Goal: Task Accomplishment & Management: Manage account settings

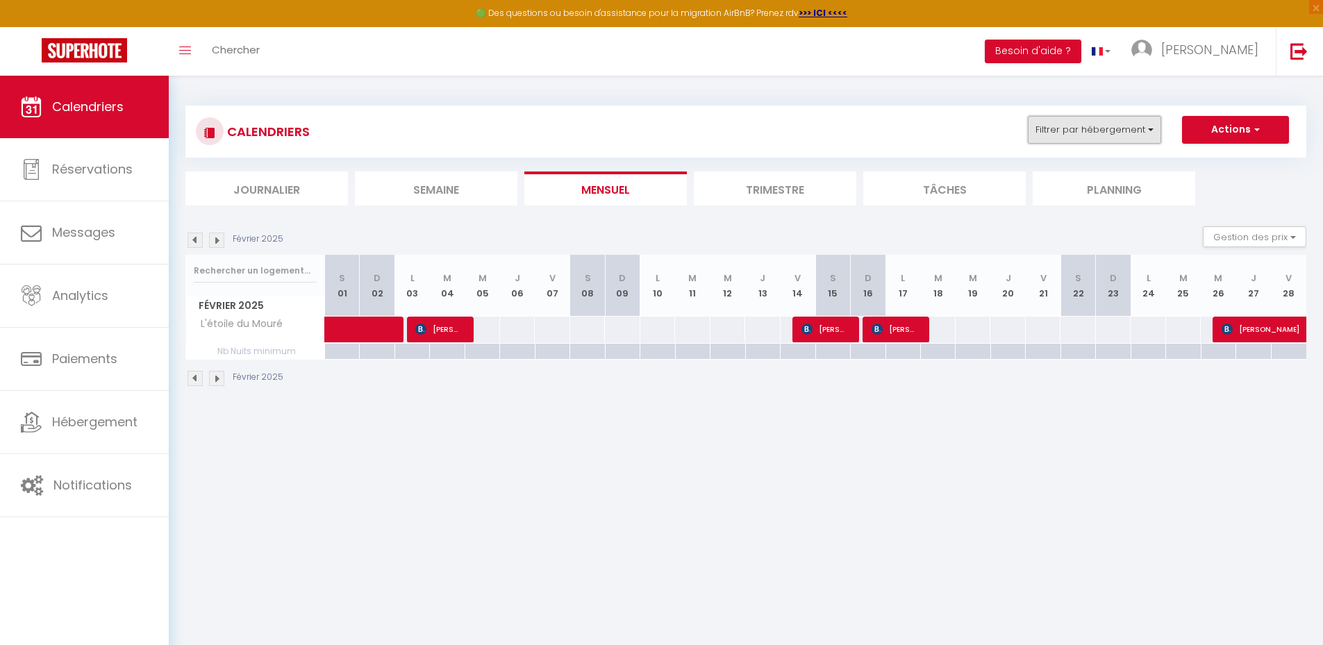
click at [1109, 123] on button "Filtrer par hébergement" at bounding box center [1094, 130] width 133 height 28
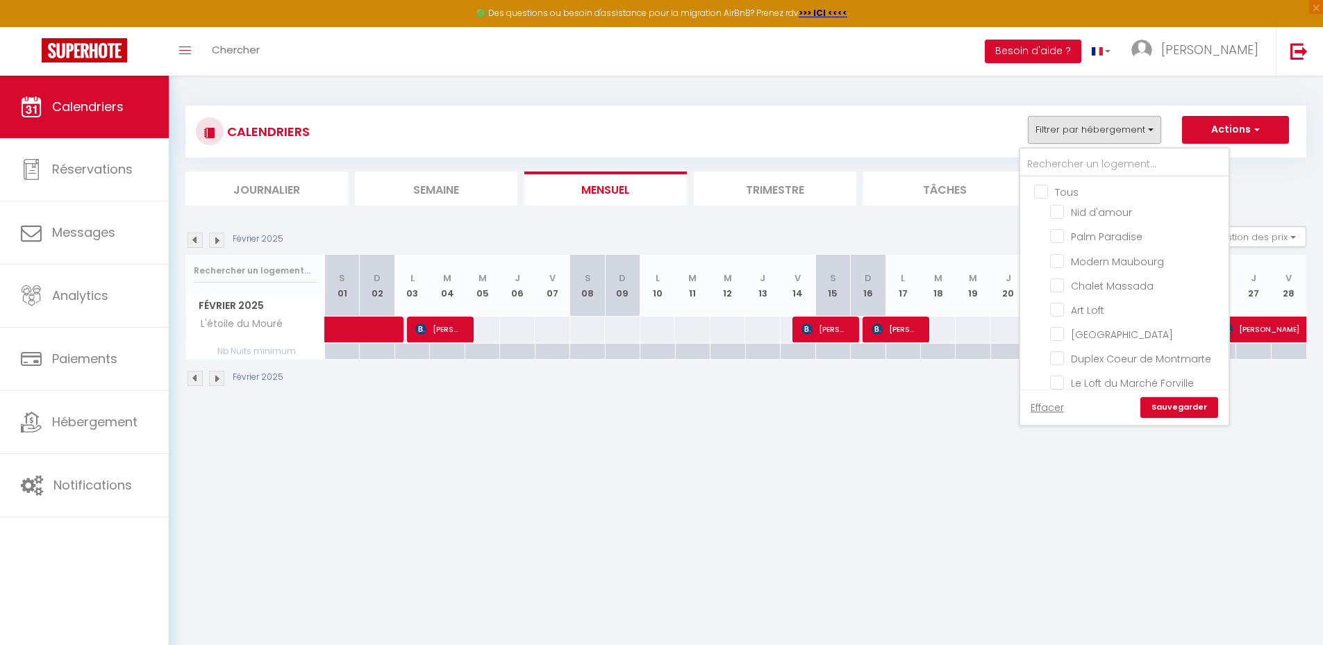
click at [1044, 190] on input "Tous" at bounding box center [1138, 191] width 208 height 14
checkbox input "true"
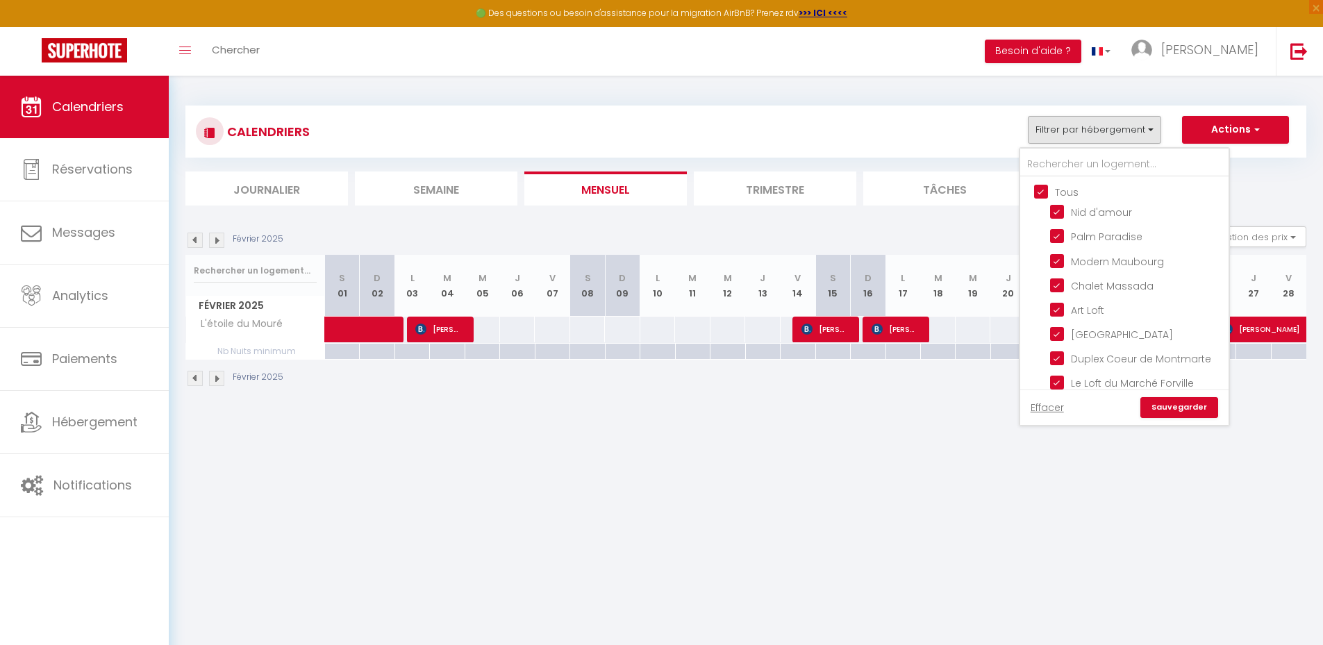
checkbox input "true"
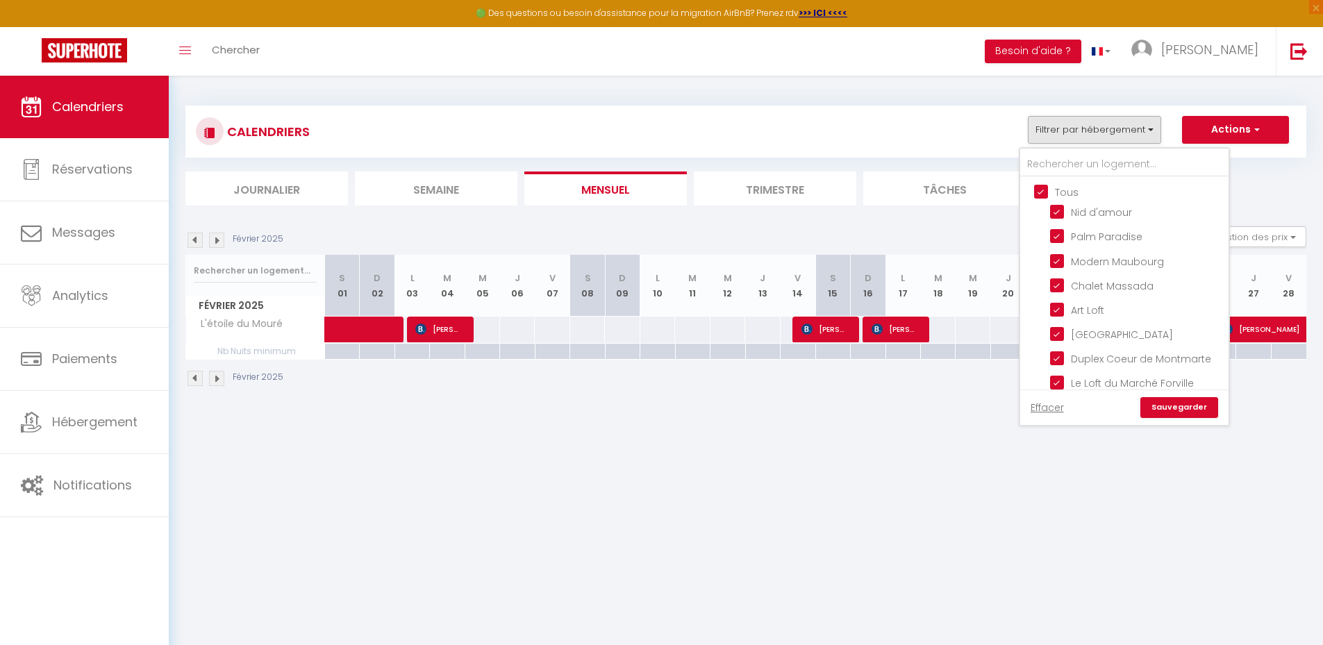
checkbox input "true"
click at [1043, 190] on input "Tous" at bounding box center [1138, 191] width 208 height 14
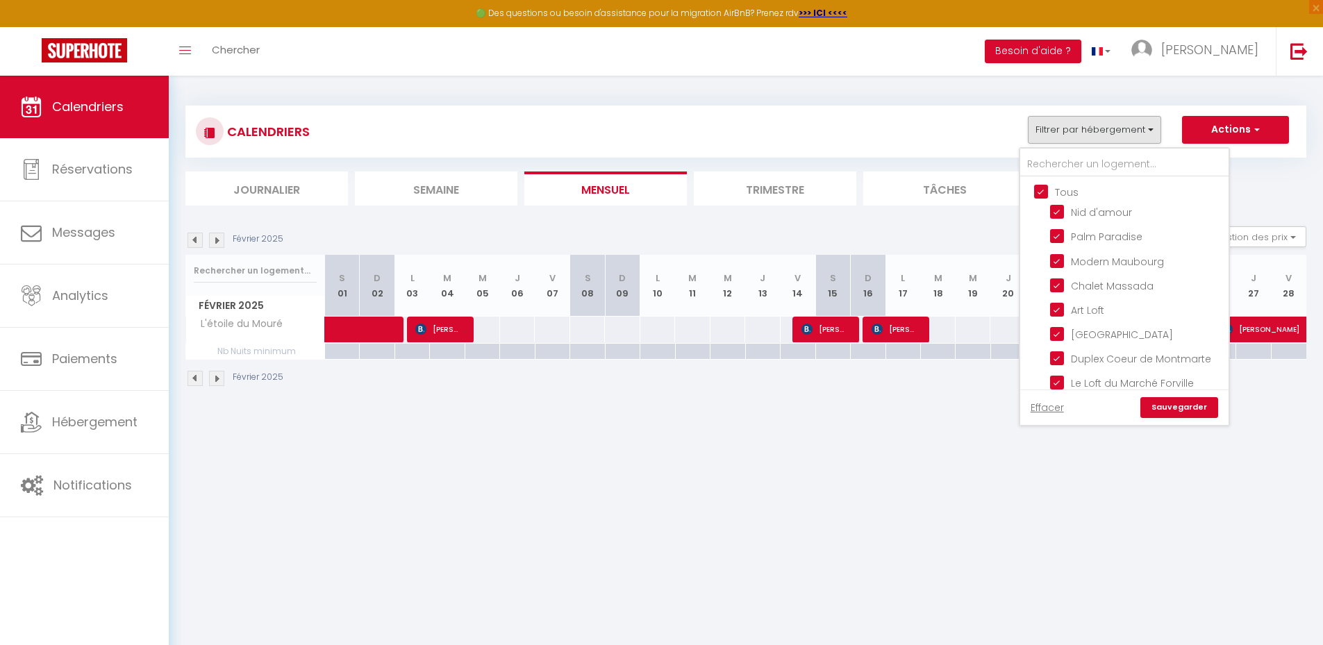
checkbox input "false"
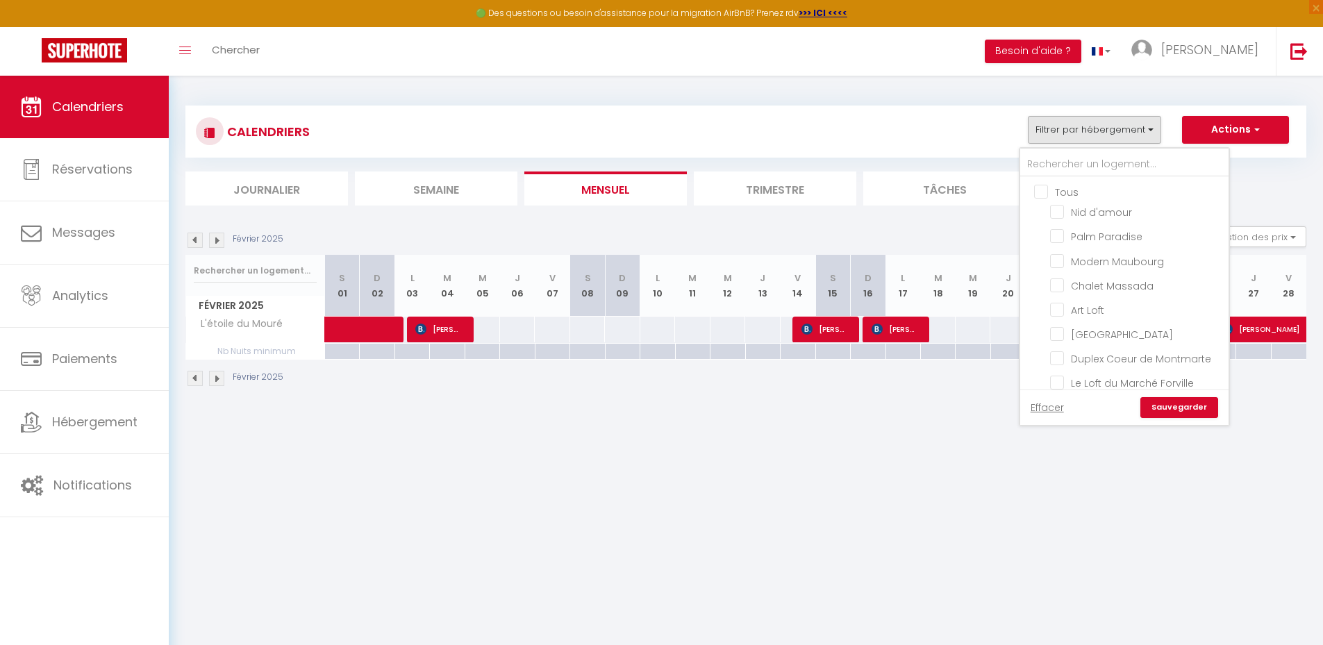
checkbox input "false"
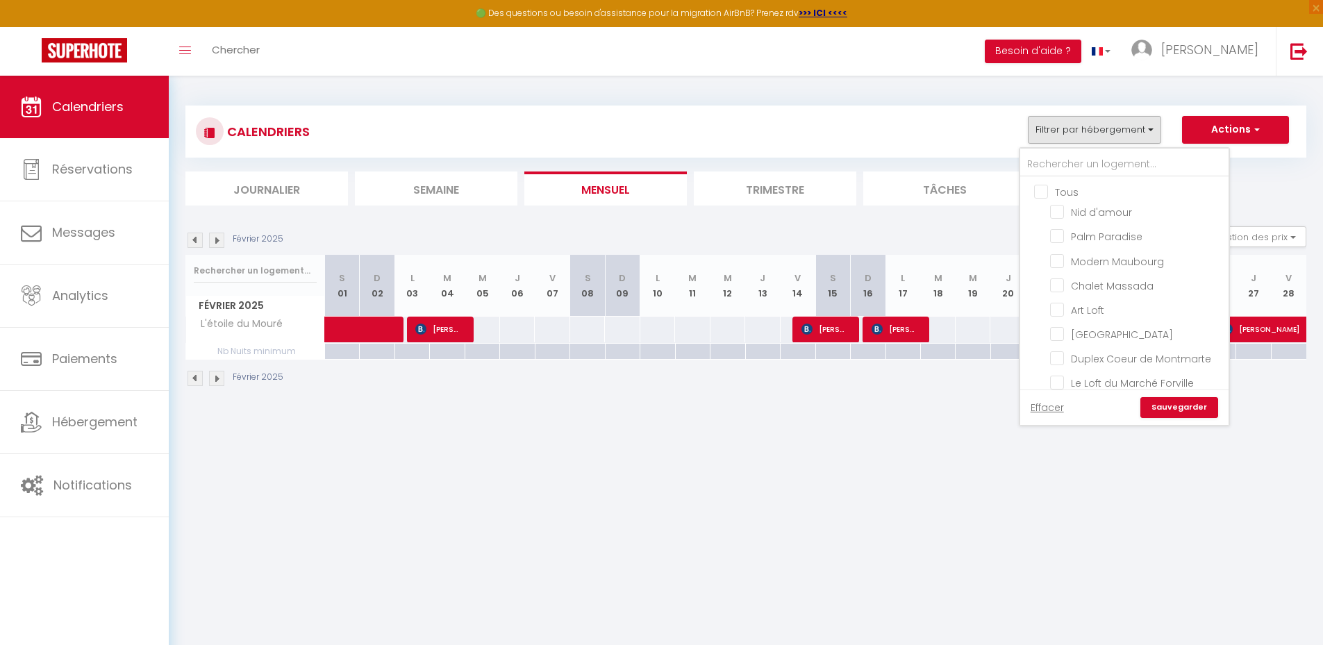
checkbox input "false"
click at [1065, 364] on input "Duplex Coeur de Montmarte" at bounding box center [1137, 358] width 174 height 14
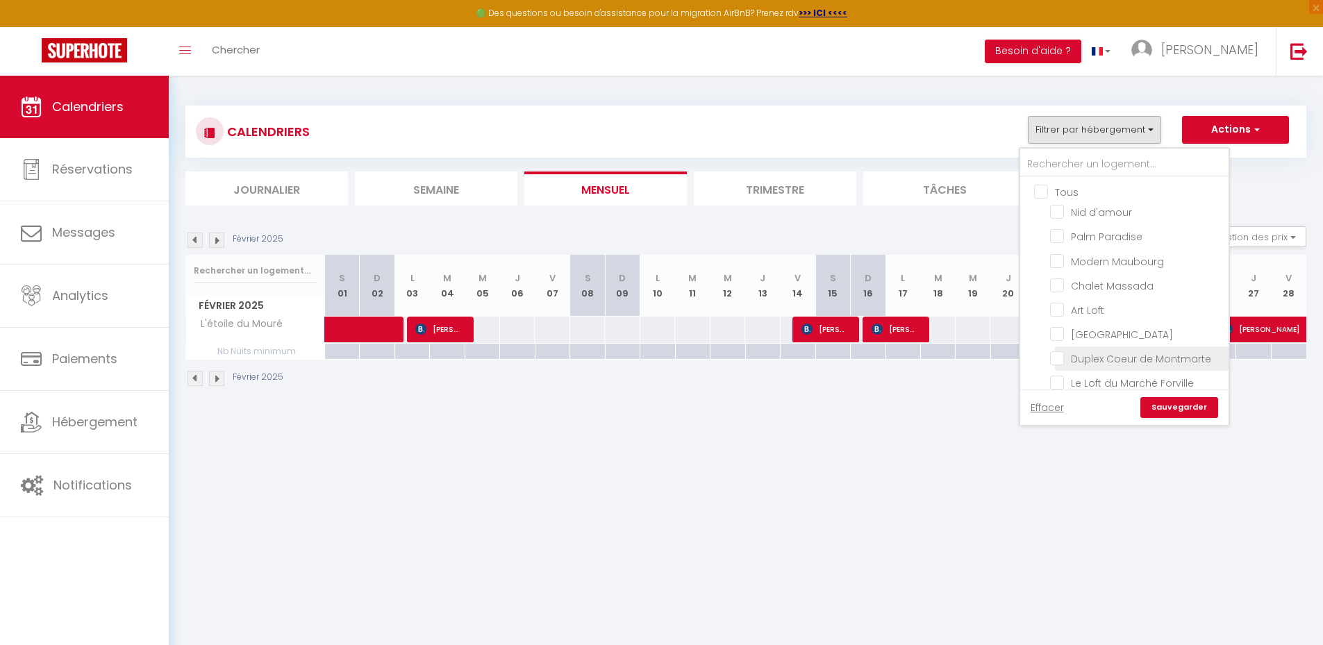
checkbox input "true"
click at [899, 453] on body "🟢 Des questions ou besoin d'assistance pour la migration AirBnB? Prenez rdv >>>…" at bounding box center [661, 398] width 1323 height 645
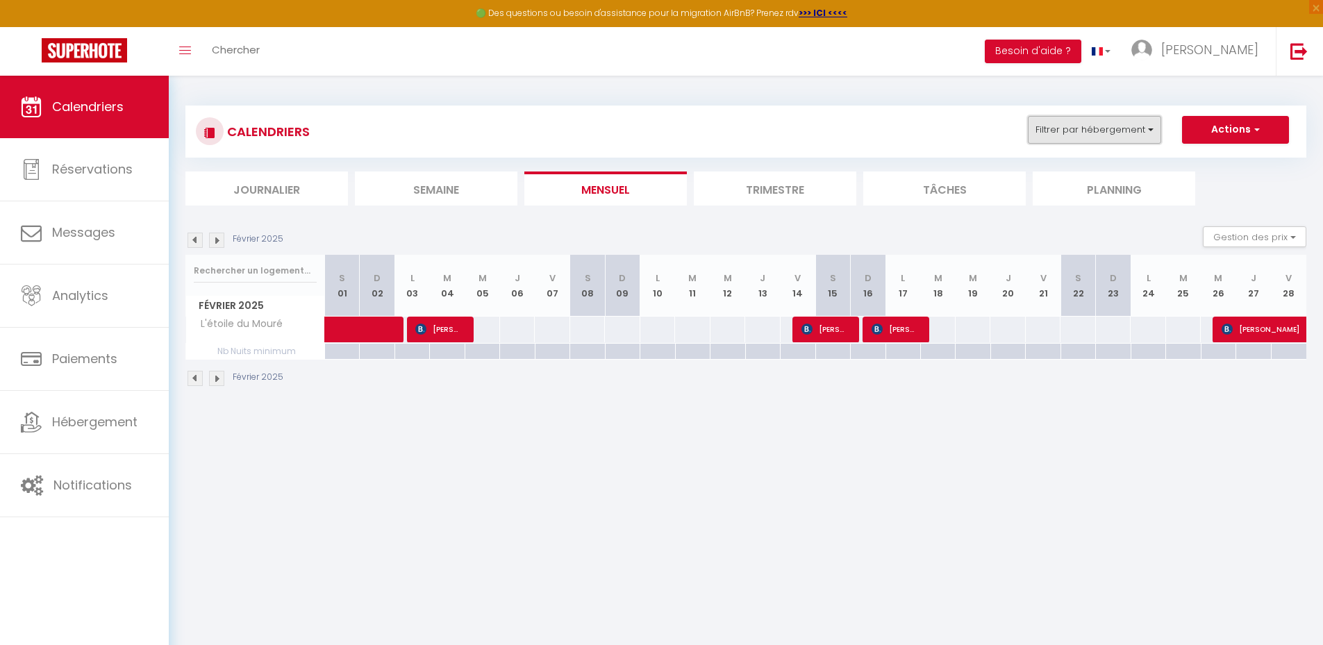
click at [1109, 125] on button "Filtrer par hébergement" at bounding box center [1094, 130] width 133 height 28
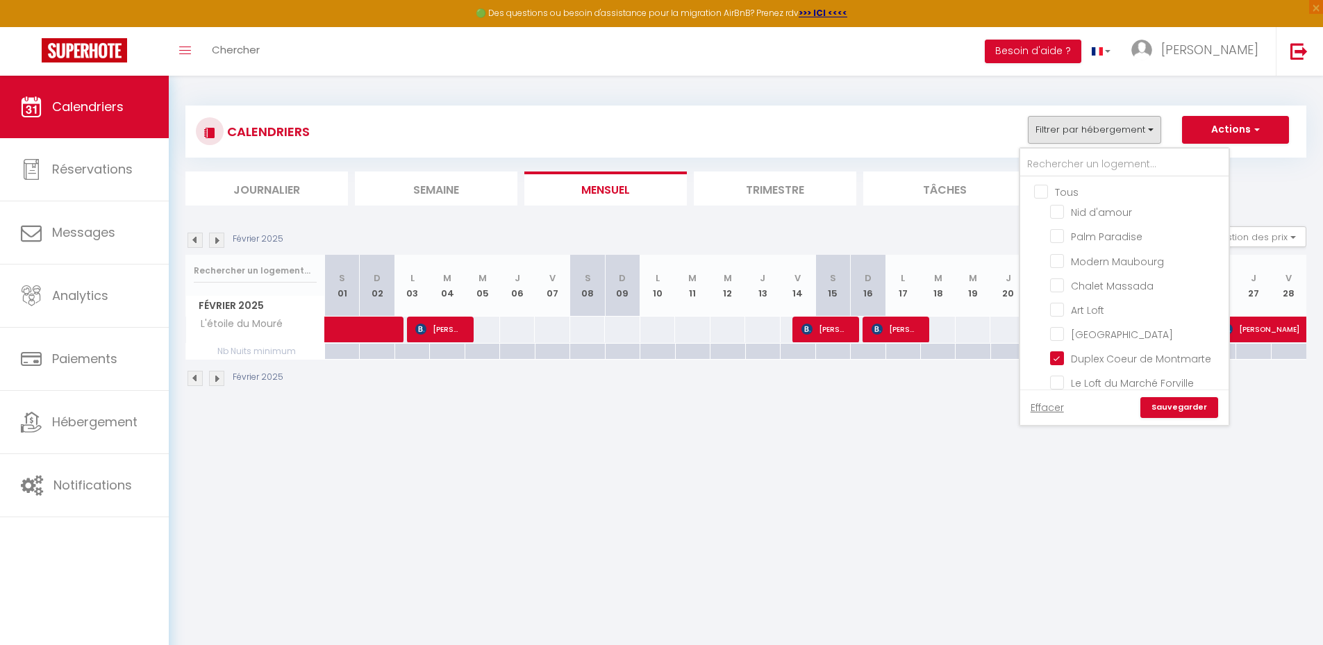
click at [1173, 405] on link "Sauvegarder" at bounding box center [1179, 407] width 78 height 21
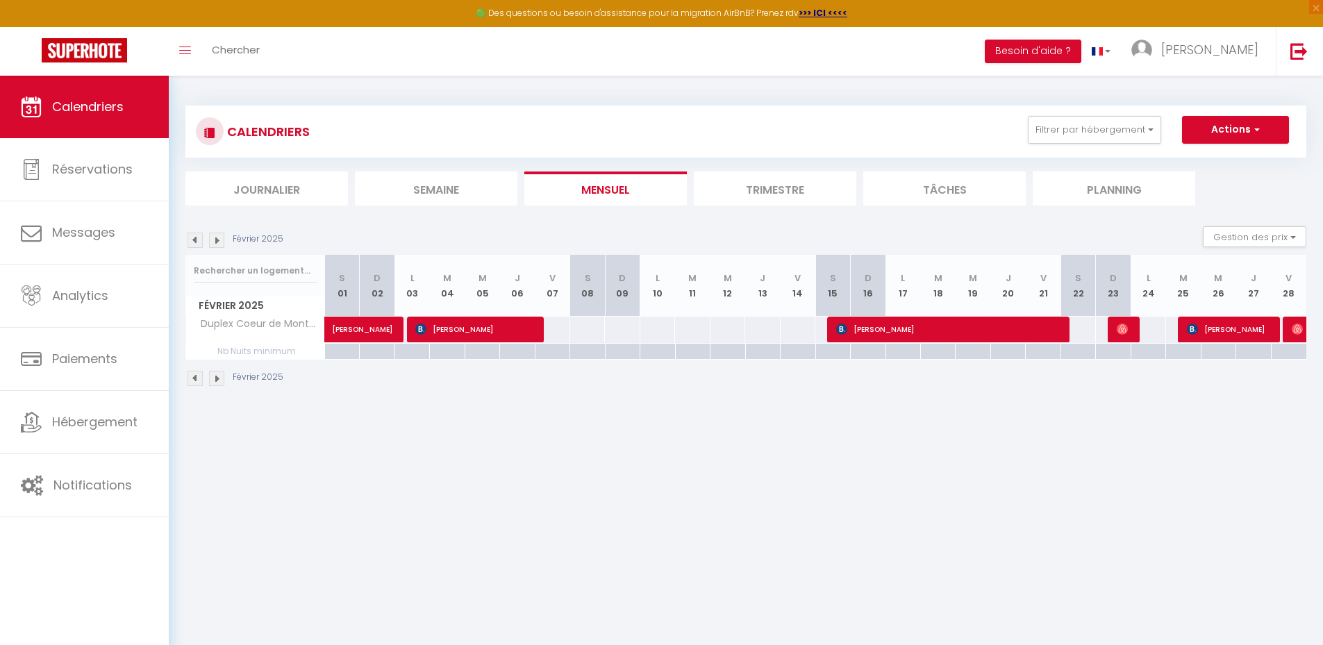
click at [217, 239] on img at bounding box center [216, 240] width 15 height 15
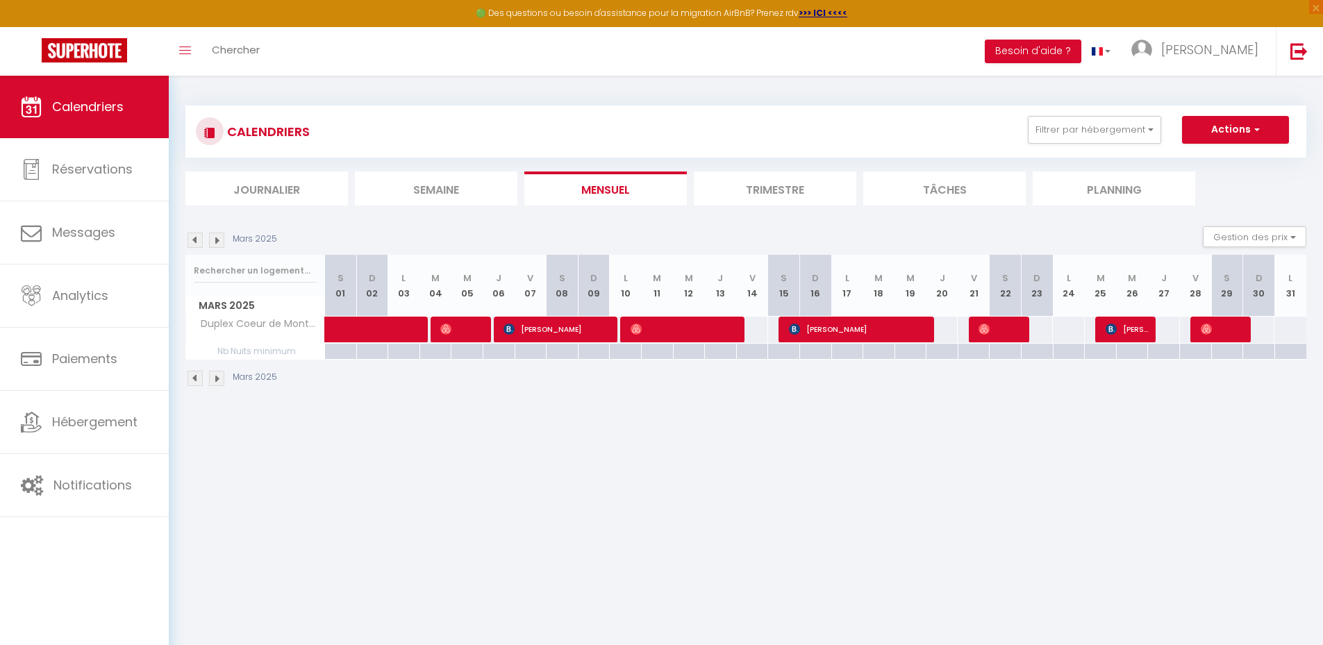
click at [217, 239] on img at bounding box center [216, 240] width 15 height 15
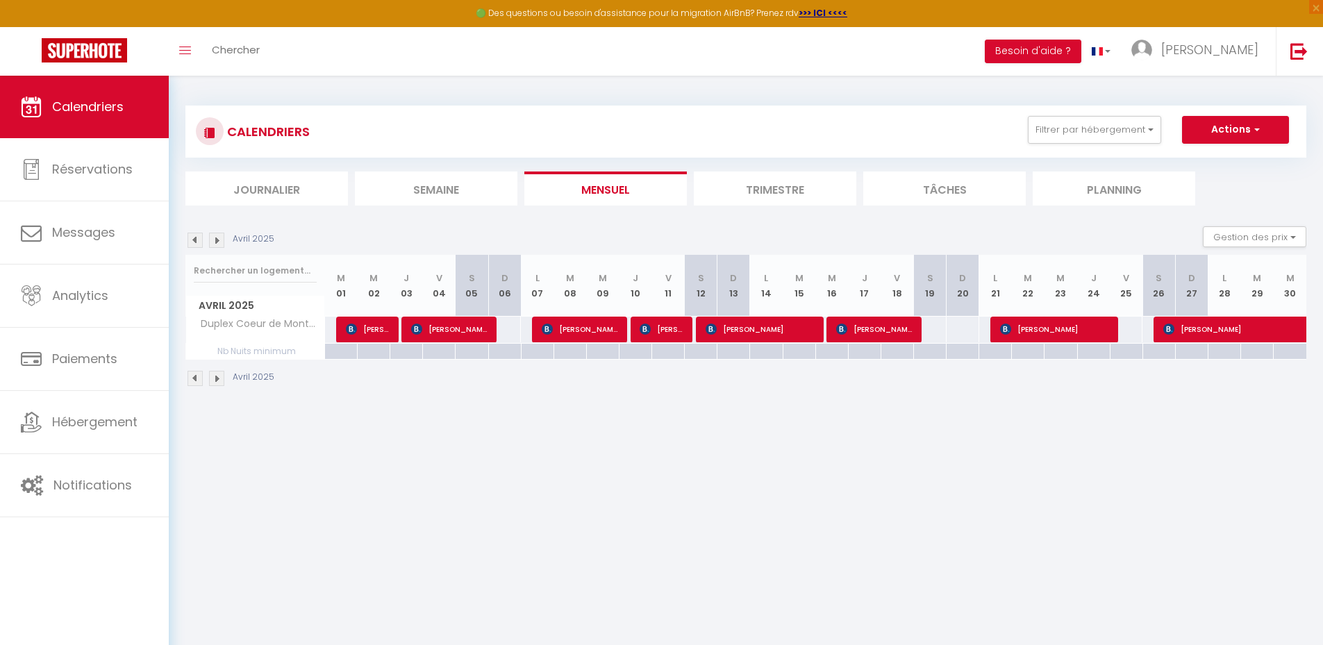
click at [217, 239] on img at bounding box center [216, 240] width 15 height 15
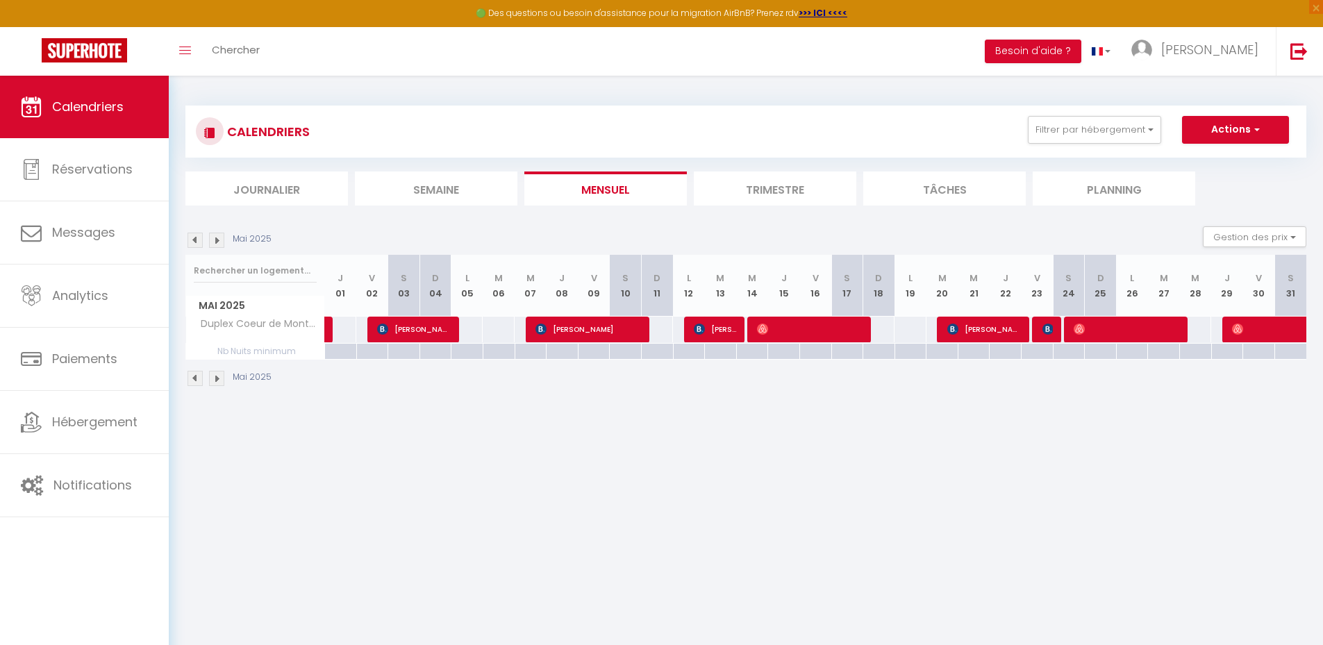
click at [217, 239] on img at bounding box center [216, 240] width 15 height 15
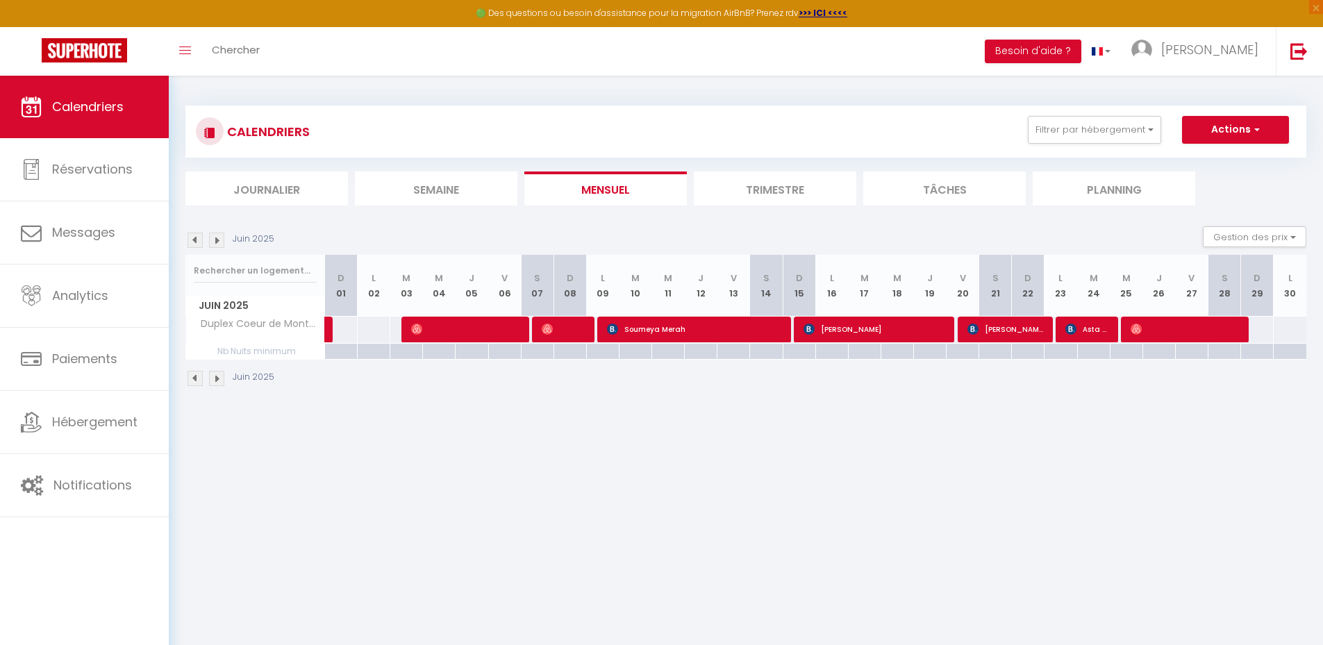
click at [217, 239] on img at bounding box center [216, 240] width 15 height 15
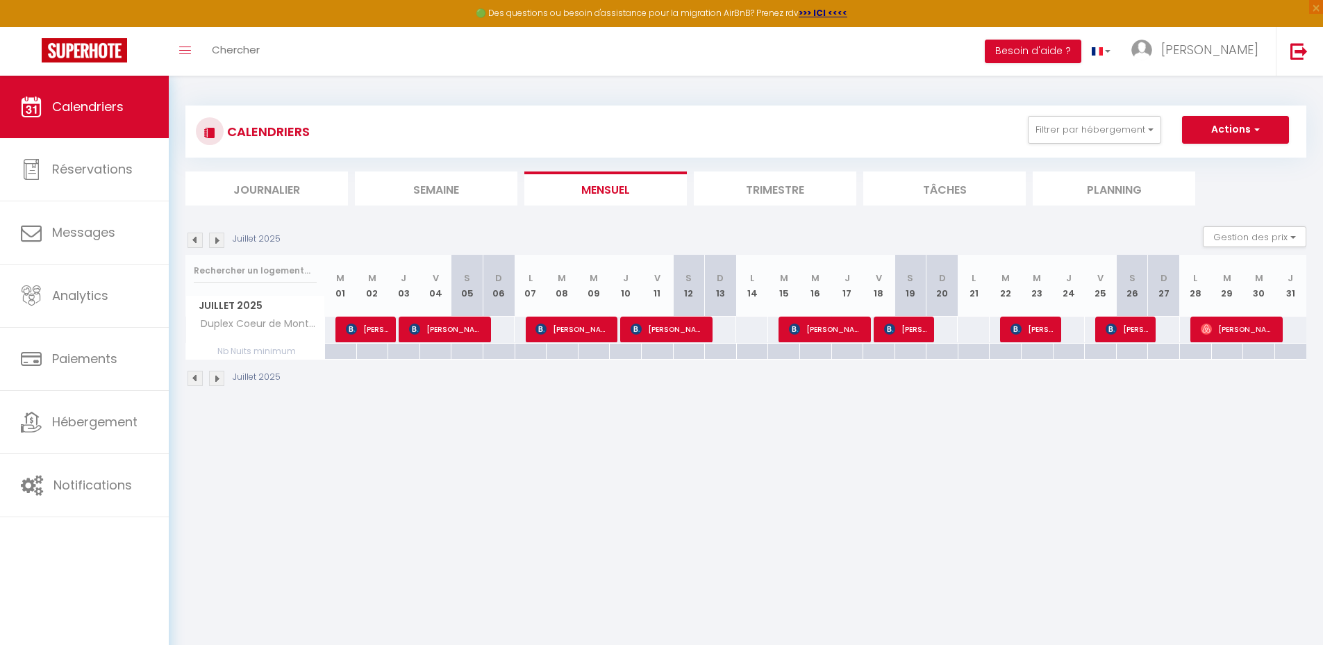
click at [217, 239] on img at bounding box center [216, 240] width 15 height 15
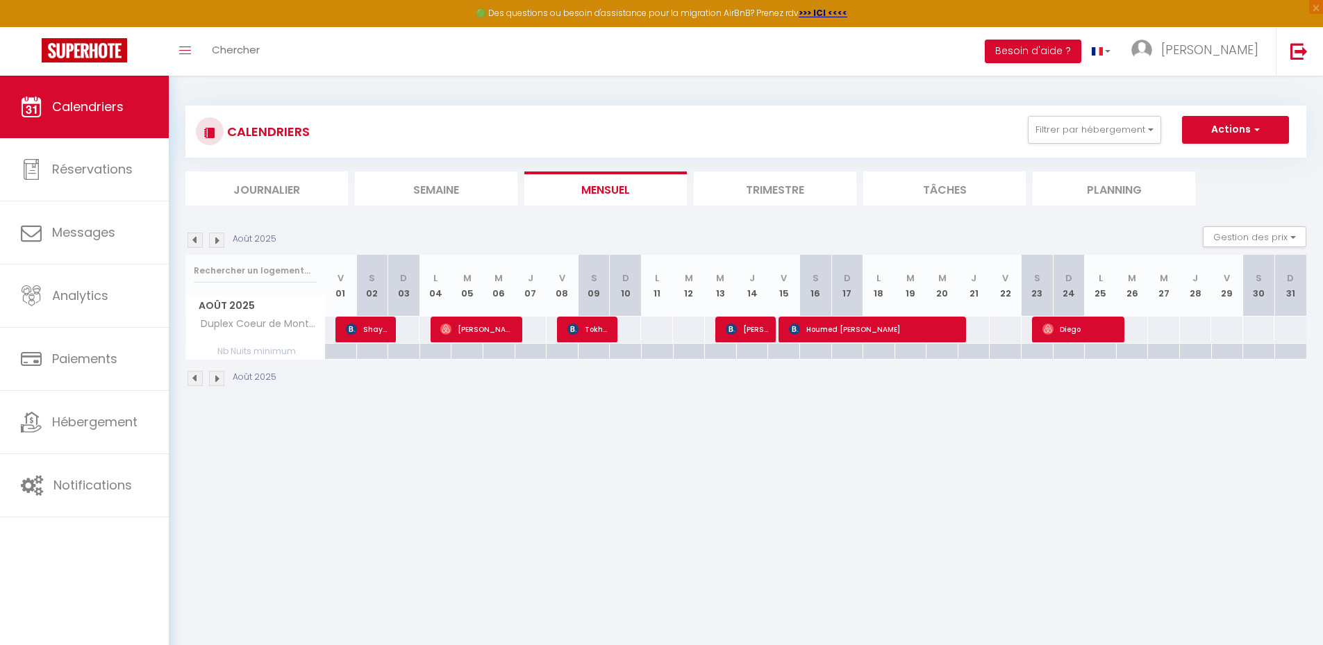
click at [217, 239] on img at bounding box center [216, 240] width 15 height 15
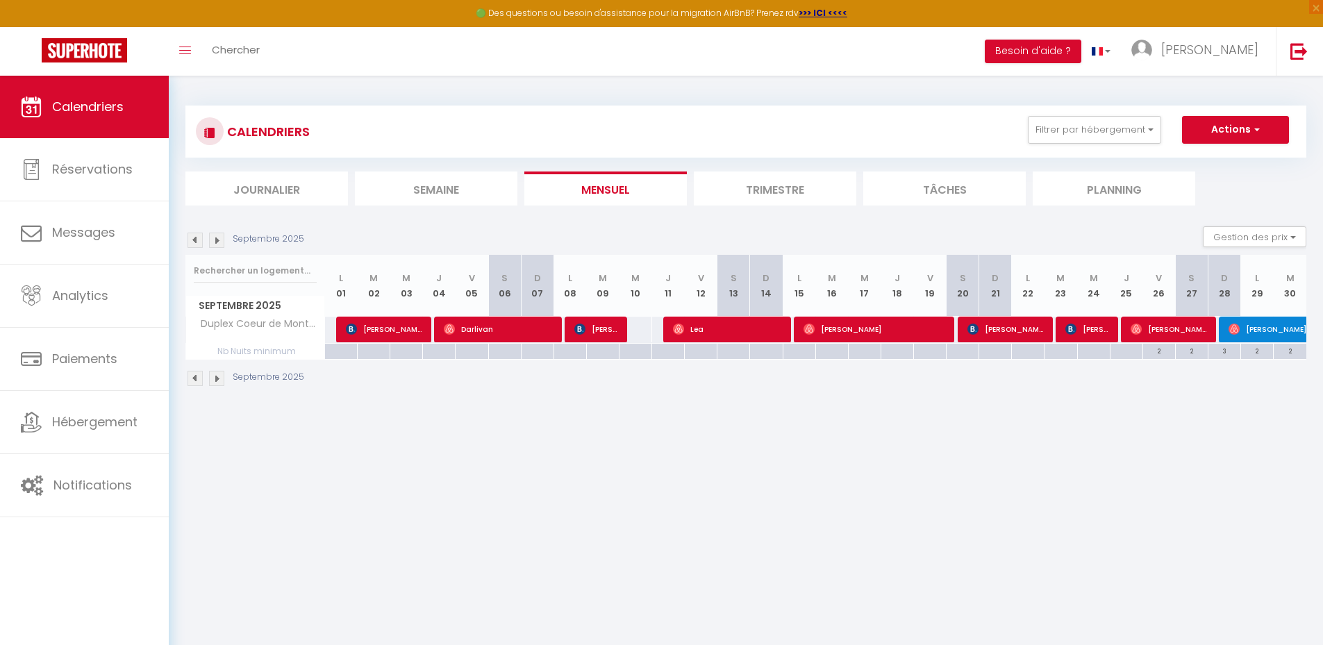
click at [217, 239] on img at bounding box center [216, 240] width 15 height 15
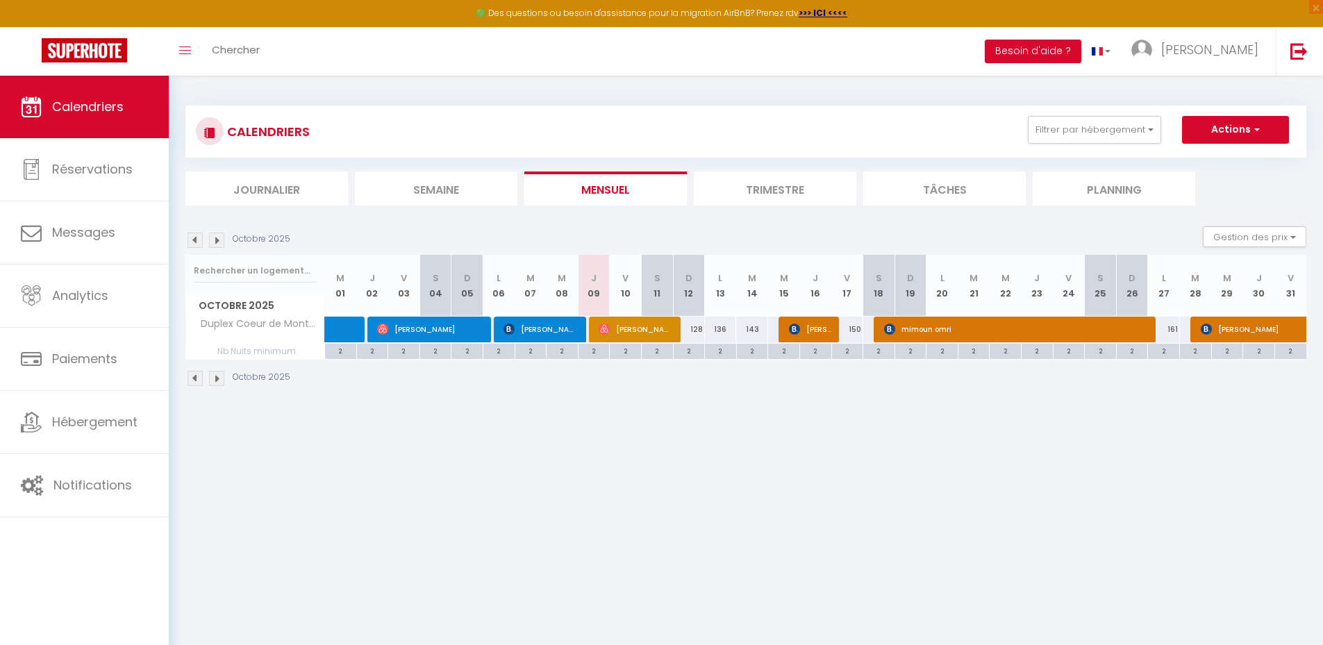
click at [217, 239] on img at bounding box center [216, 240] width 15 height 15
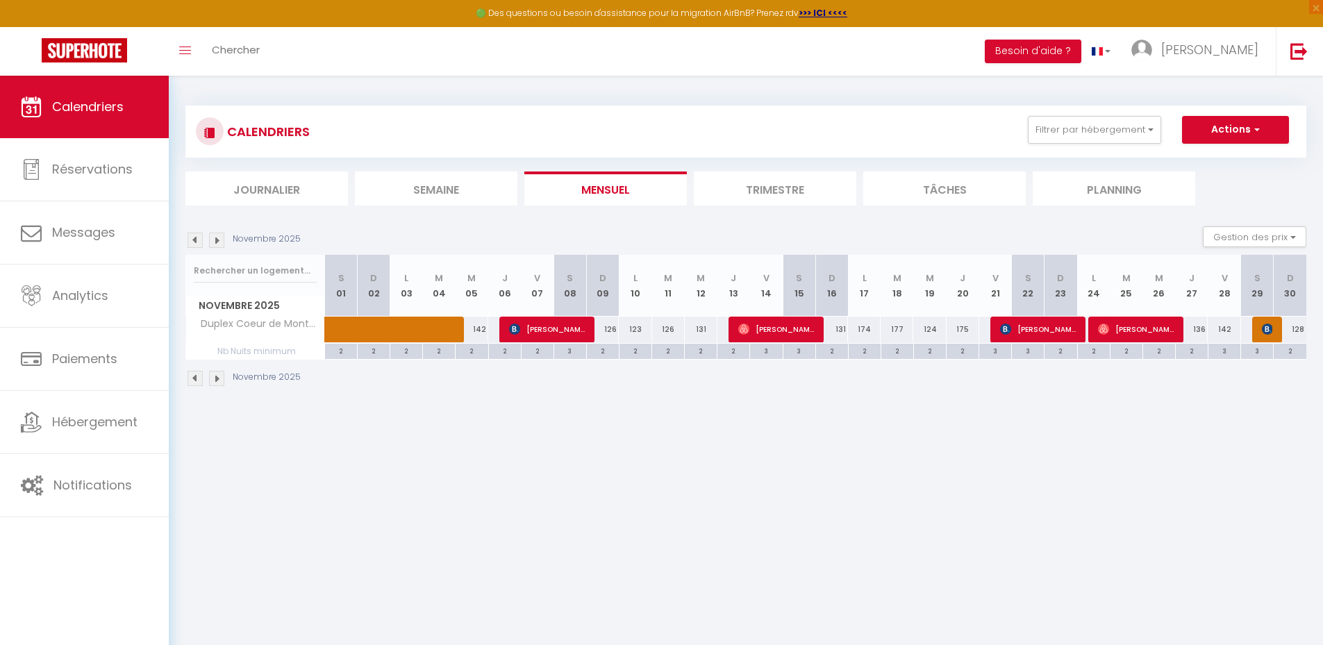
click at [217, 239] on img at bounding box center [216, 240] width 15 height 15
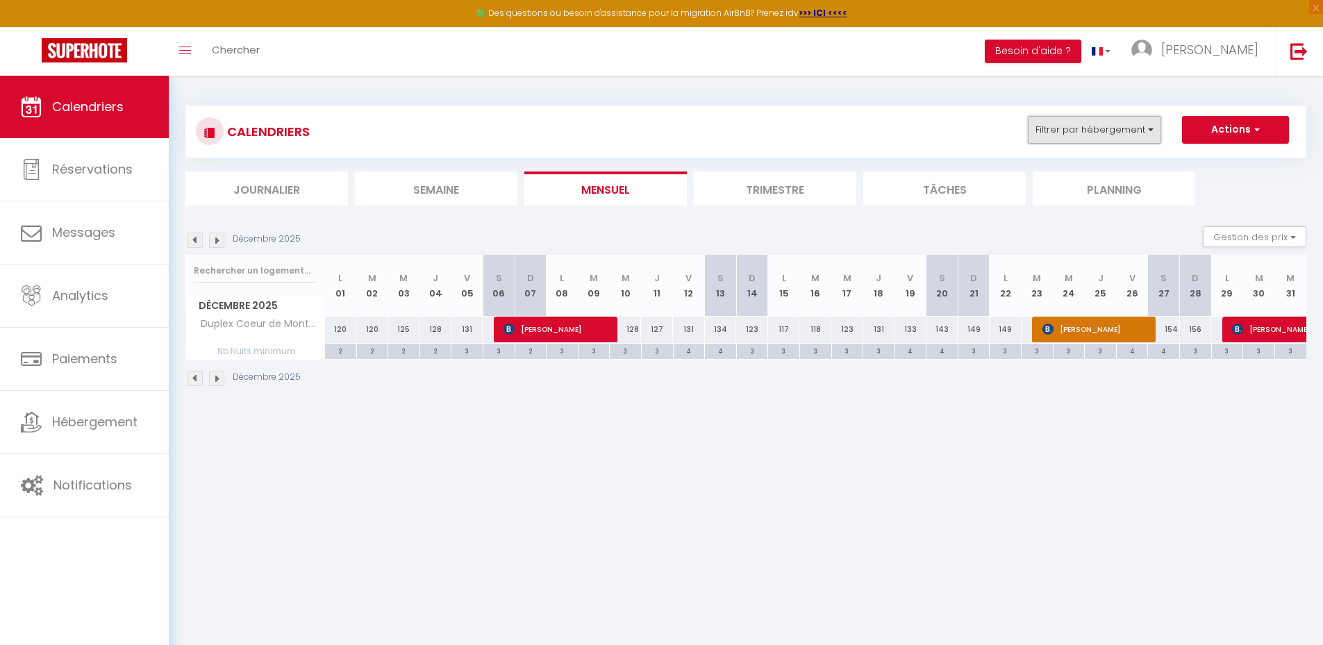
click at [1122, 136] on button "Filtrer par hébergement" at bounding box center [1094, 130] width 133 height 28
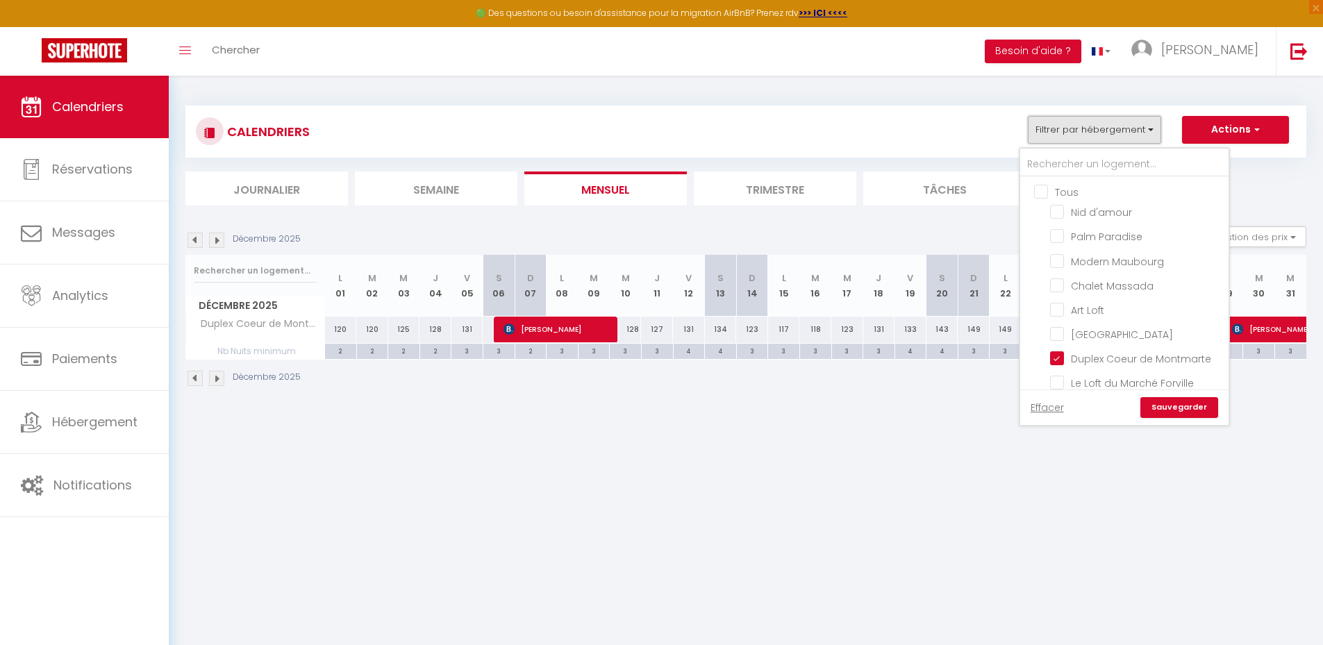
click at [1122, 136] on button "Filtrer par hébergement" at bounding box center [1094, 130] width 133 height 28
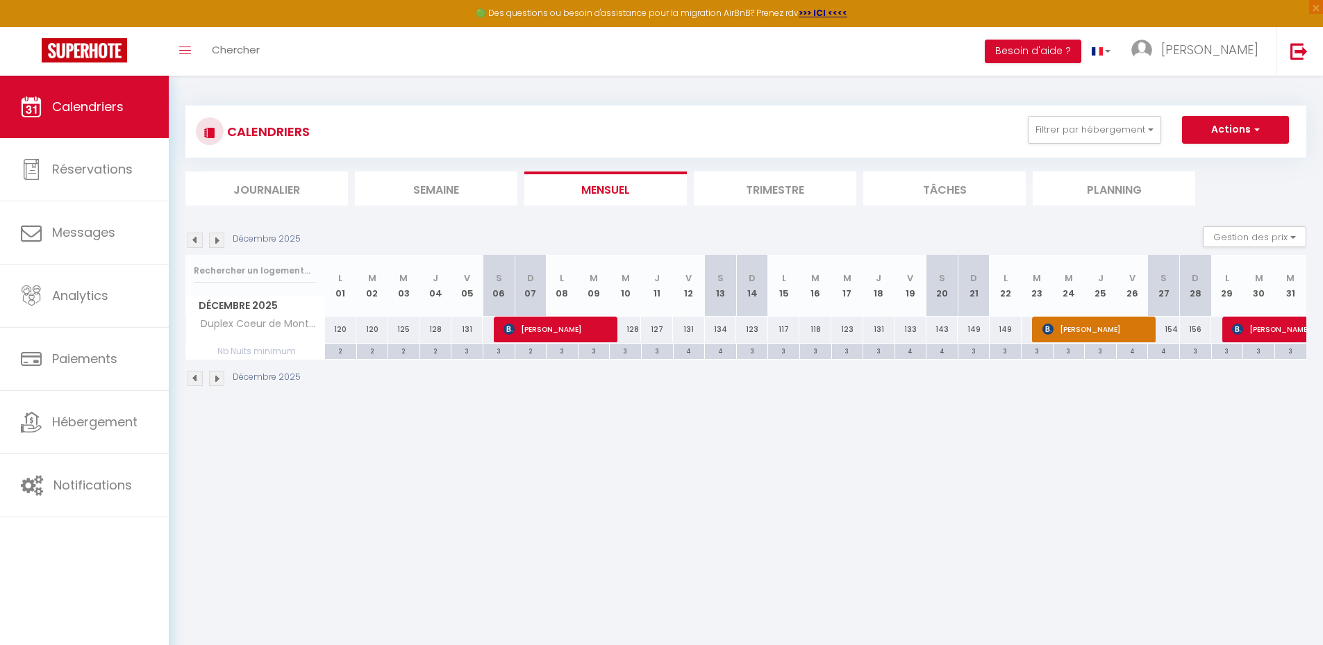
click at [192, 237] on img at bounding box center [194, 240] width 15 height 15
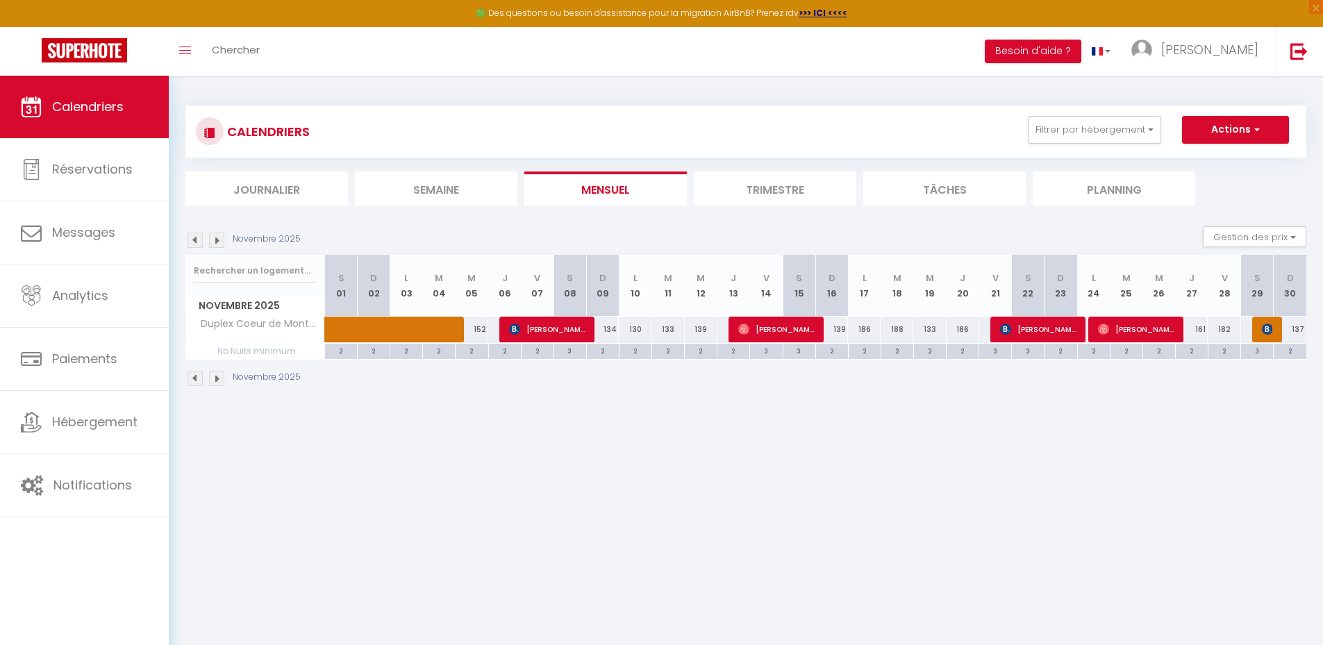
click at [192, 237] on img at bounding box center [194, 240] width 15 height 15
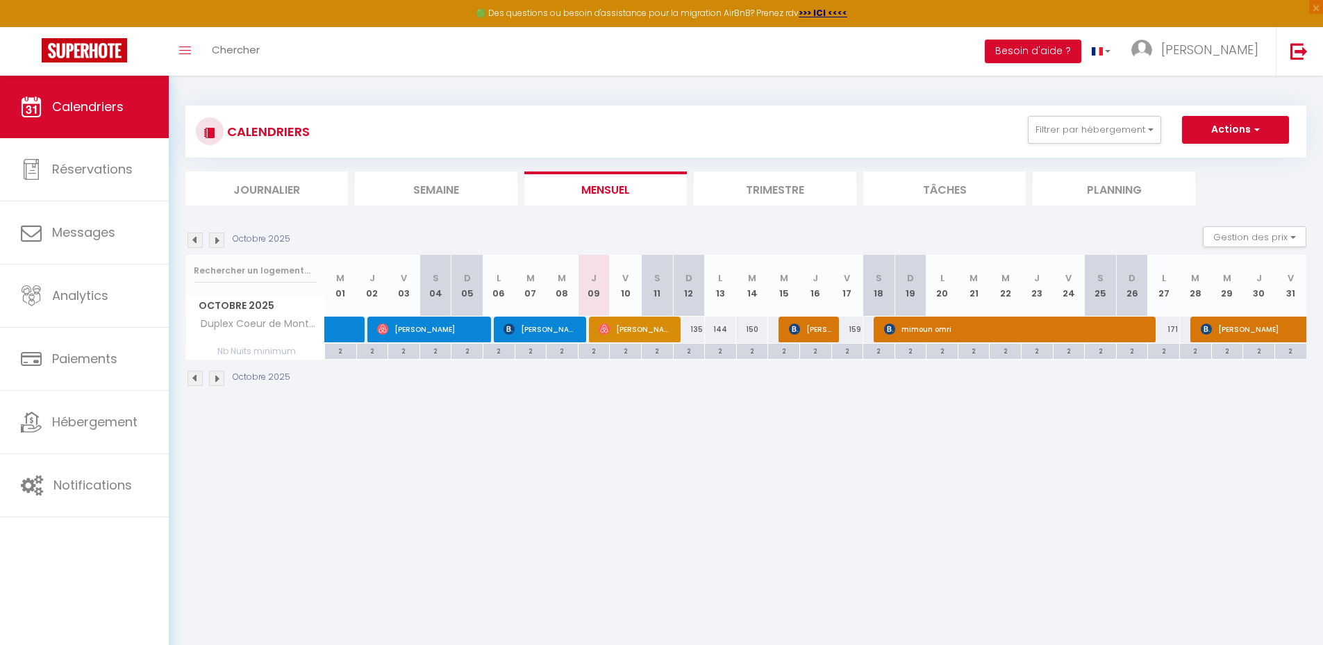
click at [639, 509] on body "🟢 Des questions ou besoin d'assistance pour la migration AirBnB? Prenez rdv >>>…" at bounding box center [661, 398] width 1323 height 645
click at [215, 240] on img at bounding box center [216, 240] width 15 height 15
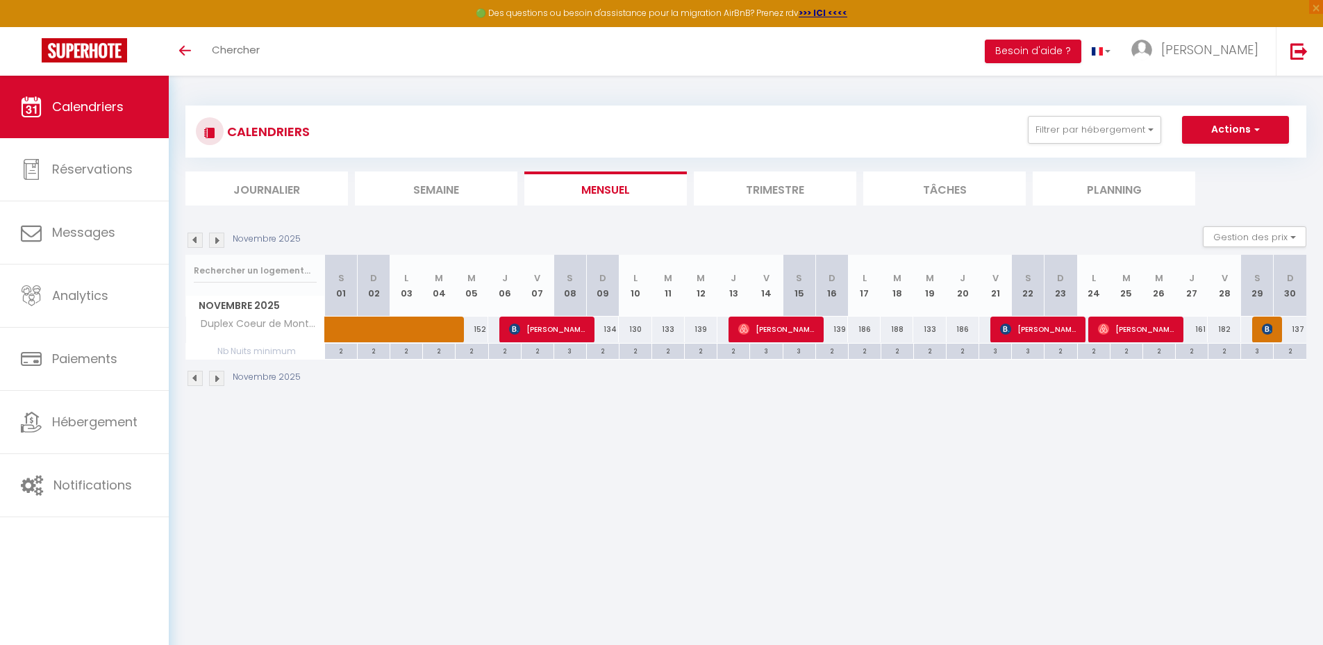
click at [215, 240] on img at bounding box center [216, 240] width 15 height 15
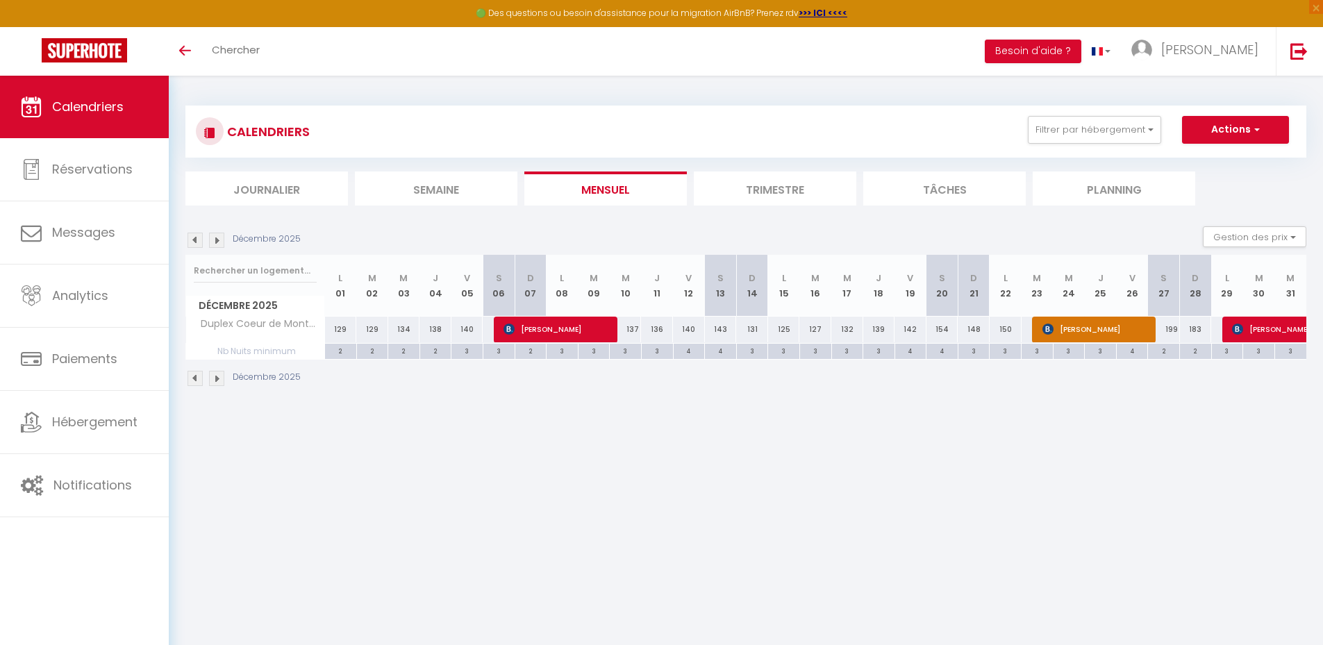
click at [215, 240] on img at bounding box center [216, 240] width 15 height 15
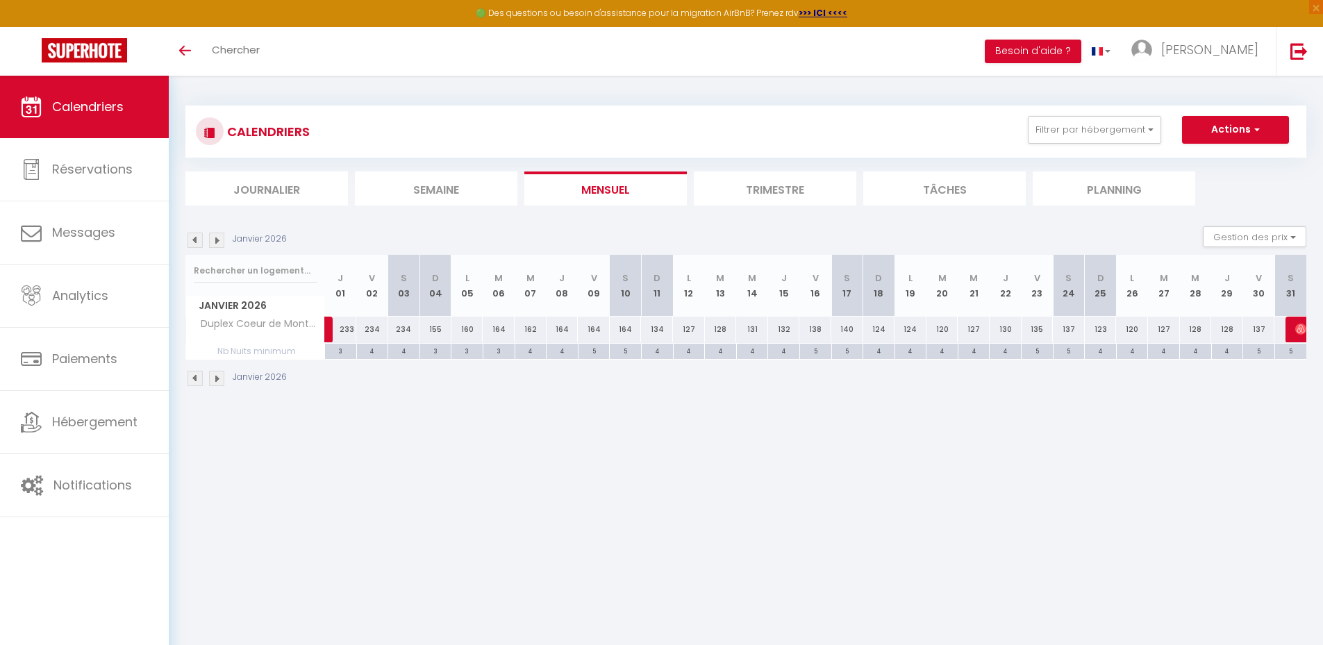
click at [215, 240] on img at bounding box center [216, 240] width 15 height 15
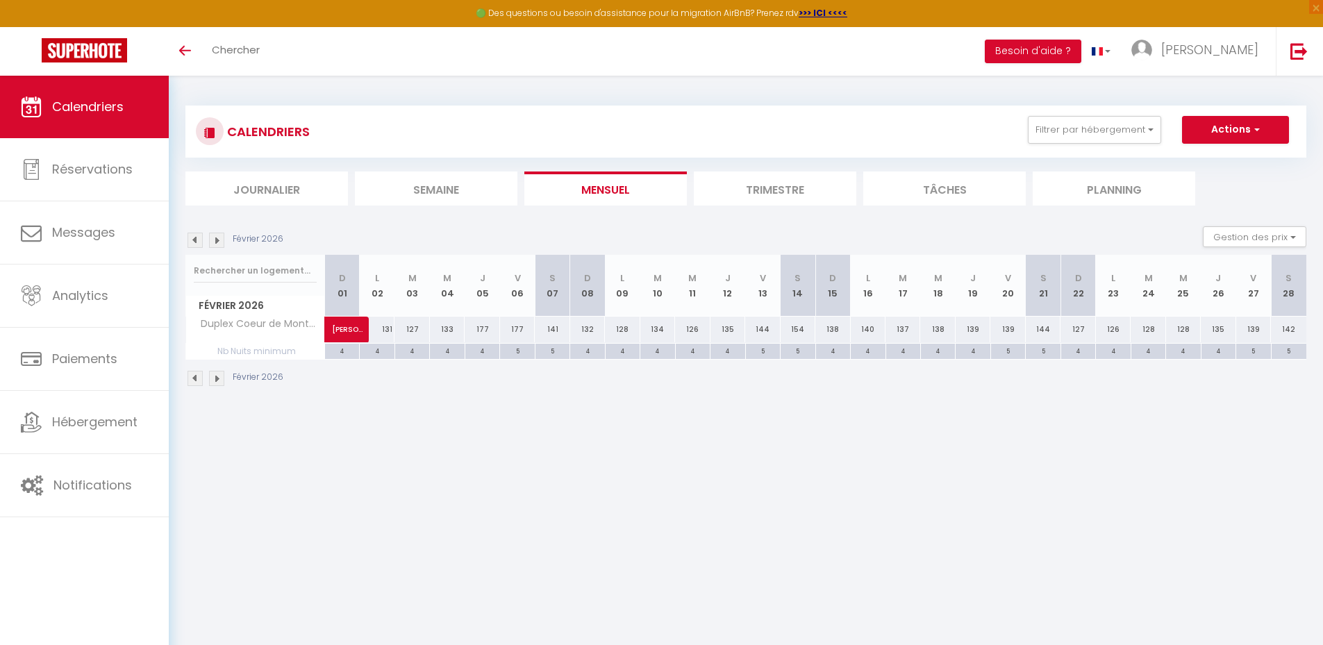
click at [215, 240] on img at bounding box center [216, 240] width 15 height 15
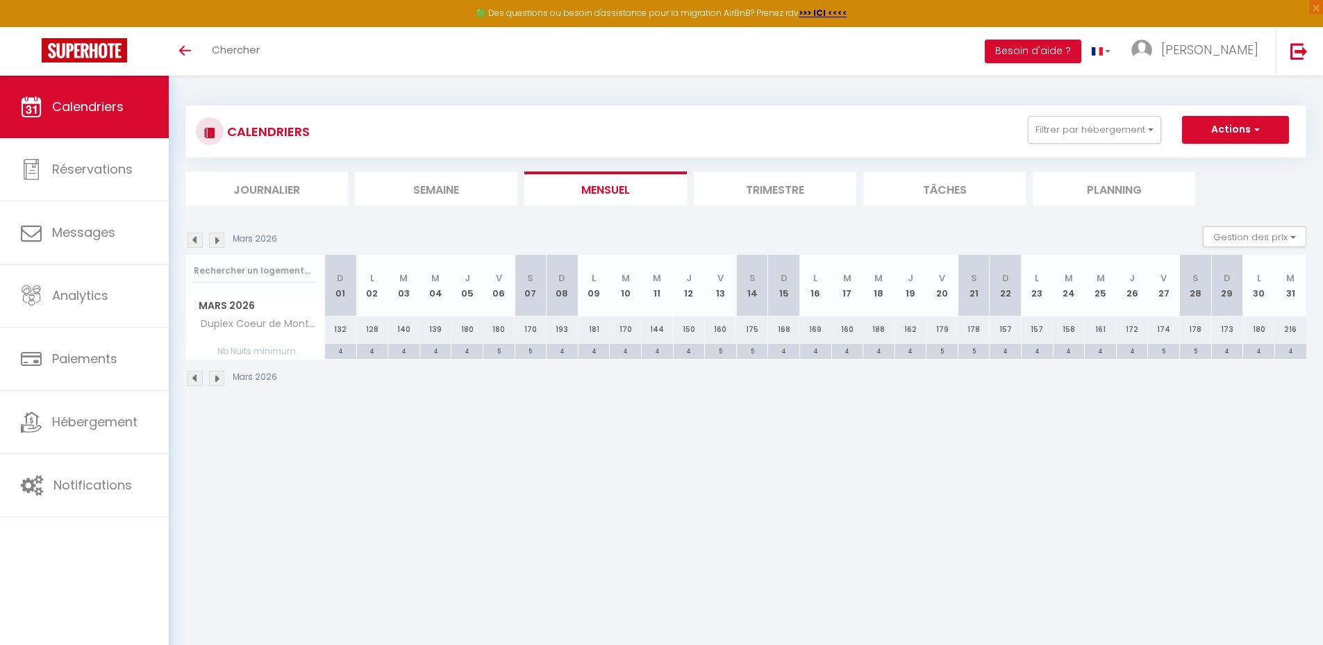
click at [215, 240] on img at bounding box center [216, 240] width 15 height 15
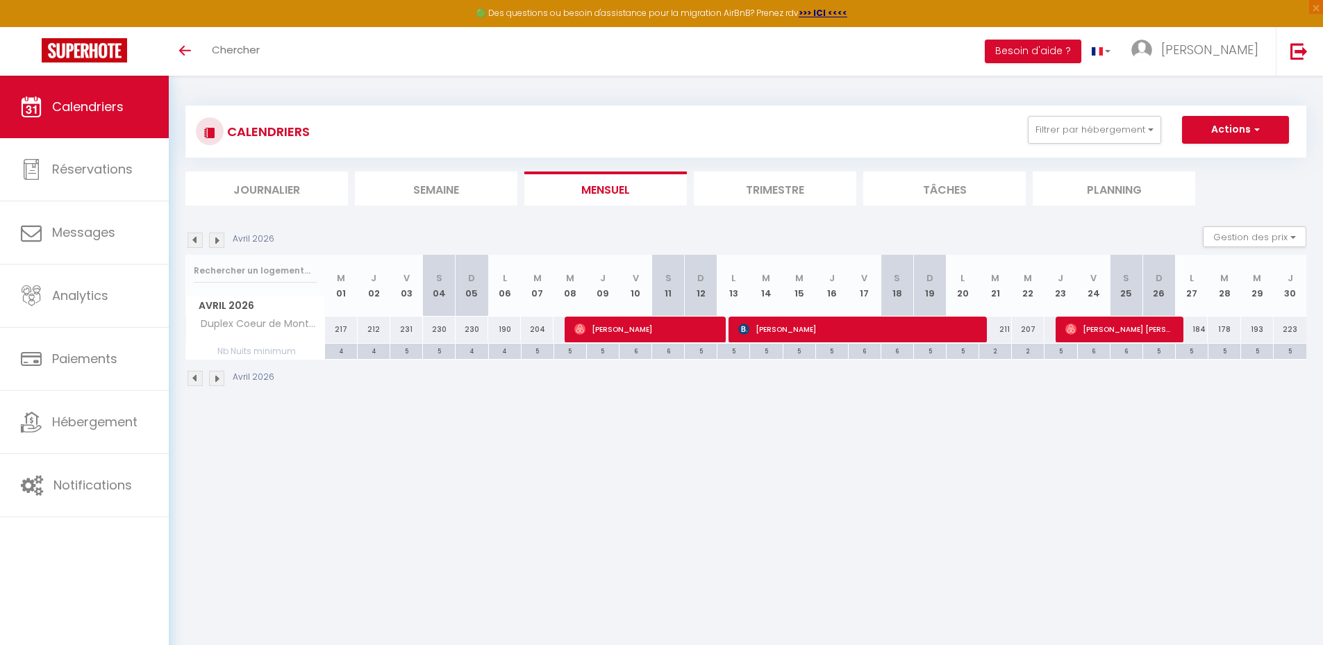
click at [219, 239] on img at bounding box center [216, 240] width 15 height 15
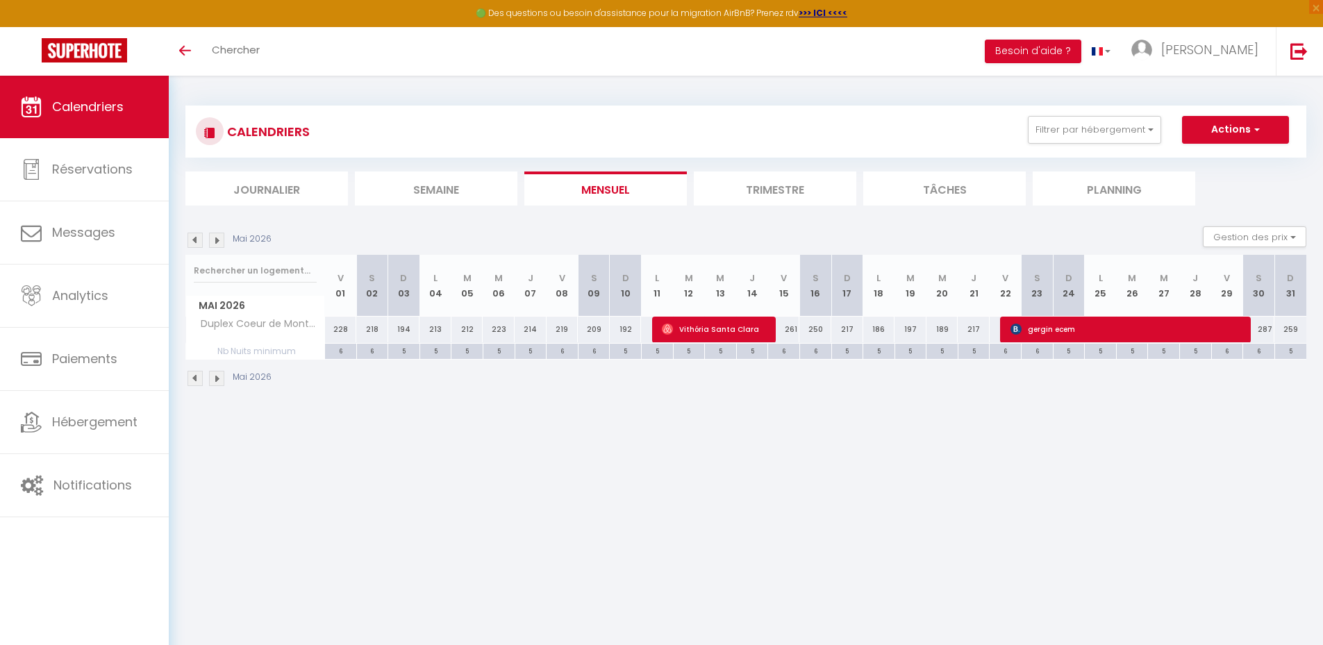
click at [217, 240] on img at bounding box center [216, 240] width 15 height 15
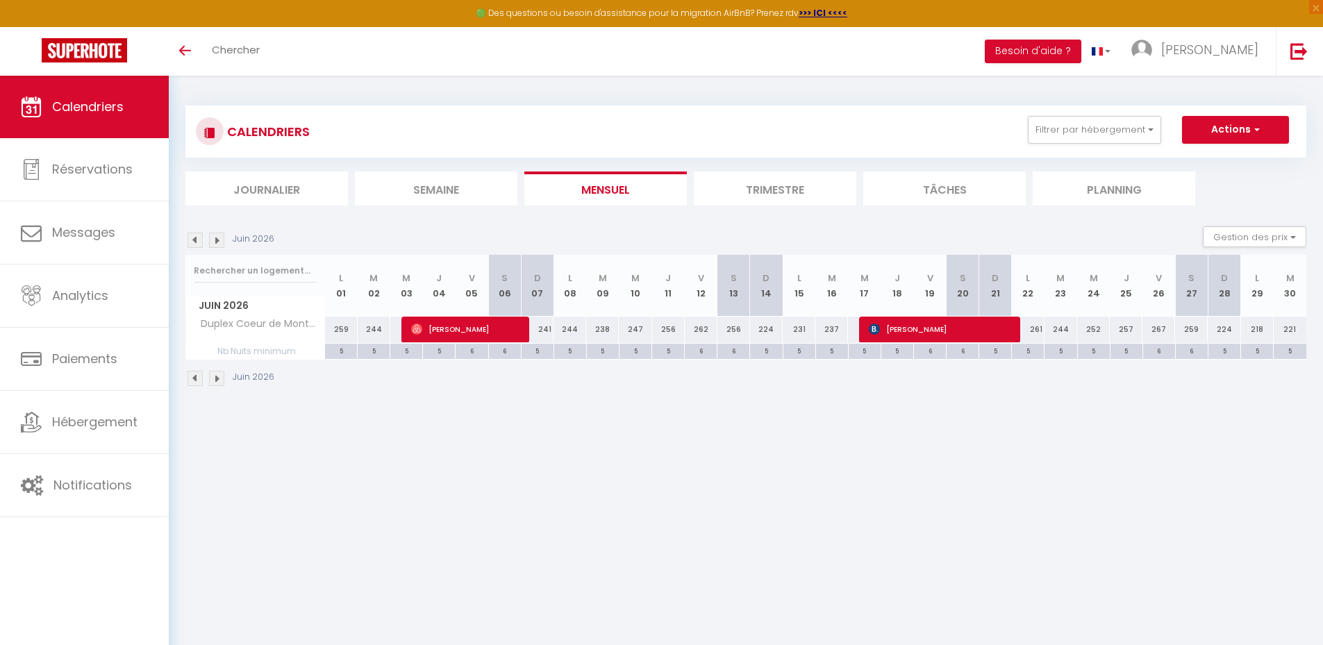
click at [218, 242] on img at bounding box center [216, 240] width 15 height 15
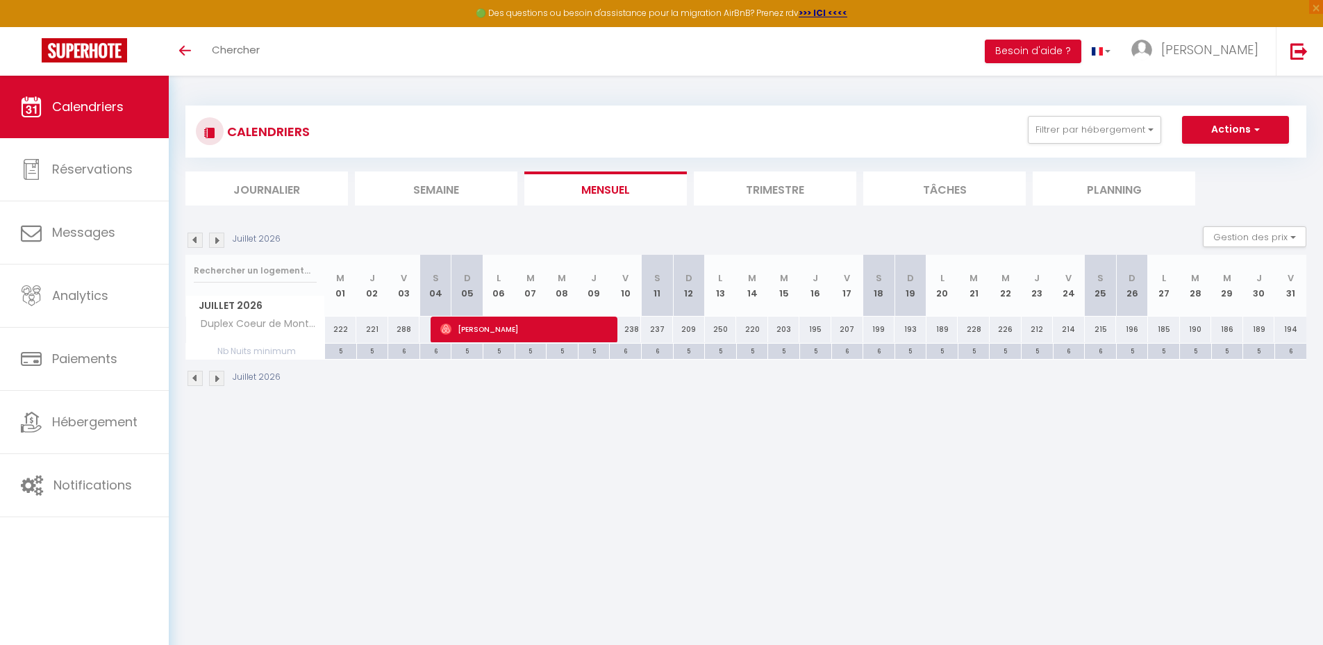
click at [218, 242] on img at bounding box center [216, 240] width 15 height 15
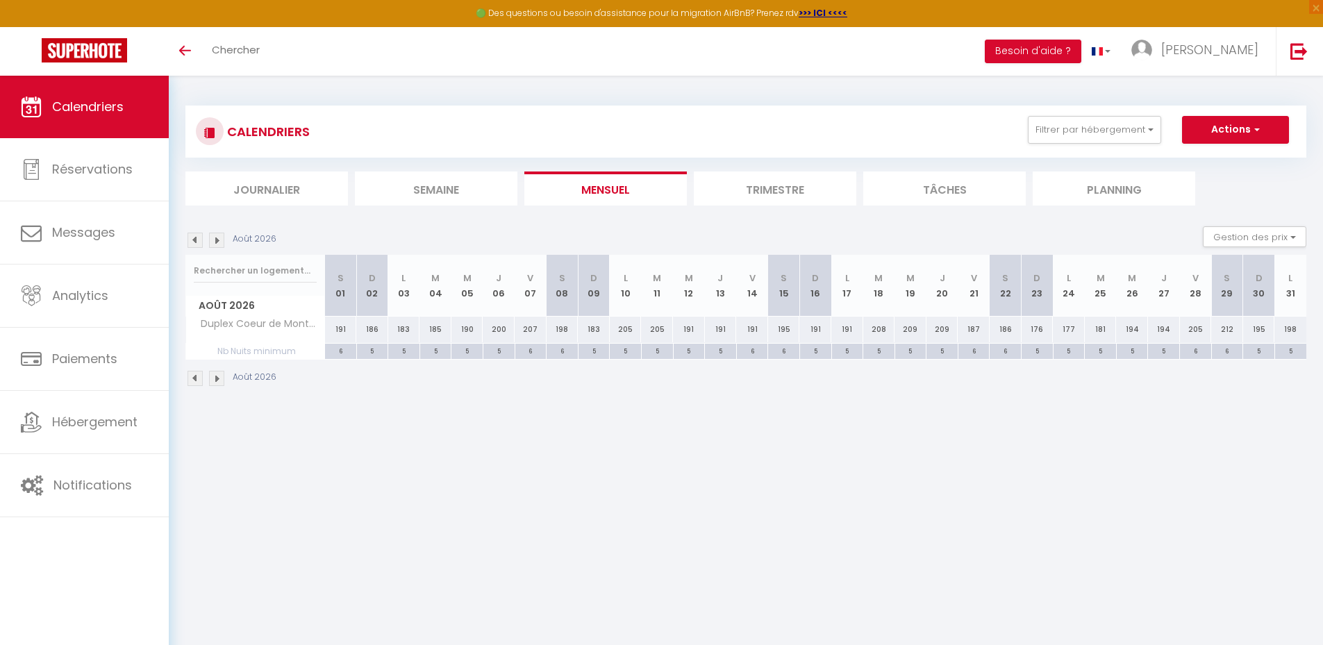
click at [218, 242] on img at bounding box center [216, 240] width 15 height 15
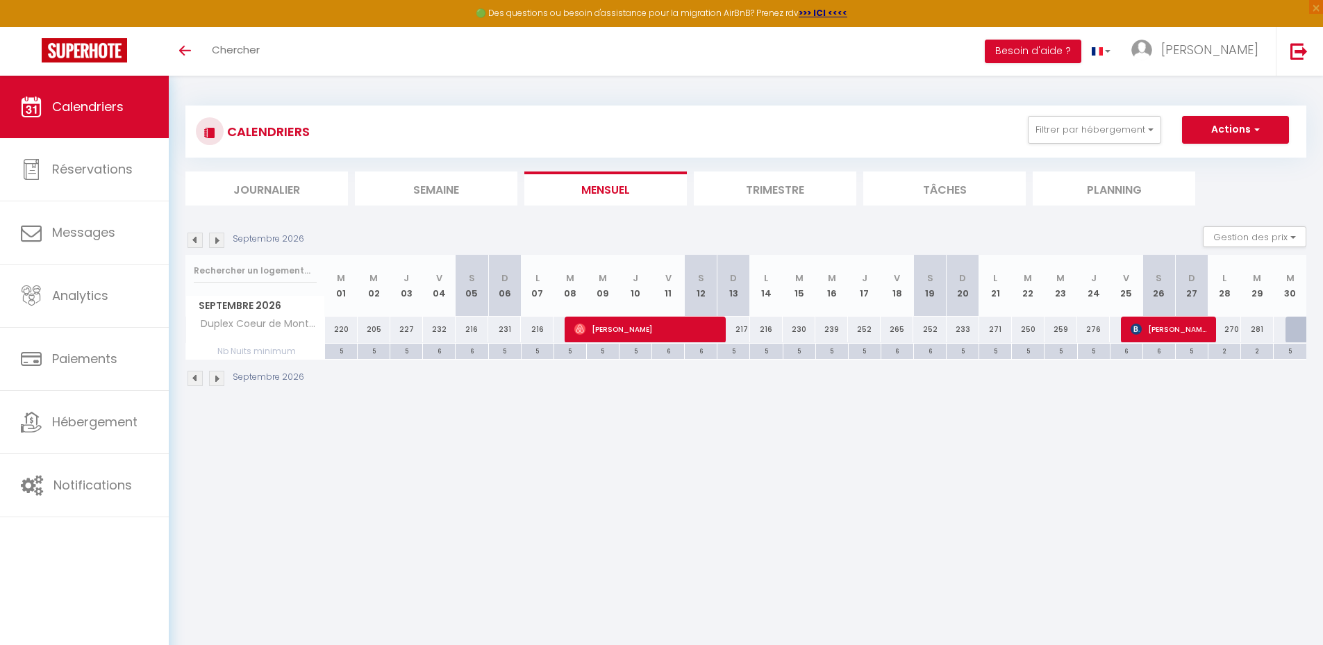
click at [214, 239] on img at bounding box center [216, 240] width 15 height 15
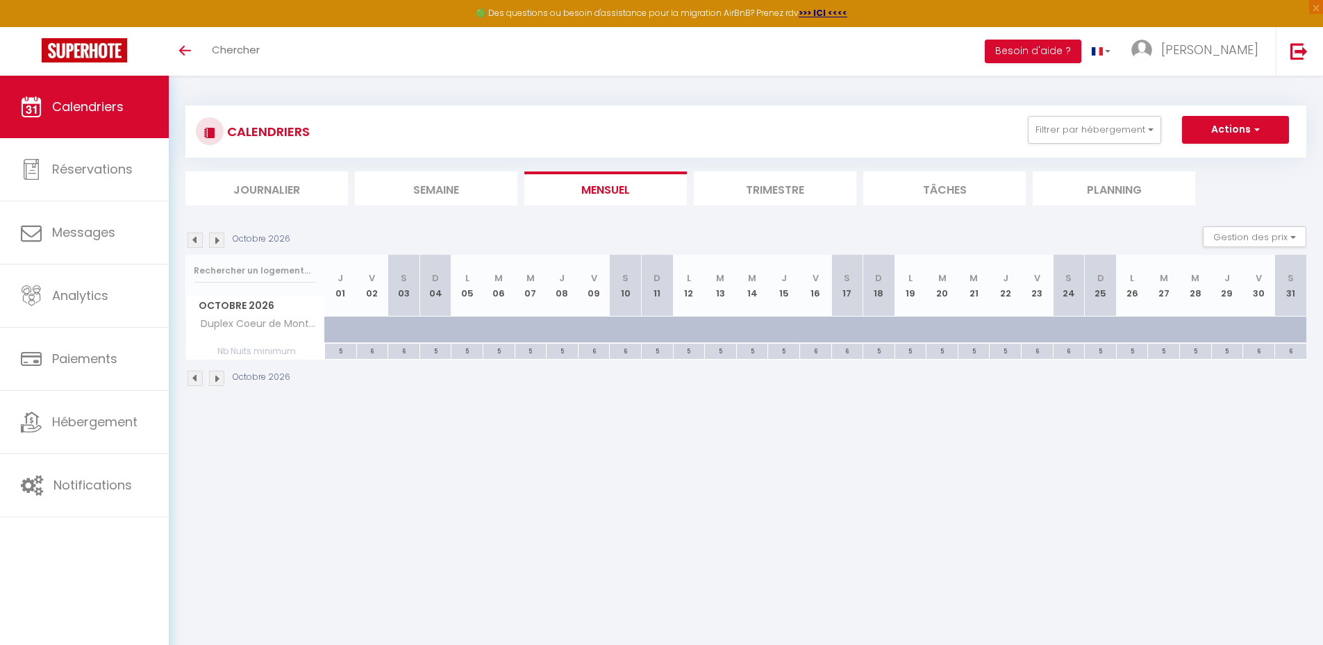
click at [196, 242] on img at bounding box center [194, 240] width 15 height 15
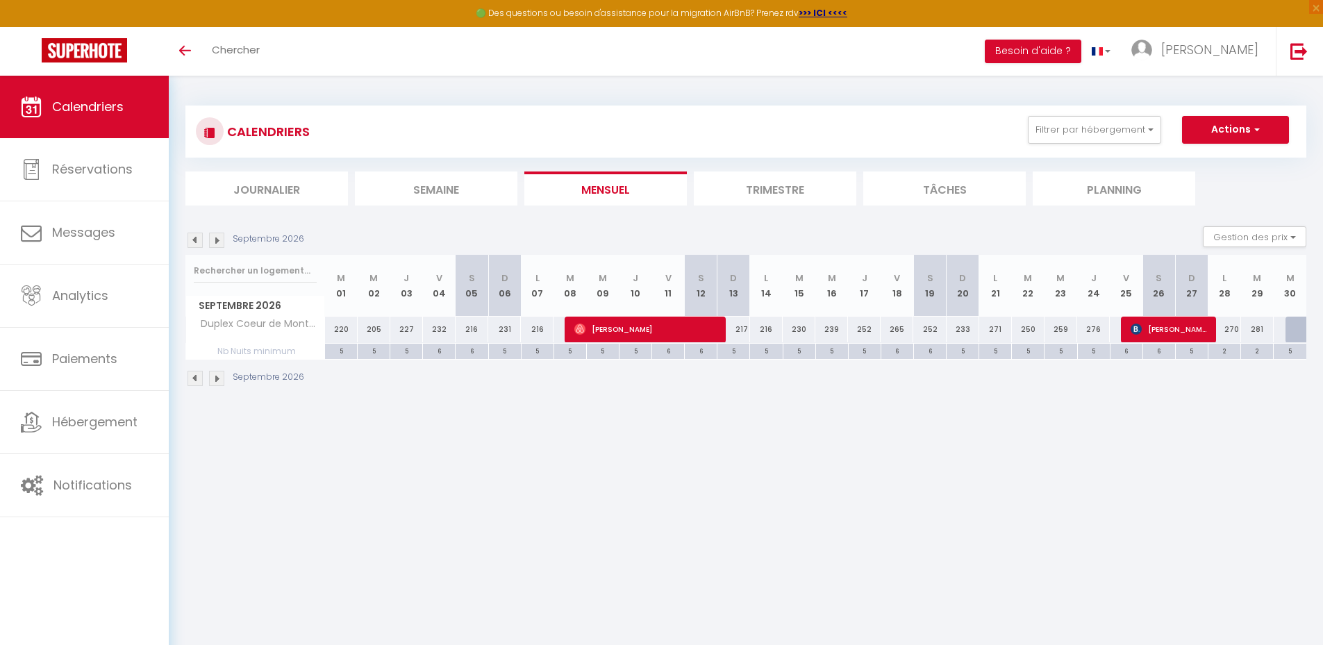
click at [196, 242] on img at bounding box center [194, 240] width 15 height 15
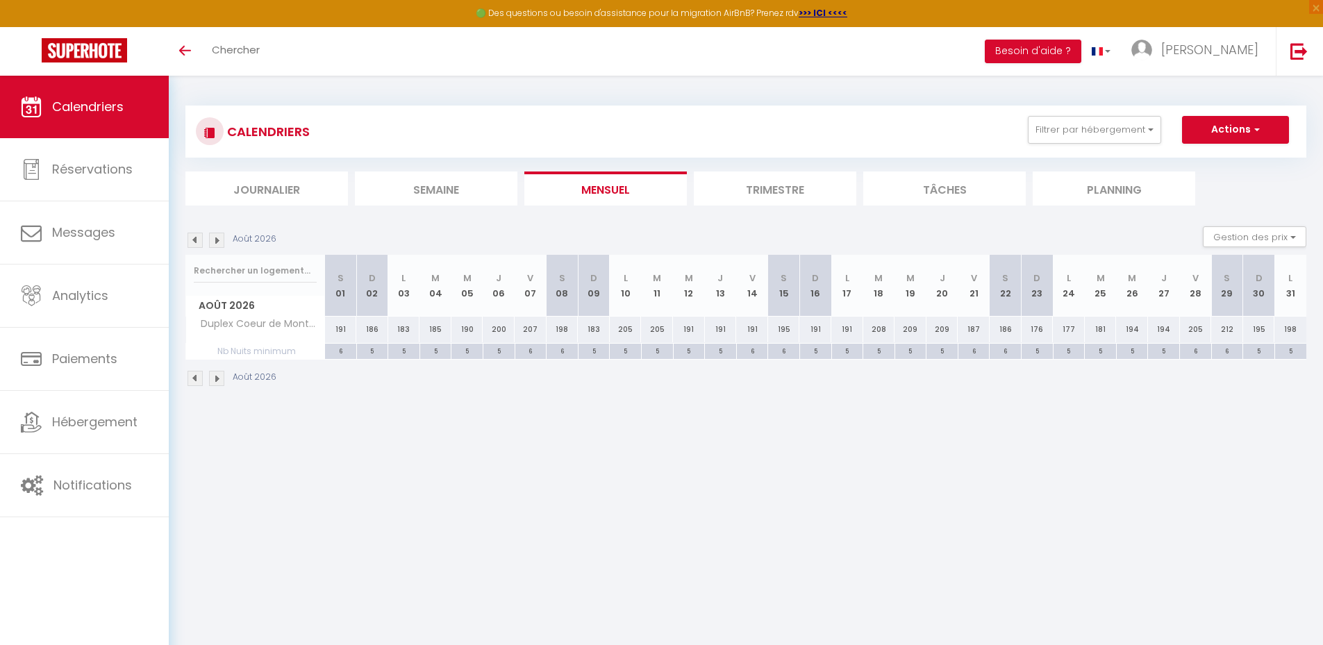
click at [196, 242] on img at bounding box center [194, 240] width 15 height 15
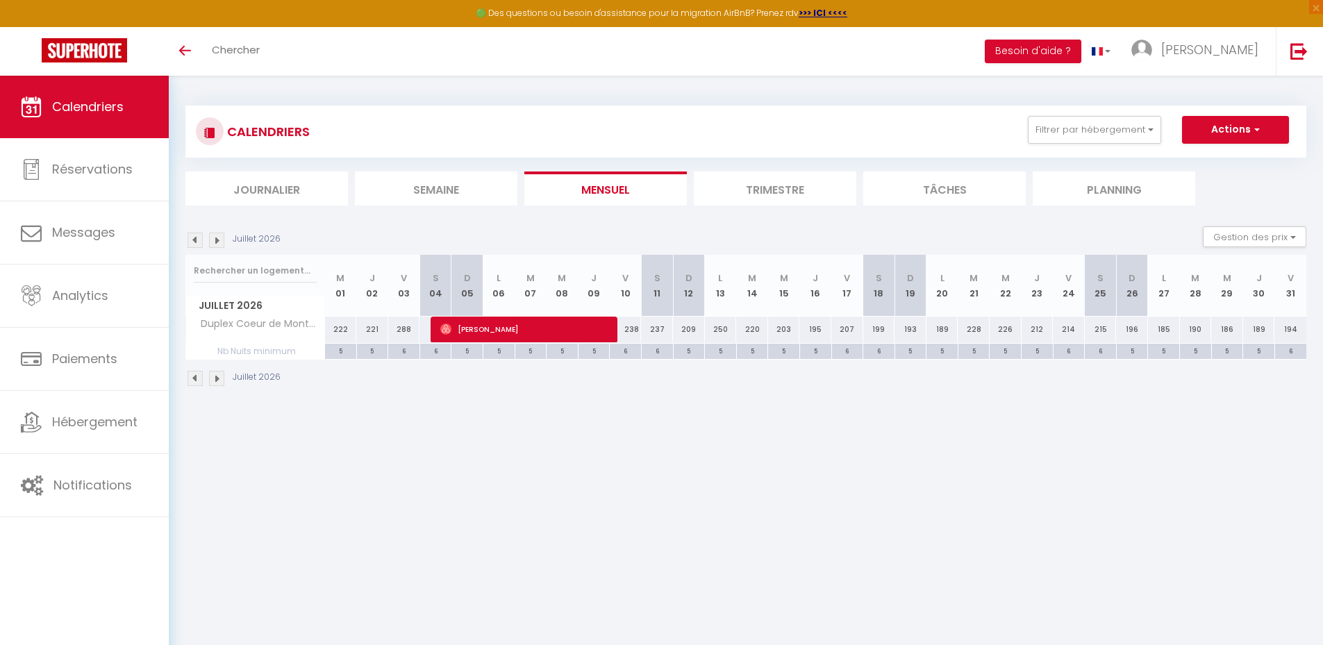
click at [196, 242] on img at bounding box center [194, 240] width 15 height 15
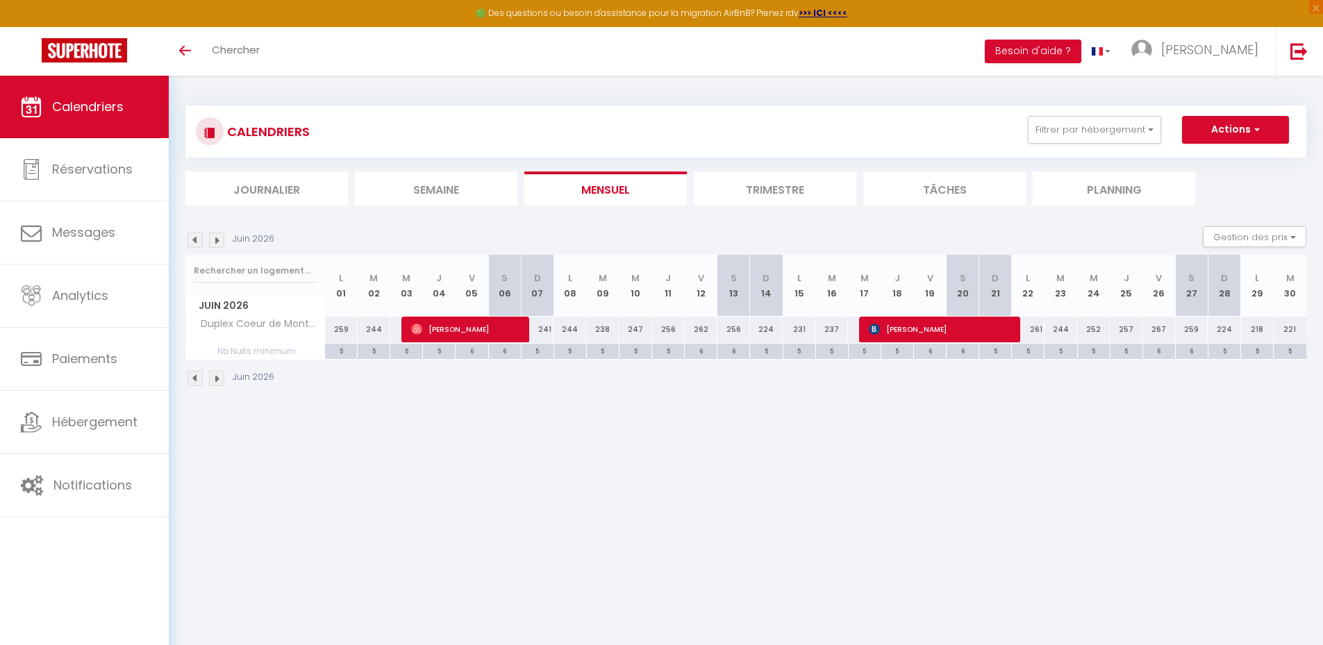
click at [196, 242] on img at bounding box center [194, 240] width 15 height 15
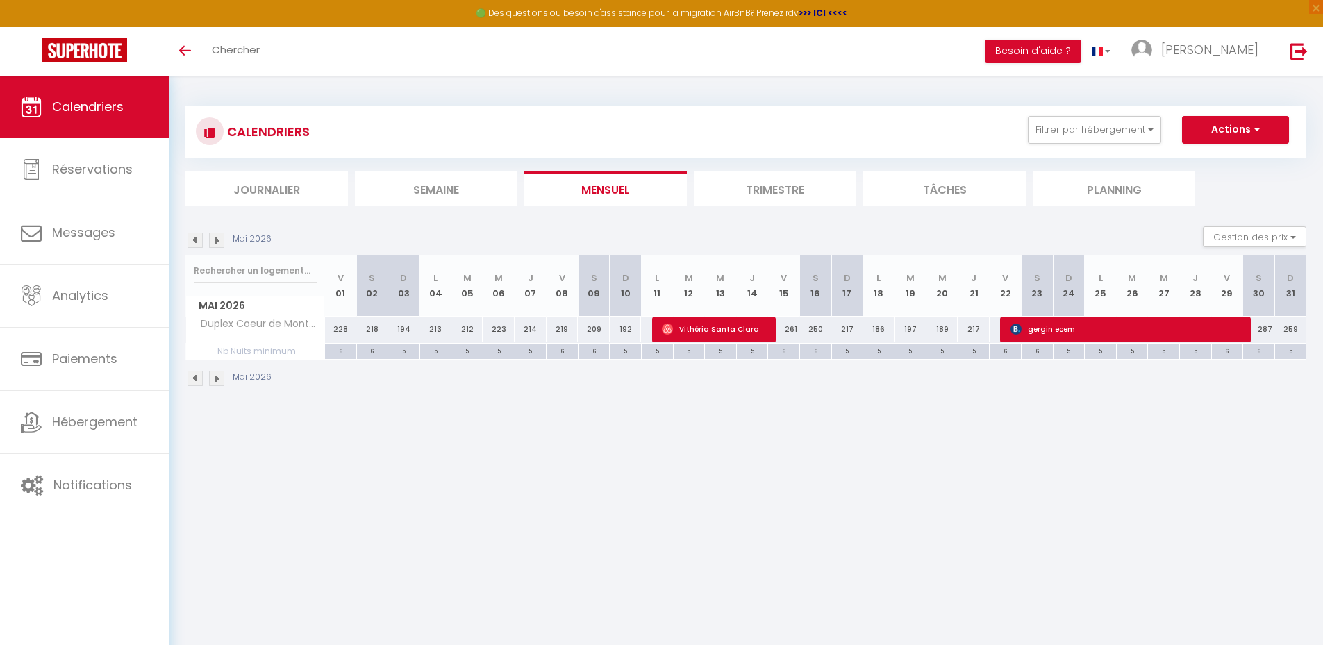
click at [196, 242] on img at bounding box center [194, 240] width 15 height 15
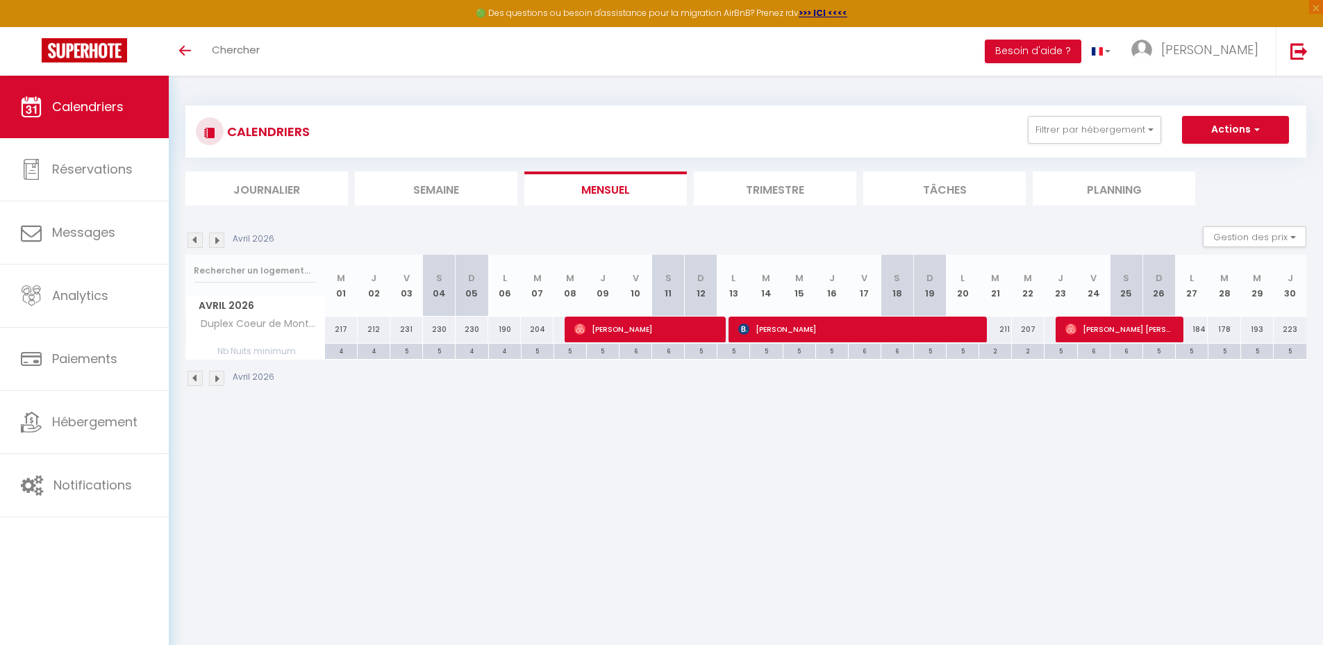
click at [196, 242] on img at bounding box center [194, 240] width 15 height 15
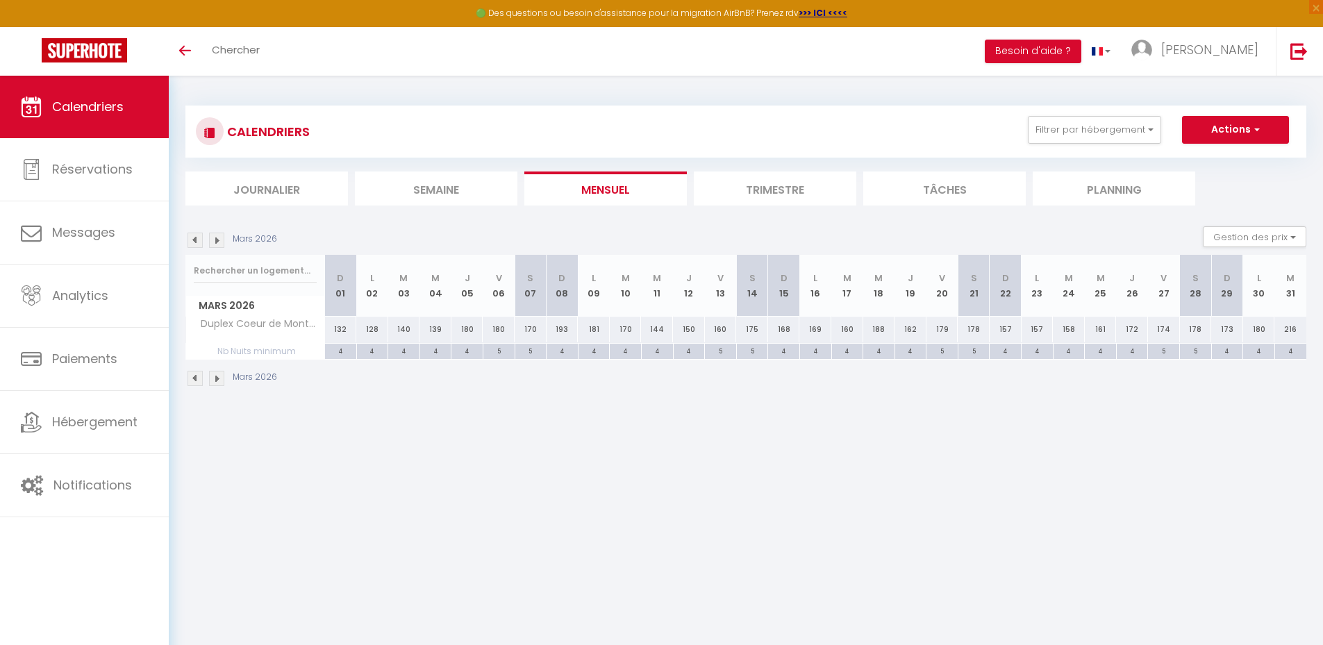
click at [196, 242] on img at bounding box center [194, 240] width 15 height 15
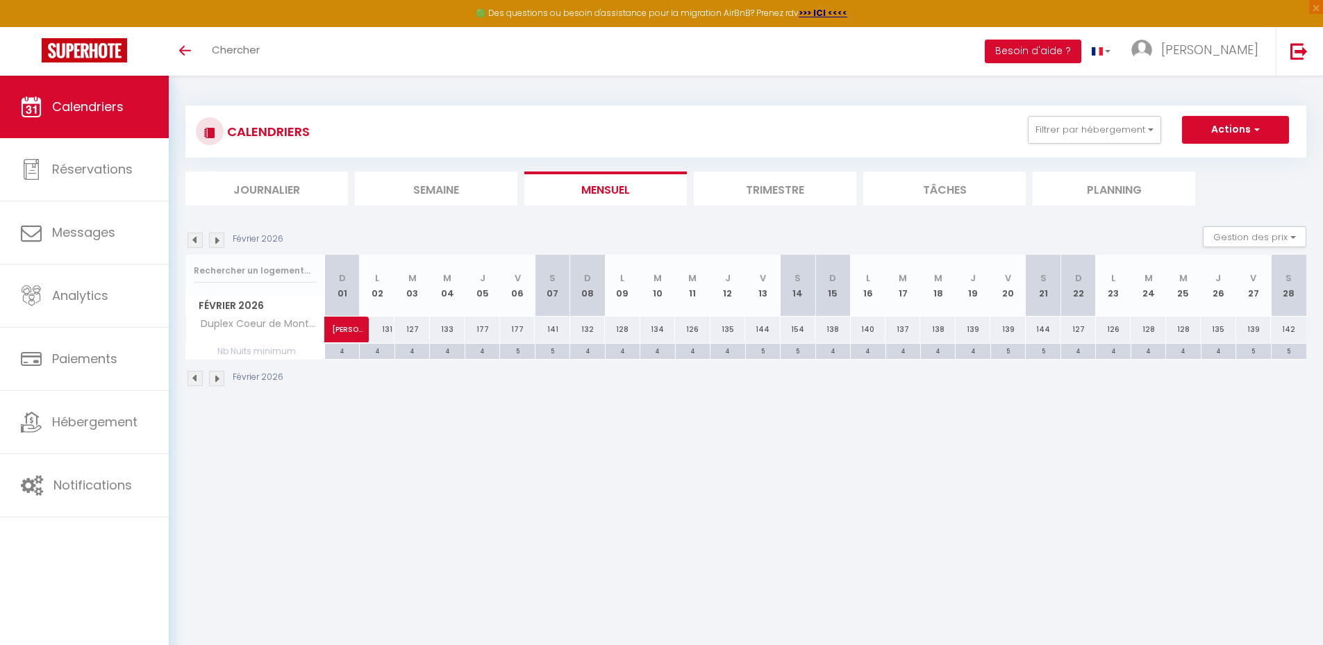
click at [196, 242] on img at bounding box center [194, 240] width 15 height 15
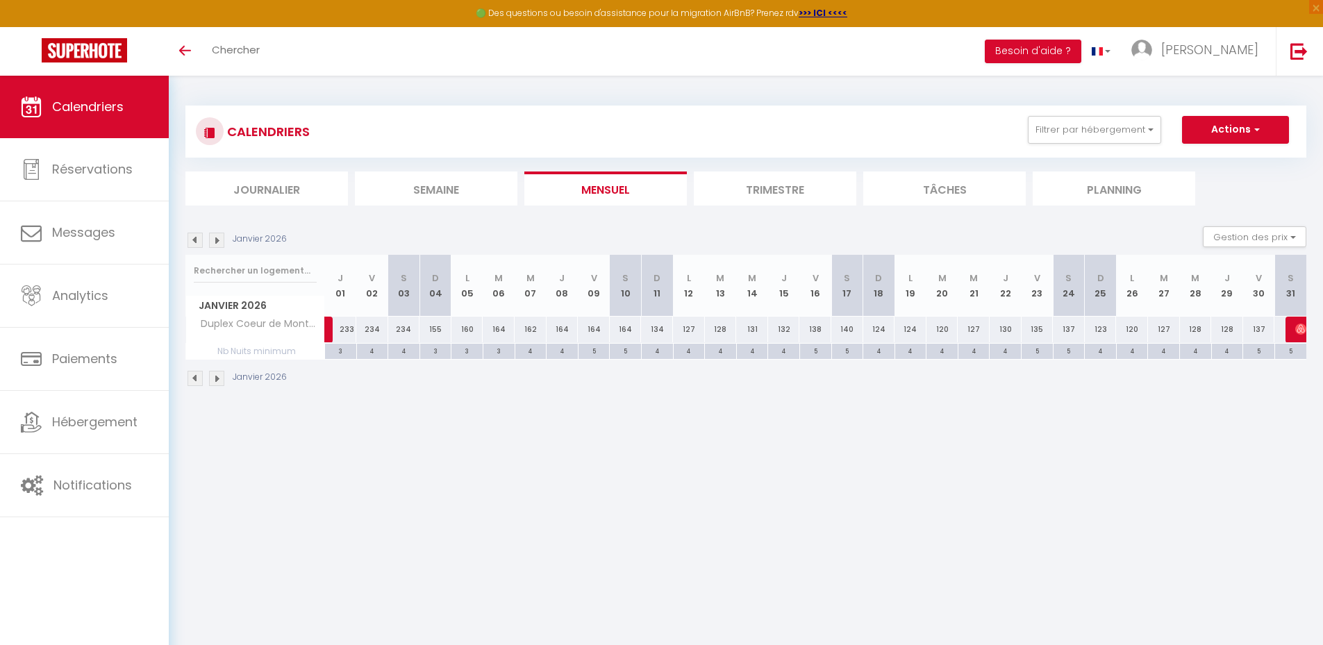
click at [196, 242] on img at bounding box center [194, 240] width 15 height 15
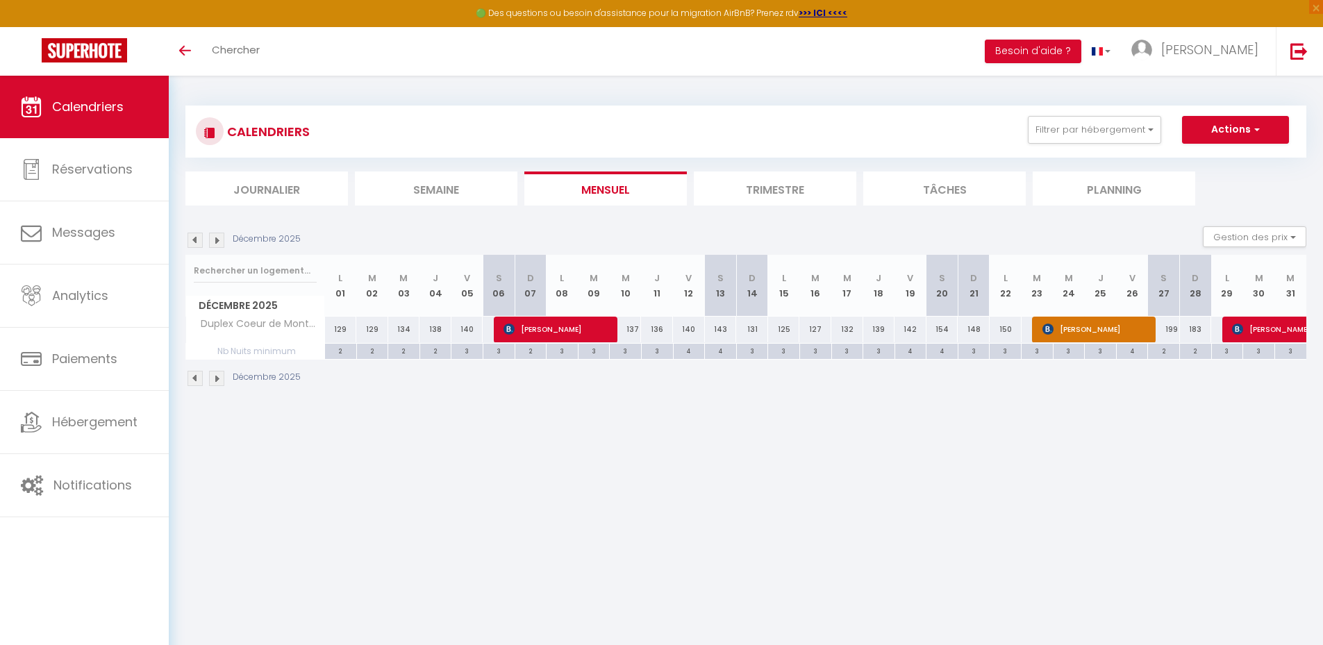
click at [196, 242] on img at bounding box center [194, 240] width 15 height 15
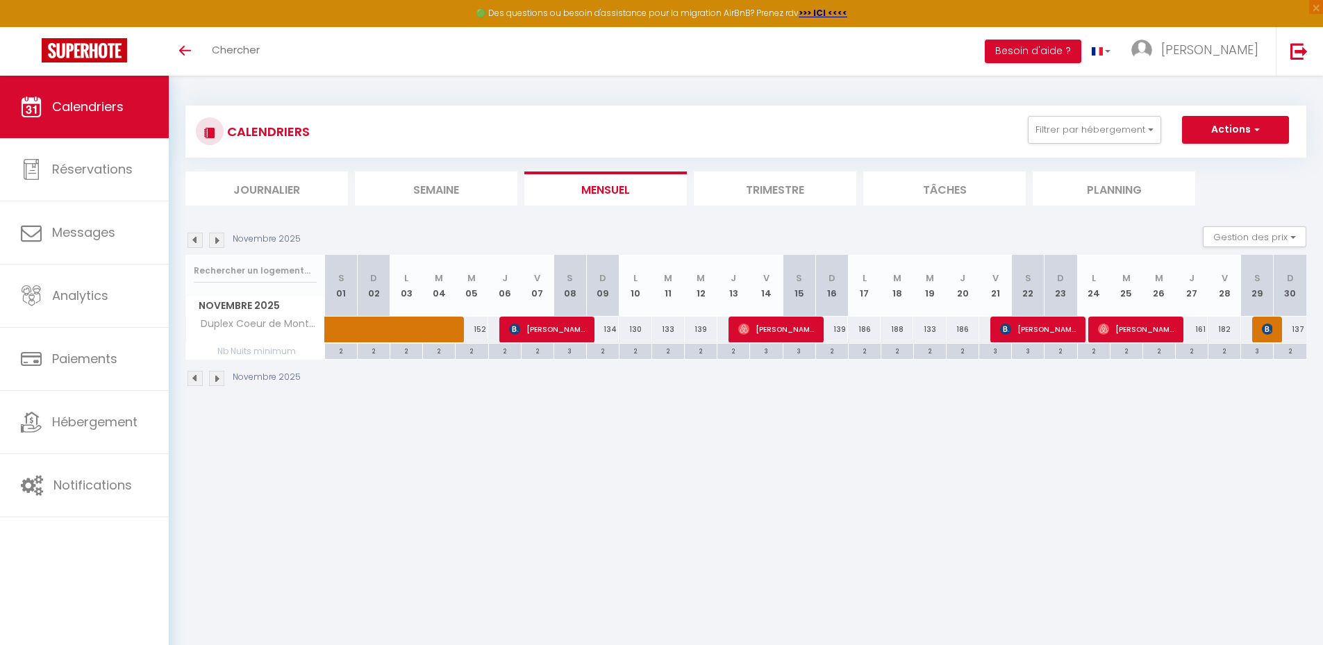
click at [196, 242] on img at bounding box center [194, 240] width 15 height 15
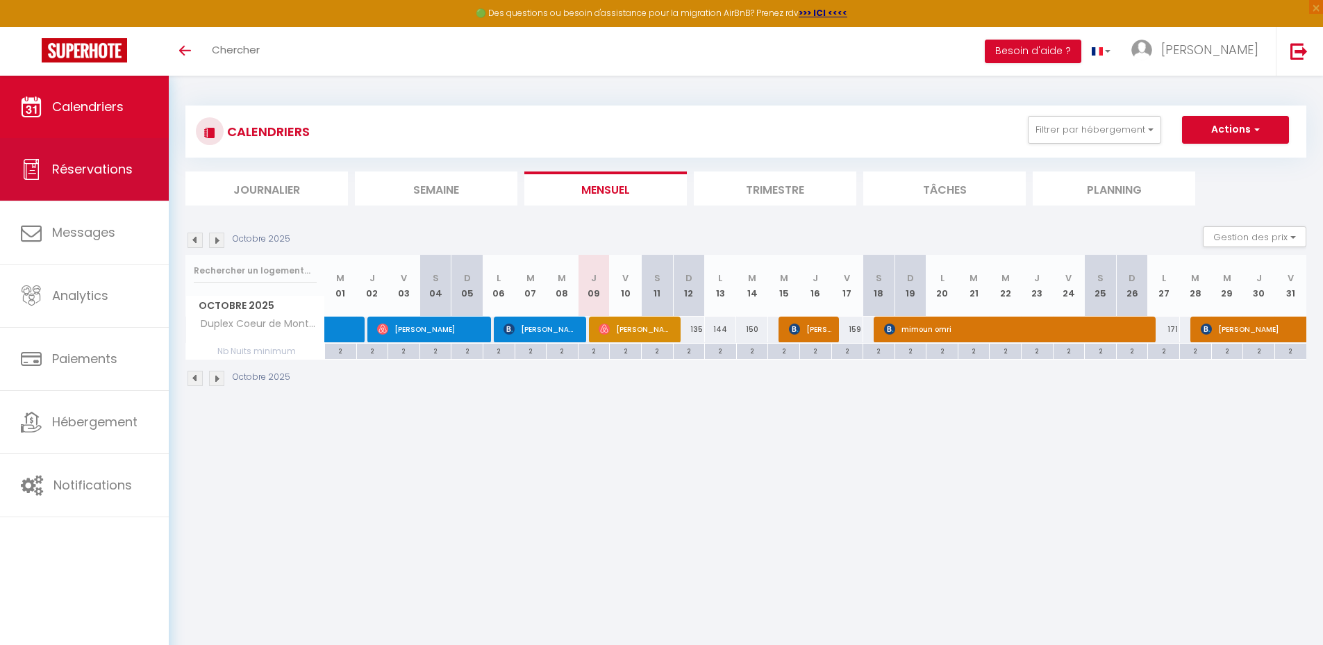
click at [111, 190] on link "Réservations" at bounding box center [84, 169] width 169 height 62
select select "not_cancelled"
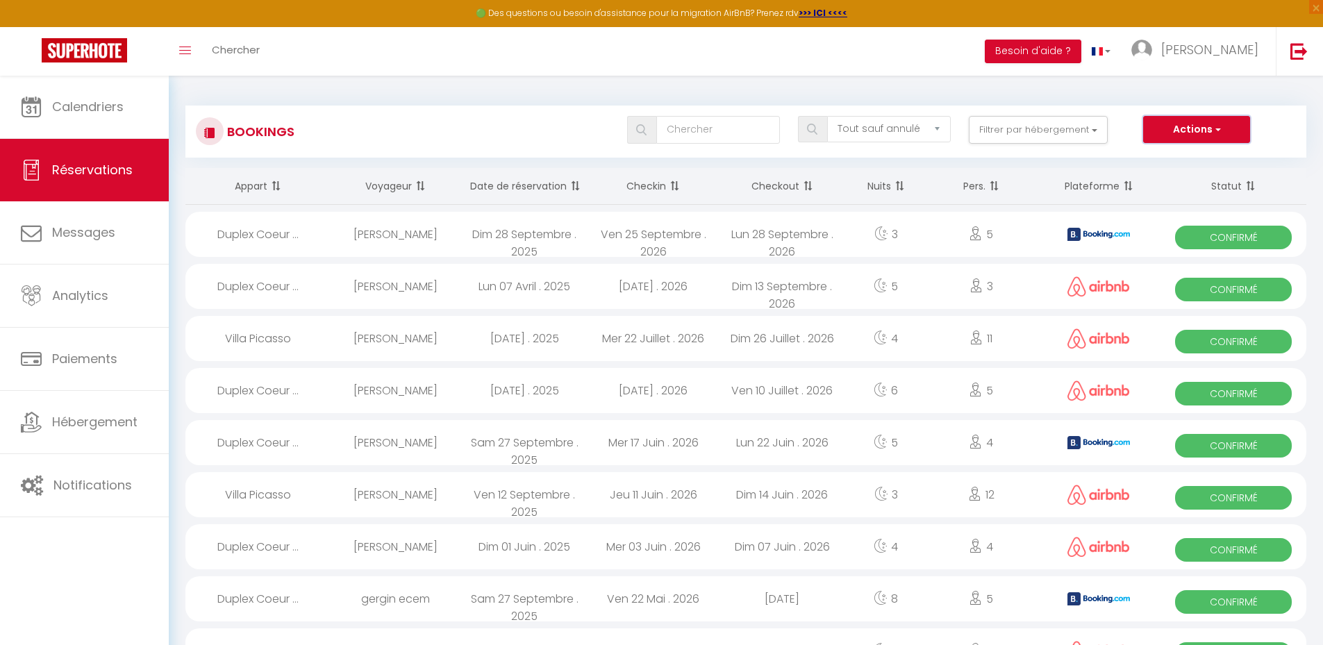
click at [1207, 133] on button "Actions" at bounding box center [1196, 130] width 107 height 28
click at [1171, 196] on link "Importer les réservations" at bounding box center [1174, 196] width 149 height 18
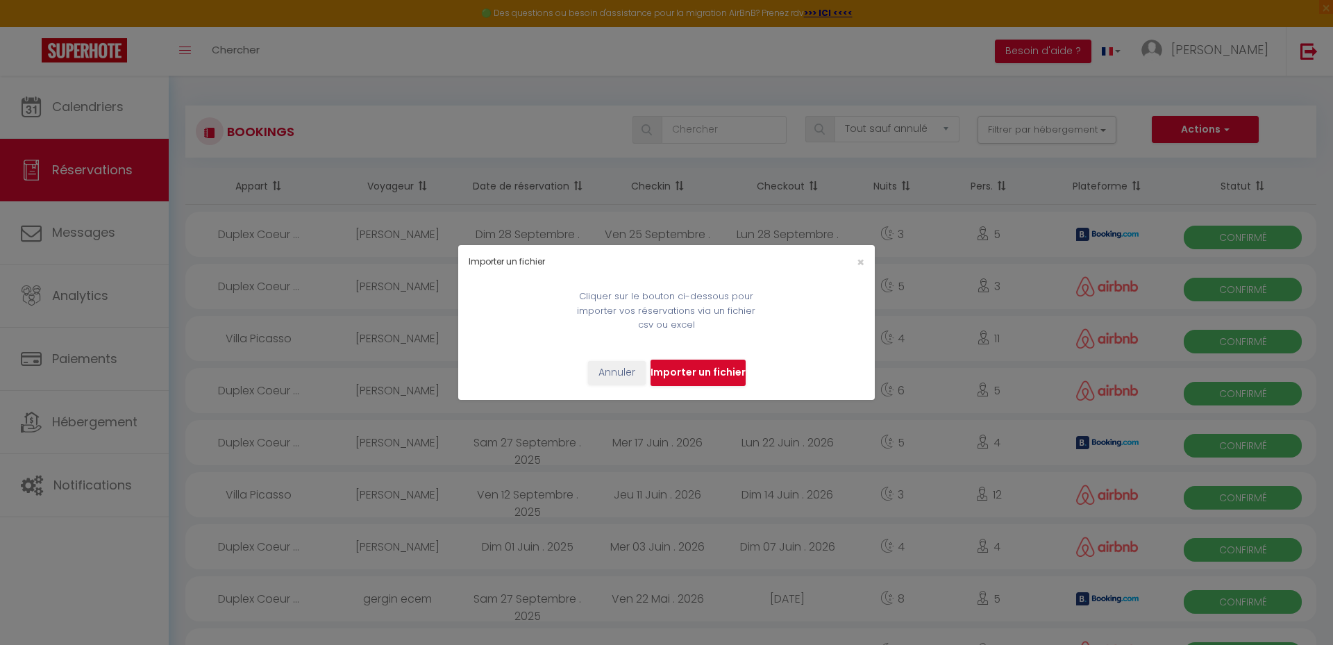
click at [696, 371] on input "file" at bounding box center [698, 373] width 95 height 26
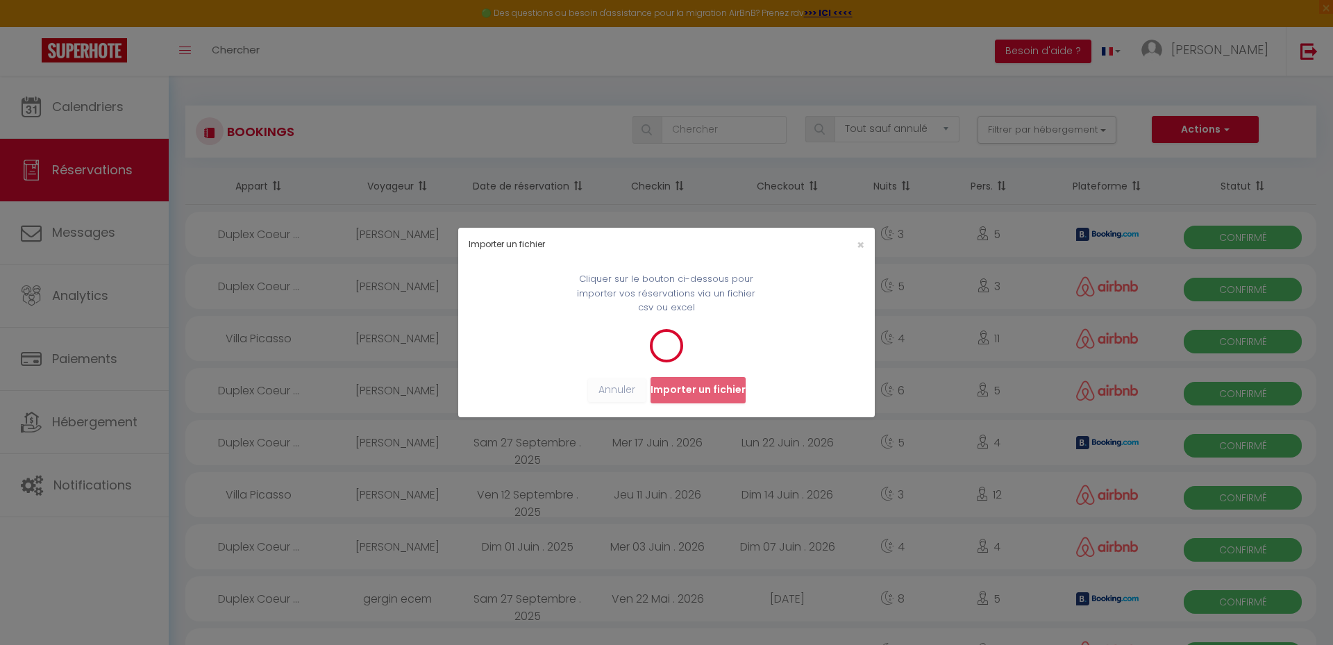
select select
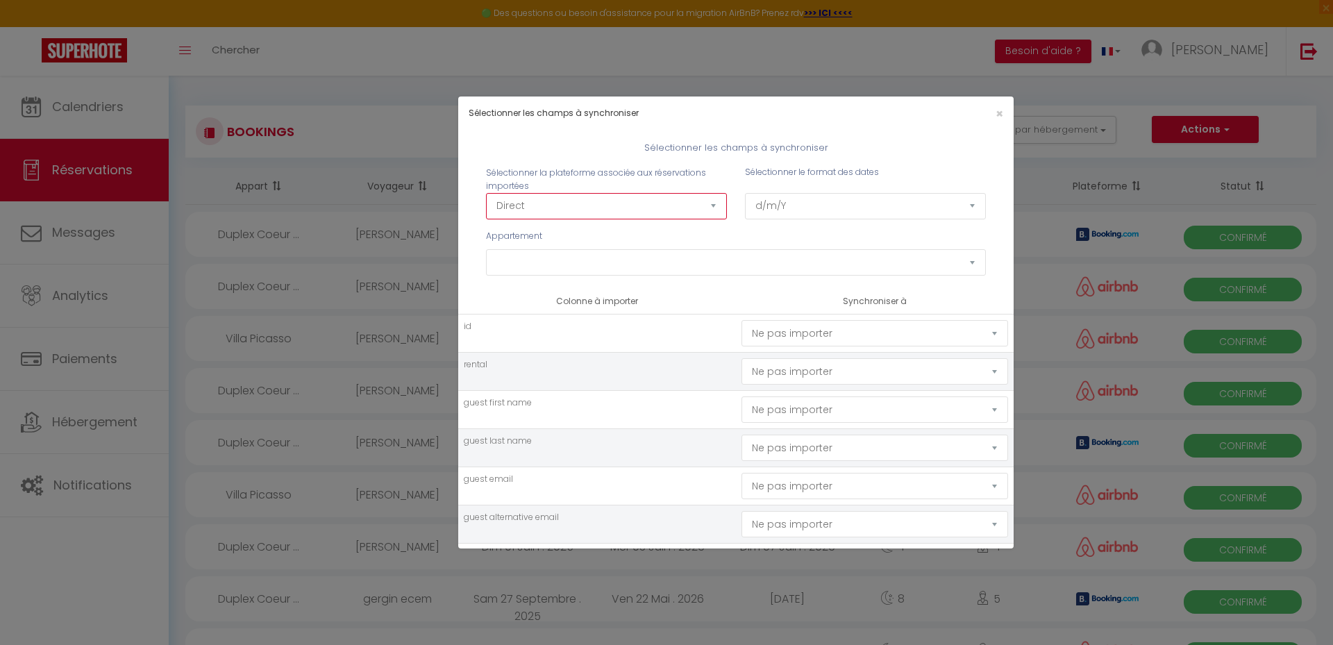
click at [593, 211] on select "Direct [DOMAIN_NAME] [DOMAIN_NAME] Chalet montagne Expedia Gite de [GEOGRAPHIC_…" at bounding box center [606, 206] width 241 height 26
select select "2"
click at [486, 193] on select "Direct [DOMAIN_NAME] [DOMAIN_NAME] Chalet montagne Expedia Gite de [GEOGRAPHIC_…" at bounding box center [606, 206] width 241 height 26
select select
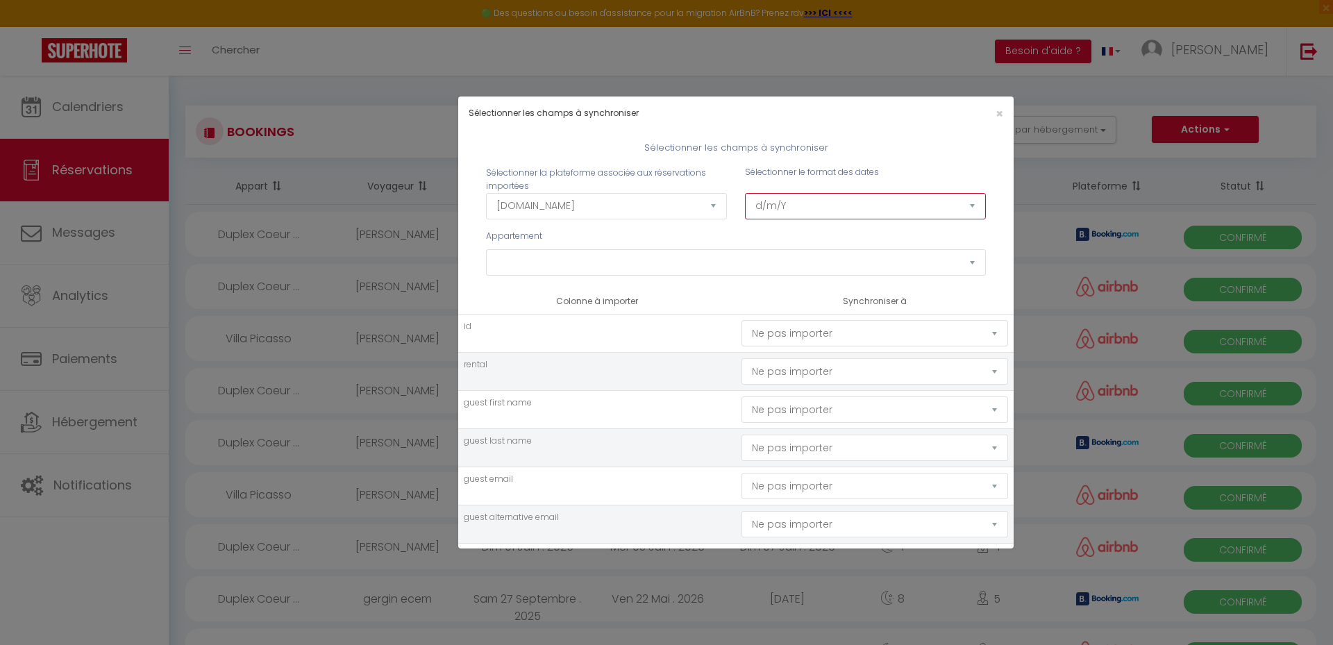
click at [808, 199] on select "d/m/Y m/d/Y d-m-Y m-d-Y Y-m-d" at bounding box center [865, 206] width 241 height 26
select select "Y-m-d"
click at [745, 193] on select "d/m/Y m/d/Y d-m-Y m-d-Y Y-m-d" at bounding box center [865, 206] width 241 height 26
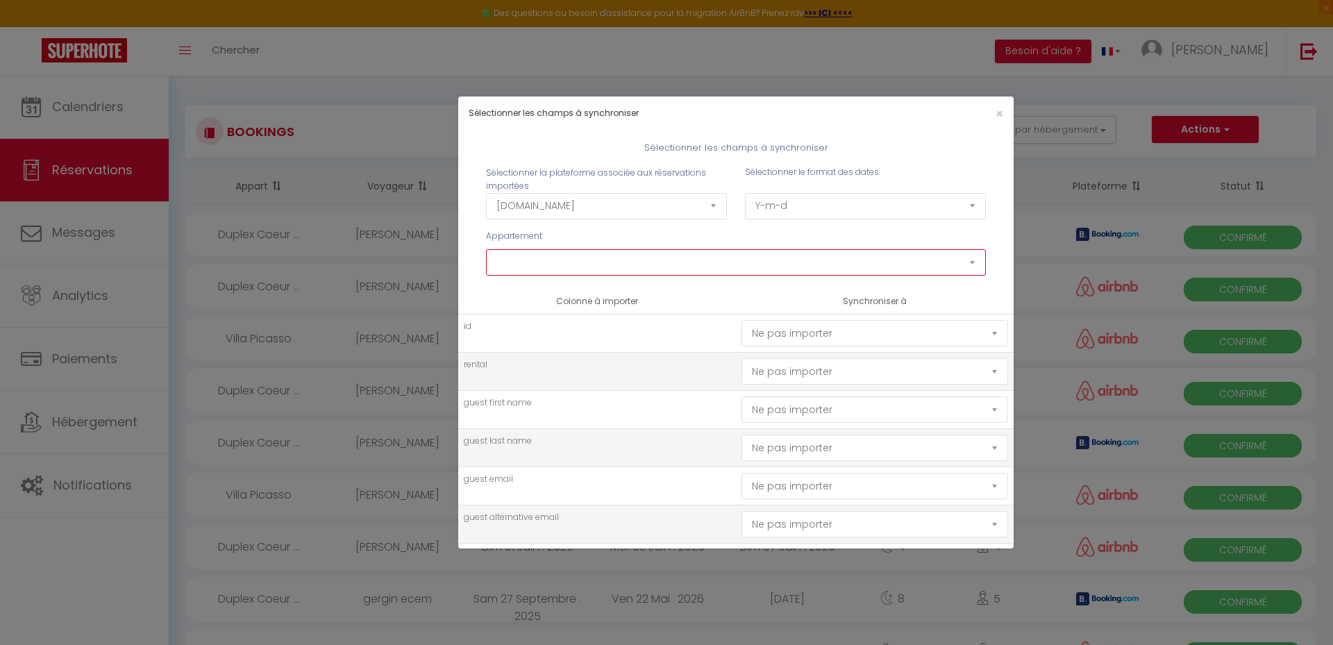
click at [665, 259] on select "Nid d'amour Palm Paradise Modern Maubourg Chalet Massada Art Loft [GEOGRAPHIC_D…" at bounding box center [736, 262] width 500 height 26
select select "77888"
click at [486, 249] on select "Nid d'amour Palm Paradise Modern Maubourg Chalet Massada Art Loft [GEOGRAPHIC_D…" at bounding box center [736, 262] width 500 height 26
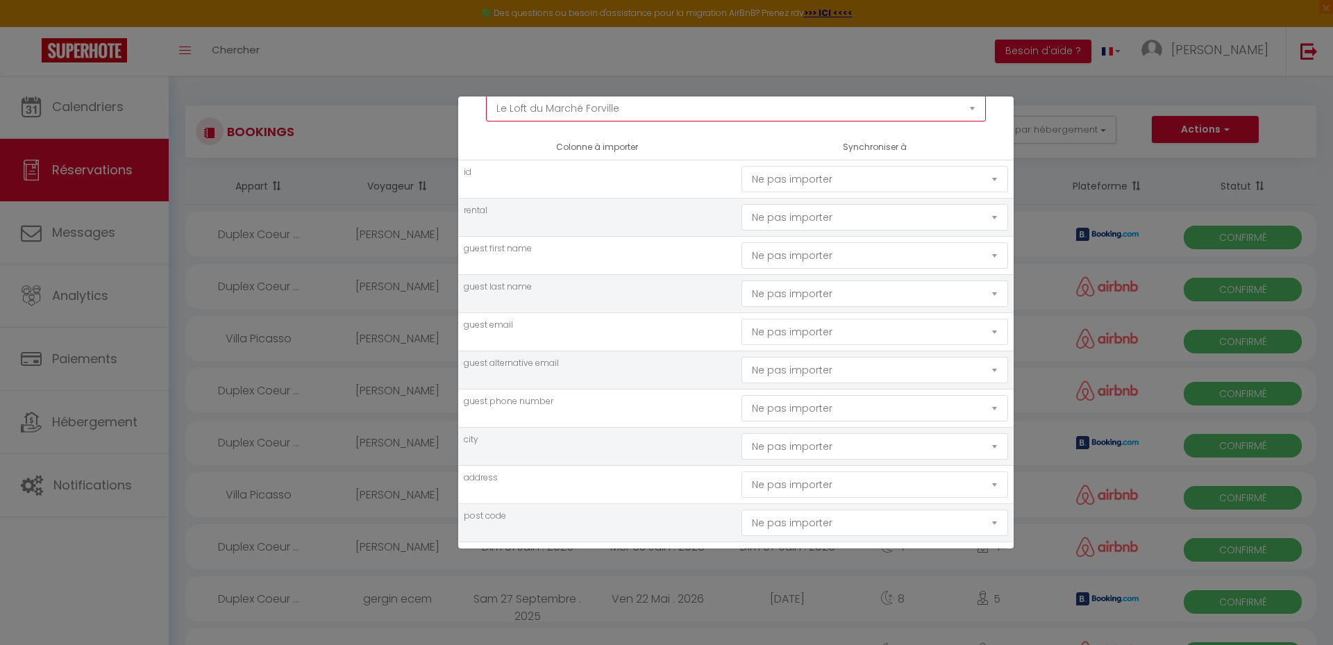
scroll to position [208, 0]
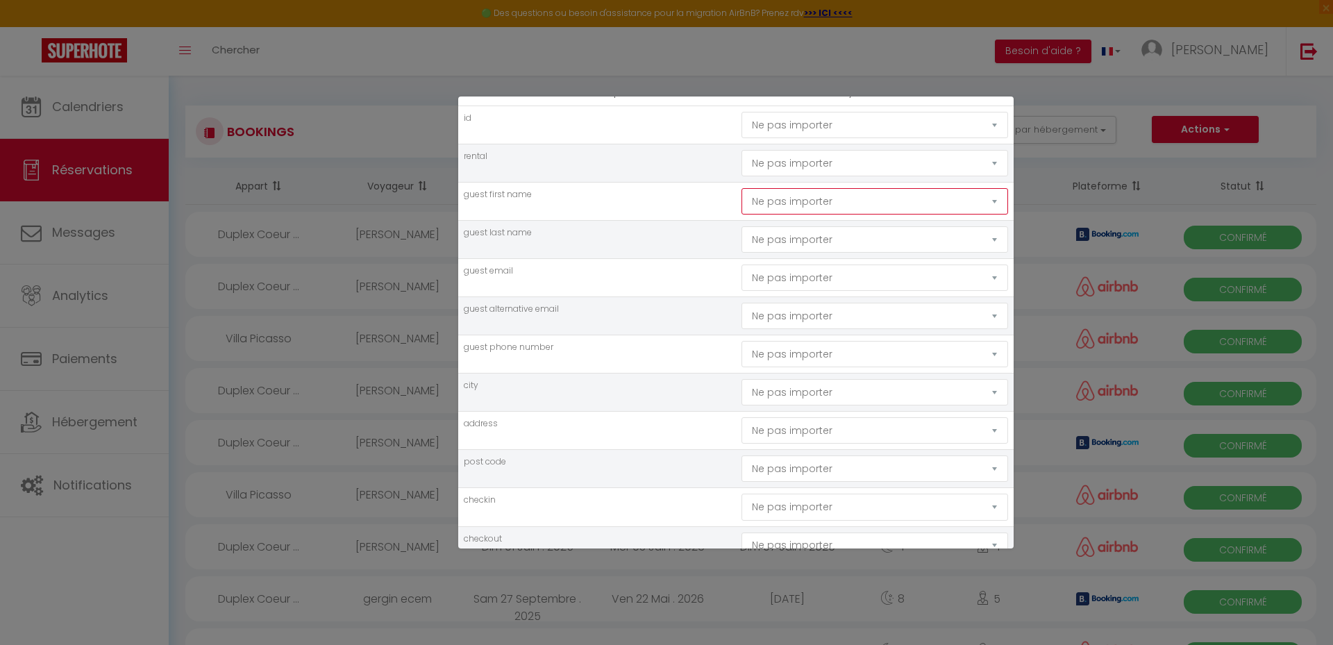
click at [923, 201] on select "Ne pas importer [GEOGRAPHIC_DATA] Nom Email Statut Téléphone Code de confirmati…" at bounding box center [874, 201] width 267 height 26
select select "first_name"
click at [741, 188] on select "Ne pas importer [GEOGRAPHIC_DATA] Nom Email Statut Téléphone Code de confirmati…" at bounding box center [874, 201] width 267 height 26
click at [855, 242] on select "Ne pas importer [GEOGRAPHIC_DATA] Nom Email Statut Téléphone Code de confirmati…" at bounding box center [874, 239] width 267 height 26
select select "last_name"
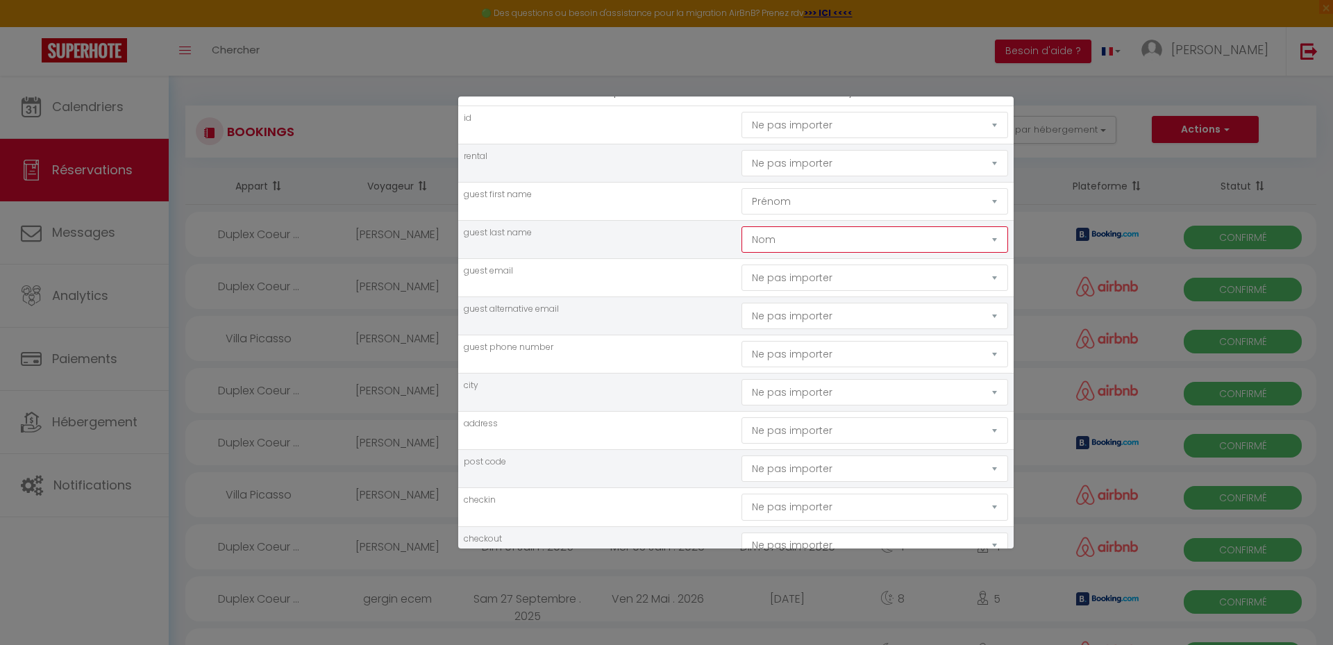
click at [741, 226] on select "Ne pas importer [GEOGRAPHIC_DATA] Nom Email Statut Téléphone Code de confirmati…" at bounding box center [874, 239] width 267 height 26
click at [814, 284] on select "Ne pas importer [GEOGRAPHIC_DATA] Nom Email Statut Téléphone Code de confirmati…" at bounding box center [874, 278] width 267 height 26
select select "email"
click at [741, 265] on select "Ne pas importer [GEOGRAPHIC_DATA] Nom Email Statut Téléphone Code de confirmati…" at bounding box center [874, 278] width 267 height 26
click at [822, 358] on select "Ne pas importer [GEOGRAPHIC_DATA] Nom Email Statut Téléphone Code de confirmati…" at bounding box center [874, 354] width 267 height 26
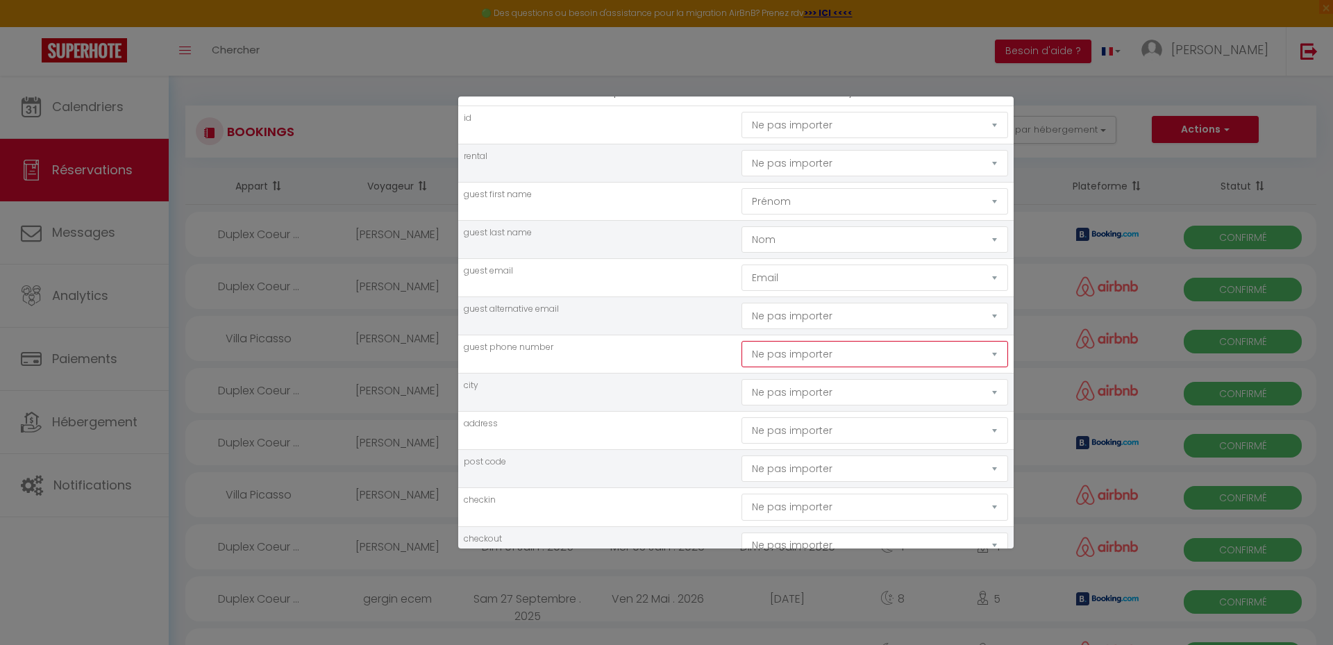
select select "phone"
click at [741, 341] on select "Ne pas importer [GEOGRAPHIC_DATA] Nom Email Statut Téléphone Code de confirmati…" at bounding box center [874, 354] width 267 height 26
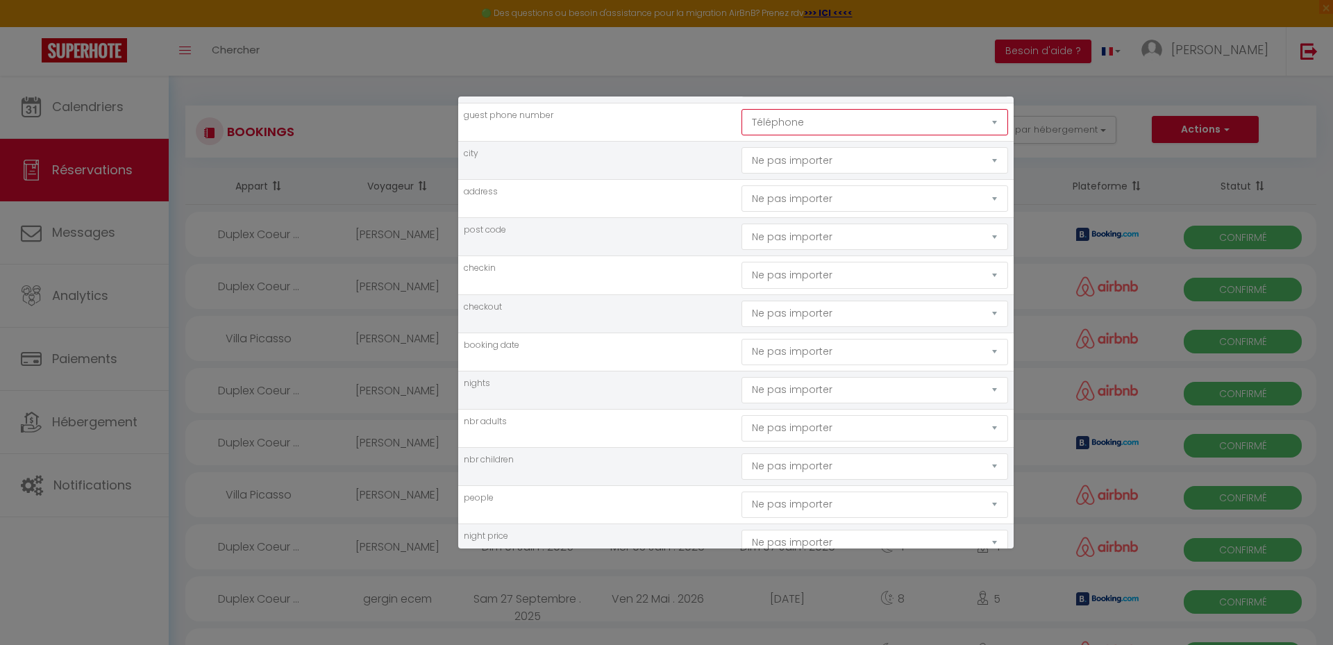
scroll to position [417, 0]
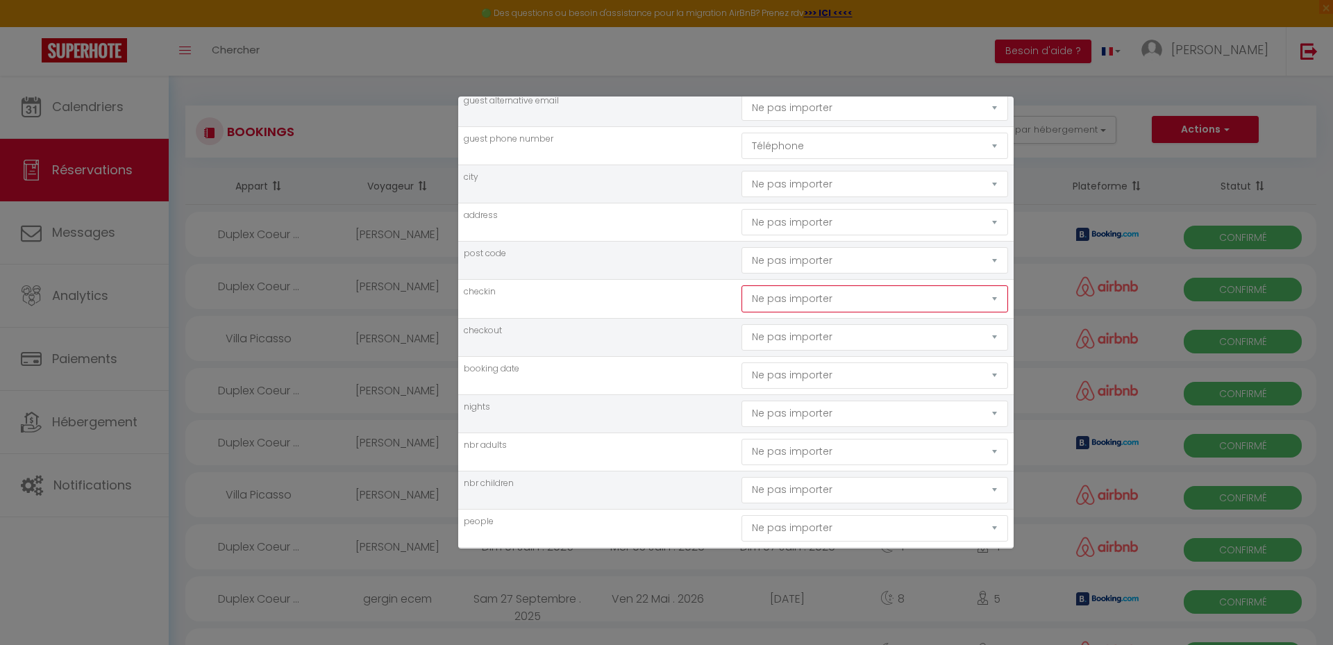
click at [822, 303] on select "Ne pas importer [GEOGRAPHIC_DATA] Nom Email Statut Téléphone Code de confirmati…" at bounding box center [874, 298] width 267 height 26
select select "checking"
click at [741, 285] on select "Ne pas importer [GEOGRAPHIC_DATA] Nom Email Statut Téléphone Code de confirmati…" at bounding box center [874, 298] width 267 height 26
click at [810, 330] on select "Ne pas importer [GEOGRAPHIC_DATA] Nom Email Statut Téléphone Code de confirmati…" at bounding box center [874, 337] width 267 height 26
select select "checkout"
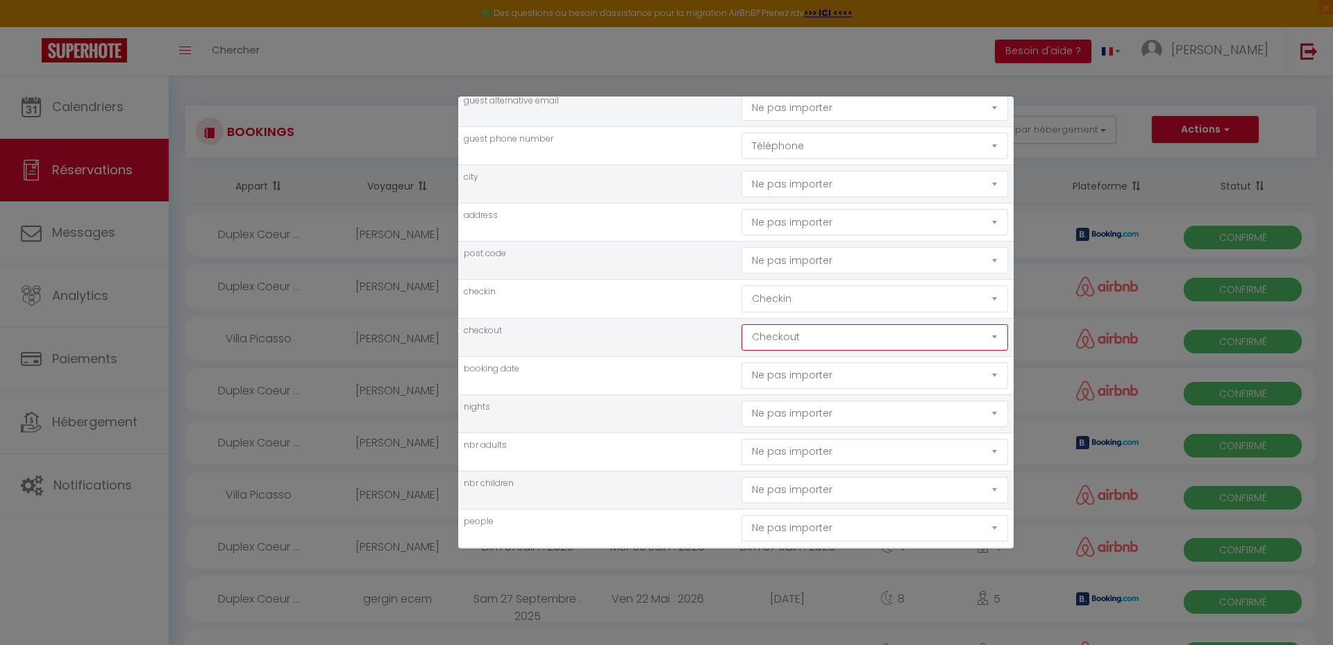
click at [741, 324] on select "Ne pas importer [GEOGRAPHIC_DATA] Nom Email Statut Téléphone Code de confirmati…" at bounding box center [874, 337] width 267 height 26
click at [641, 337] on td "checkout" at bounding box center [597, 337] width 278 height 38
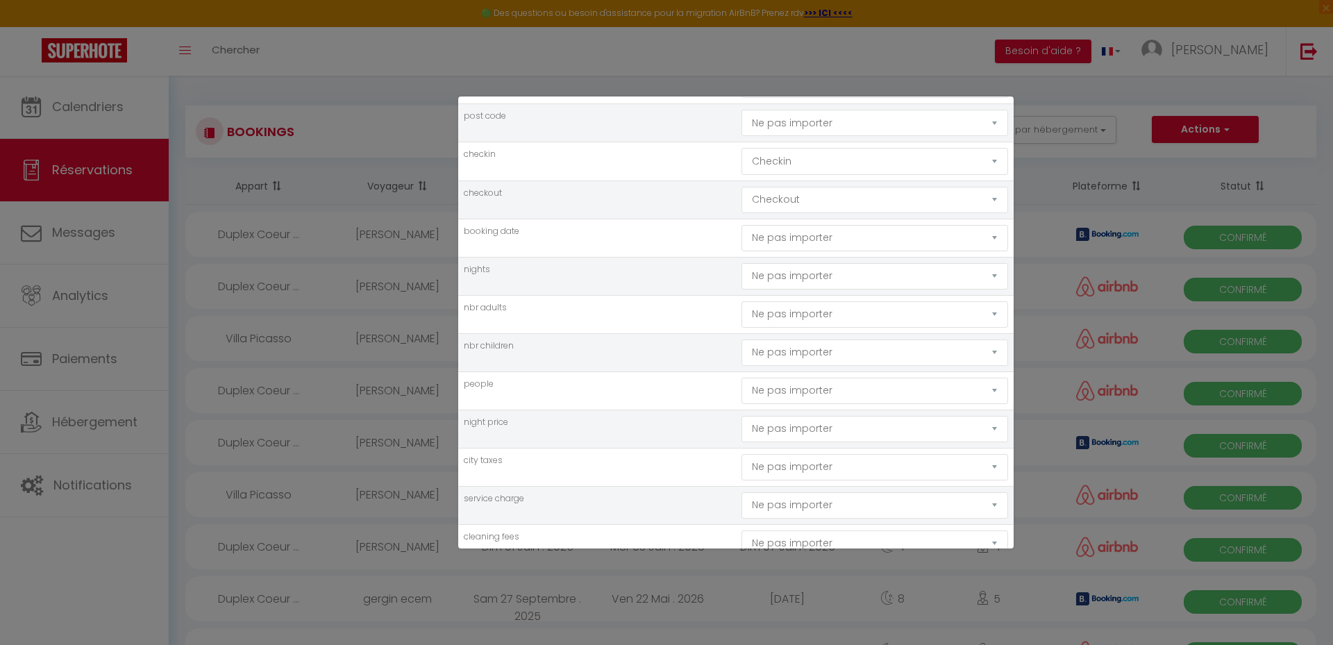
scroll to position [555, 0]
click at [869, 231] on select "Ne pas importer [GEOGRAPHIC_DATA] Nom Email Statut Téléphone Code de confirmati…" at bounding box center [874, 237] width 267 height 26
select select "booking_date"
click at [741, 224] on select "Ne pas importer [GEOGRAPHIC_DATA] Nom Email Statut Téléphone Code de confirmati…" at bounding box center [874, 237] width 267 height 26
click at [595, 290] on td "nights" at bounding box center [597, 274] width 278 height 38
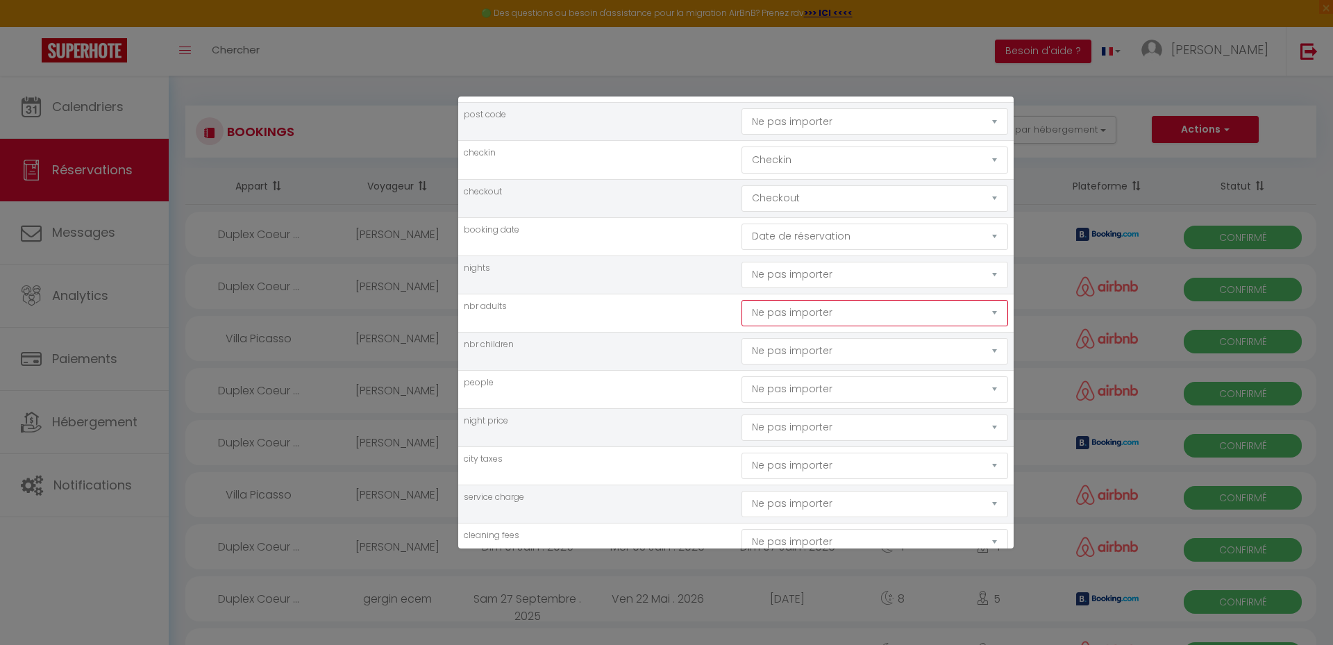
click at [841, 312] on select "Ne pas importer [GEOGRAPHIC_DATA] Nom Email Statut Téléphone Code de confirmati…" at bounding box center [874, 313] width 267 height 26
select select "nbr_adults"
click at [741, 300] on select "Ne pas importer [GEOGRAPHIC_DATA] Nom Email Statut Téléphone Code de confirmati…" at bounding box center [874, 313] width 267 height 26
click at [798, 352] on select "Ne pas importer [GEOGRAPHIC_DATA] Nom Email Statut Téléphone Code de confirmati…" at bounding box center [874, 351] width 267 height 26
select select "nbr_children"
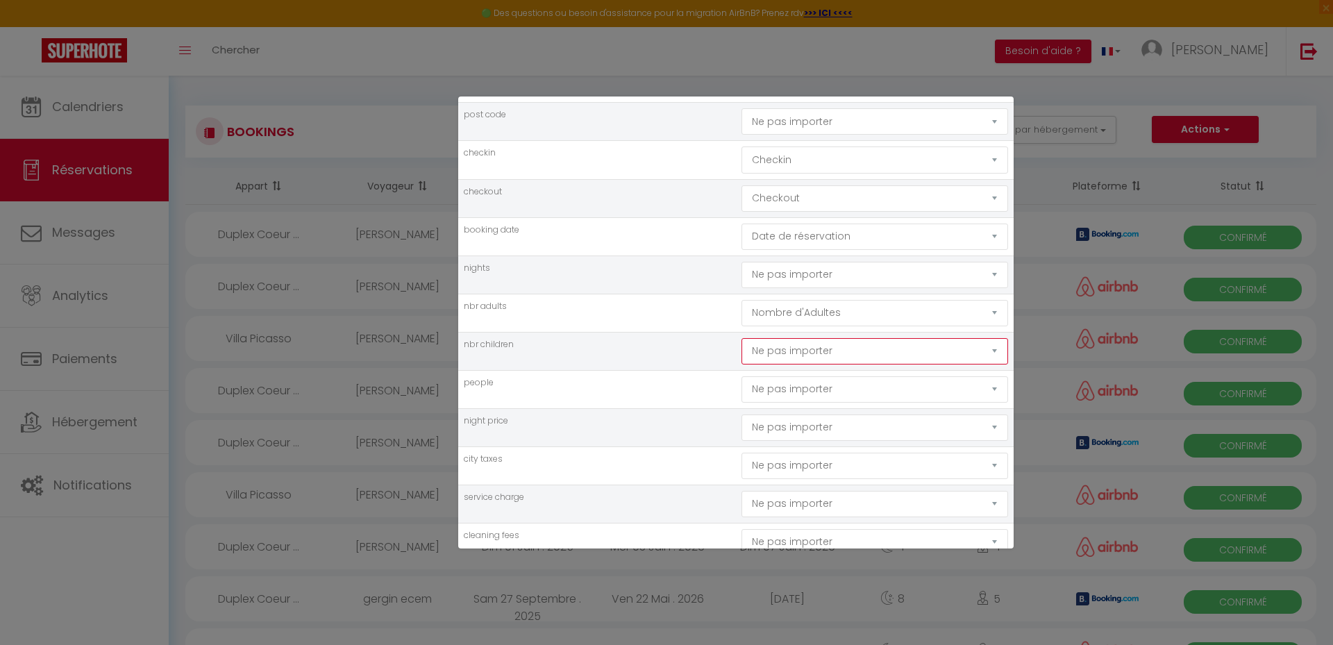
click at [741, 338] on select "Ne pas importer [GEOGRAPHIC_DATA] Nom Email Statut Téléphone Code de confirmati…" at bounding box center [874, 351] width 267 height 26
click at [607, 385] on td "people" at bounding box center [597, 389] width 278 height 38
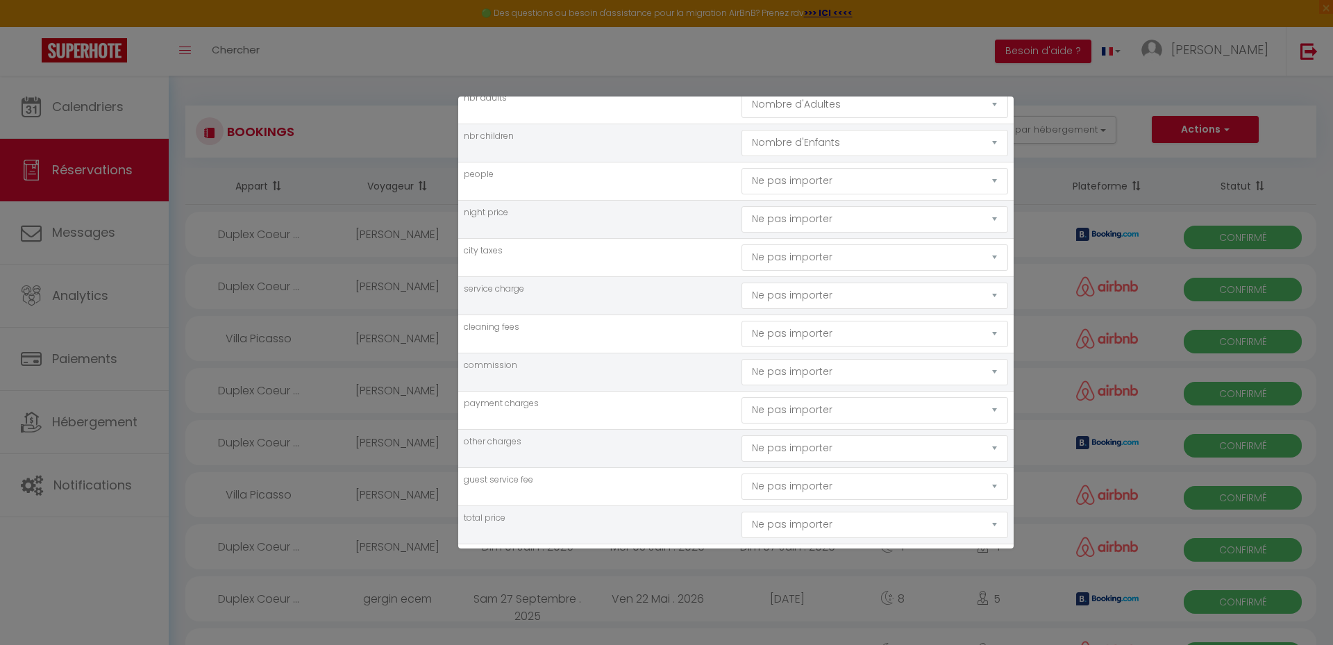
scroll to position [833, 0]
click at [799, 184] on select "Ne pas importer [GEOGRAPHIC_DATA] Nom Email Statut Téléphone Code de confirmati…" at bounding box center [874, 188] width 267 height 26
select select "city_taxes"
click at [741, 175] on select "Ne pas importer [GEOGRAPHIC_DATA] Nom Email Statut Téléphone Code de confirmati…" at bounding box center [874, 188] width 267 height 26
click at [791, 227] on select "Ne pas importer [GEOGRAPHIC_DATA] Nom Email Statut Téléphone Code de confirmati…" at bounding box center [874, 226] width 267 height 26
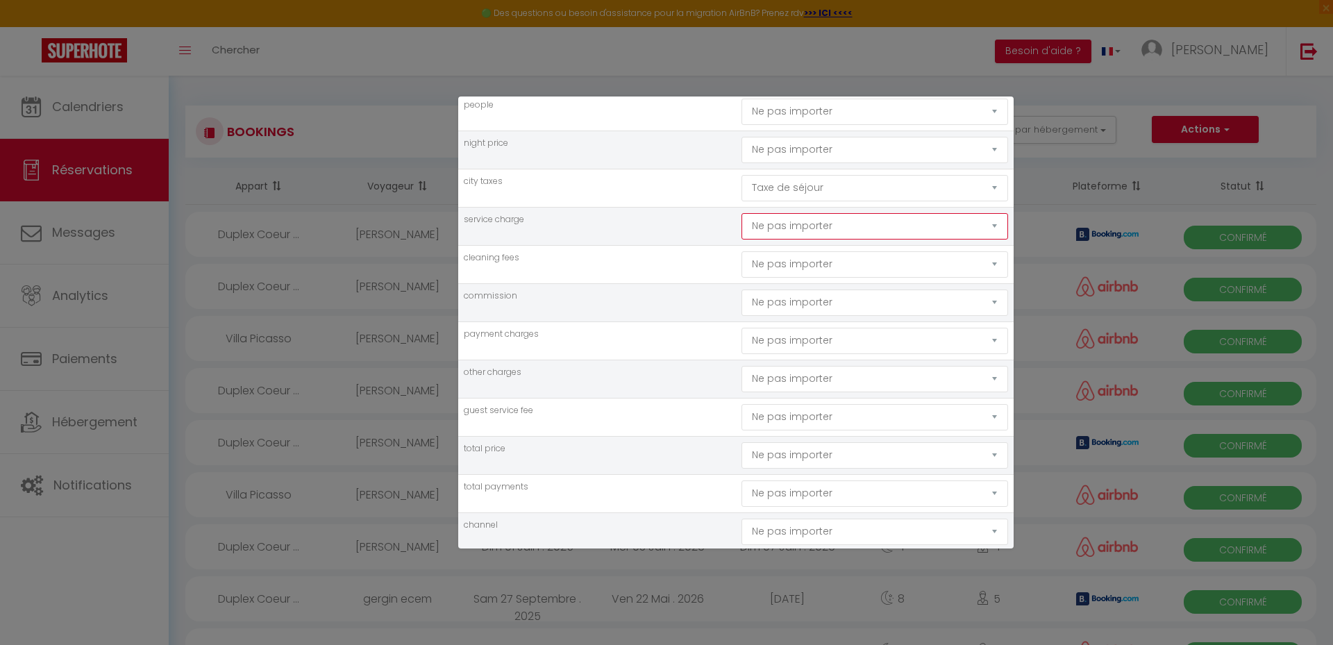
click at [791, 227] on select "Ne pas importer [GEOGRAPHIC_DATA] Nom Email Statut Téléphone Code de confirmati…" at bounding box center [874, 226] width 267 height 26
click at [787, 262] on select "Ne pas importer [GEOGRAPHIC_DATA] Nom Email Statut Téléphone Code de confirmati…" at bounding box center [874, 264] width 267 height 26
select select "cleaning"
click at [741, 251] on select "Ne pas importer [GEOGRAPHIC_DATA] Nom Email Statut Téléphone Code de confirmati…" at bounding box center [874, 264] width 267 height 26
click at [801, 303] on select "Ne pas importer [GEOGRAPHIC_DATA] Nom Email Statut Téléphone Code de confirmati…" at bounding box center [874, 303] width 267 height 26
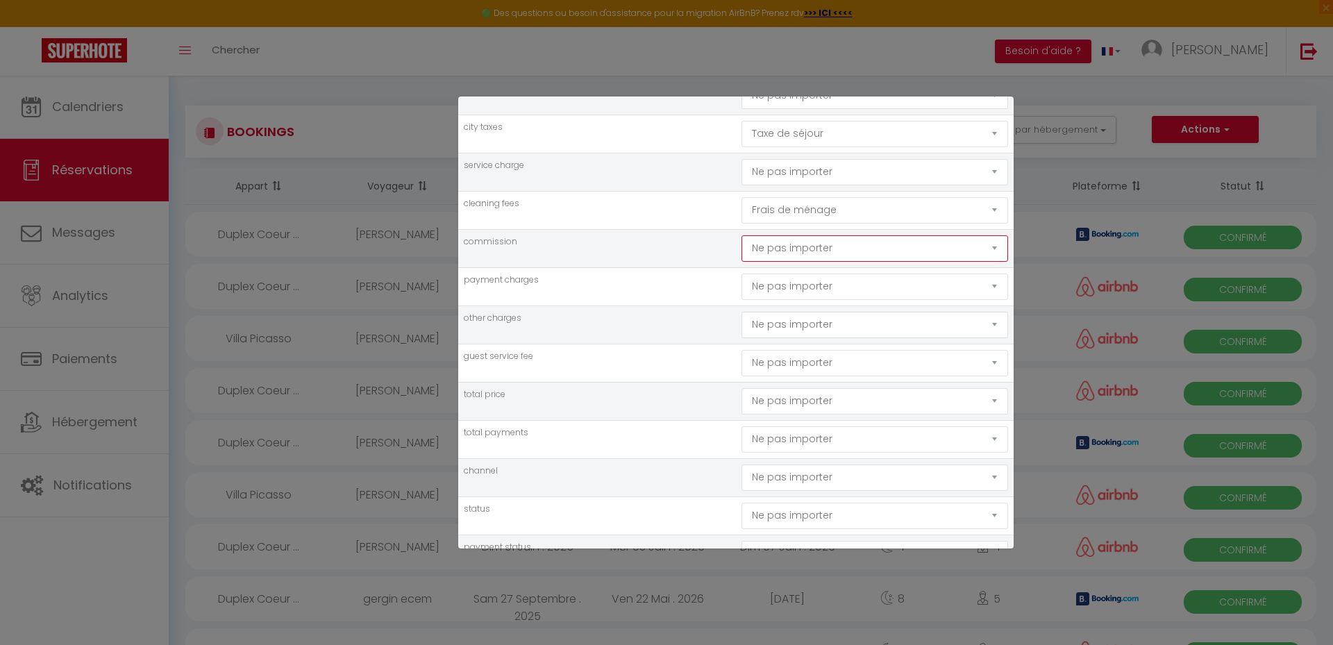
scroll to position [972, 0]
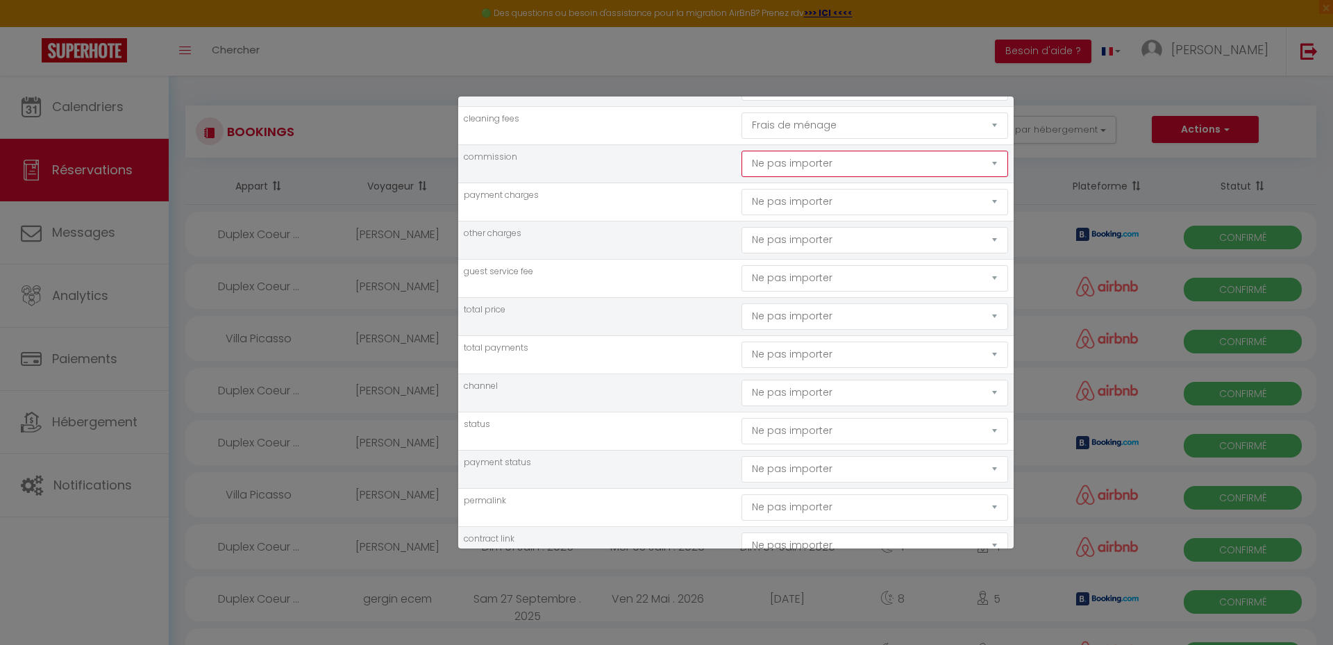
click at [835, 158] on select "Ne pas importer [GEOGRAPHIC_DATA] Nom Email Statut Téléphone Code de confirmati…" at bounding box center [874, 164] width 267 height 26
select select "commission"
click at [741, 151] on select "Ne pas importer [GEOGRAPHIC_DATA] Nom Email Statut Téléphone Code de confirmati…" at bounding box center [874, 164] width 267 height 26
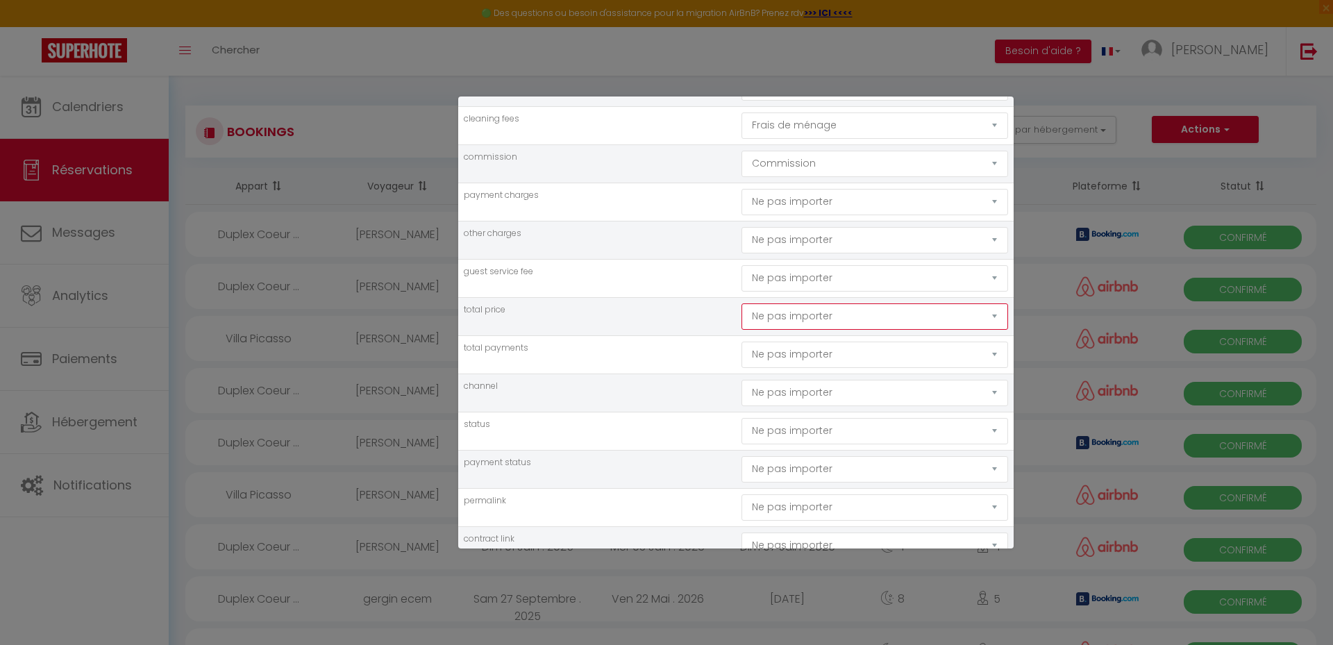
click at [788, 313] on select "Ne pas importer [GEOGRAPHIC_DATA] Nom Email Statut Téléphone Code de confirmati…" at bounding box center [874, 316] width 267 height 26
select select "price"
click at [741, 303] on select "Ne pas importer [GEOGRAPHIC_DATA] Nom Email Statut Téléphone Code de confirmati…" at bounding box center [874, 316] width 267 height 26
click at [660, 425] on td "status" at bounding box center [597, 431] width 278 height 38
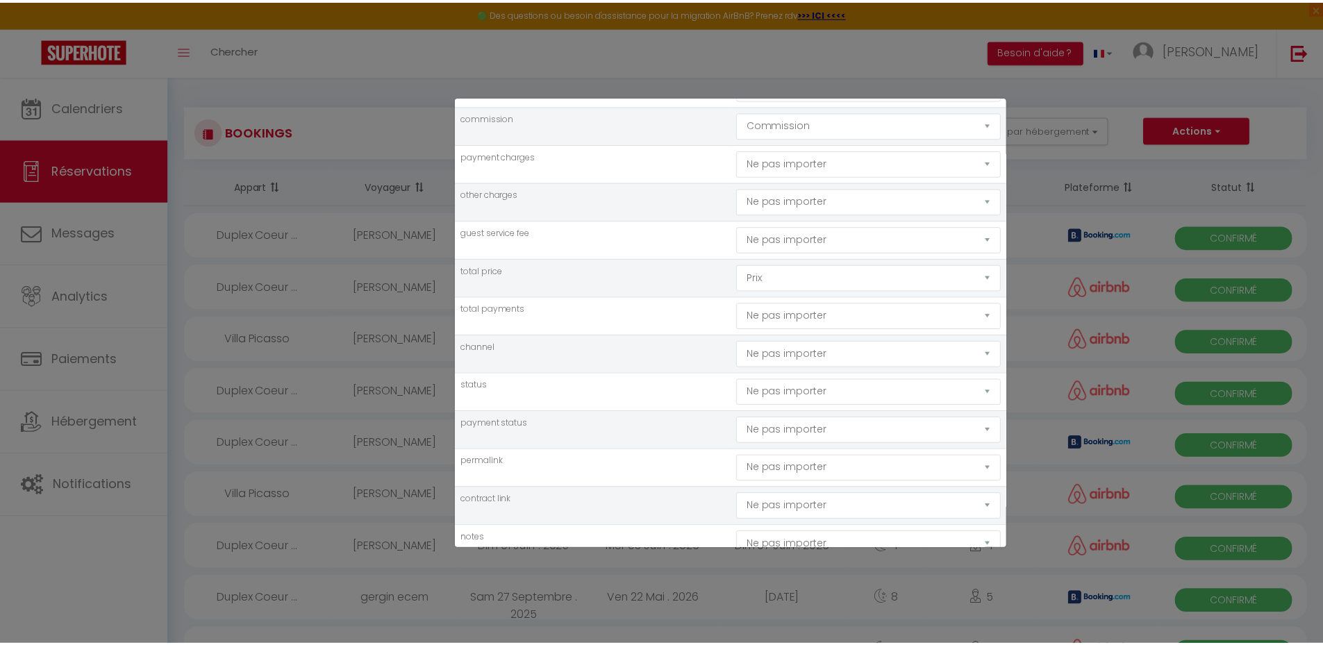
scroll to position [1111, 0]
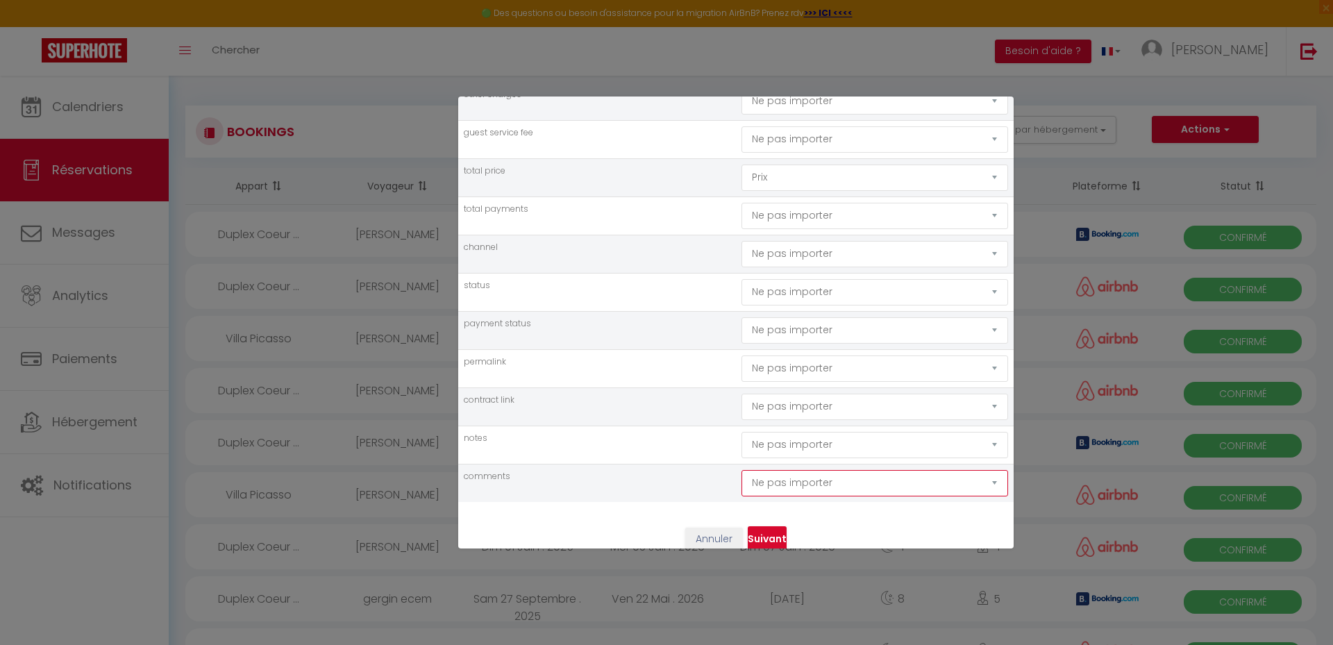
click at [891, 485] on select "Ne pas importer [GEOGRAPHIC_DATA] Nom Email Statut Téléphone Code de confirmati…" at bounding box center [874, 483] width 267 height 26
select select "notes"
click at [741, 470] on select "Ne pas importer [GEOGRAPHIC_DATA] Nom Email Statut Téléphone Code de confirmati…" at bounding box center [874, 483] width 267 height 26
click at [711, 504] on div "Sélectionner les champs à synchroniser × Sélectionner les champs à synchroniser…" at bounding box center [735, 322] width 555 height 451
click at [760, 530] on button "Suivant" at bounding box center [767, 539] width 39 height 26
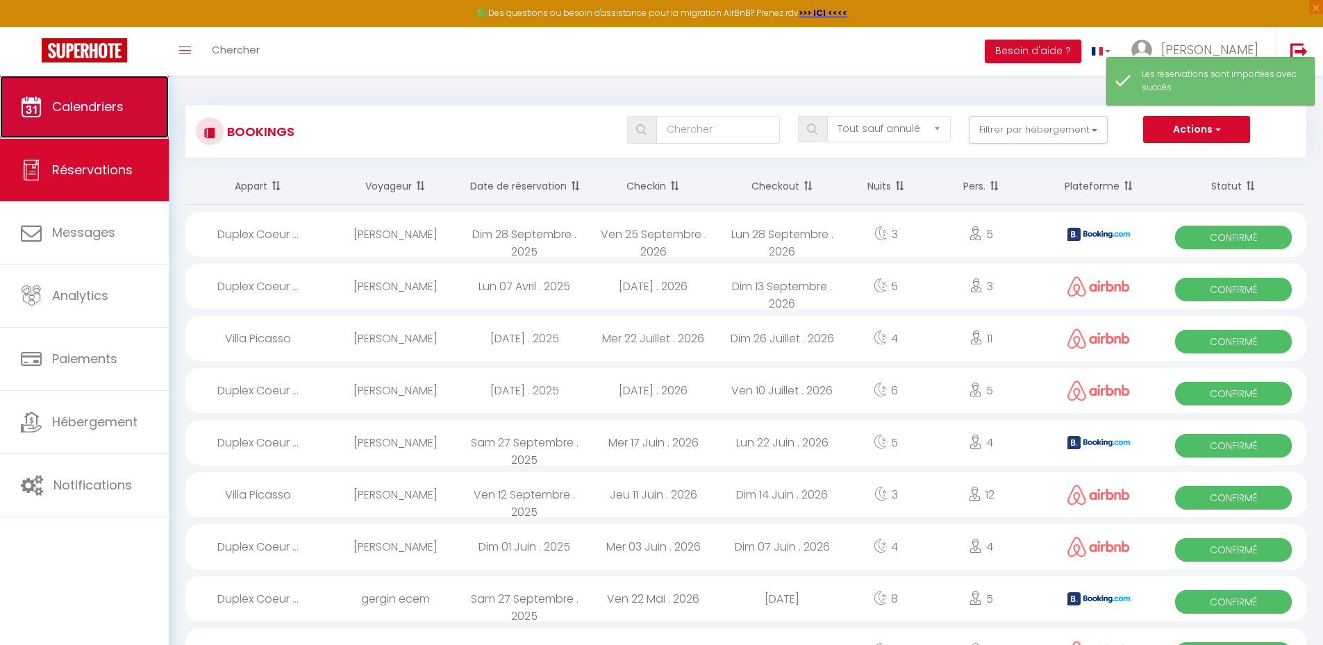
click at [95, 103] on span "Calendriers" at bounding box center [88, 106] width 72 height 17
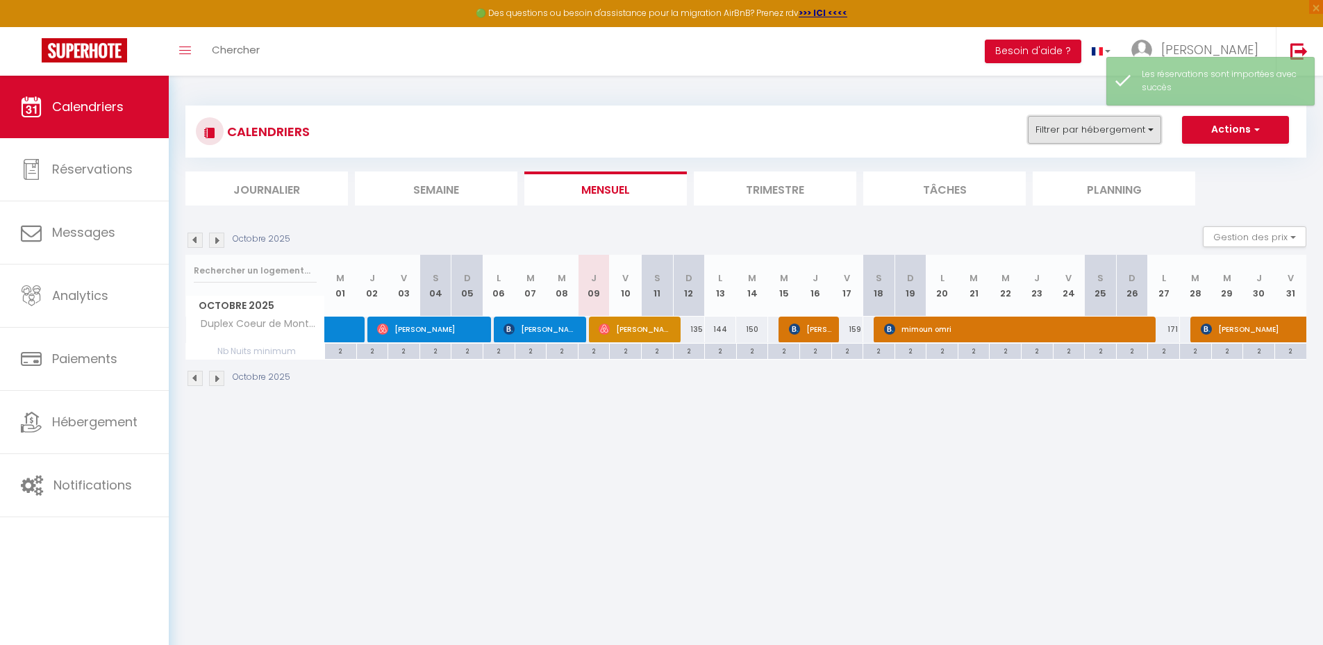
click at [1118, 122] on button "Filtrer par hébergement" at bounding box center [1094, 130] width 133 height 28
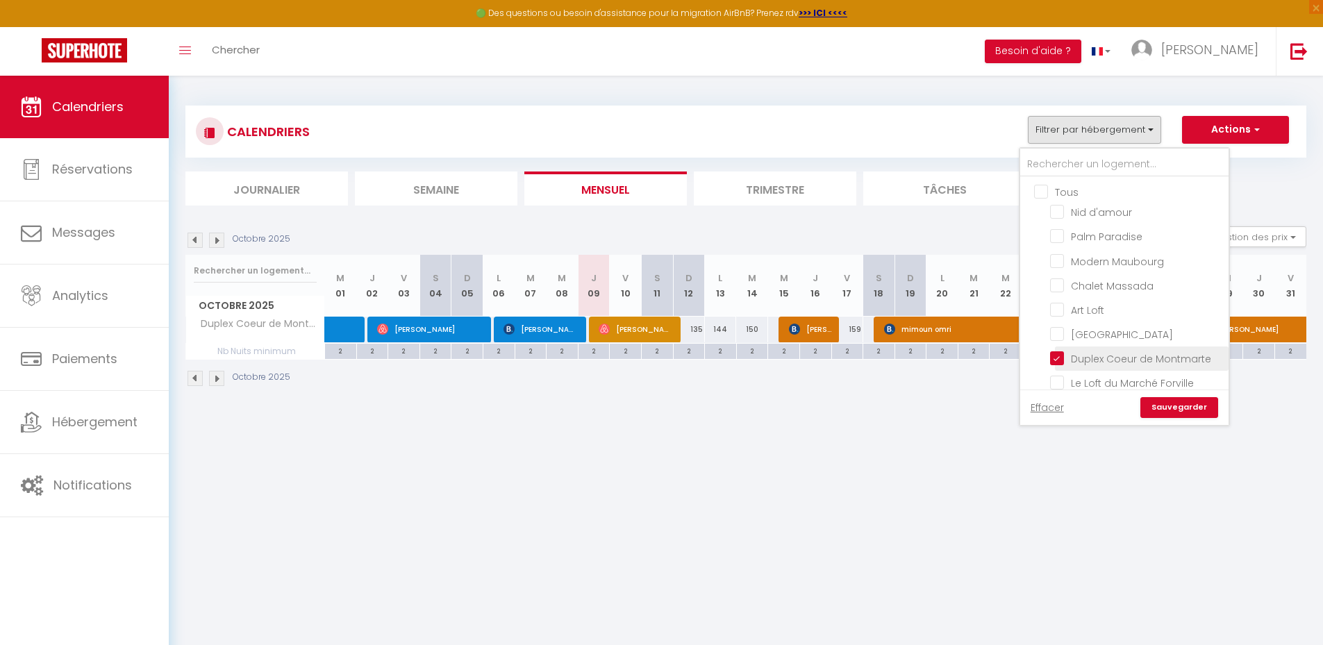
click at [1061, 355] on input "Duplex Coeur de Montmarte" at bounding box center [1137, 358] width 174 height 14
checkbox input "false"
click at [1061, 310] on input "Le Loft du Marché Forville" at bounding box center [1137, 312] width 174 height 14
checkbox input "true"
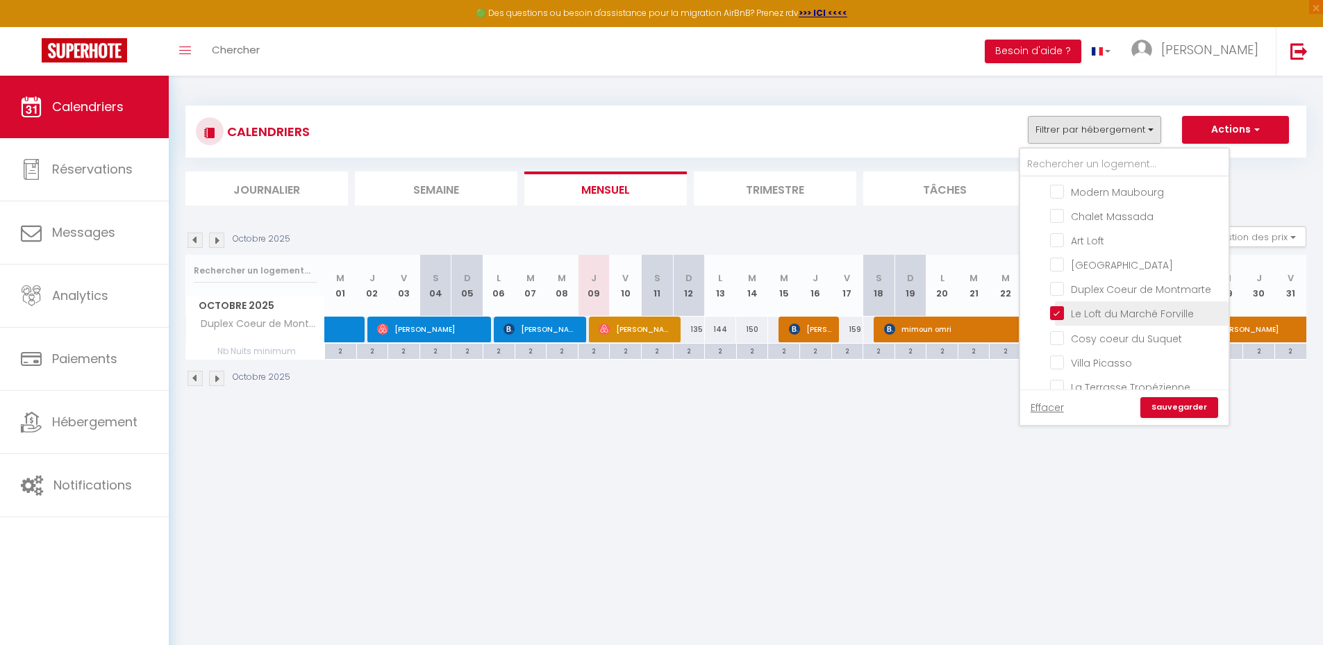
checkbox input "false"
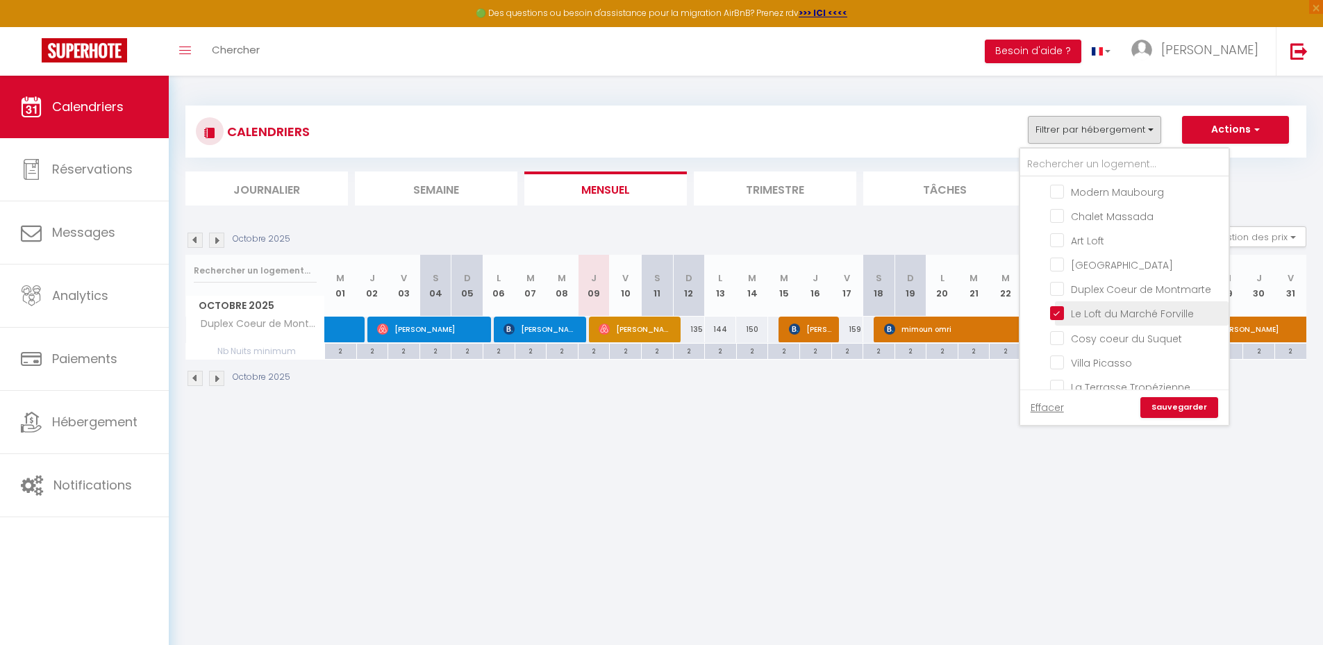
checkbox input "false"
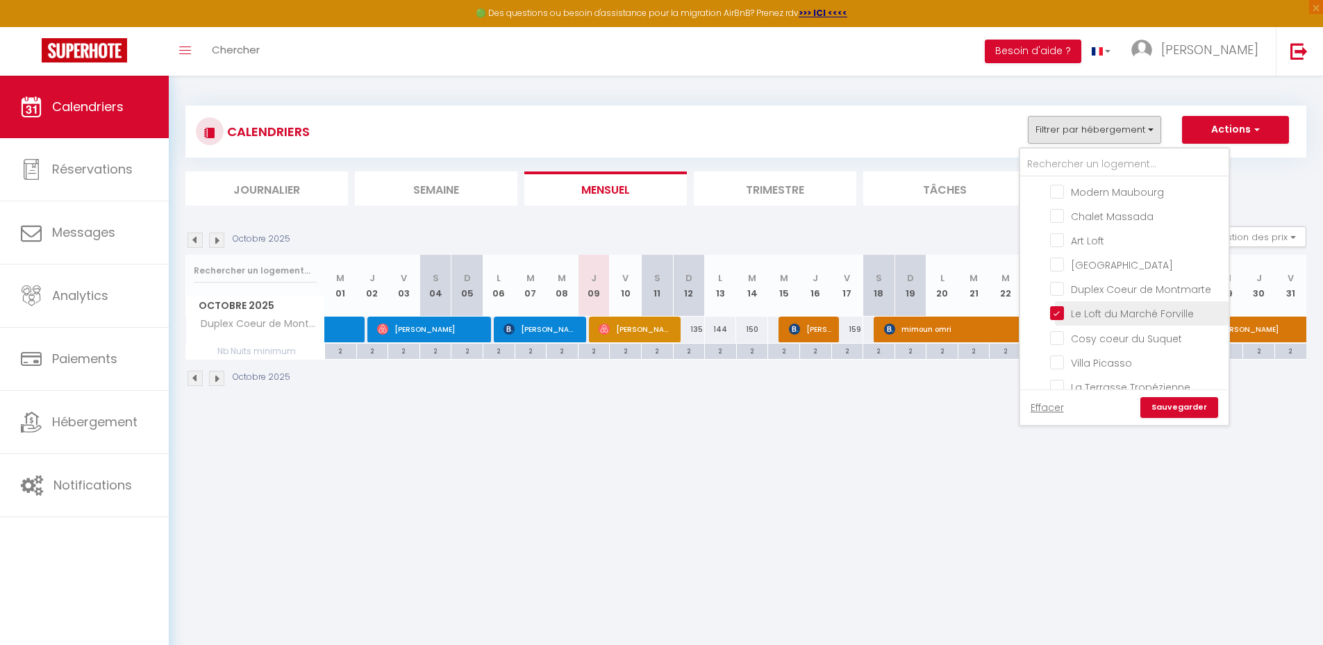
checkbox input "false"
click at [1173, 403] on link "Sauvegarder" at bounding box center [1179, 407] width 78 height 21
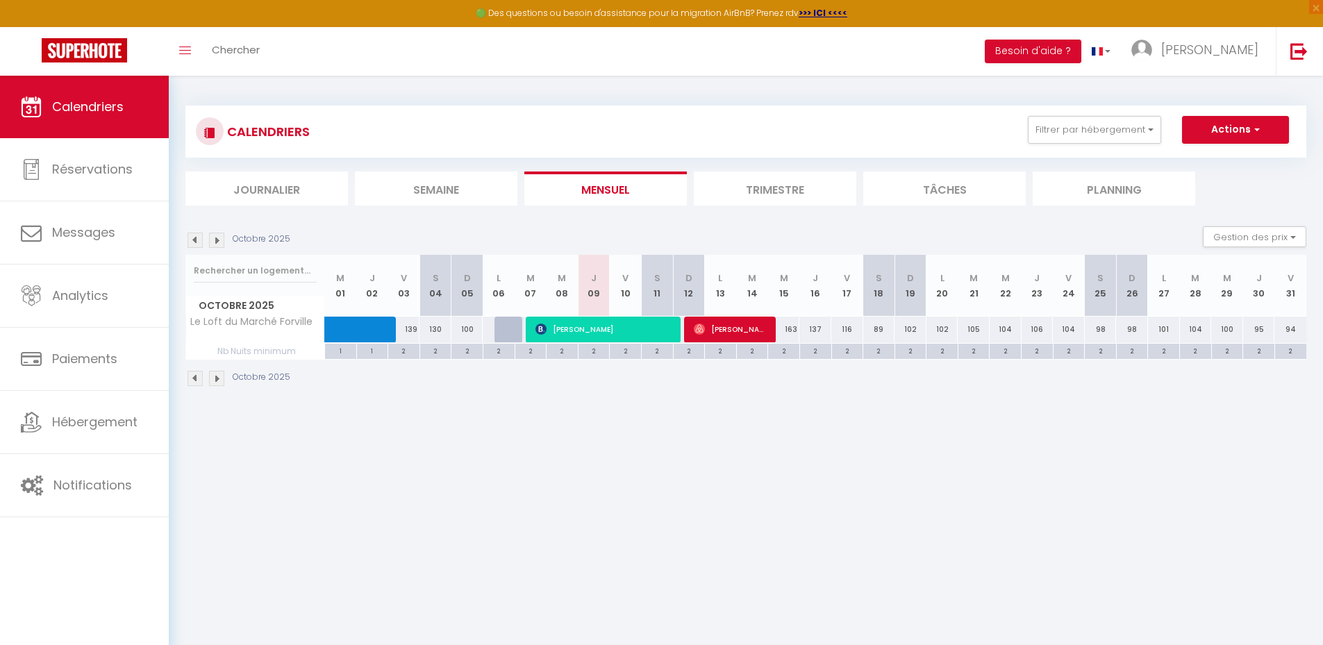
click at [210, 238] on img at bounding box center [216, 240] width 15 height 15
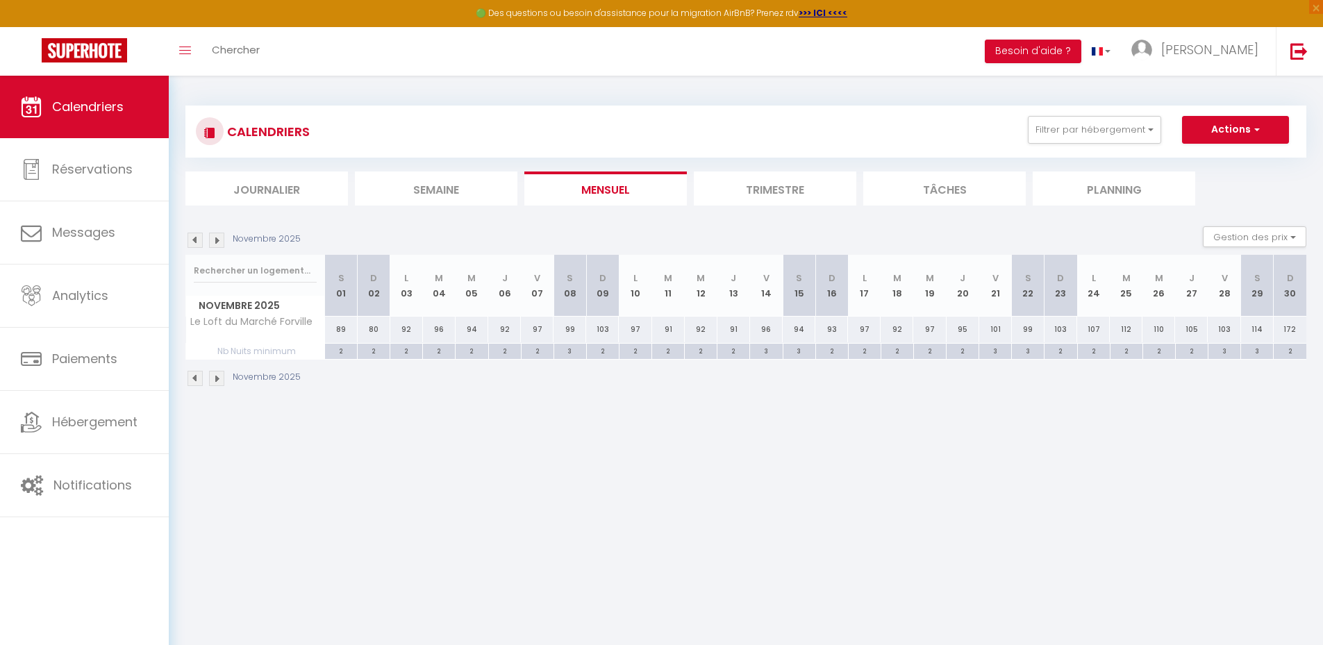
click at [213, 238] on img at bounding box center [216, 240] width 15 height 15
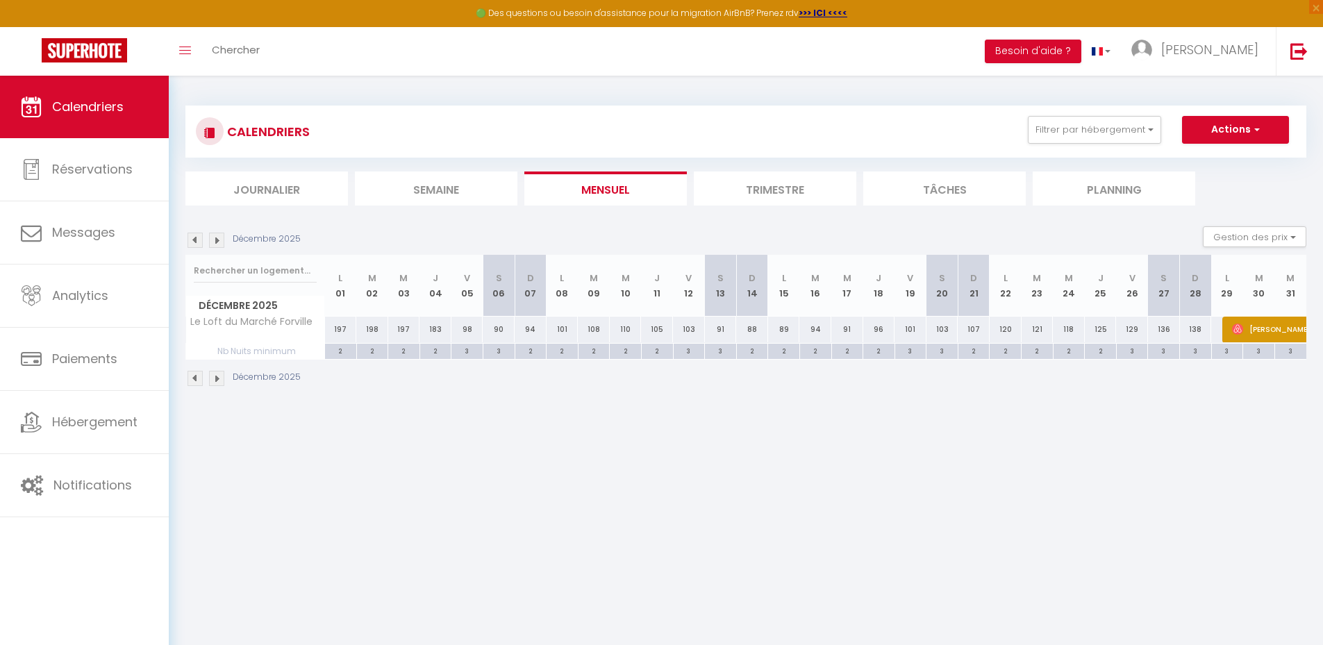
click at [213, 238] on img at bounding box center [216, 240] width 15 height 15
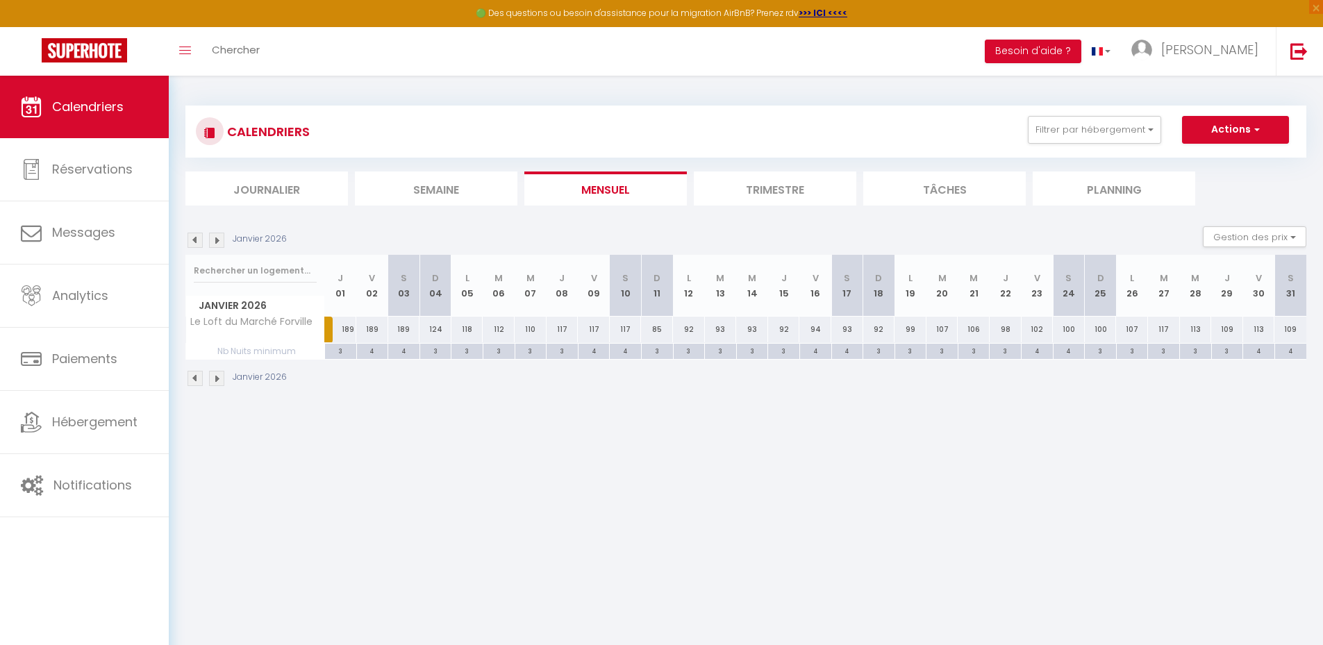
click at [213, 238] on img at bounding box center [216, 240] width 15 height 15
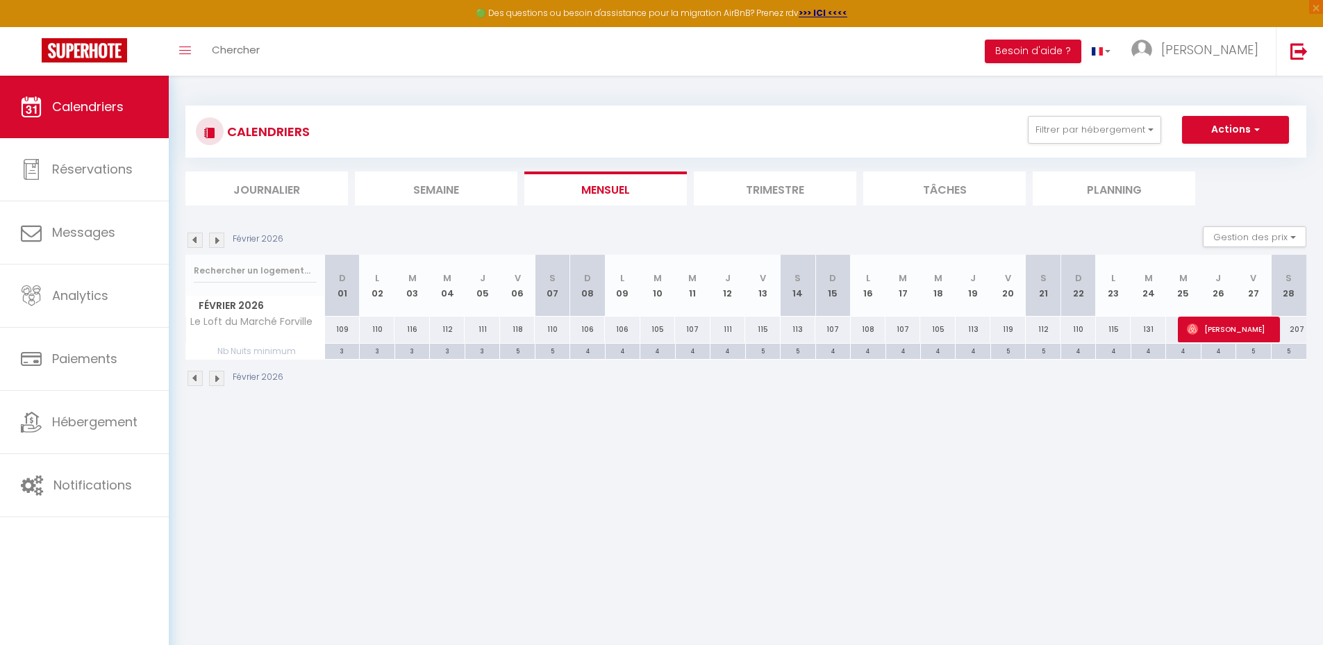
click at [193, 242] on img at bounding box center [194, 240] width 15 height 15
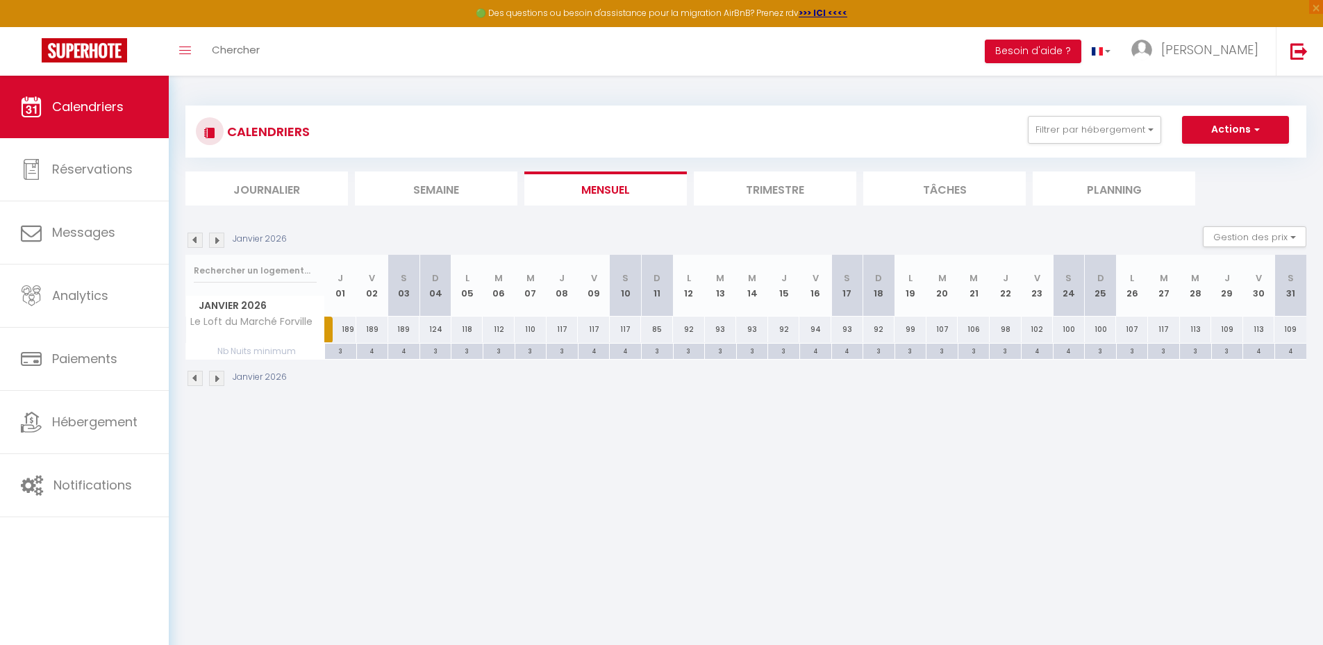
click at [193, 242] on img at bounding box center [194, 240] width 15 height 15
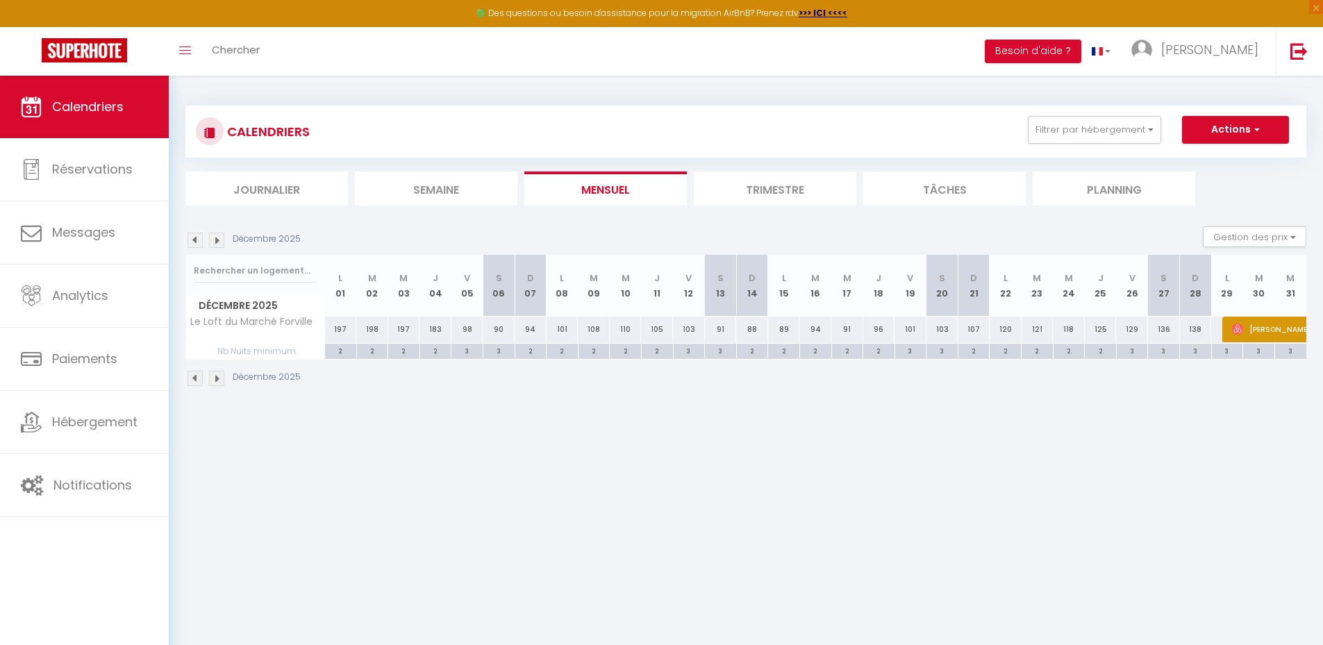
click at [193, 242] on img at bounding box center [194, 240] width 15 height 15
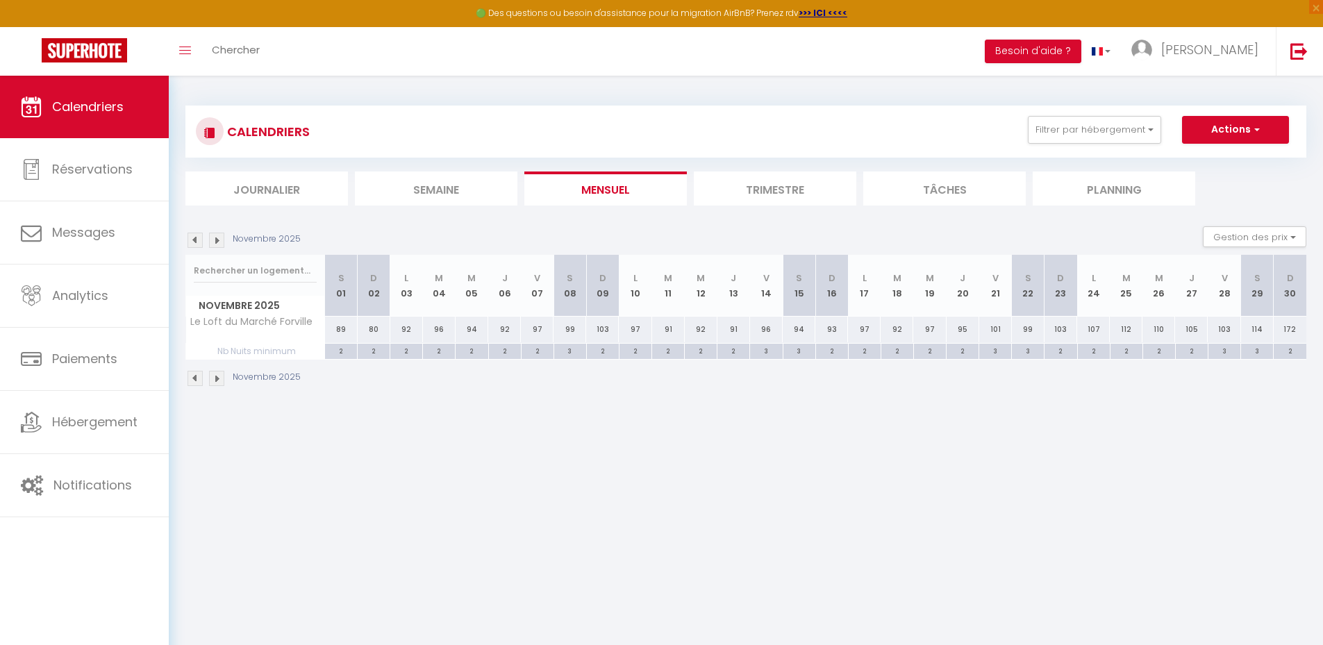
click at [193, 242] on img at bounding box center [194, 240] width 15 height 15
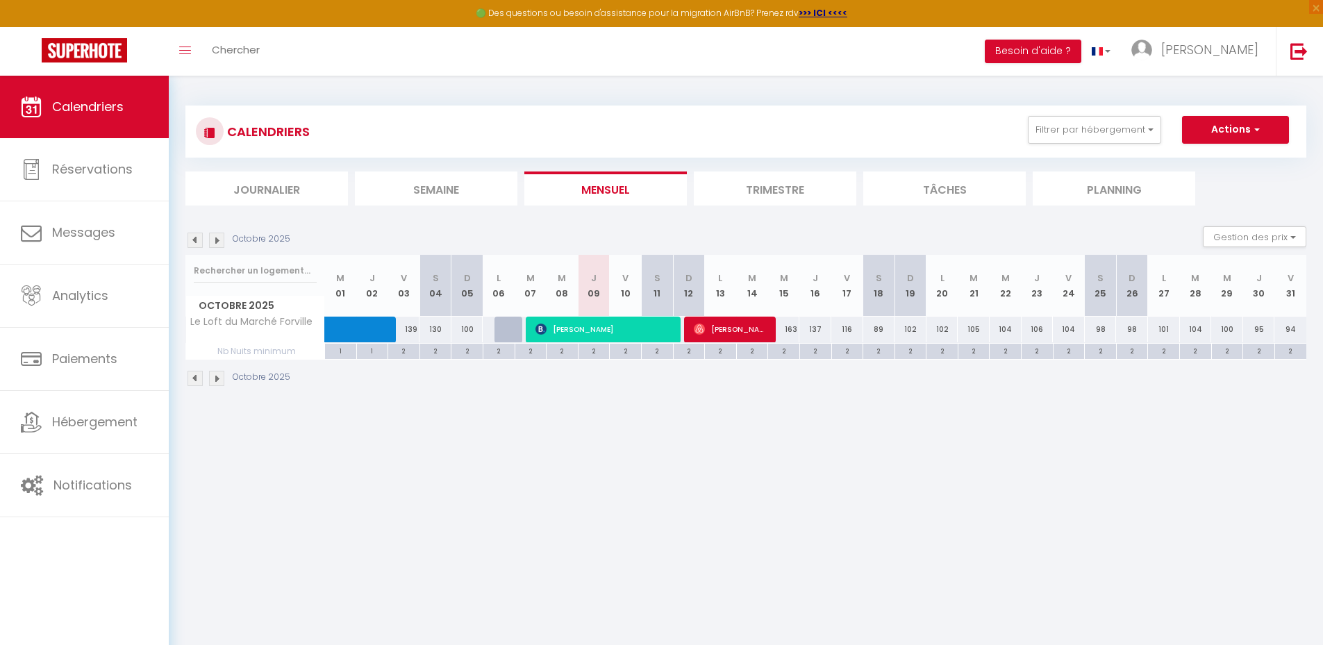
click at [193, 242] on img at bounding box center [194, 240] width 15 height 15
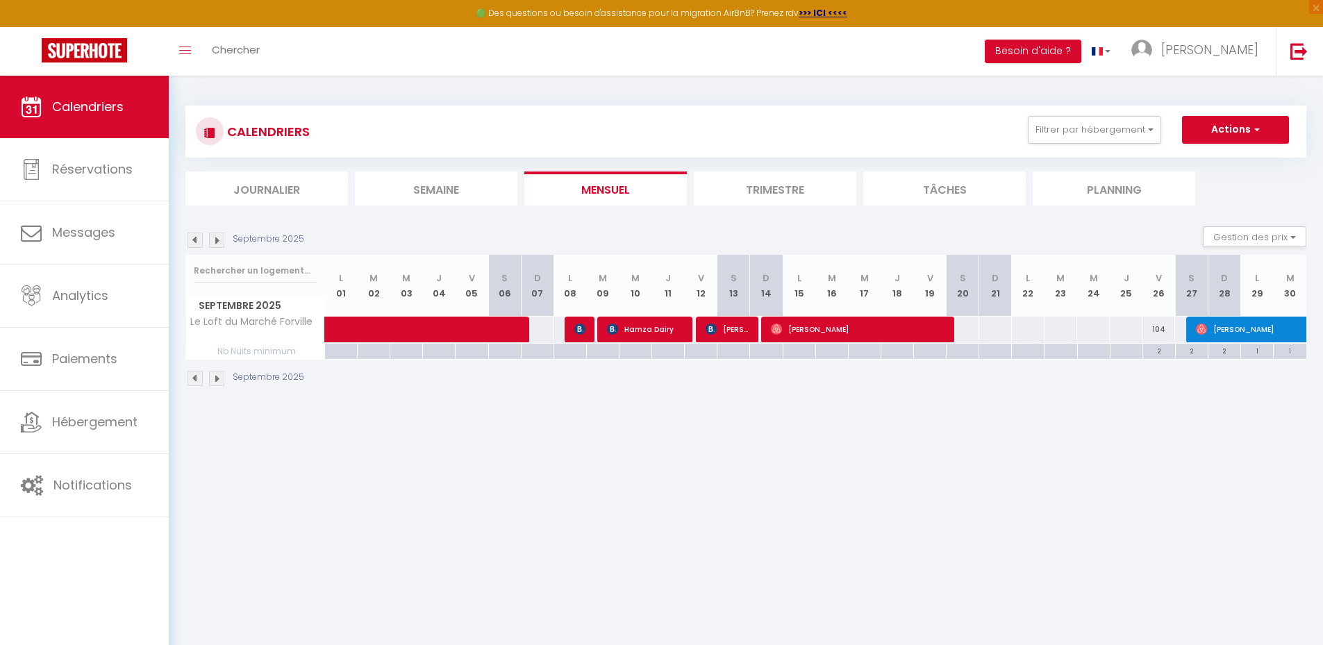
click at [193, 242] on img at bounding box center [194, 240] width 15 height 15
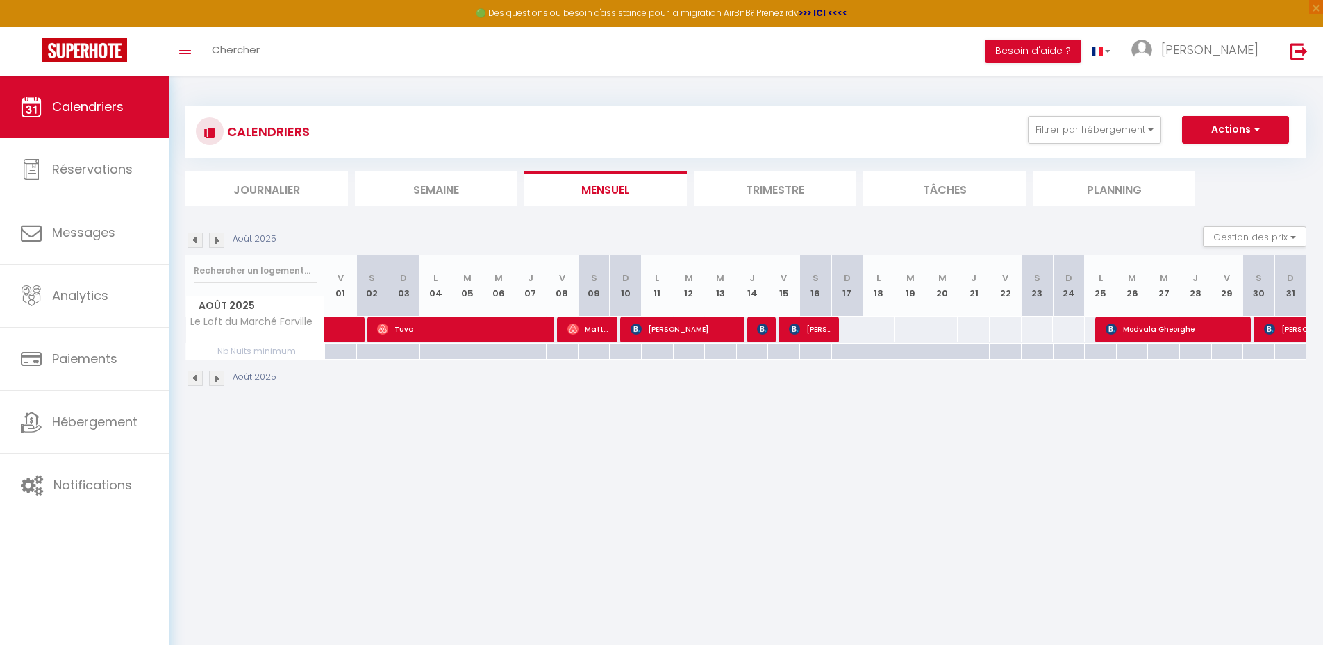
click at [193, 242] on img at bounding box center [194, 240] width 15 height 15
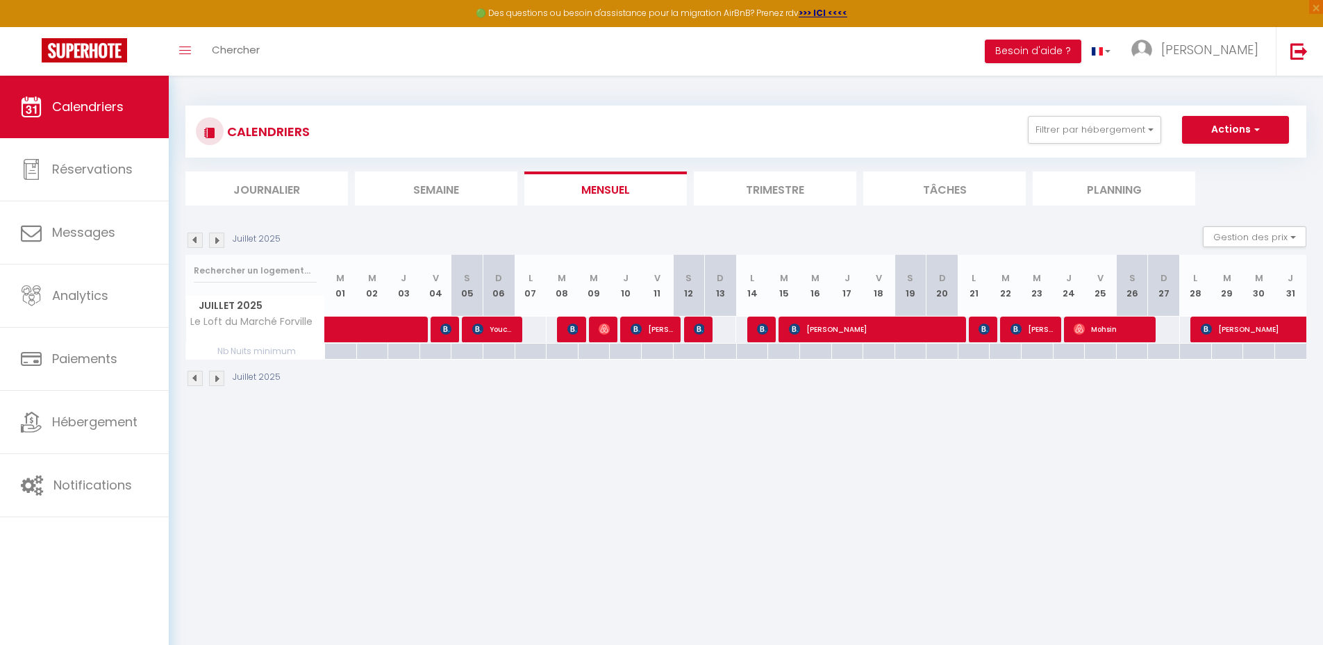
click at [193, 242] on img at bounding box center [194, 240] width 15 height 15
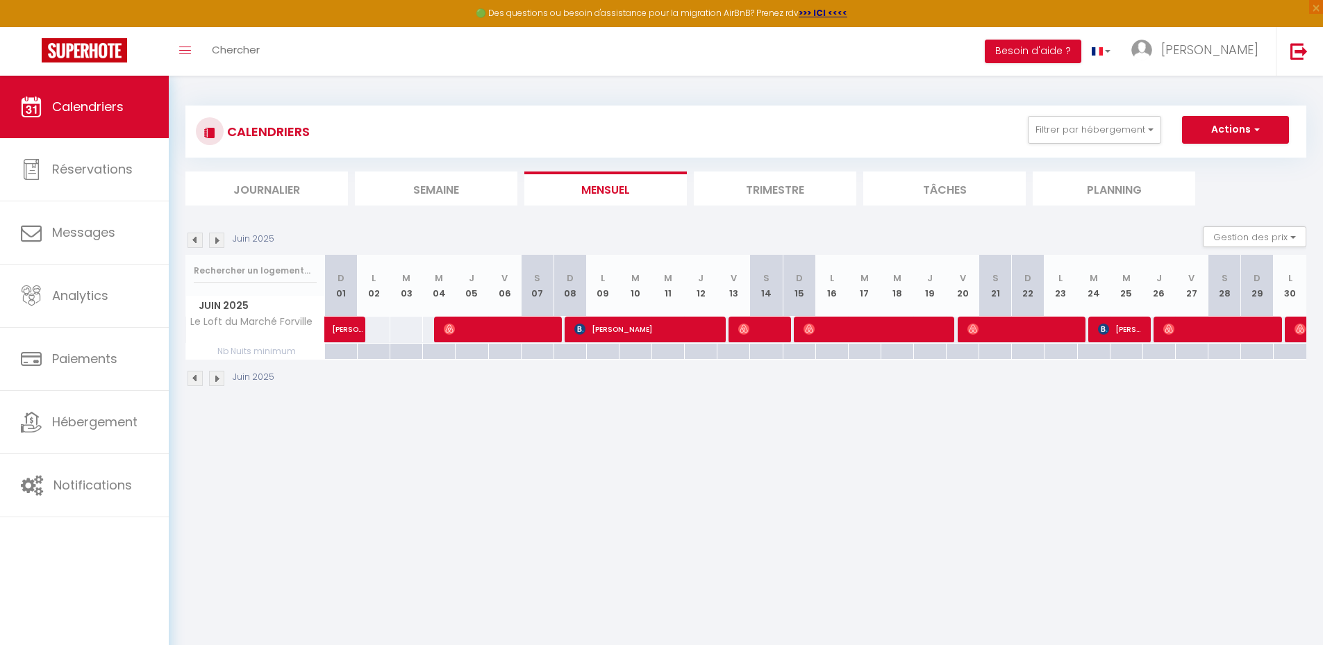
click at [193, 242] on img at bounding box center [194, 240] width 15 height 15
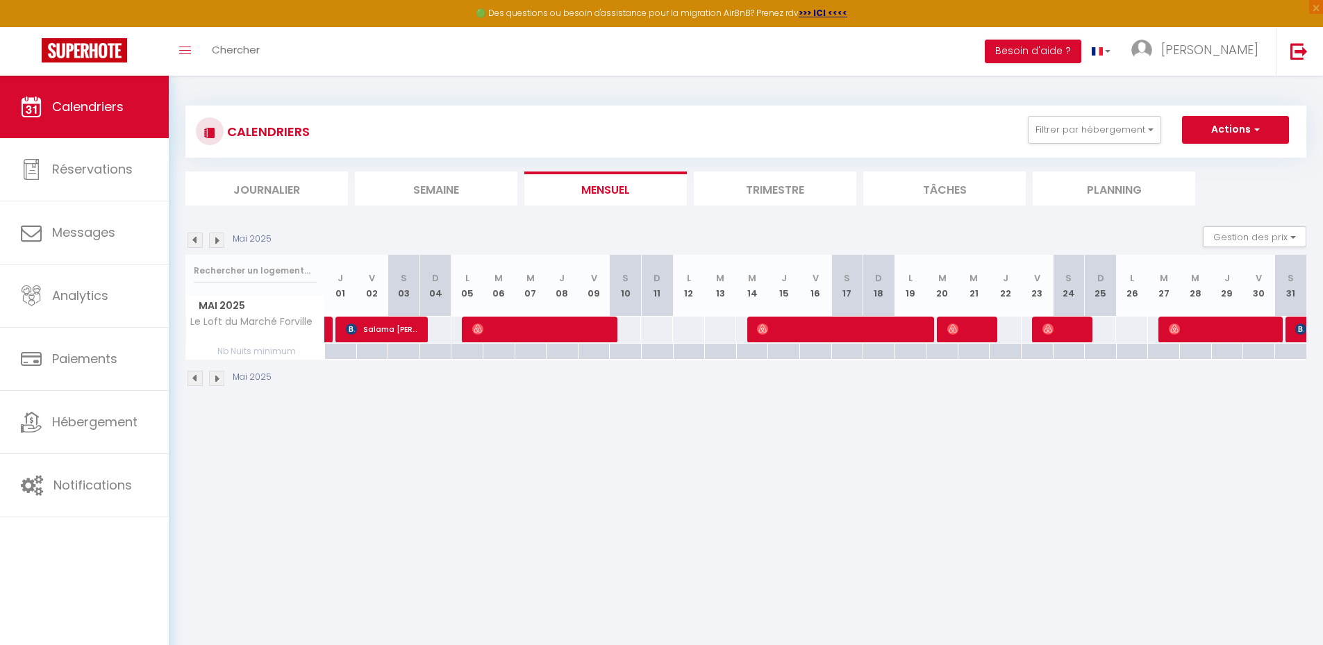
click at [193, 242] on img at bounding box center [194, 240] width 15 height 15
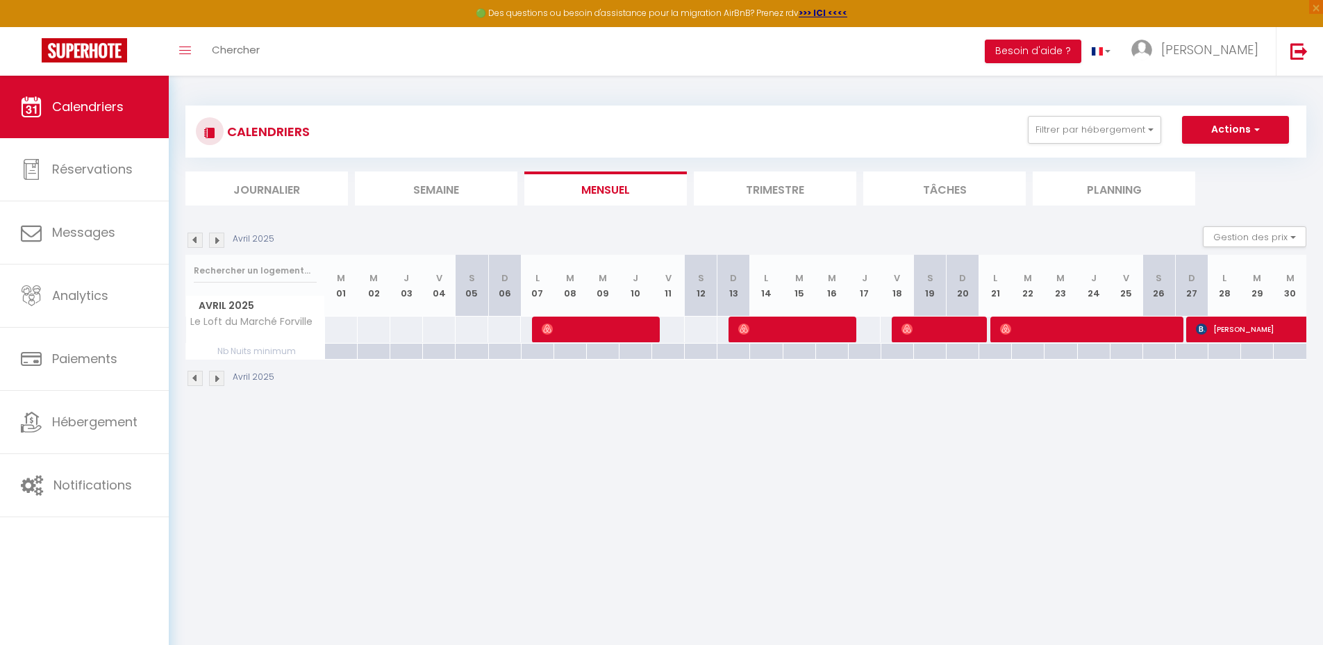
click at [193, 242] on img at bounding box center [194, 240] width 15 height 15
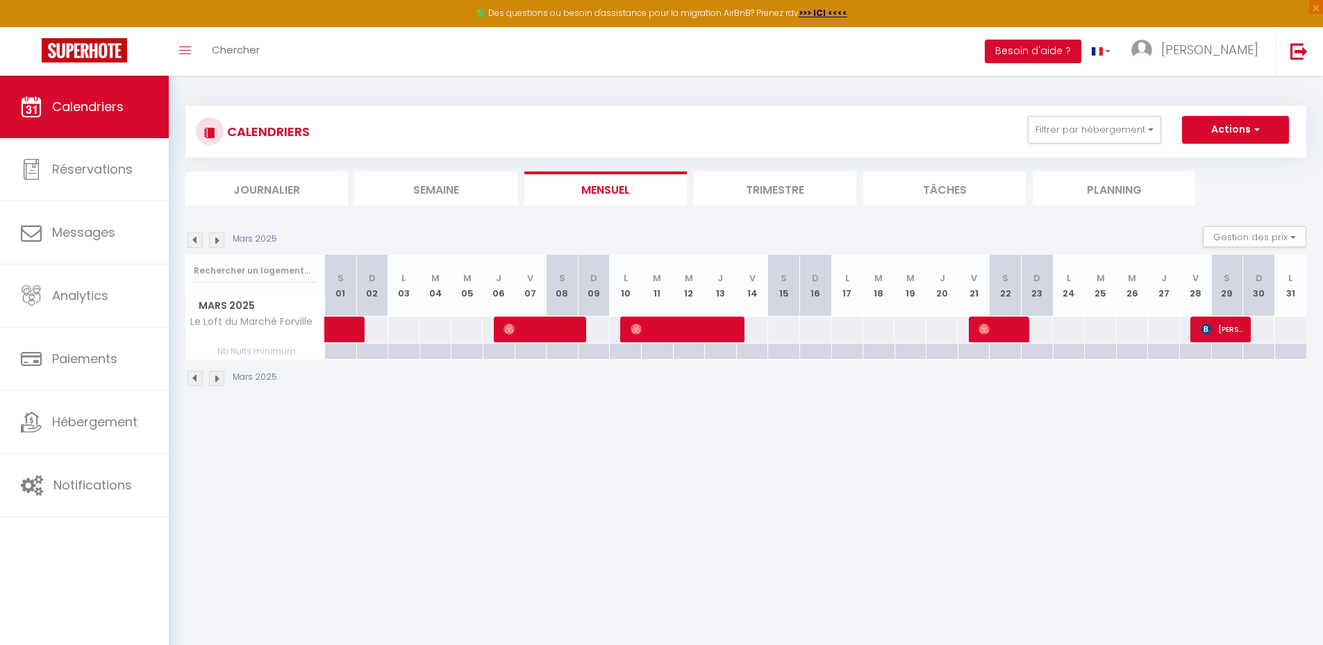
click at [193, 242] on img at bounding box center [194, 240] width 15 height 15
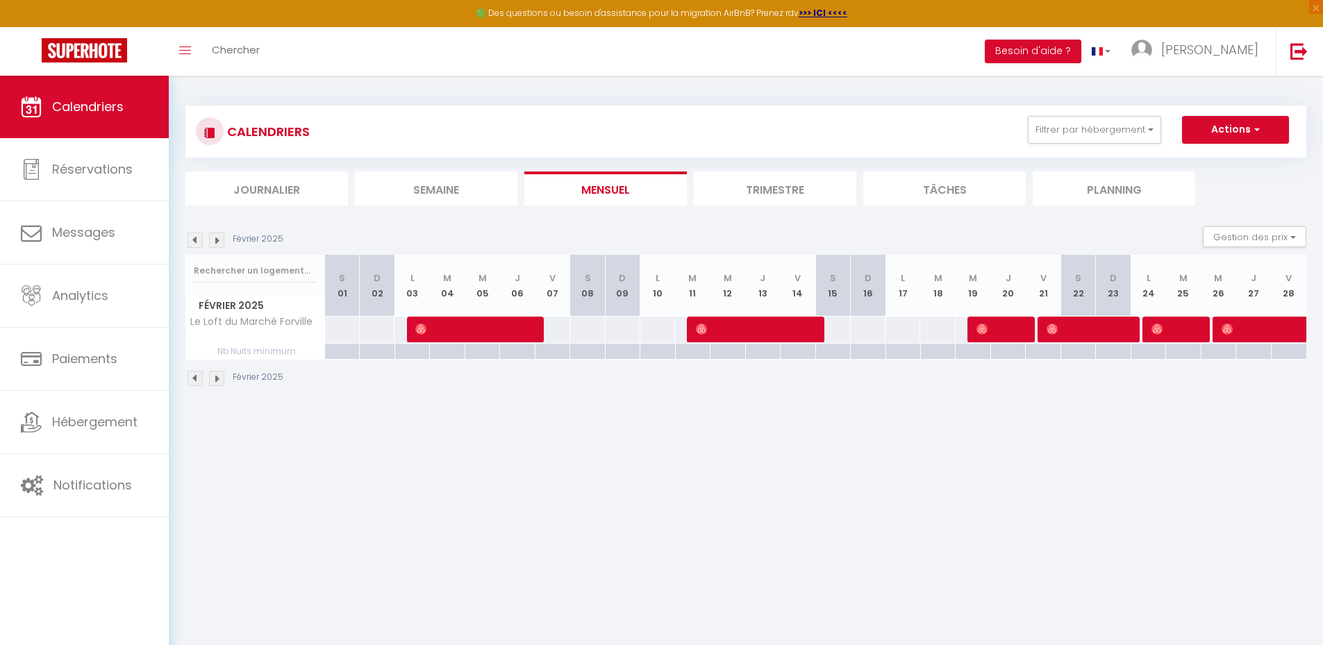
click at [193, 242] on img at bounding box center [194, 240] width 15 height 15
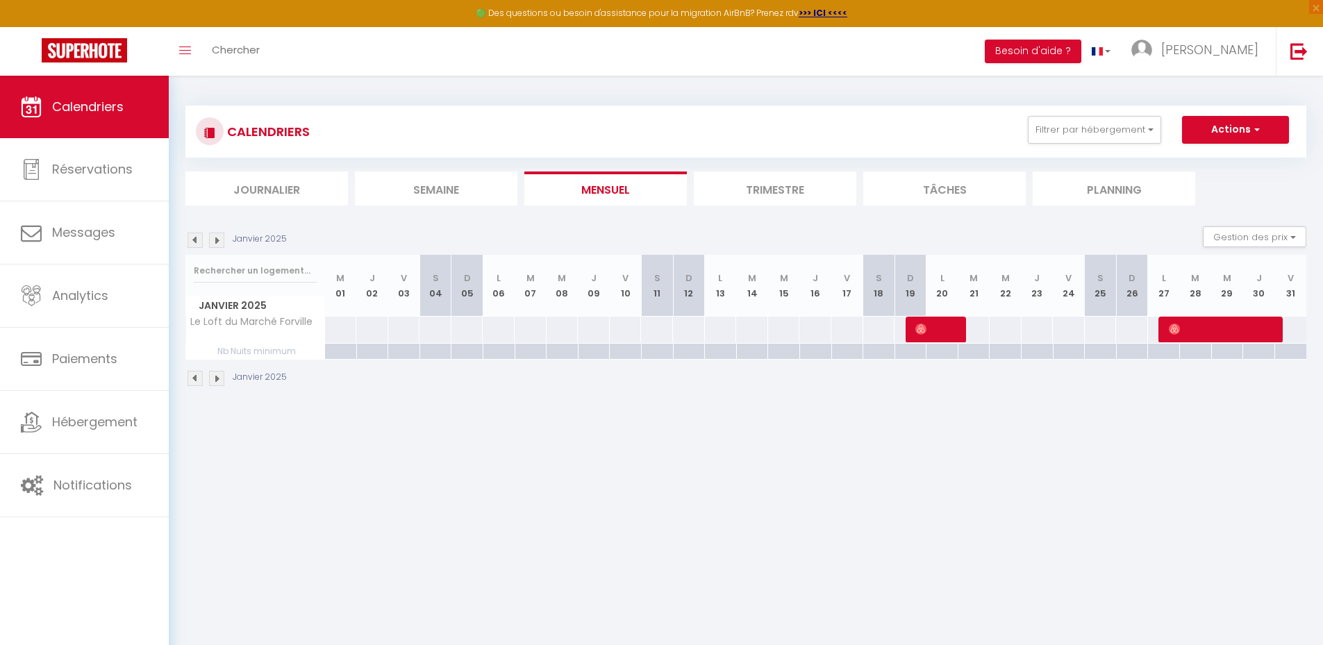
click at [193, 242] on img at bounding box center [194, 240] width 15 height 15
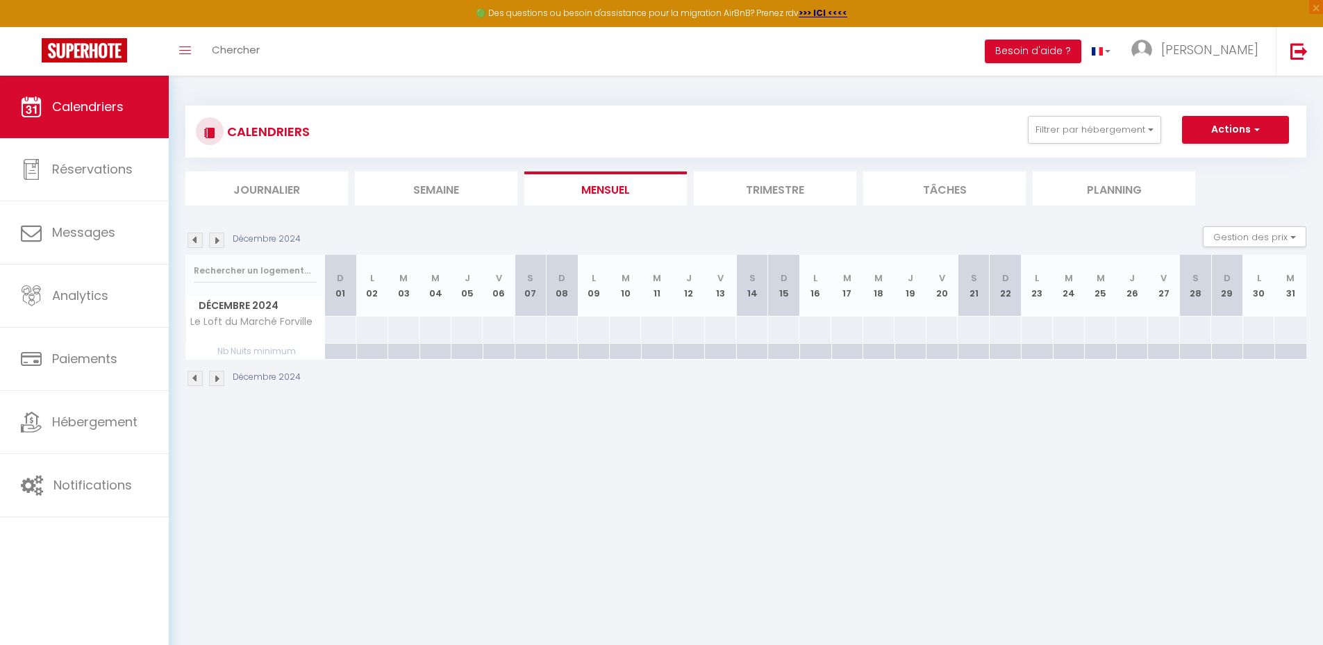
click at [193, 242] on img at bounding box center [194, 240] width 15 height 15
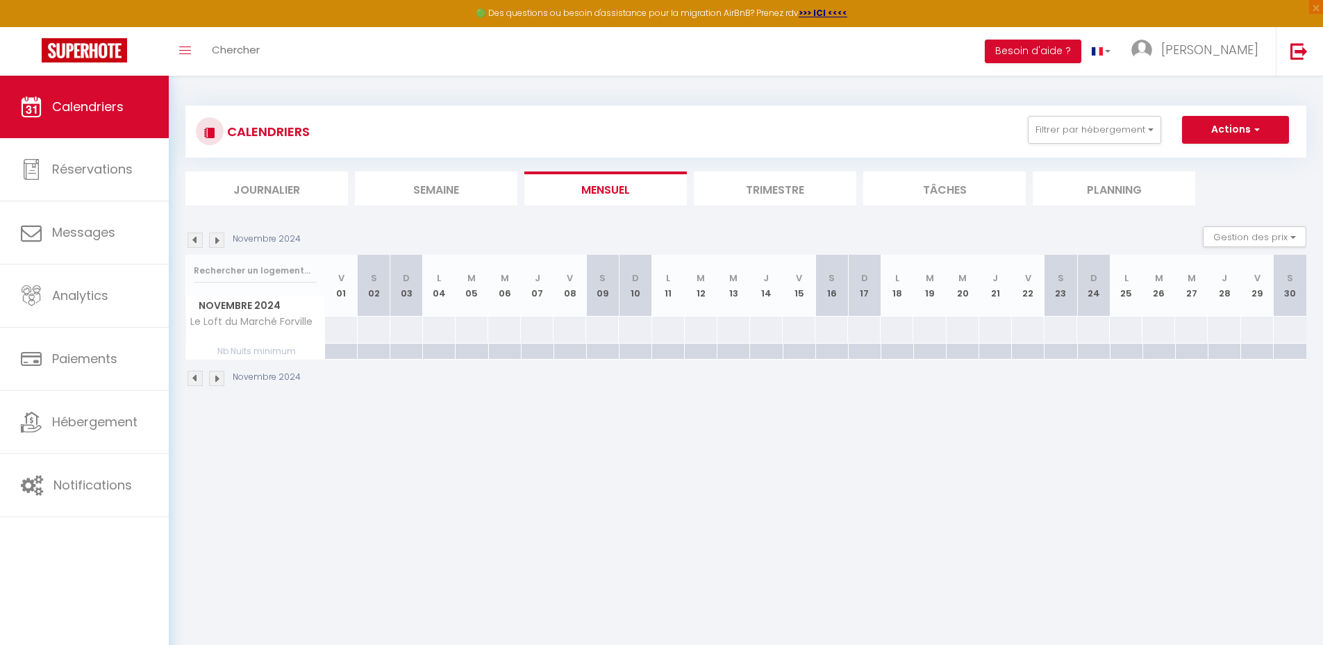
click at [193, 242] on img at bounding box center [194, 240] width 15 height 15
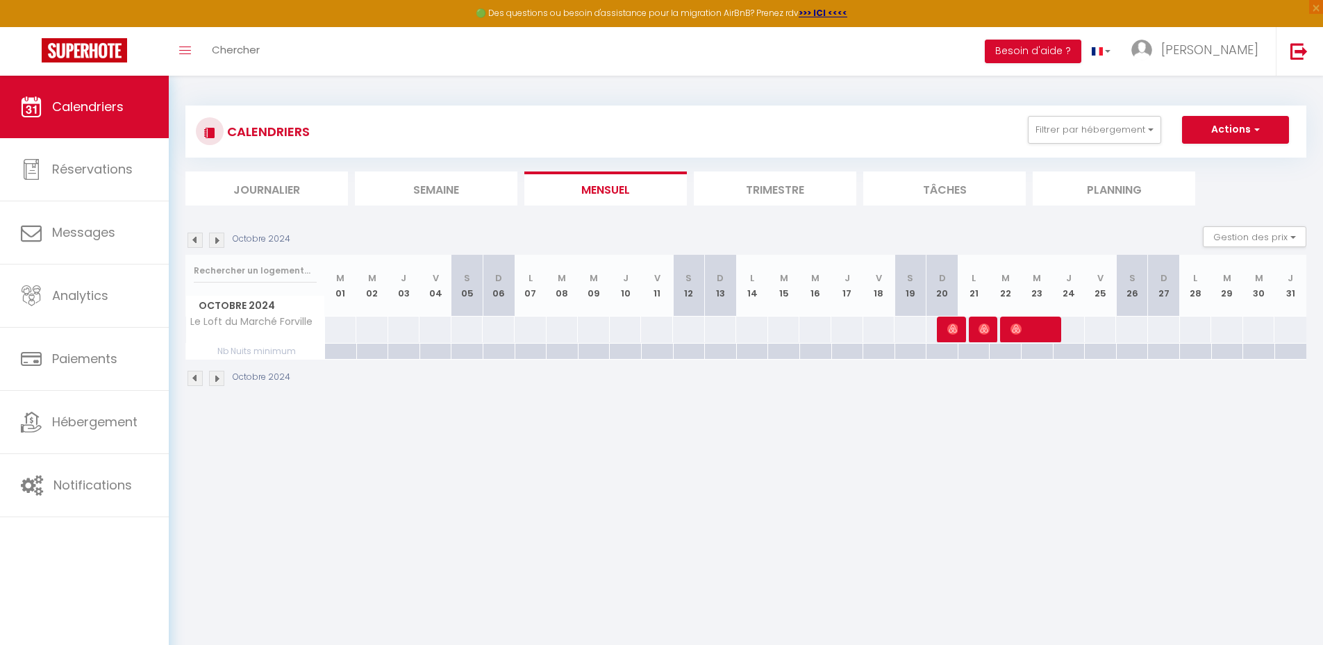
click at [193, 242] on img at bounding box center [194, 240] width 15 height 15
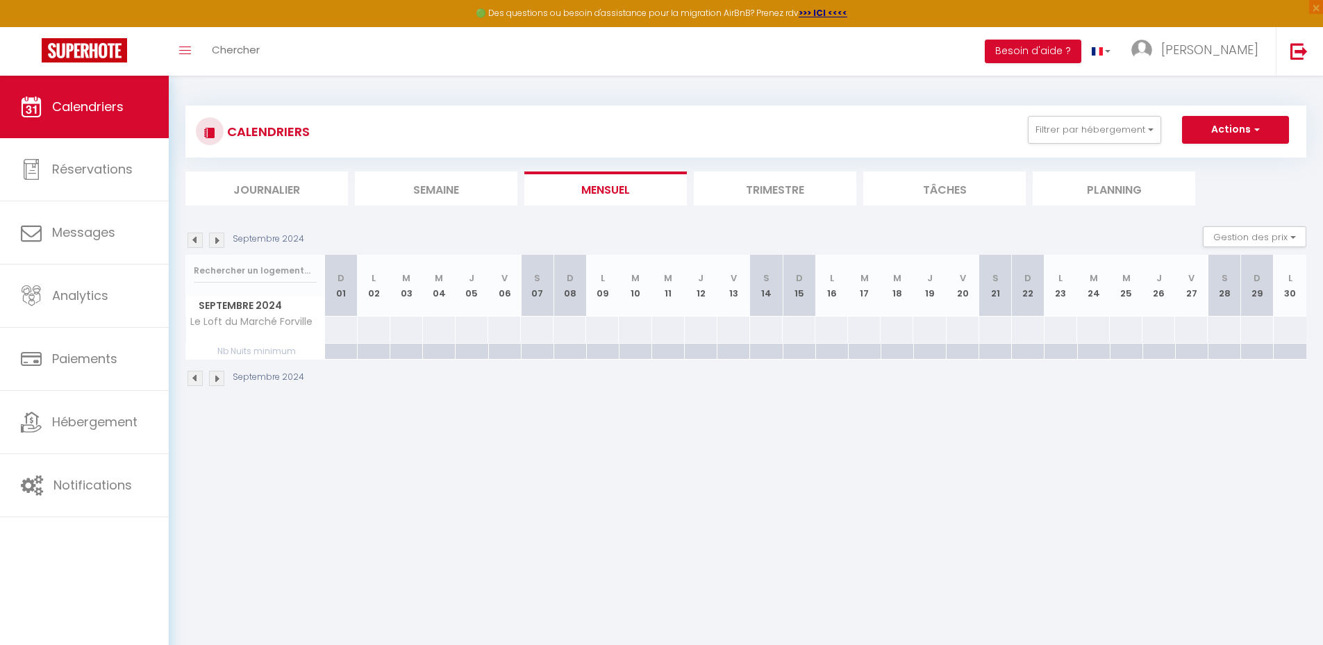
click at [193, 242] on img at bounding box center [194, 240] width 15 height 15
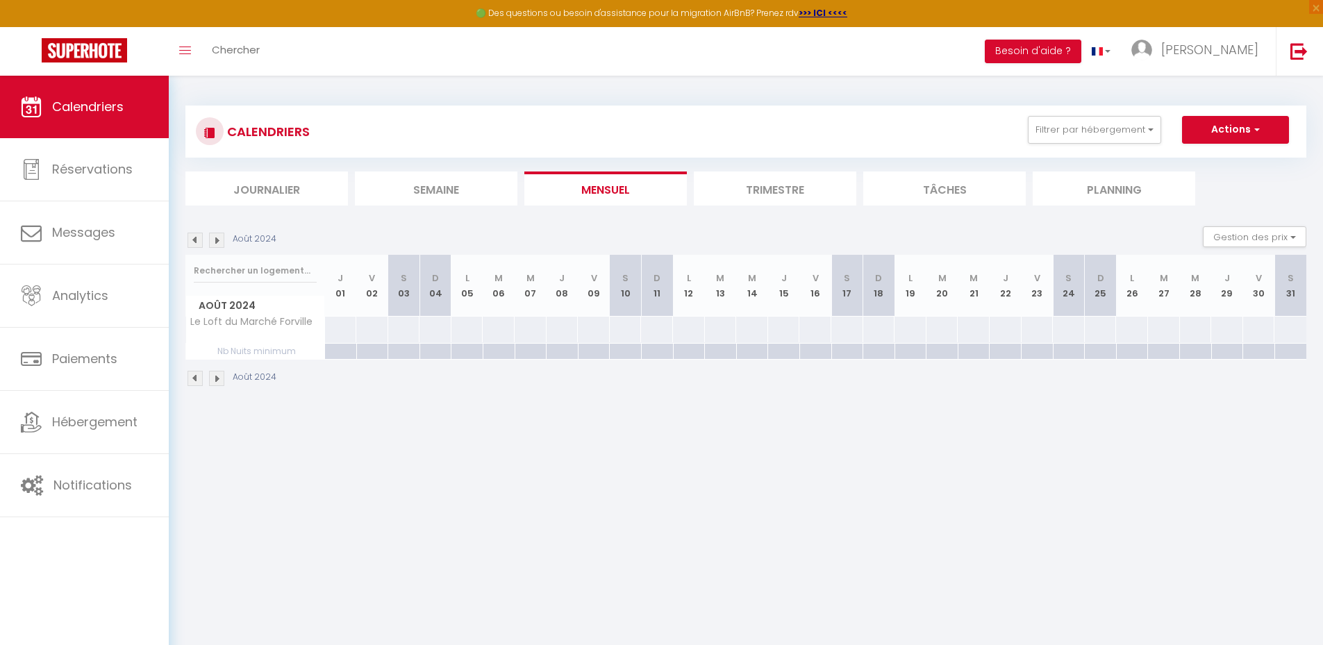
click at [194, 242] on img at bounding box center [194, 240] width 15 height 15
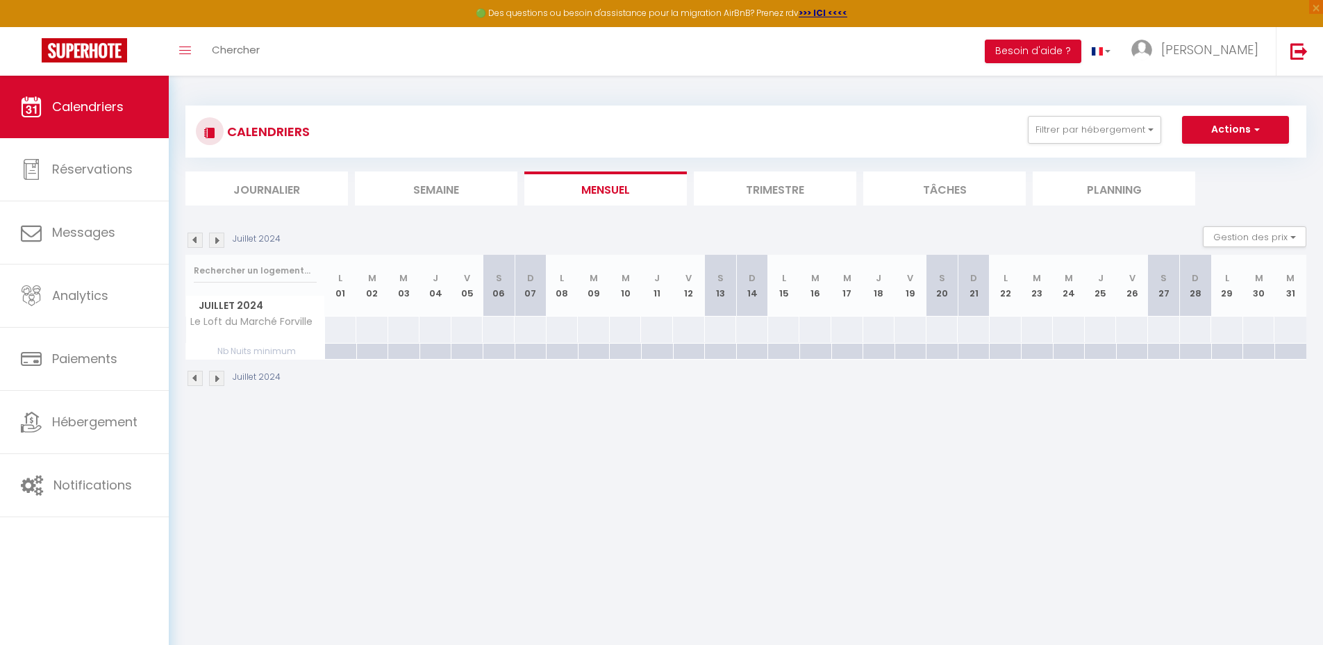
click at [194, 242] on img at bounding box center [194, 240] width 15 height 15
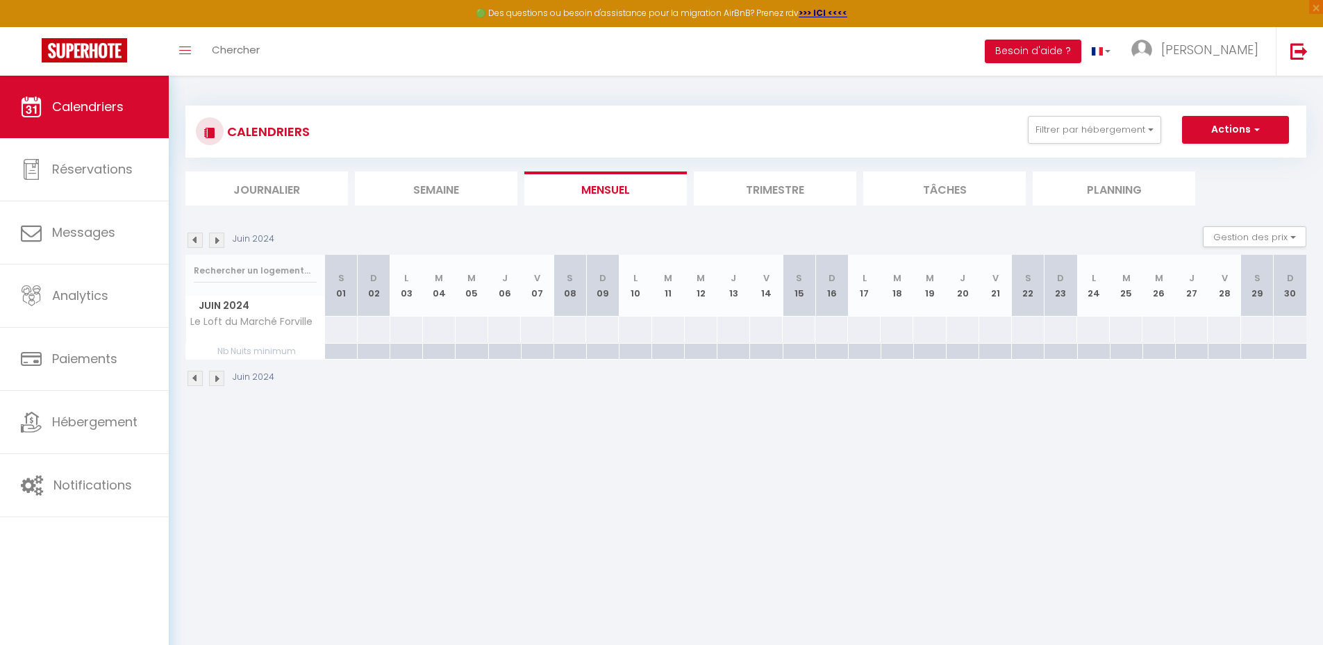
click at [194, 242] on img at bounding box center [194, 240] width 15 height 15
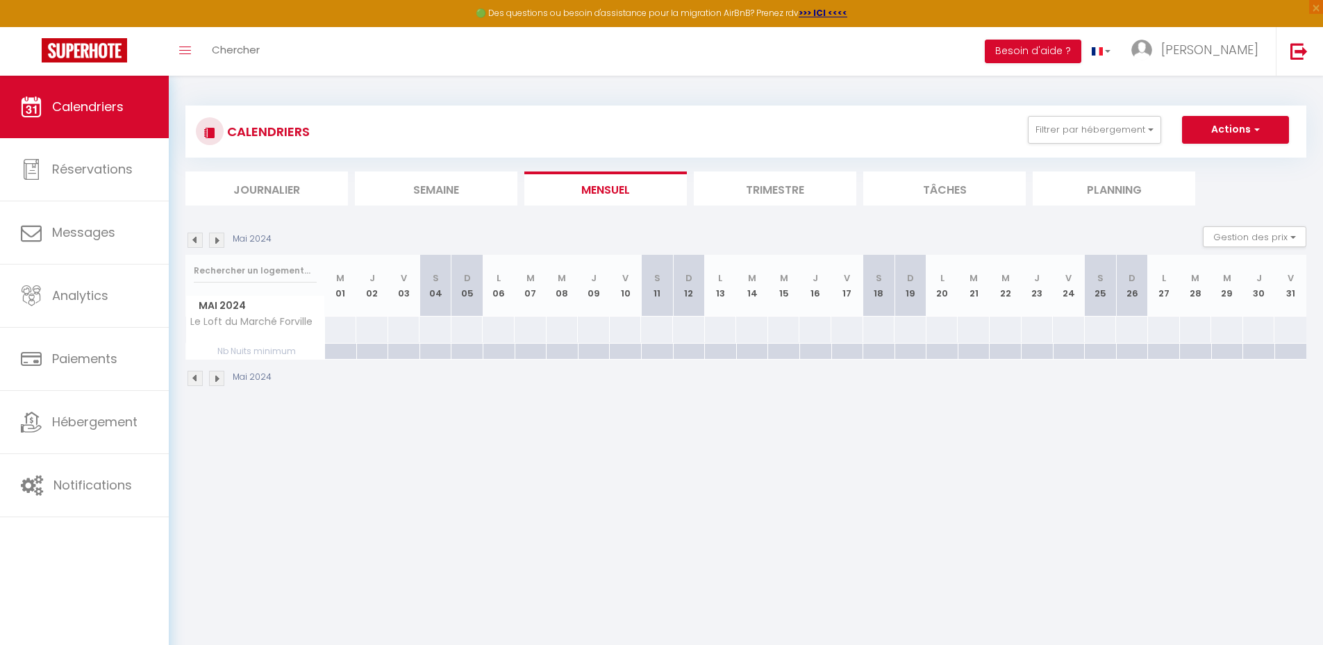
click at [194, 242] on img at bounding box center [194, 240] width 15 height 15
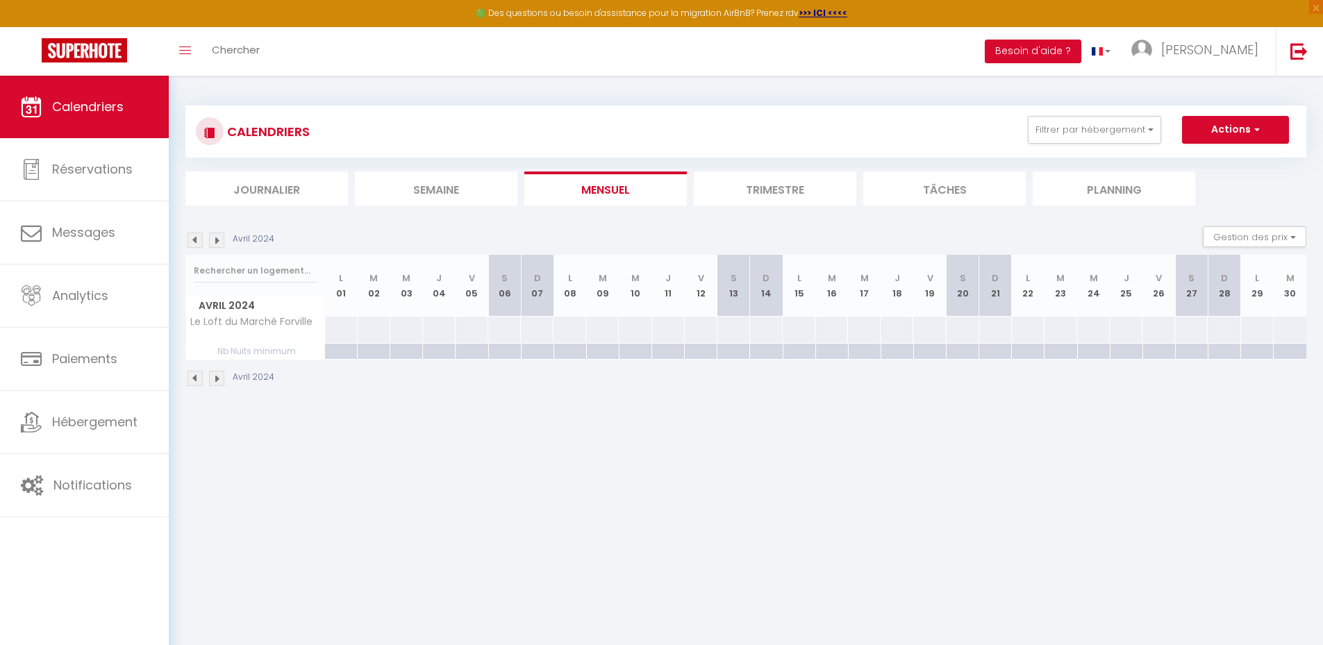
click at [195, 242] on img at bounding box center [194, 240] width 15 height 15
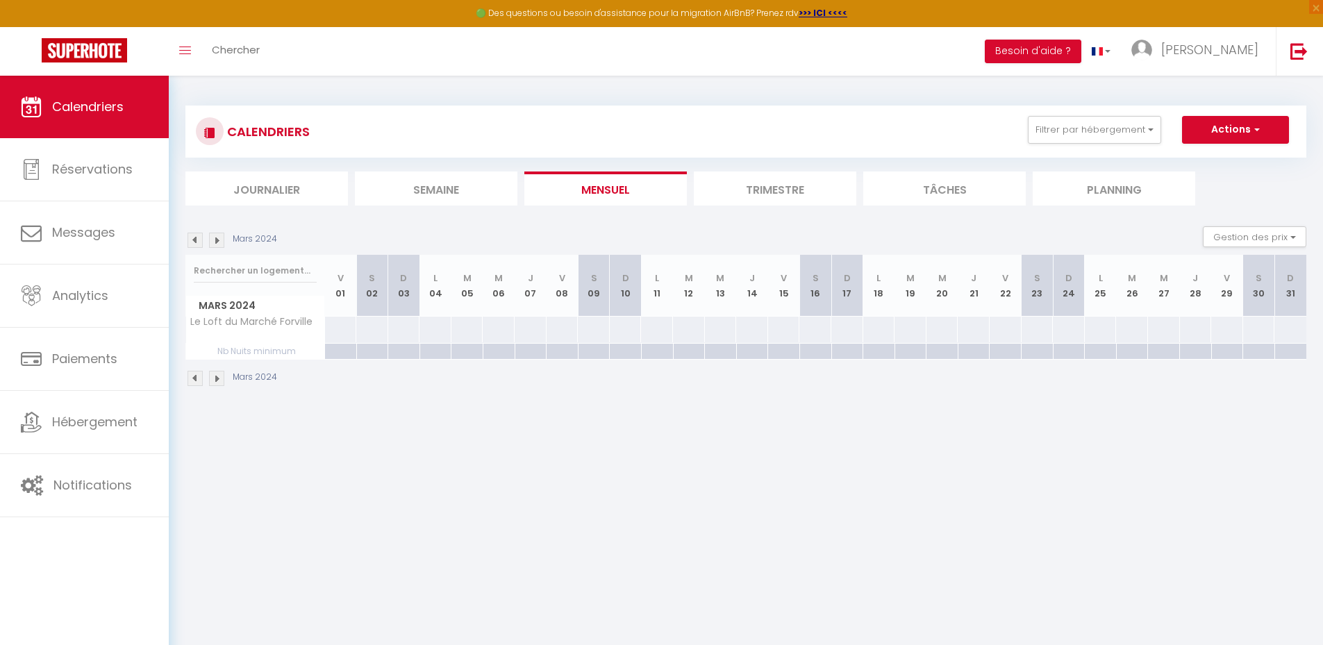
click at [197, 240] on img at bounding box center [194, 240] width 15 height 15
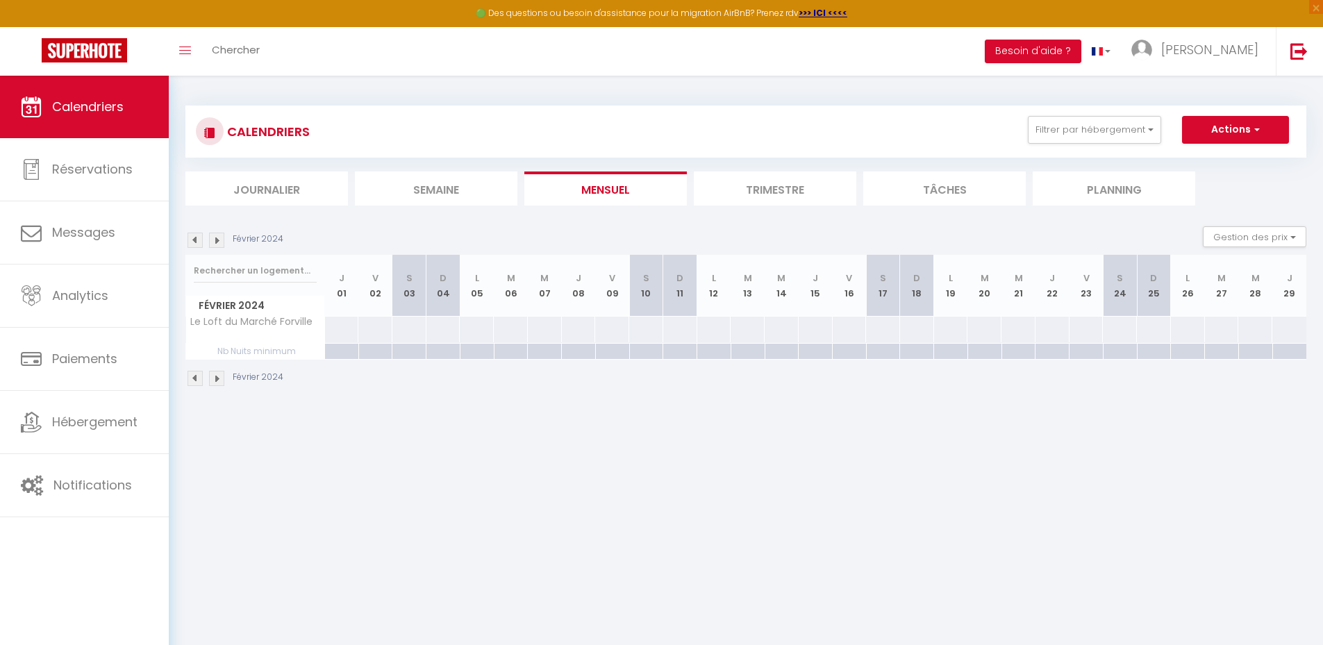
click at [197, 240] on img at bounding box center [194, 240] width 15 height 15
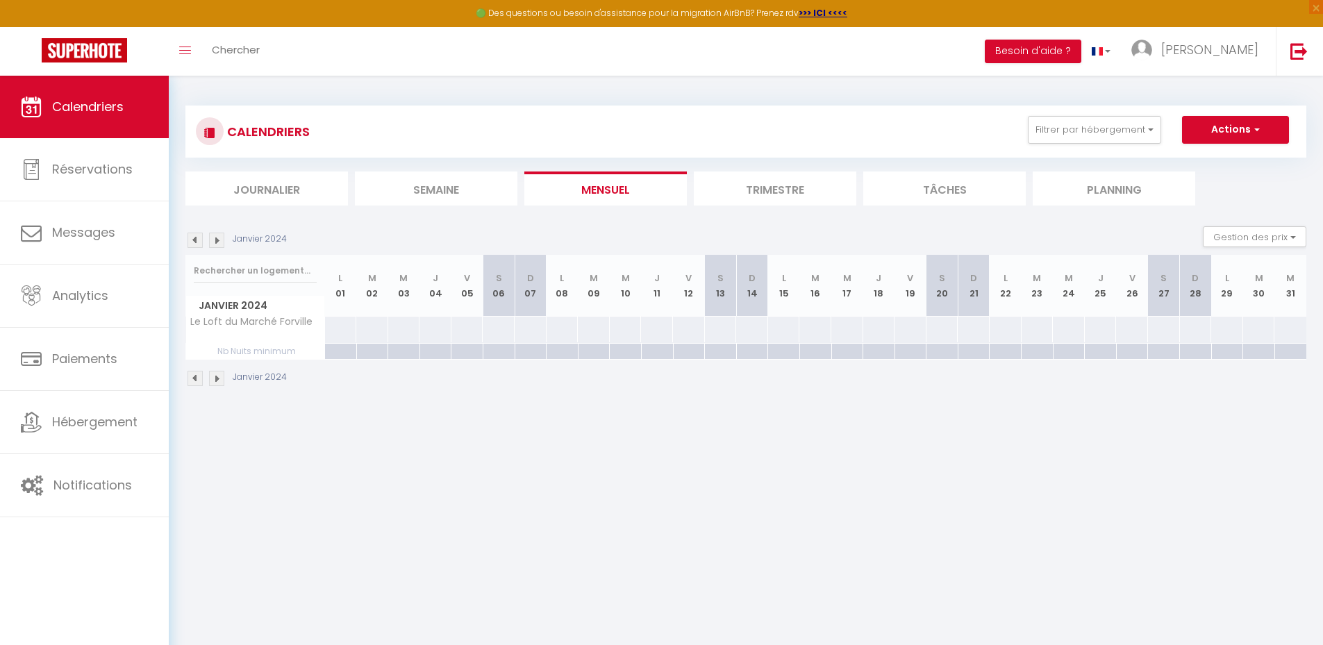
click at [197, 240] on img at bounding box center [194, 240] width 15 height 15
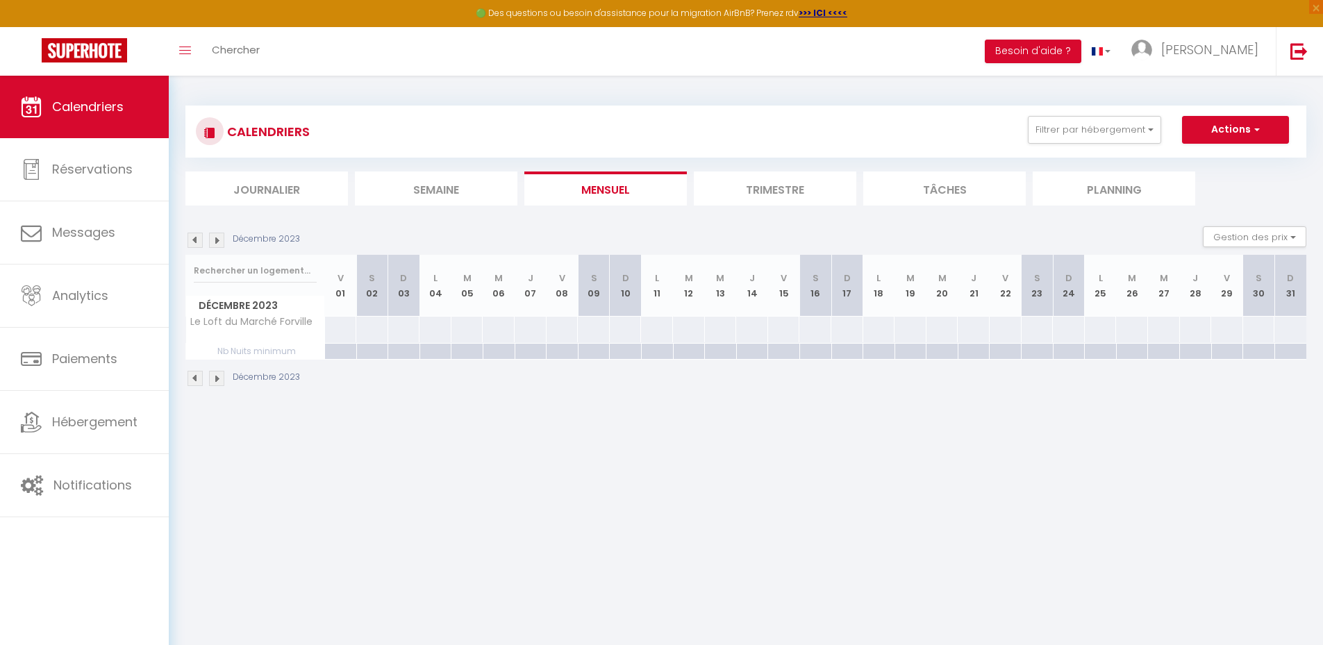
click at [197, 240] on img at bounding box center [194, 240] width 15 height 15
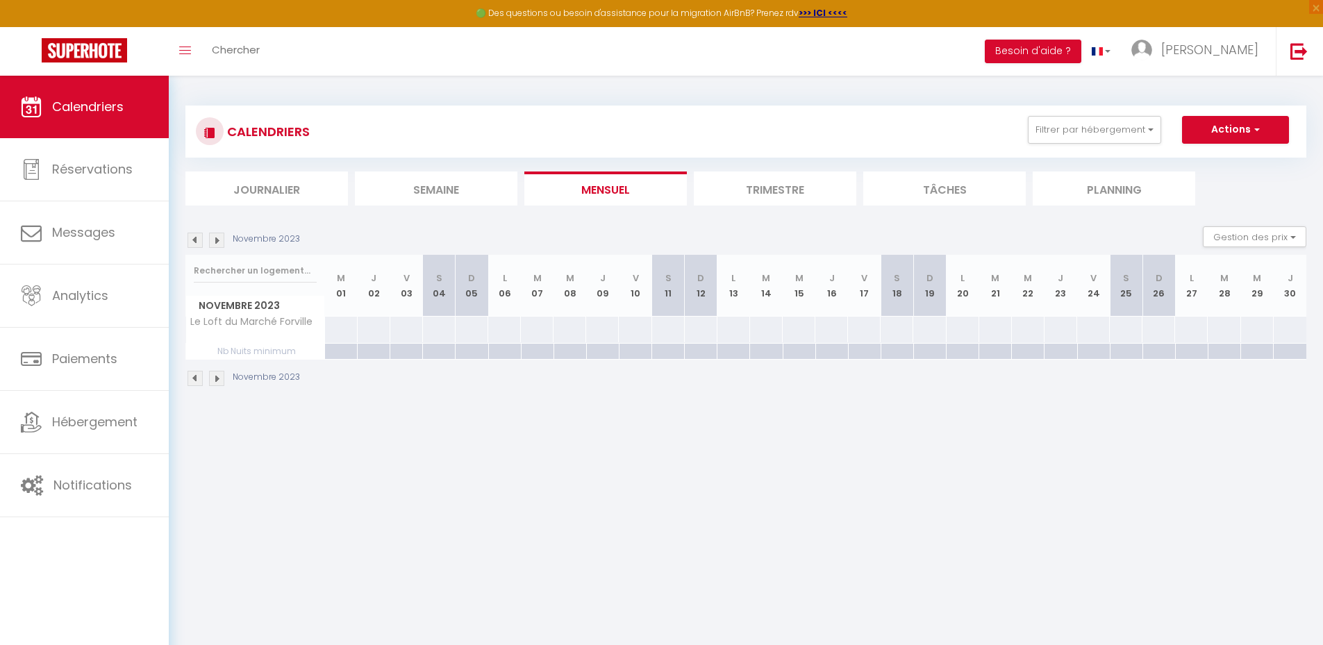
click at [197, 240] on img at bounding box center [194, 240] width 15 height 15
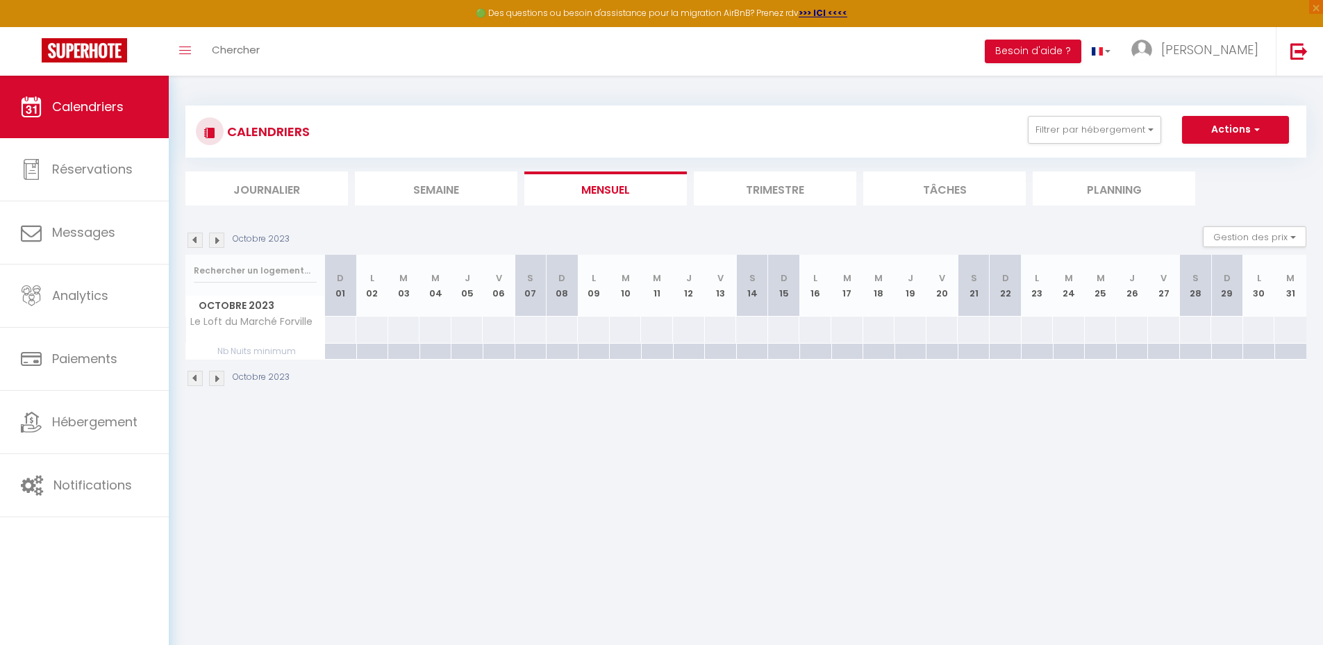
click at [197, 240] on img at bounding box center [194, 240] width 15 height 15
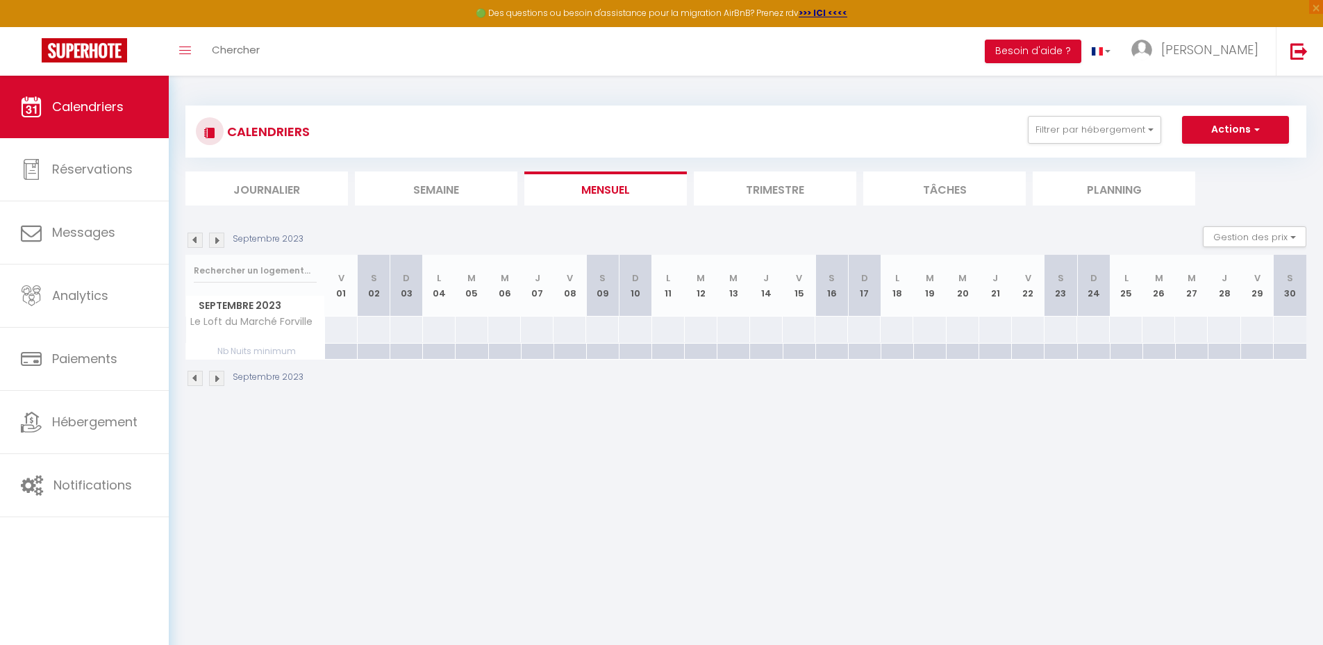
click at [197, 240] on img at bounding box center [194, 240] width 15 height 15
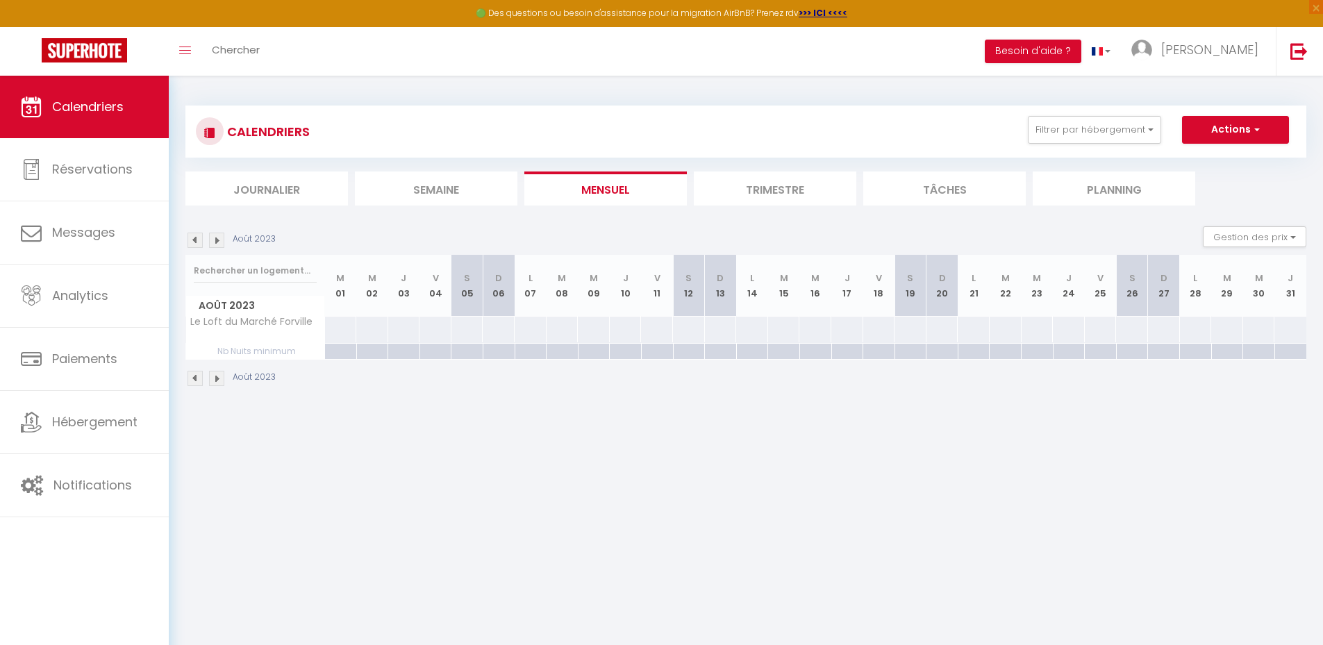
click at [197, 240] on img at bounding box center [194, 240] width 15 height 15
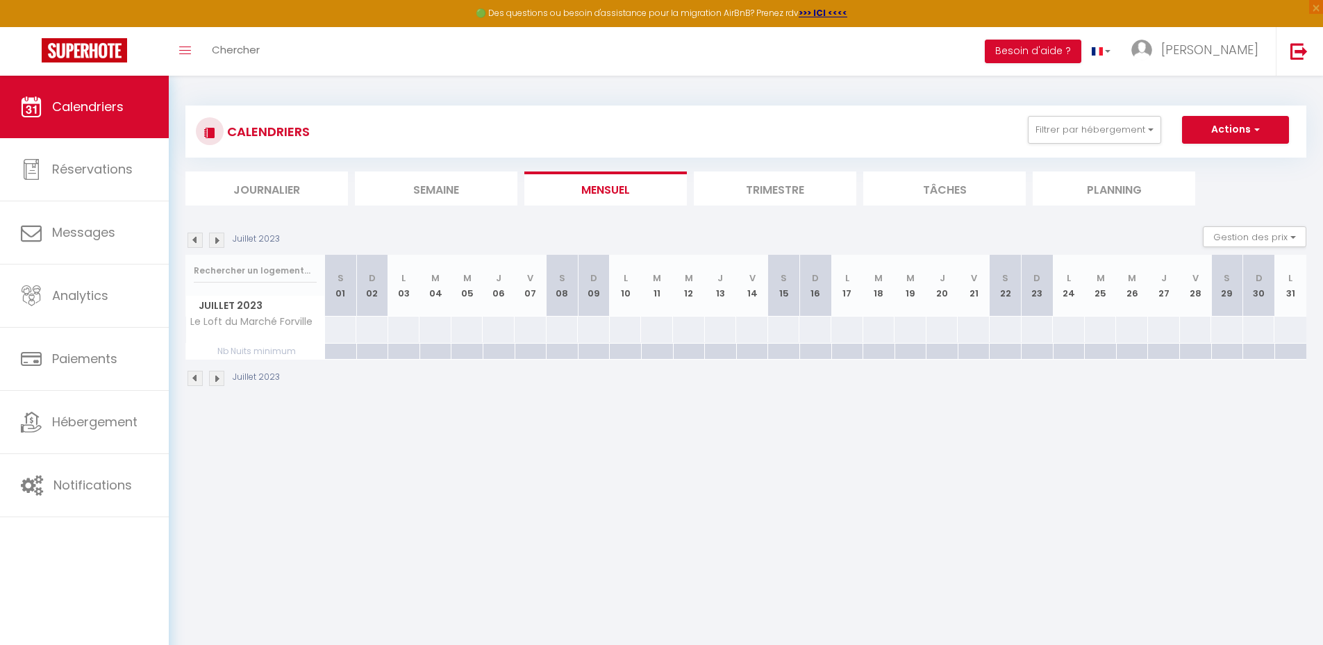
click at [197, 240] on img at bounding box center [194, 240] width 15 height 15
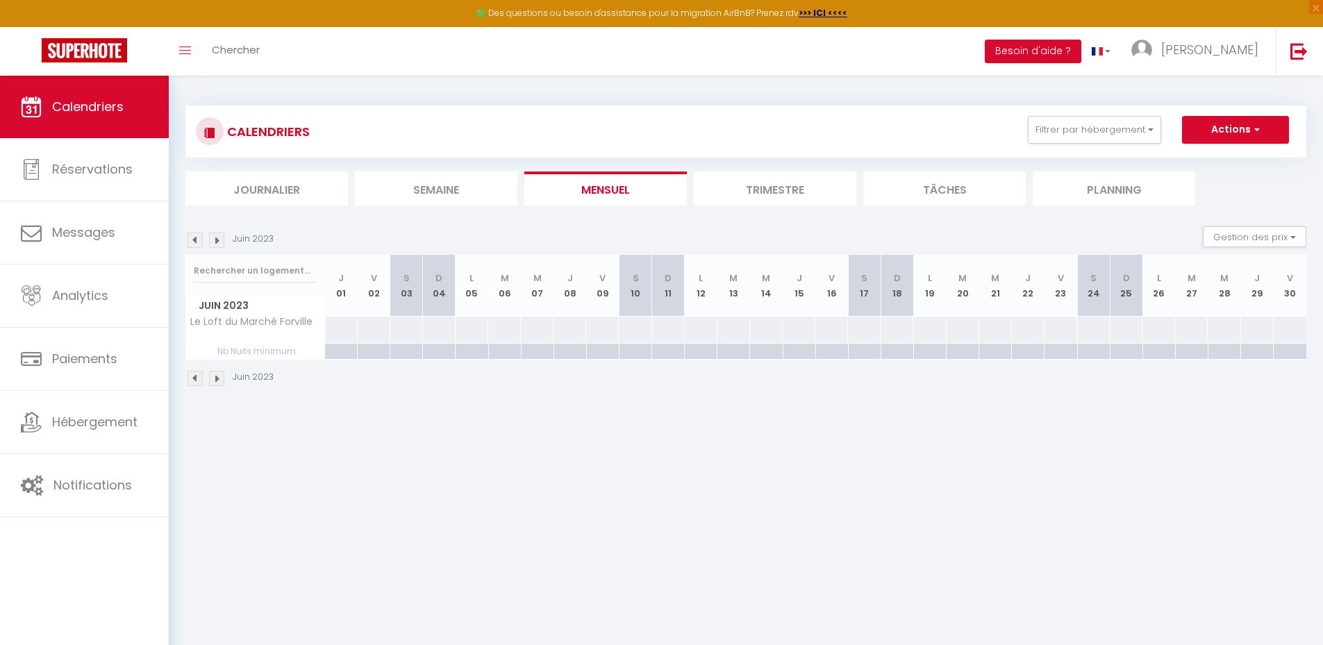
click at [197, 240] on img at bounding box center [194, 240] width 15 height 15
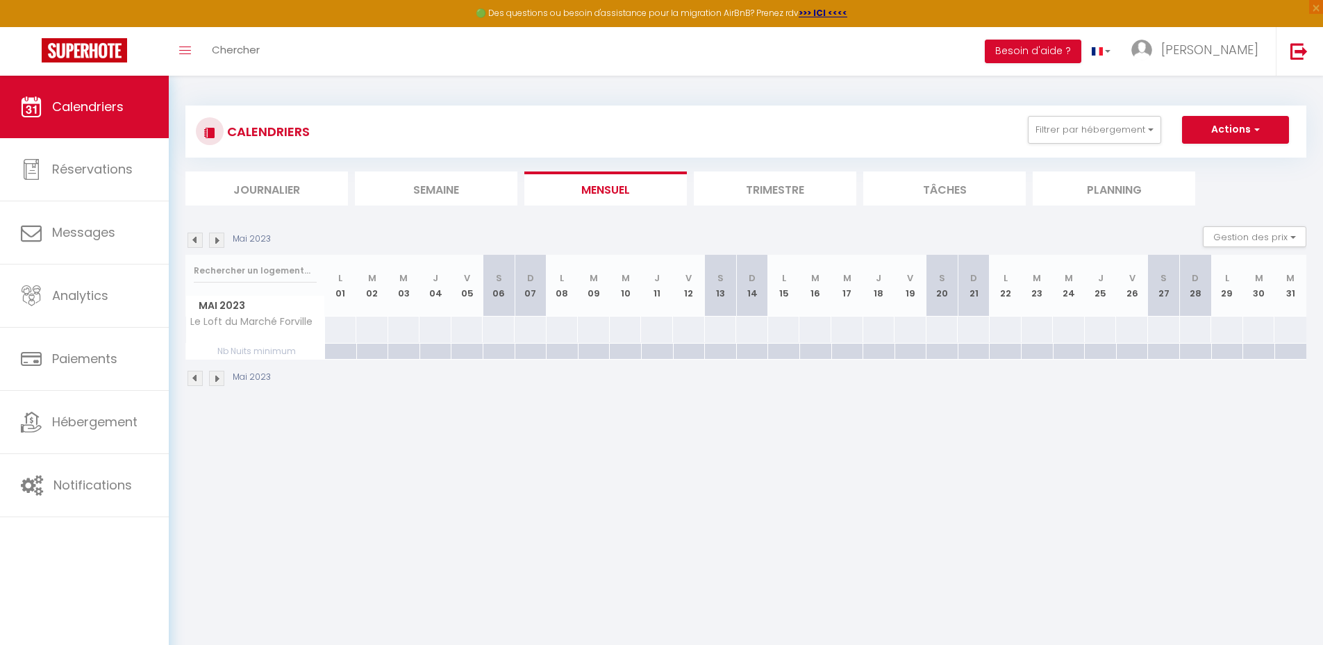
click at [219, 239] on img at bounding box center [216, 240] width 15 height 15
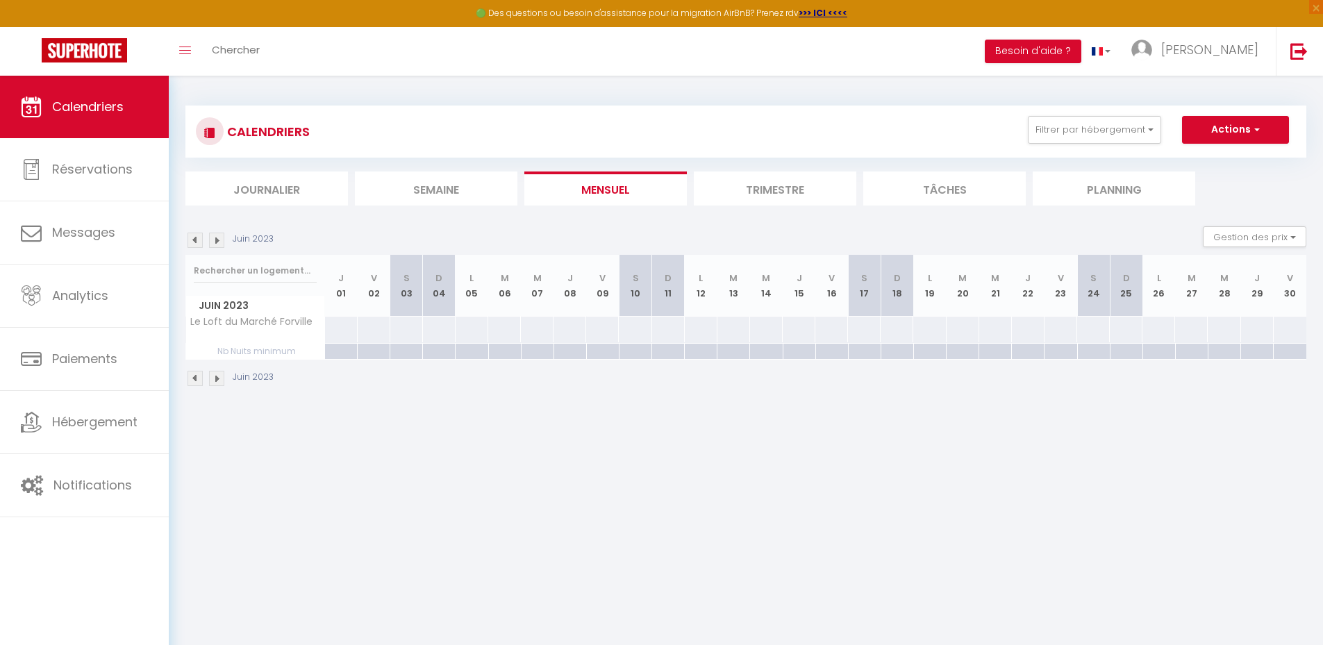
click at [219, 239] on img at bounding box center [216, 240] width 15 height 15
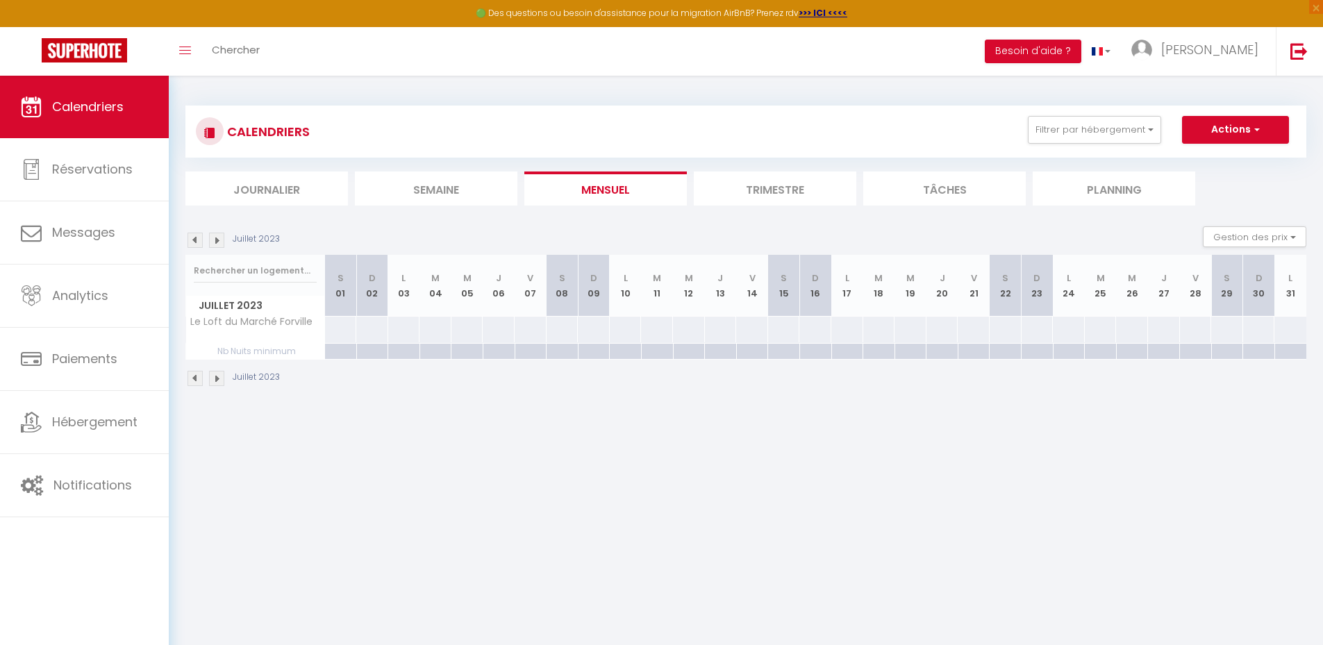
click at [219, 239] on img at bounding box center [216, 240] width 15 height 15
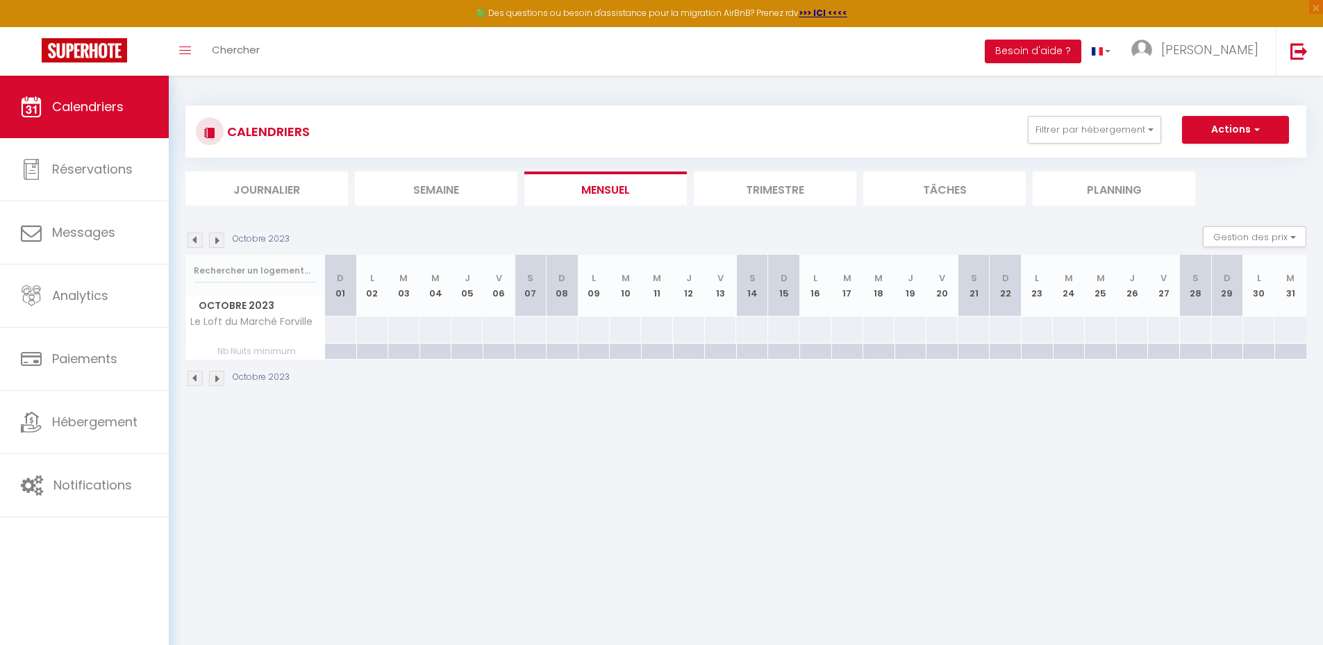
click at [219, 239] on img at bounding box center [216, 240] width 15 height 15
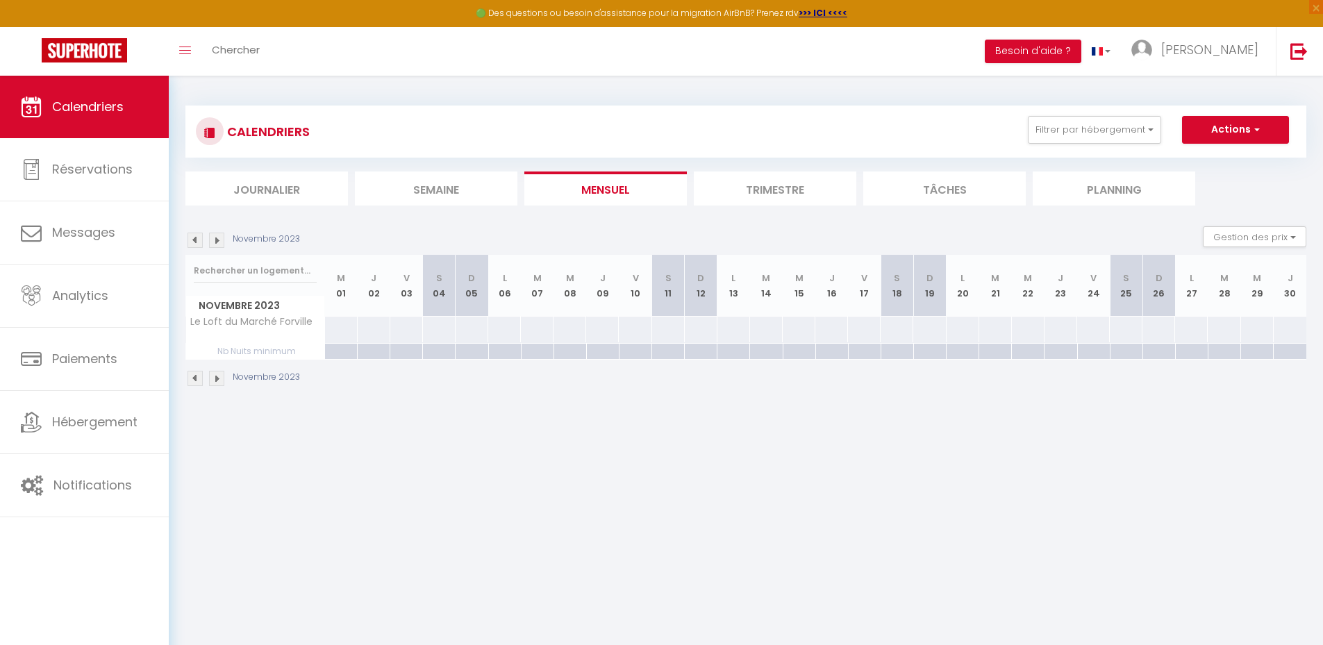
click at [219, 239] on img at bounding box center [216, 240] width 15 height 15
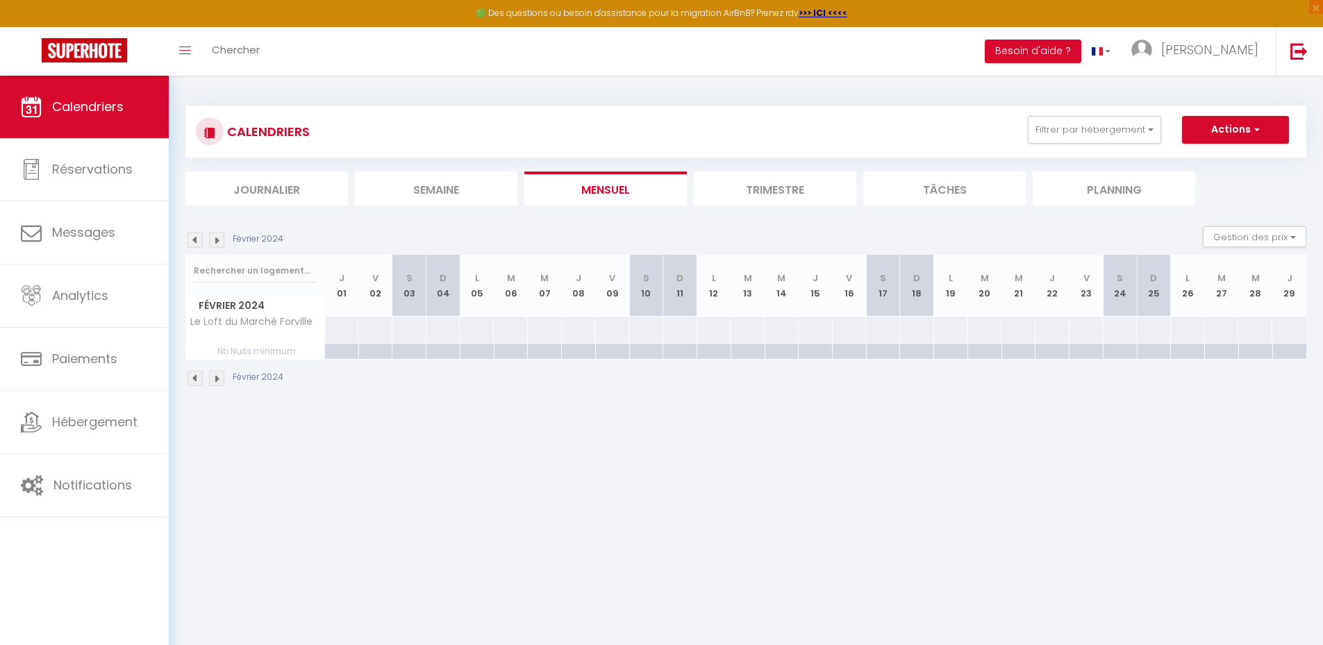
click at [219, 239] on img at bounding box center [216, 240] width 15 height 15
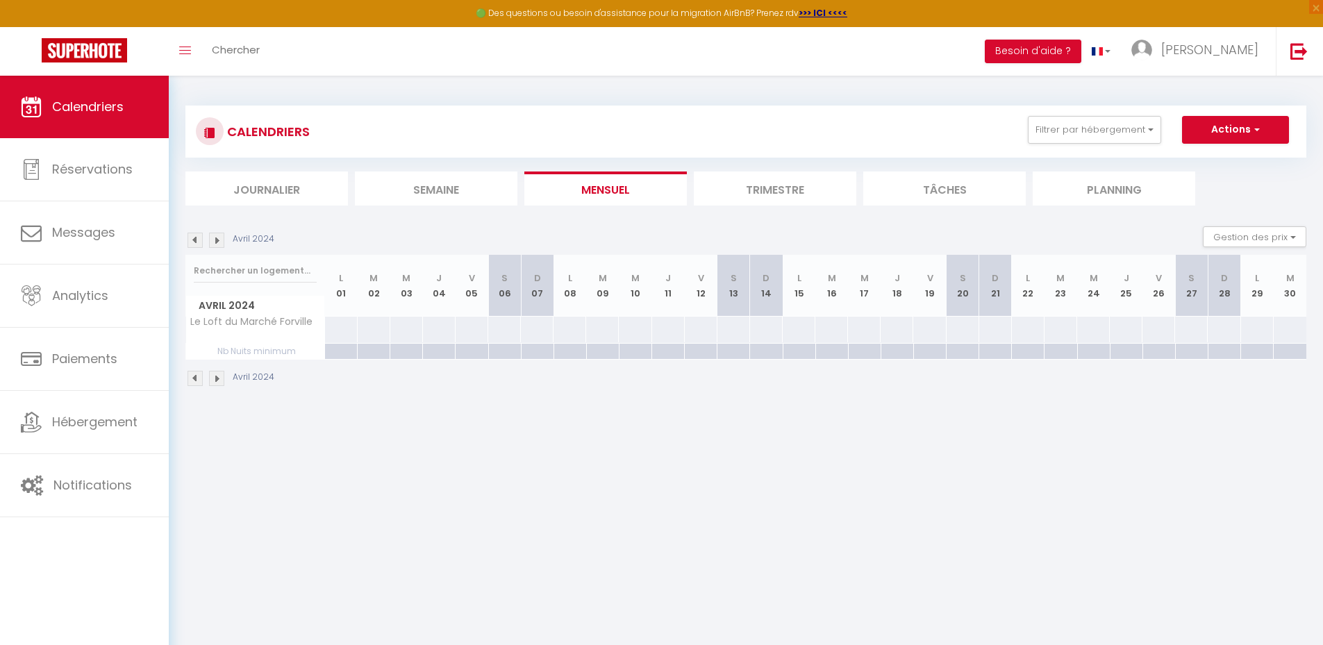
click at [219, 239] on img at bounding box center [216, 240] width 15 height 15
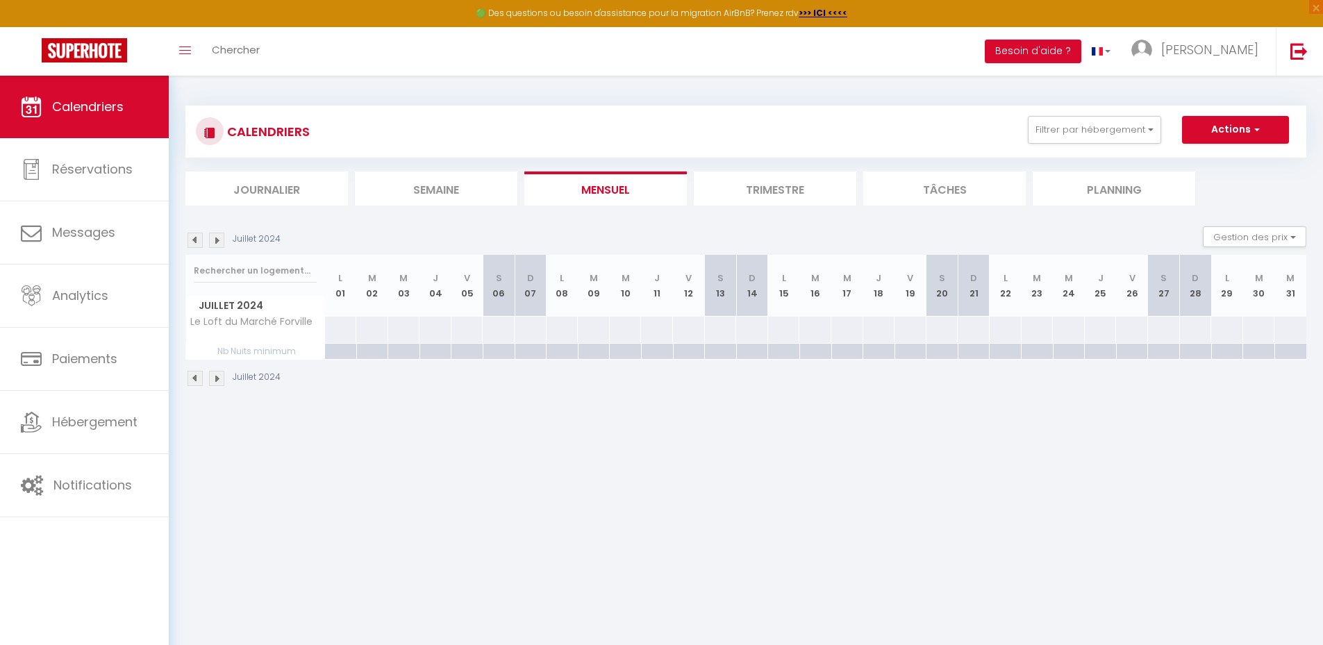
click at [219, 239] on img at bounding box center [216, 240] width 15 height 15
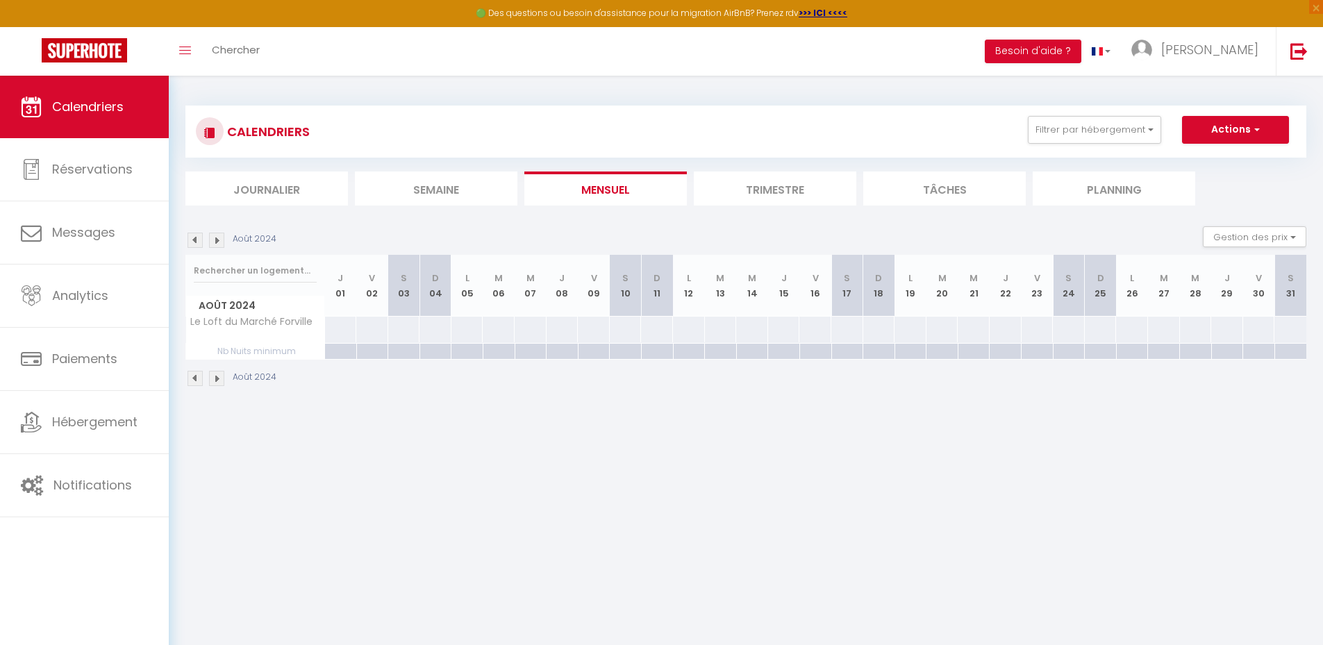
click at [219, 239] on img at bounding box center [216, 240] width 15 height 15
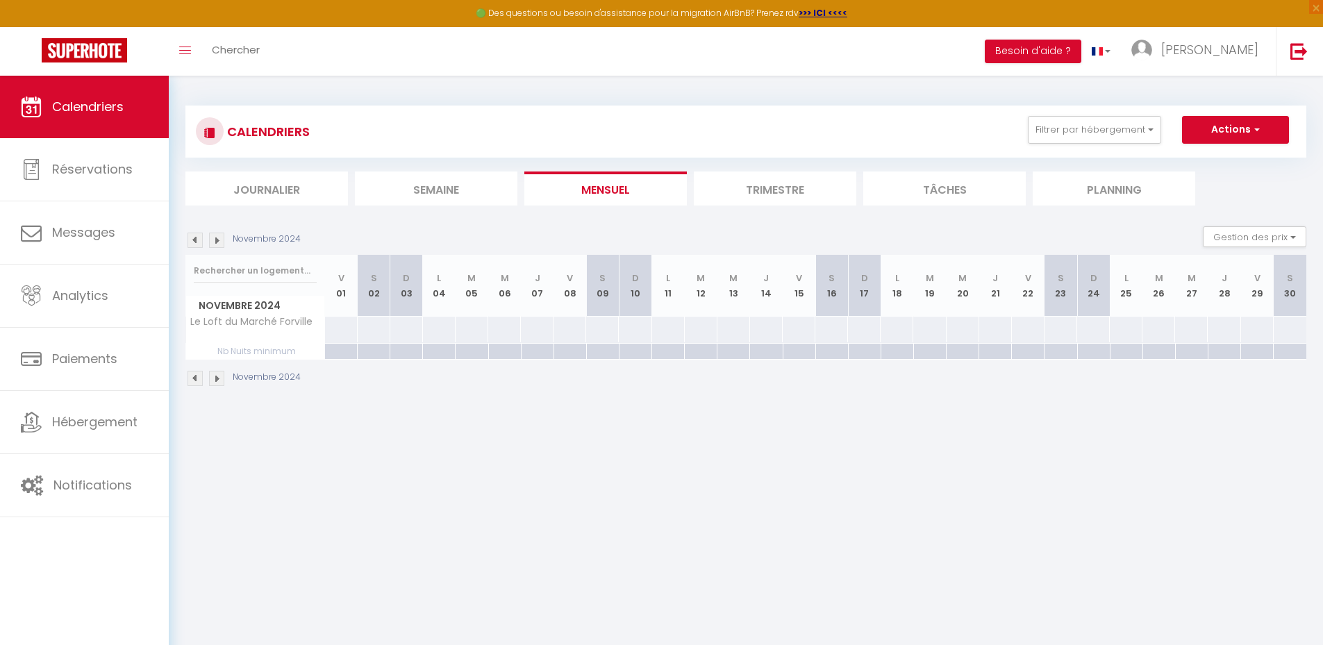
click at [219, 239] on img at bounding box center [216, 240] width 15 height 15
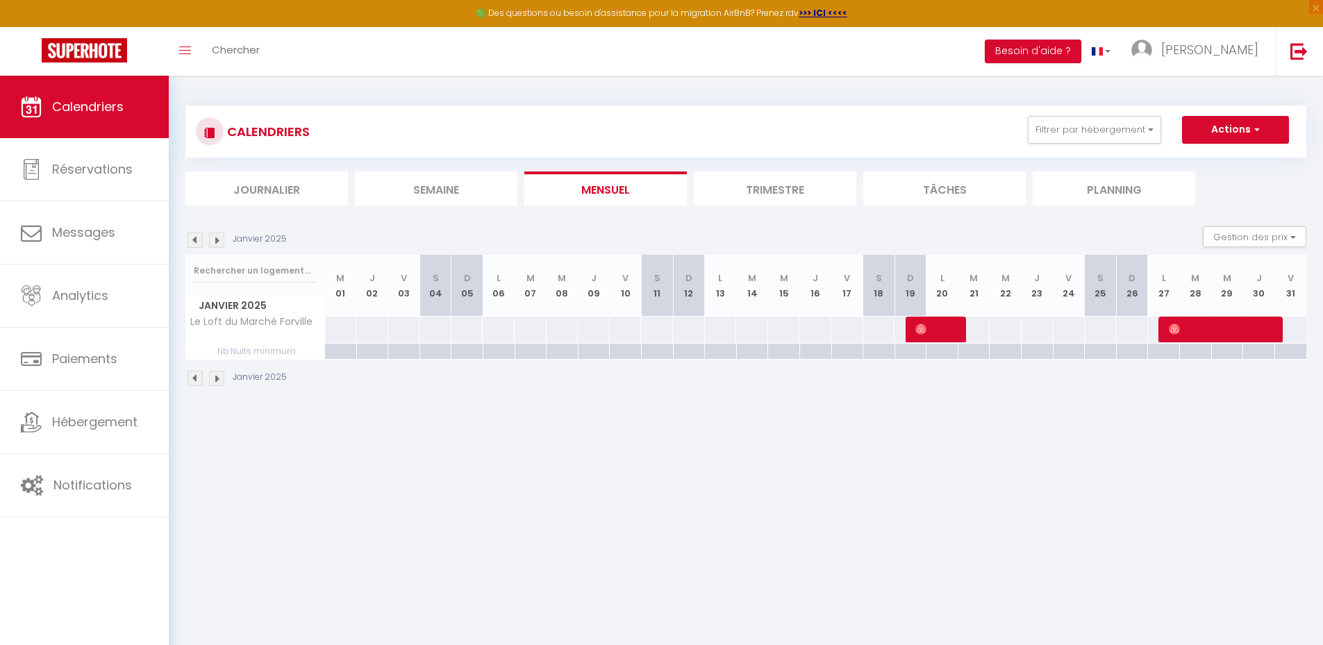
click at [219, 239] on img at bounding box center [216, 240] width 15 height 15
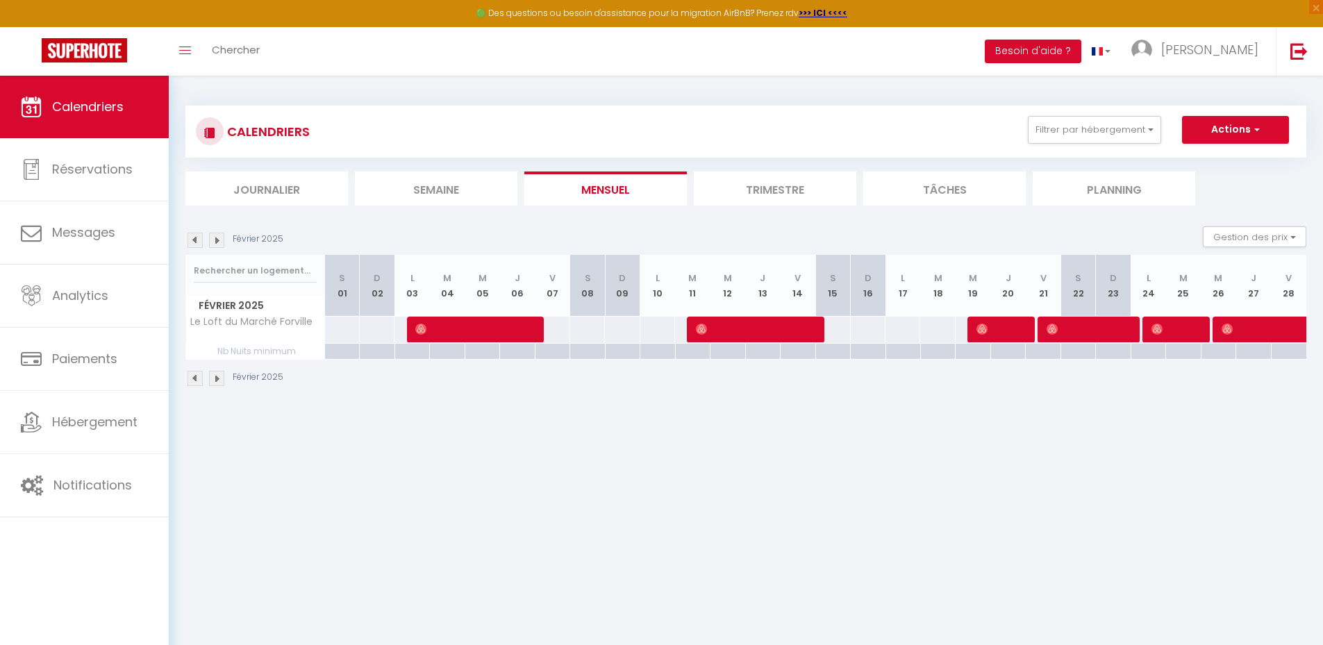
click at [219, 239] on img at bounding box center [216, 240] width 15 height 15
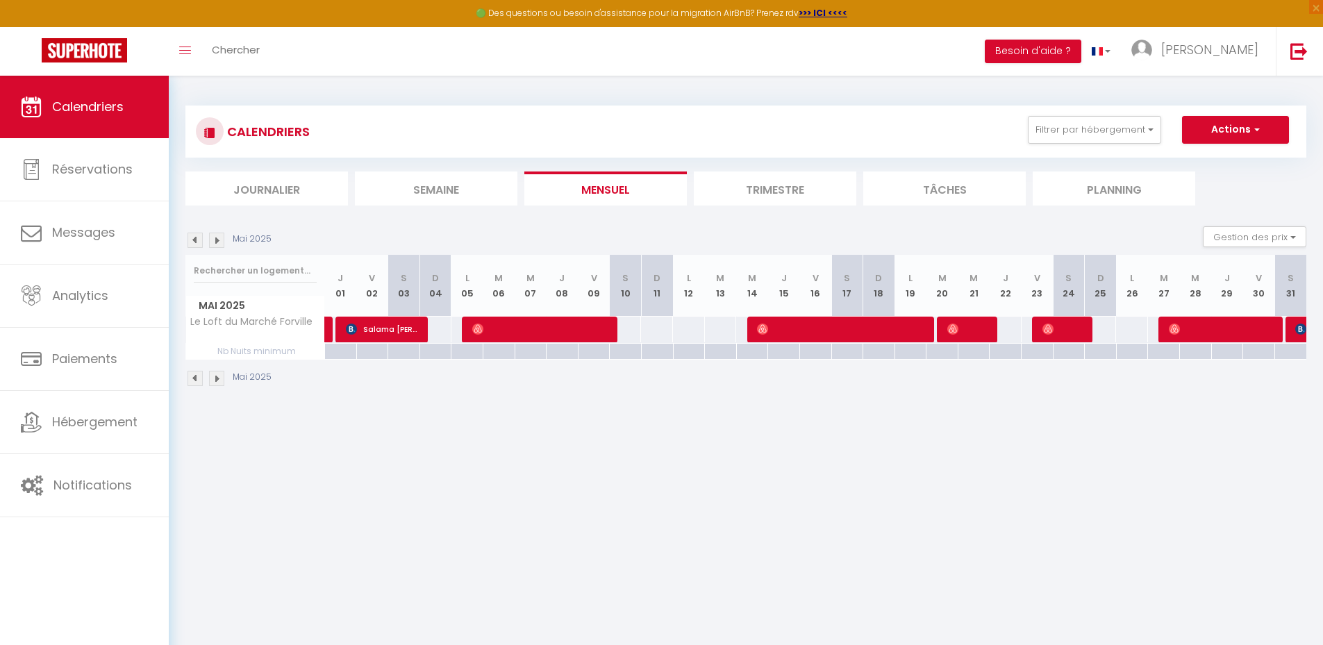
click at [219, 239] on img at bounding box center [216, 240] width 15 height 15
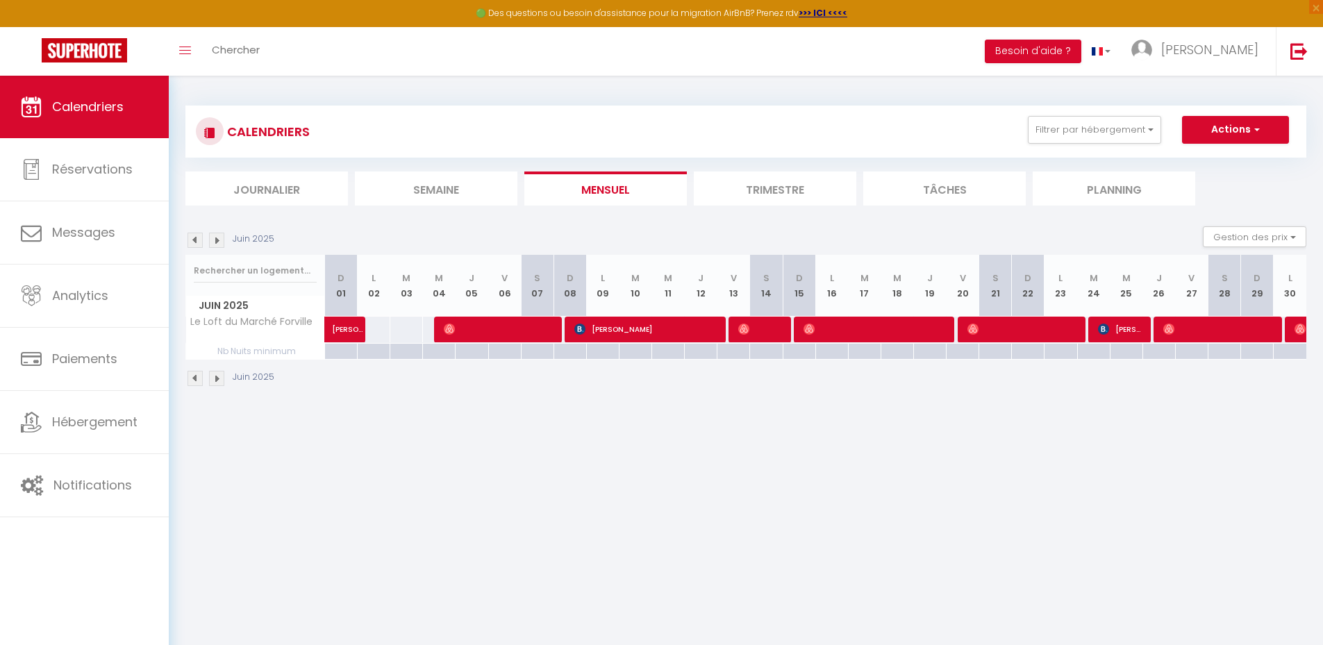
click at [219, 239] on img at bounding box center [216, 240] width 15 height 15
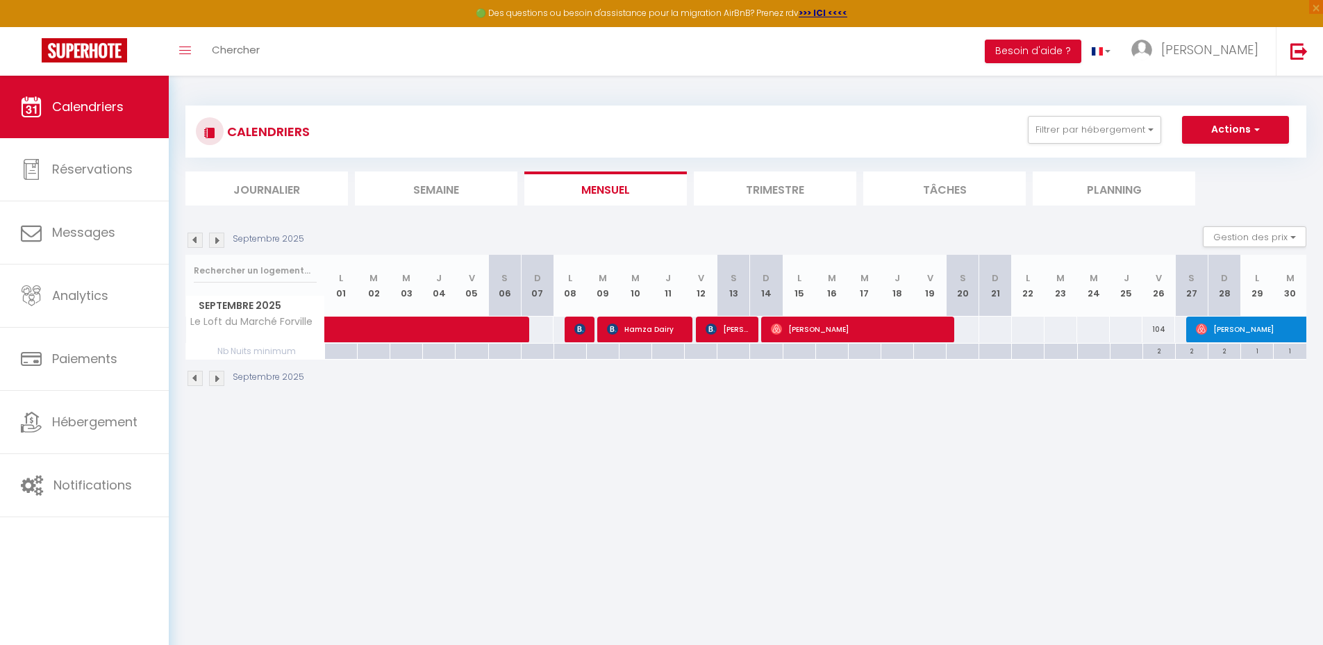
click at [219, 239] on img at bounding box center [216, 240] width 15 height 15
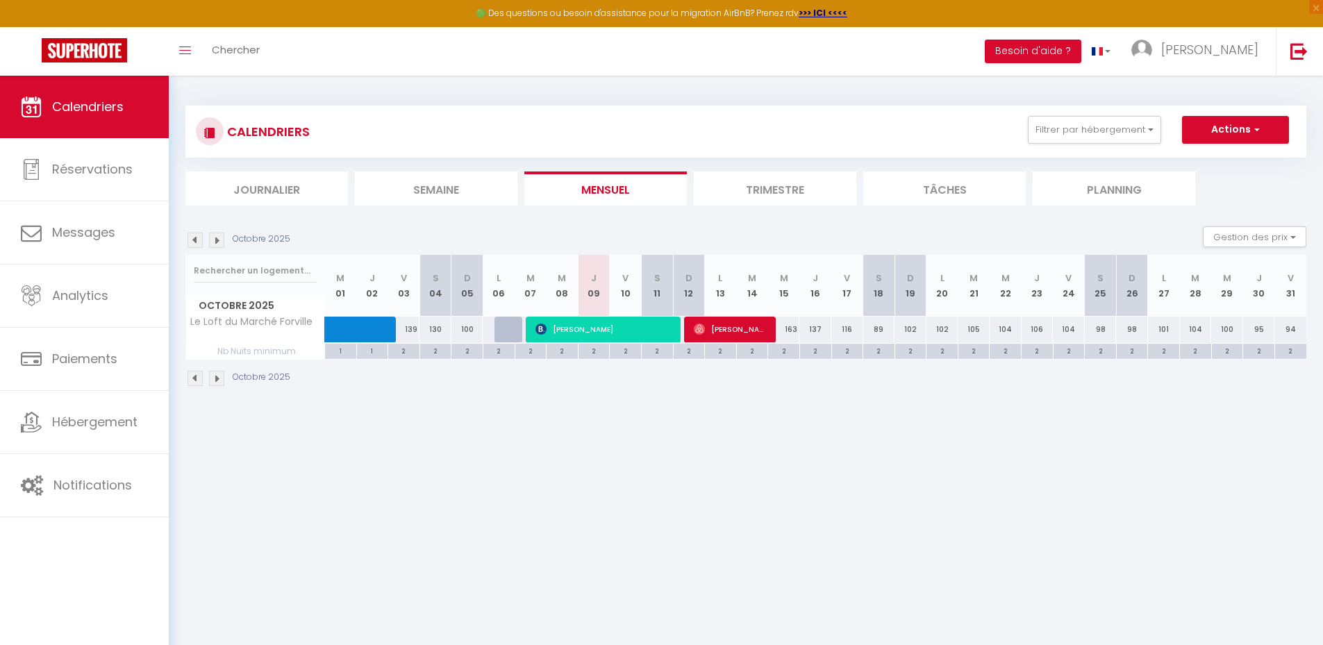
click at [219, 239] on img at bounding box center [216, 240] width 15 height 15
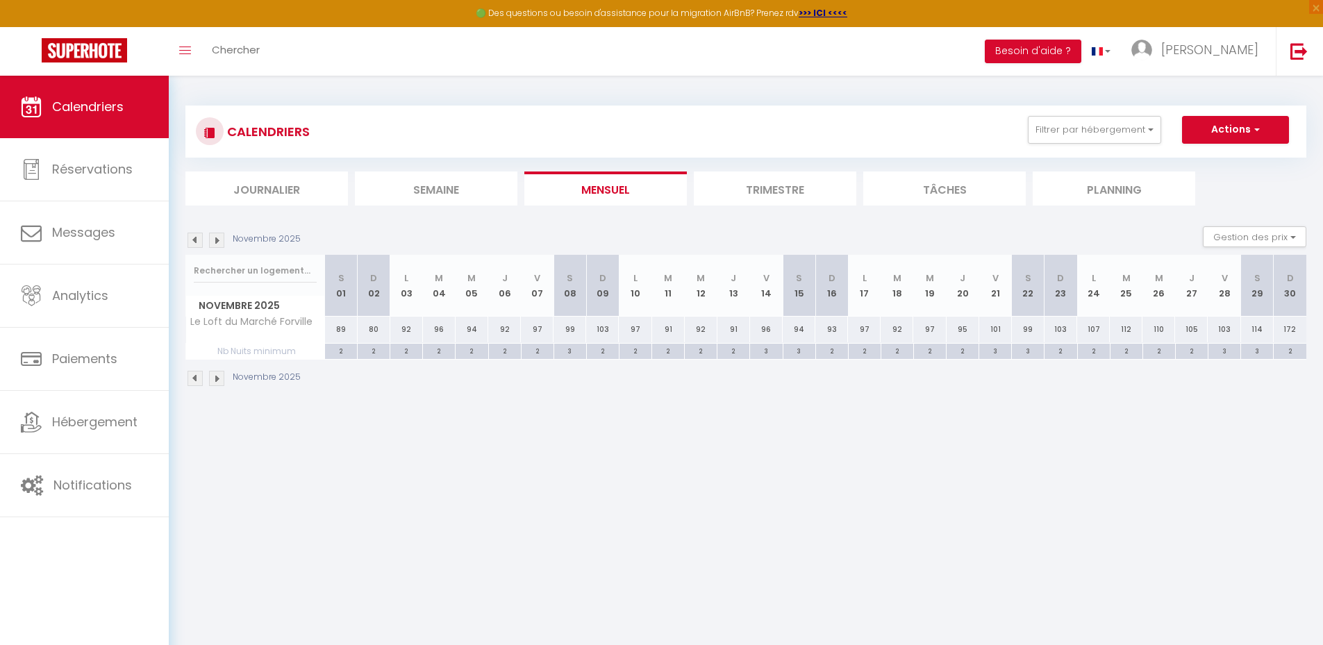
click at [192, 243] on img at bounding box center [194, 240] width 15 height 15
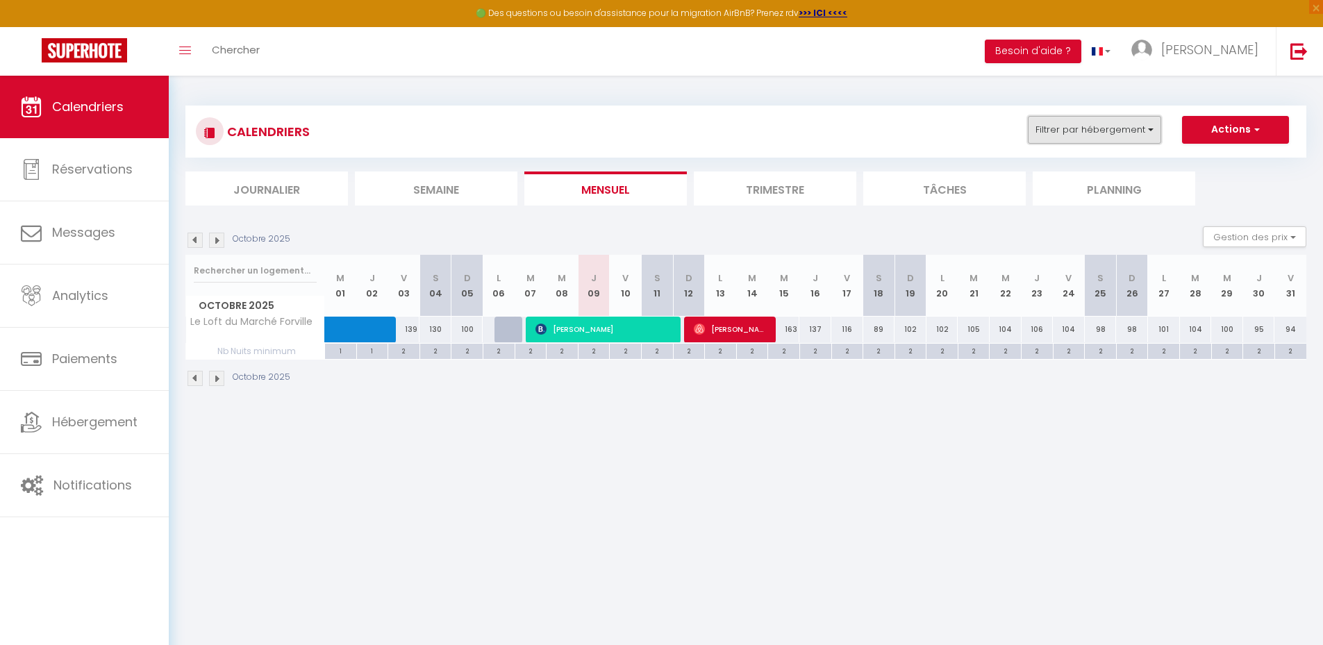
click at [1091, 126] on button "Filtrer par hébergement" at bounding box center [1094, 130] width 133 height 28
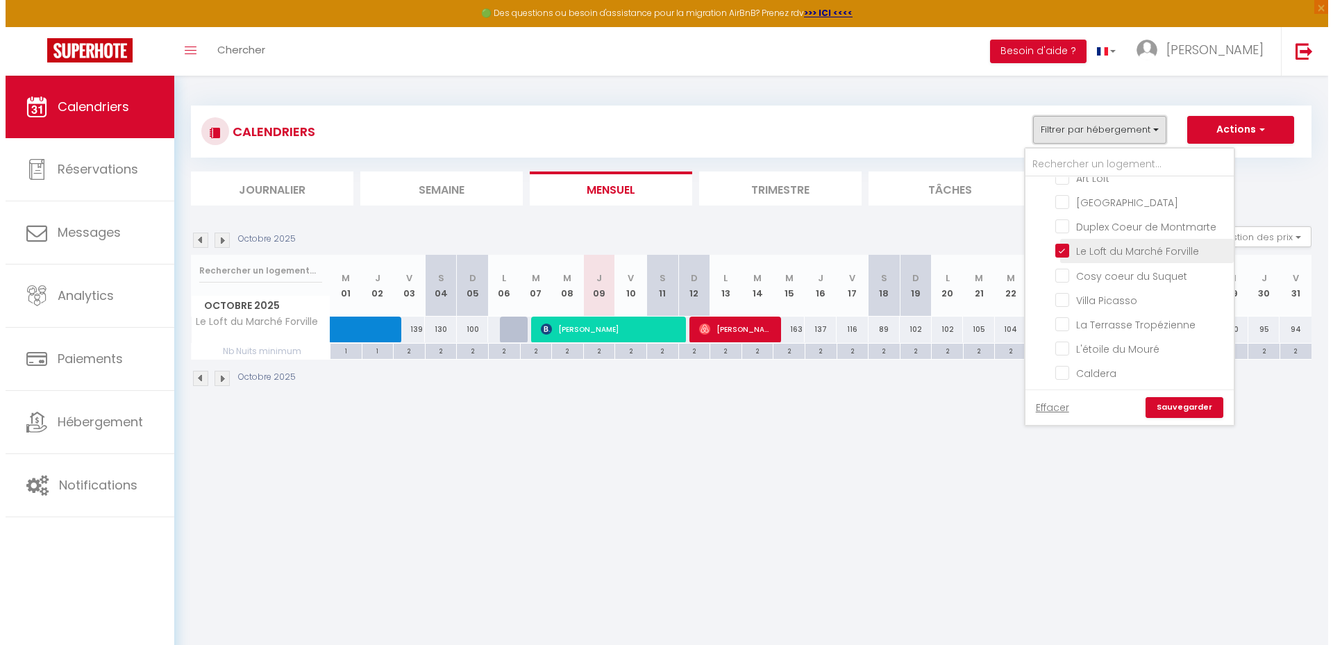
scroll to position [135, 0]
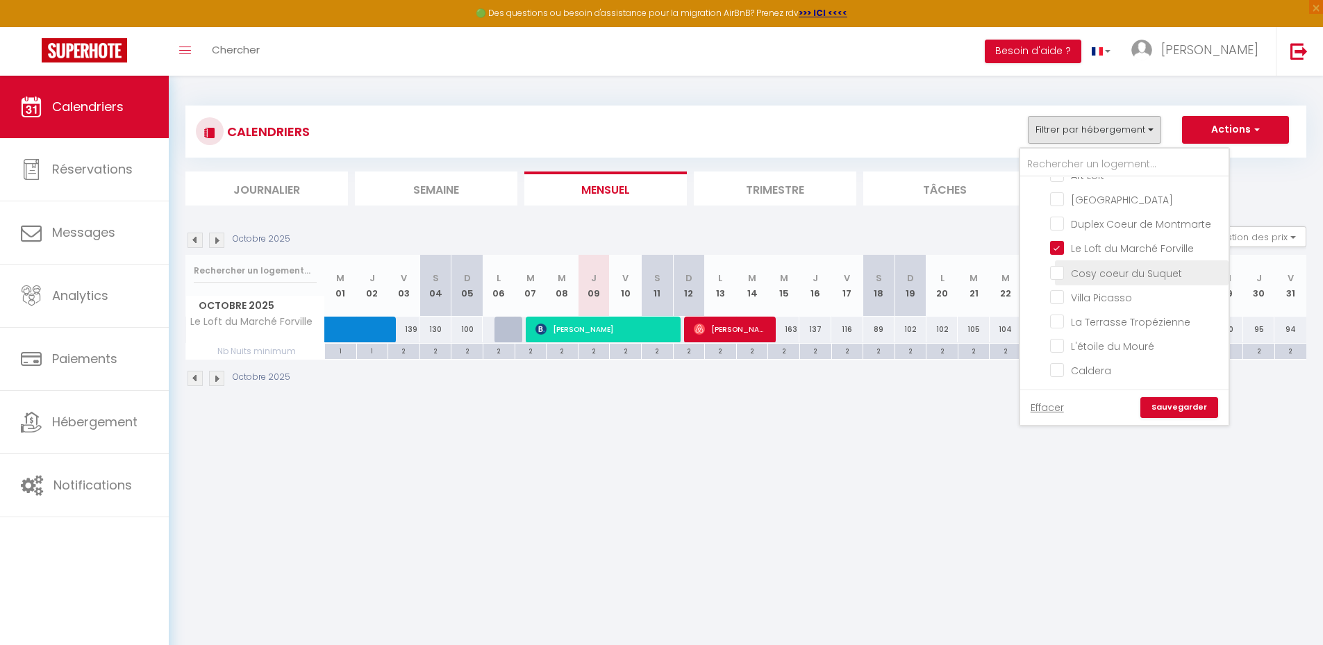
click at [1060, 272] on input "Cosy coeur du Suquet" at bounding box center [1137, 272] width 174 height 14
checkbox input "true"
checkbox input "false"
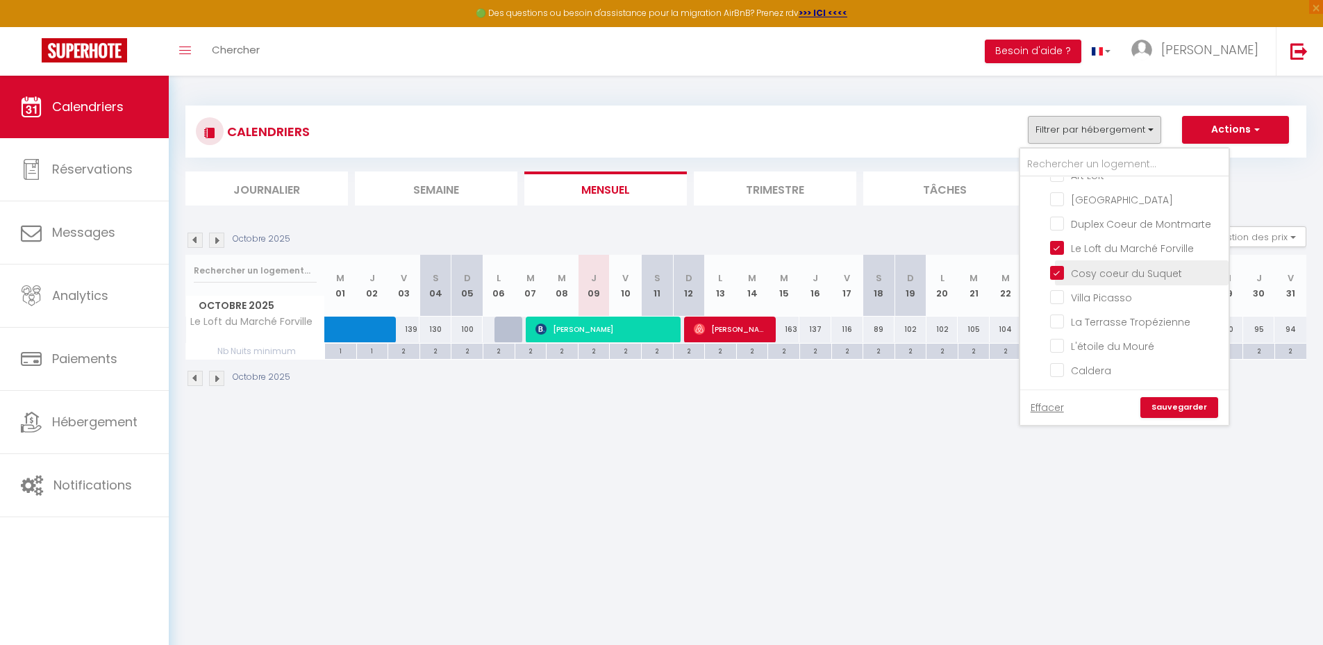
checkbox input "false"
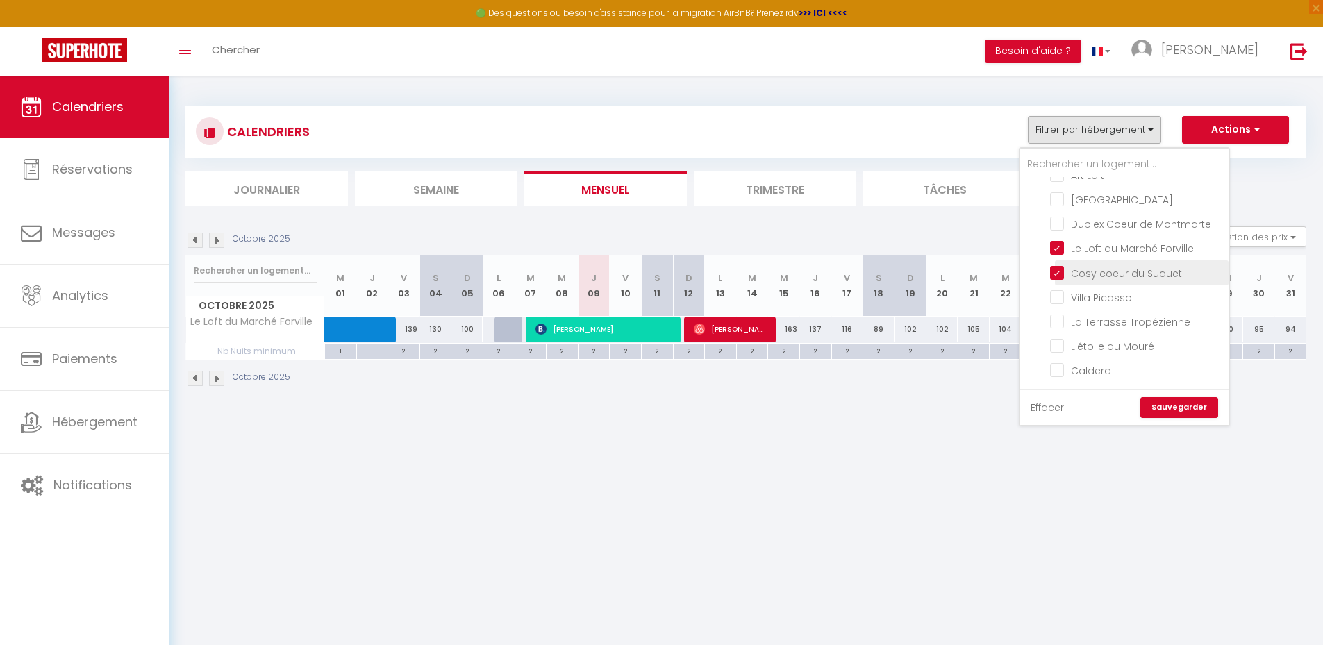
checkbox input "false"
click at [1063, 249] on input "Le Loft du Marché Forville" at bounding box center [1137, 247] width 174 height 14
checkbox input "false"
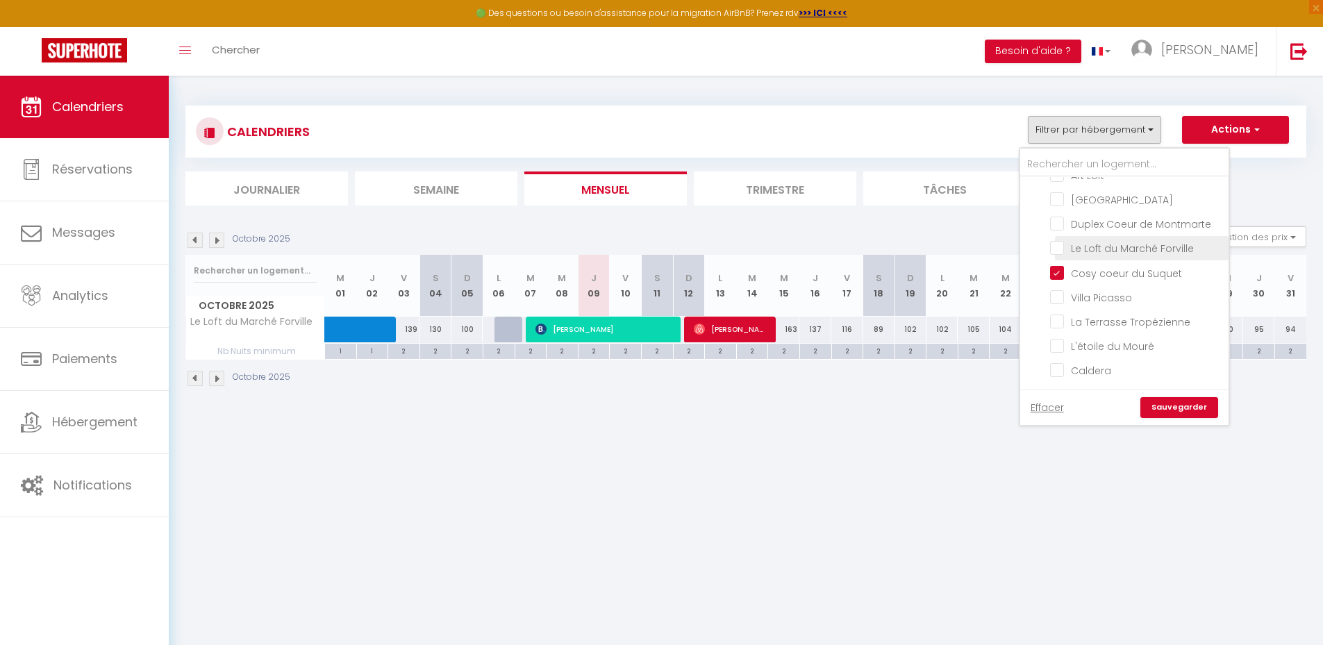
checkbox input "false"
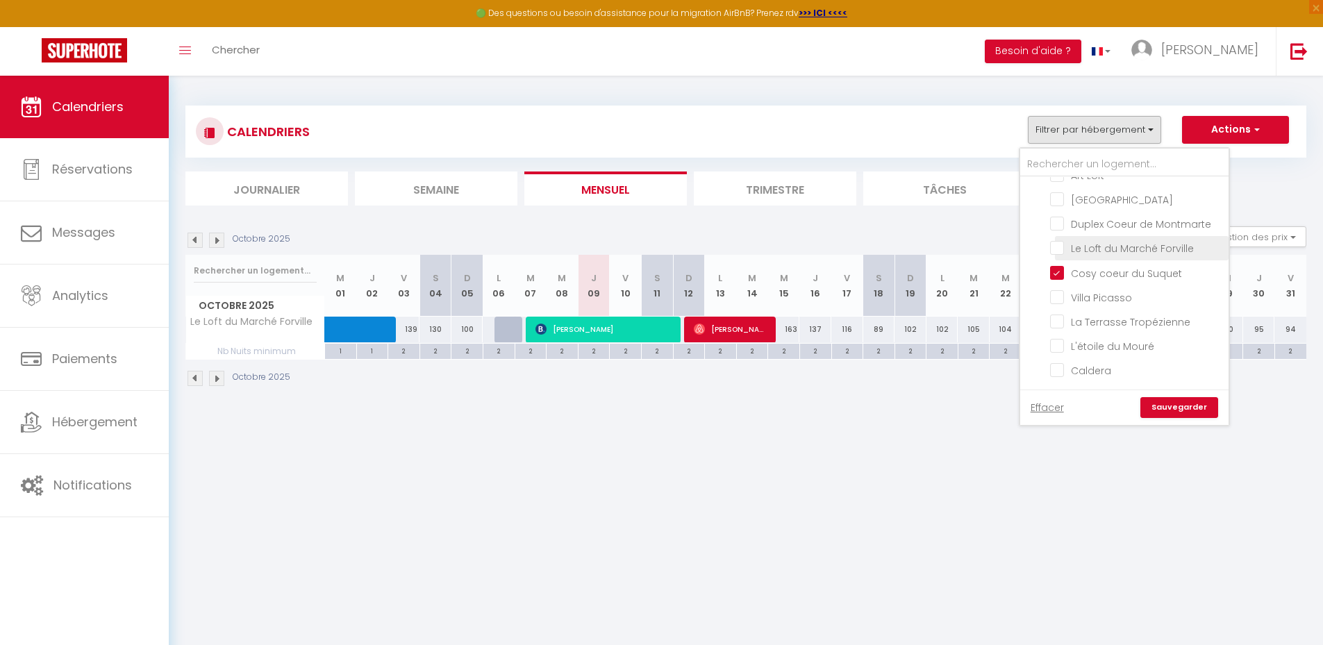
checkbox input "false"
click at [1178, 406] on link "Sauvegarder" at bounding box center [1179, 407] width 78 height 21
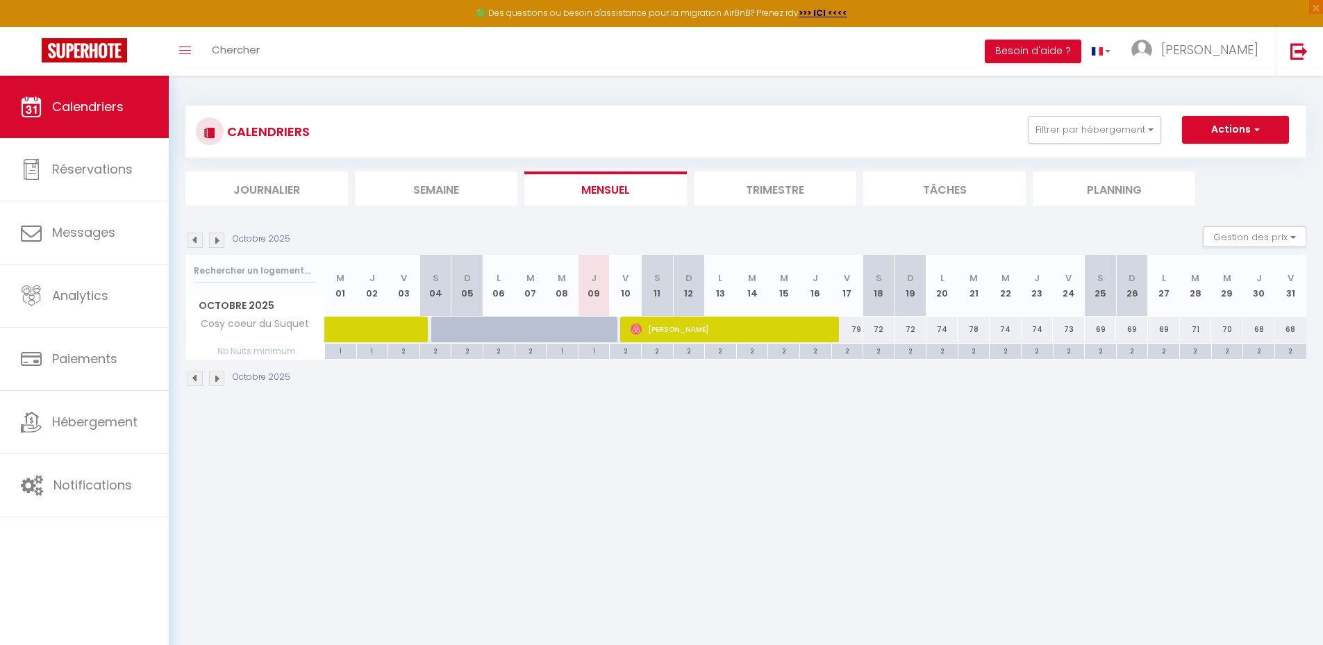
click at [737, 444] on body "🟢 Des questions ou besoin d'assistance pour la migration AirBnB? Prenez rdv >>>…" at bounding box center [661, 398] width 1323 height 645
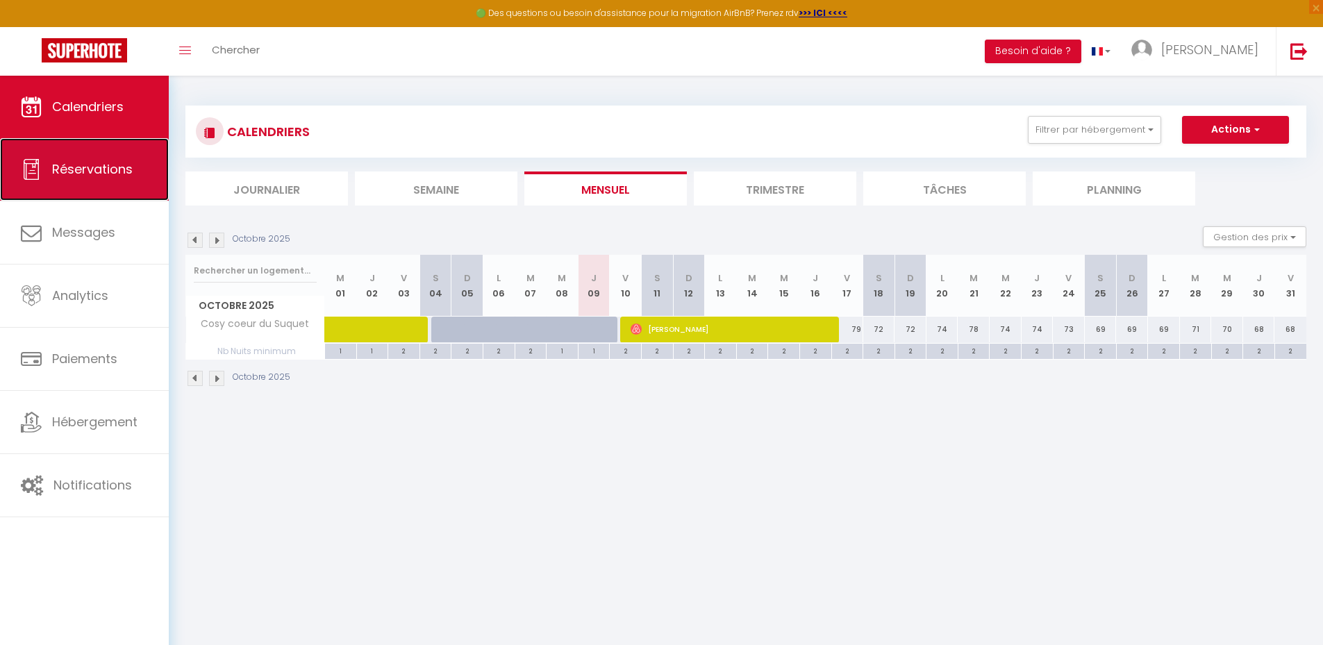
click at [80, 169] on span "Réservations" at bounding box center [92, 168] width 81 height 17
select select "not_cancelled"
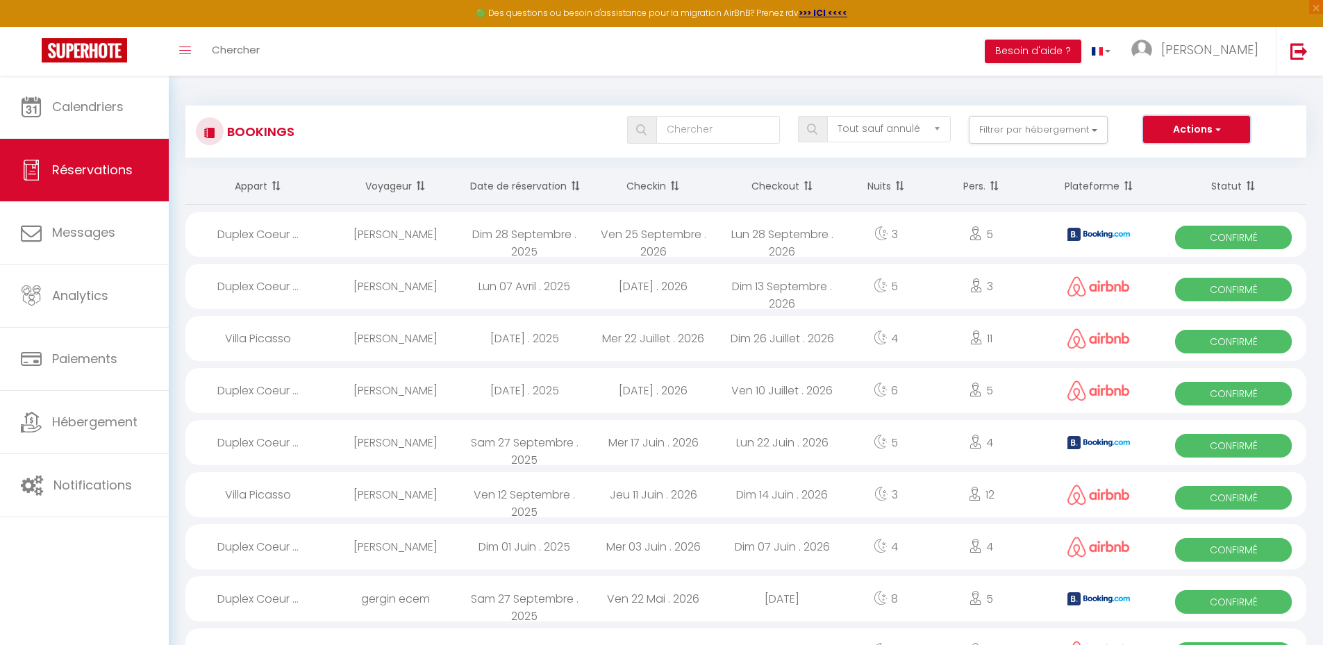
click at [1207, 130] on button "Actions" at bounding box center [1196, 130] width 107 height 28
click at [1166, 197] on link "Importer les réservations" at bounding box center [1174, 196] width 149 height 18
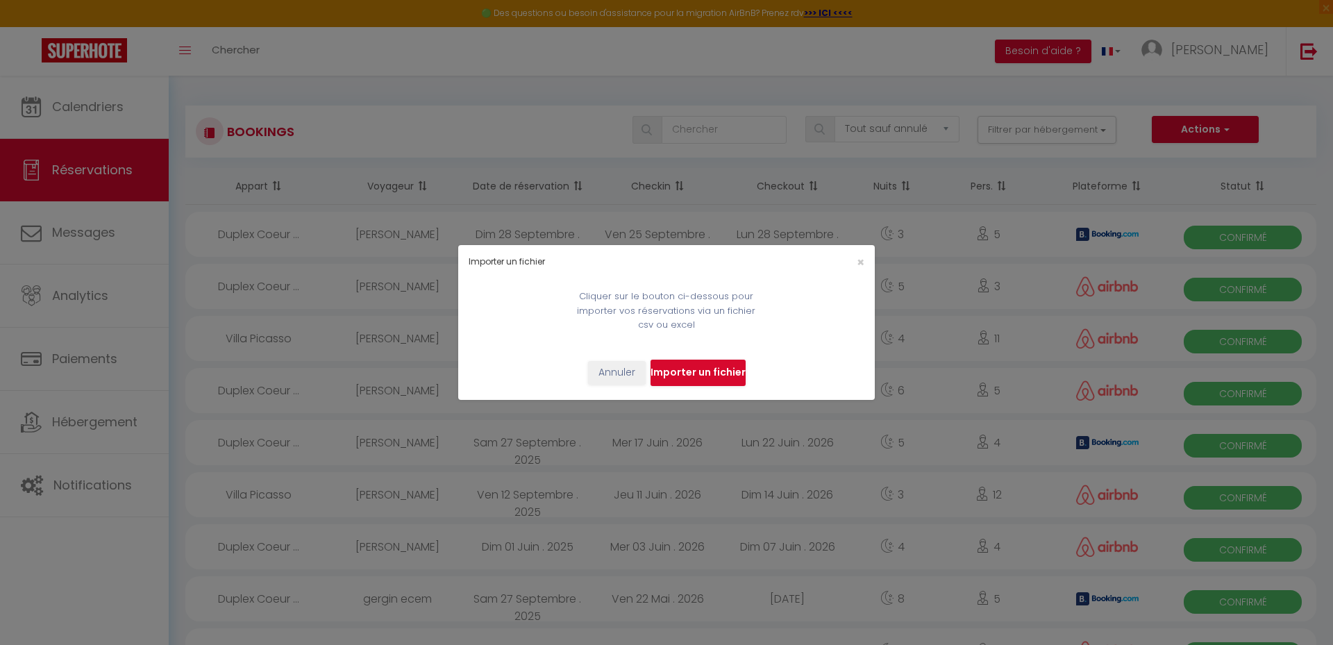
click at [673, 367] on input "file" at bounding box center [698, 373] width 95 height 26
select select
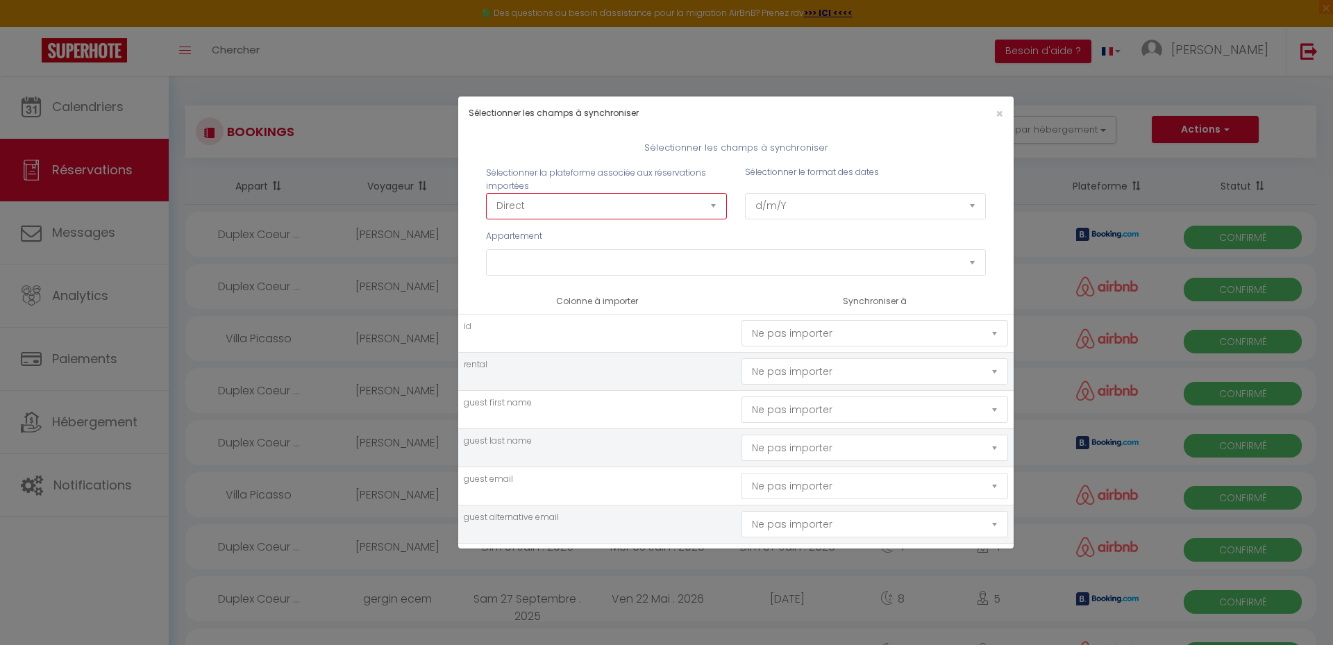
click at [578, 210] on select "Direct [DOMAIN_NAME] [DOMAIN_NAME] Chalet montagne Expedia Gite de [GEOGRAPHIC_…" at bounding box center [606, 206] width 241 height 26
select select "2"
click at [486, 193] on select "Direct [DOMAIN_NAME] [DOMAIN_NAME] Chalet montagne Expedia Gite de [GEOGRAPHIC_…" at bounding box center [606, 206] width 241 height 26
select select
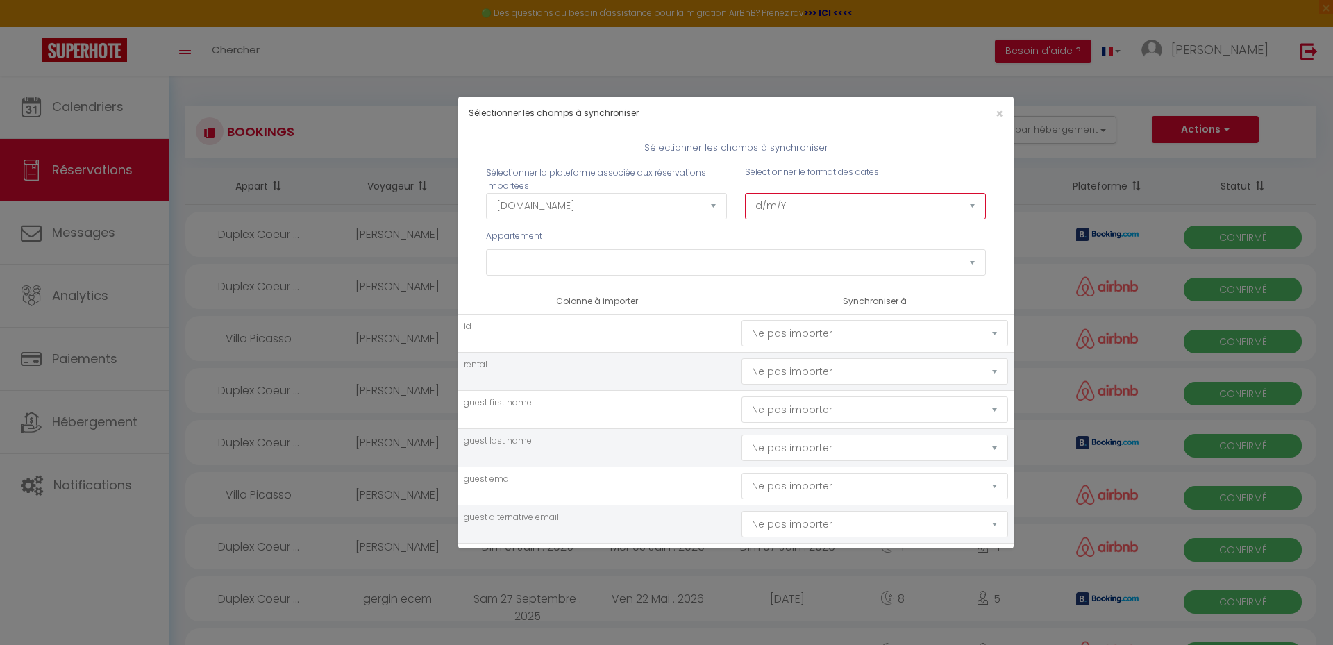
click at [830, 203] on select "d/m/Y m/d/Y d-m-Y m-d-Y Y-m-d" at bounding box center [865, 206] width 241 height 26
select select "Y-m-d"
click at [745, 193] on select "d/m/Y m/d/Y d-m-Y m-d-Y Y-m-d" at bounding box center [865, 206] width 241 height 26
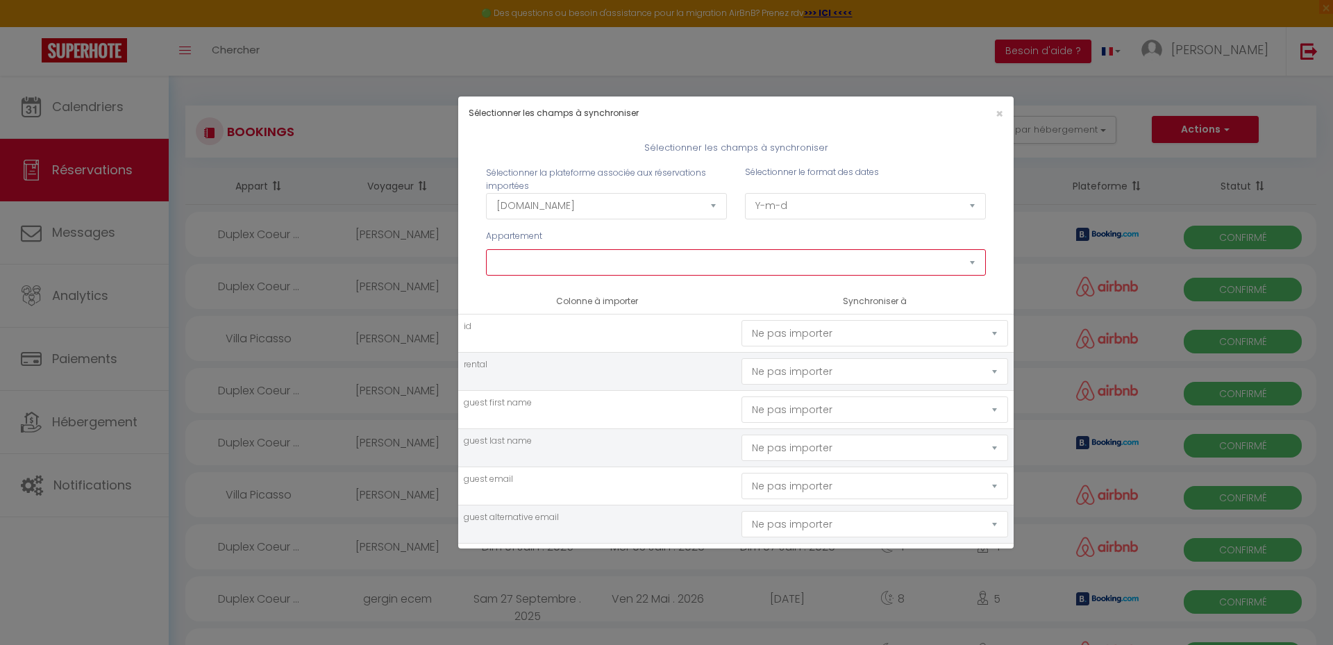
click at [633, 263] on select "Nid d'amour Palm Paradise Modern Maubourg Chalet Massada Art Loft [GEOGRAPHIC_D…" at bounding box center [736, 262] width 500 height 26
select select "77889"
click at [486, 249] on select "Nid d'amour Palm Paradise Modern Maubourg Chalet Massada Art Loft [GEOGRAPHIC_D…" at bounding box center [736, 262] width 500 height 26
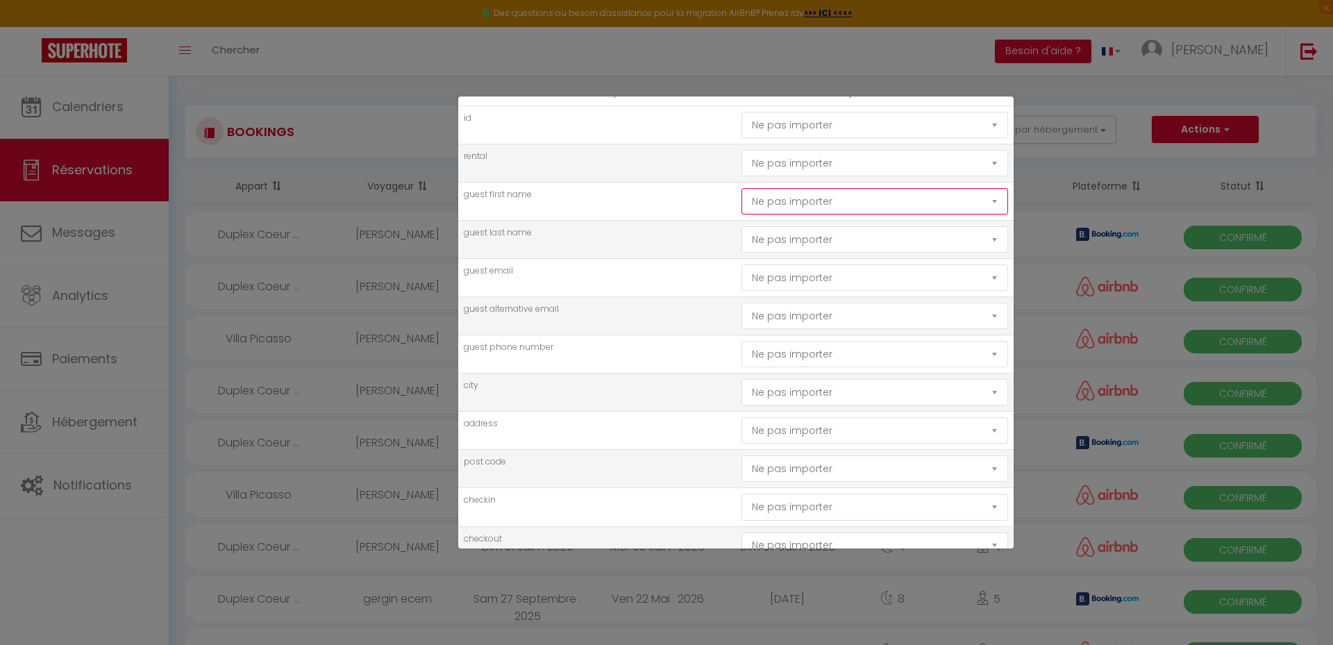
click at [859, 196] on select "Ne pas importer [GEOGRAPHIC_DATA] Nom Email Statut Téléphone Code de confirmati…" at bounding box center [874, 201] width 267 height 26
select select "first_name"
click at [741, 188] on select "Ne pas importer [GEOGRAPHIC_DATA] Nom Email Statut Téléphone Code de confirmati…" at bounding box center [874, 201] width 267 height 26
click at [807, 235] on select "Ne pas importer [GEOGRAPHIC_DATA] Nom Email Statut Téléphone Code de confirmati…" at bounding box center [874, 239] width 267 height 26
select select "last_name"
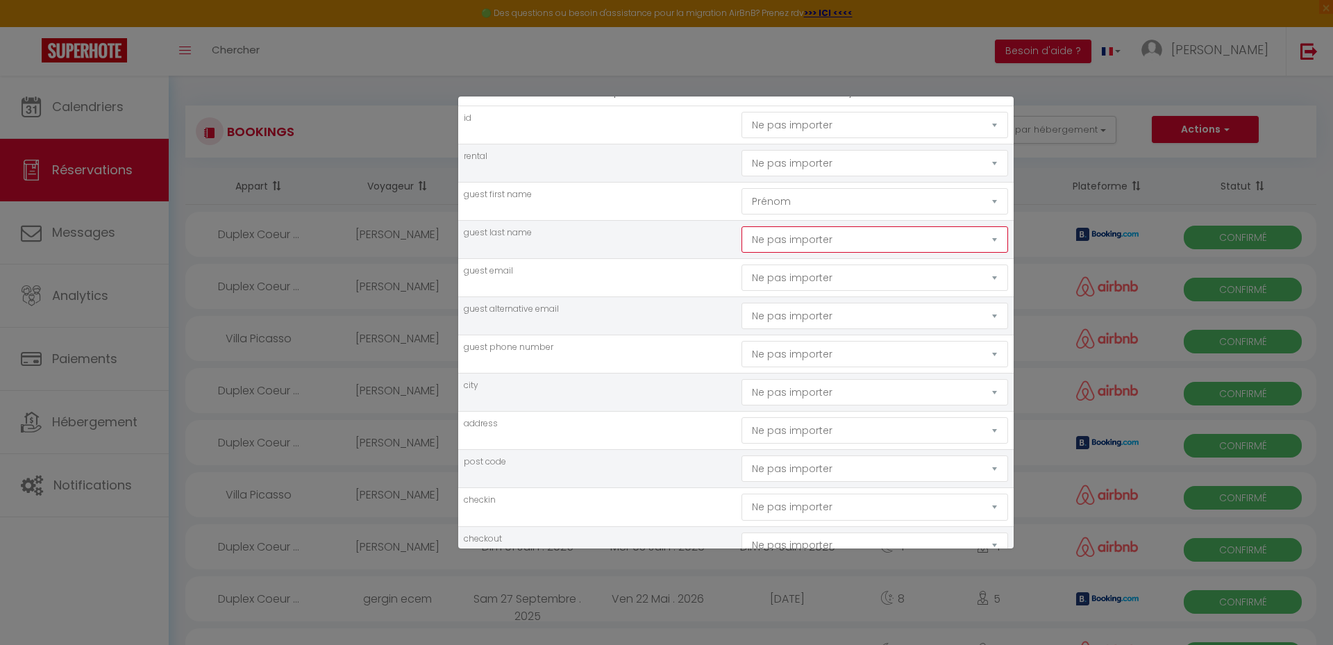
click at [741, 226] on select "Ne pas importer [GEOGRAPHIC_DATA] Nom Email Statut Téléphone Code de confirmati…" at bounding box center [874, 239] width 267 height 26
click at [823, 278] on select "Ne pas importer [GEOGRAPHIC_DATA] Nom Email Statut Téléphone Code de confirmati…" at bounding box center [874, 278] width 267 height 26
select select "email"
click at [741, 265] on select "Ne pas importer [GEOGRAPHIC_DATA] Nom Email Statut Téléphone Code de confirmati…" at bounding box center [874, 278] width 267 height 26
click at [794, 362] on select "Ne pas importer [GEOGRAPHIC_DATA] Nom Email Statut Téléphone Code de confirmati…" at bounding box center [874, 354] width 267 height 26
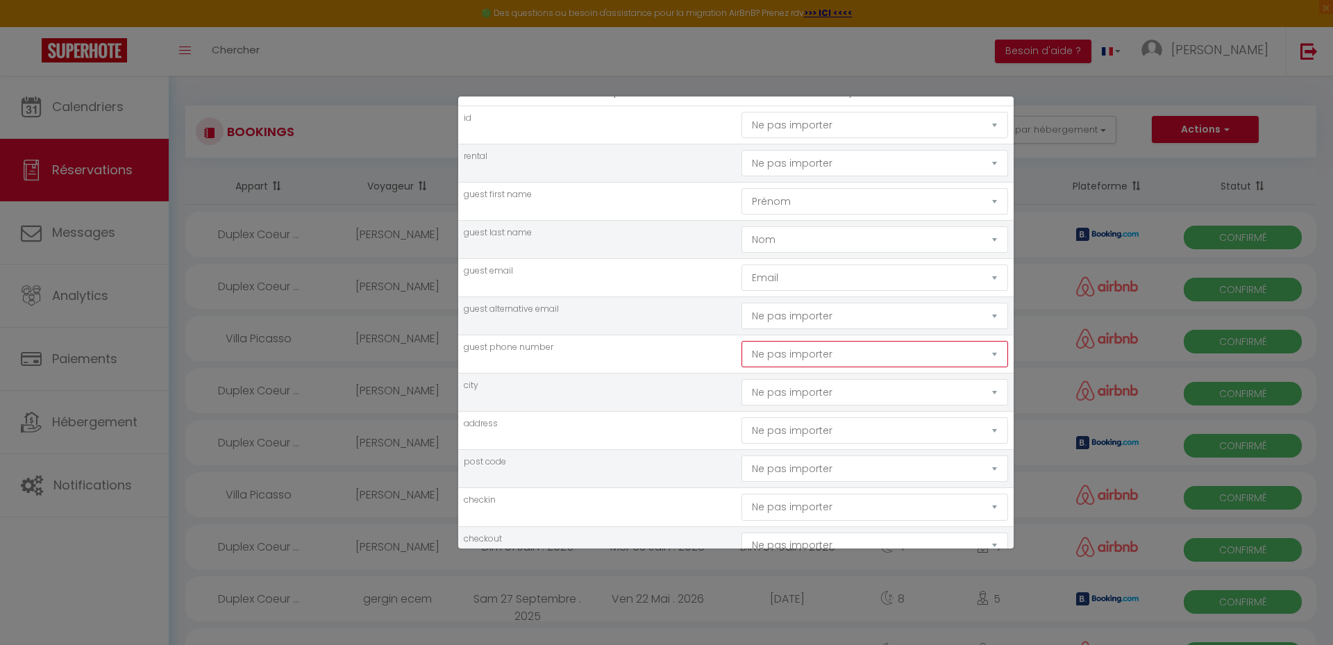
select select "phone"
click at [741, 341] on select "Ne pas importer [GEOGRAPHIC_DATA] Nom Email Statut Téléphone Code de confirmati…" at bounding box center [874, 354] width 267 height 26
click at [630, 362] on td "guest phone number" at bounding box center [597, 354] width 278 height 38
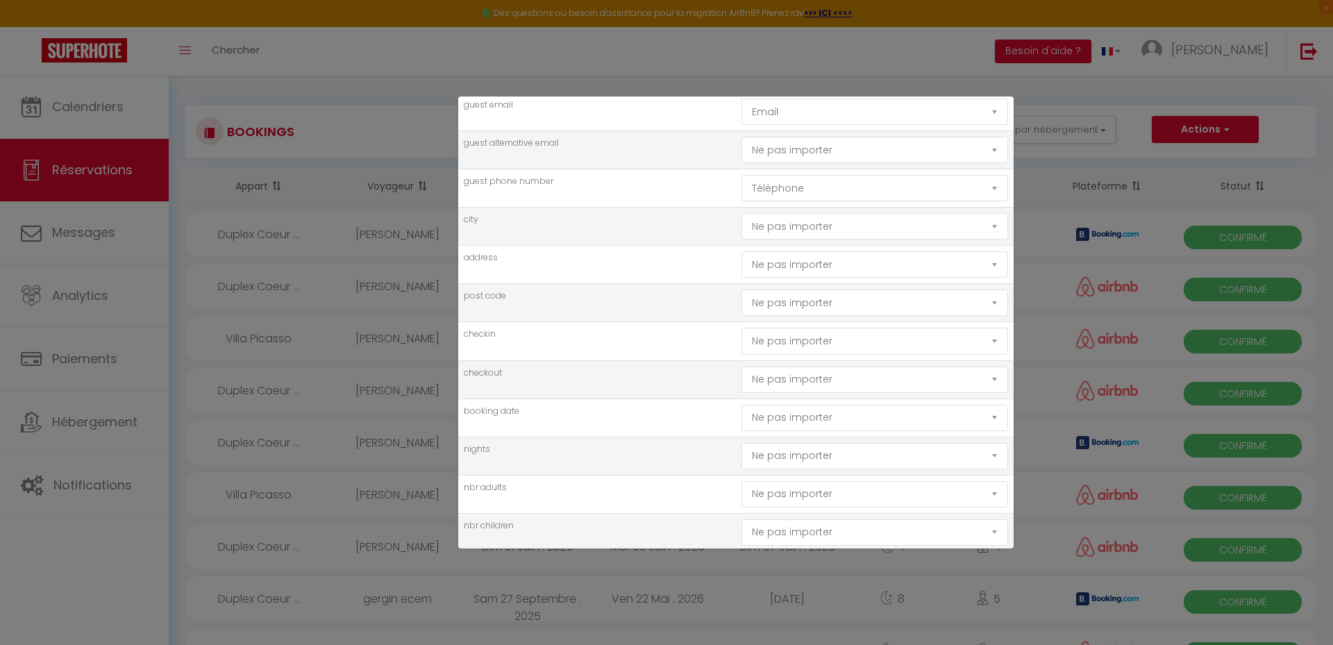
scroll to position [417, 0]
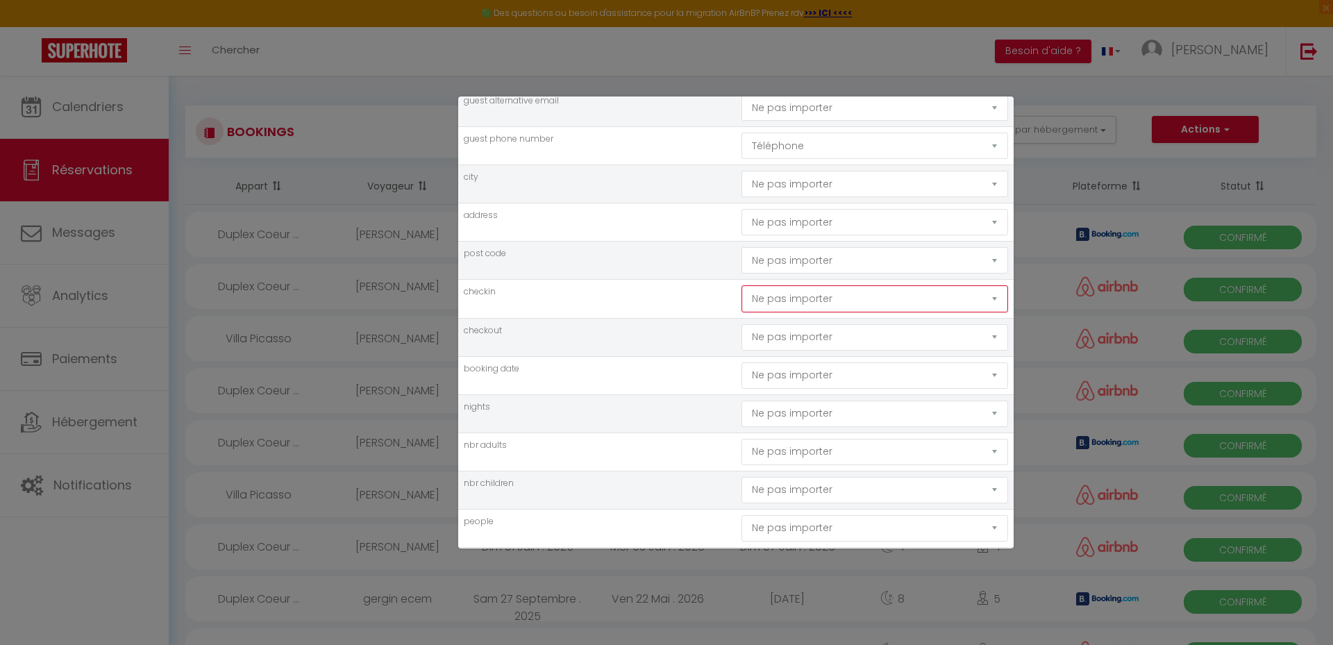
click at [832, 299] on select "Ne pas importer [GEOGRAPHIC_DATA] Nom Email Statut Téléphone Code de confirmati…" at bounding box center [874, 298] width 267 height 26
select select "checking"
click at [741, 285] on select "Ne pas importer [GEOGRAPHIC_DATA] Nom Email Statut Téléphone Code de confirmati…" at bounding box center [874, 298] width 267 height 26
click at [801, 337] on select "Ne pas importer [GEOGRAPHIC_DATA] Nom Email Statut Téléphone Code de confirmati…" at bounding box center [874, 337] width 267 height 26
select select "checkout"
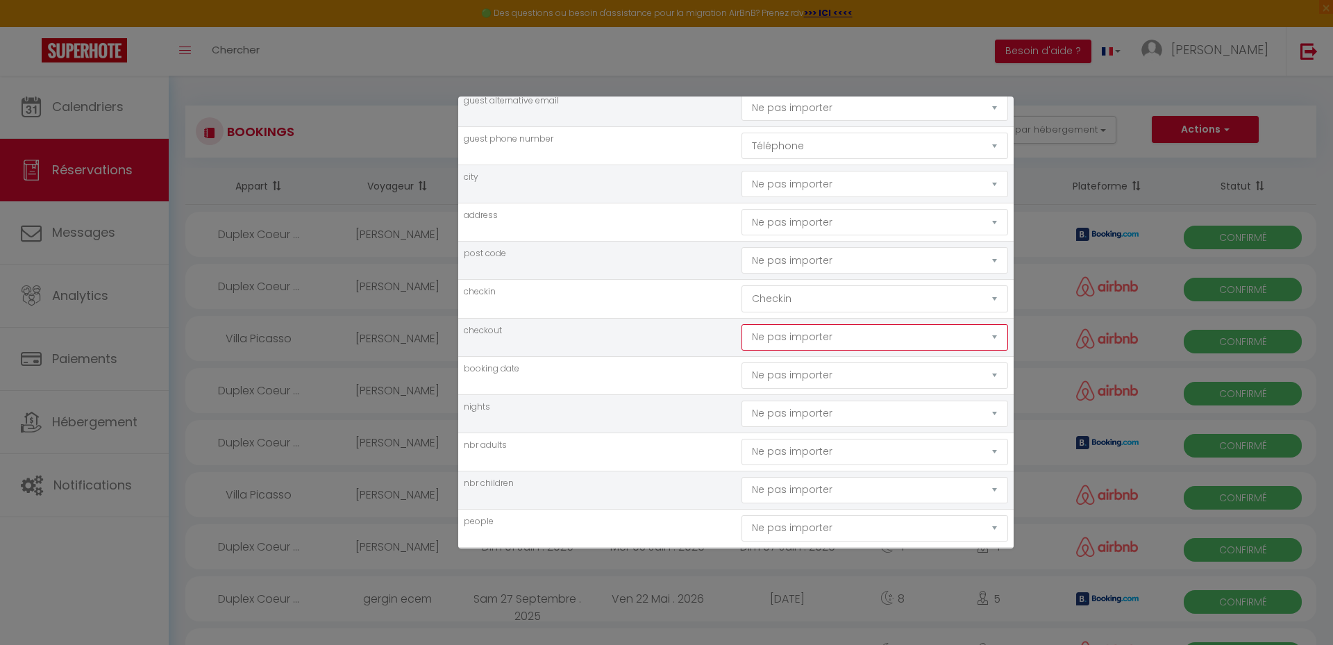
click at [741, 324] on select "Ne pas importer [GEOGRAPHIC_DATA] Nom Email Statut Téléphone Code de confirmati…" at bounding box center [874, 337] width 267 height 26
click at [653, 350] on td "checkout" at bounding box center [597, 337] width 278 height 38
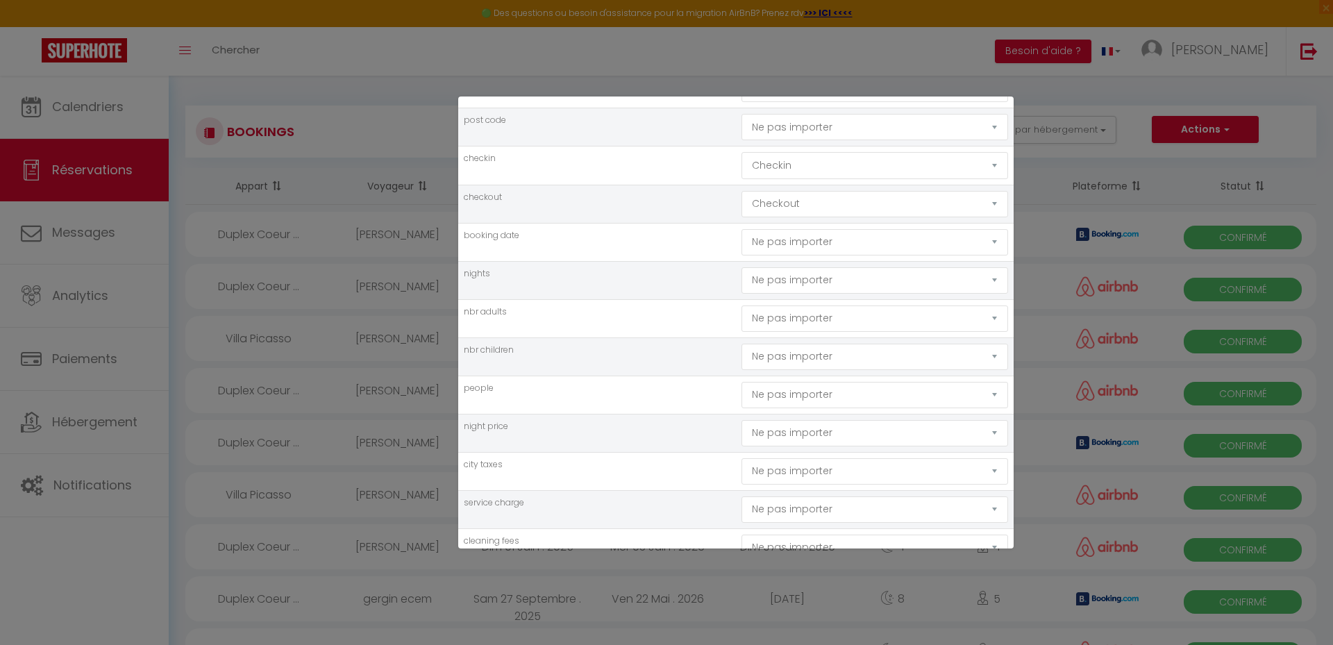
scroll to position [555, 0]
click at [798, 240] on select "Ne pas importer [GEOGRAPHIC_DATA] Nom Email Statut Téléphone Code de confirmati…" at bounding box center [874, 237] width 267 height 26
select select "booking_date"
click at [741, 224] on select "Ne pas importer [GEOGRAPHIC_DATA] Nom Email Statut Téléphone Code de confirmati…" at bounding box center [874, 237] width 267 height 26
click at [673, 353] on td "nbr children" at bounding box center [597, 351] width 278 height 38
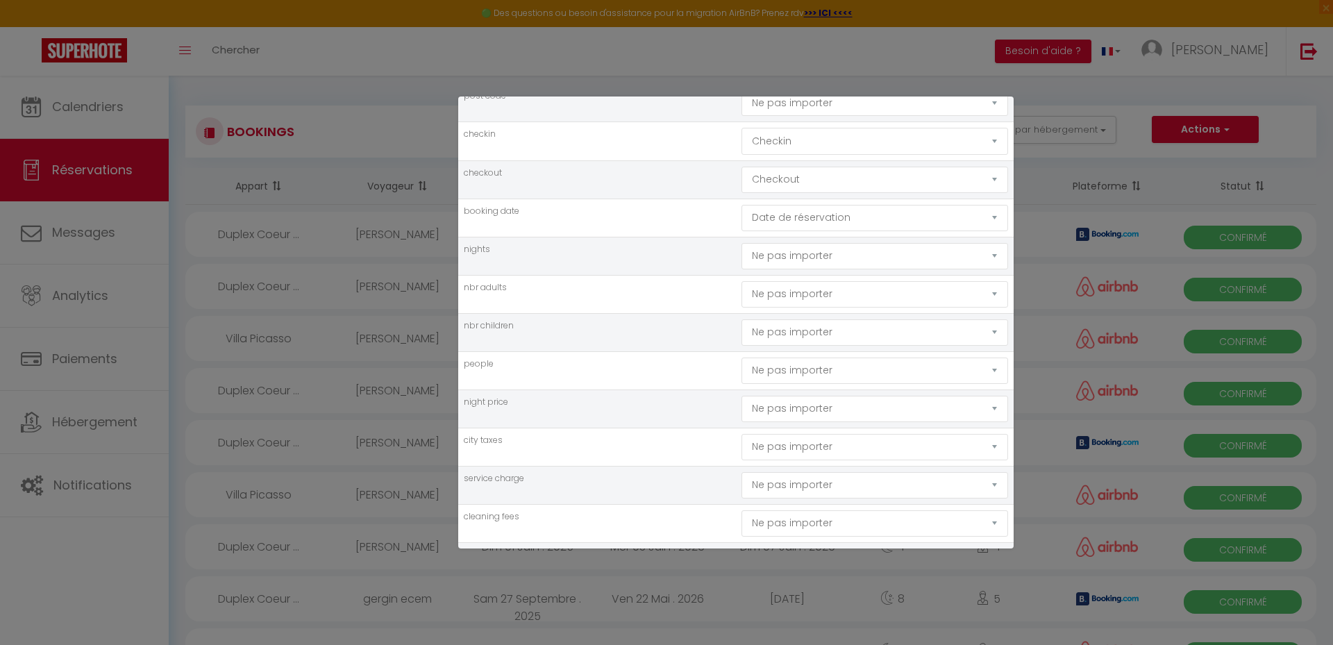
scroll to position [625, 0]
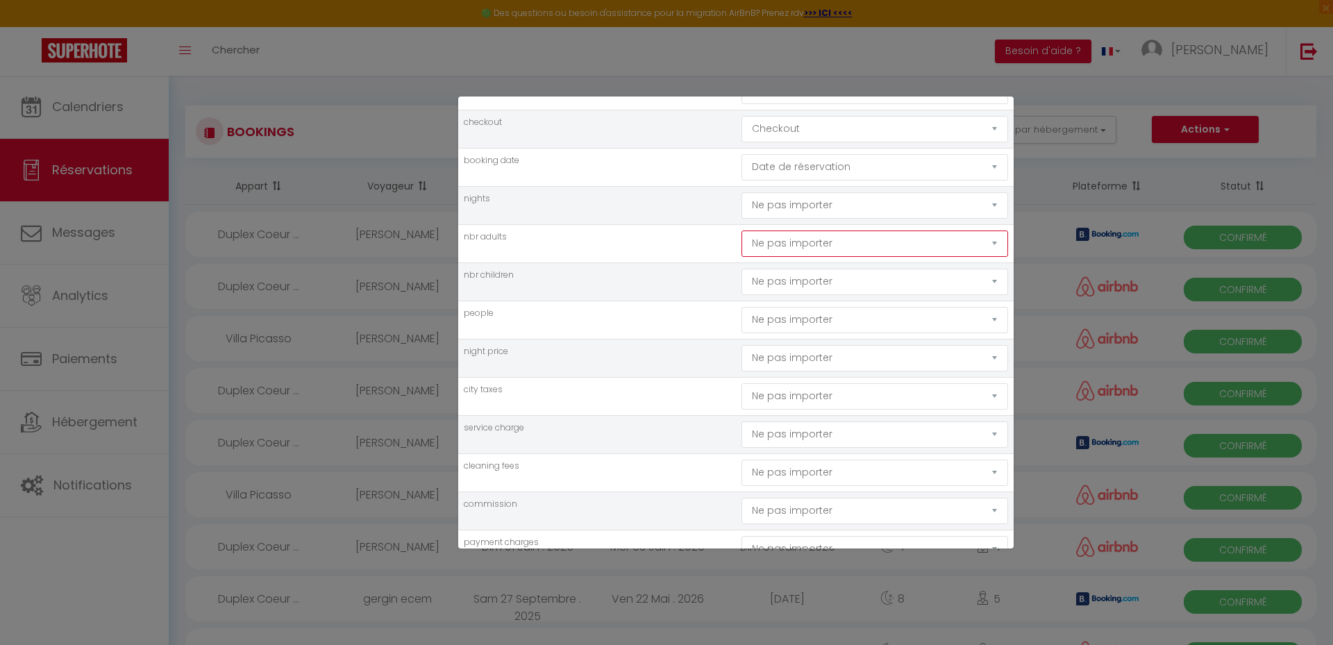
click at [784, 240] on select "Ne pas importer [GEOGRAPHIC_DATA] Nom Email Statut Téléphone Code de confirmati…" at bounding box center [874, 244] width 267 height 26
select select "nbr_adults"
click at [741, 231] on select "Ne pas importer [GEOGRAPHIC_DATA] Nom Email Statut Téléphone Code de confirmati…" at bounding box center [874, 244] width 267 height 26
click at [789, 283] on select "Ne pas importer [GEOGRAPHIC_DATA] Nom Email Statut Téléphone Code de confirmati…" at bounding box center [874, 282] width 267 height 26
select select "nbr_children"
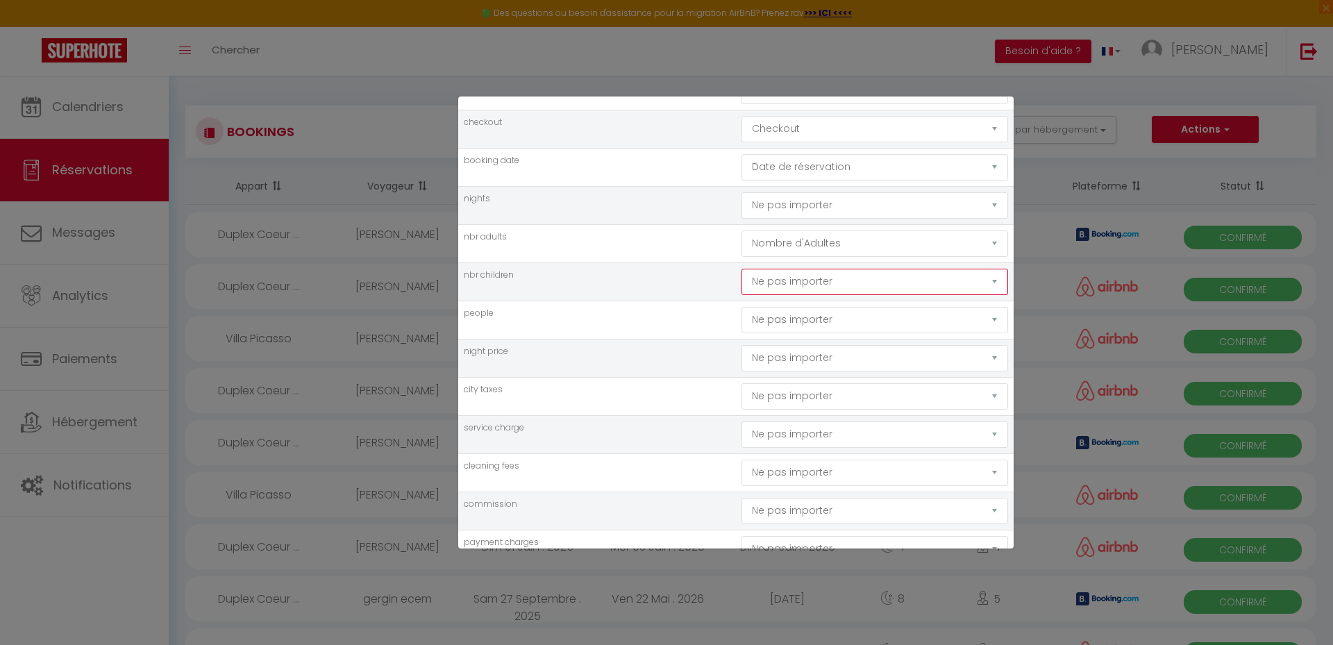
click at [741, 269] on select "Ne pas importer [GEOGRAPHIC_DATA] Nom Email Statut Téléphone Code de confirmati…" at bounding box center [874, 282] width 267 height 26
click at [614, 309] on td "people" at bounding box center [597, 320] width 278 height 38
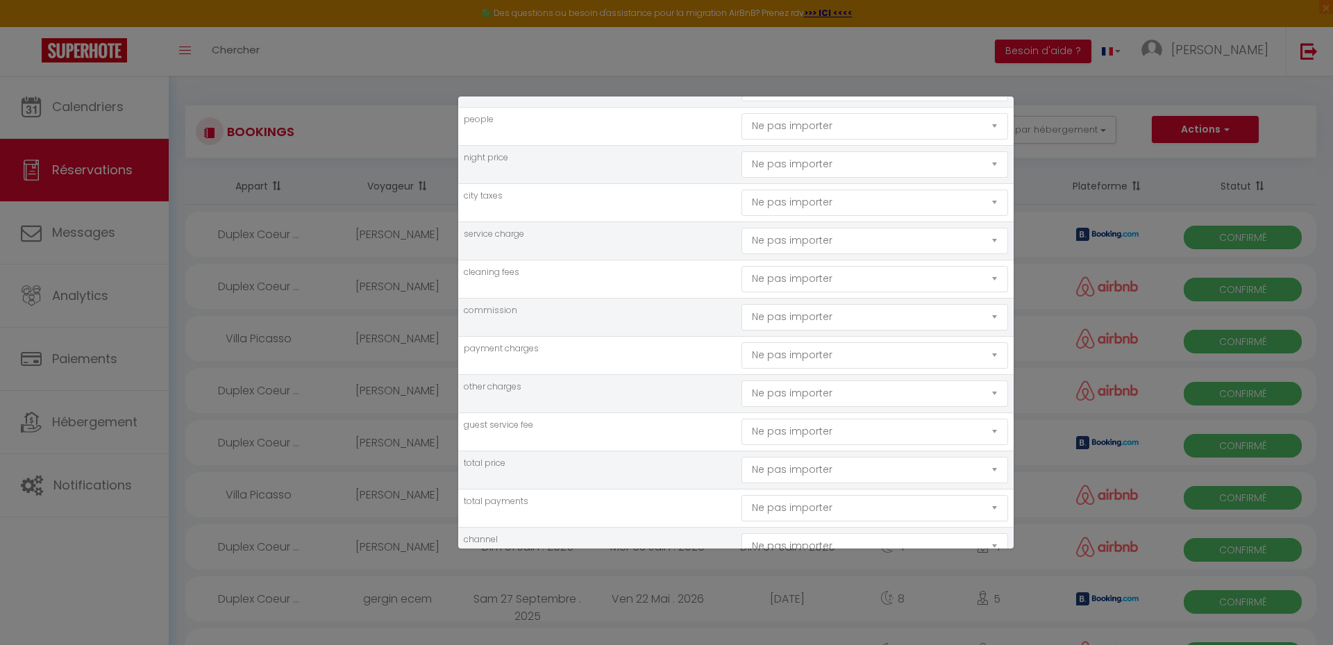
scroll to position [833, 0]
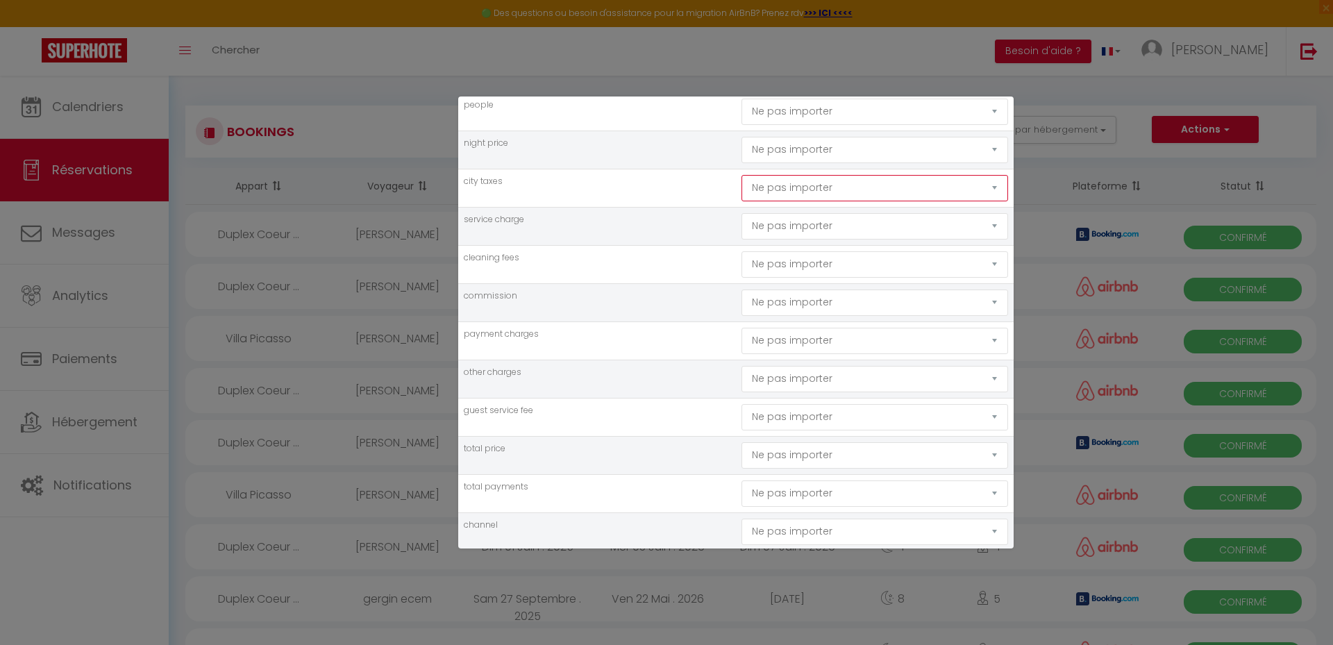
click at [773, 183] on select "Ne pas importer [GEOGRAPHIC_DATA] Nom Email Statut Téléphone Code de confirmati…" at bounding box center [874, 188] width 267 height 26
select select "city_taxes"
click at [741, 175] on select "Ne pas importer [GEOGRAPHIC_DATA] Nom Email Statut Téléphone Code de confirmati…" at bounding box center [874, 188] width 267 height 26
click at [797, 261] on select "Ne pas importer [GEOGRAPHIC_DATA] Nom Email Statut Téléphone Code de confirmati…" at bounding box center [874, 264] width 267 height 26
select select "cleaning"
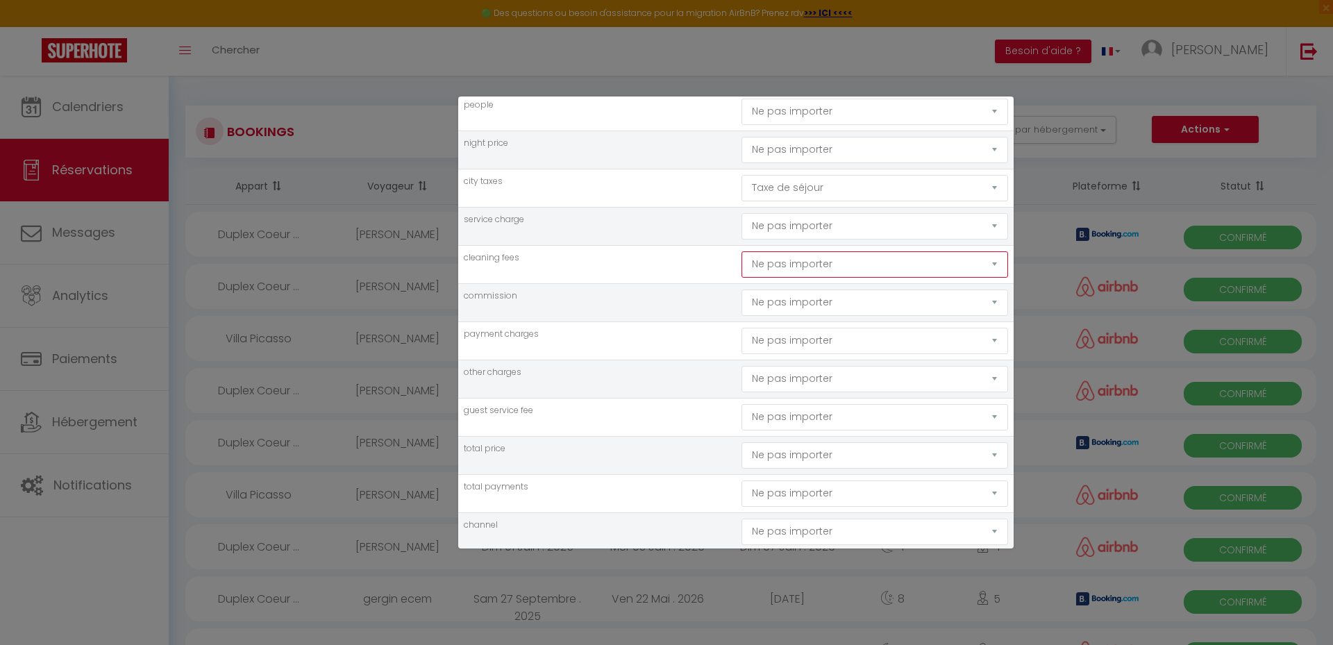
click at [741, 251] on select "Ne pas importer [GEOGRAPHIC_DATA] Nom Email Statut Téléphone Code de confirmati…" at bounding box center [874, 264] width 267 height 26
click at [792, 299] on select "Ne pas importer [GEOGRAPHIC_DATA] Nom Email Statut Téléphone Code de confirmati…" at bounding box center [874, 303] width 267 height 26
select select "commission"
click at [741, 290] on select "Ne pas importer [GEOGRAPHIC_DATA] Nom Email Statut Téléphone Code de confirmati…" at bounding box center [874, 303] width 267 height 26
click at [600, 351] on td "payment charges" at bounding box center [597, 340] width 278 height 38
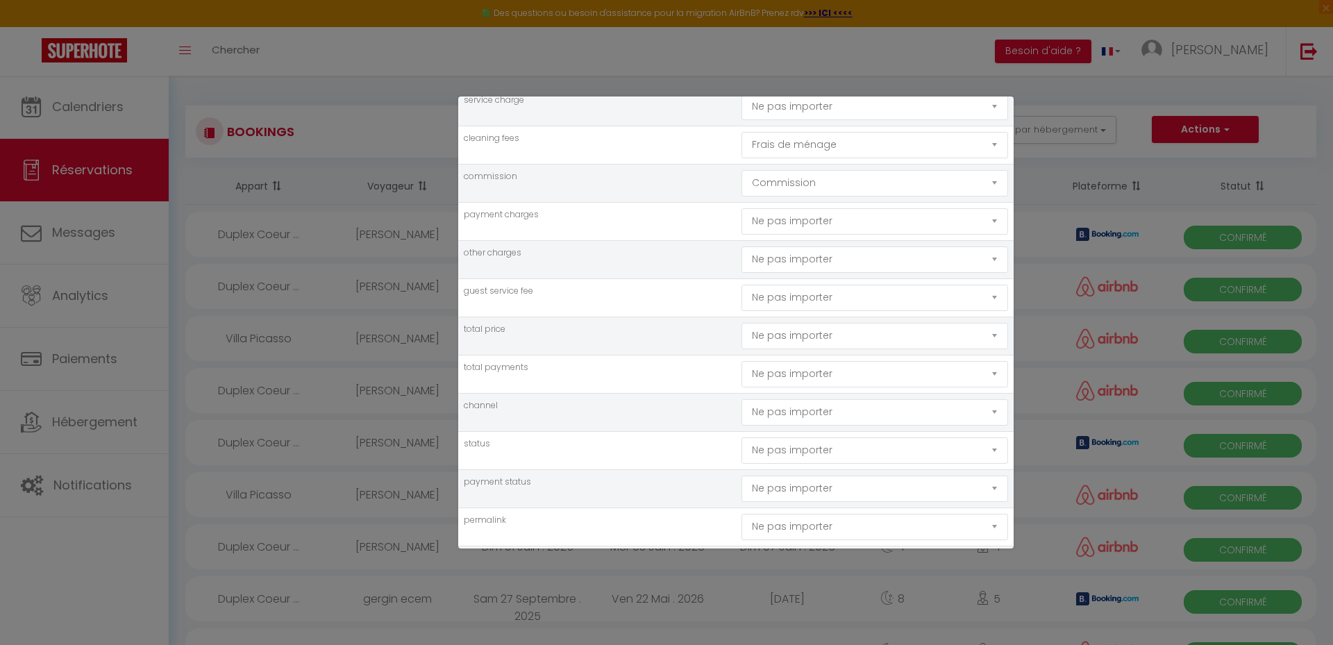
scroll to position [972, 0]
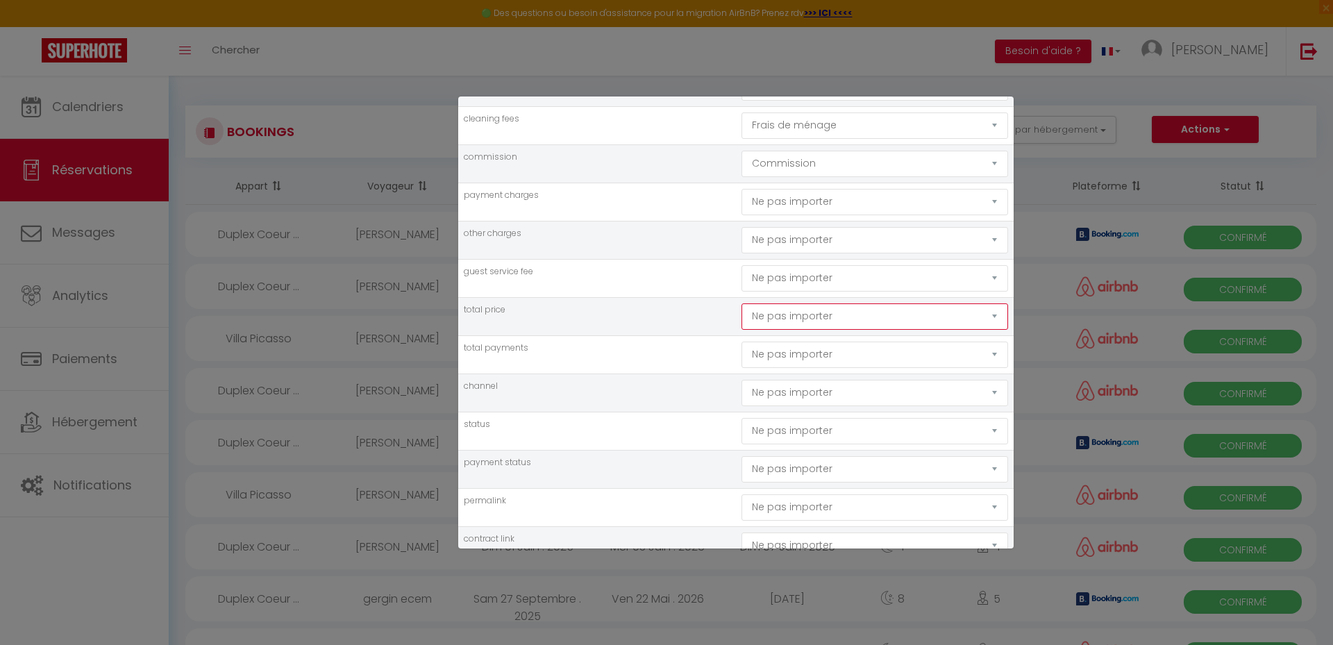
click at [827, 317] on select "Ne pas importer [GEOGRAPHIC_DATA] Nom Email Statut Téléphone Code de confirmati…" at bounding box center [874, 316] width 267 height 26
select select "price"
click at [741, 303] on select "Ne pas importer [GEOGRAPHIC_DATA] Nom Email Statut Téléphone Code de confirmati…" at bounding box center [874, 316] width 267 height 26
click at [623, 370] on td "total payments" at bounding box center [597, 354] width 278 height 38
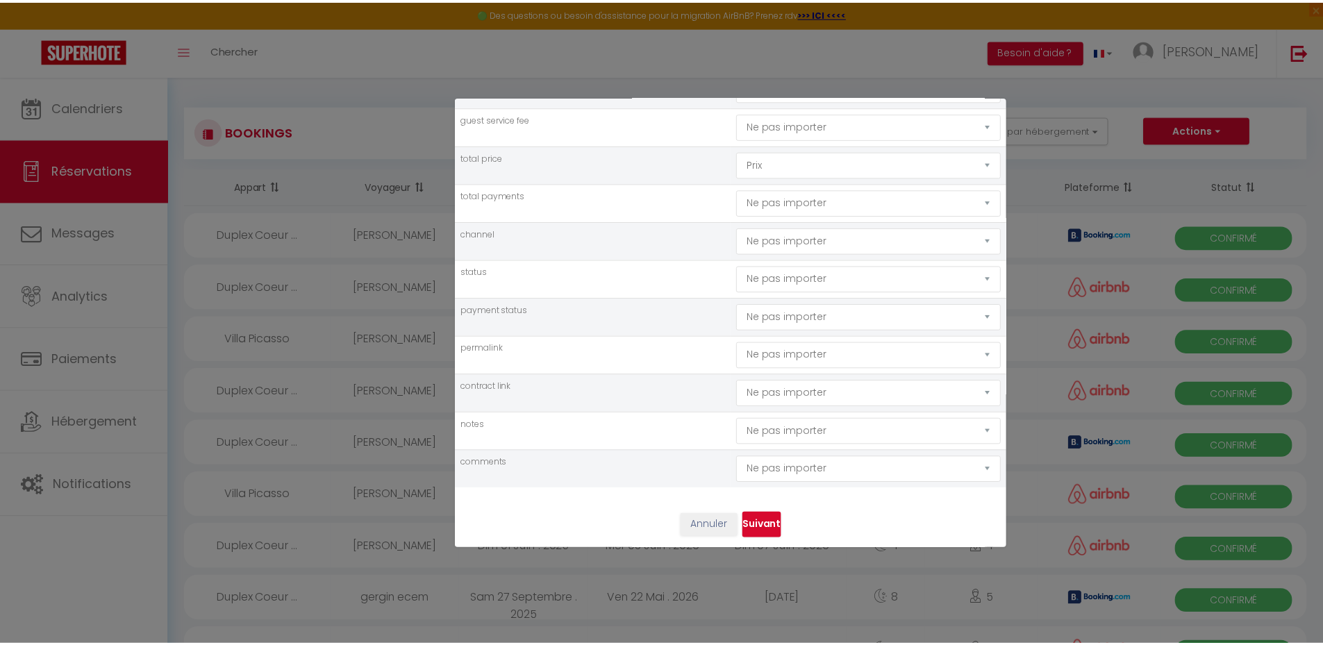
scroll to position [1128, 0]
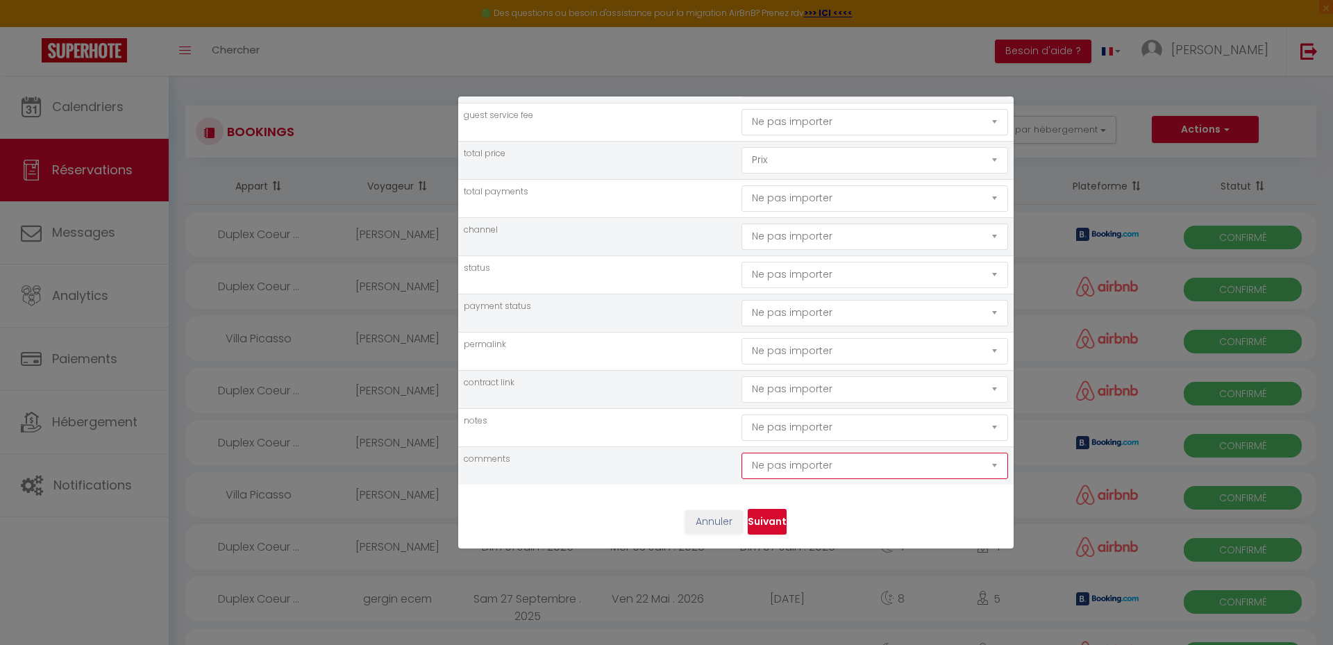
click at [833, 461] on select "Ne pas importer [GEOGRAPHIC_DATA] Nom Email Statut Téléphone Code de confirmati…" at bounding box center [874, 466] width 267 height 26
select select "notes"
click at [741, 453] on select "Ne pas importer [GEOGRAPHIC_DATA] Nom Email Statut Téléphone Code de confirmati…" at bounding box center [874, 466] width 267 height 26
click at [689, 403] on td "contract link" at bounding box center [597, 389] width 278 height 38
click at [769, 524] on button "Suivant" at bounding box center [767, 522] width 39 height 26
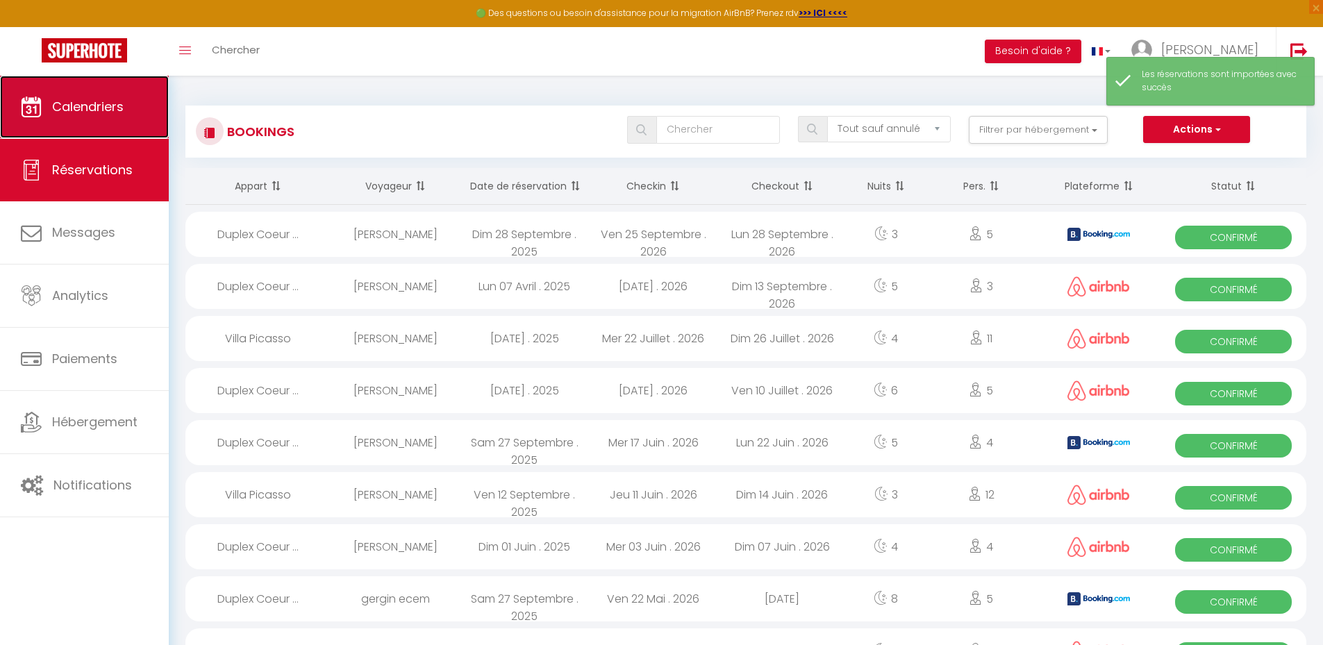
click at [94, 99] on span "Calendriers" at bounding box center [88, 106] width 72 height 17
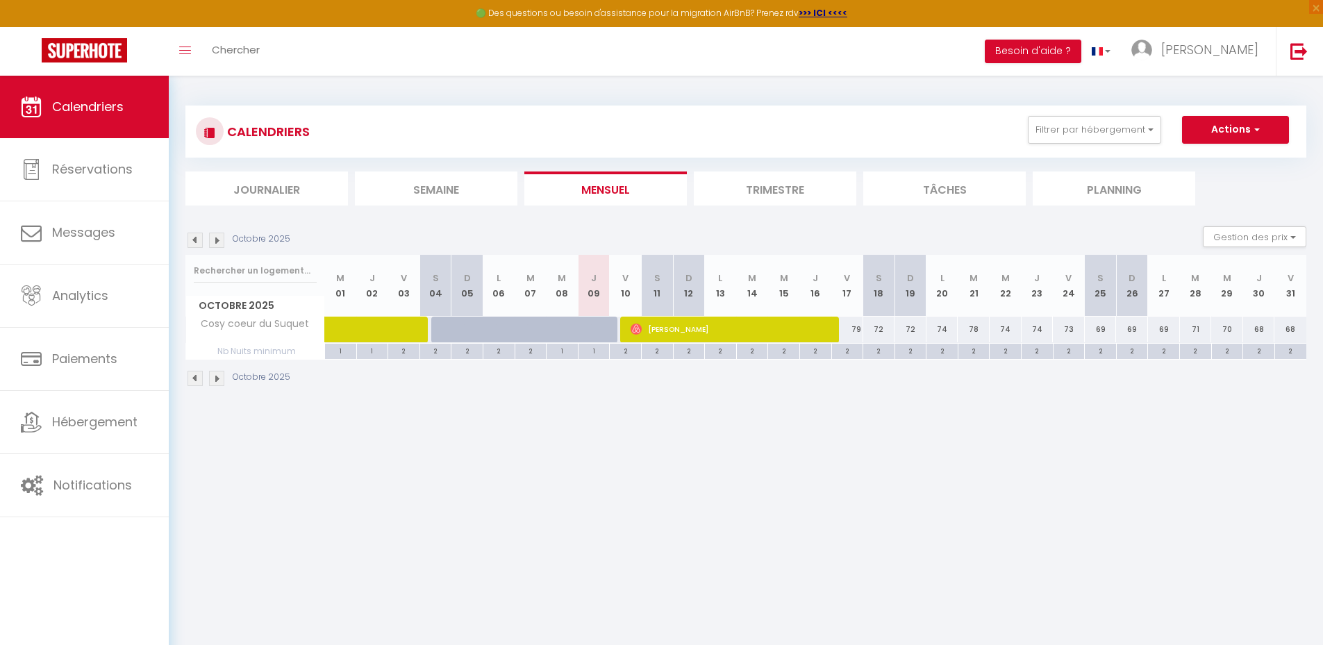
click at [195, 242] on img at bounding box center [194, 240] width 15 height 15
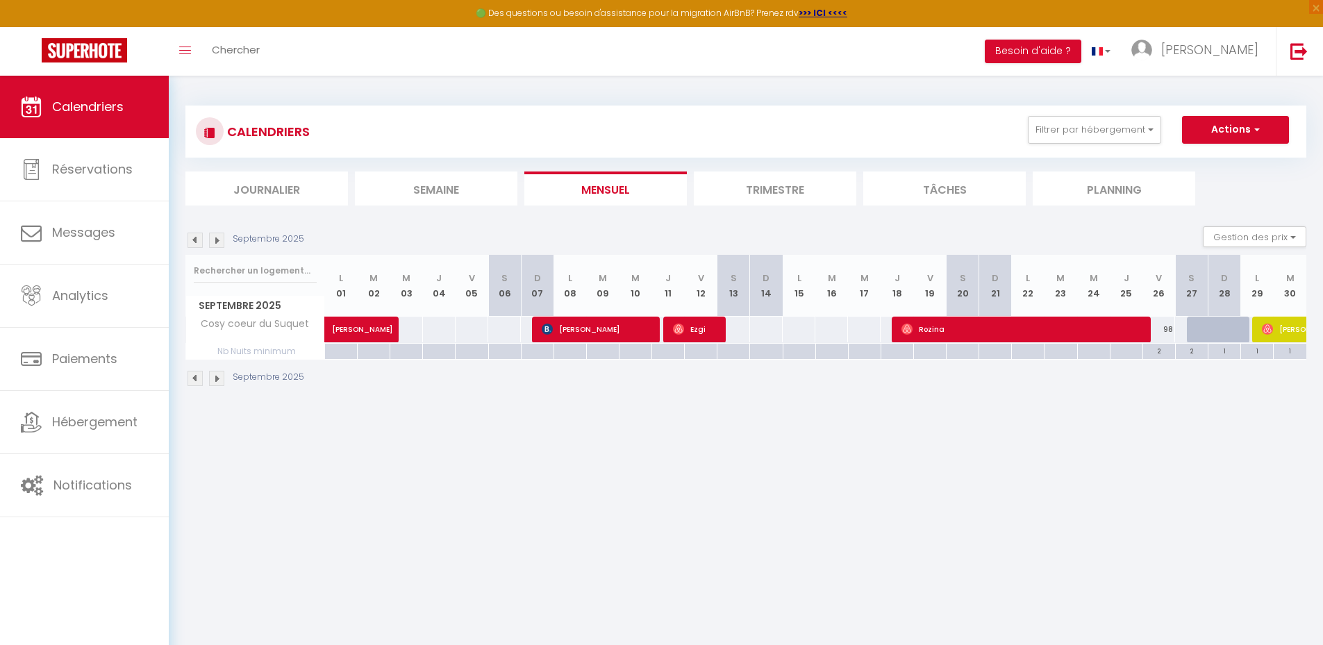
click at [195, 242] on img at bounding box center [194, 240] width 15 height 15
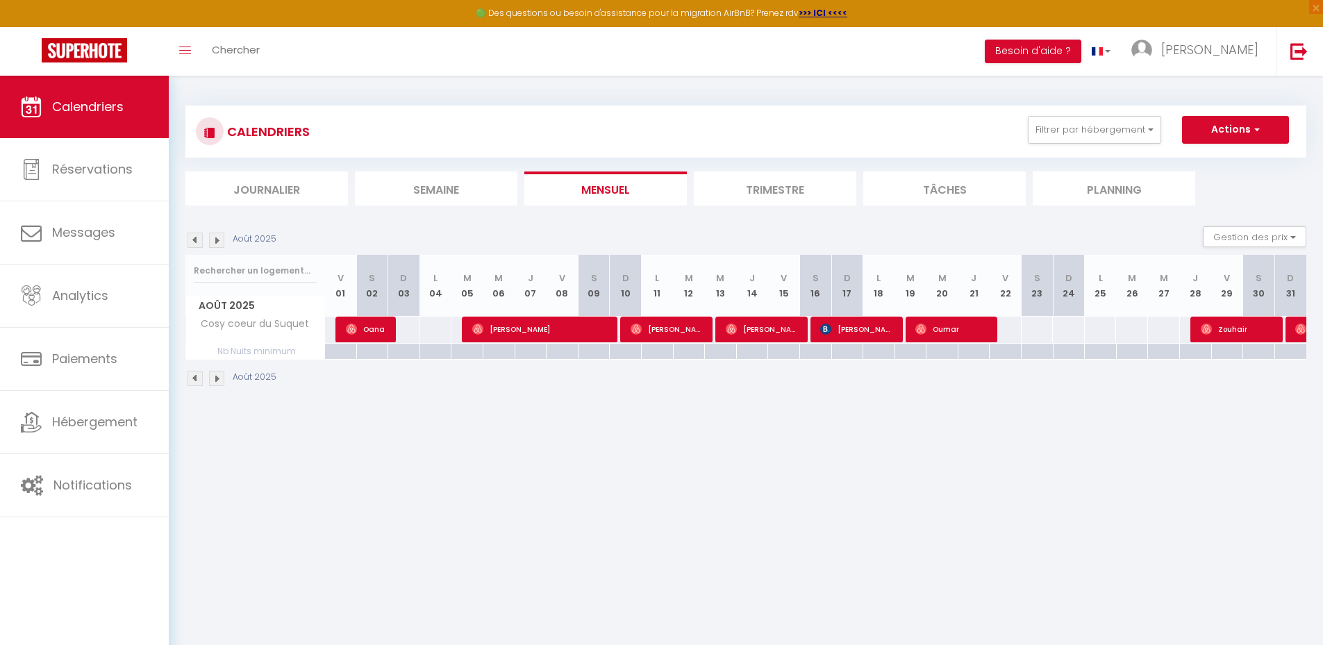
click at [195, 242] on img at bounding box center [194, 240] width 15 height 15
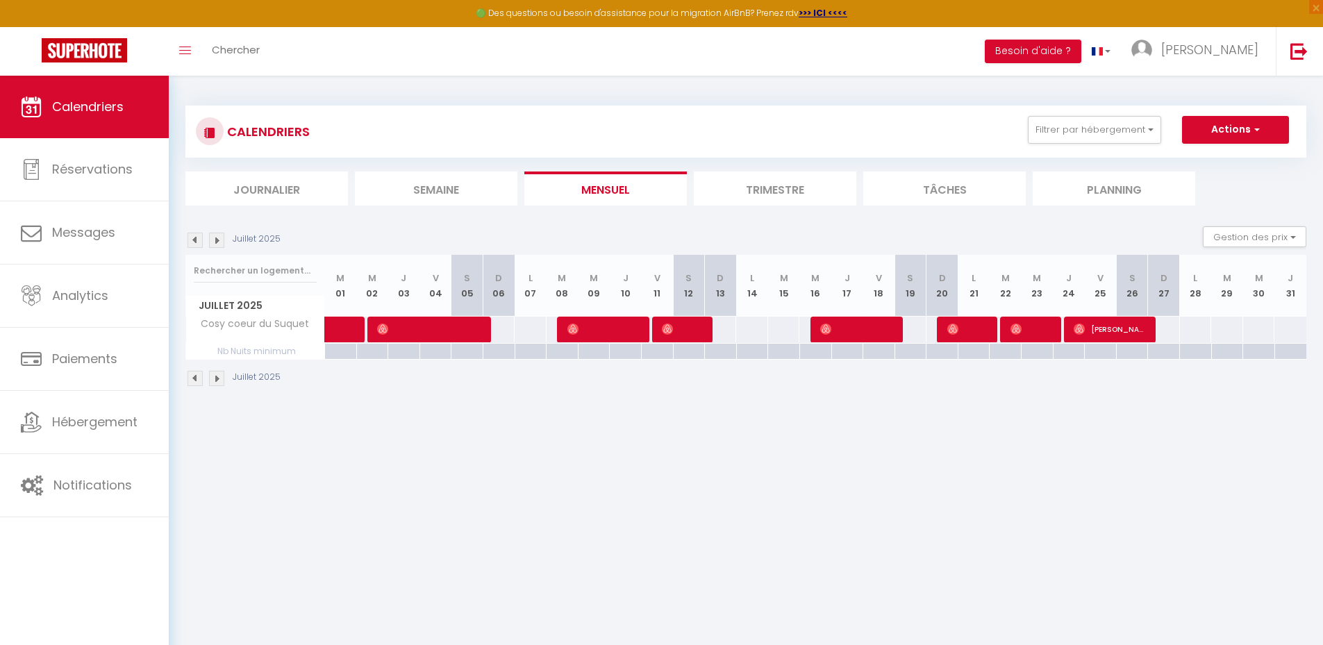
click at [195, 242] on img at bounding box center [194, 240] width 15 height 15
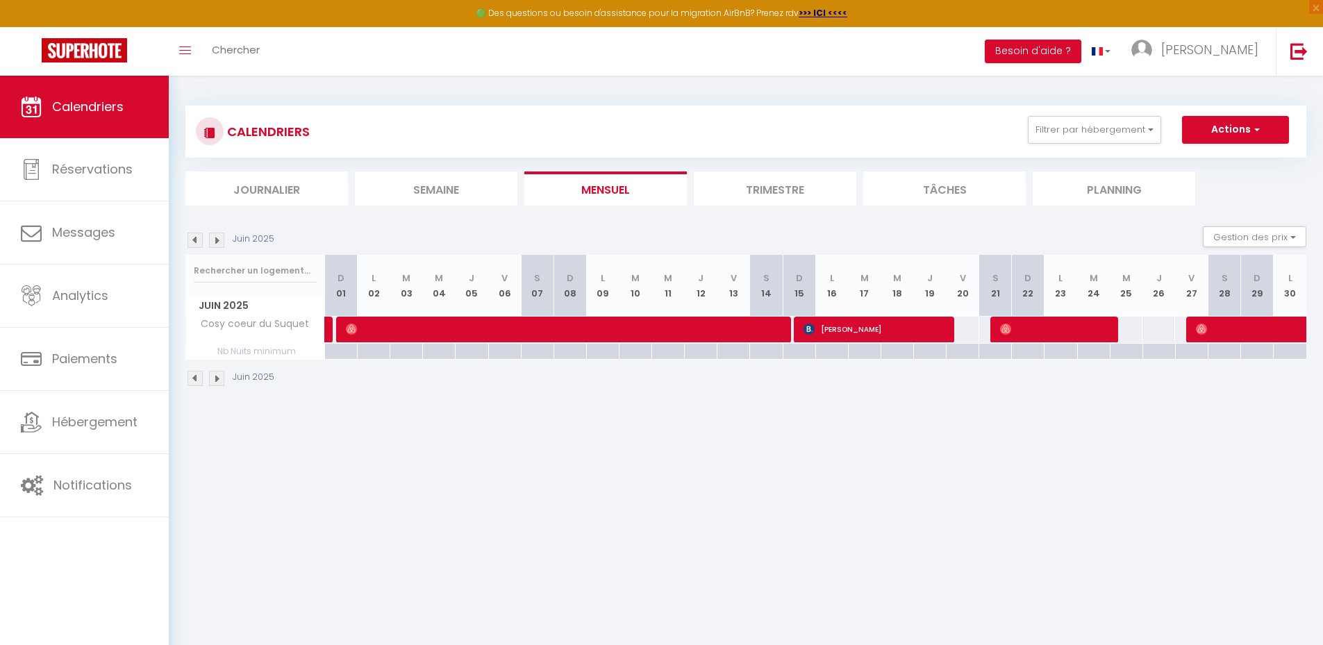
click at [195, 242] on img at bounding box center [194, 240] width 15 height 15
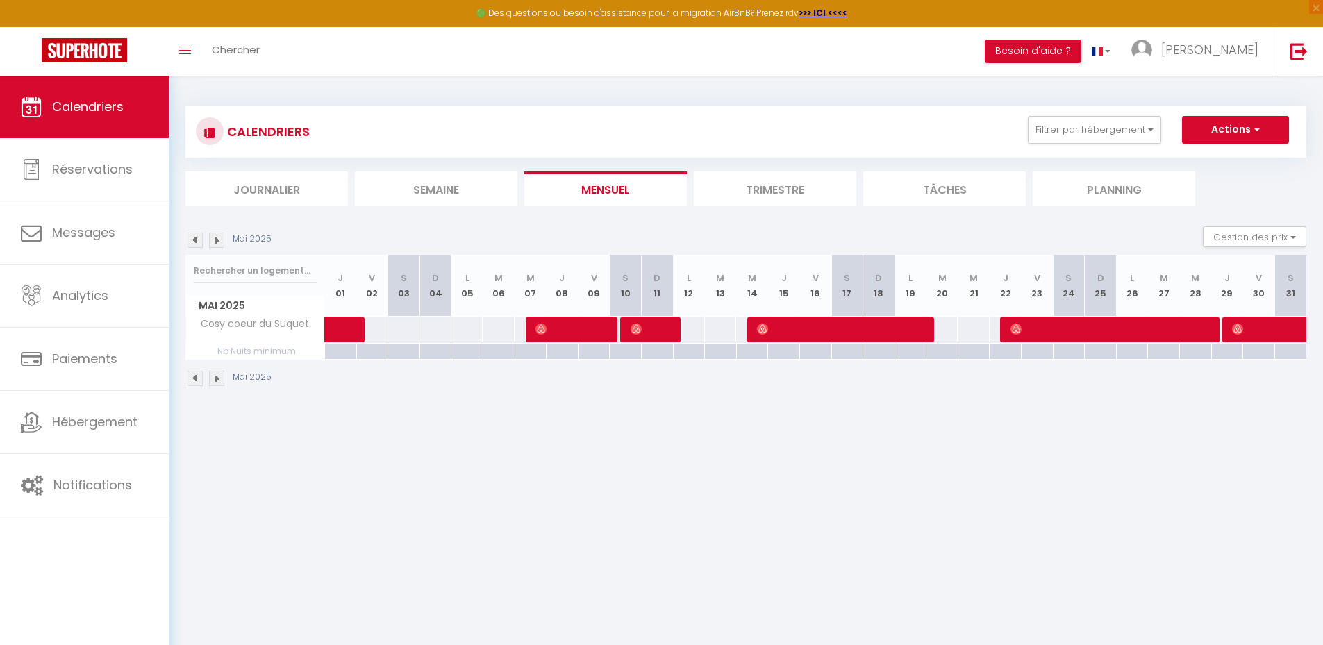
click at [195, 242] on img at bounding box center [194, 240] width 15 height 15
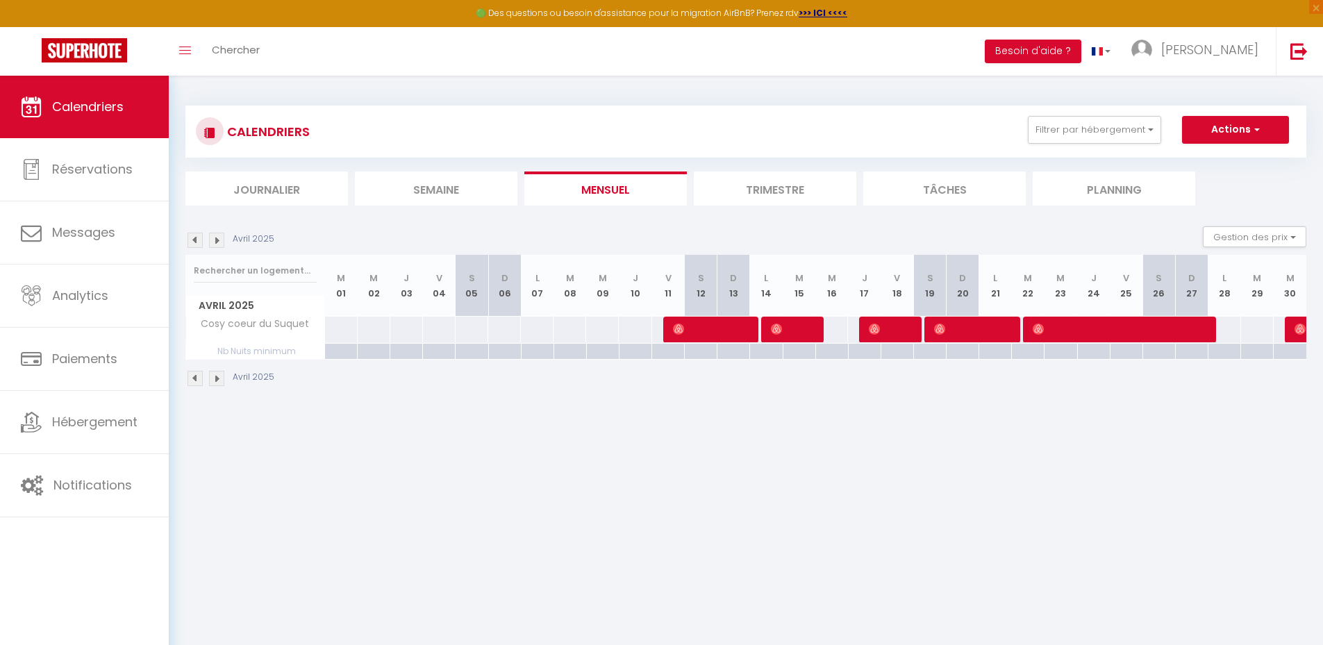
click at [196, 242] on img at bounding box center [194, 240] width 15 height 15
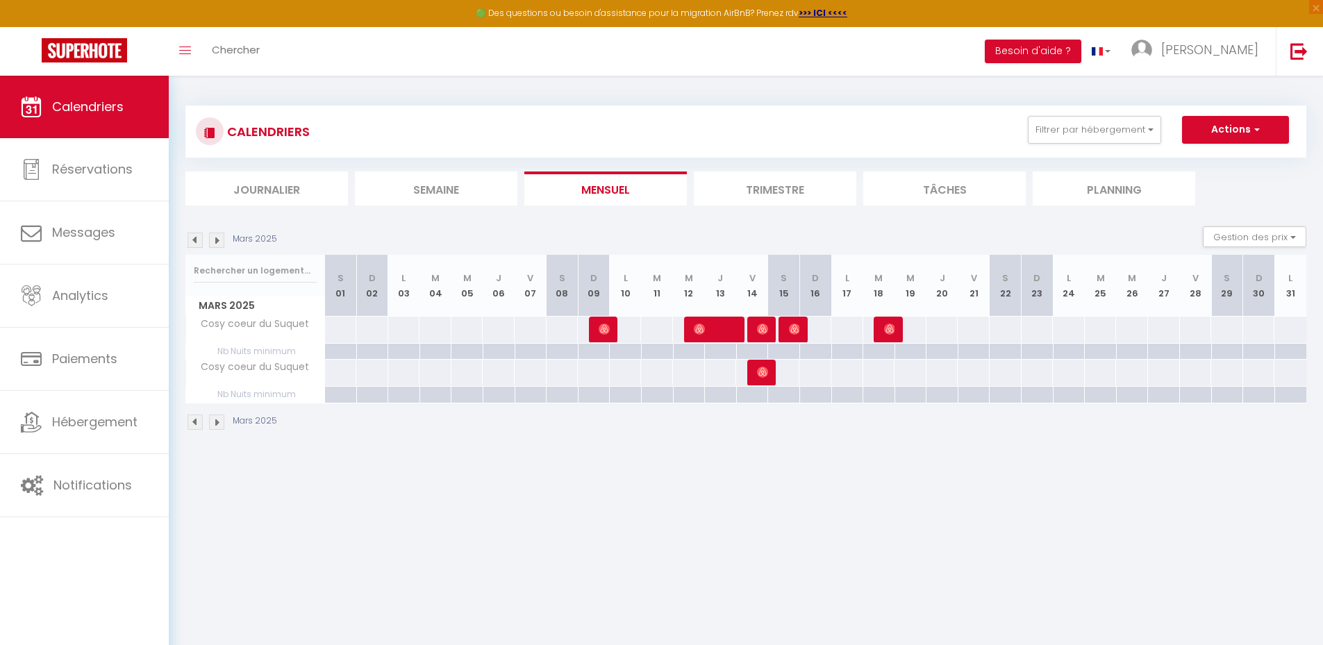
click at [196, 242] on img at bounding box center [194, 240] width 15 height 15
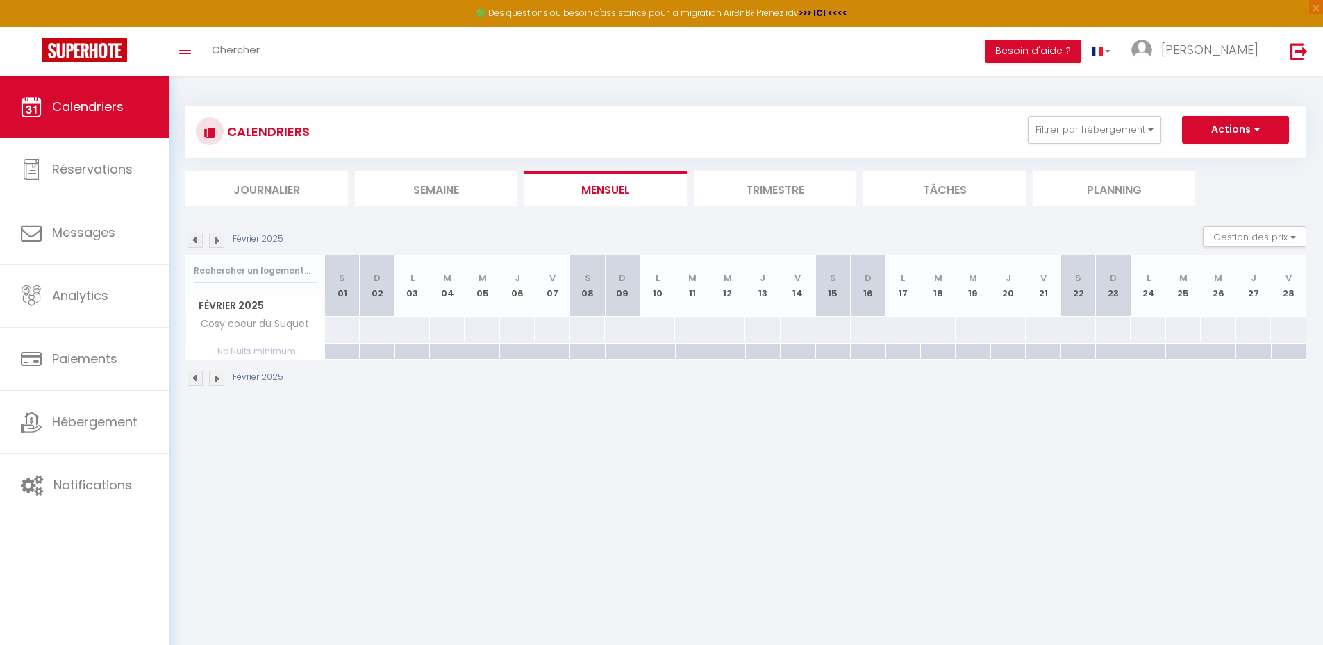
click at [226, 240] on div "Février 2025" at bounding box center [236, 240] width 102 height 15
click at [218, 240] on img at bounding box center [216, 240] width 15 height 15
select select
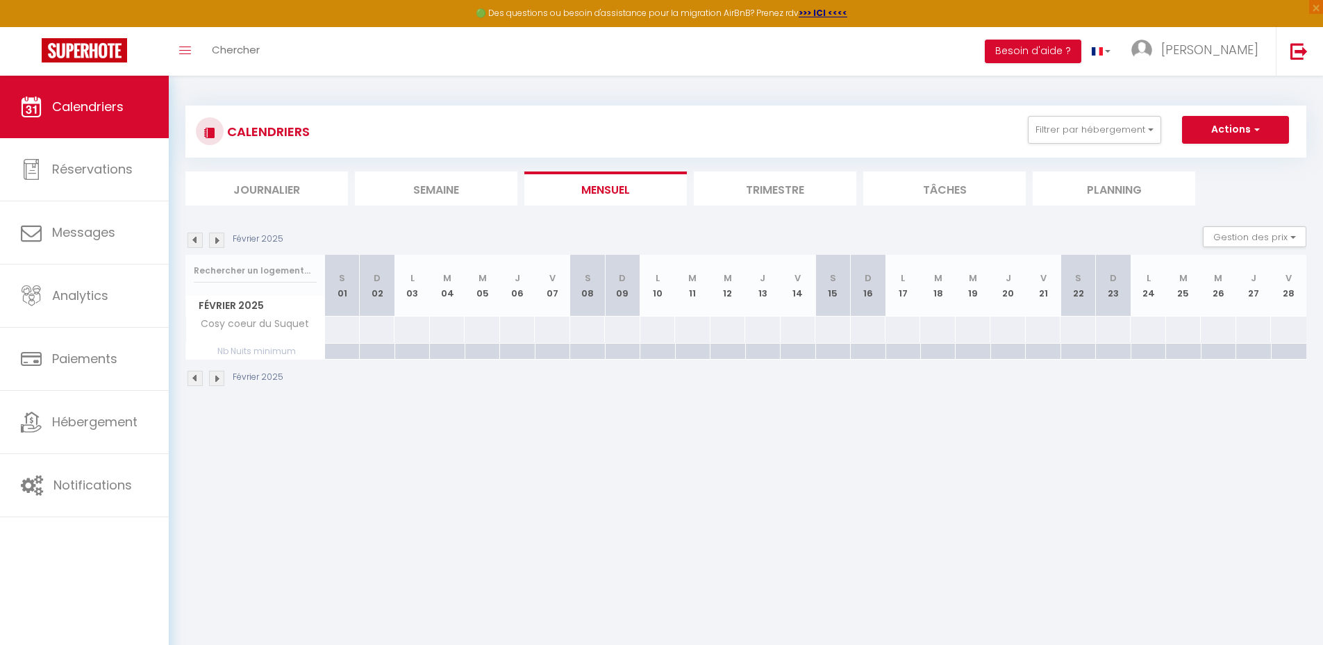
select select
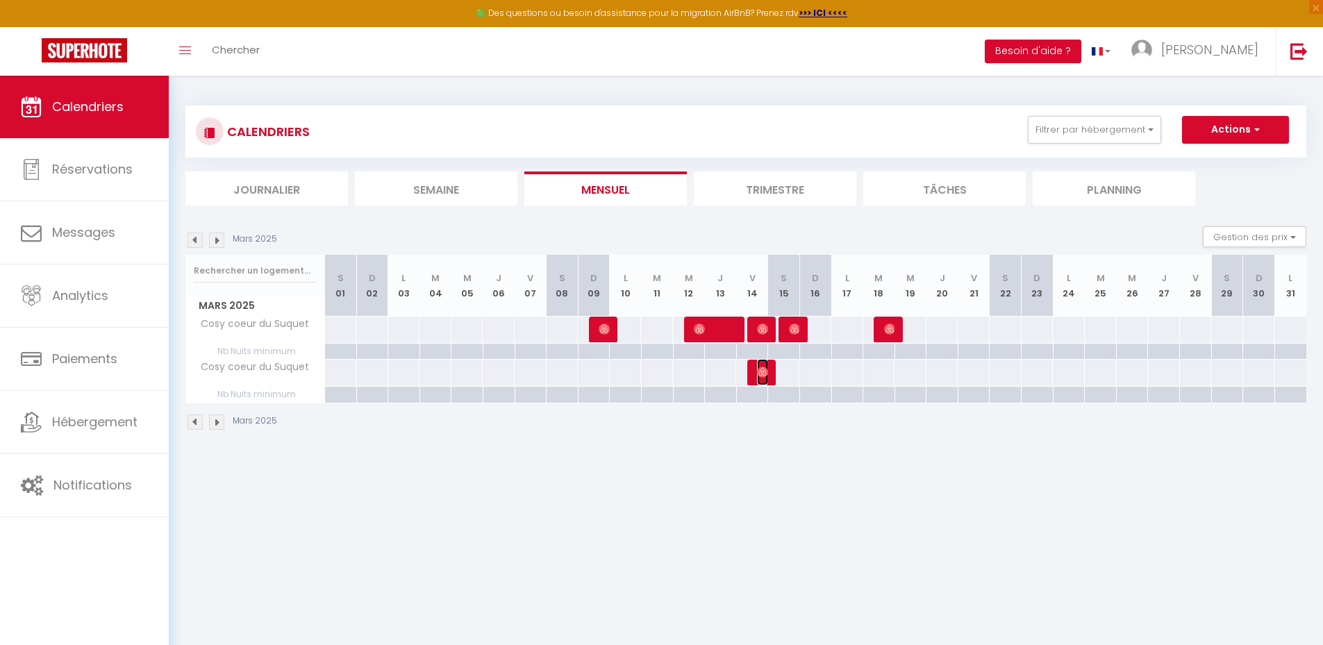
click at [762, 377] on img at bounding box center [762, 372] width 11 height 11
select select "OK"
select select "0"
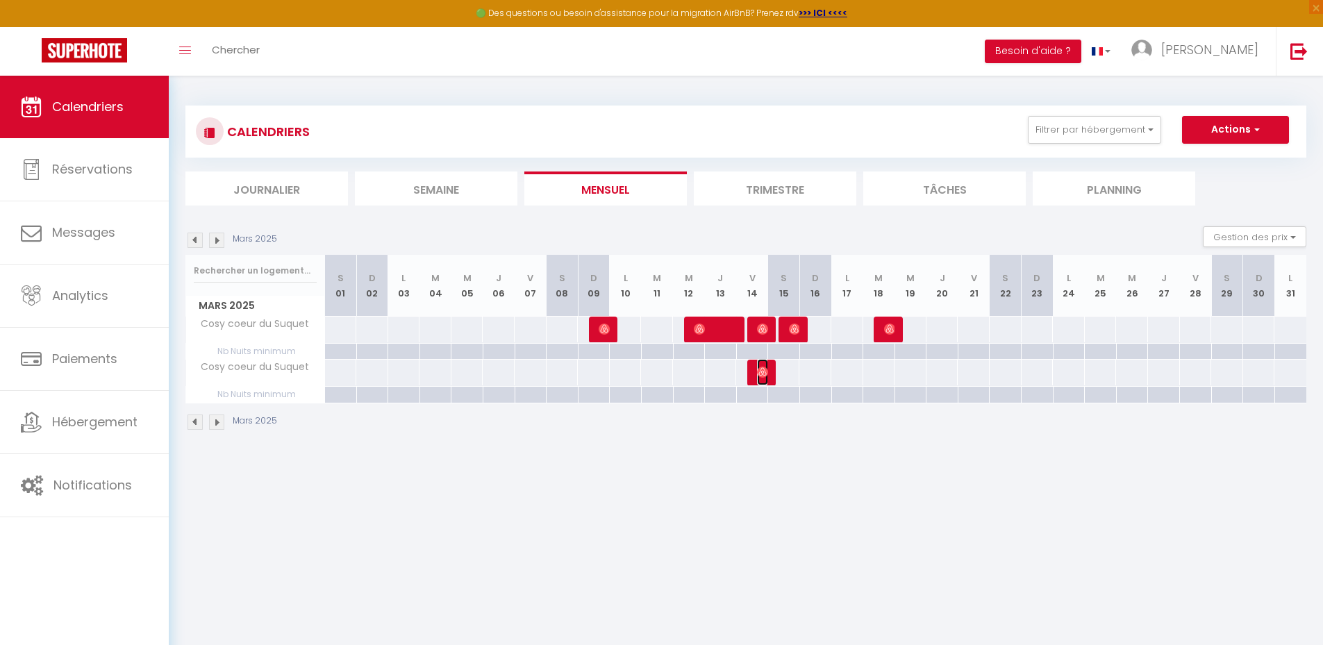
select select "1"
select select
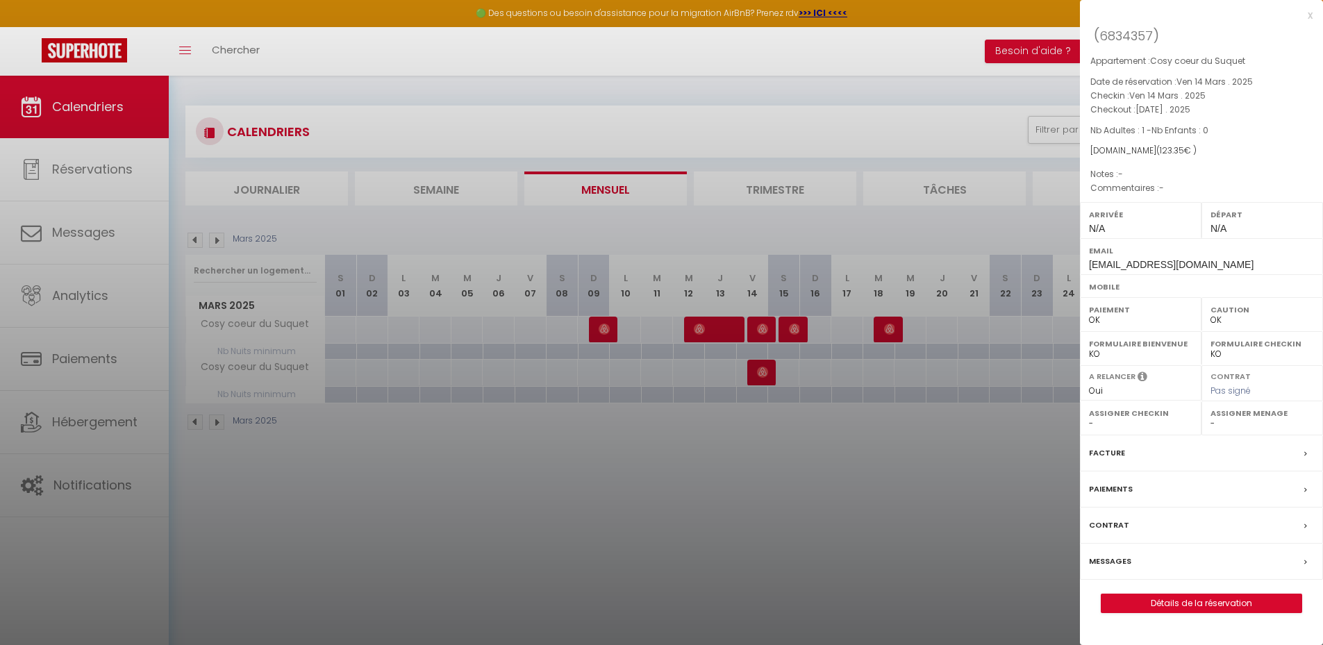
click at [762, 326] on div at bounding box center [661, 322] width 1323 height 645
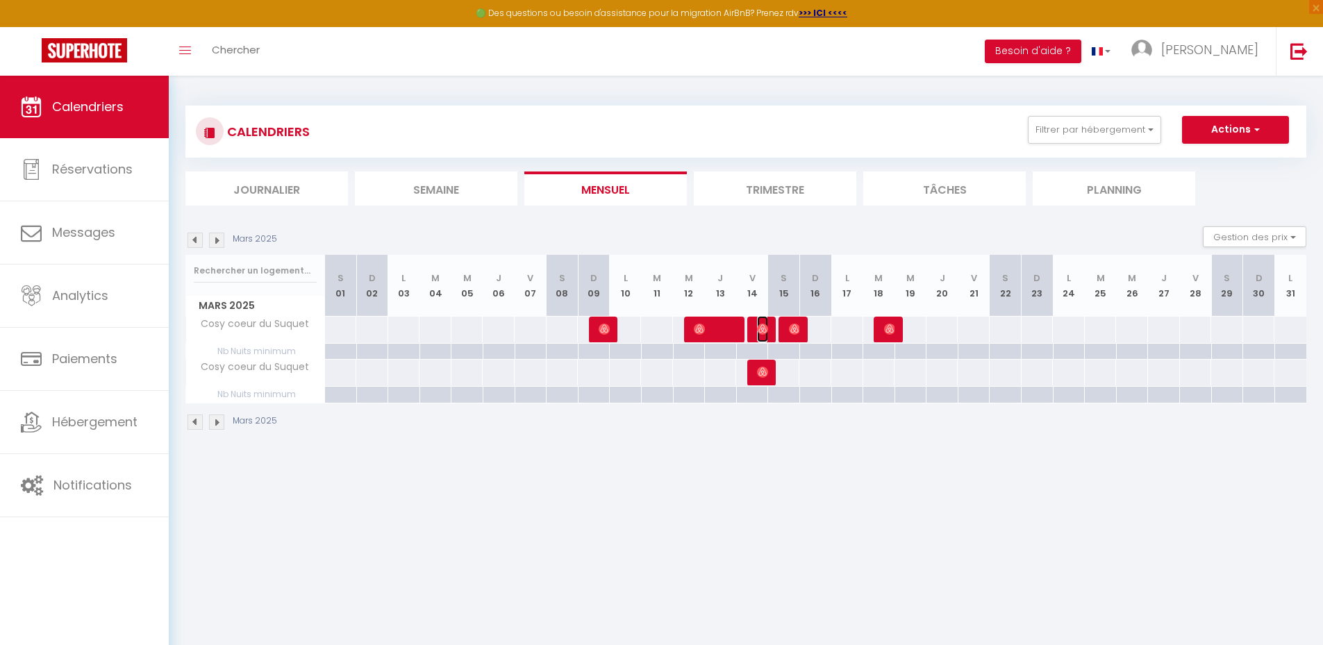
click at [762, 326] on img at bounding box center [762, 329] width 11 height 11
select select "KO"
click at [0, 0] on div at bounding box center [0, 0] width 0 height 0
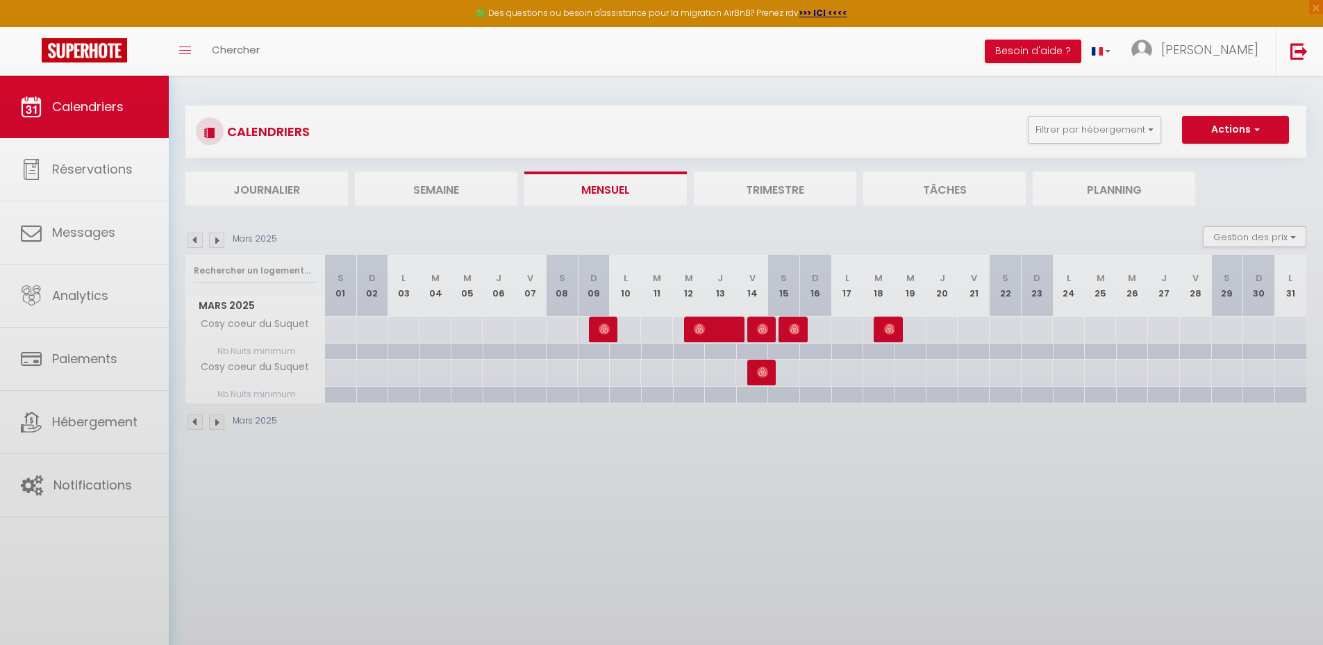
click at [762, 326] on body "🟢 Des questions ou besoin d'assistance pour la migration AirBnB? Prenez rdv >>>…" at bounding box center [661, 398] width 1323 height 645
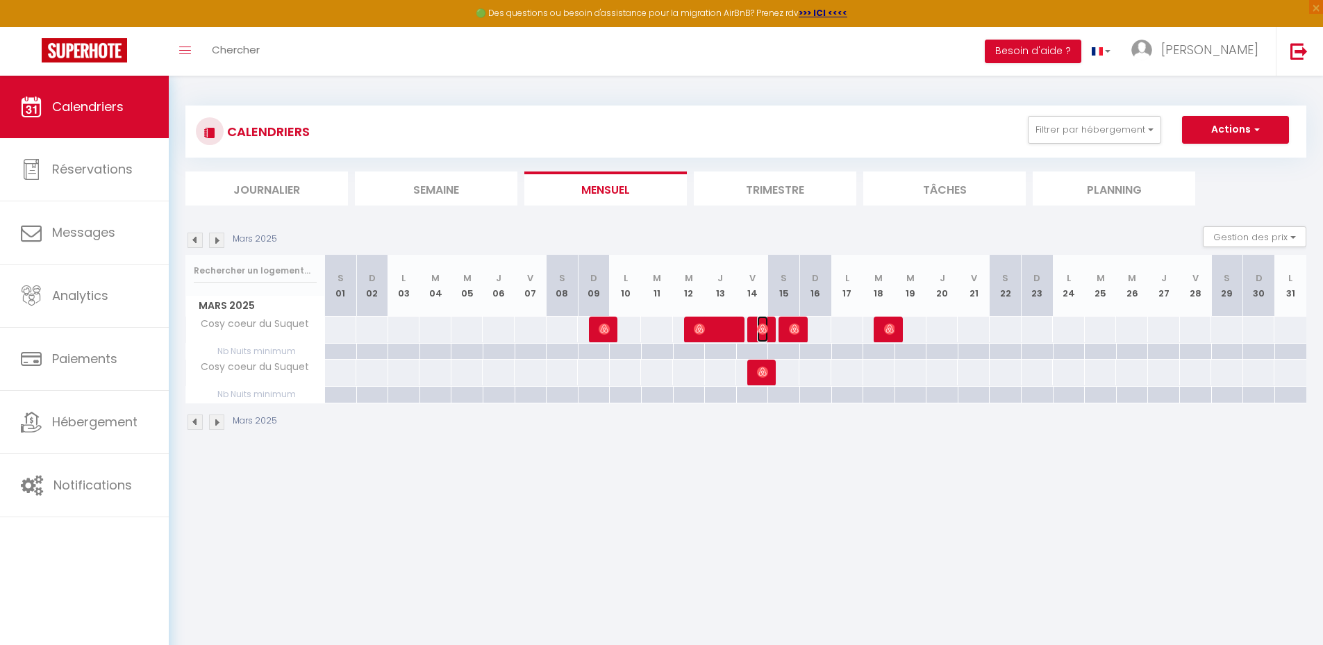
click at [761, 329] on img at bounding box center [762, 329] width 11 height 11
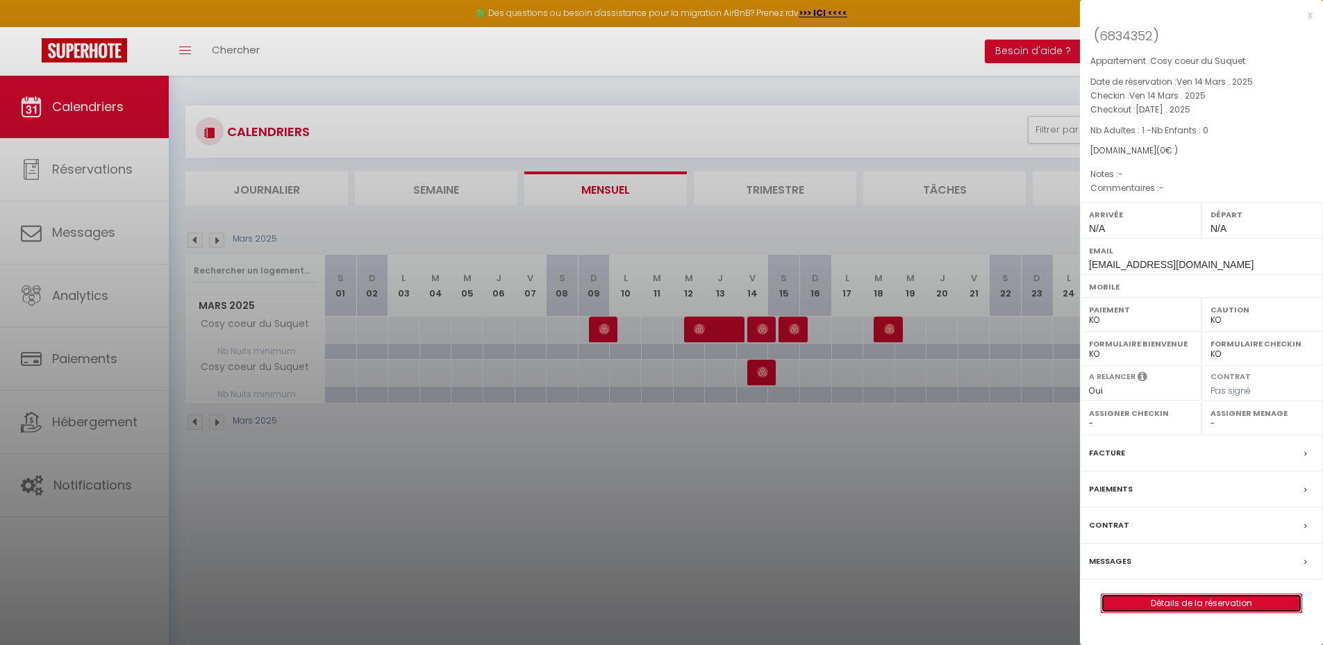
click at [1207, 603] on link "Détails de la réservation" at bounding box center [1201, 603] width 200 height 18
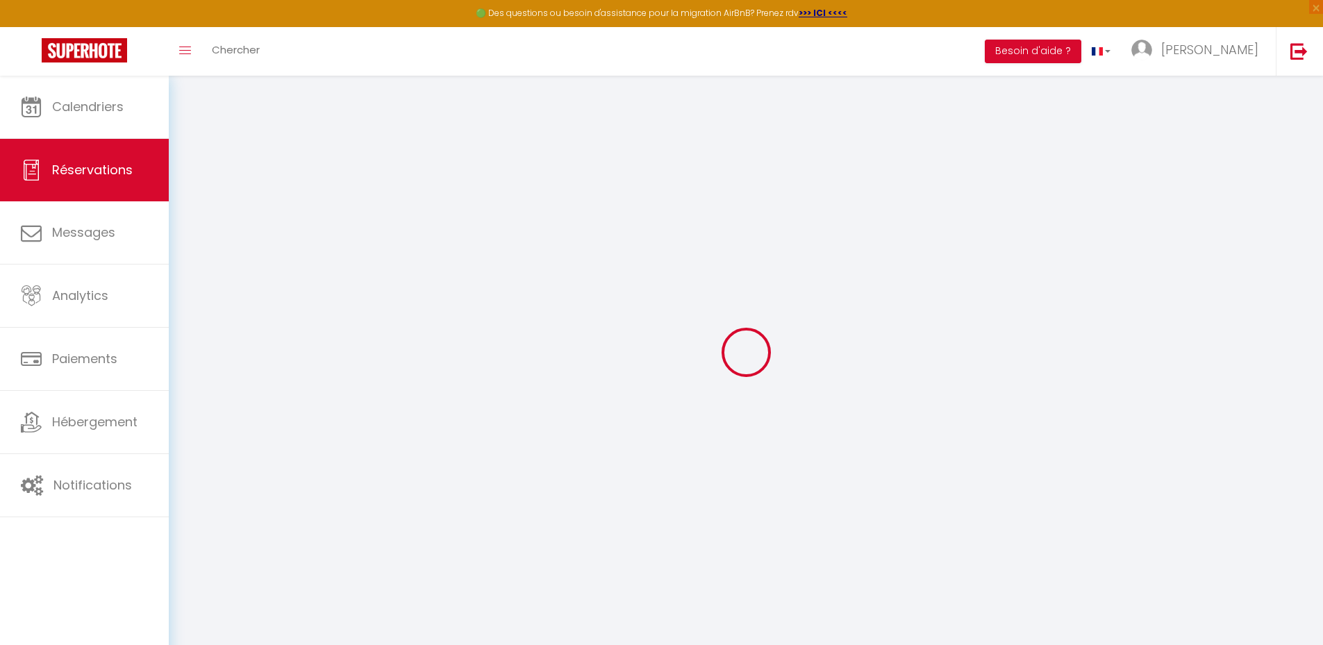
type input "[EMAIL_ADDRESS][DOMAIN_NAME]"
select select
type input "0"
select select "77889"
select select "2"
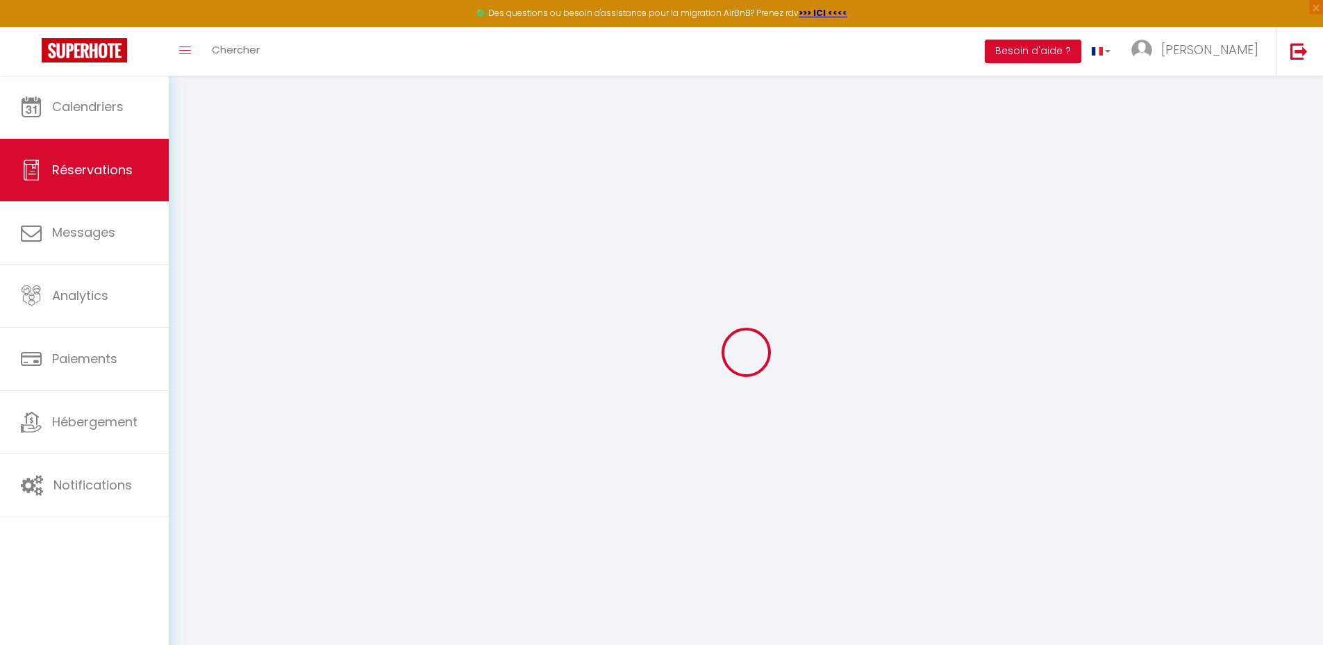
select select
type input "1"
select select "10"
select select
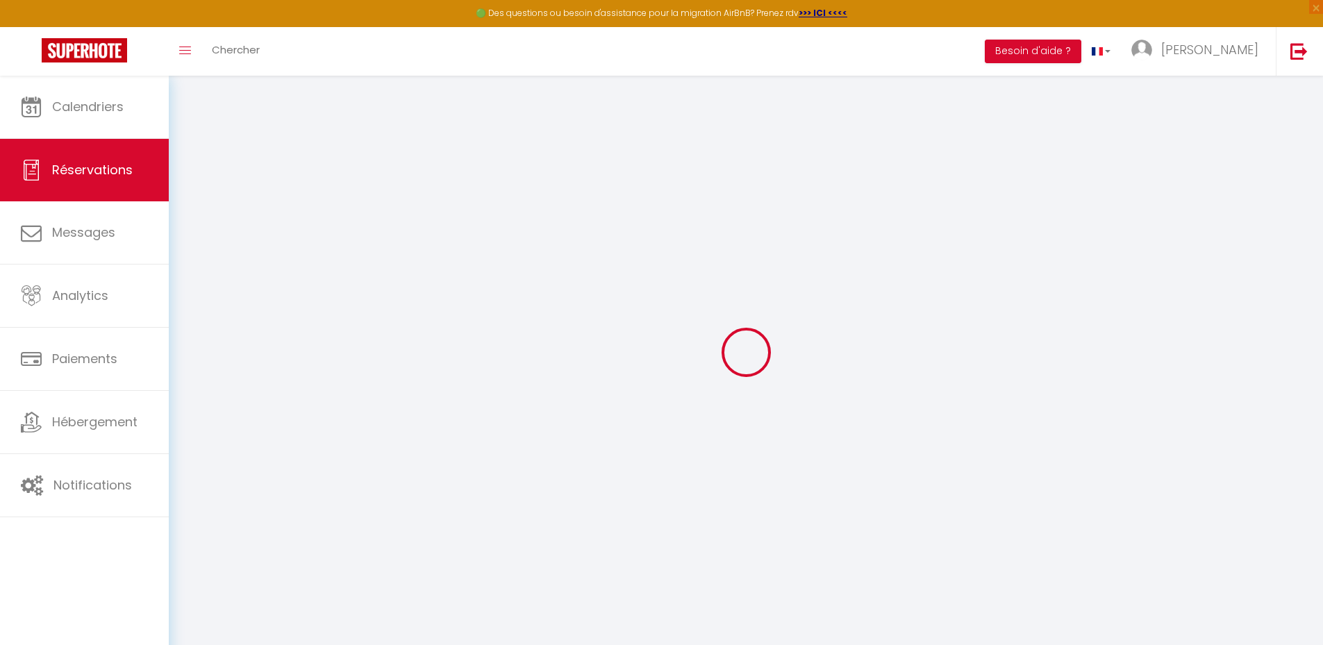
checkbox input "false"
type input "0"
select select "1"
type input "0"
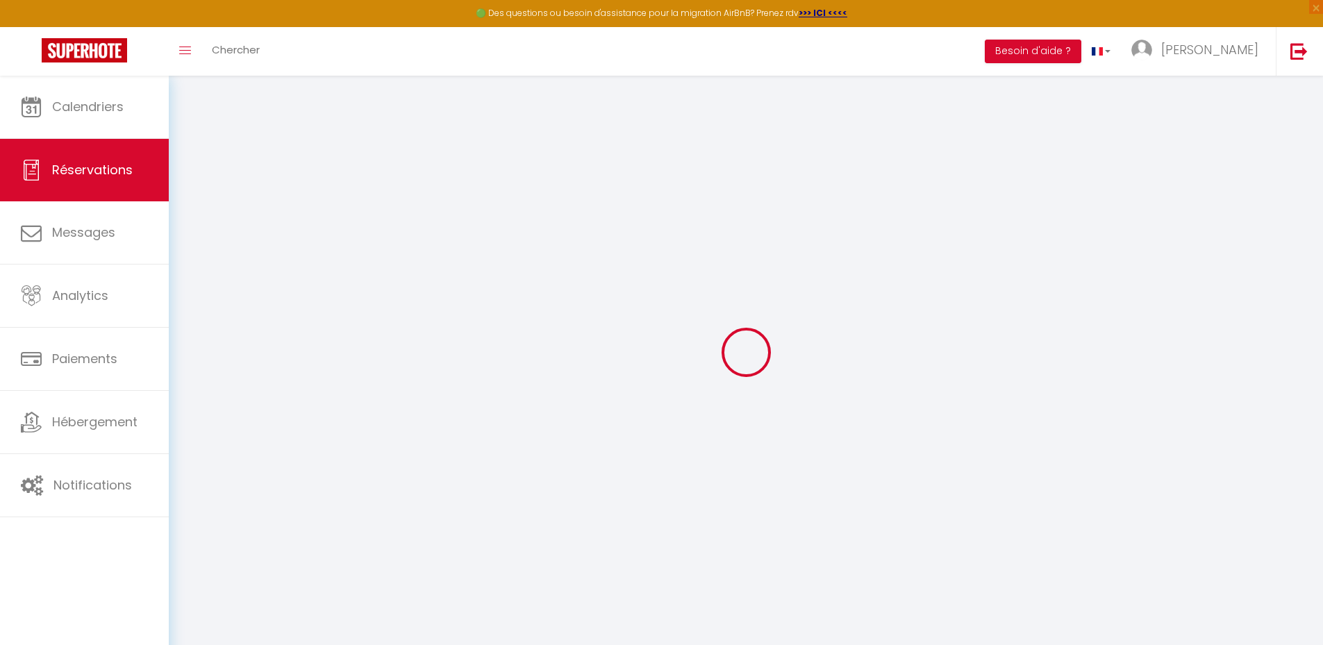
type input "0"
select select
select select "14"
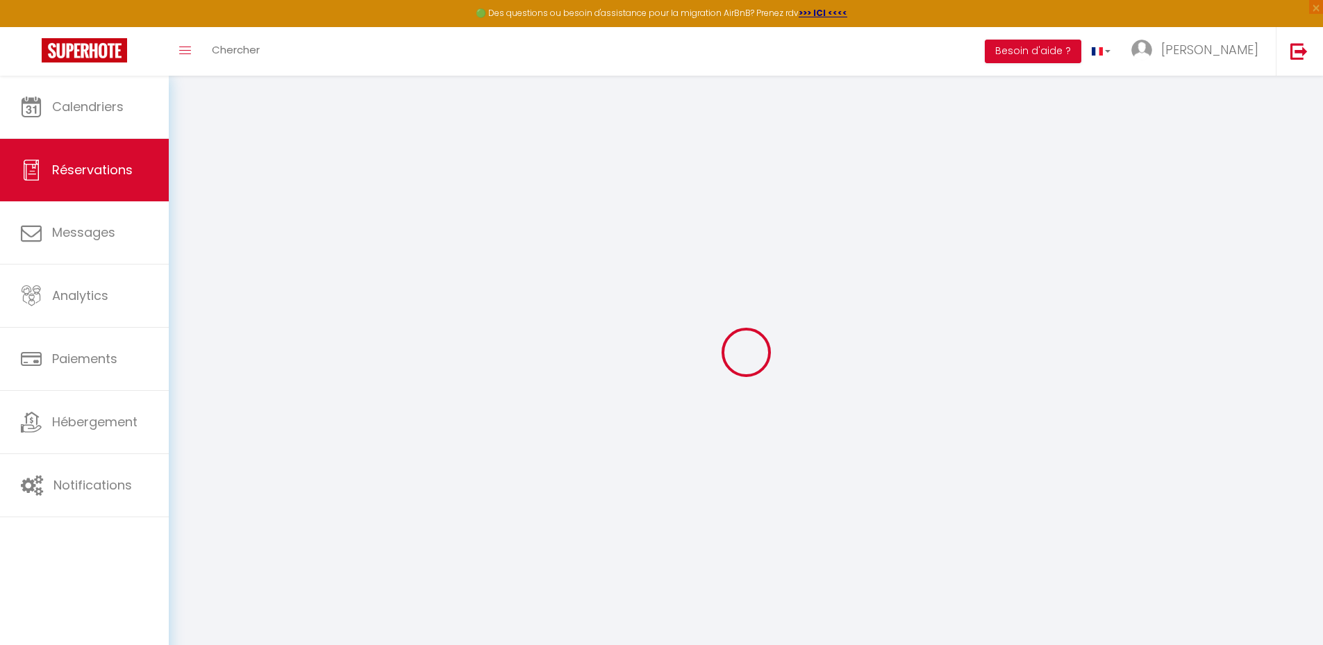
checkbox input "false"
select select
checkbox input "false"
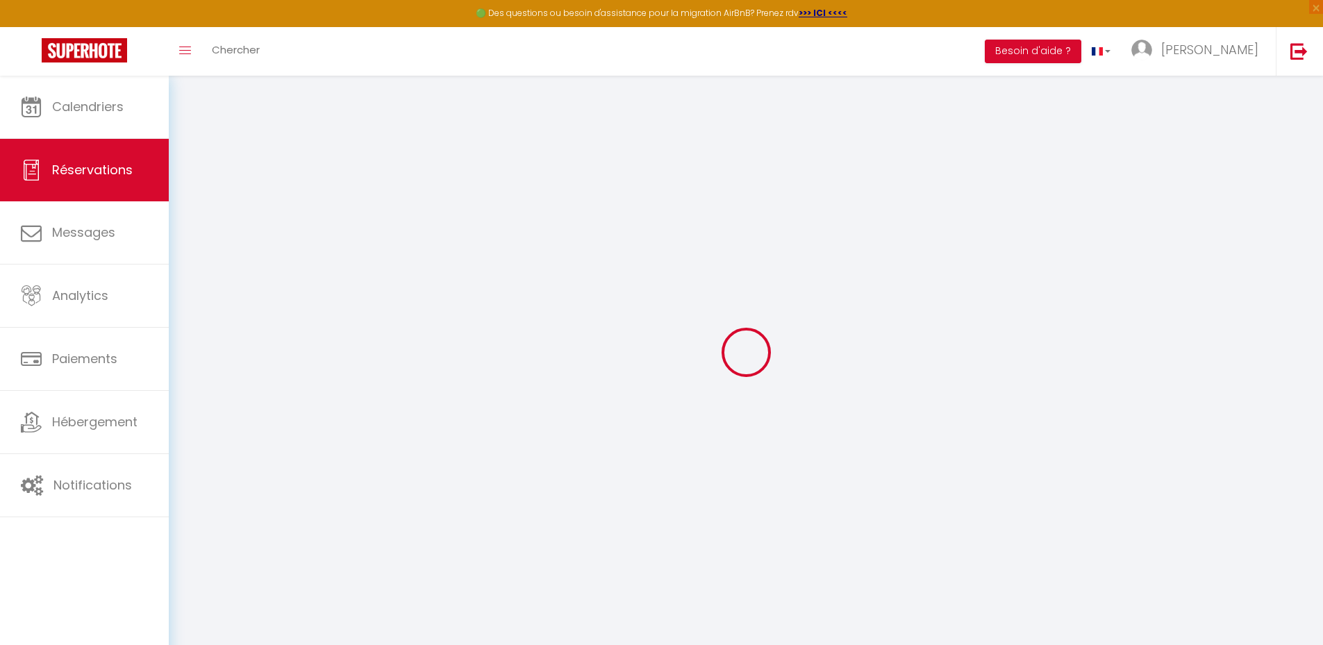
select select
checkbox input "false"
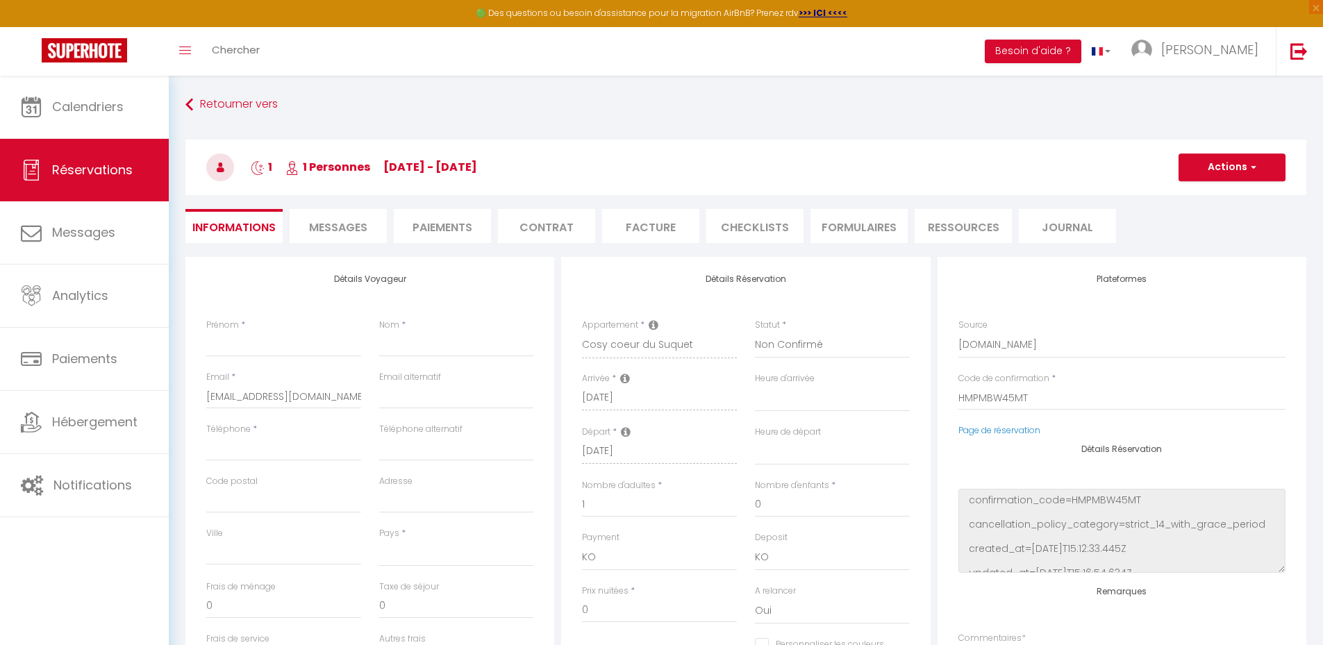
select select
checkbox input "false"
select select
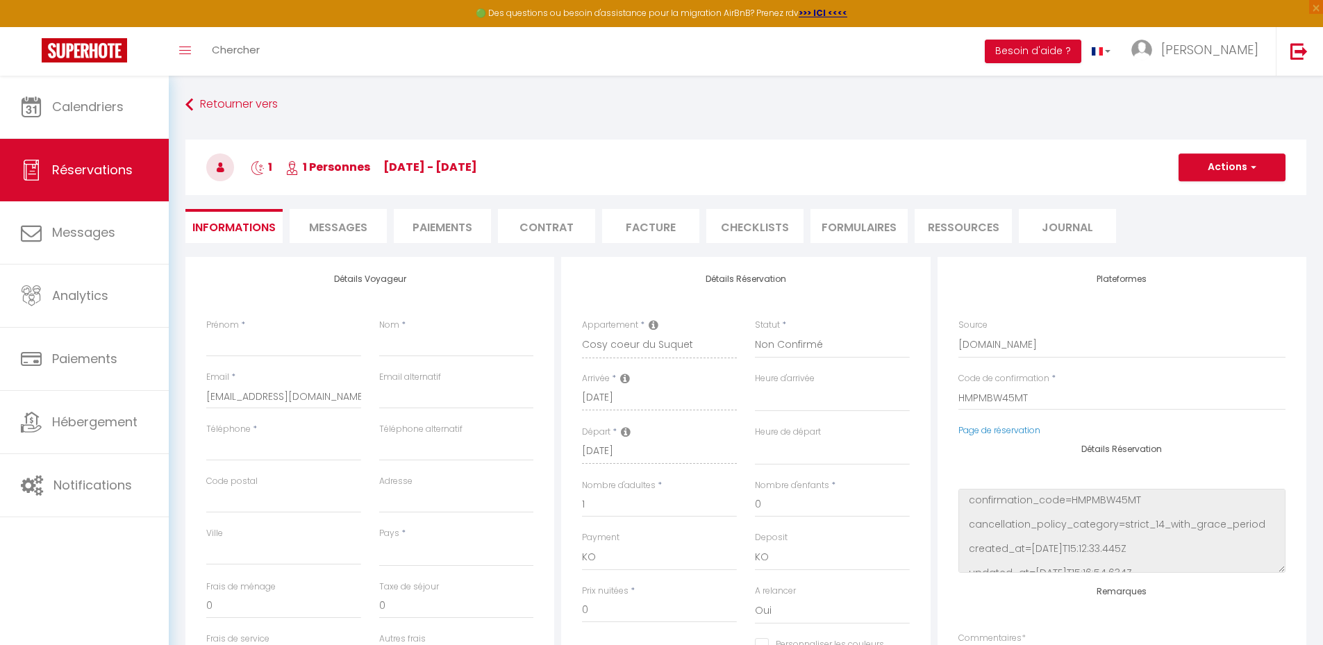
select select
checkbox input "false"
select select
checkbox input "false"
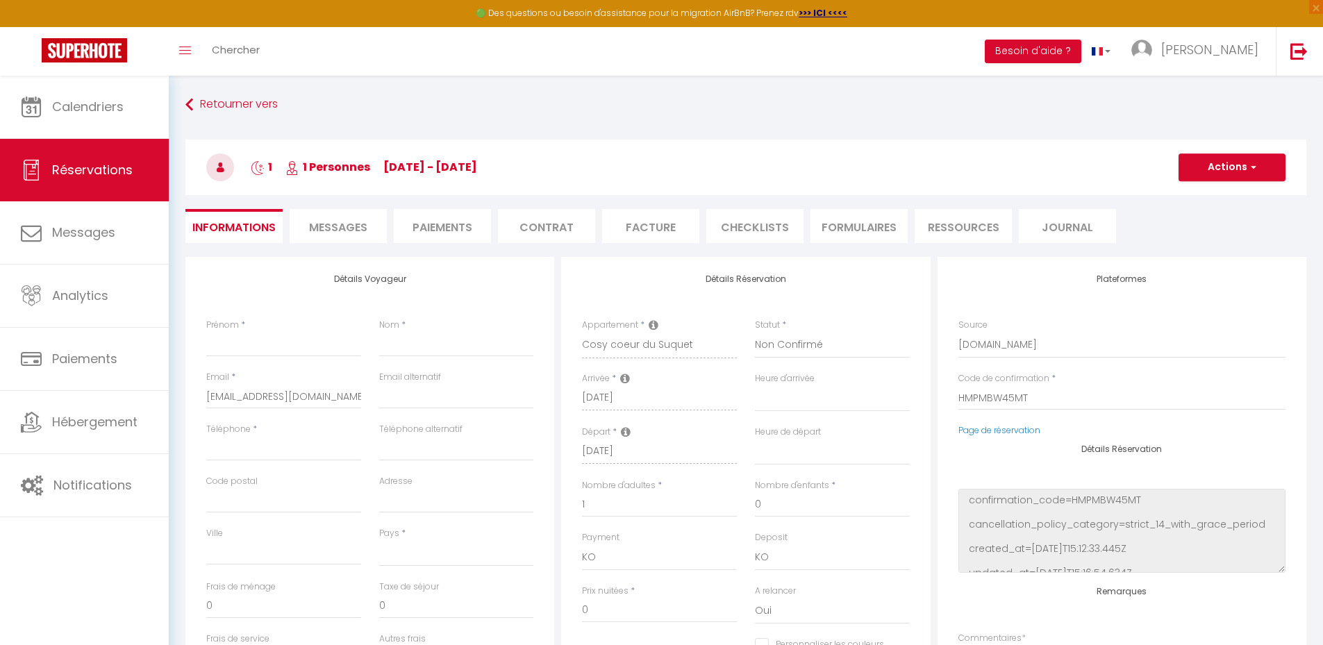
select select
click at [1243, 163] on button "Actions" at bounding box center [1231, 167] width 107 height 28
click at [1208, 234] on link "Supprimer" at bounding box center [1218, 234] width 110 height 18
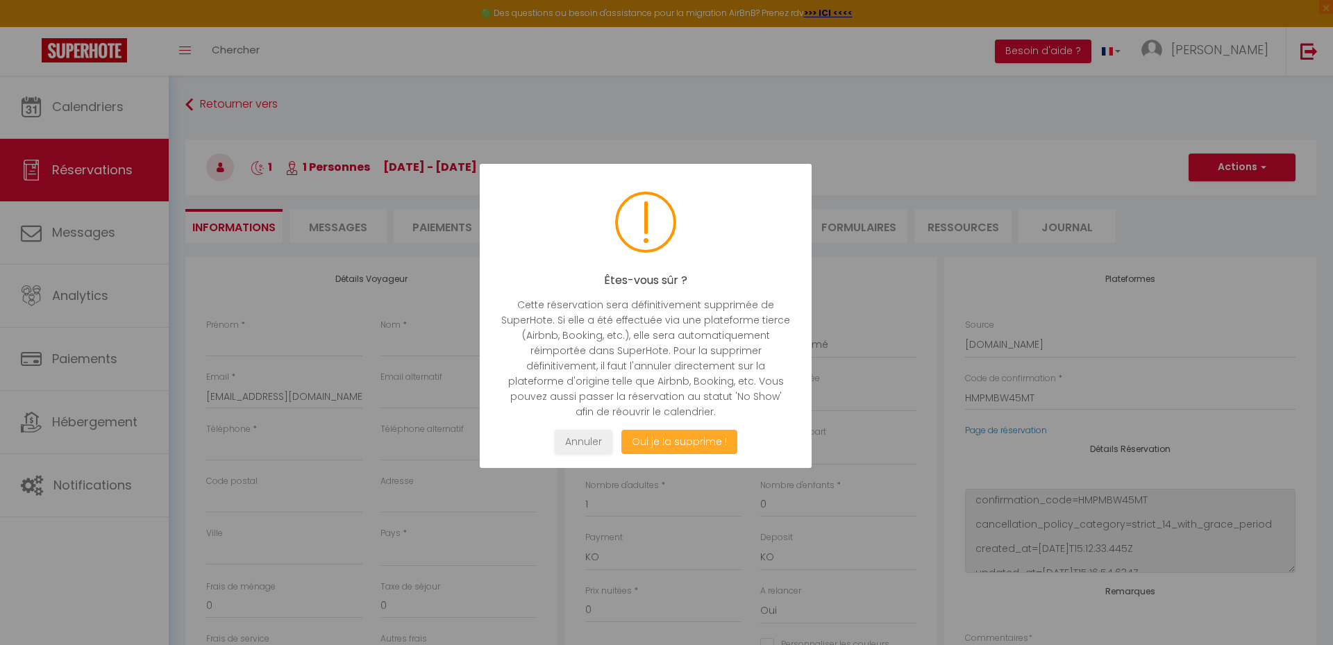
click at [671, 435] on button "Oui je la supprime !" at bounding box center [679, 442] width 116 height 24
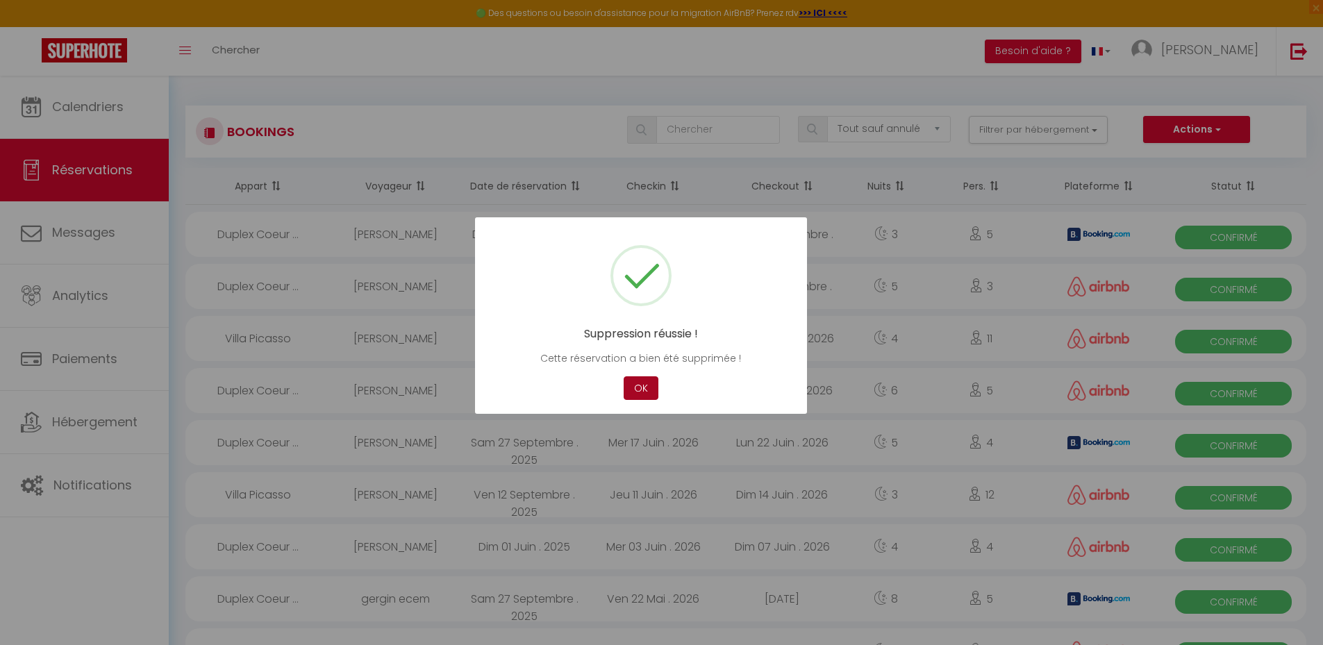
click at [631, 379] on button "OK" at bounding box center [640, 388] width 35 height 24
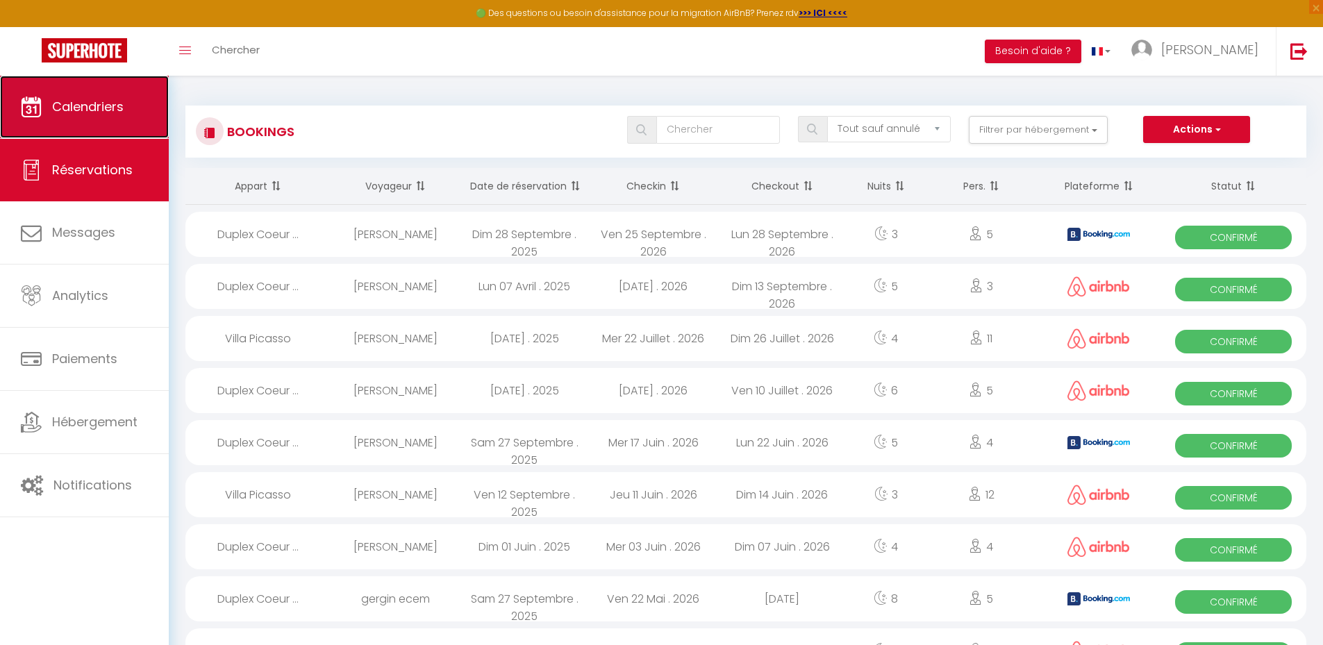
click at [92, 106] on span "Calendriers" at bounding box center [88, 106] width 72 height 17
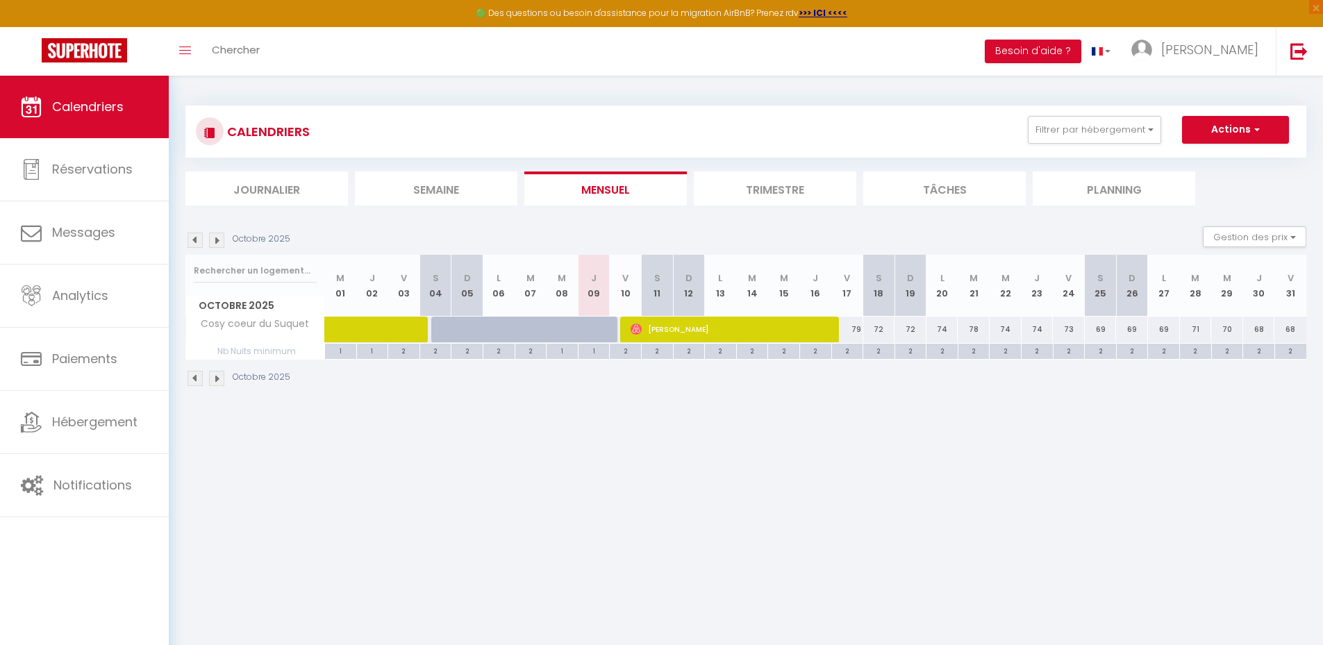
click at [194, 240] on img at bounding box center [194, 240] width 15 height 15
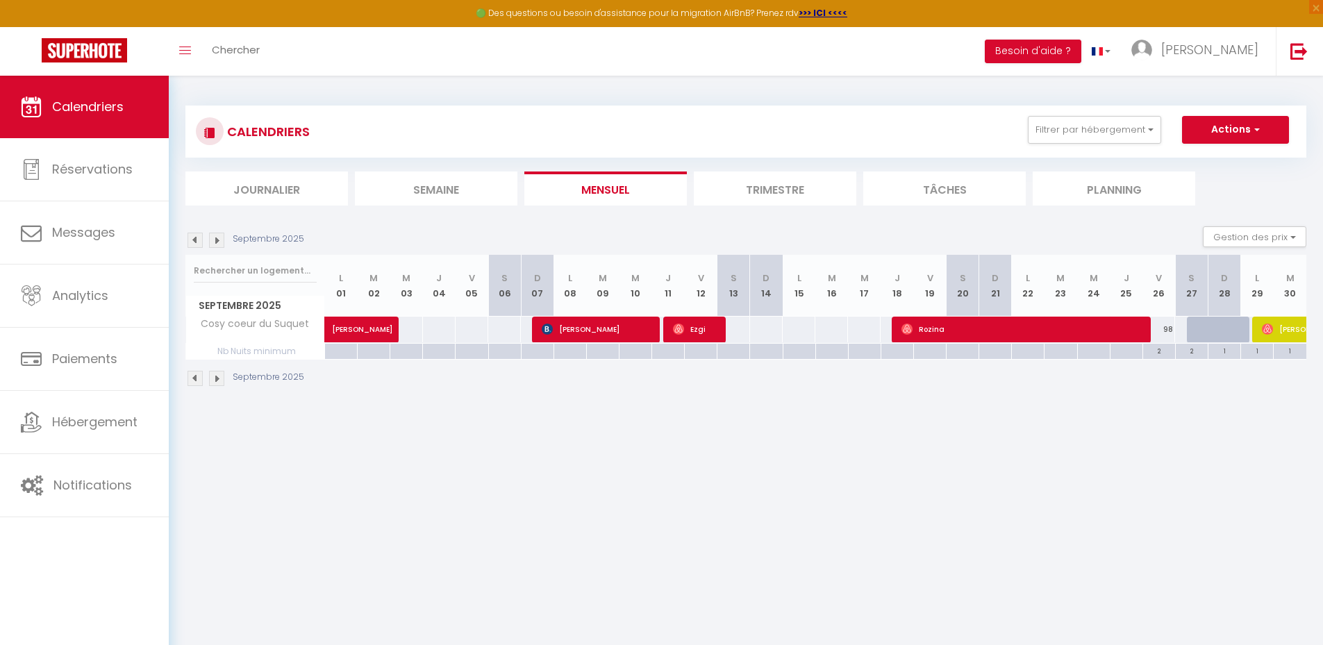
click at [194, 240] on img at bounding box center [194, 240] width 15 height 15
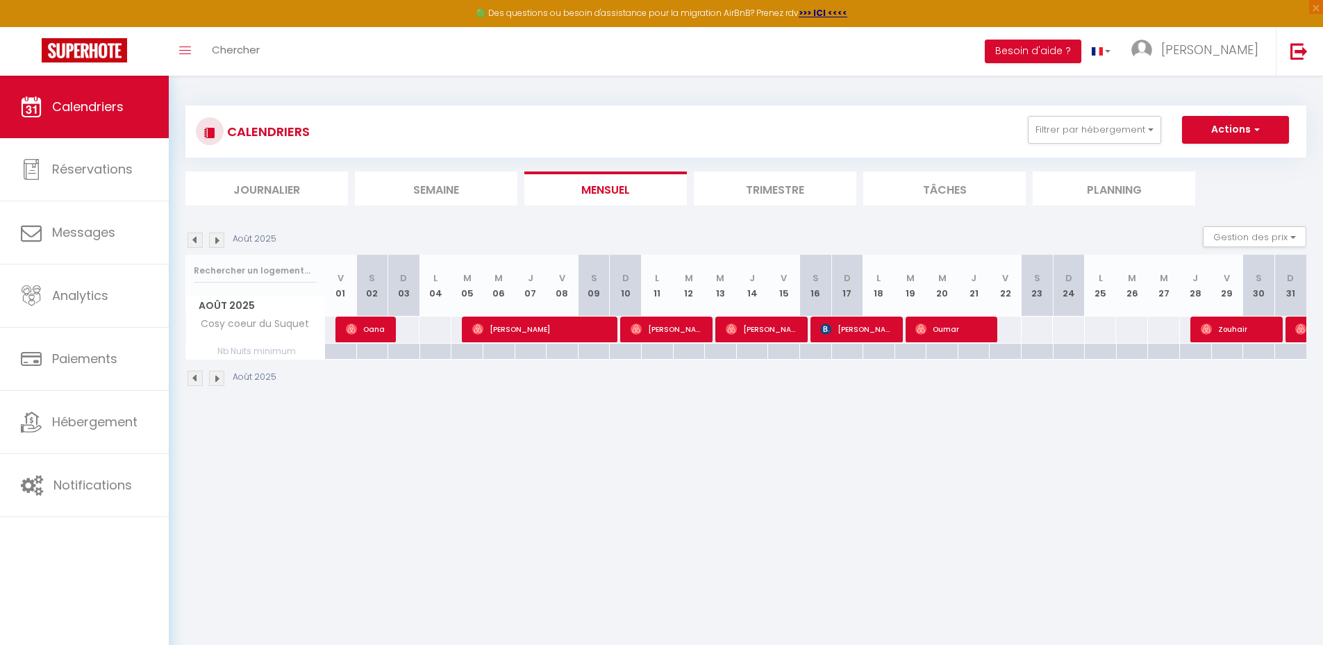
click at [194, 240] on img at bounding box center [194, 240] width 15 height 15
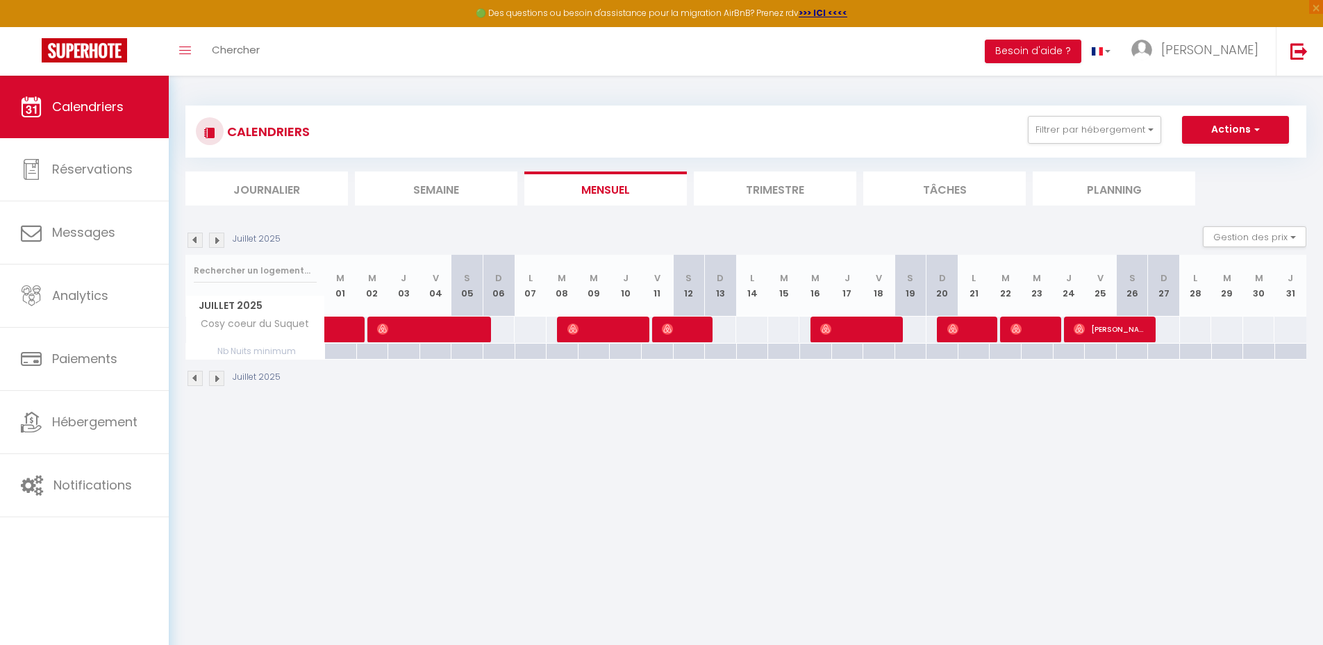
click at [194, 240] on img at bounding box center [194, 240] width 15 height 15
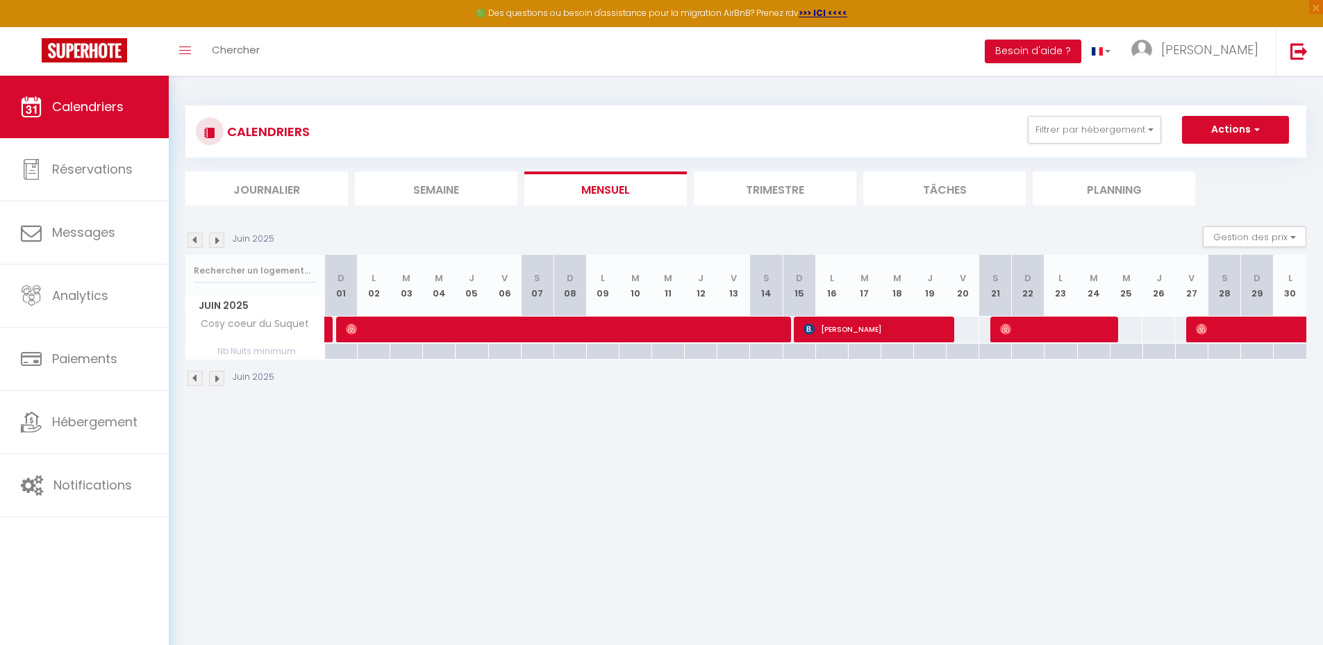
click at [194, 240] on img at bounding box center [194, 240] width 15 height 15
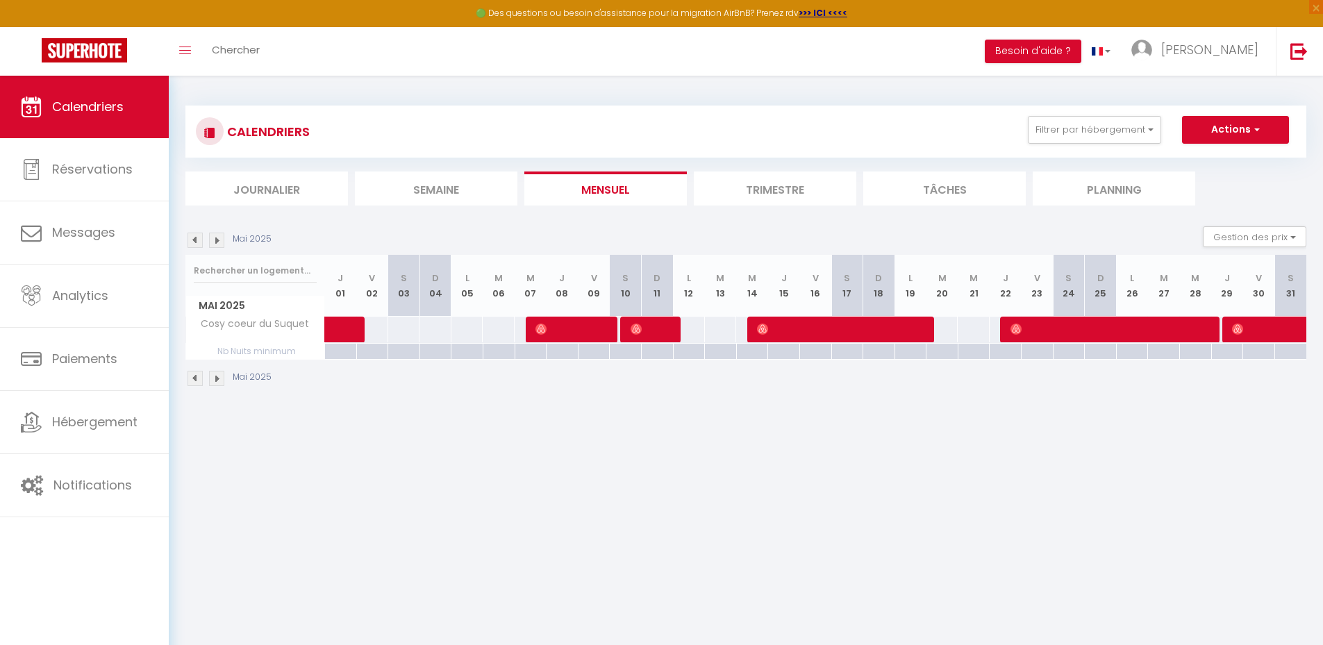
click at [194, 240] on img at bounding box center [194, 240] width 15 height 15
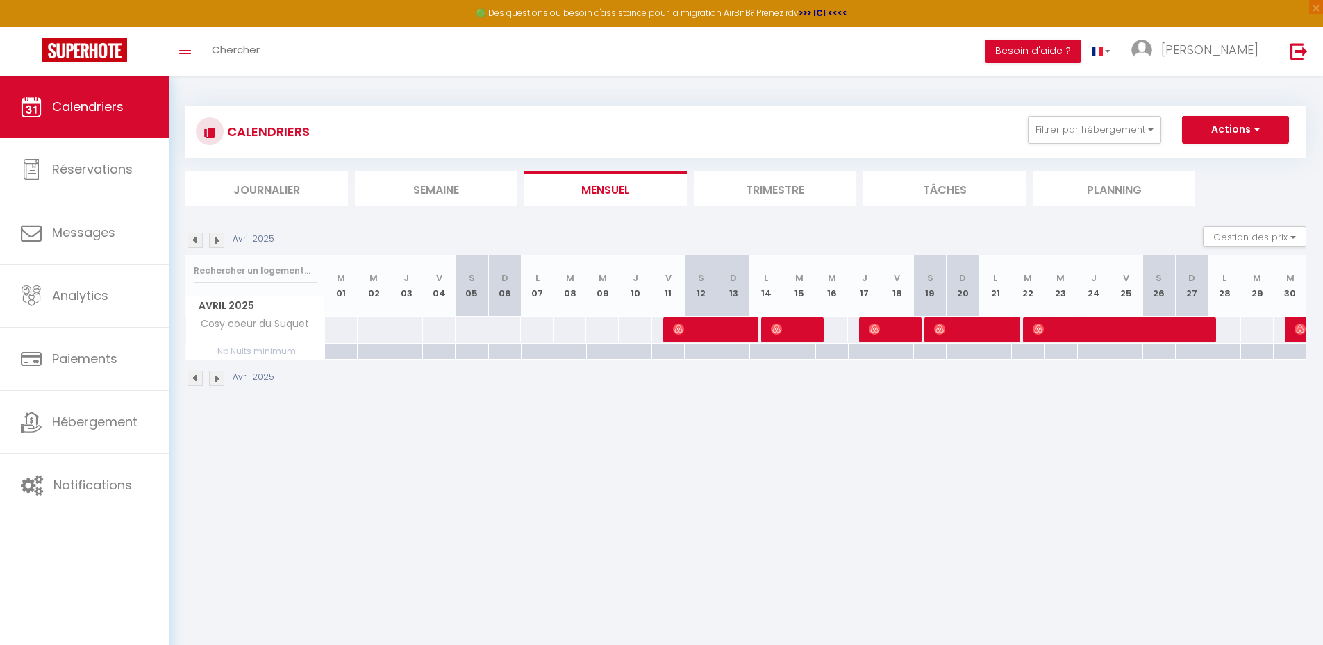
click at [194, 240] on img at bounding box center [194, 240] width 15 height 15
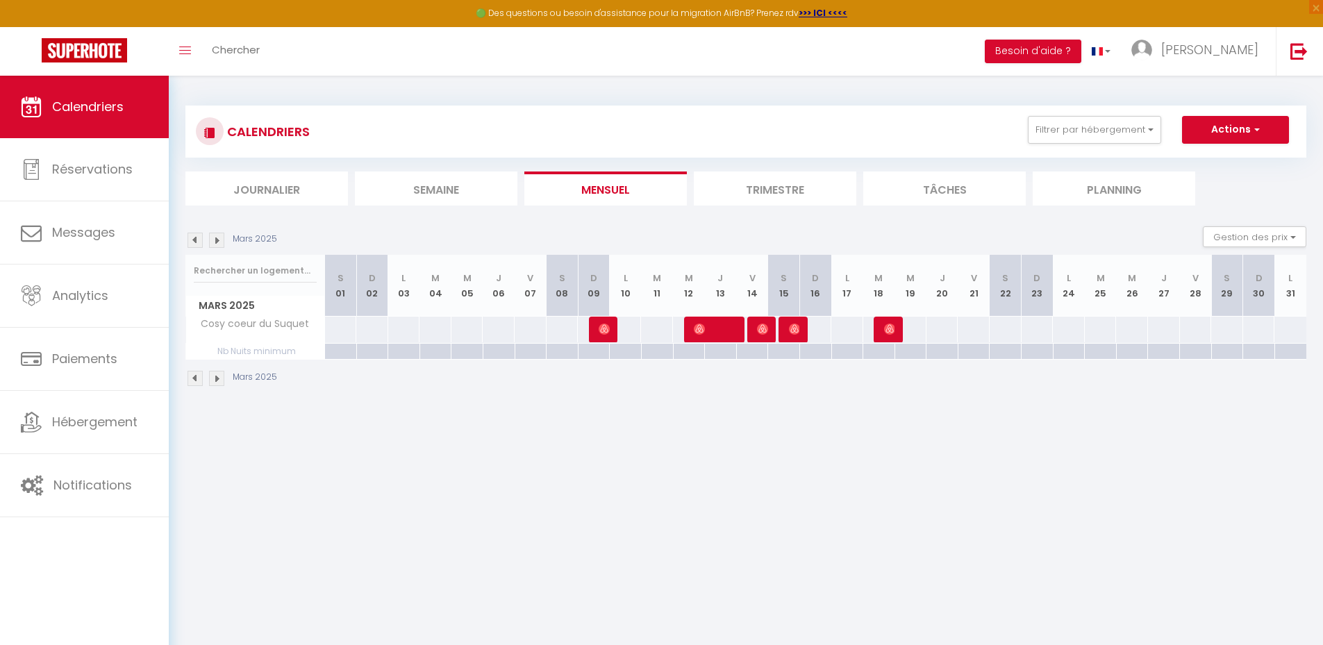
click at [194, 240] on img at bounding box center [194, 240] width 15 height 15
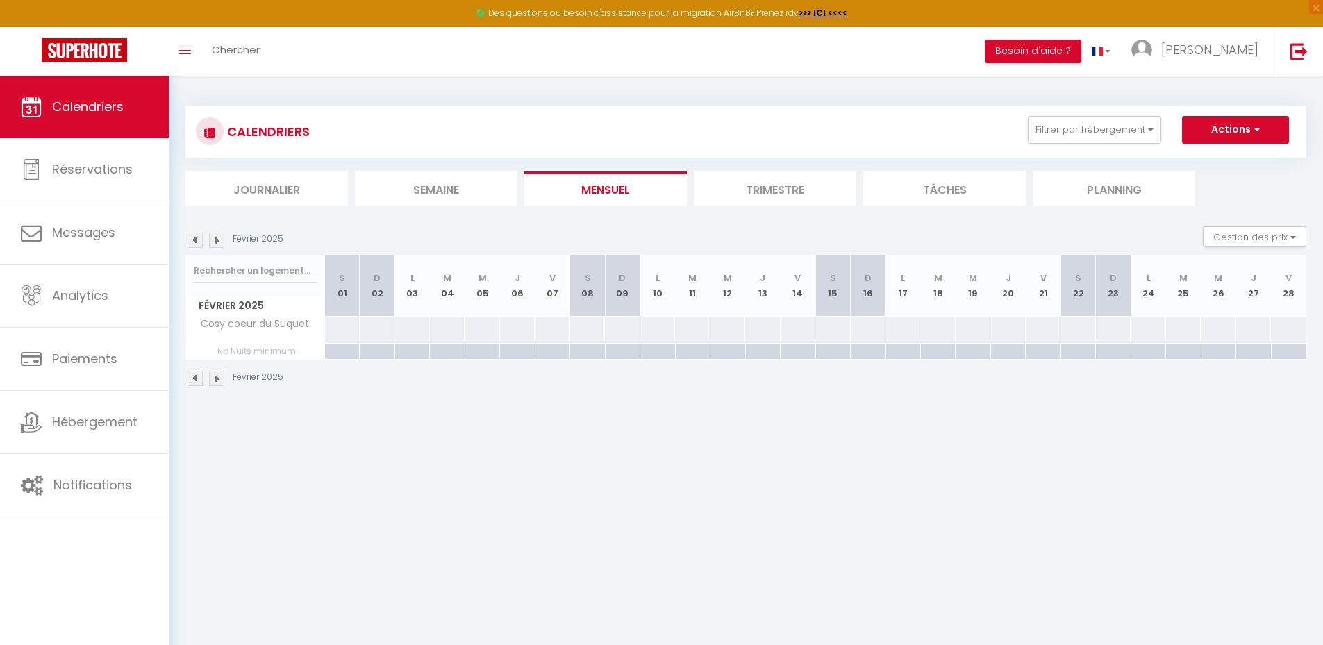
click at [194, 240] on img at bounding box center [194, 240] width 15 height 15
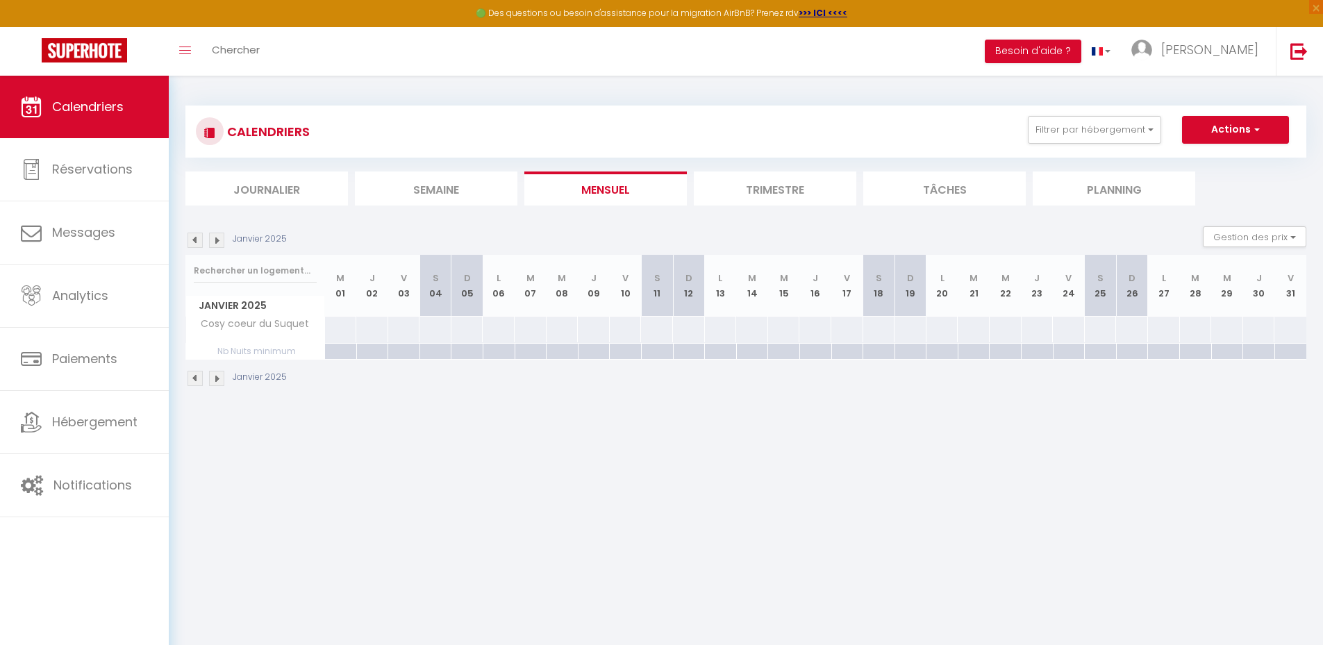
click at [194, 240] on img at bounding box center [194, 240] width 15 height 15
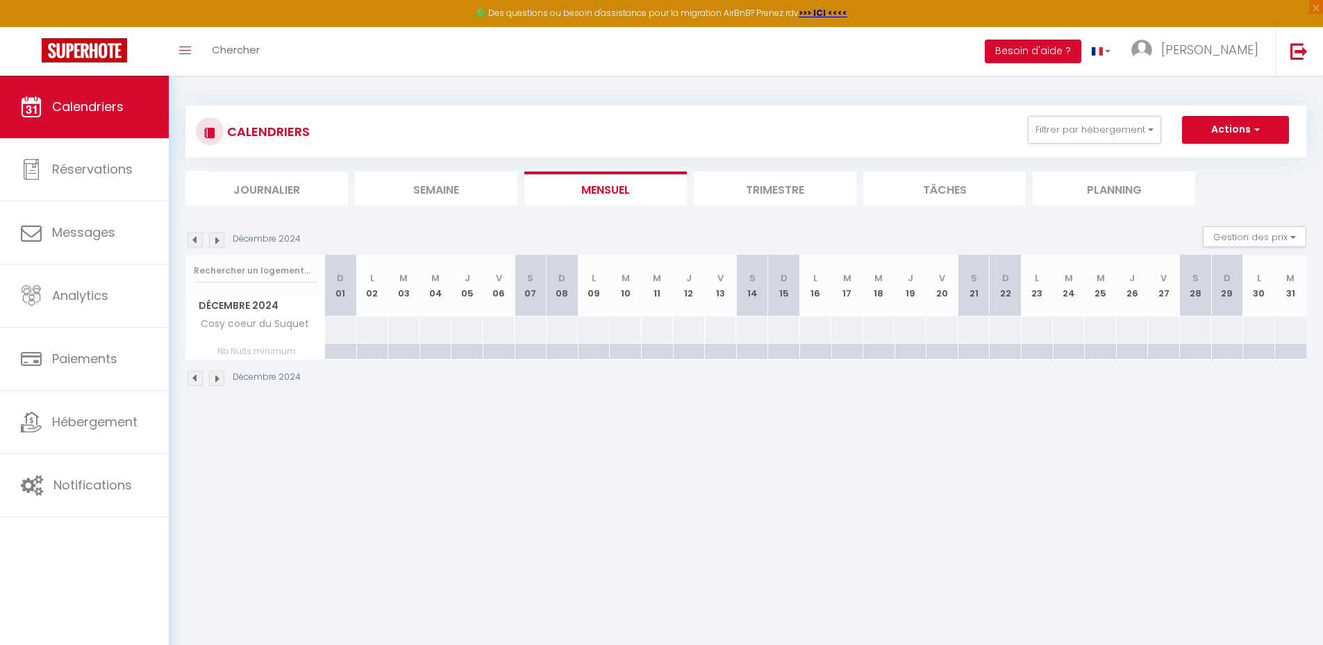
click at [194, 240] on img at bounding box center [194, 240] width 15 height 15
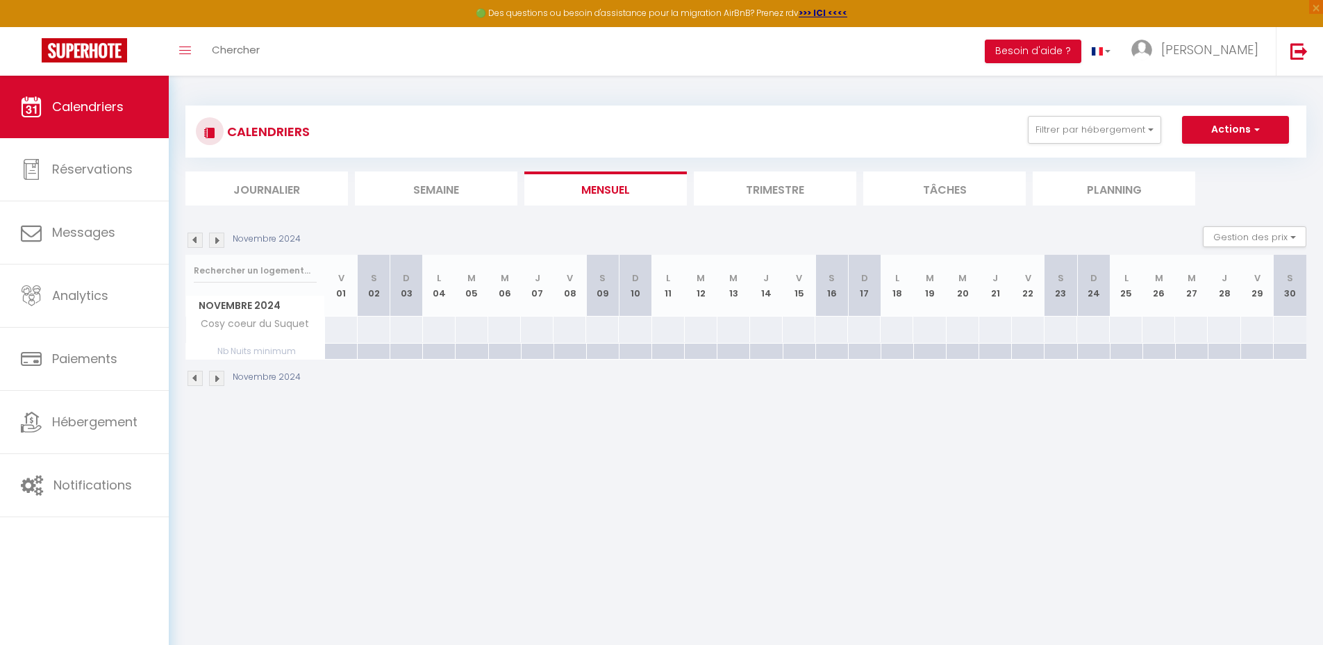
click at [194, 240] on img at bounding box center [194, 240] width 15 height 15
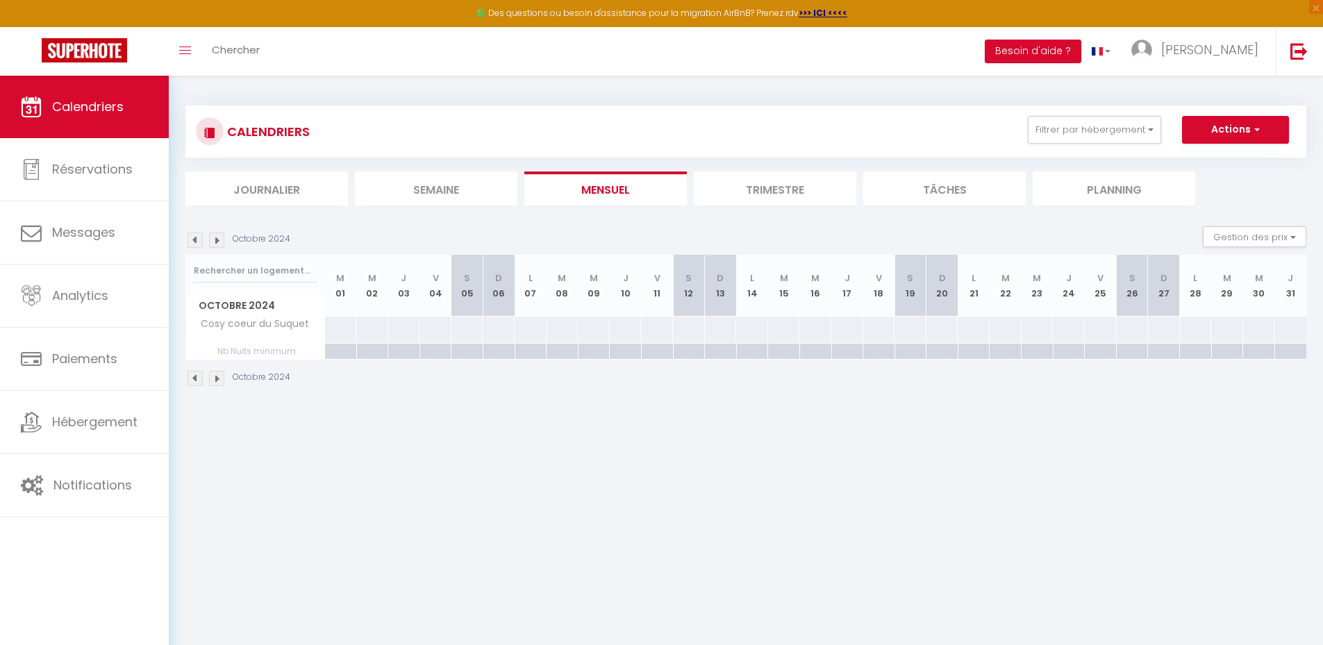
click at [195, 240] on img at bounding box center [194, 240] width 15 height 15
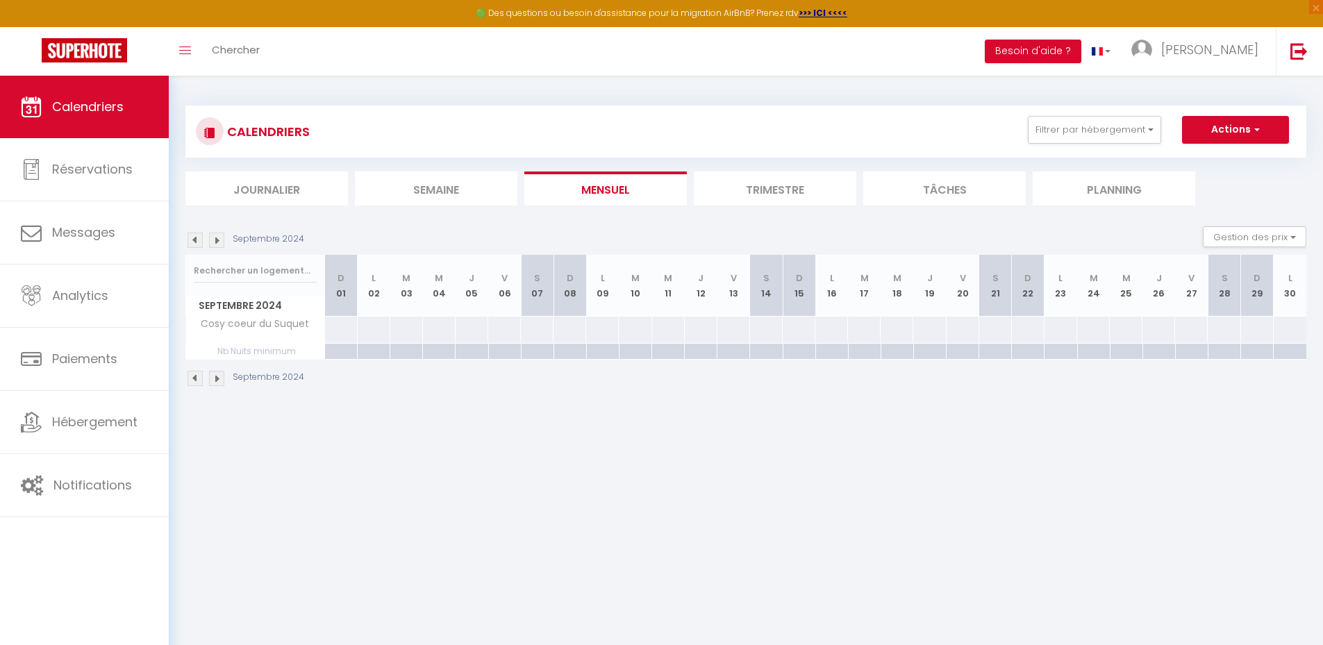
click at [195, 240] on img at bounding box center [194, 240] width 15 height 15
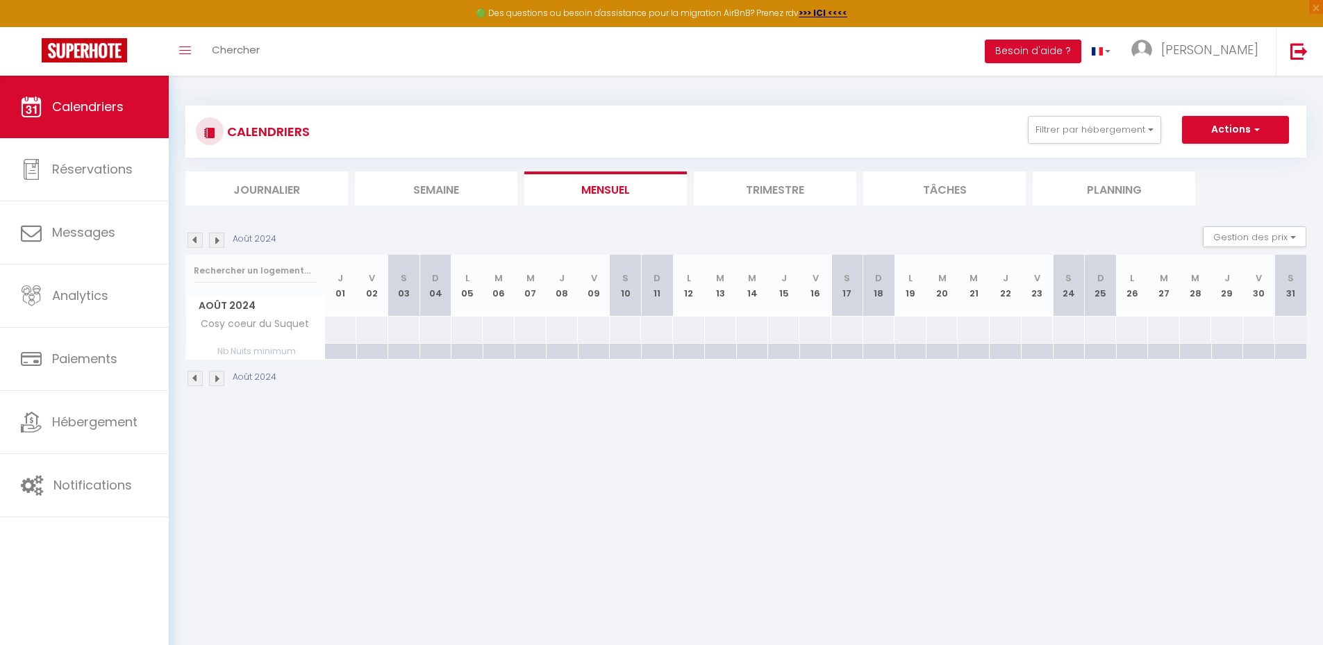
click at [216, 236] on img at bounding box center [216, 240] width 15 height 15
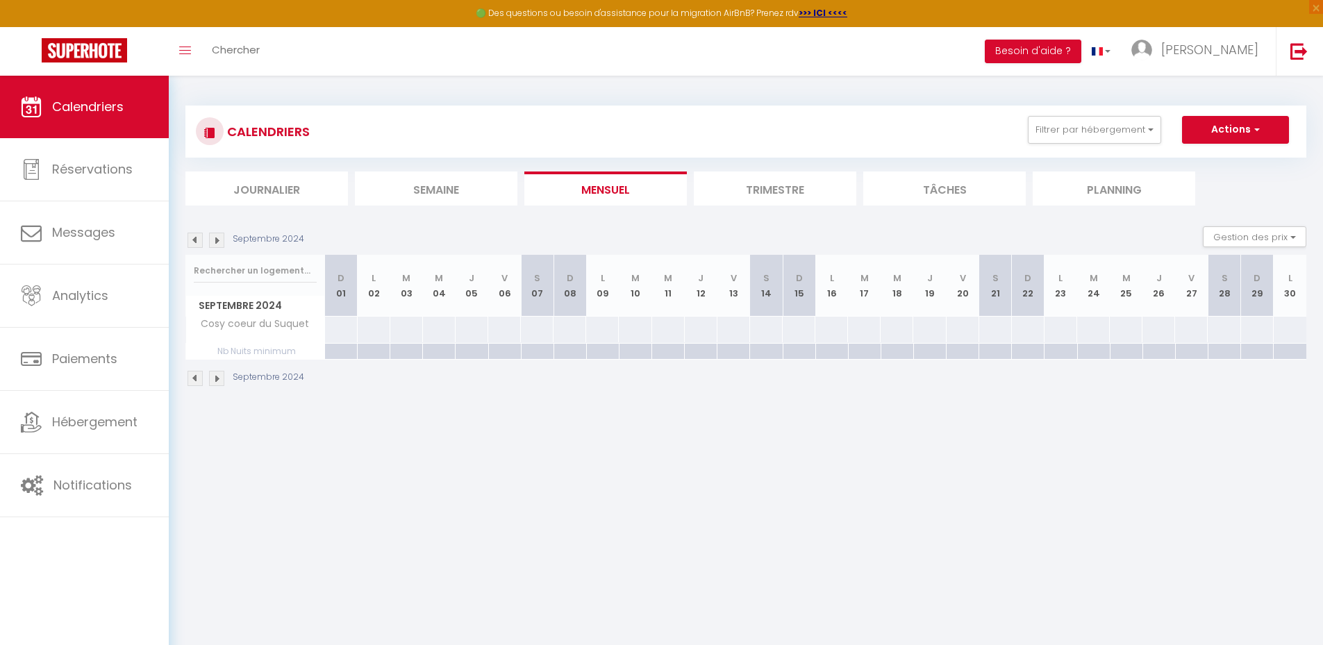
click at [216, 236] on img at bounding box center [216, 240] width 15 height 15
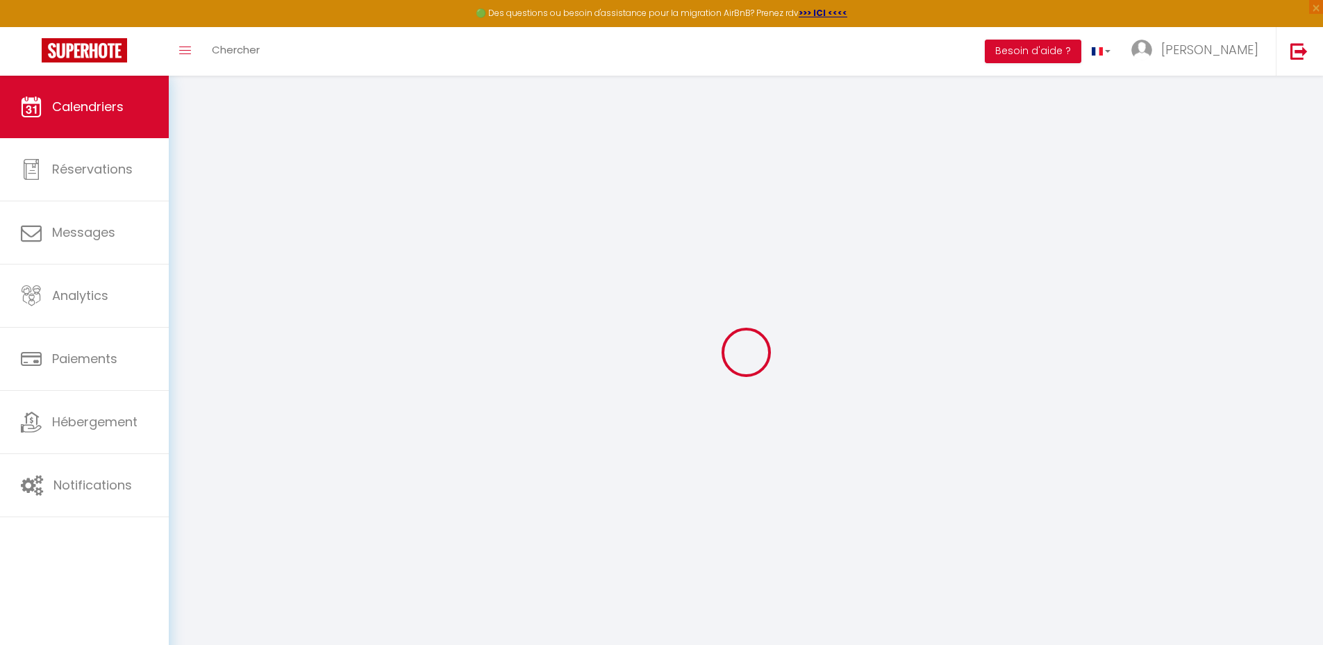
click at [216, 236] on div at bounding box center [745, 352] width 1121 height 520
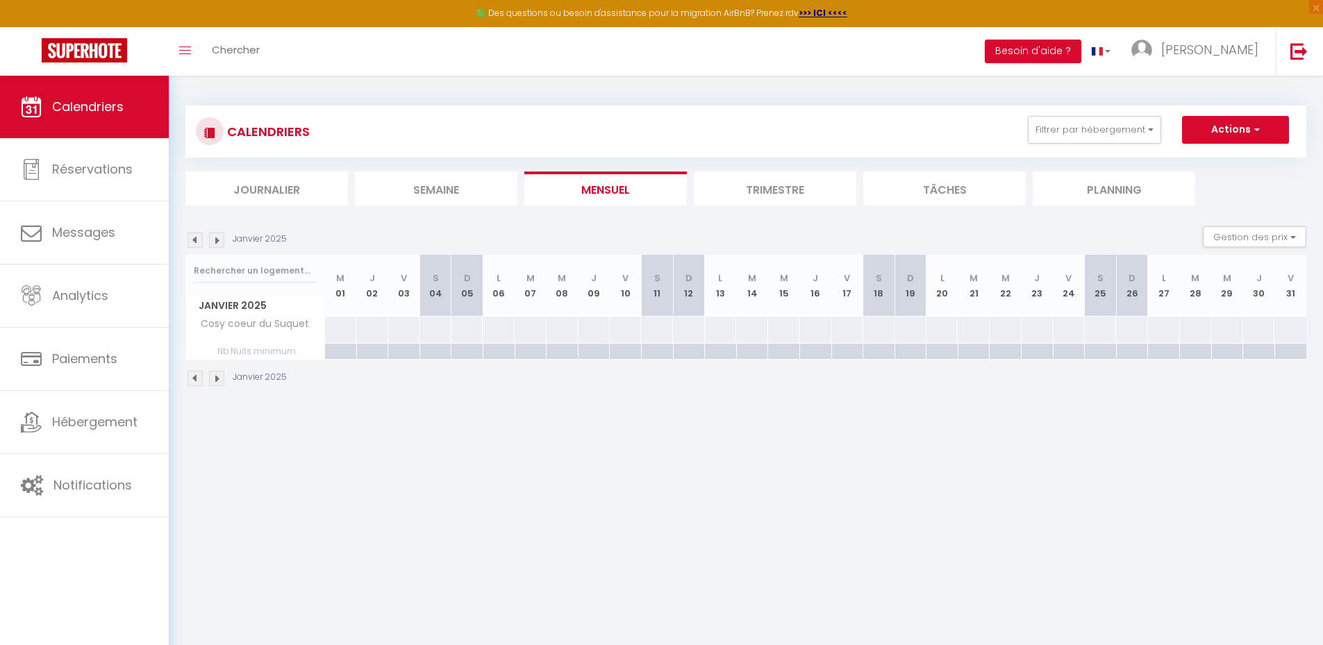
click at [216, 236] on img at bounding box center [216, 240] width 15 height 15
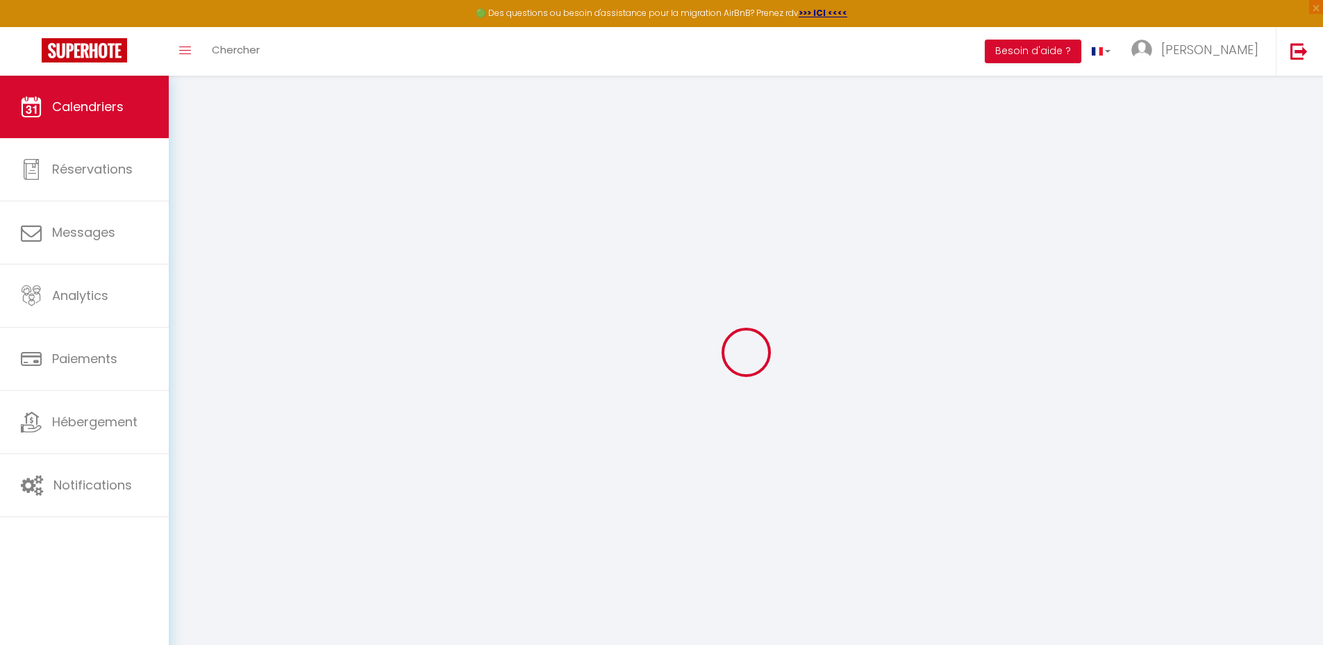
click at [215, 236] on div at bounding box center [745, 352] width 1121 height 520
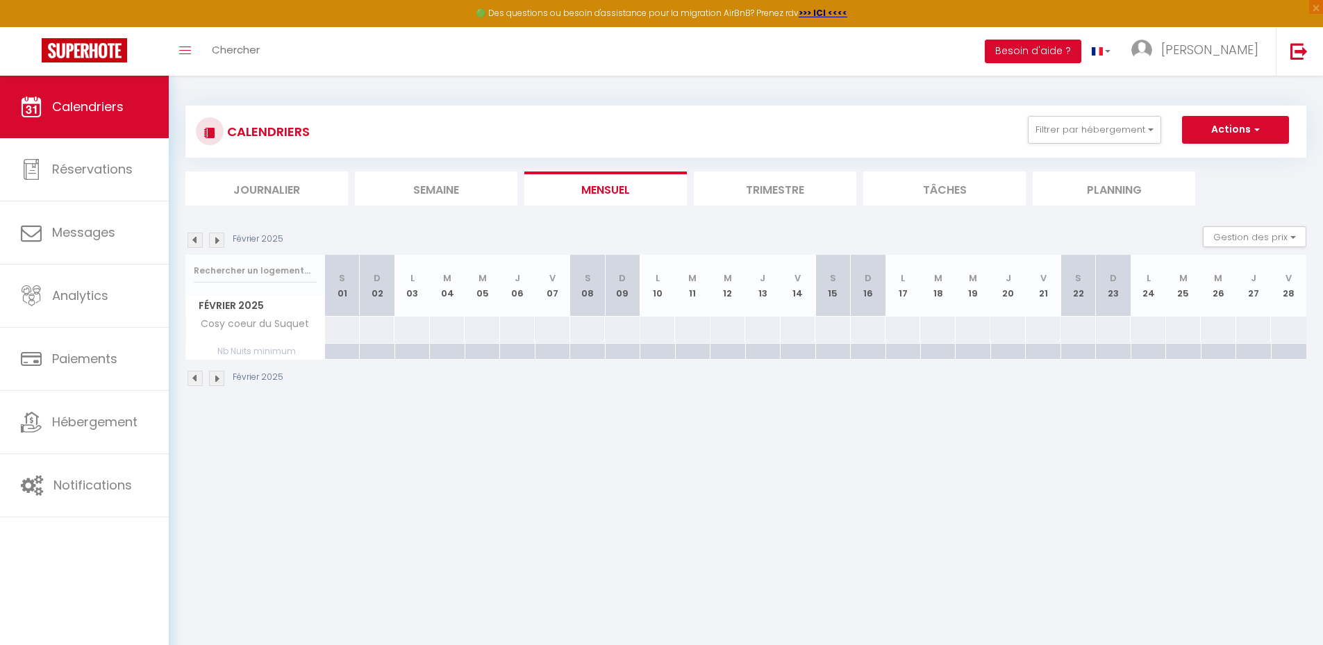
click at [215, 236] on img at bounding box center [216, 240] width 15 height 15
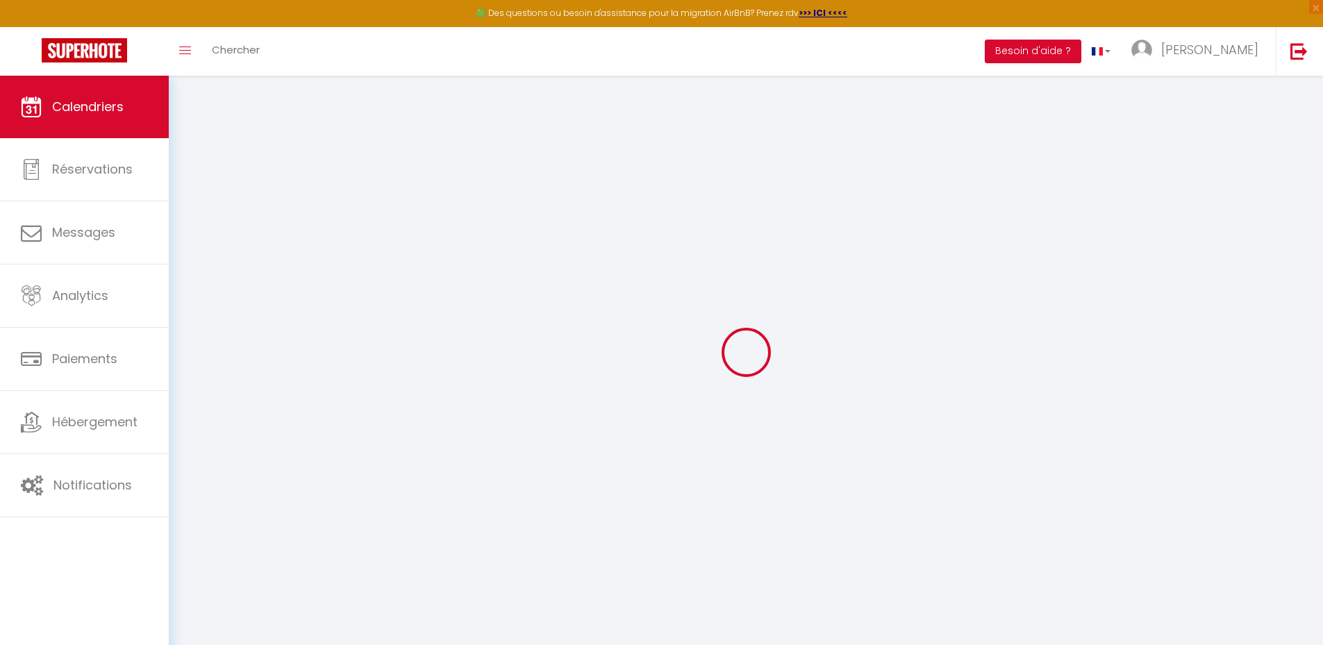
click at [215, 236] on div at bounding box center [745, 352] width 1121 height 520
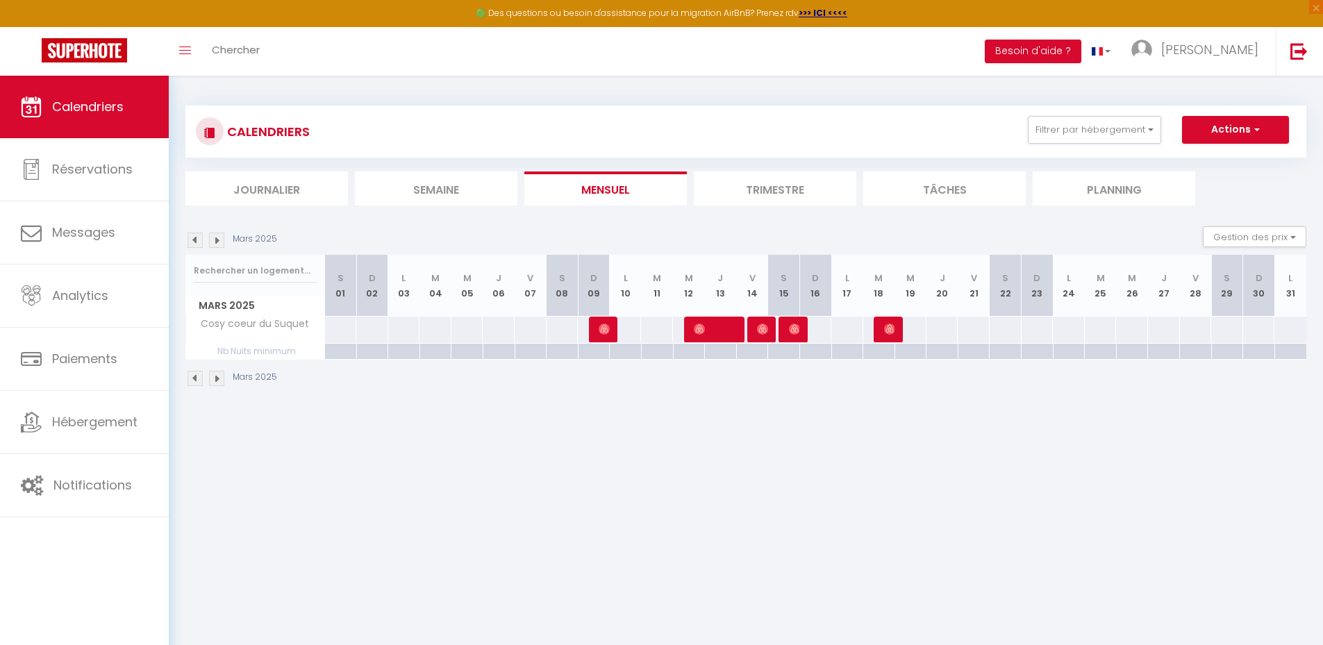
click at [215, 236] on img at bounding box center [216, 240] width 15 height 15
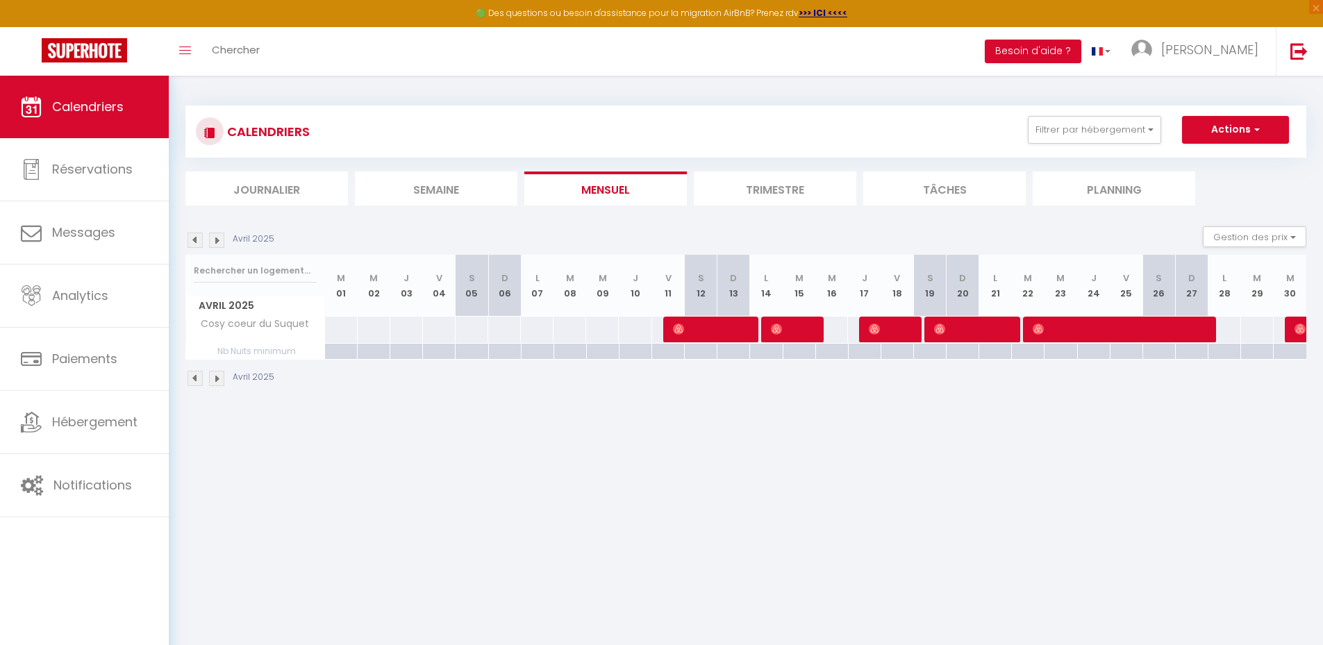
click at [215, 236] on img at bounding box center [216, 240] width 15 height 15
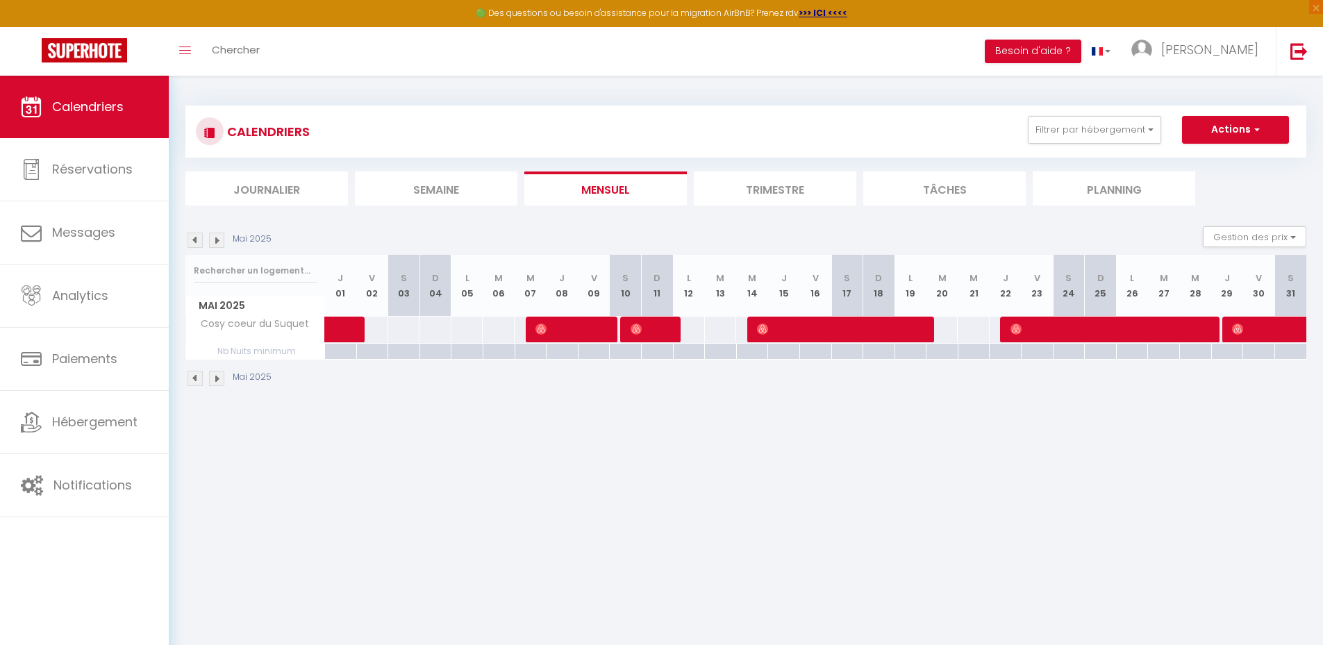
click at [215, 236] on img at bounding box center [216, 240] width 15 height 15
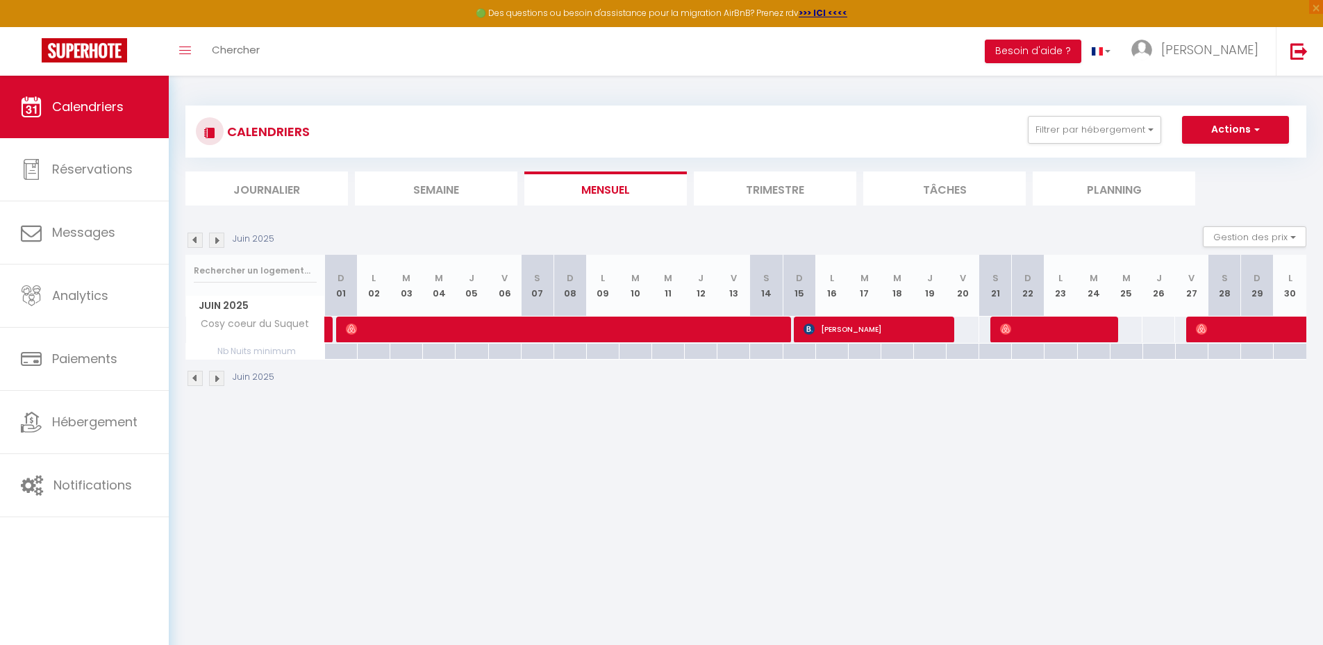
click at [215, 236] on img at bounding box center [216, 240] width 15 height 15
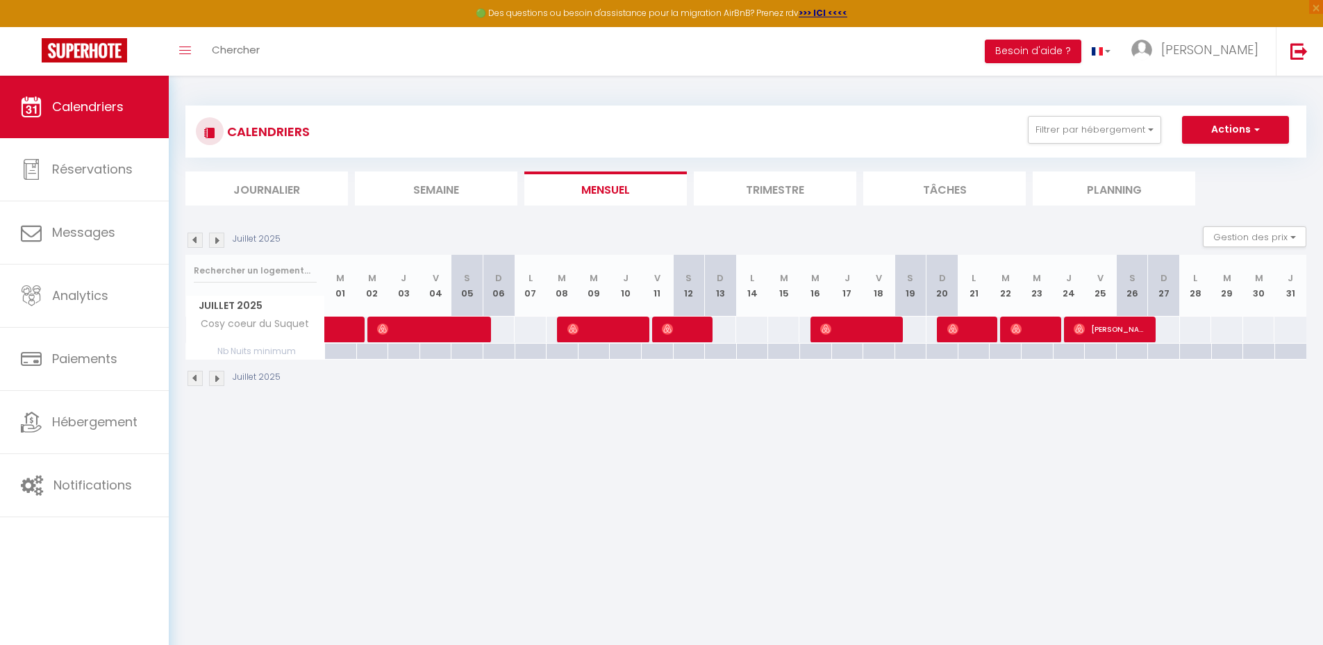
click at [215, 236] on img at bounding box center [216, 240] width 15 height 15
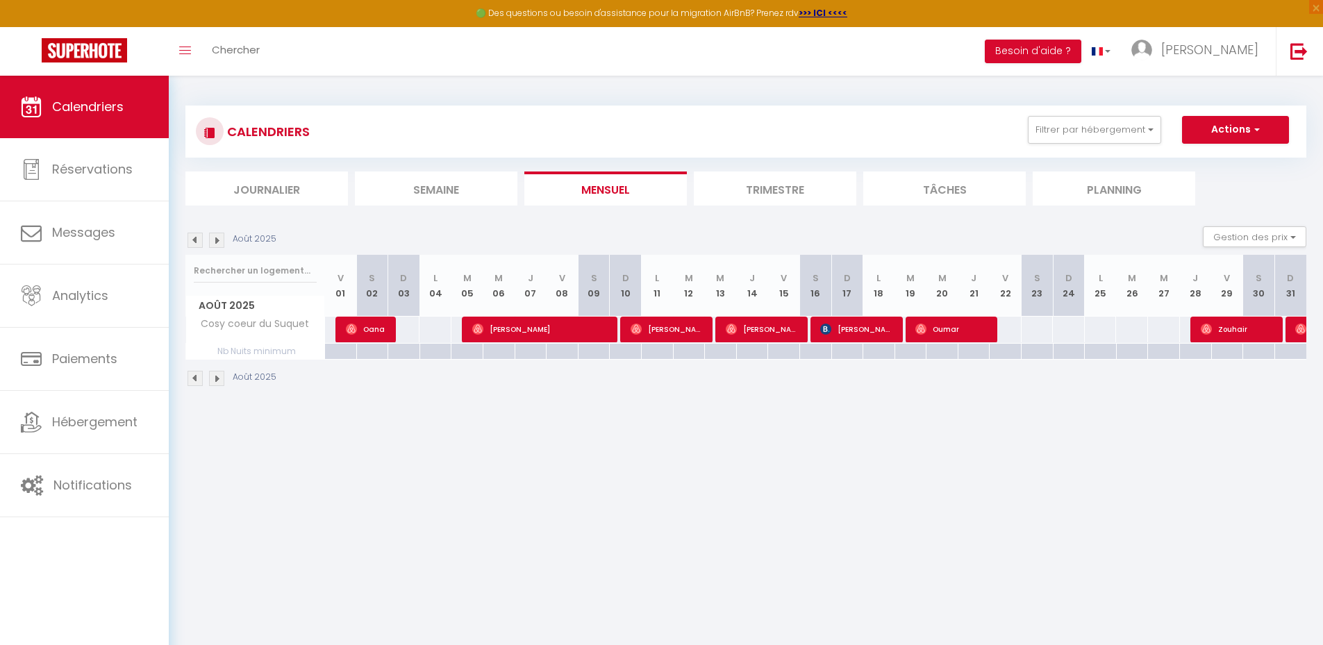
click at [215, 236] on img at bounding box center [216, 240] width 15 height 15
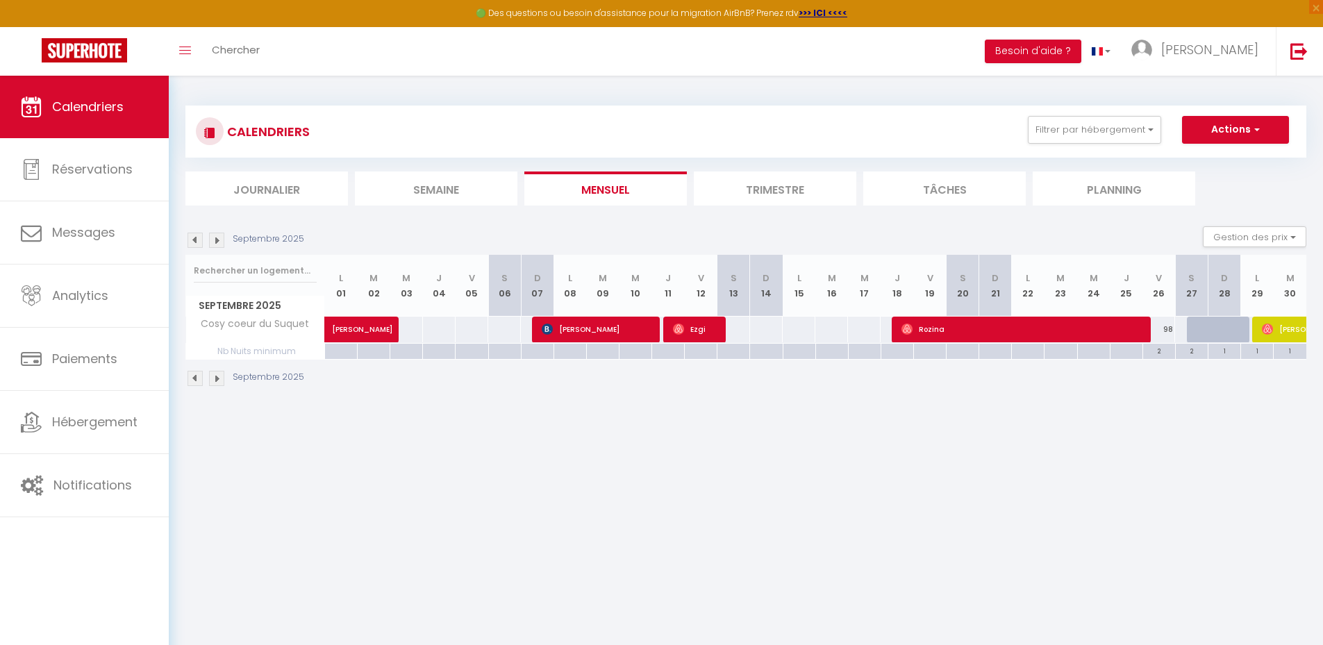
click at [215, 236] on img at bounding box center [216, 240] width 15 height 15
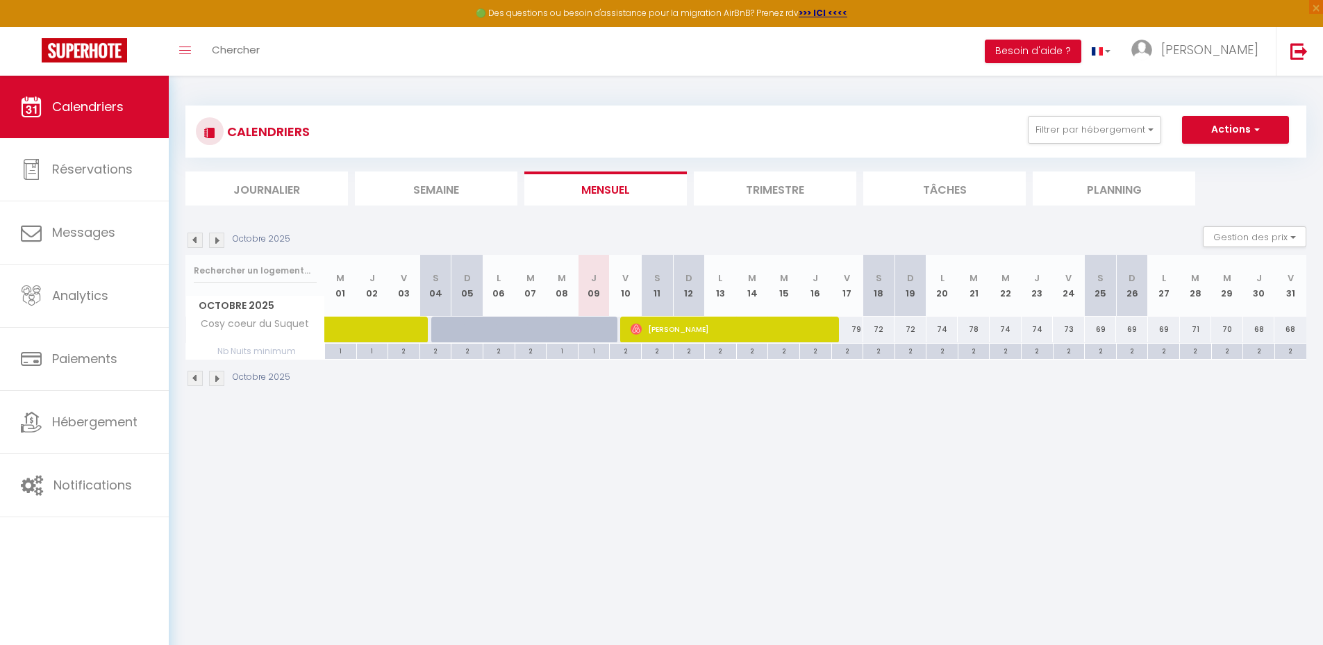
click at [571, 230] on div "Octobre 2025 Gestion des prix Nb Nuits minimum Règles Disponibilité" at bounding box center [745, 240] width 1121 height 28
click at [1098, 133] on button "Filtrer par hébergement" at bounding box center [1094, 130] width 133 height 28
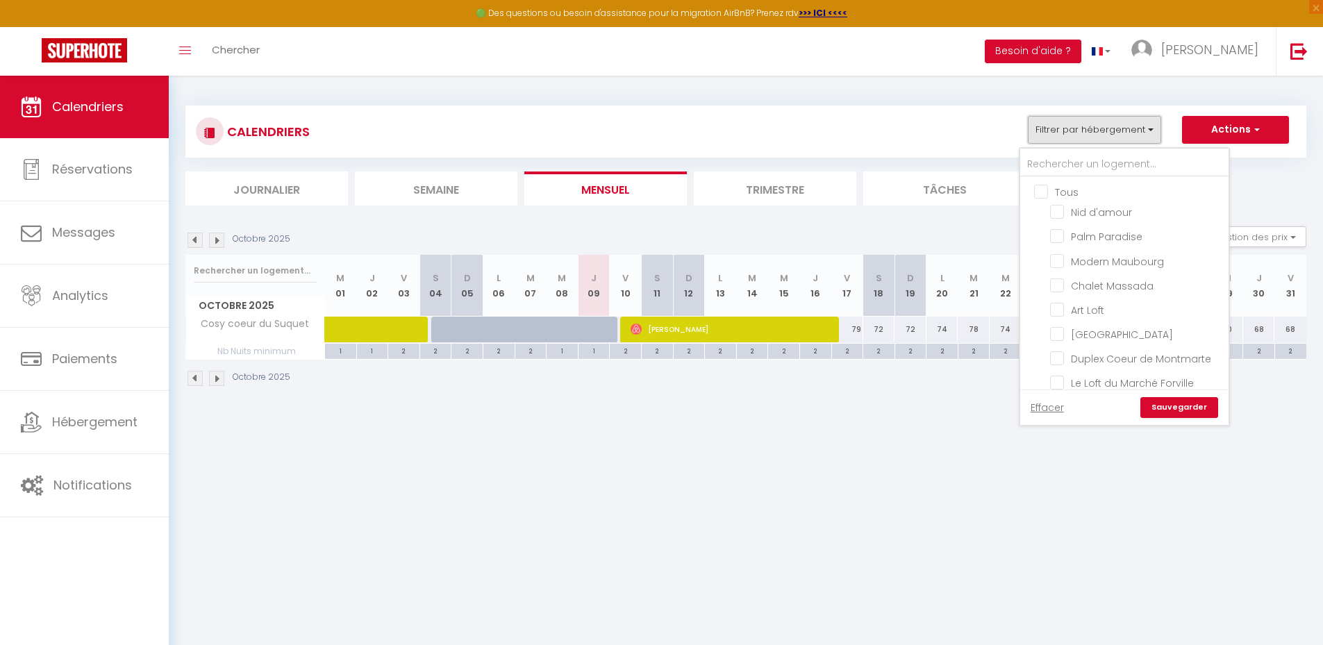
click at [1098, 133] on button "Filtrer par hébergement" at bounding box center [1094, 130] width 133 height 28
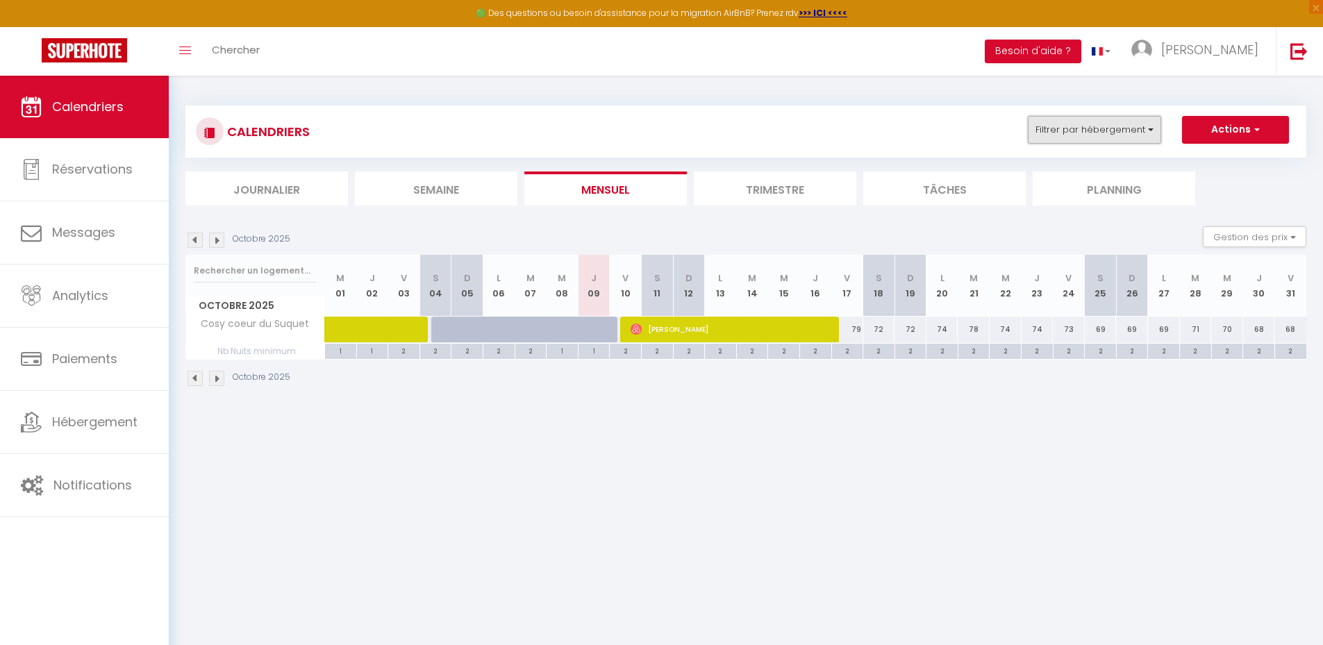
click at [1098, 134] on button "Filtrer par hébergement" at bounding box center [1094, 130] width 133 height 28
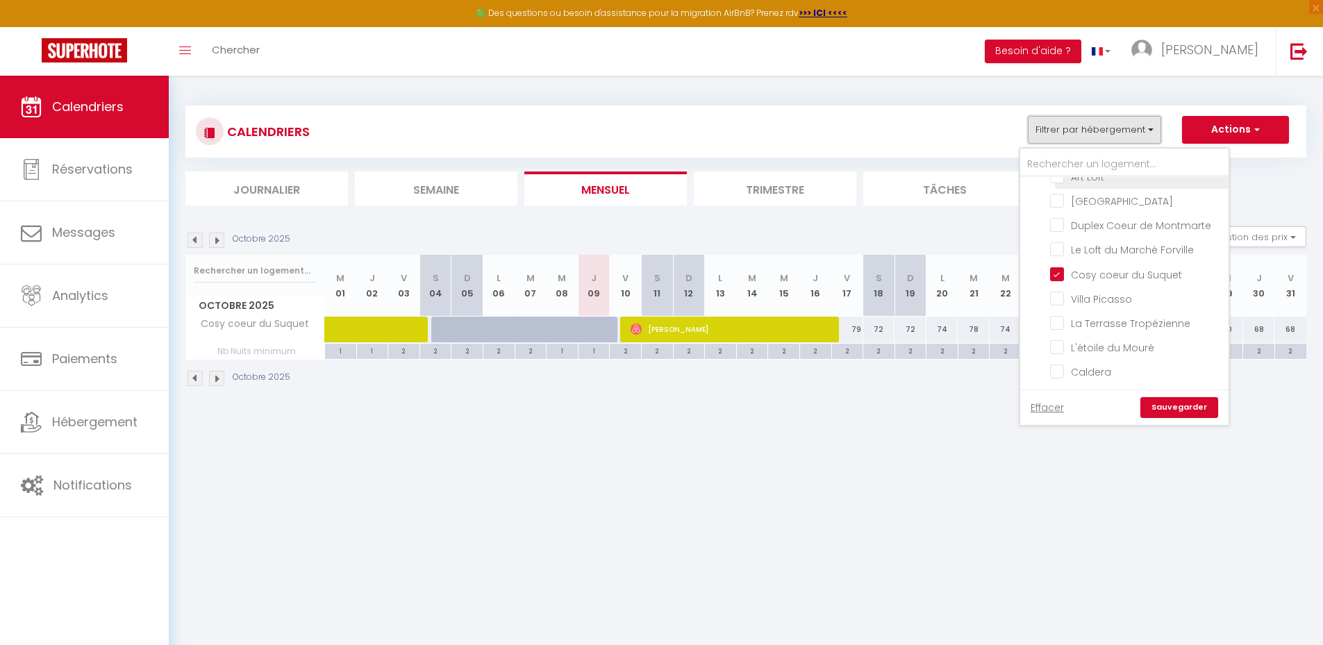
scroll to position [135, 0]
click at [1058, 274] on input "Cosy coeur du Suquet" at bounding box center [1137, 272] width 174 height 14
checkbox input "false"
click at [1057, 294] on input "Villa Picasso" at bounding box center [1137, 297] width 174 height 14
checkbox input "true"
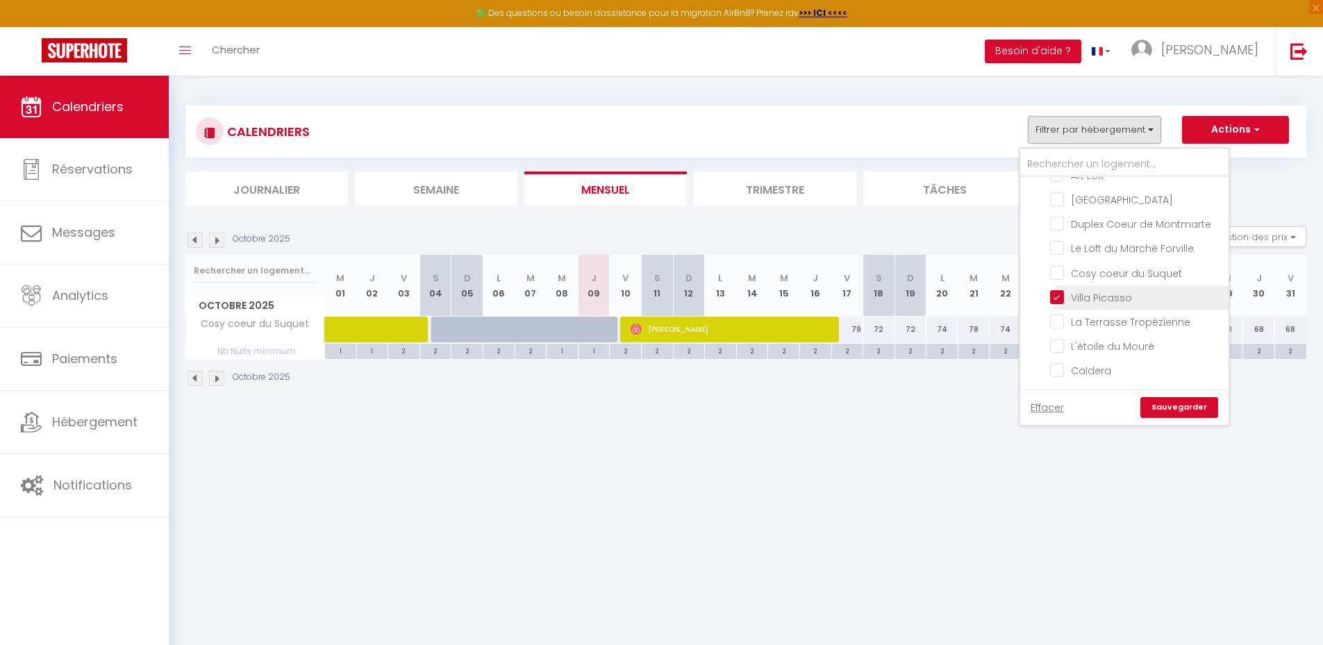
checkbox input "false"
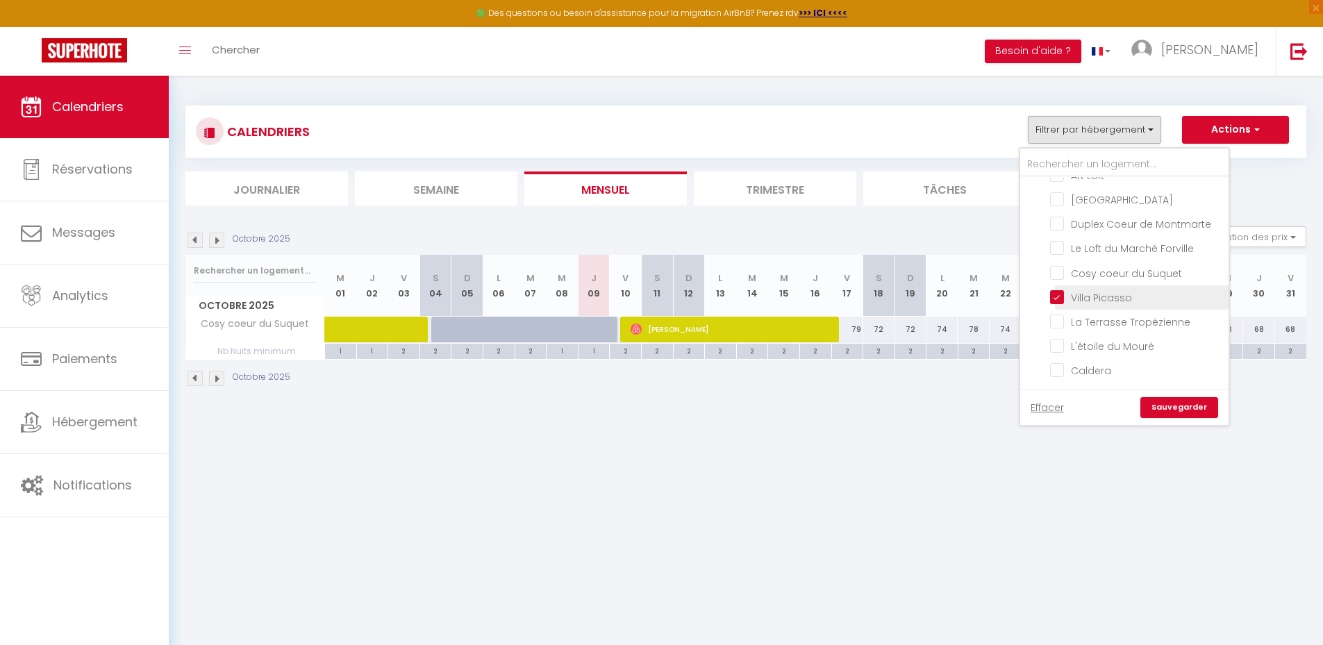
checkbox input "false"
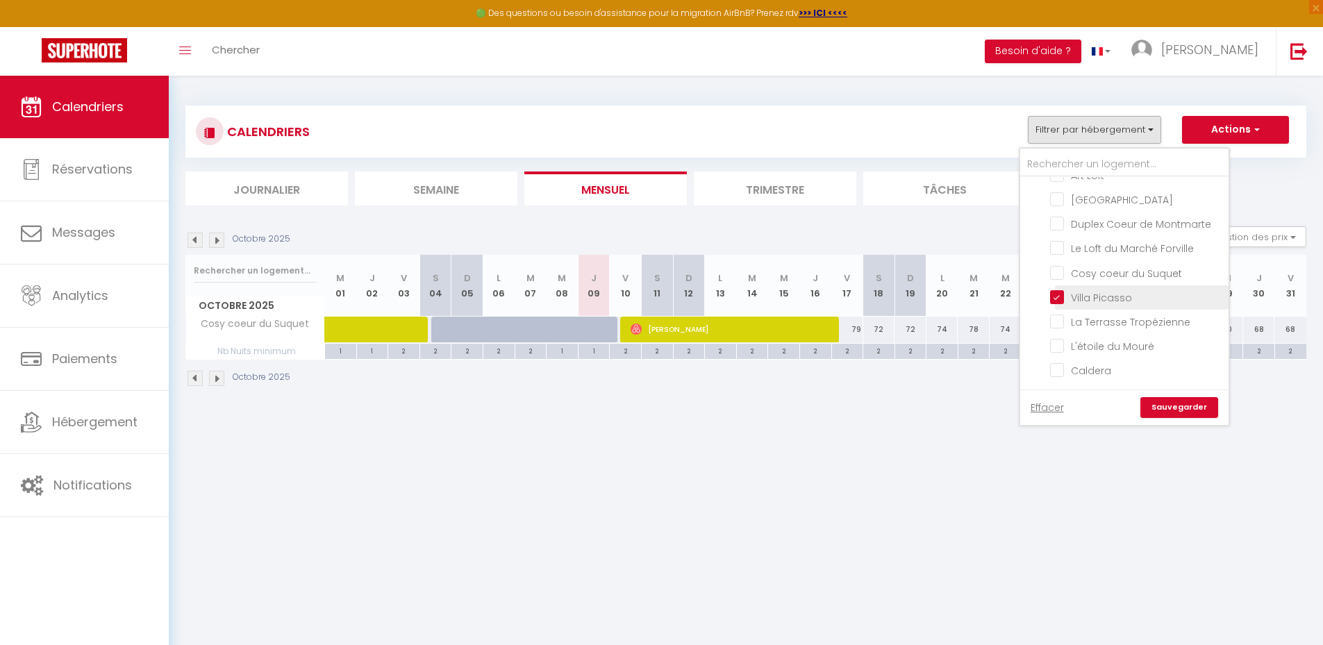
checkbox input "false"
click at [1172, 408] on link "Sauvegarder" at bounding box center [1179, 407] width 78 height 21
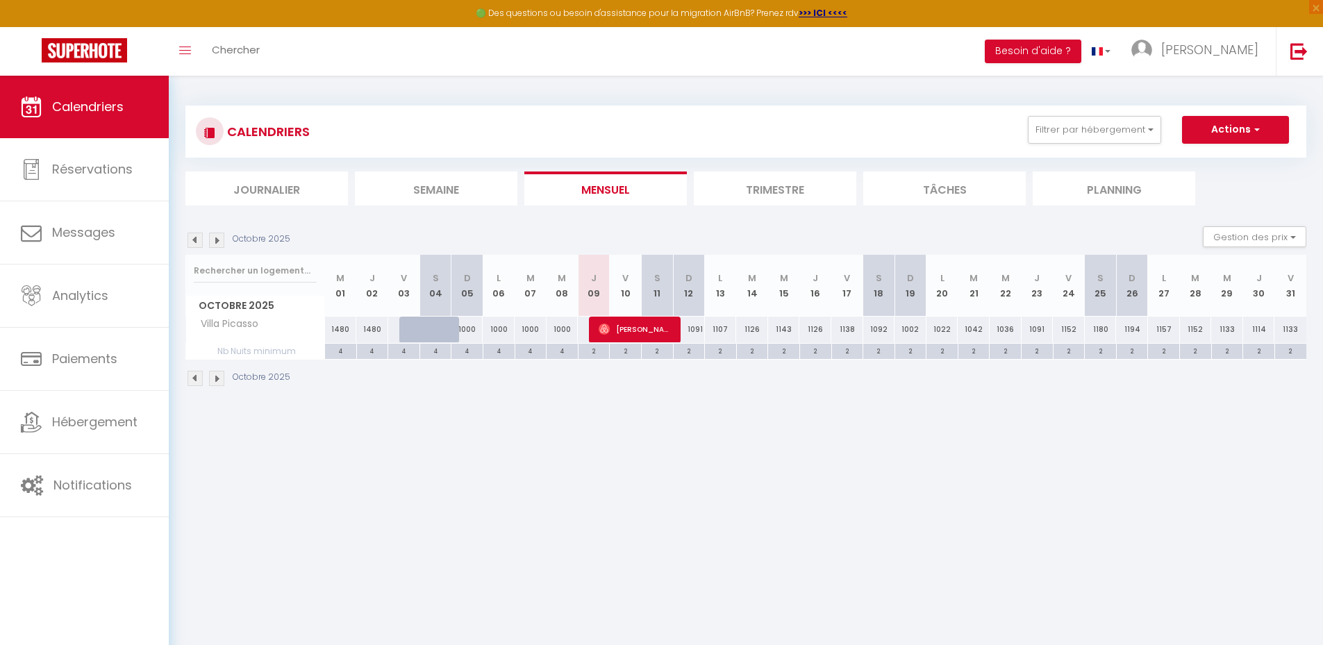
click at [821, 495] on body "🟢 Des questions ou besoin d'assistance pour la migration AirBnB? Prenez rdv >>>…" at bounding box center [661, 398] width 1323 height 645
click at [1106, 124] on button "Filtrer par hébergement" at bounding box center [1094, 130] width 133 height 28
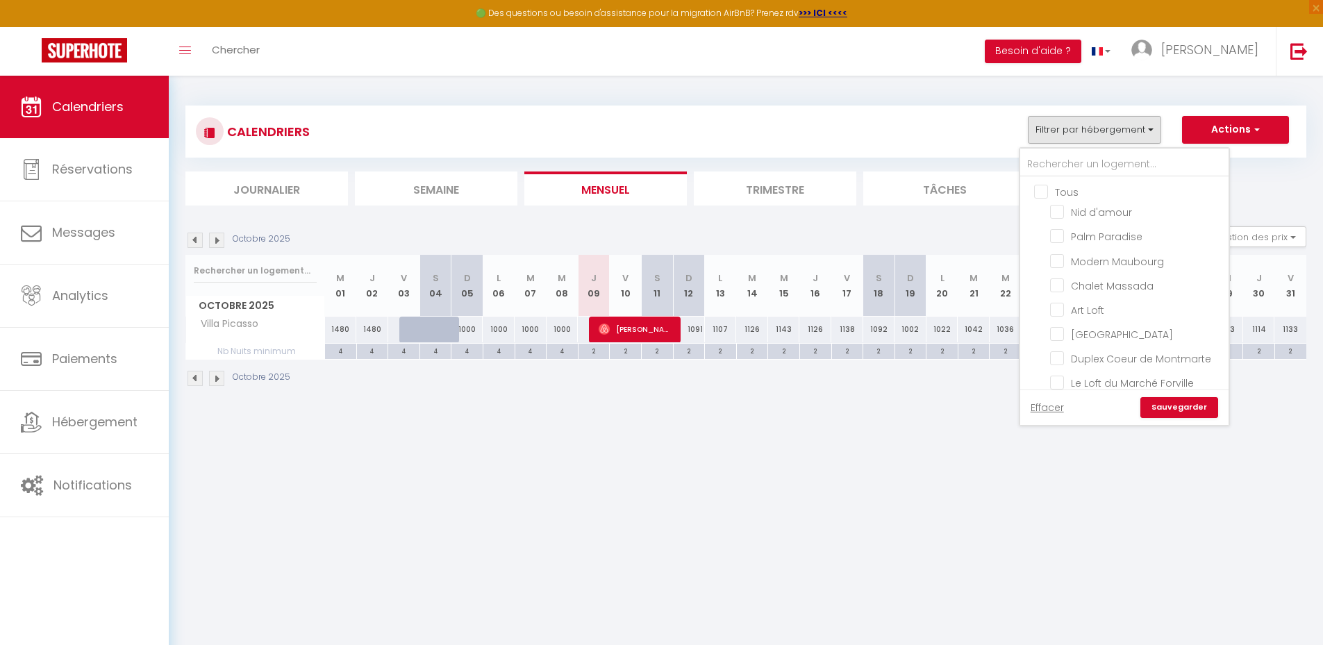
click at [1052, 199] on label "Tous" at bounding box center [1063, 192] width 31 height 15
click at [1052, 198] on input "Tous" at bounding box center [1138, 191] width 208 height 14
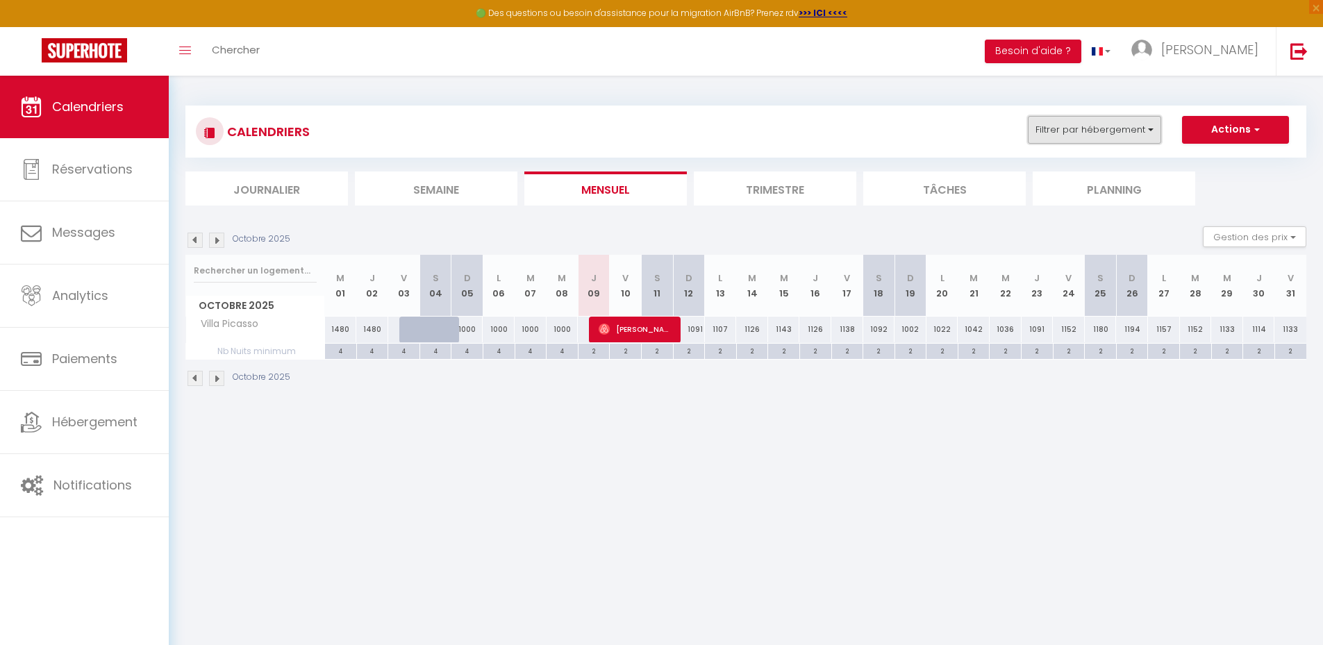
click at [1073, 129] on button "Filtrer par hébergement" at bounding box center [1094, 130] width 133 height 28
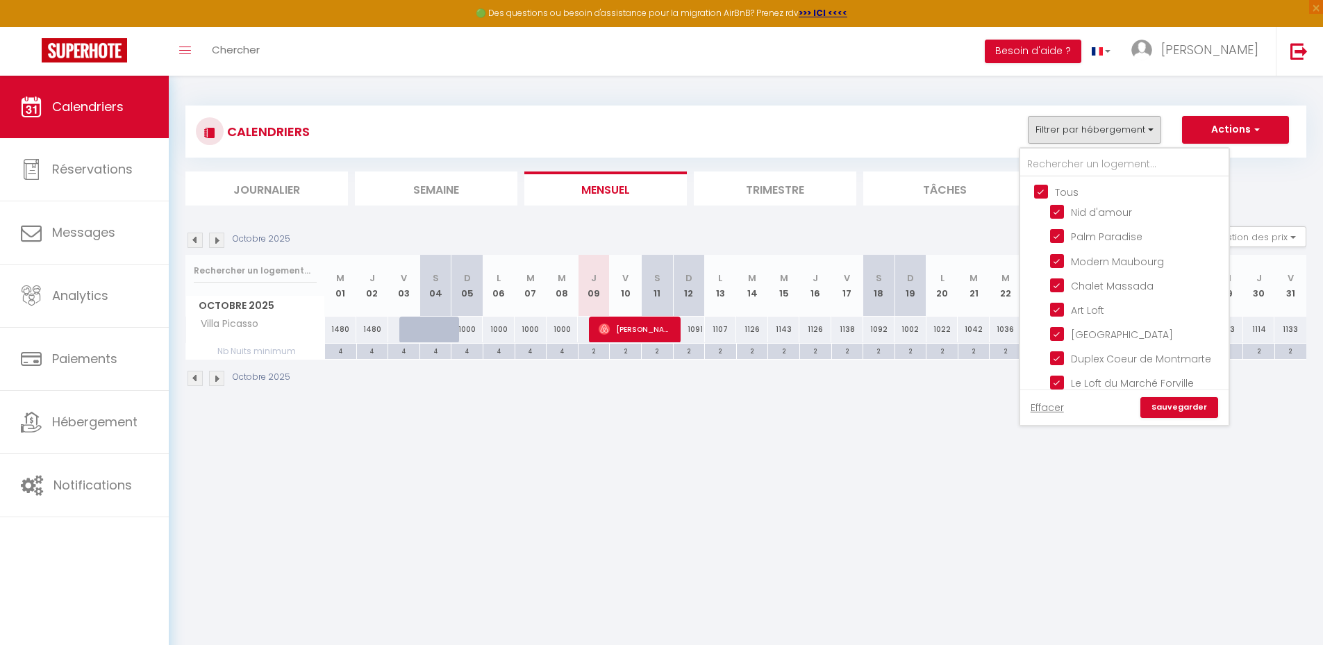
click at [1182, 403] on link "Sauvegarder" at bounding box center [1179, 407] width 78 height 21
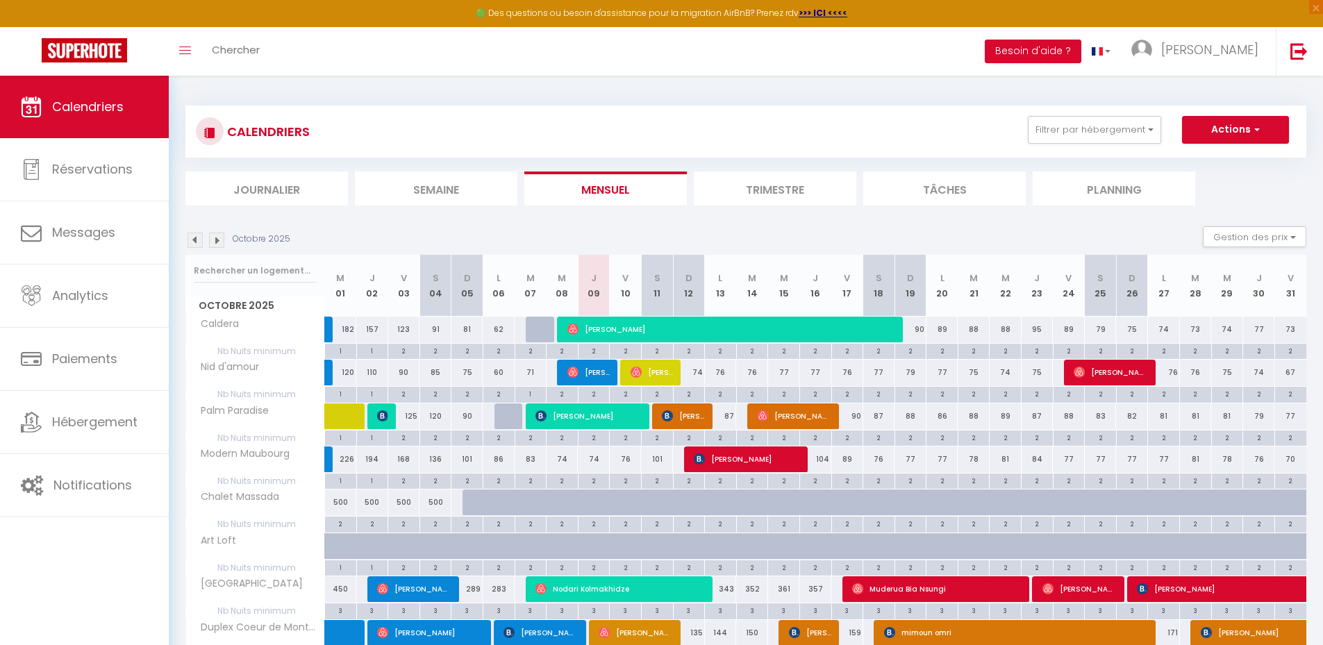
click at [716, 230] on div "Octobre 2025 Gestion des prix Nb Nuits minimum Règles Disponibilité" at bounding box center [745, 240] width 1121 height 28
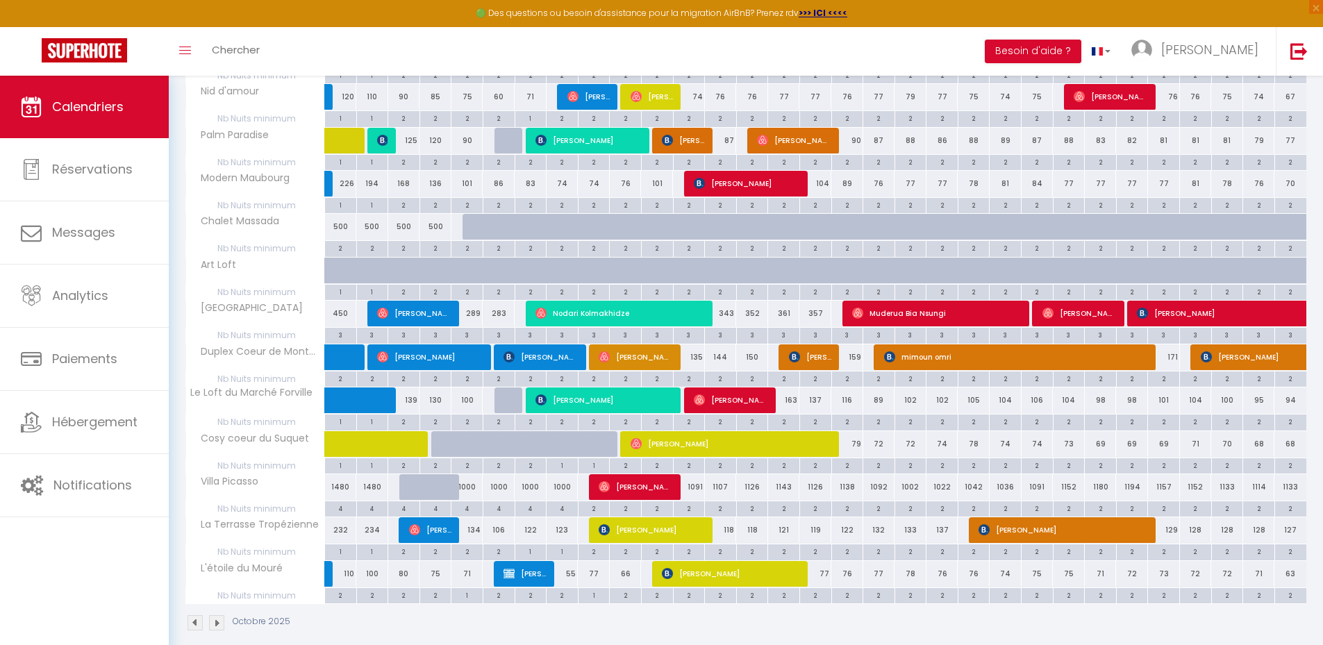
scroll to position [292, 0]
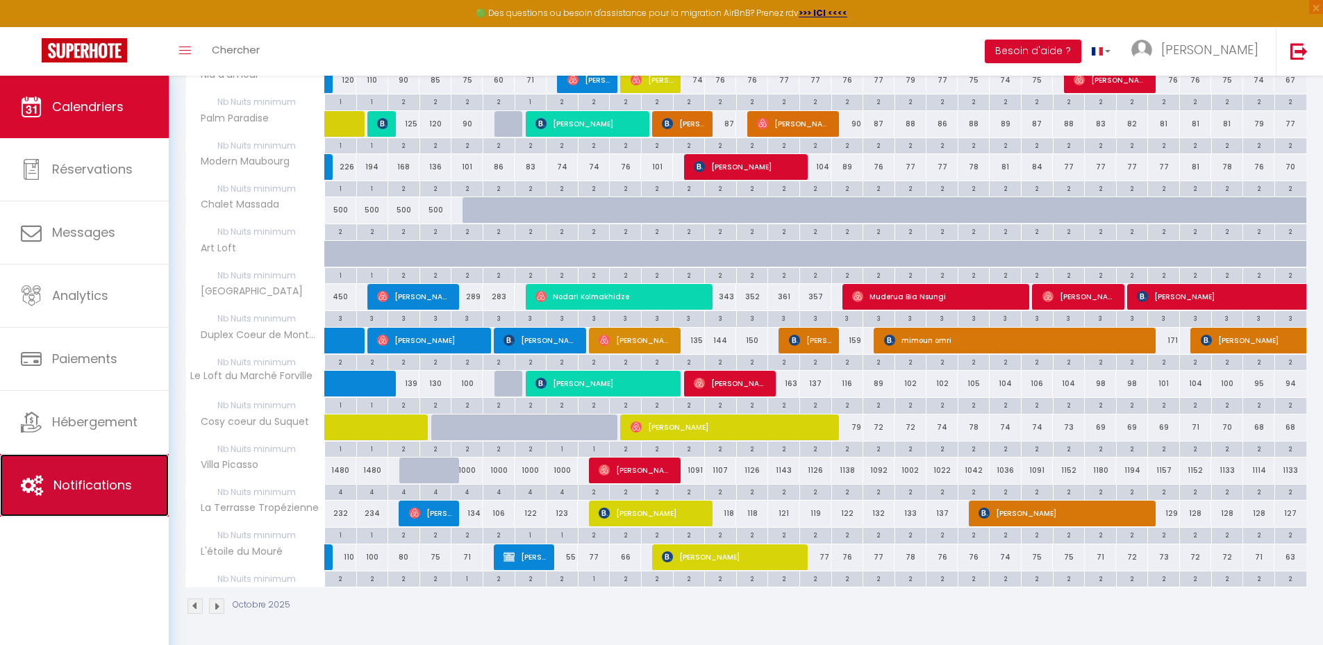
click at [99, 476] on span "Notifications" at bounding box center [92, 484] width 78 height 17
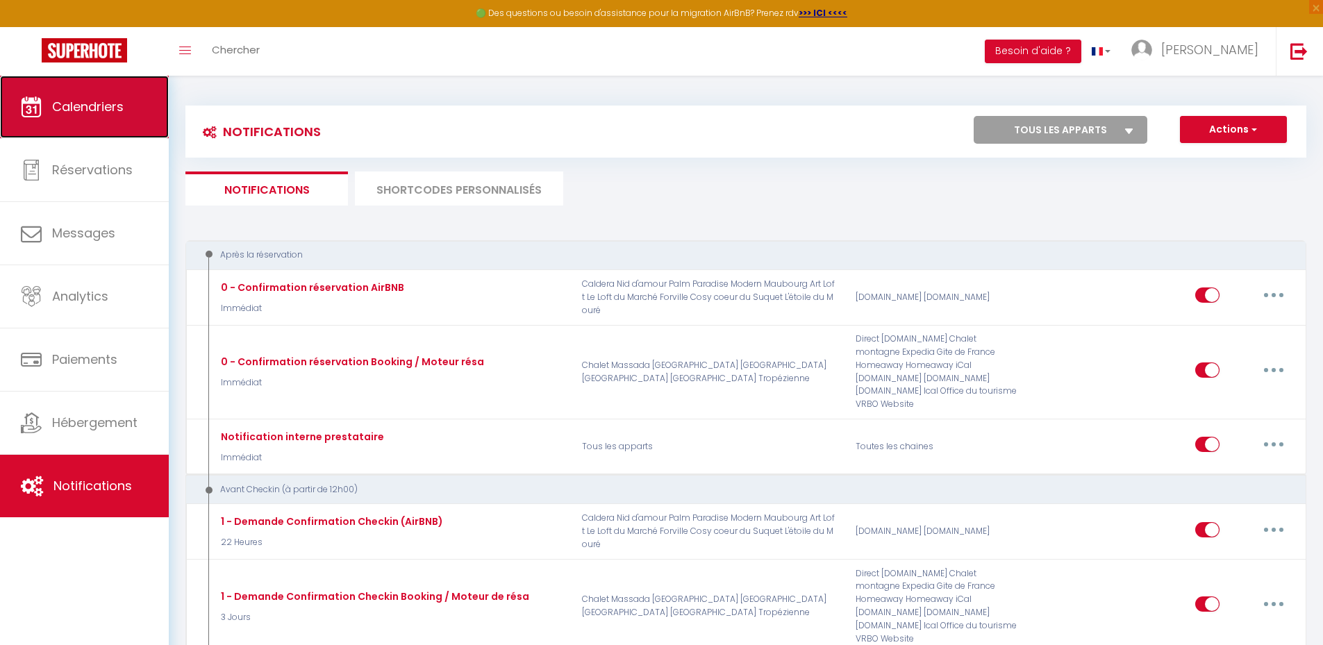
click at [99, 113] on span "Calendriers" at bounding box center [88, 106] width 72 height 17
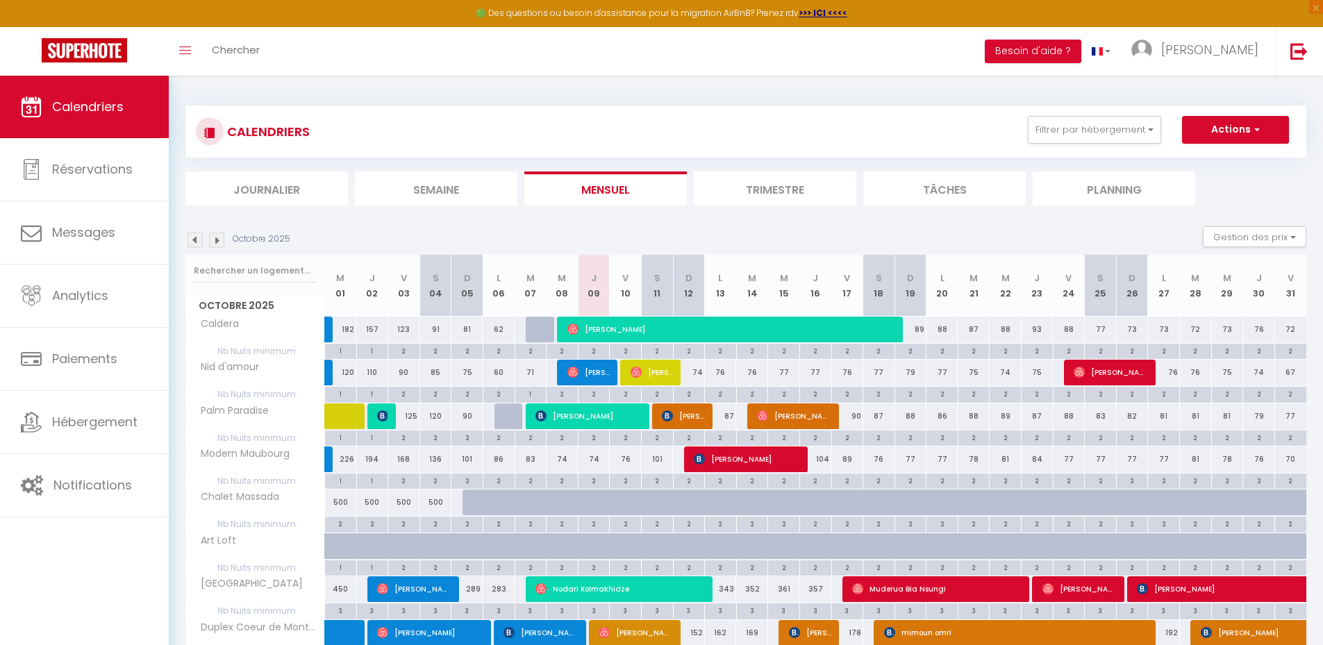
click at [219, 238] on img at bounding box center [216, 240] width 15 height 15
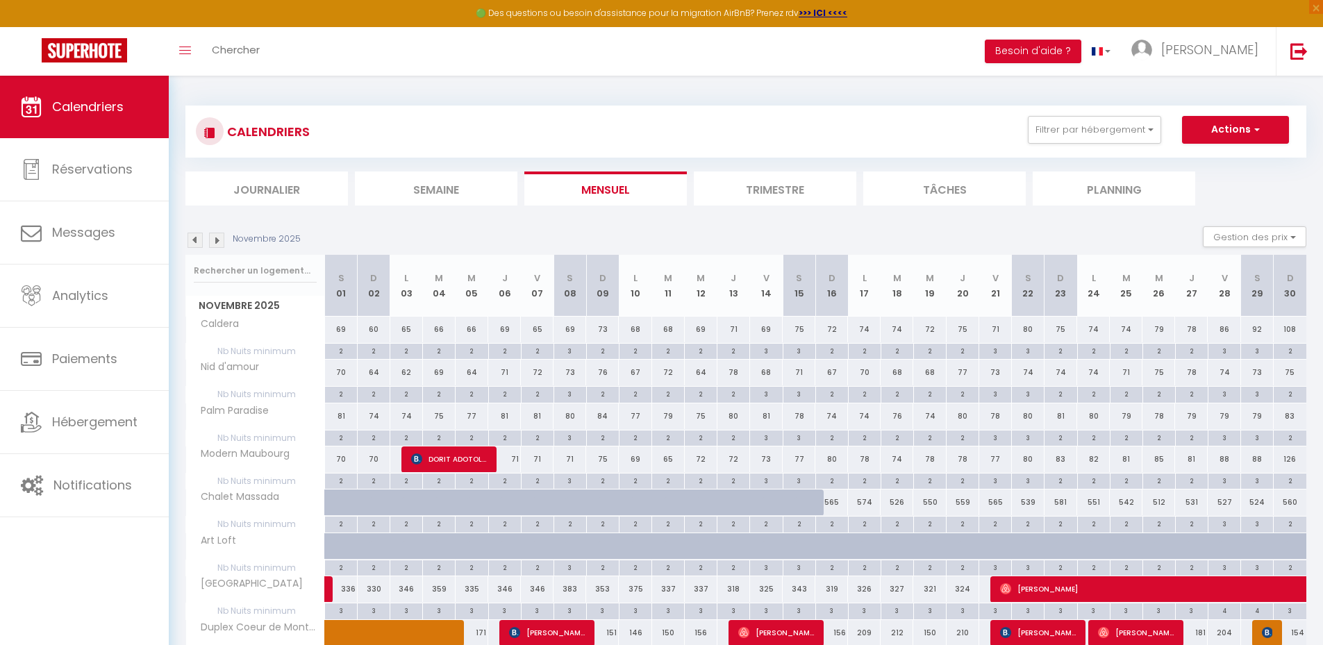
click at [219, 238] on img at bounding box center [216, 240] width 15 height 15
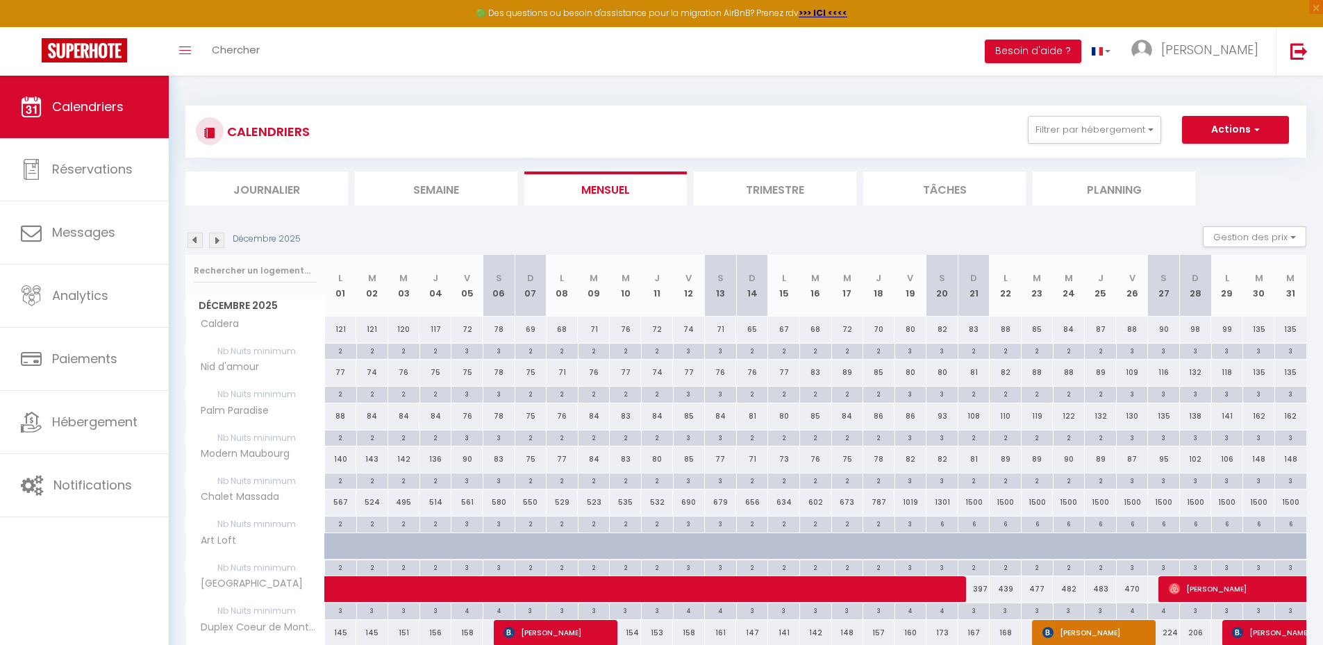
click at [219, 238] on img at bounding box center [216, 240] width 15 height 15
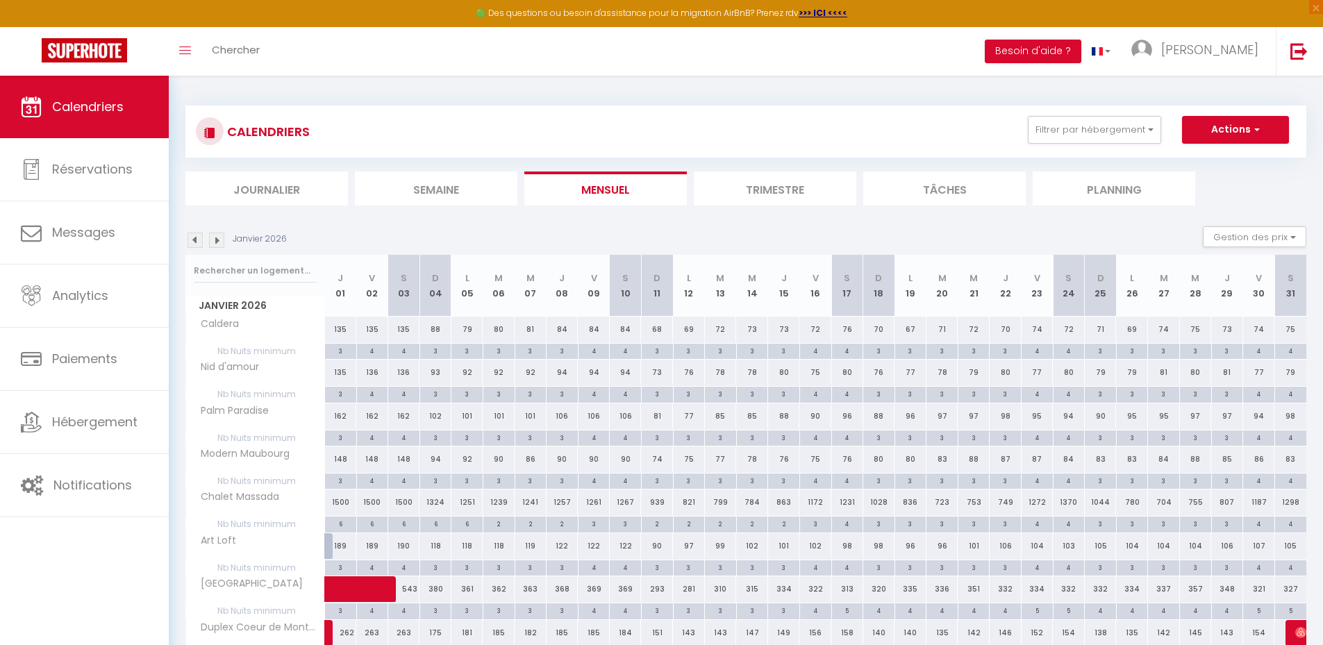
click at [196, 237] on img at bounding box center [194, 240] width 15 height 15
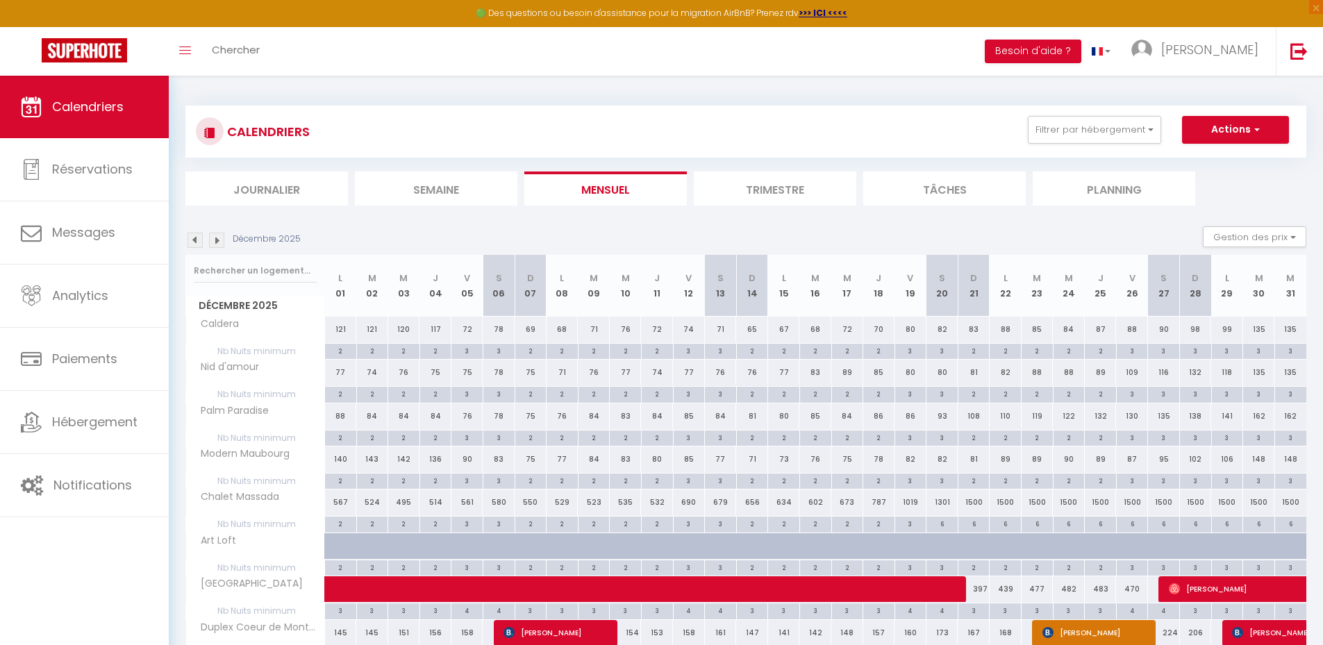
click at [196, 237] on img at bounding box center [194, 240] width 15 height 15
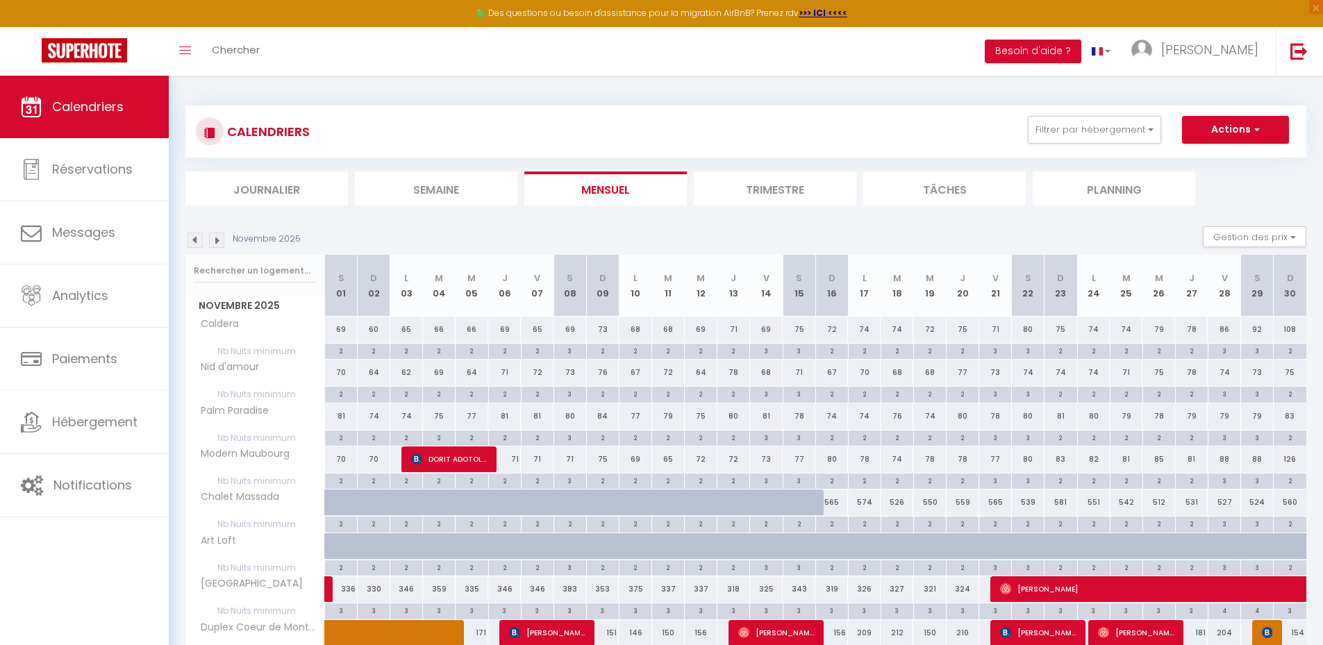
click at [196, 237] on img at bounding box center [194, 240] width 15 height 15
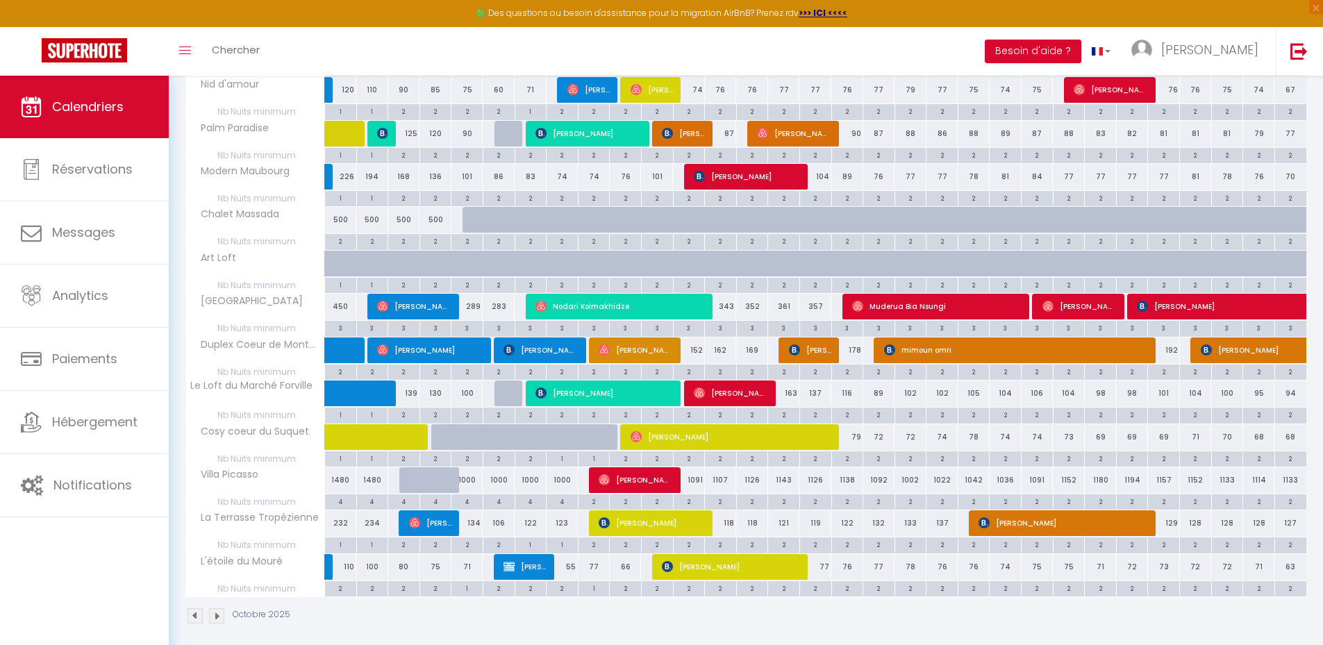
scroll to position [292, 0]
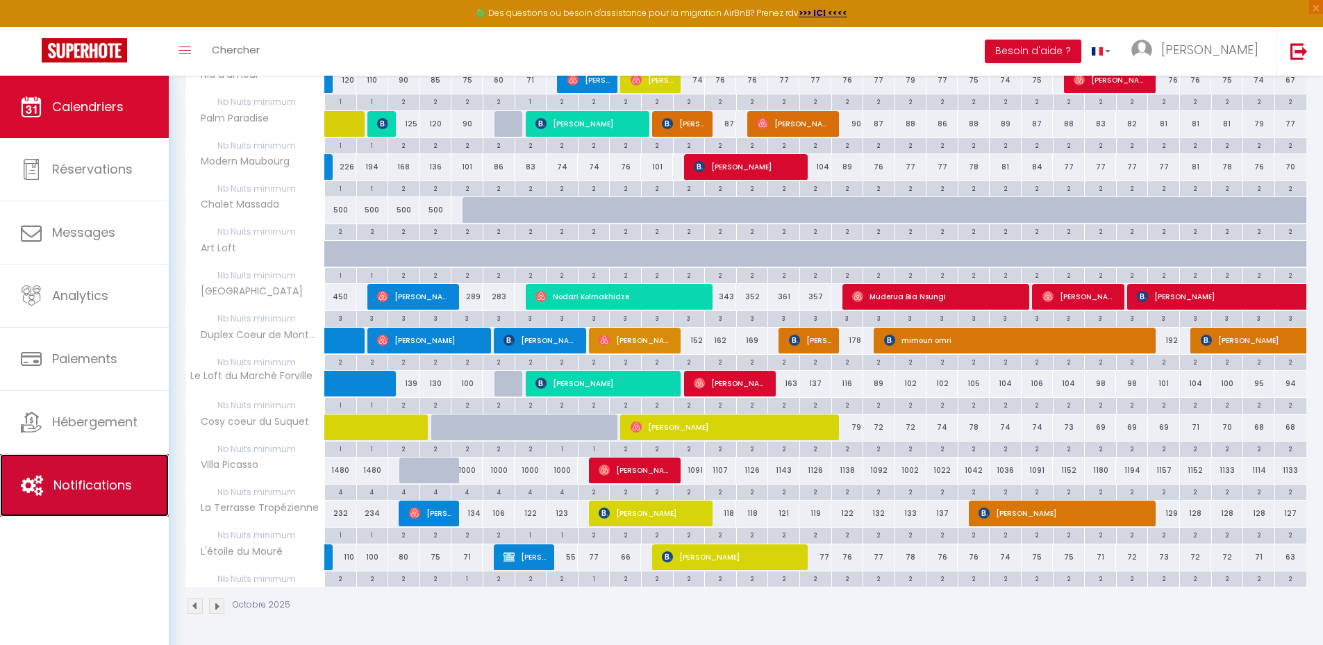
click at [110, 474] on link "Notifications" at bounding box center [84, 485] width 169 height 62
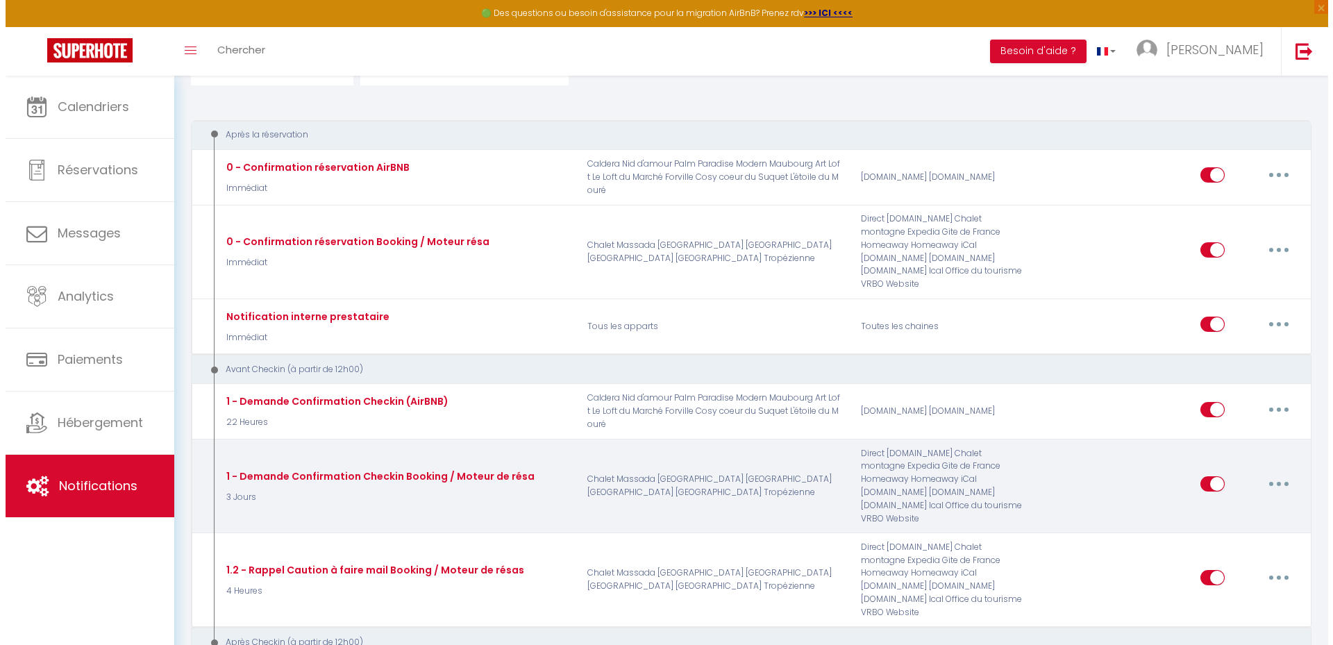
scroll to position [139, 0]
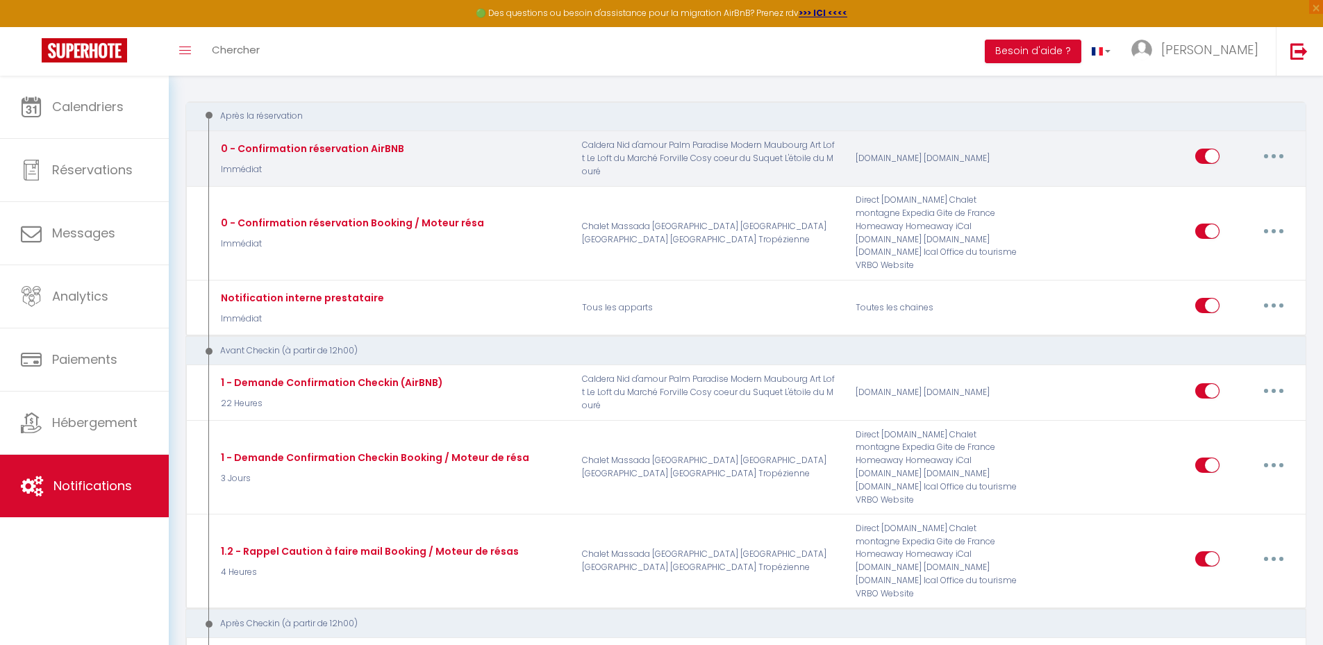
click at [1267, 154] on button "button" at bounding box center [1273, 156] width 39 height 22
click at [1221, 213] on link "Dupliquer" at bounding box center [1237, 213] width 103 height 24
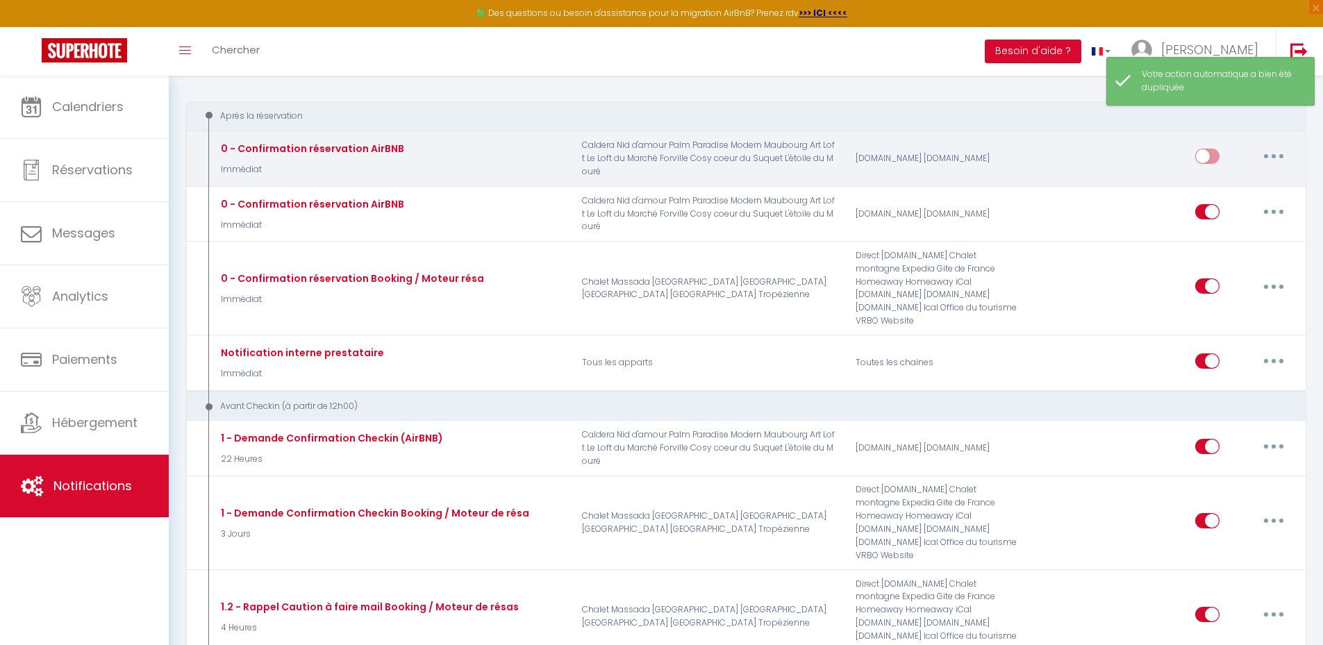
click at [1269, 153] on button "button" at bounding box center [1273, 156] width 39 height 22
click at [1234, 187] on link "Editer" at bounding box center [1237, 188] width 103 height 24
type input "0 - Confirmation réservation AirBNB"
select select "Immédiat"
select select "if_booking_is_paid"
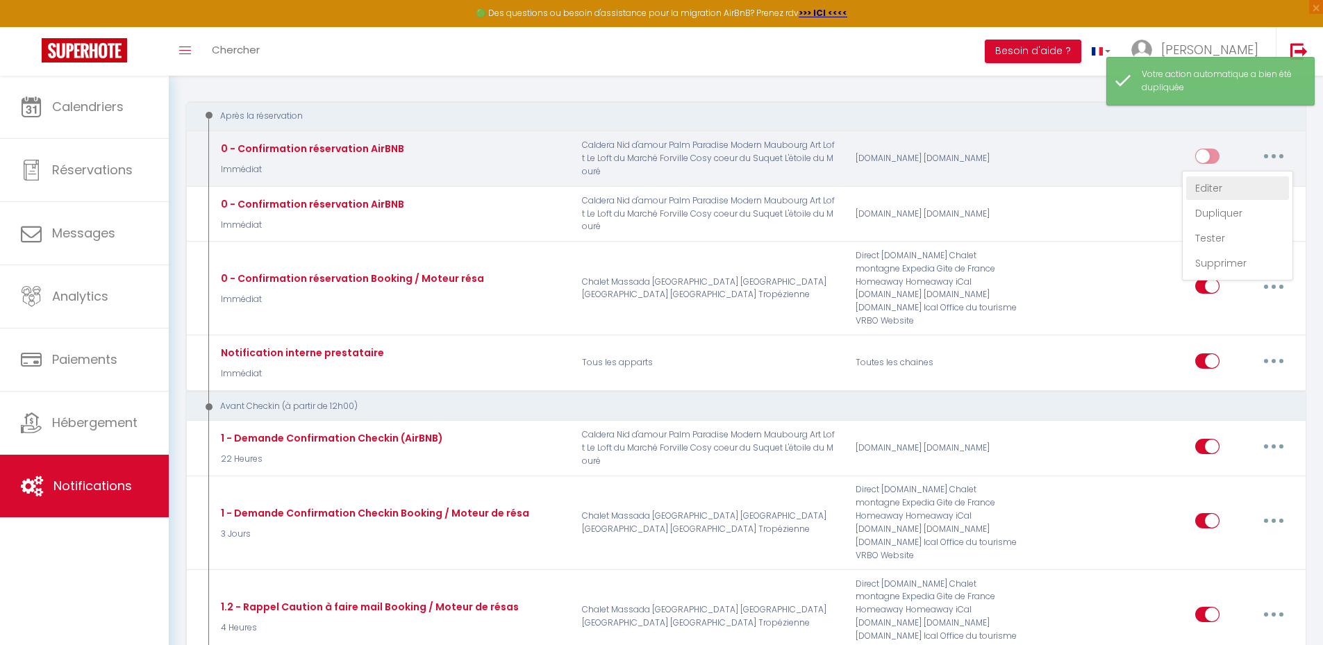
checkbox input "true"
checkbox input "false"
radio input "true"
type input "[RENTAL:NAME] - Merci pour votre réservation - [BOOKING:ID] - [GUEST:FIRST_NAME…"
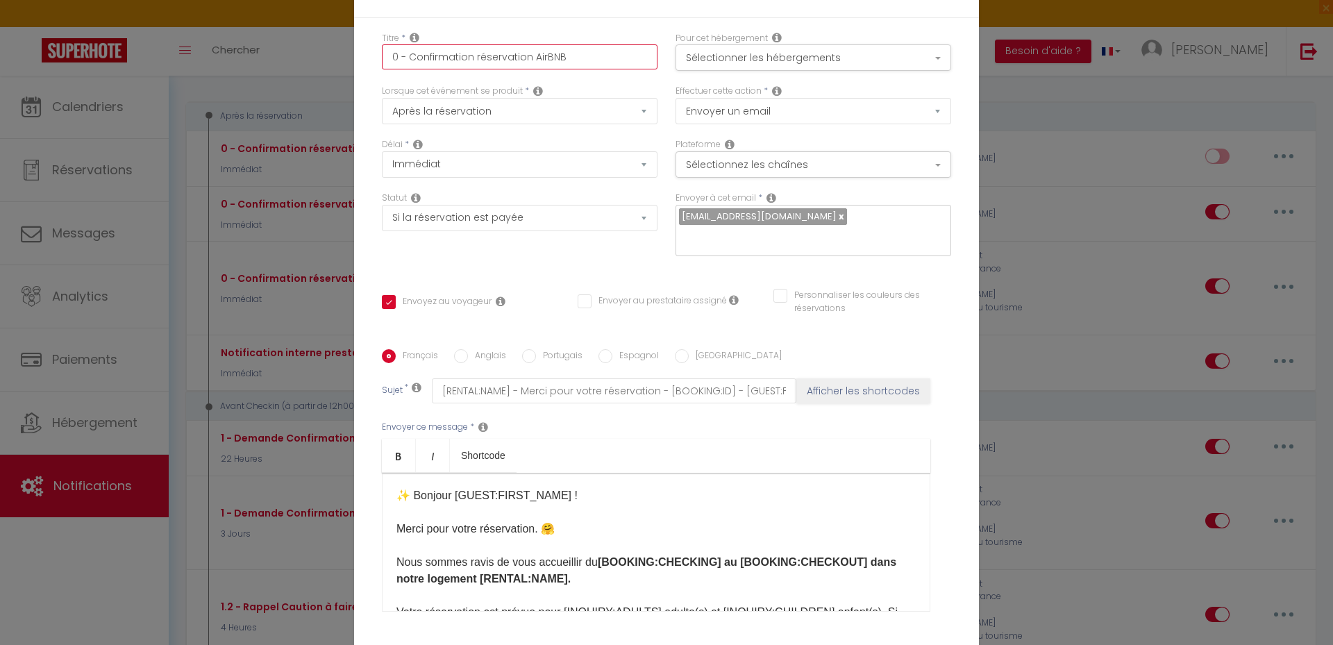
drag, startPoint x: 571, startPoint y: 61, endPoint x: 569, endPoint y: 69, distance: 8.1
click at [570, 67] on input "0 - Confirmation réservation AirBNB" at bounding box center [520, 56] width 276 height 25
type input "0 - Confirmation réservation AirBN"
checkbox input "true"
checkbox input "false"
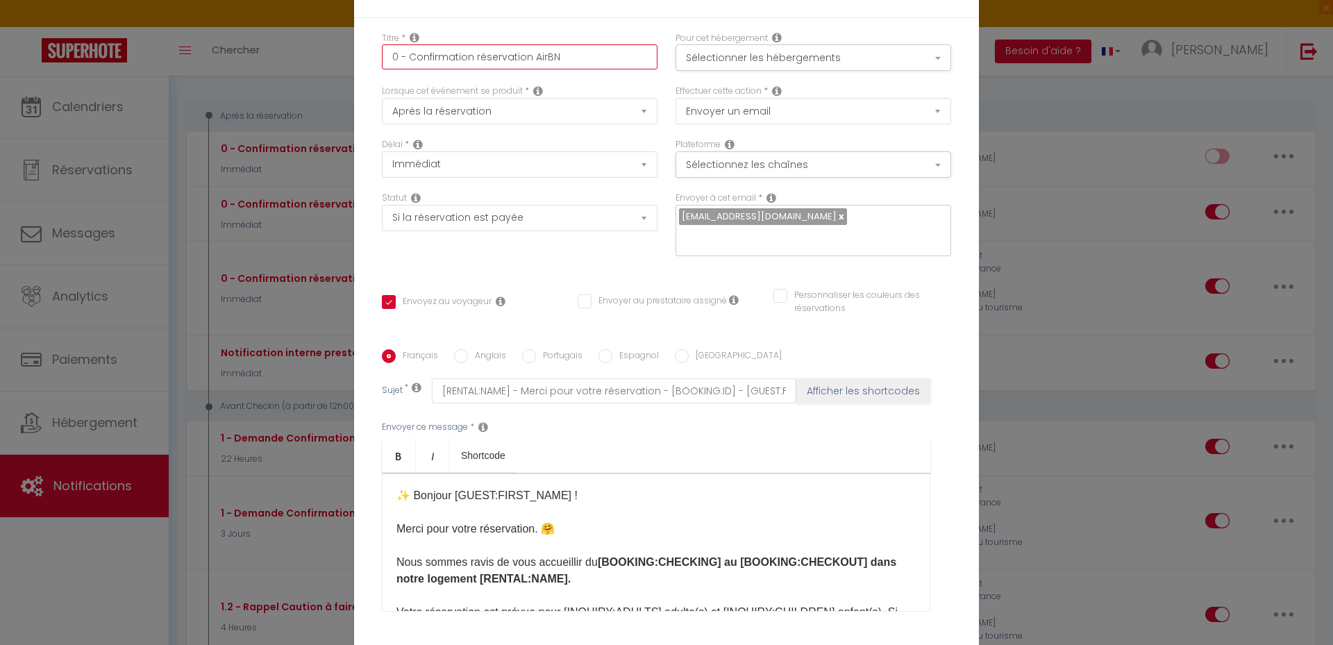
checkbox input "false"
type input "0 - Confirmation réservation AirB"
checkbox input "true"
checkbox input "false"
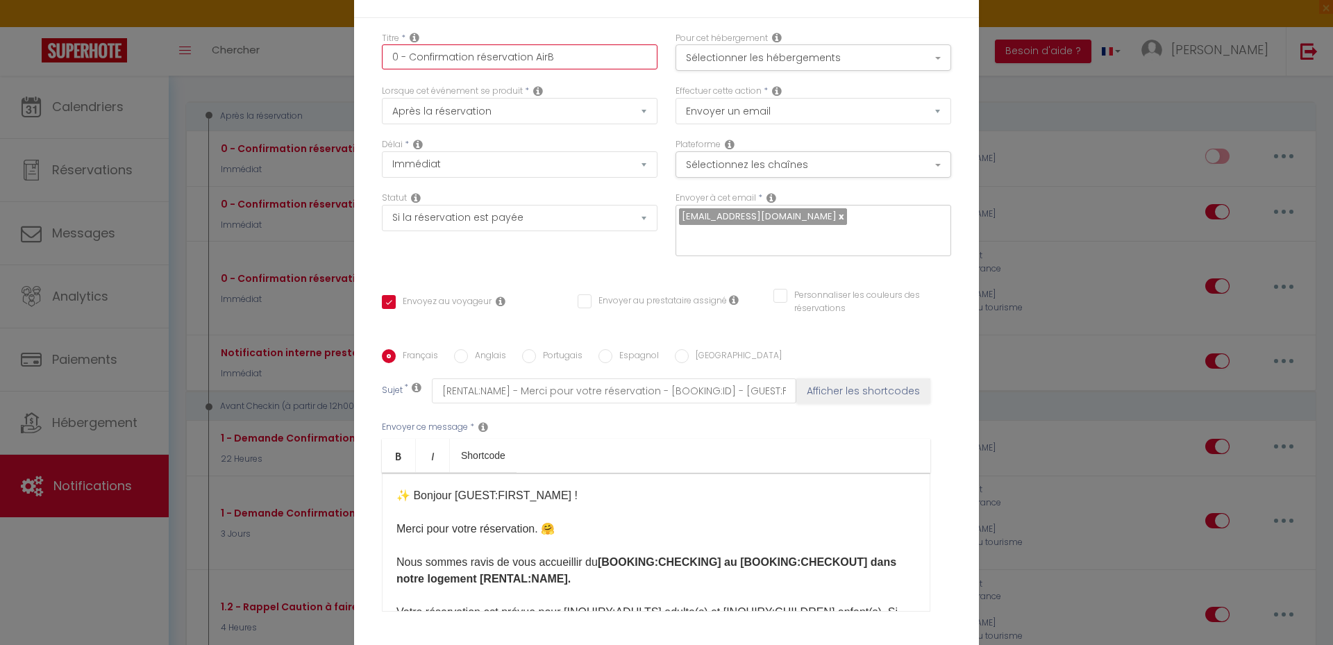
type input "0 - Confirmation réservation Air"
checkbox input "true"
checkbox input "false"
type input "0 - Confirmation réservation Ai"
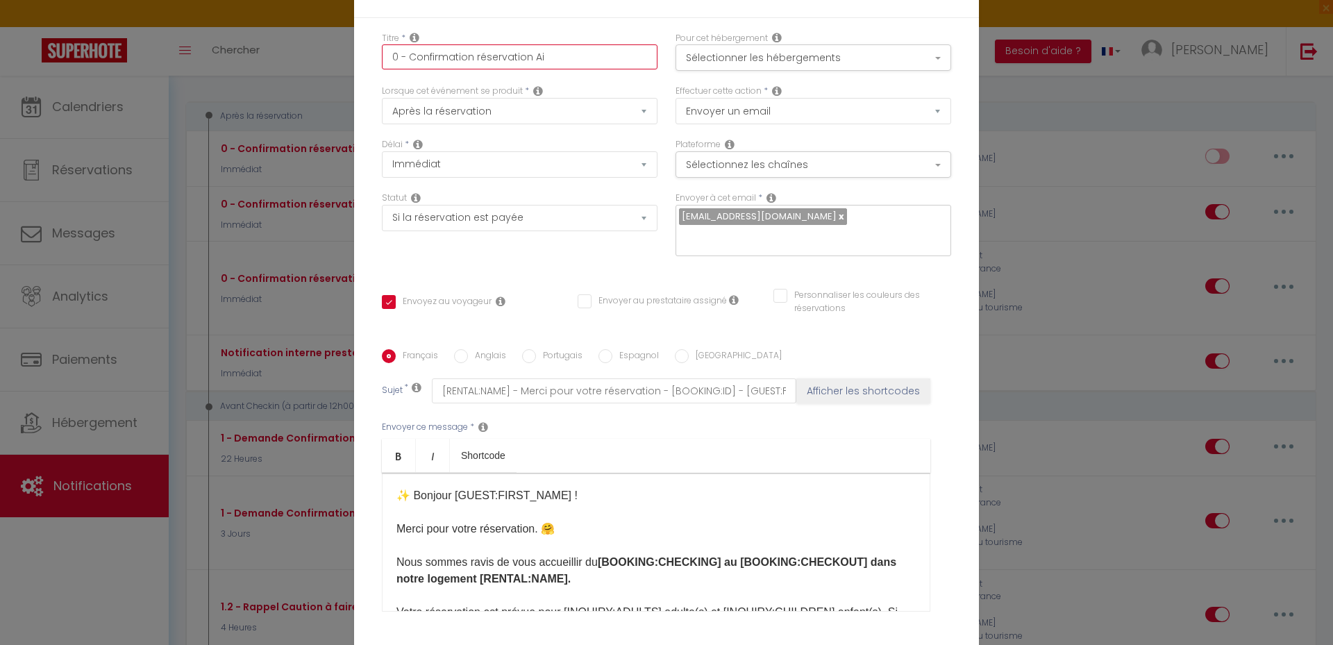
checkbox input "true"
checkbox input "false"
type input "0 - Confirmation réservation A"
checkbox input "true"
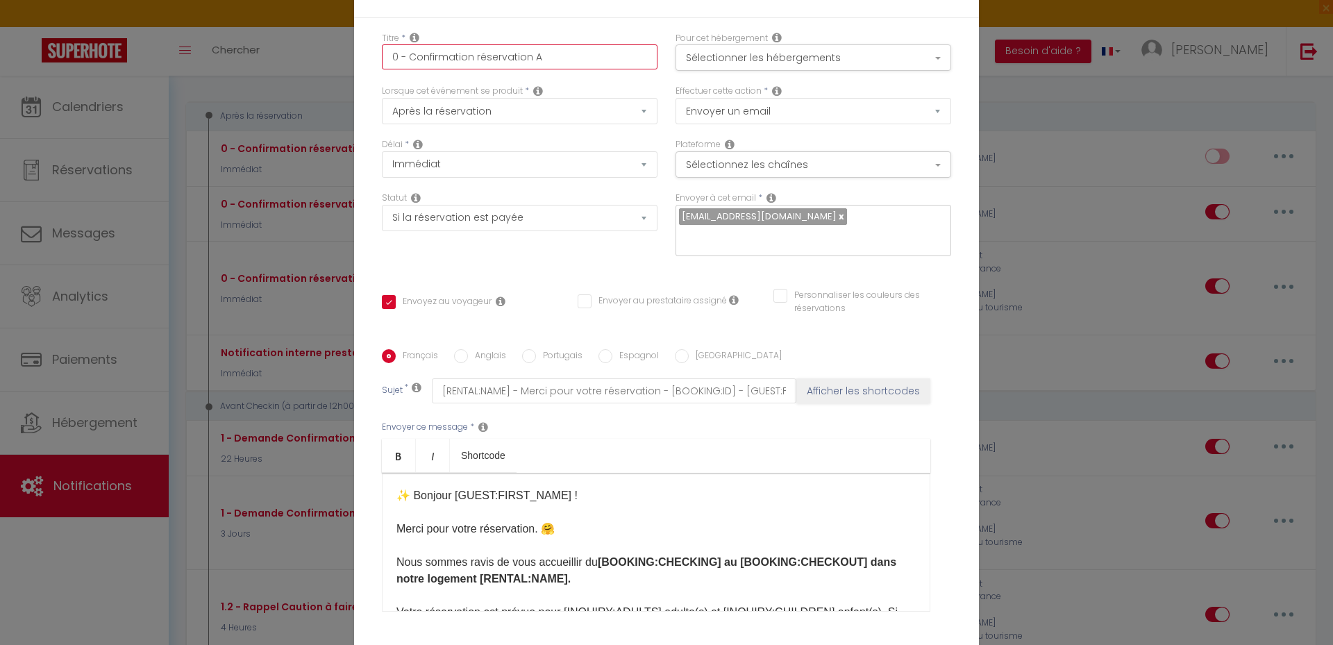
checkbox input "false"
type input "0 - Confirmation réservation"
checkbox input "true"
checkbox input "false"
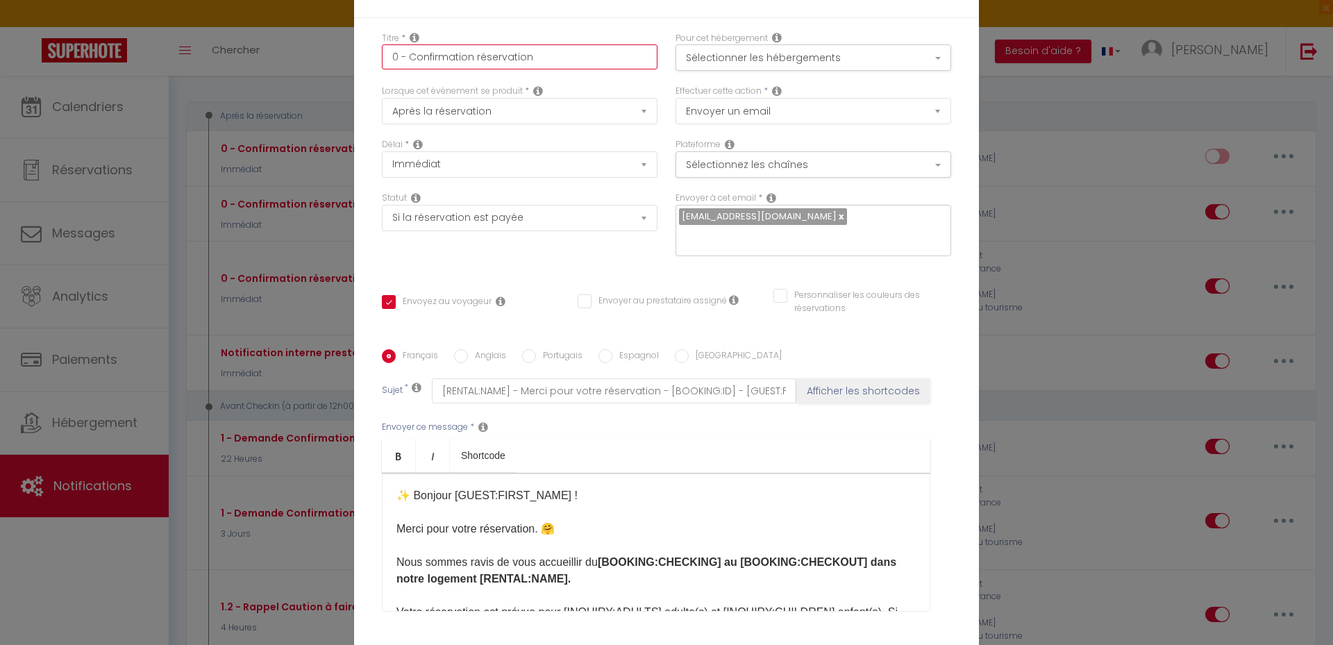
checkbox input "false"
type input "0 - Confirmation réservation B"
checkbox input "true"
checkbox input "false"
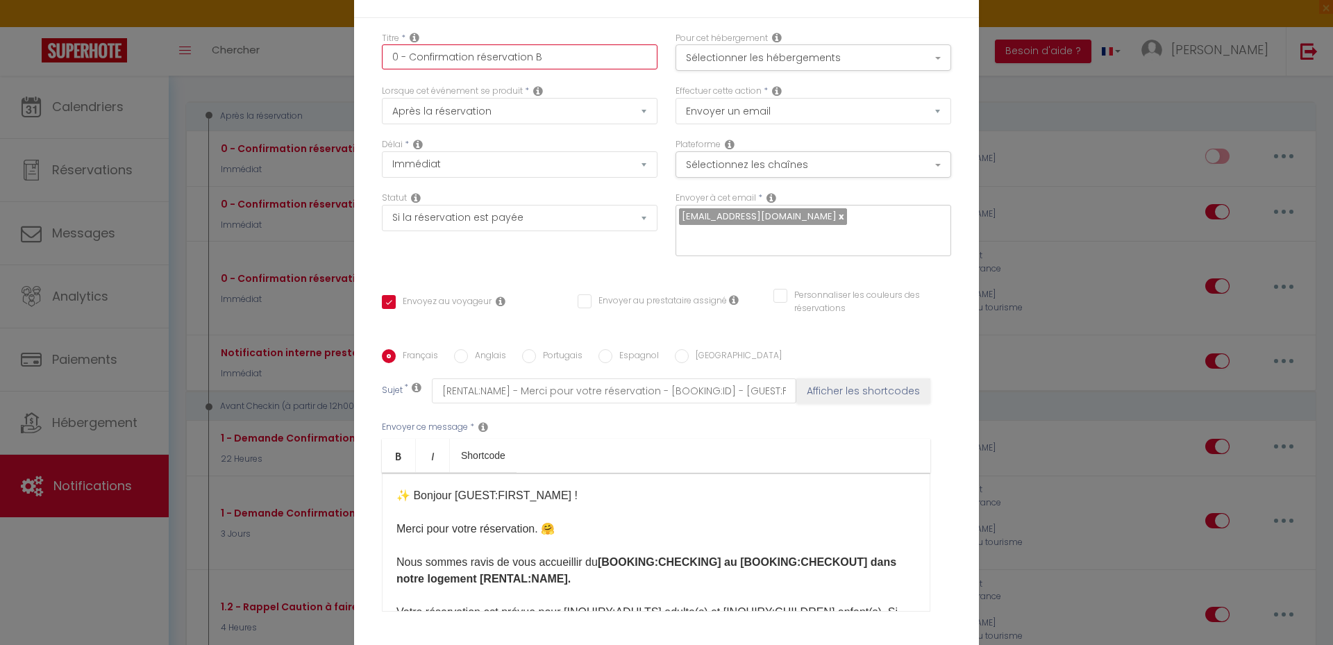
type input "0 - Confirmation réservation Bo"
checkbox input "true"
checkbox input "false"
type input "0 - Confirmation réservation Boo"
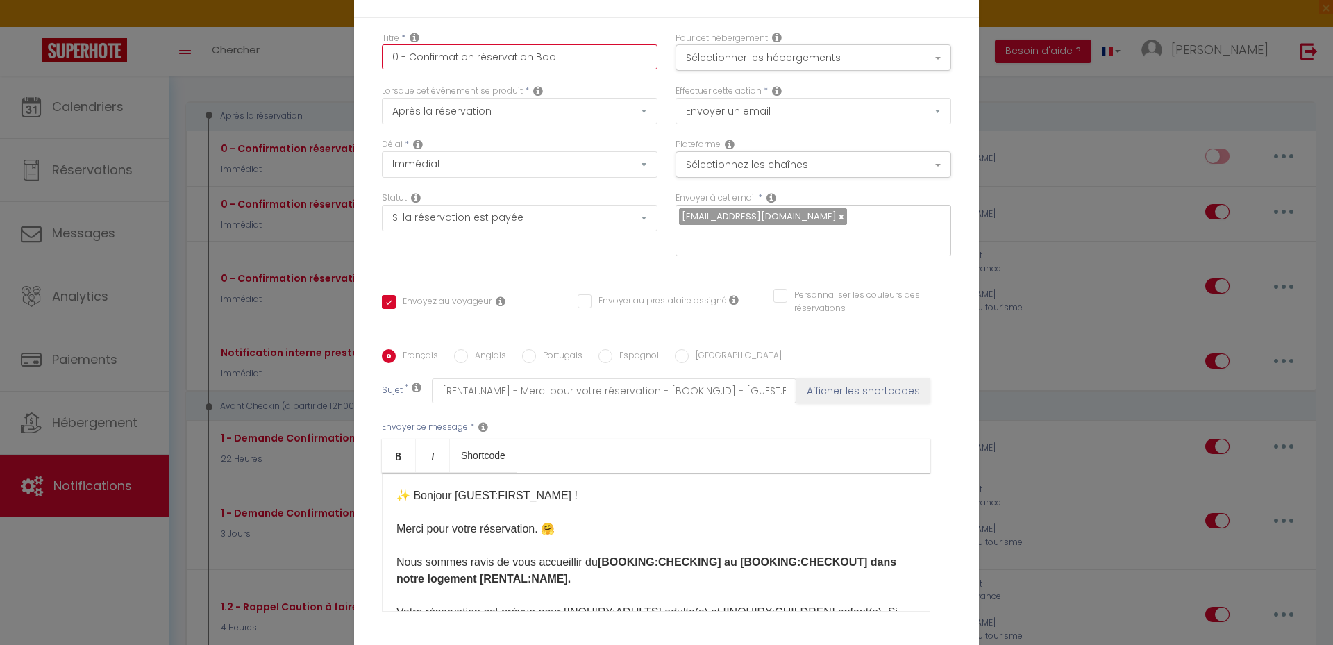
checkbox input "true"
checkbox input "false"
type input "0 - Confirmation réservation Book"
checkbox input "true"
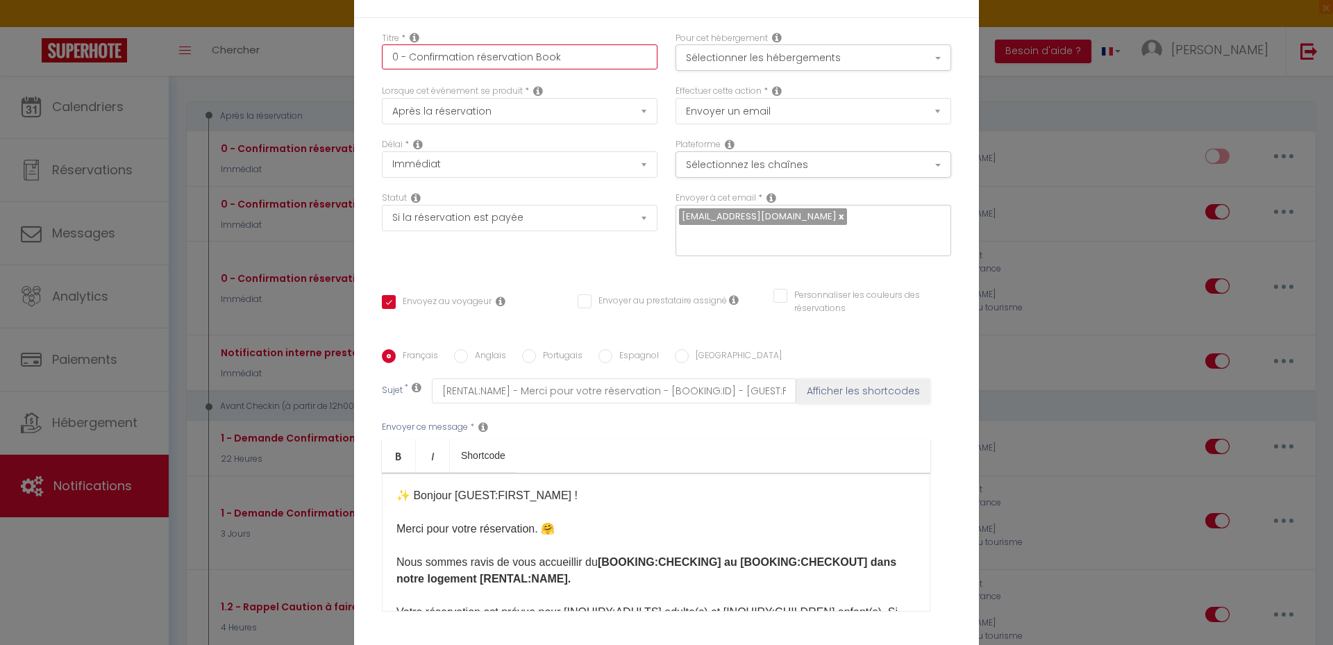
checkbox input "false"
type input "0 - Confirmation réservation Booki"
checkbox input "true"
checkbox input "false"
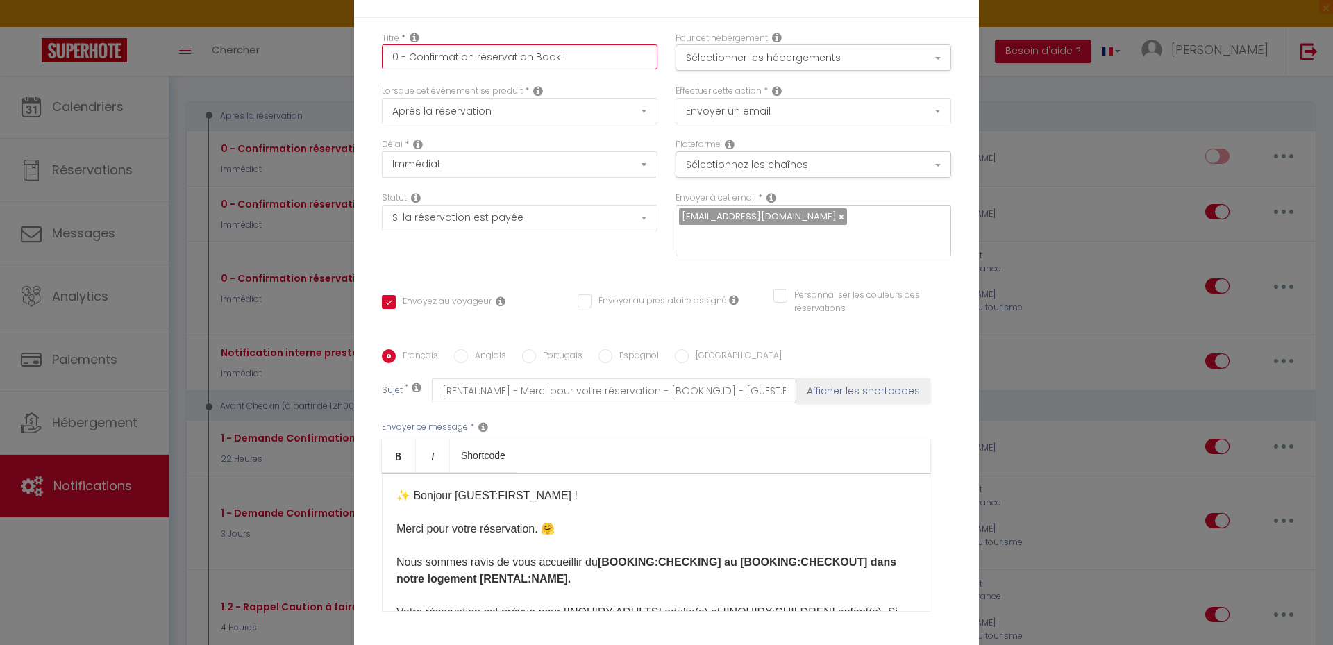
checkbox input "false"
type input "0 - Confirmation réservation Bookin"
checkbox input "true"
checkbox input "false"
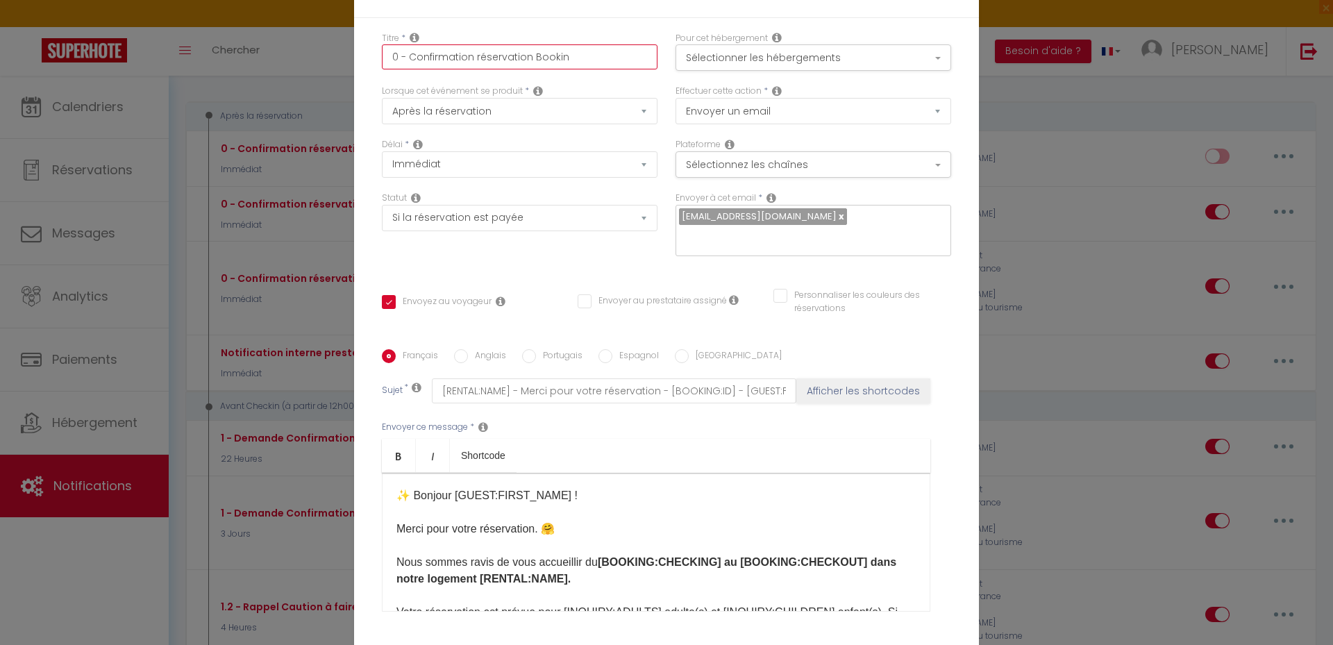
type input "0 - Confirmation réservation Booking"
click at [812, 162] on button "Sélectionnez les chaînes" at bounding box center [814, 164] width 276 height 26
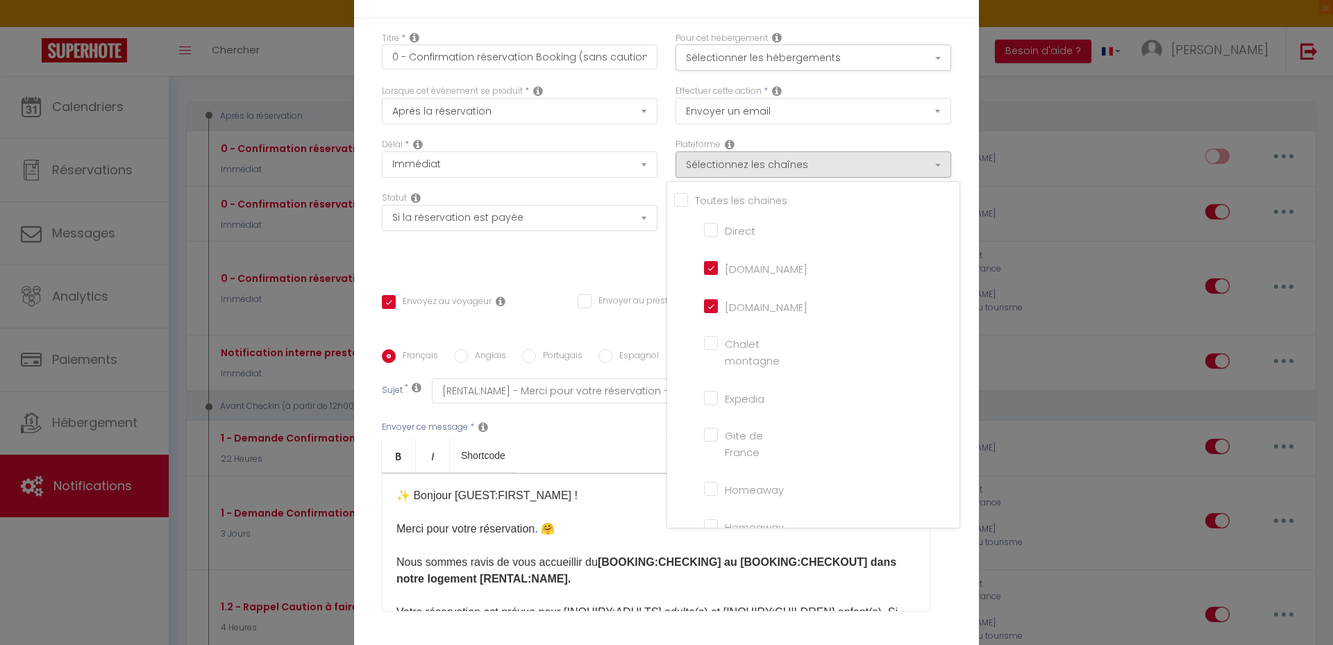
click at [734, 269] on input "[DOMAIN_NAME]" at bounding box center [743, 267] width 79 height 14
click at [818, 168] on button "Sélectionnez les chaînes" at bounding box center [814, 164] width 276 height 26
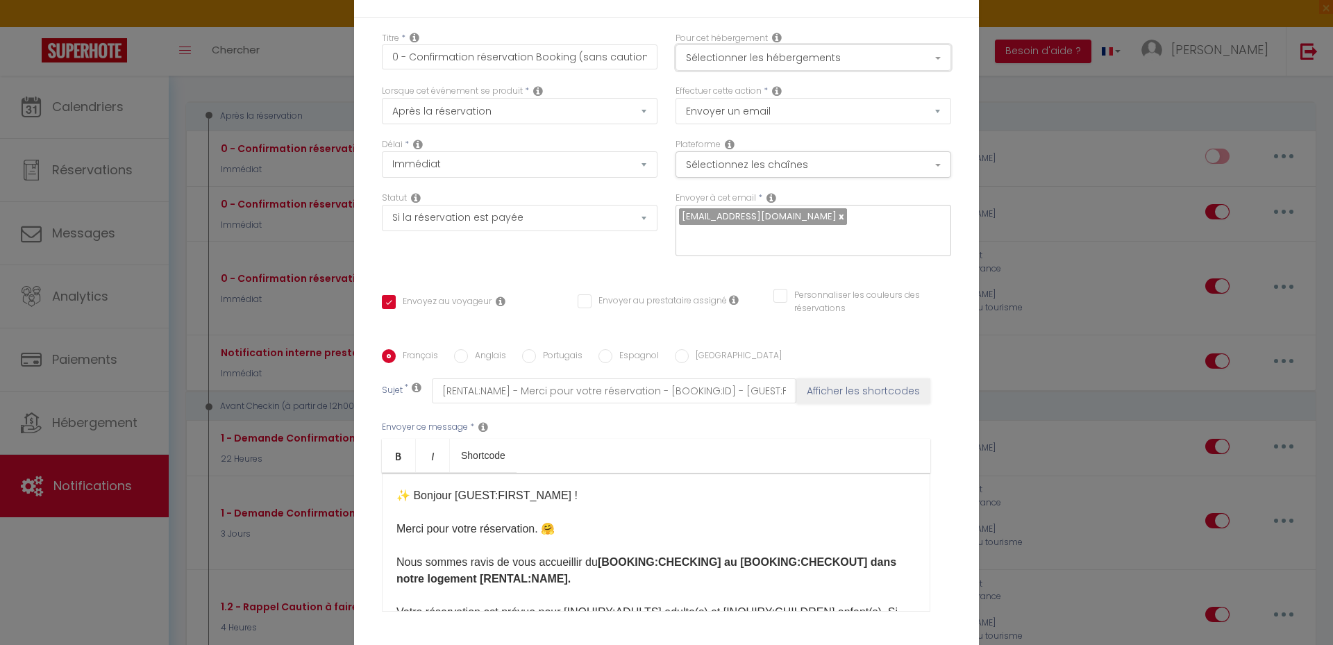
click at [801, 60] on button "Sélectionner les hébergements" at bounding box center [814, 57] width 276 height 26
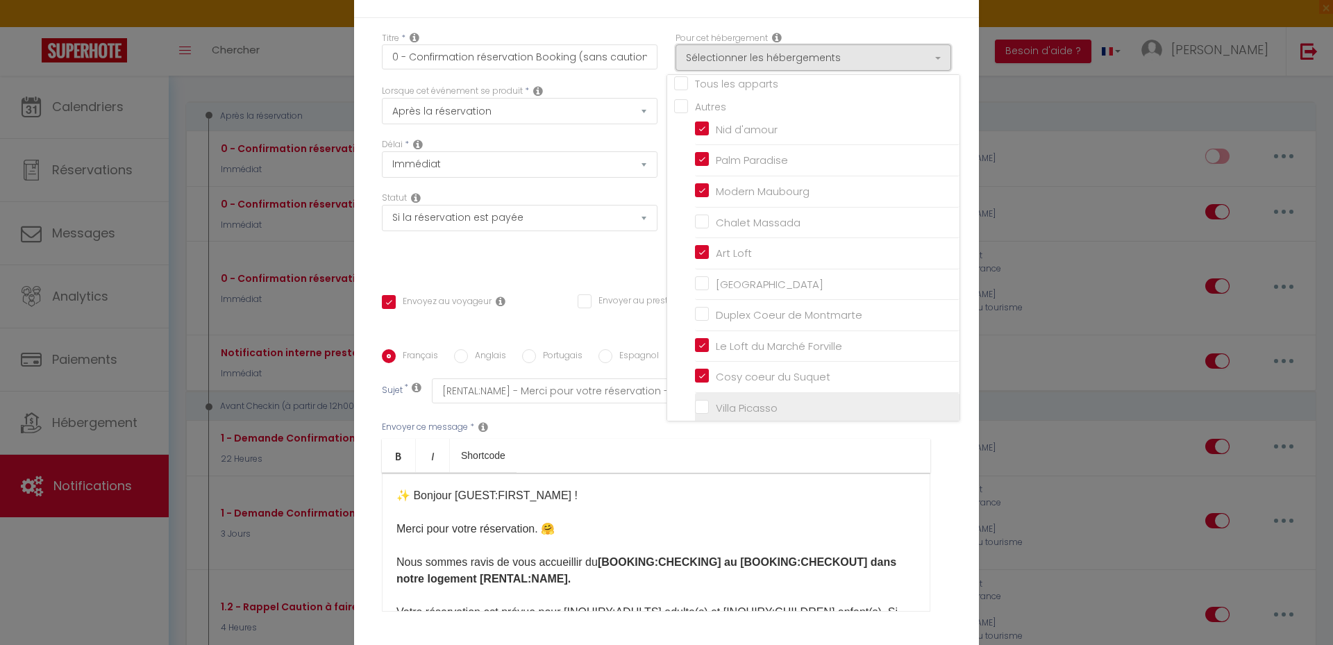
scroll to position [0, 0]
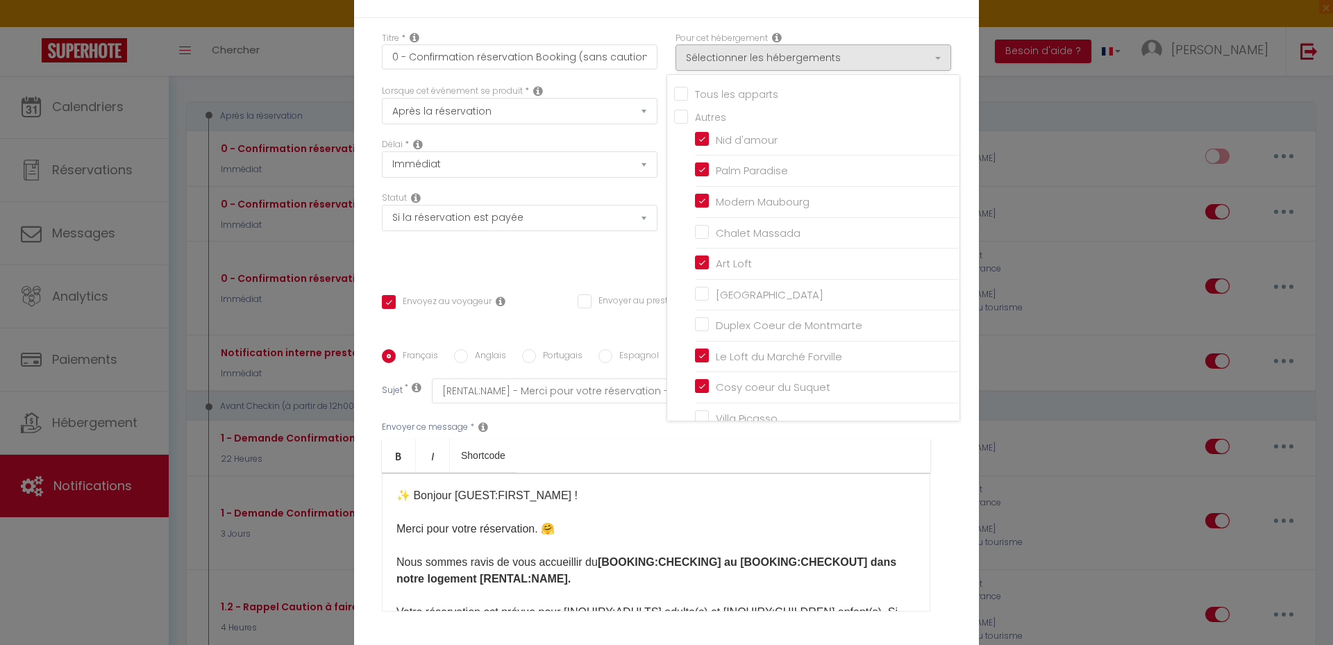
click at [590, 257] on div "Statut Aucun Si la réservation est payée Si réservation non payée Si la caution…" at bounding box center [520, 231] width 294 height 78
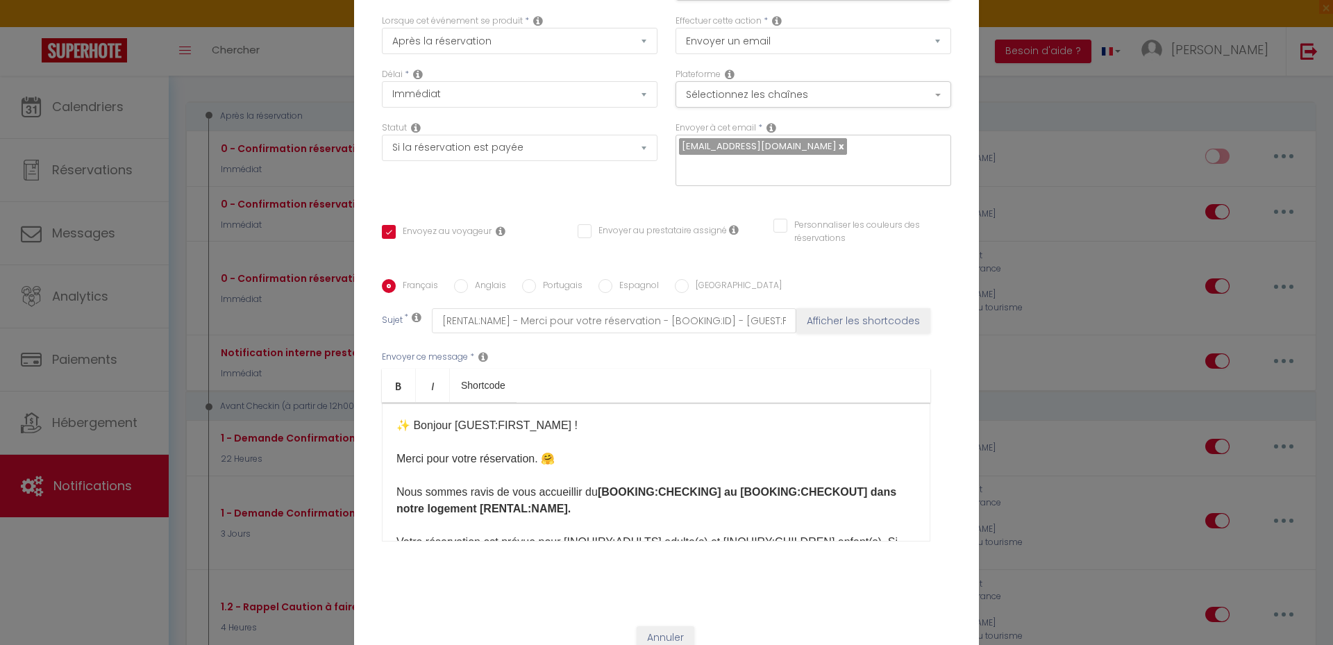
scroll to position [114, 0]
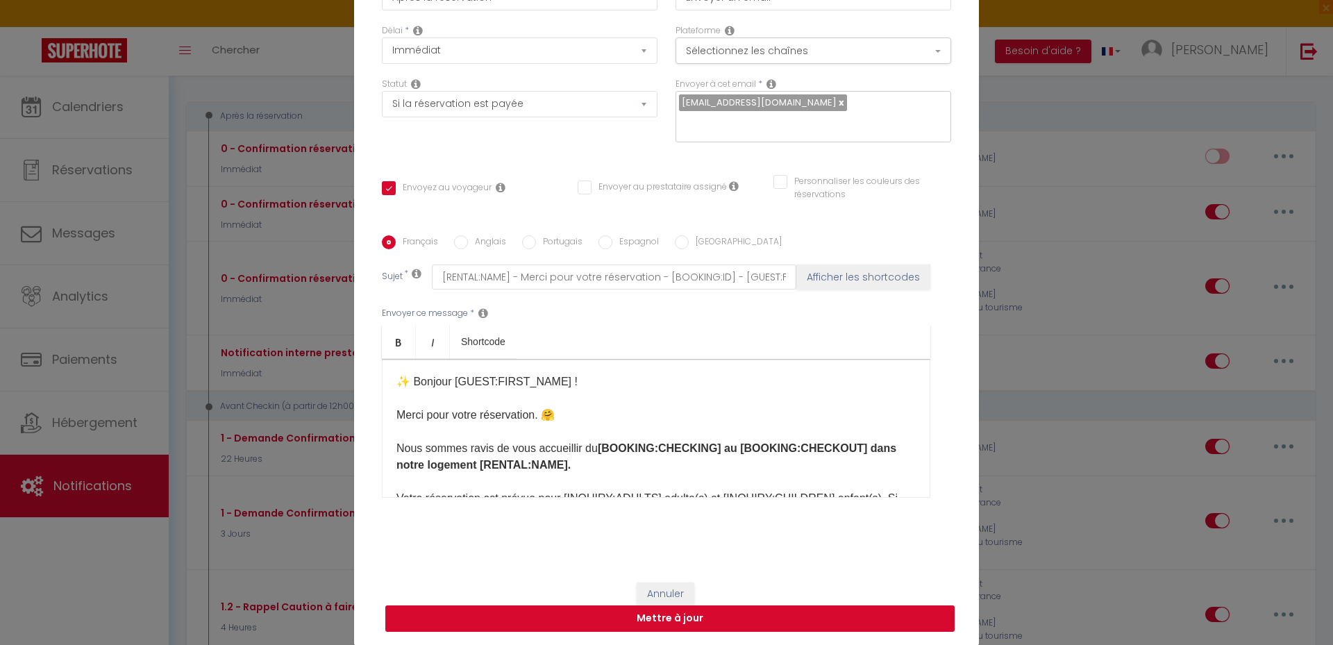
click at [667, 618] on button "Mettre à jour" at bounding box center [669, 618] width 569 height 26
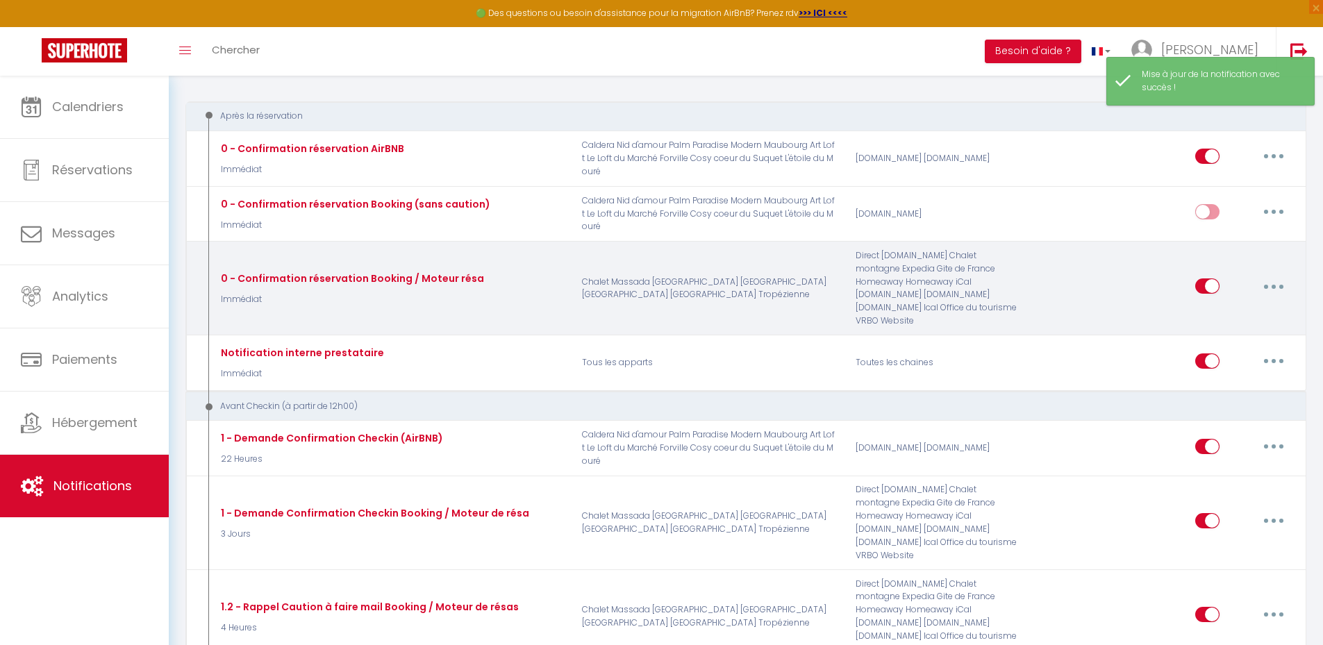
click at [1272, 277] on button "button" at bounding box center [1273, 286] width 39 height 22
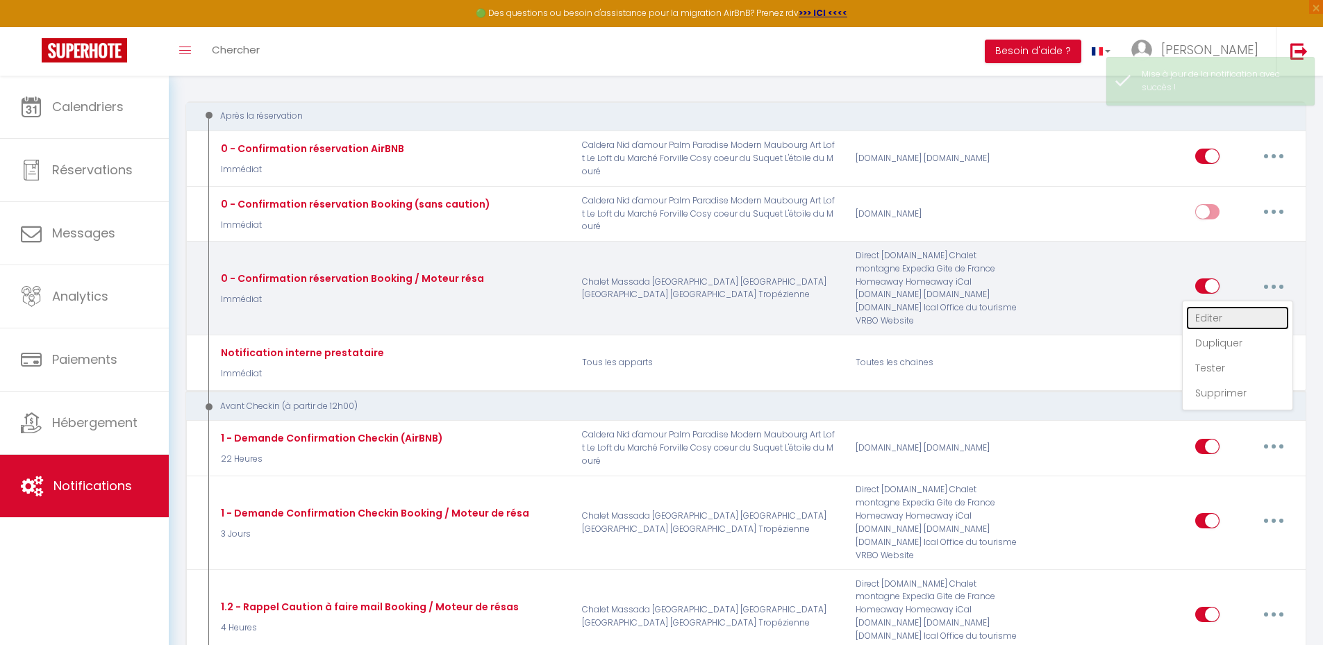
click at [1207, 311] on link "Editer" at bounding box center [1237, 318] width 103 height 24
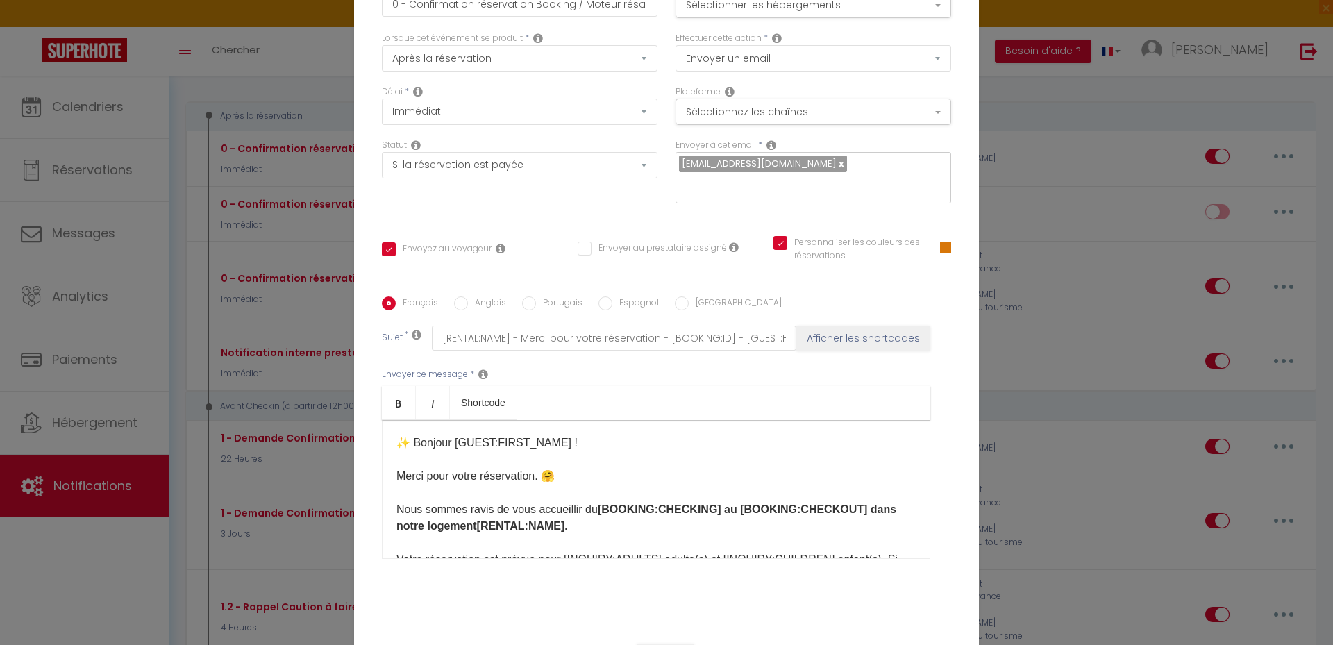
scroll to position [0, 0]
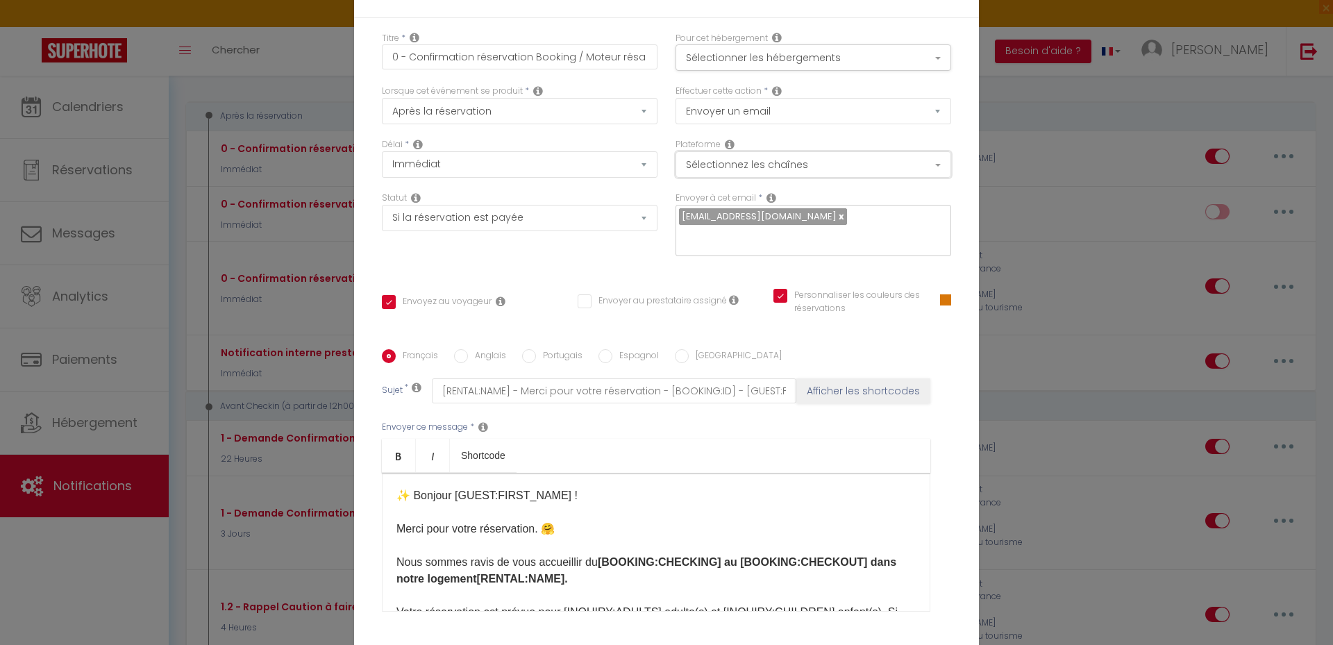
click at [787, 162] on button "Sélectionnez les chaînes" at bounding box center [814, 164] width 276 height 26
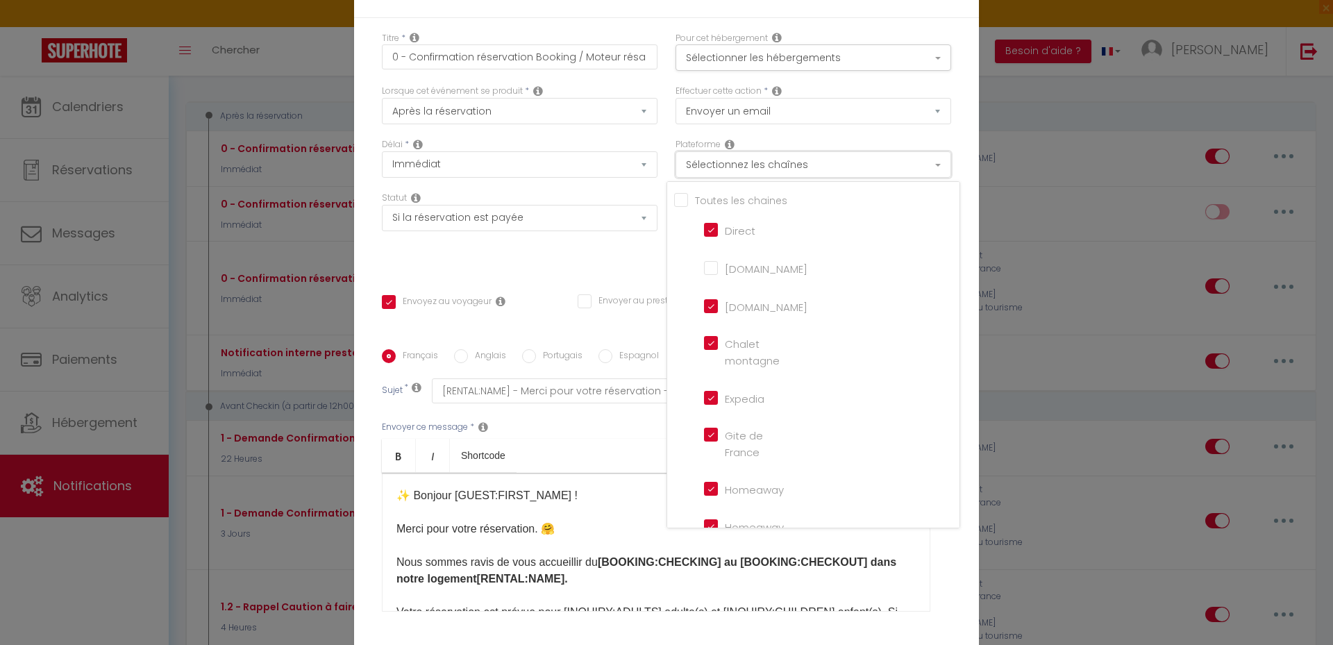
click at [787, 162] on button "Sélectionnez les chaînes" at bounding box center [814, 164] width 276 height 26
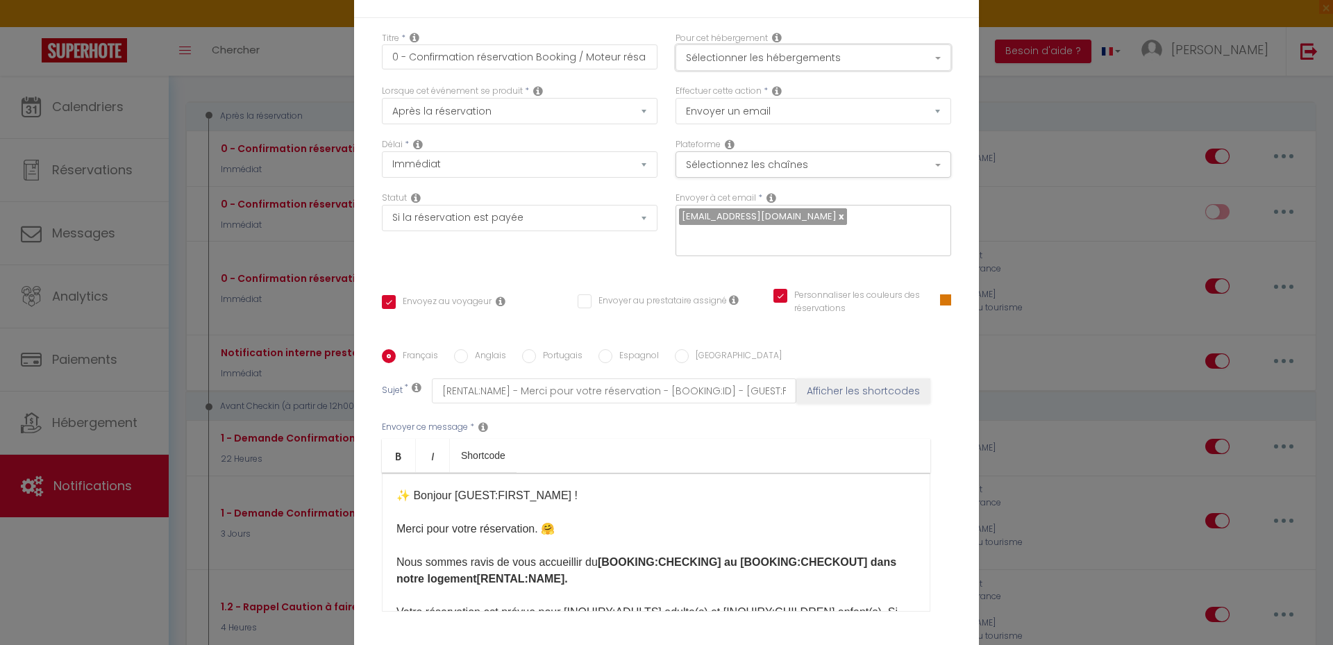
click at [794, 61] on button "Sélectionner les hébergements" at bounding box center [814, 57] width 276 height 26
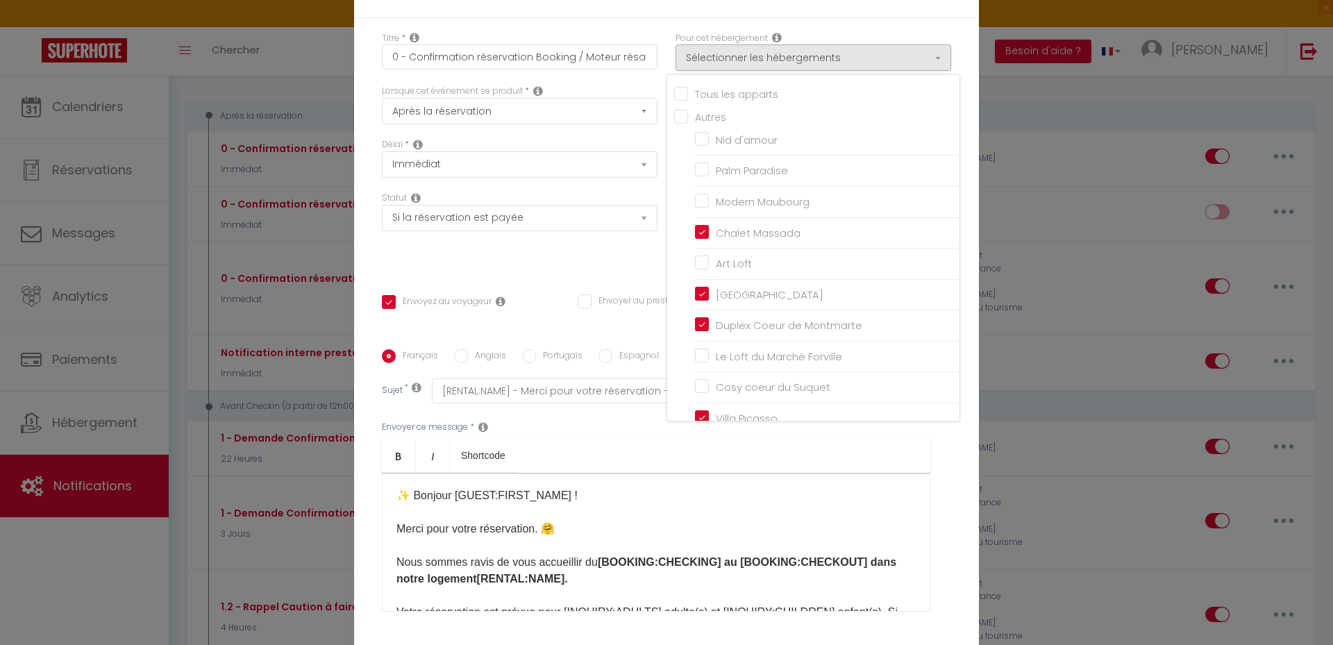
click at [643, 24] on div "Titre * 0 - Confirmation réservation Booking / Moteur résa Pour cet hébergement…" at bounding box center [666, 350] width 625 height 664
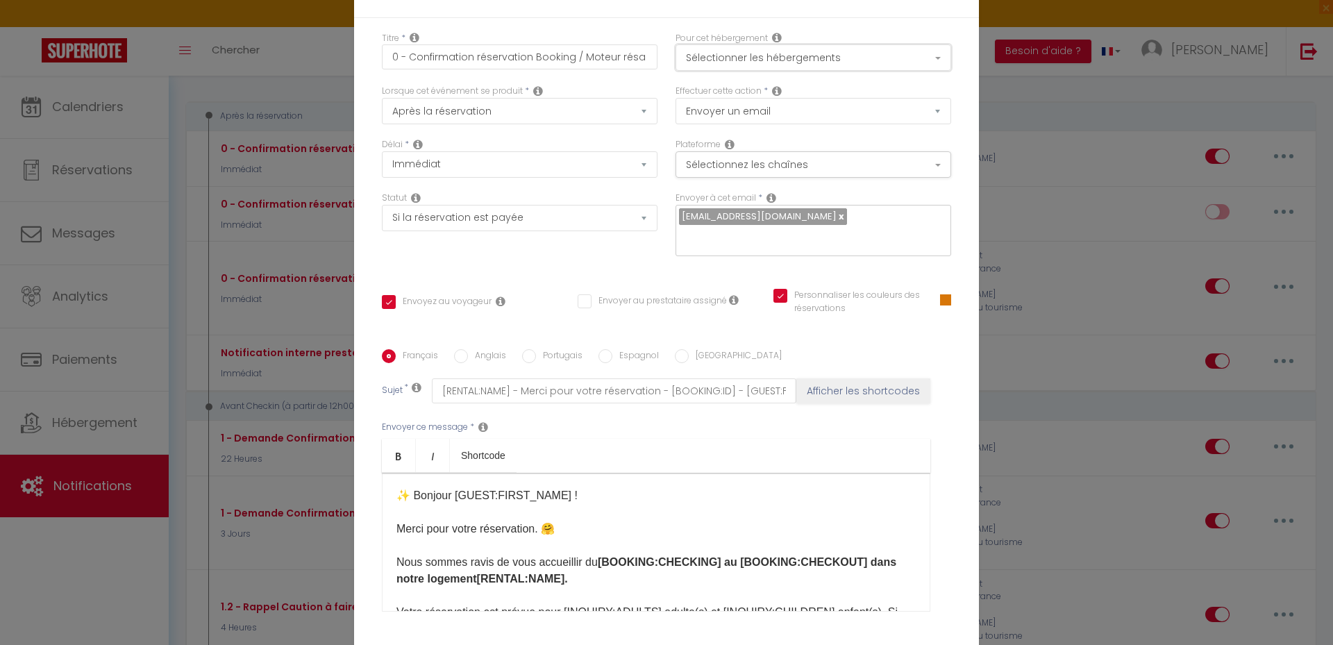
click at [764, 53] on button "Sélectionner les hébergements" at bounding box center [814, 57] width 276 height 26
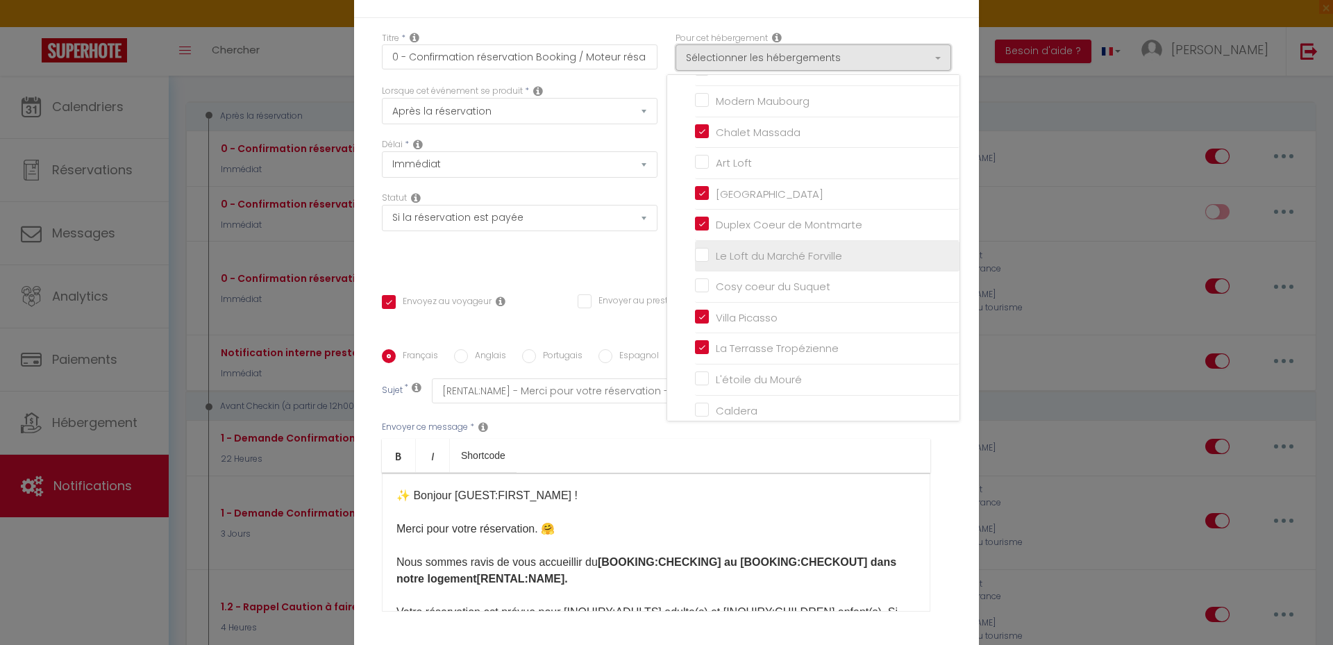
scroll to position [117, 0]
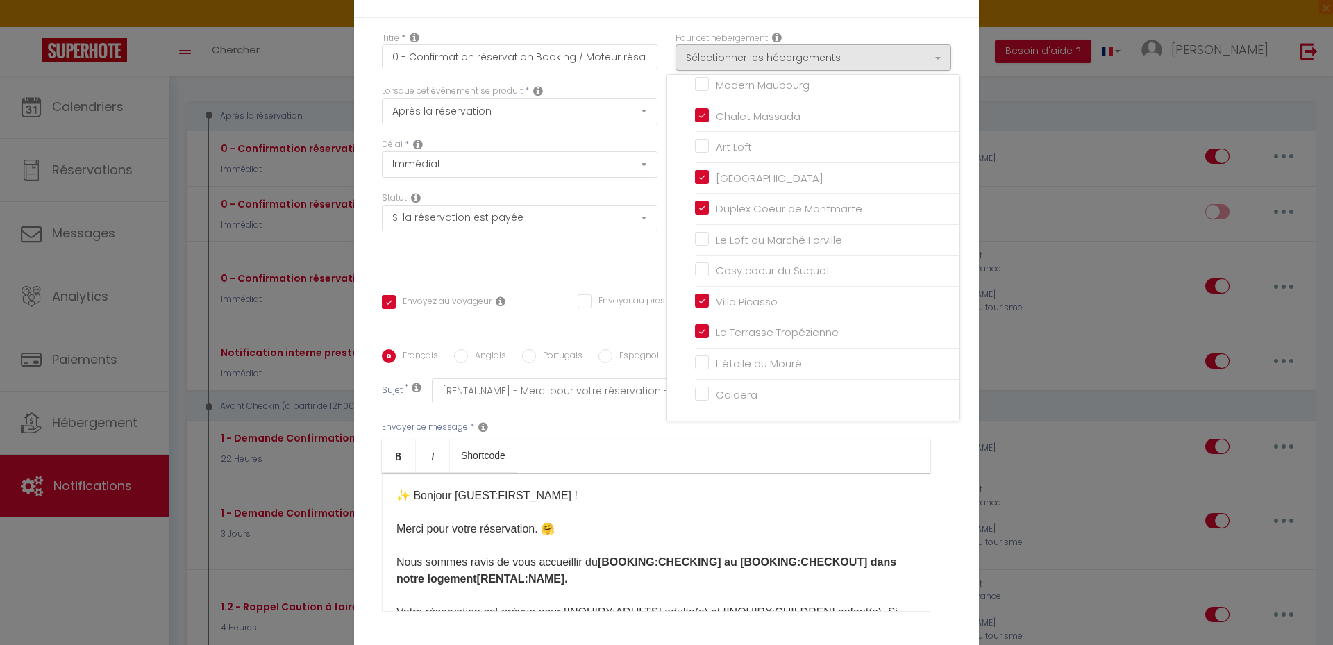
click at [607, 270] on div "Titre * 0 - Confirmation réservation Booking / Moteur résa Pour cet hébergement…" at bounding box center [666, 350] width 625 height 664
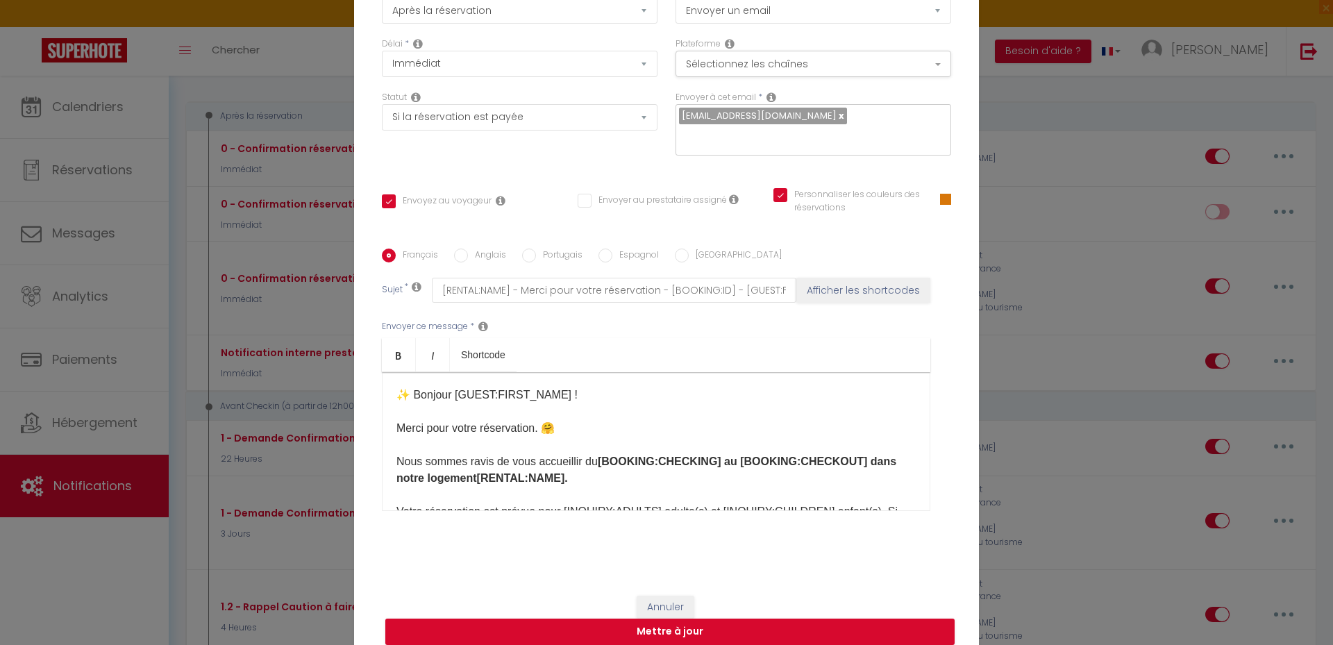
scroll to position [114, 0]
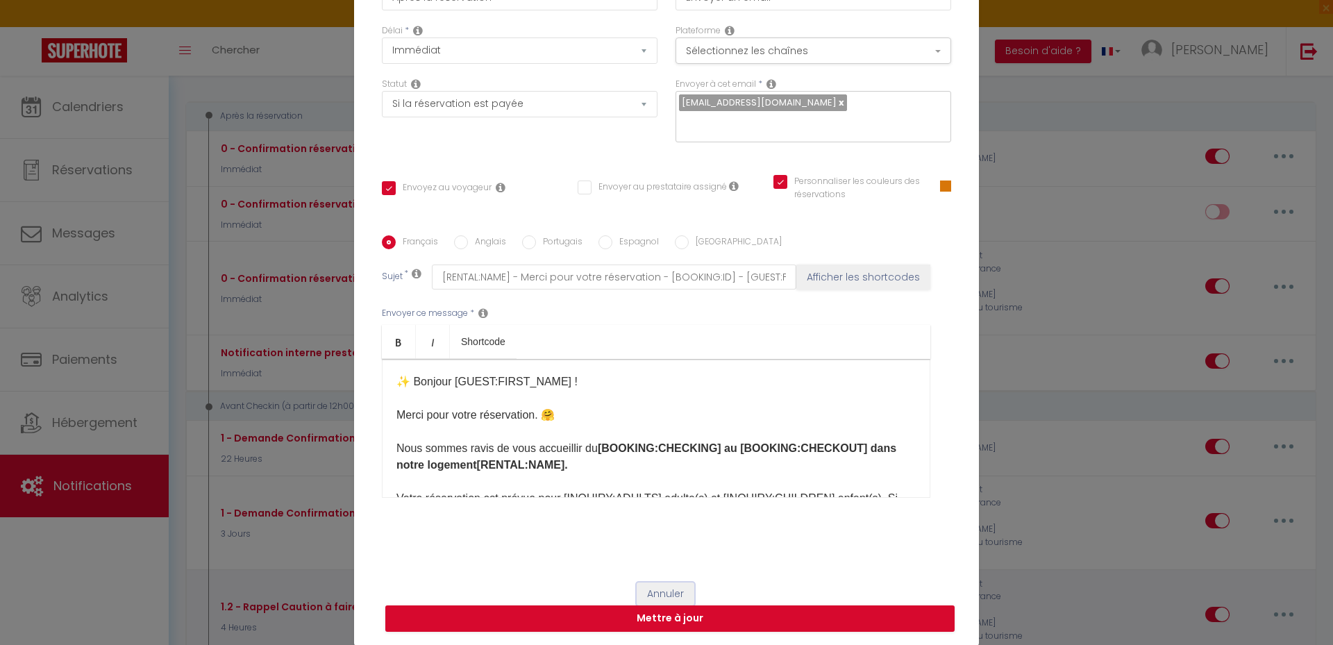
click at [657, 587] on button "Annuler" at bounding box center [666, 595] width 58 height 24
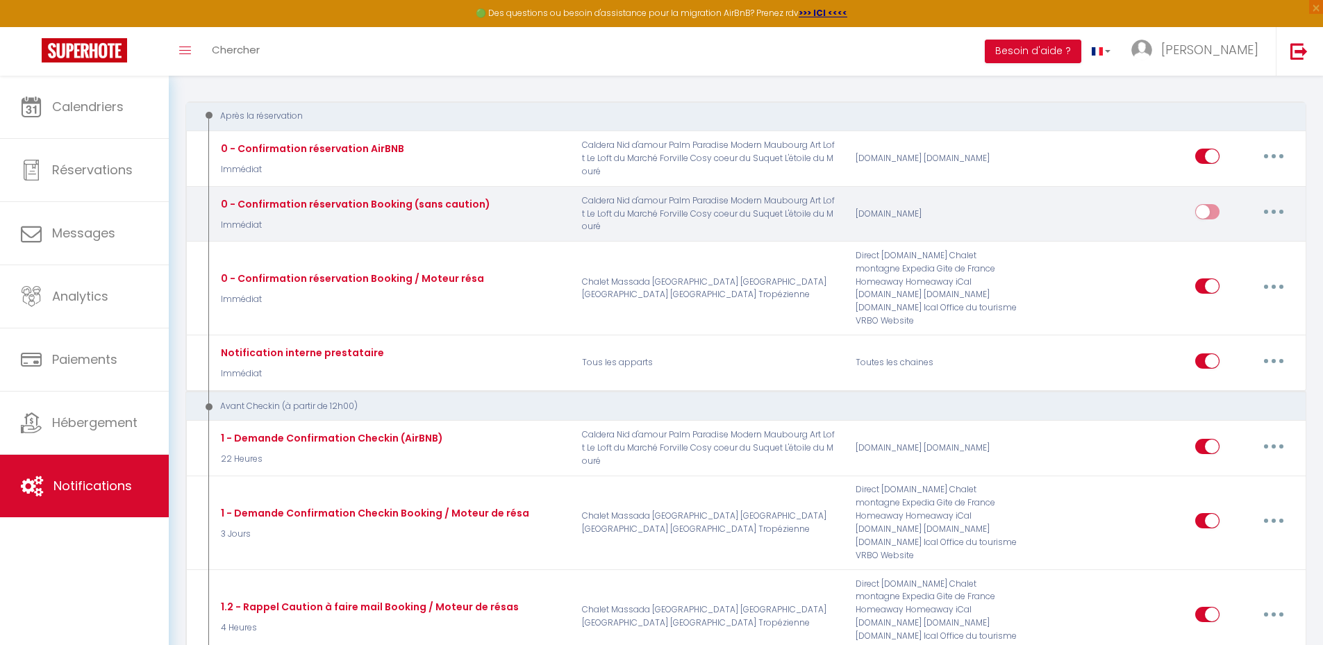
click at [1275, 210] on button "button" at bounding box center [1273, 212] width 39 height 22
click at [1218, 244] on link "Editer" at bounding box center [1237, 244] width 103 height 24
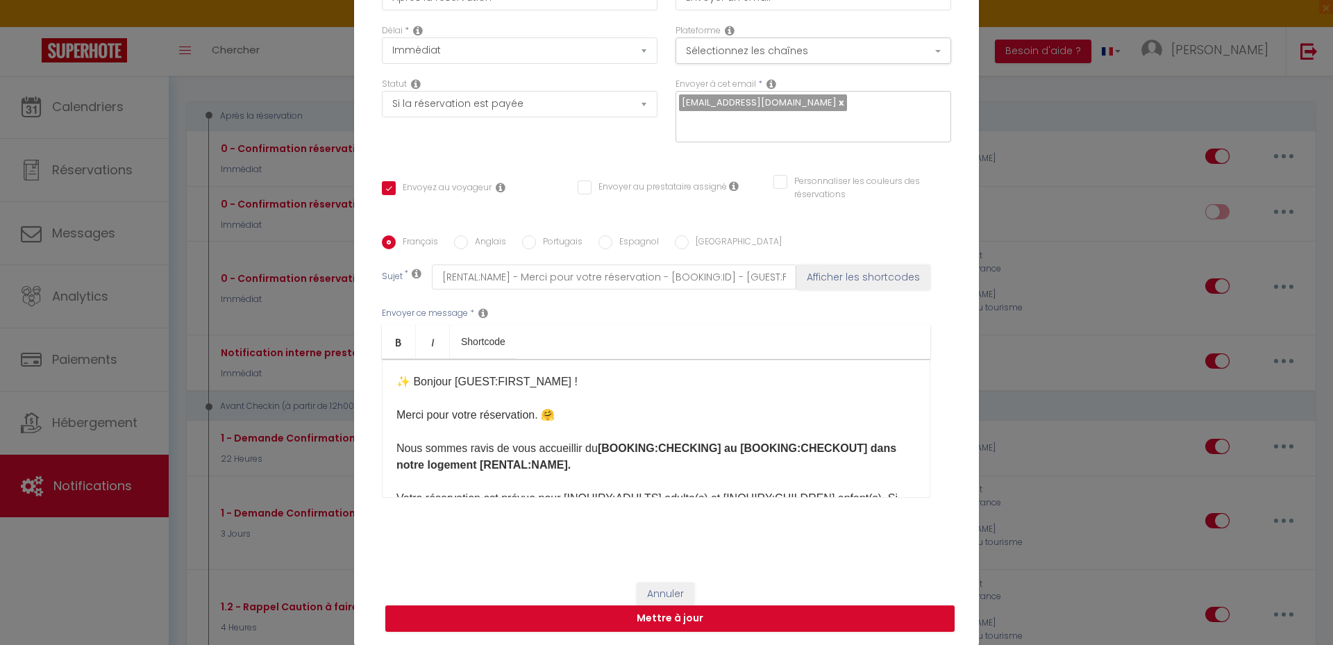
click at [774, 181] on input "Personnaliser les couleurs des réservations" at bounding box center [853, 182] width 160 height 14
click at [940, 182] on span at bounding box center [945, 186] width 11 height 11
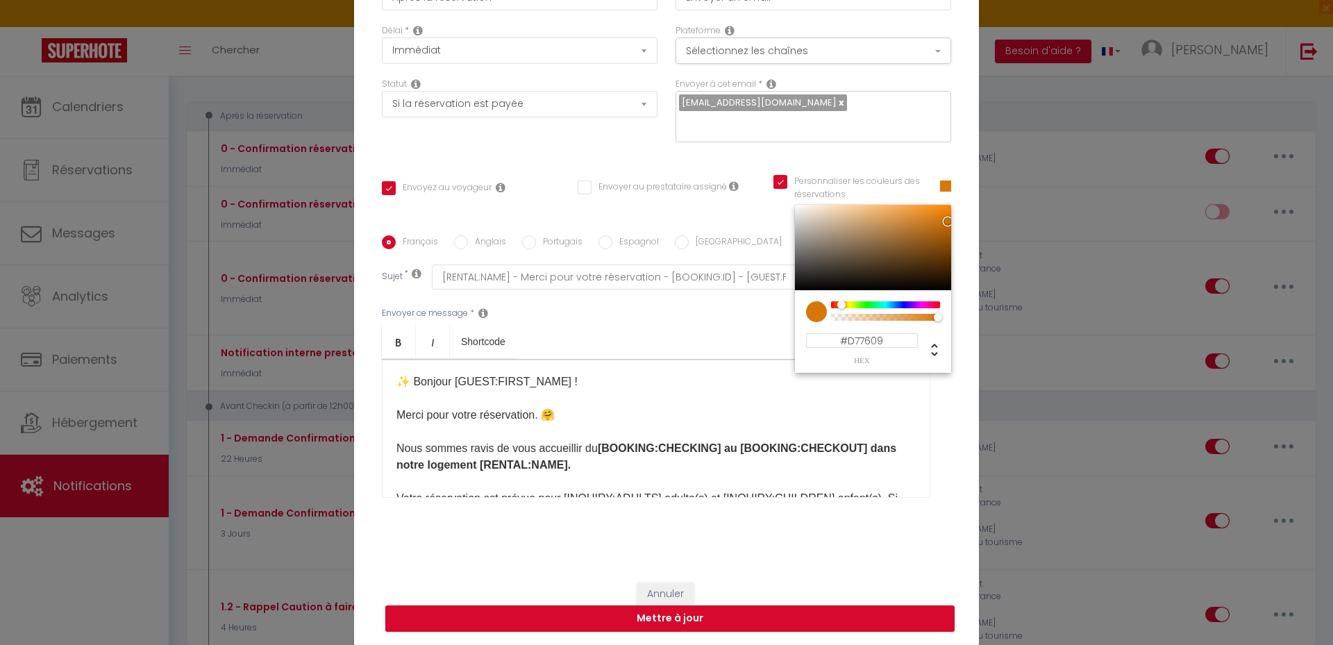
click at [837, 304] on div at bounding box center [885, 304] width 106 height 7
click at [732, 319] on div "Envoyer ce message * Bold Italic Shortcode Rich text editor ✨ Bonjour [GUEST:FI…" at bounding box center [666, 403] width 569 height 226
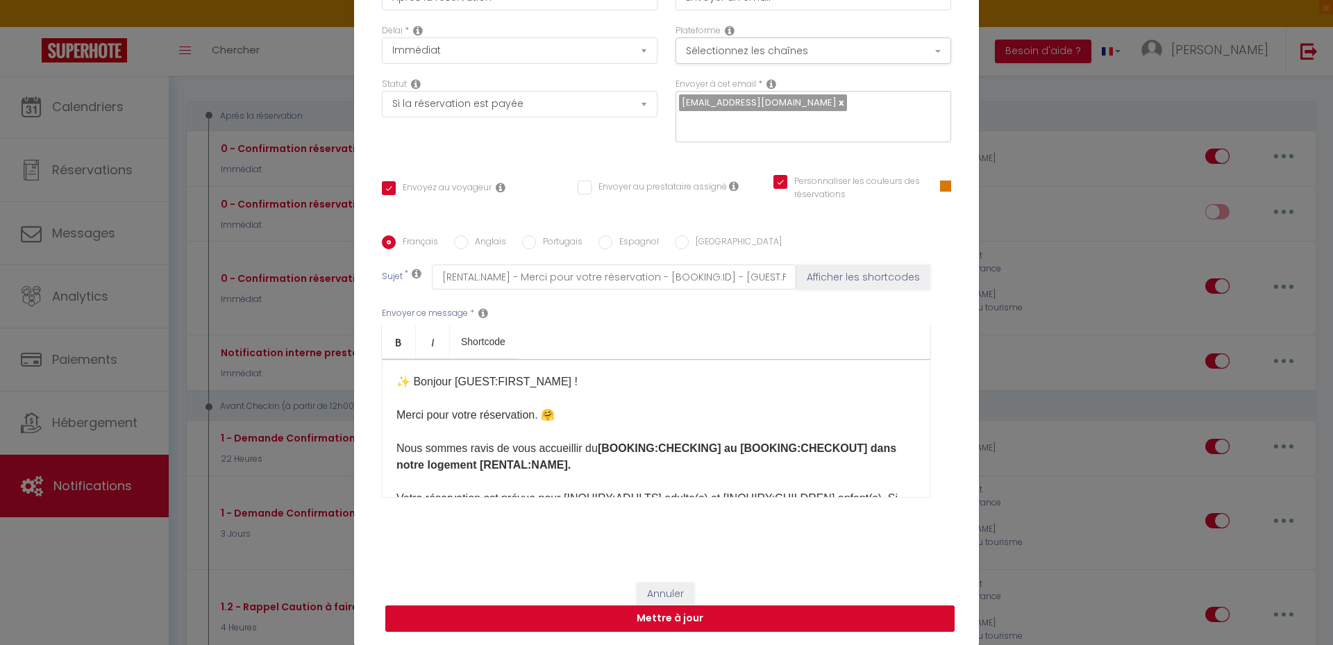
click at [670, 616] on button "Mettre à jour" at bounding box center [669, 618] width 569 height 26
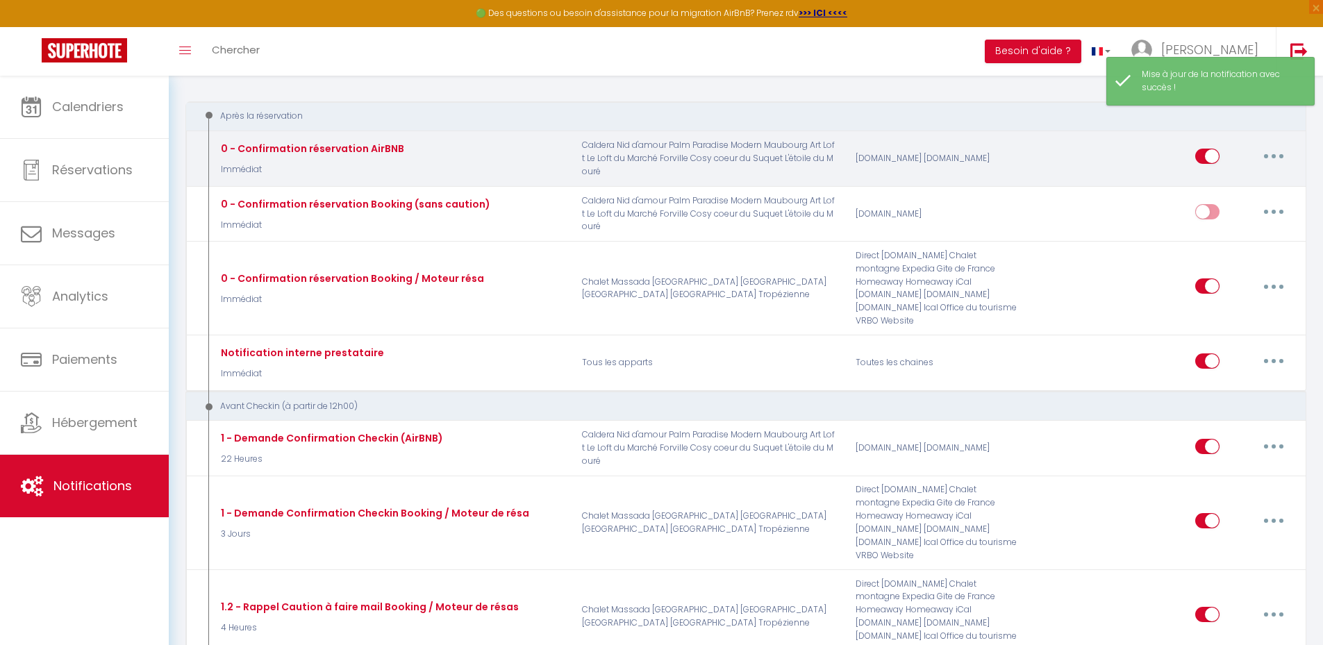
click at [1275, 151] on button "button" at bounding box center [1273, 156] width 39 height 22
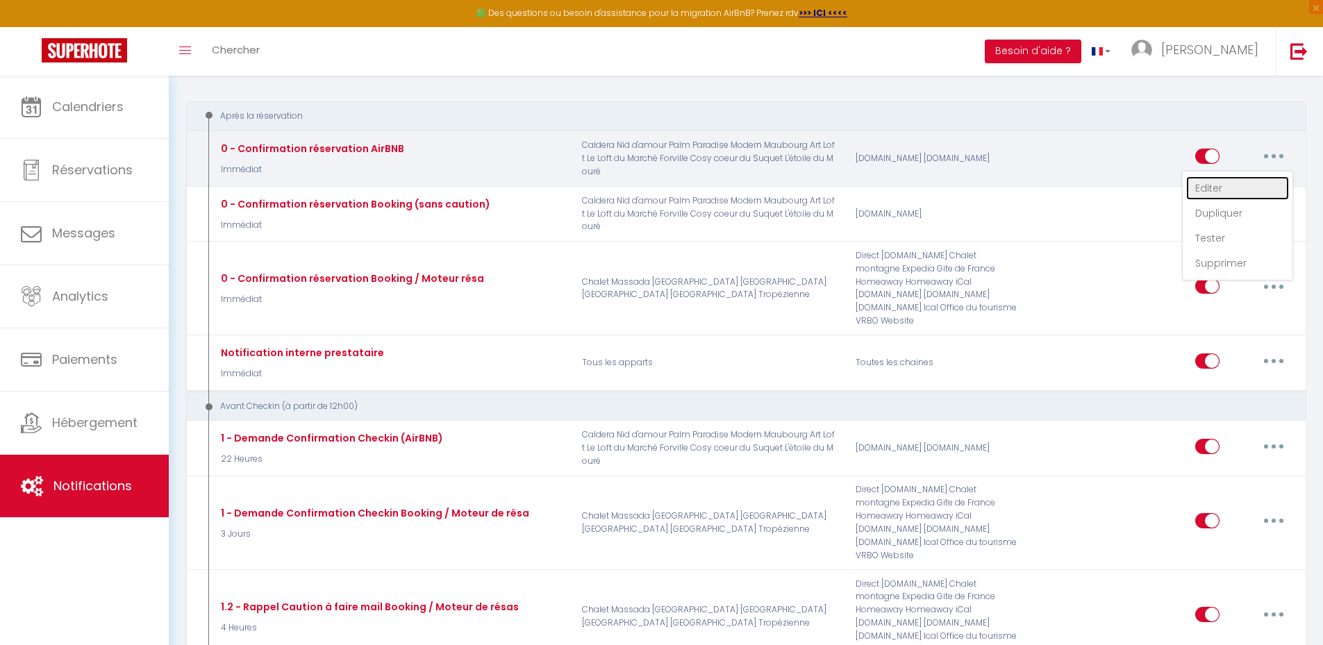
click at [1225, 186] on link "Editer" at bounding box center [1237, 188] width 103 height 24
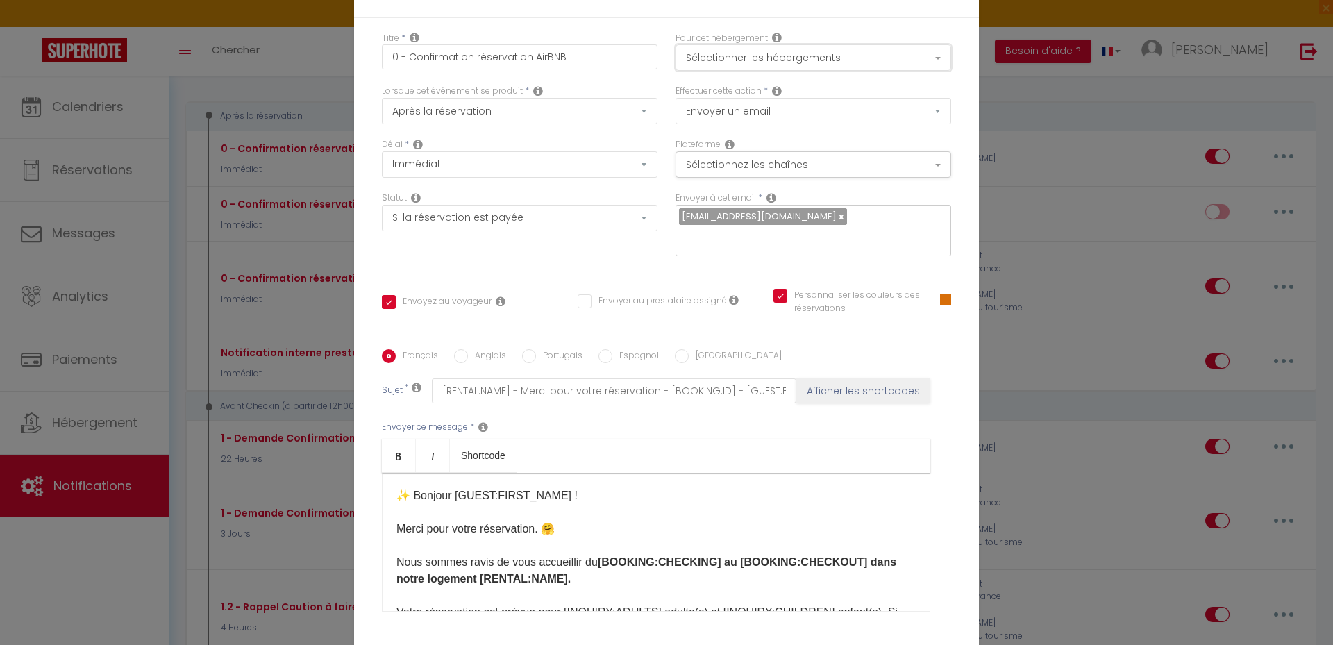
click at [848, 57] on button "Sélectionner les hébergements" at bounding box center [814, 57] width 276 height 26
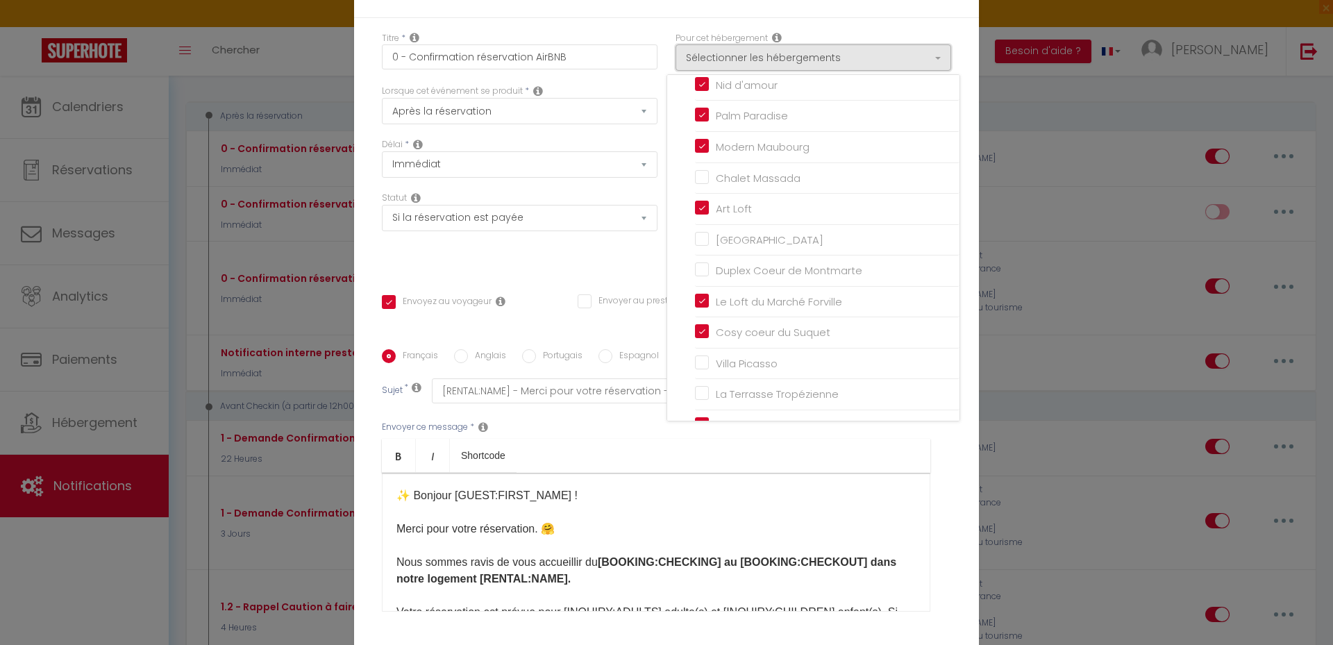
scroll to position [69, 0]
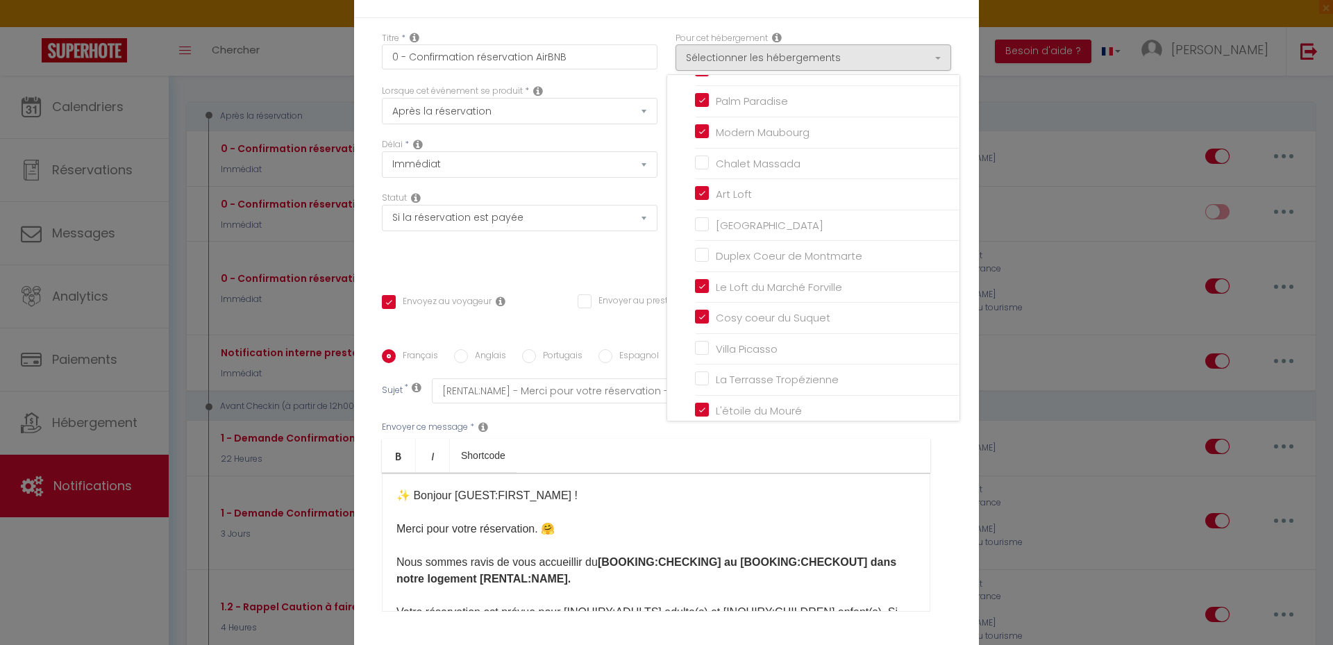
click at [579, 258] on div "Statut Aucun Si la réservation est payée Si réservation non payée Si la caution…" at bounding box center [520, 231] width 294 height 78
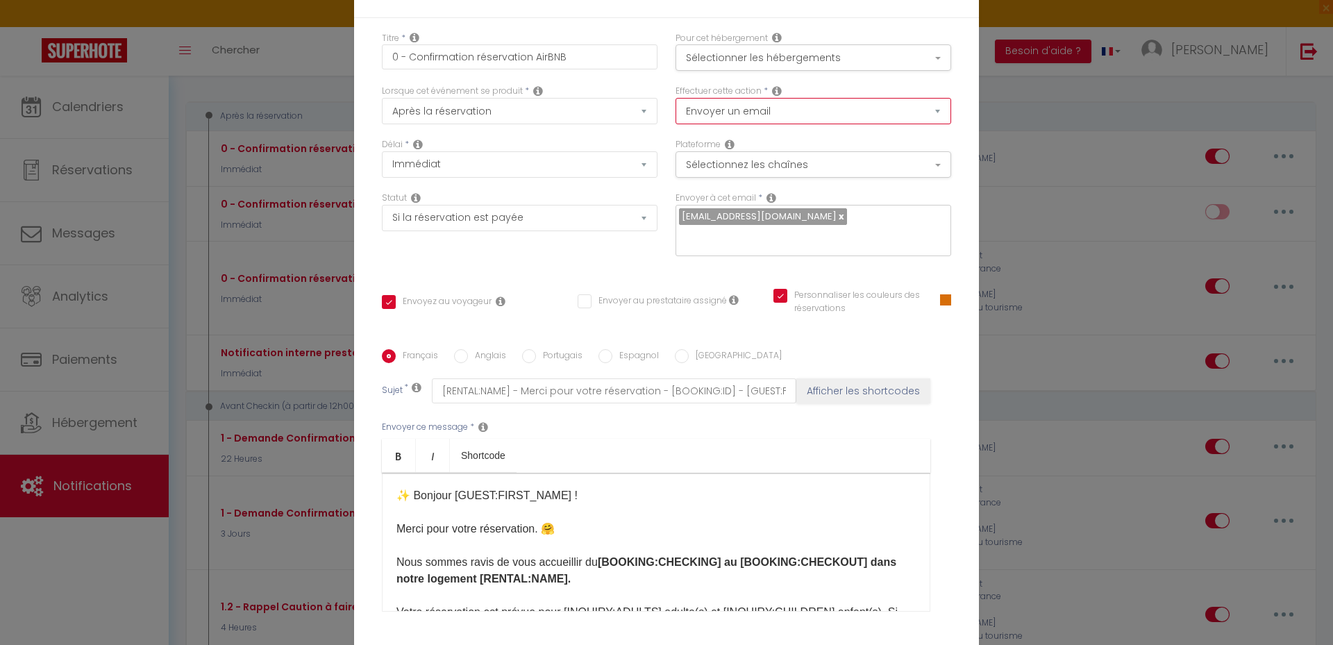
click at [791, 111] on select "Envoyer un email Envoyer un SMS Envoyer une notification push" at bounding box center [814, 111] width 276 height 26
click at [786, 175] on button "Sélectionnez les chaînes" at bounding box center [814, 164] width 276 height 26
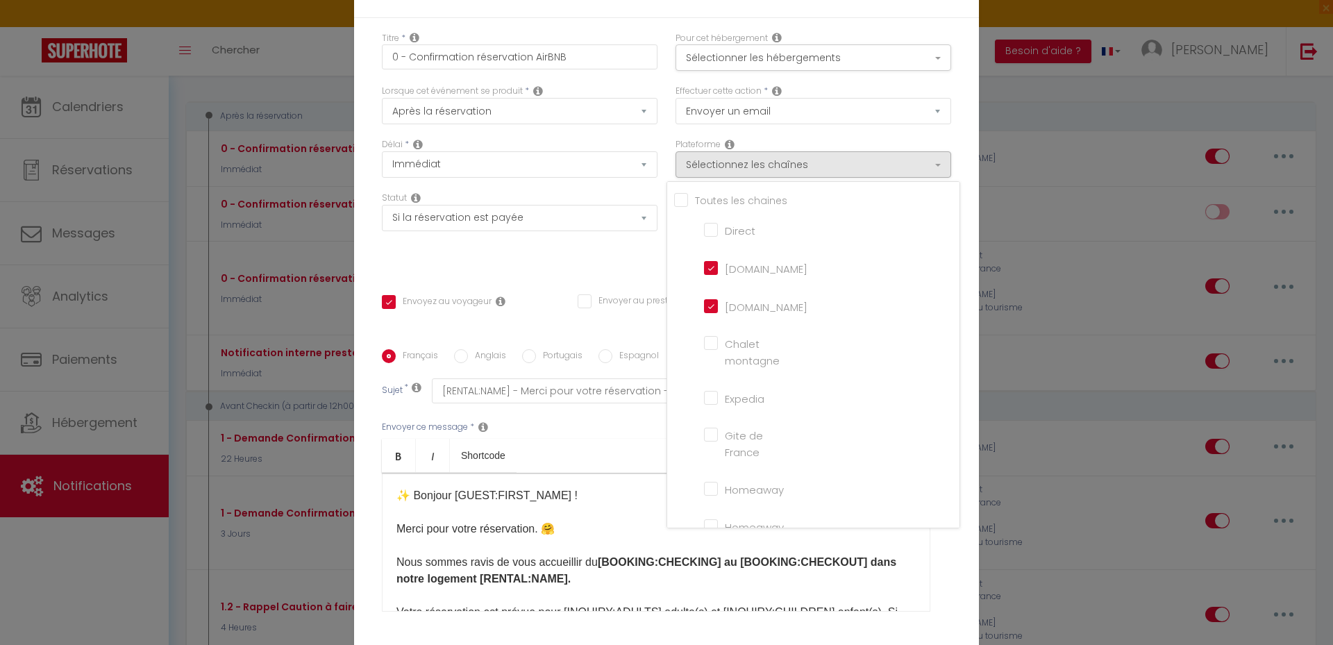
click at [724, 302] on input "[DOMAIN_NAME]" at bounding box center [743, 306] width 79 height 14
click at [603, 270] on div "Titre * 0 - Confirmation réservation AirBNB Pour cet hébergement Sélectionner l…" at bounding box center [666, 350] width 625 height 664
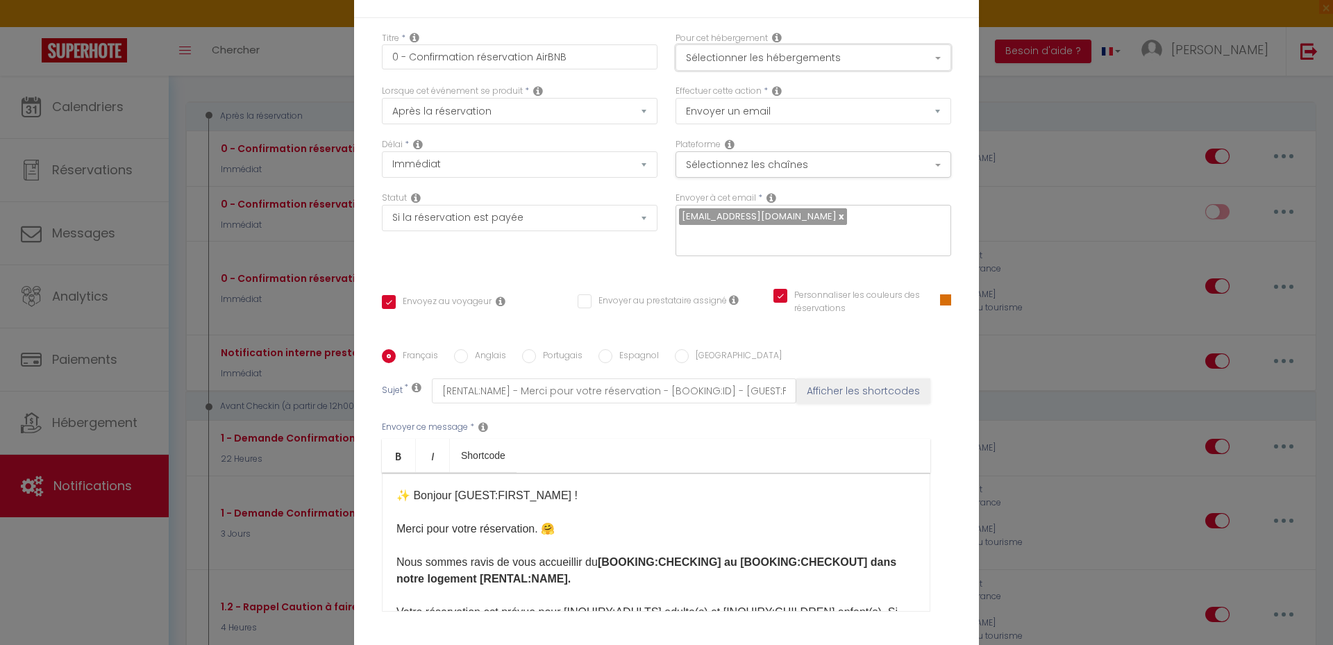
click at [816, 54] on button "Sélectionner les hébergements" at bounding box center [814, 57] width 276 height 26
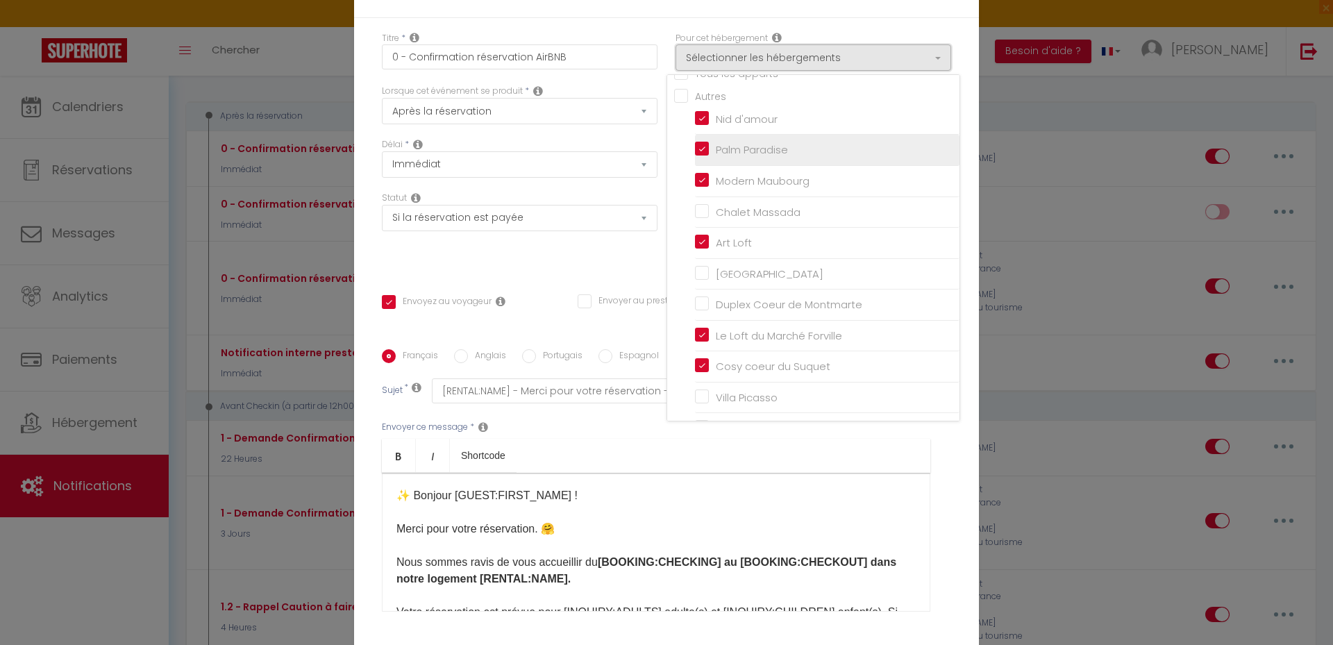
scroll to position [0, 0]
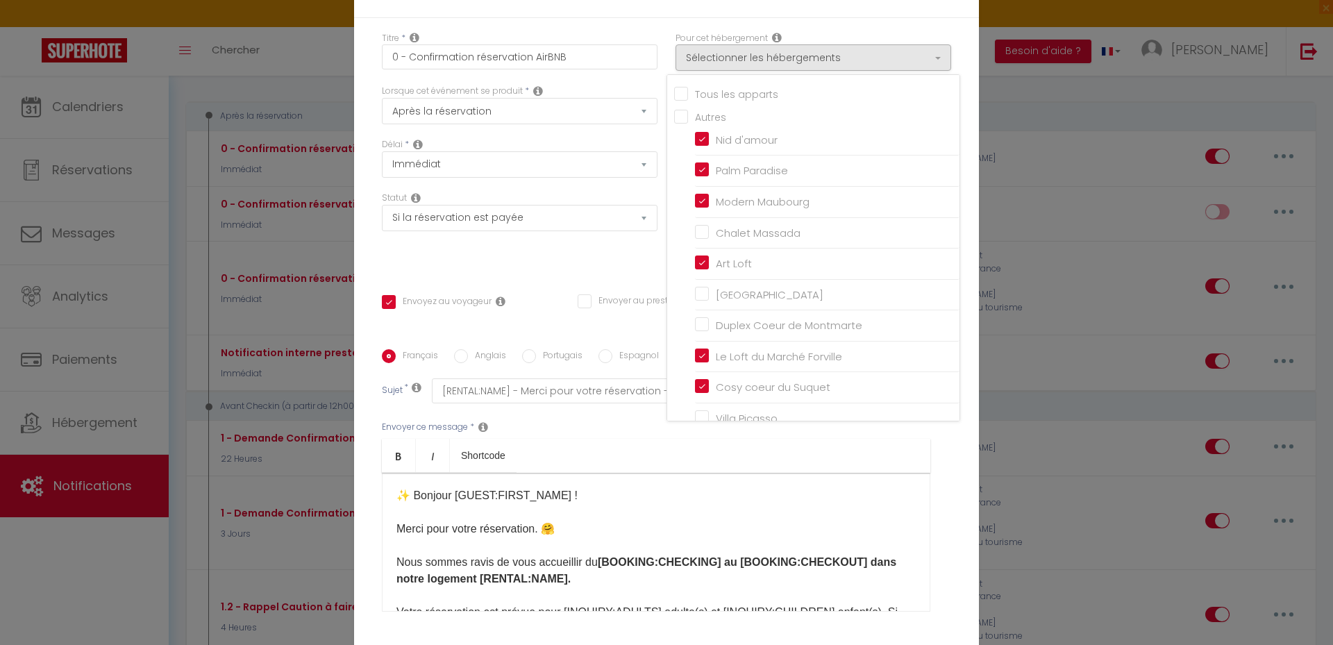
click at [676, 92] on input "Tous les apparts" at bounding box center [816, 92] width 285 height 14
click at [596, 252] on div "Statut Aucun Si la réservation est payée Si réservation non payée Si la caution…" at bounding box center [520, 231] width 294 height 78
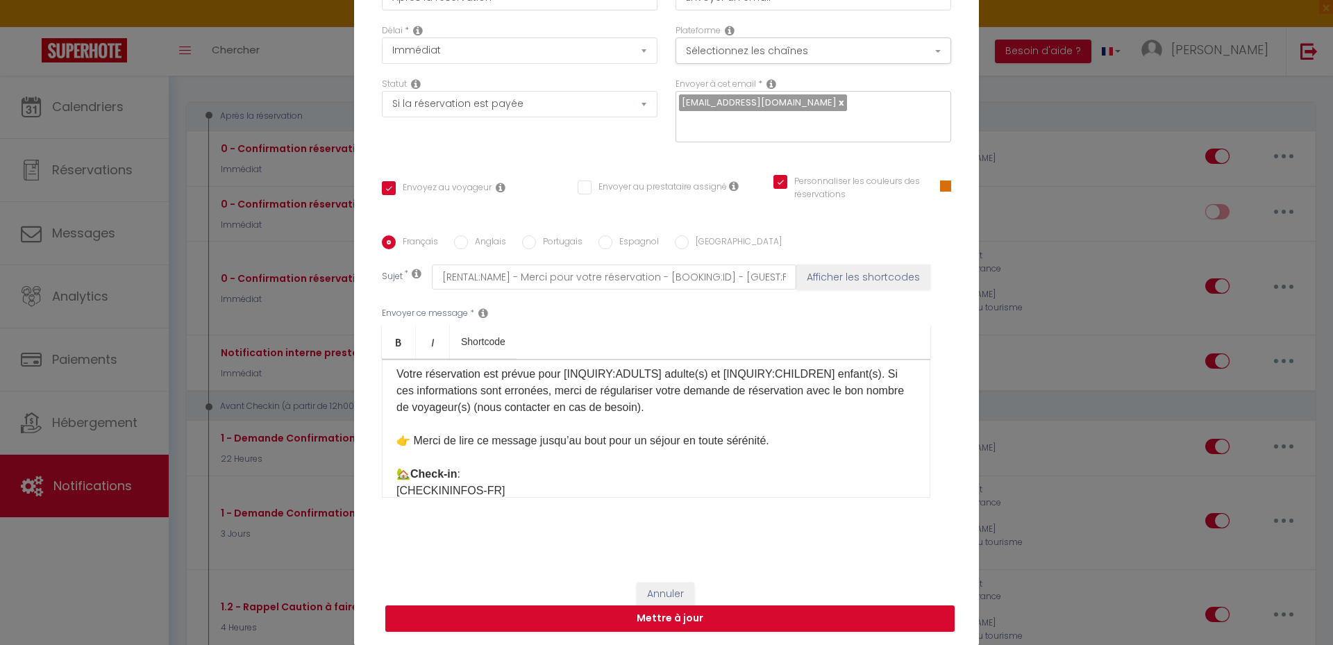
scroll to position [278, 0]
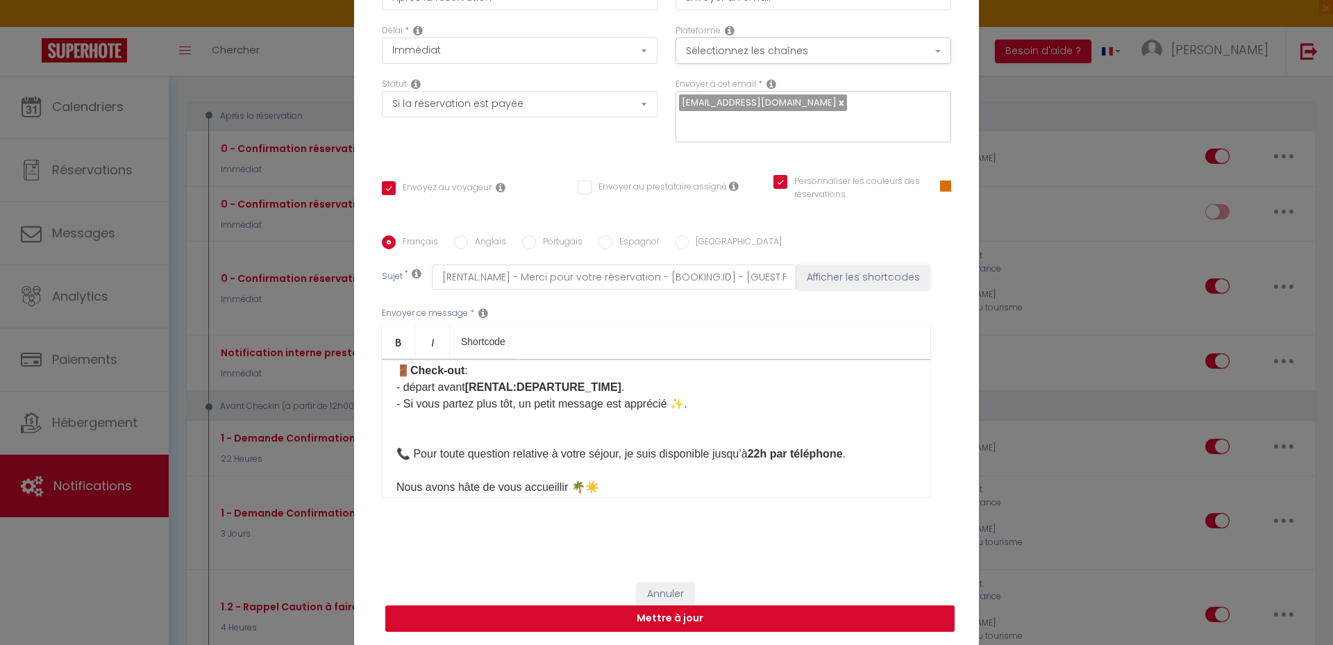
click at [667, 618] on button "Mettre à jour" at bounding box center [669, 618] width 569 height 26
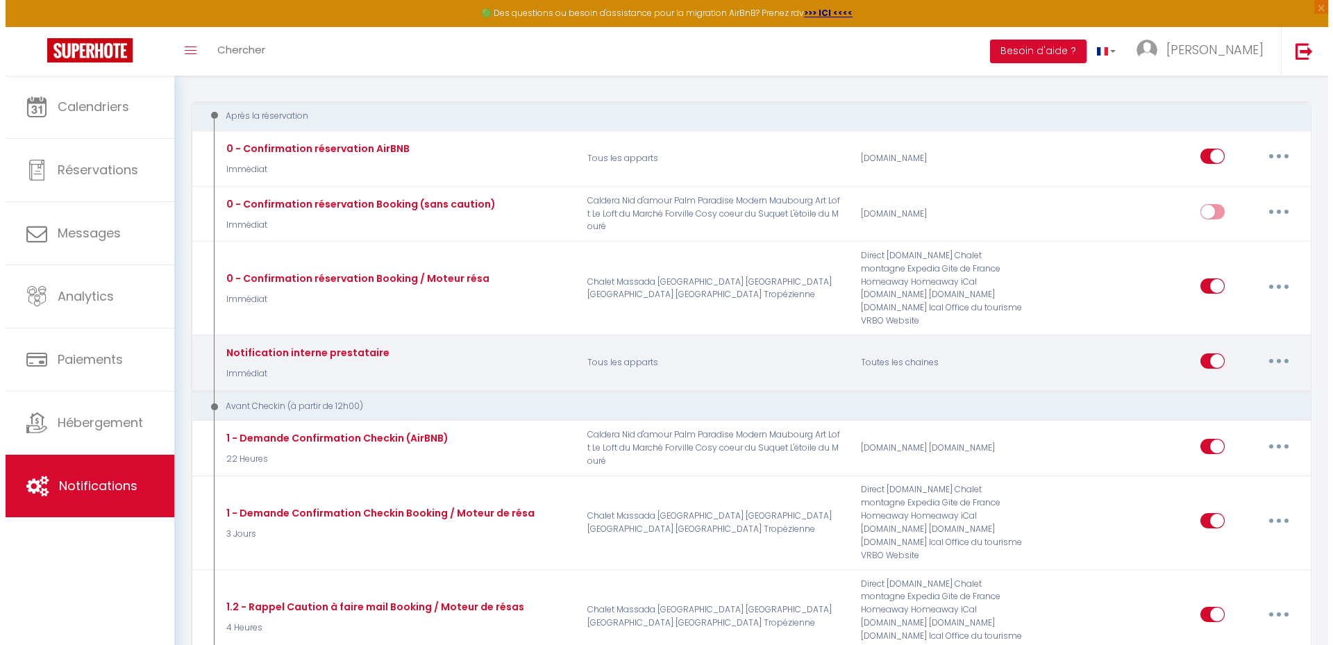
scroll to position [208, 0]
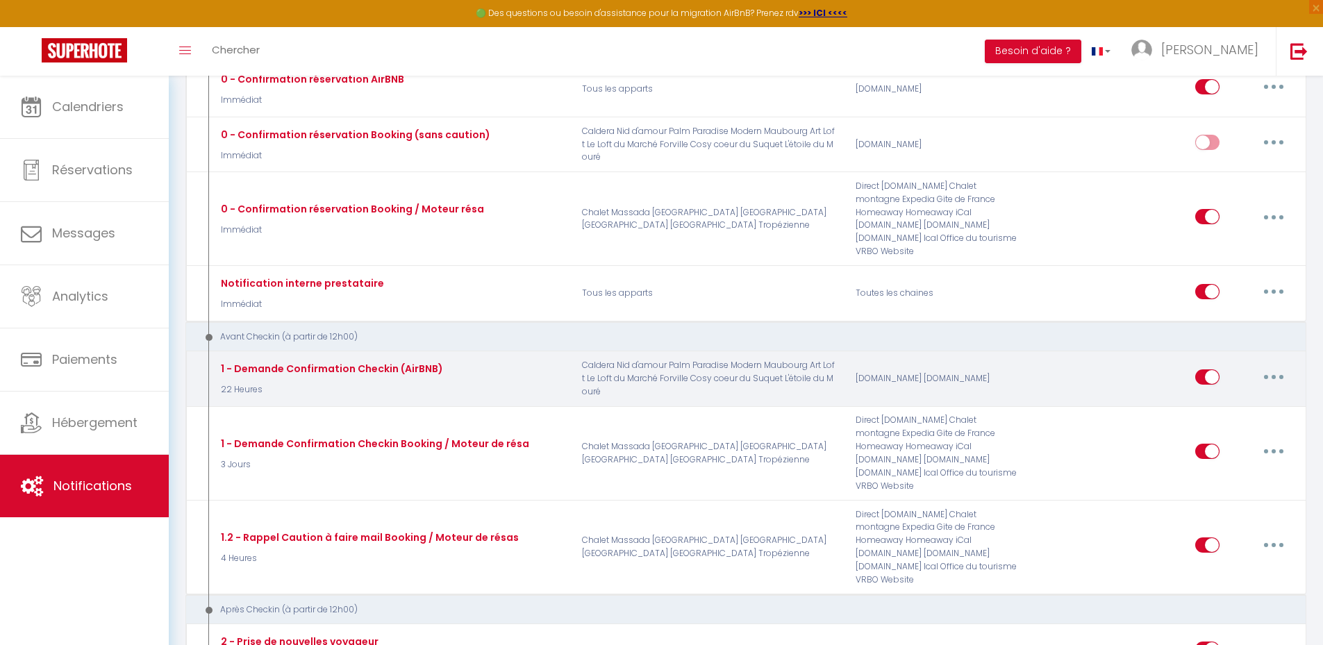
click at [1275, 375] on icon "button" at bounding box center [1273, 377] width 4 height 4
click at [1228, 421] on link "Dupliquer" at bounding box center [1237, 433] width 103 height 24
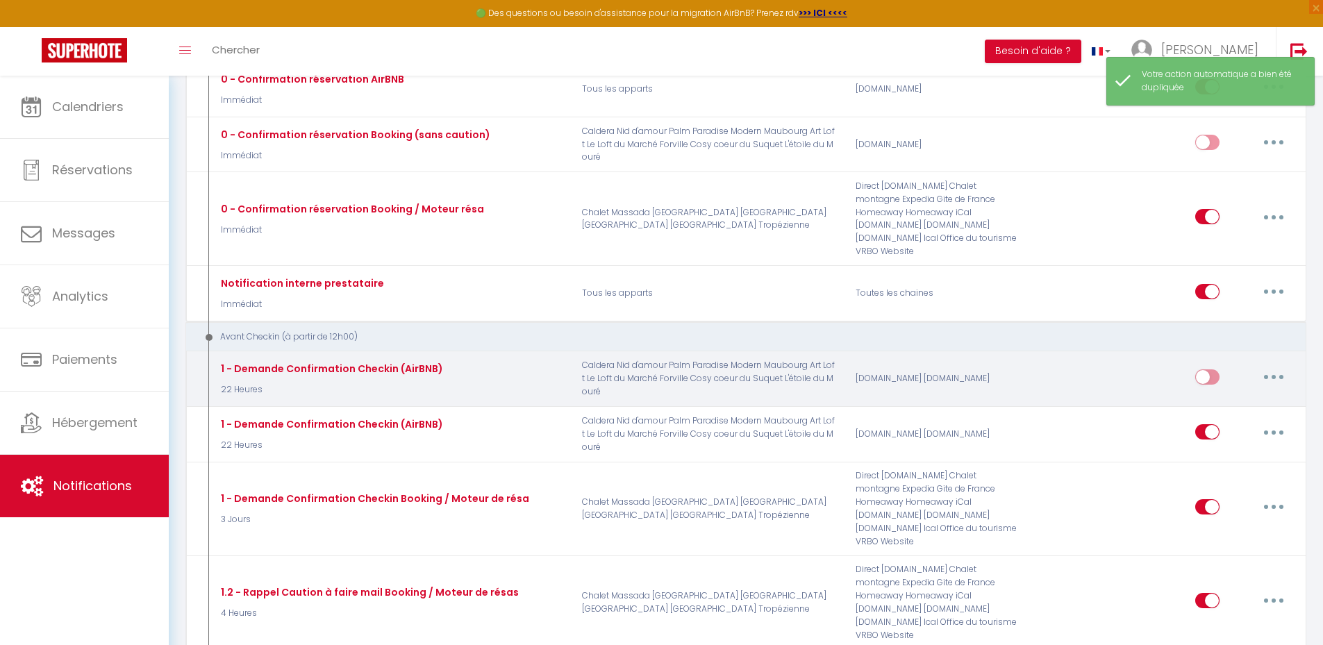
click at [1278, 366] on button "button" at bounding box center [1273, 377] width 39 height 22
click at [1243, 396] on link "Editer" at bounding box center [1237, 408] width 103 height 24
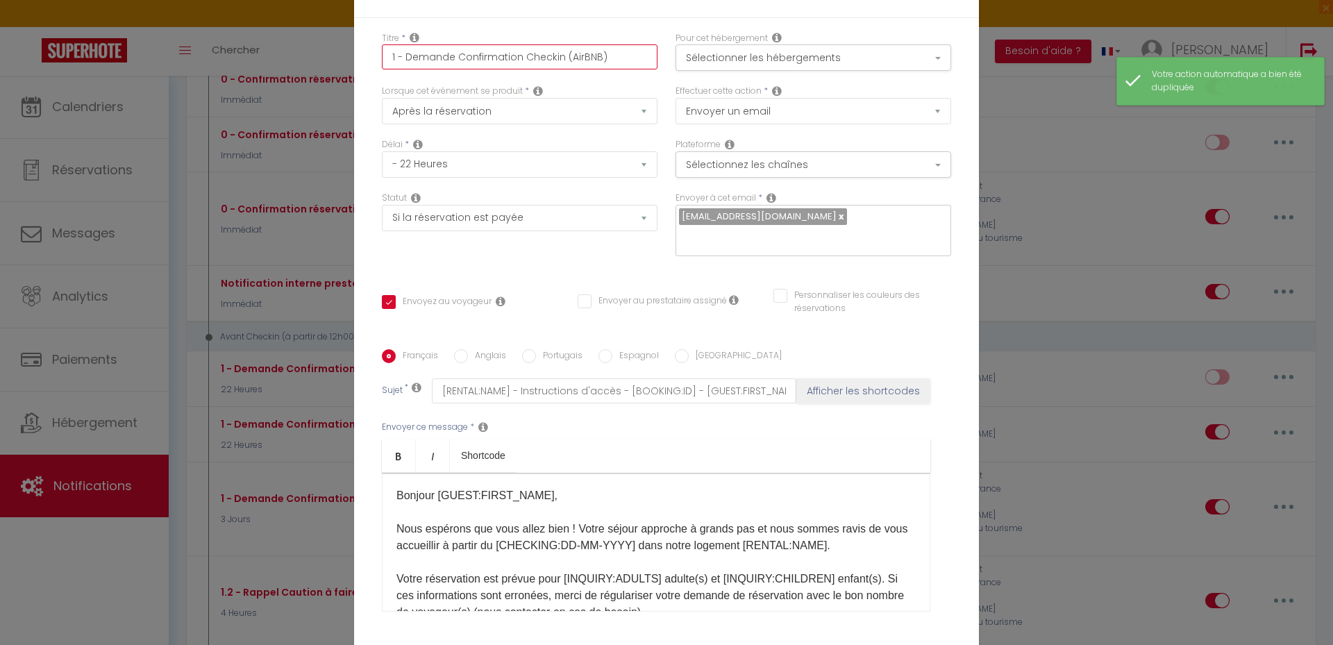
drag, startPoint x: 564, startPoint y: 59, endPoint x: 593, endPoint y: 58, distance: 29.2
click at [593, 58] on input "1 - Demande Confirmation Checkin (AirBNB)" at bounding box center [520, 56] width 276 height 25
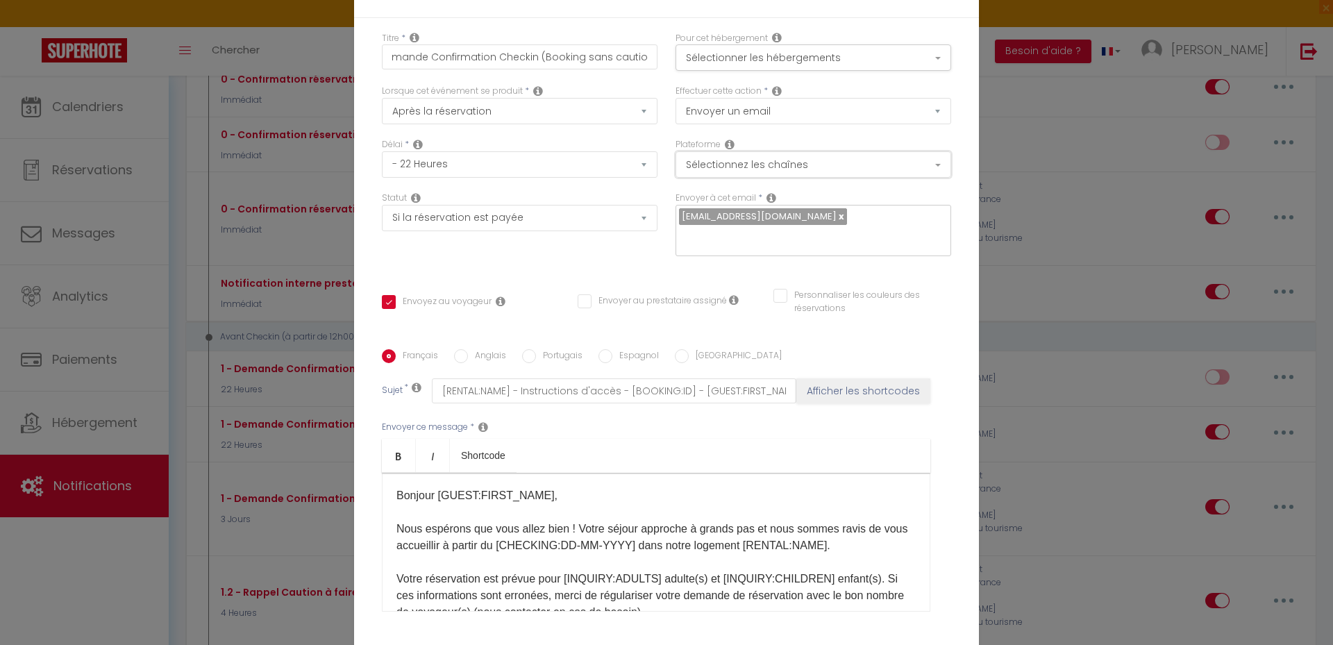
scroll to position [0, 0]
click at [828, 156] on button "Sélectionnez les chaînes" at bounding box center [814, 164] width 276 height 26
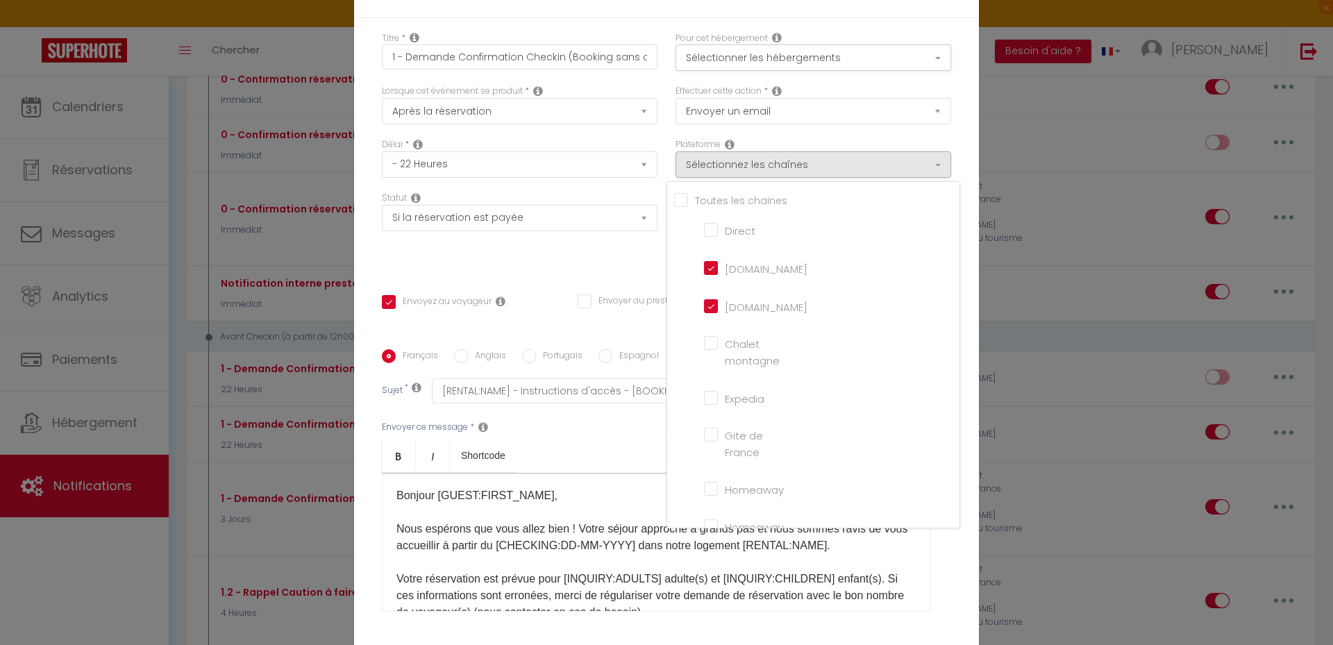
click at [704, 266] on input "[DOMAIN_NAME]" at bounding box center [743, 267] width 79 height 14
click at [618, 253] on div "Statut Aucun Si la réservation est payée Si réservation non payée Si la caution…" at bounding box center [520, 231] width 294 height 78
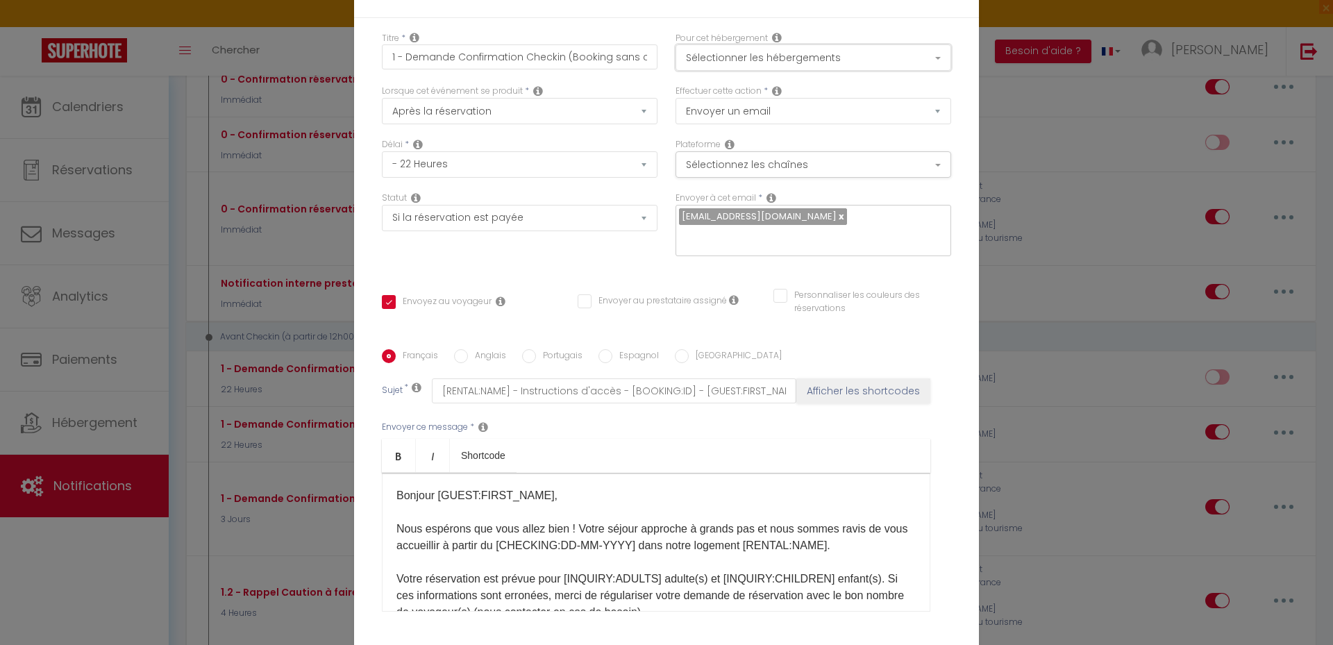
click at [810, 53] on button "Sélectionner les hébergements" at bounding box center [814, 57] width 276 height 26
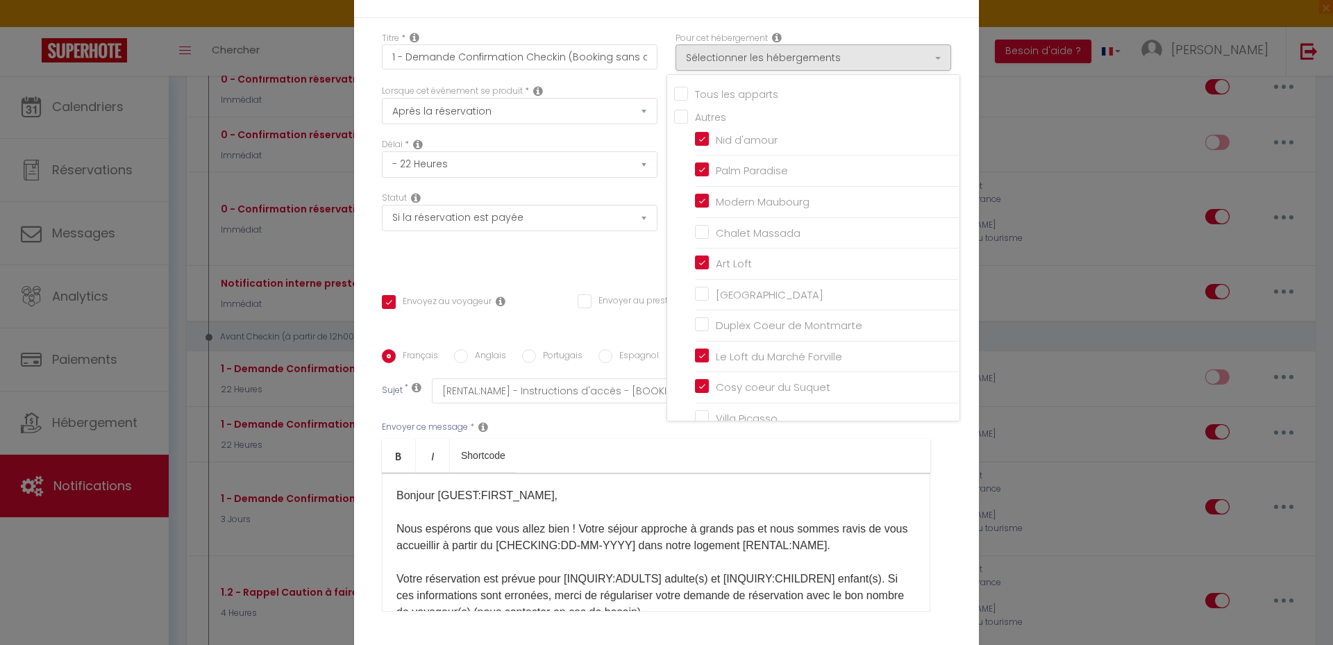
click at [601, 255] on div "Statut Aucun Si la réservation est payée Si réservation non payée Si la caution…" at bounding box center [520, 231] width 294 height 78
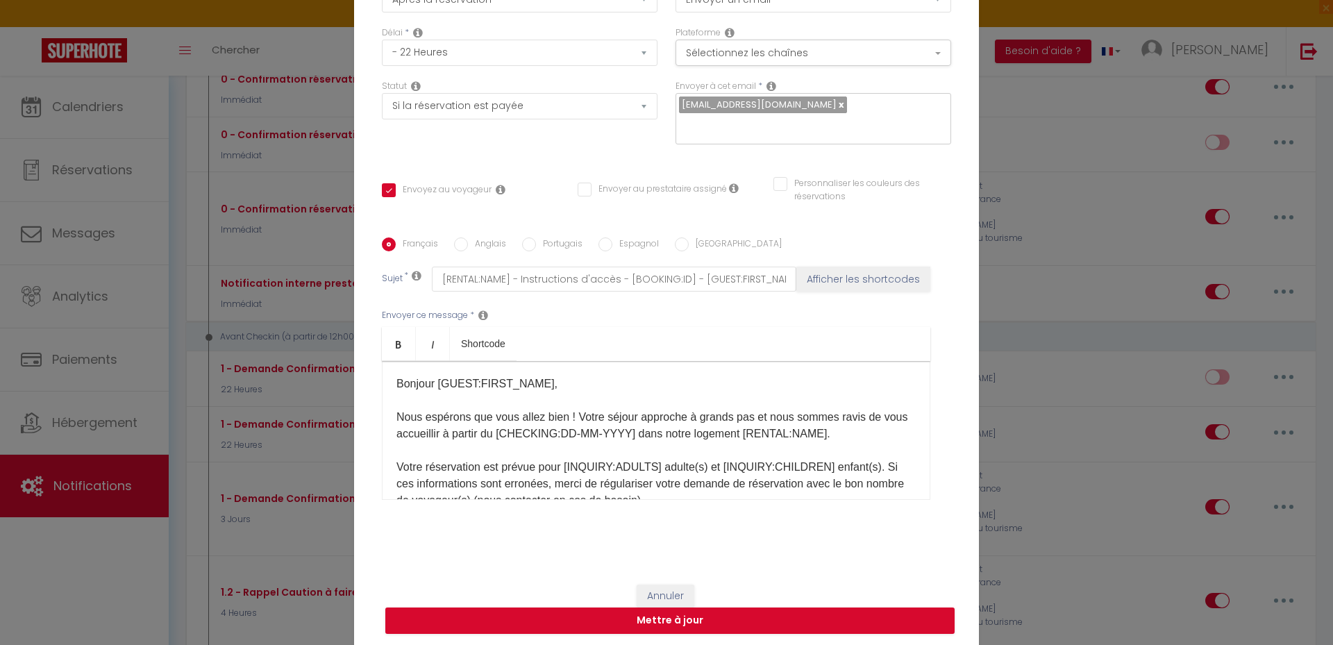
scroll to position [114, 0]
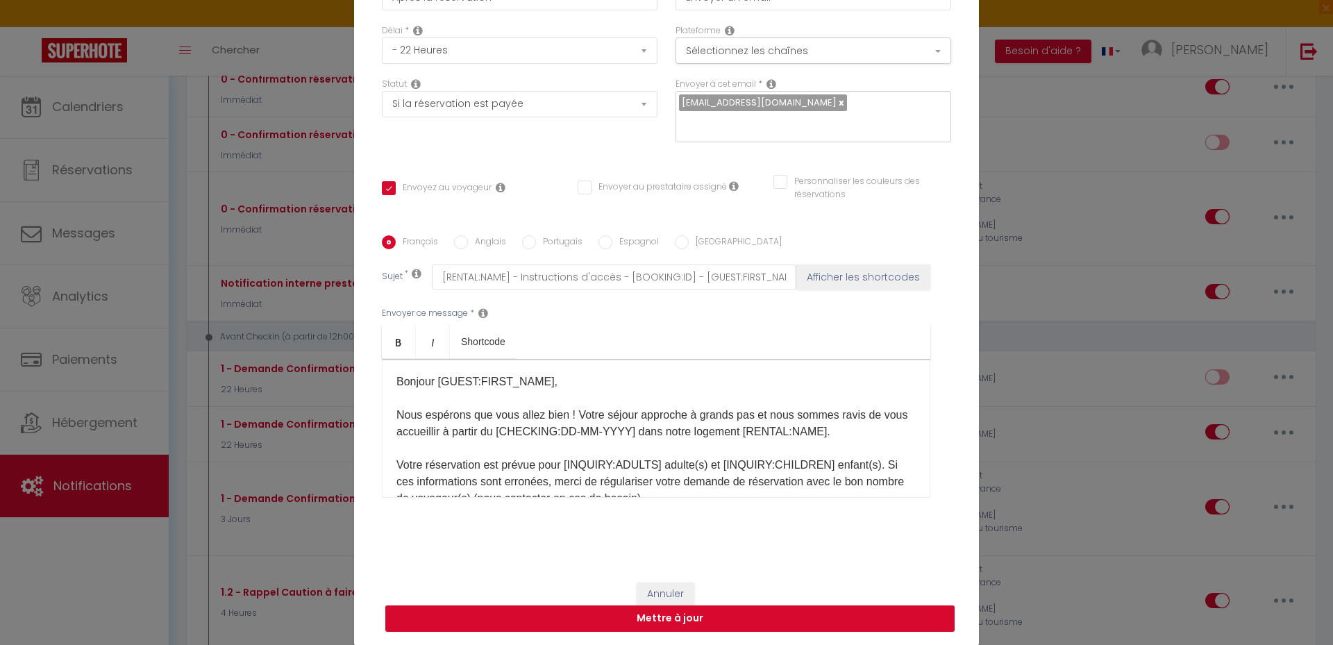
click at [671, 614] on button "Mettre à jour" at bounding box center [669, 618] width 569 height 26
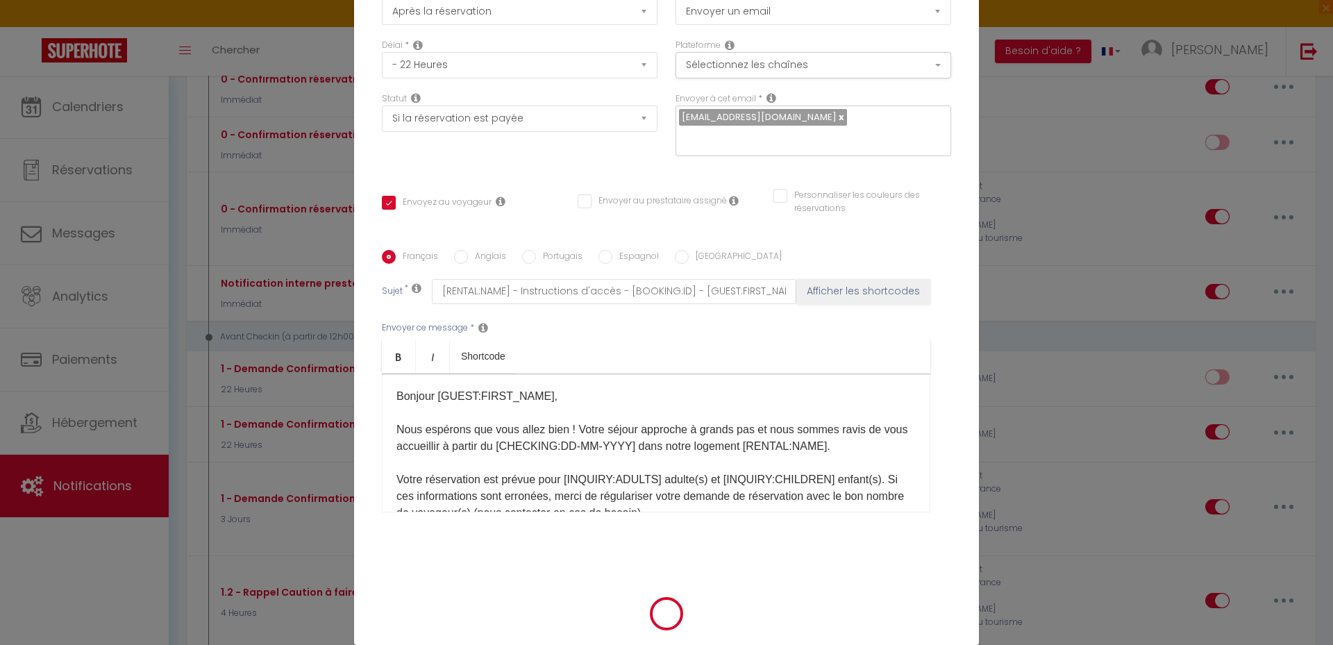
scroll to position [107, 0]
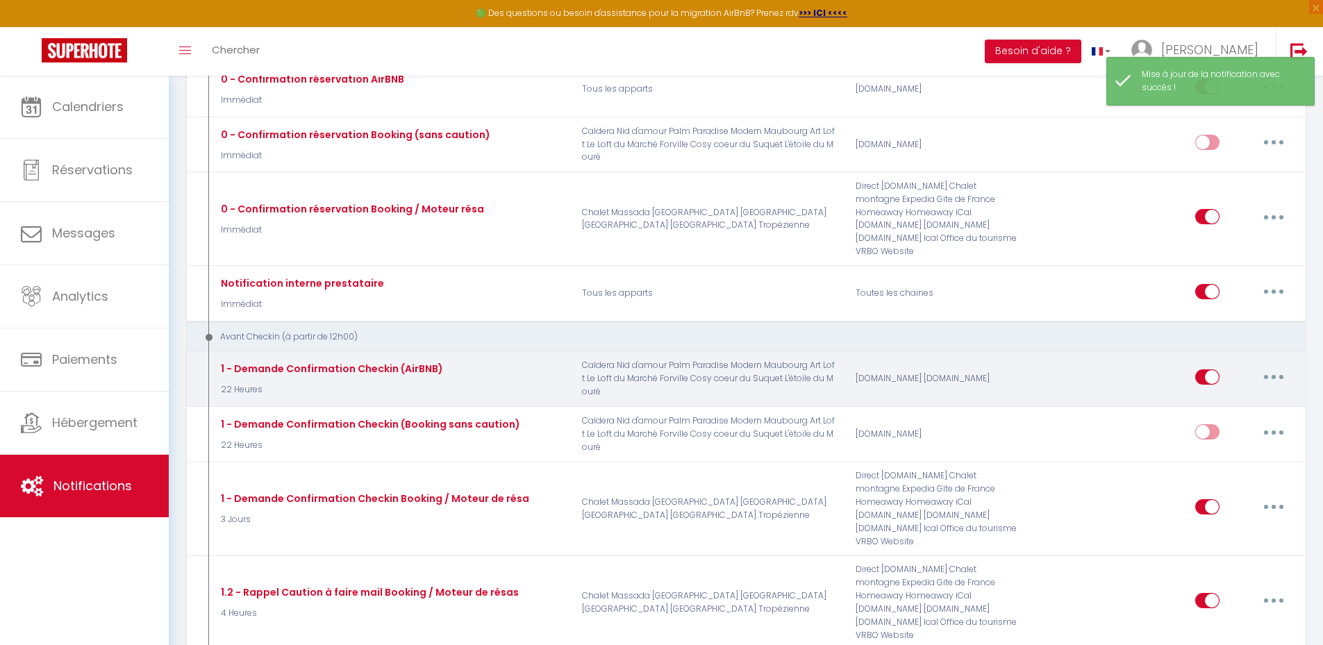
click at [1277, 366] on button "button" at bounding box center [1273, 377] width 39 height 22
click at [1242, 396] on link "Editer" at bounding box center [1237, 408] width 103 height 24
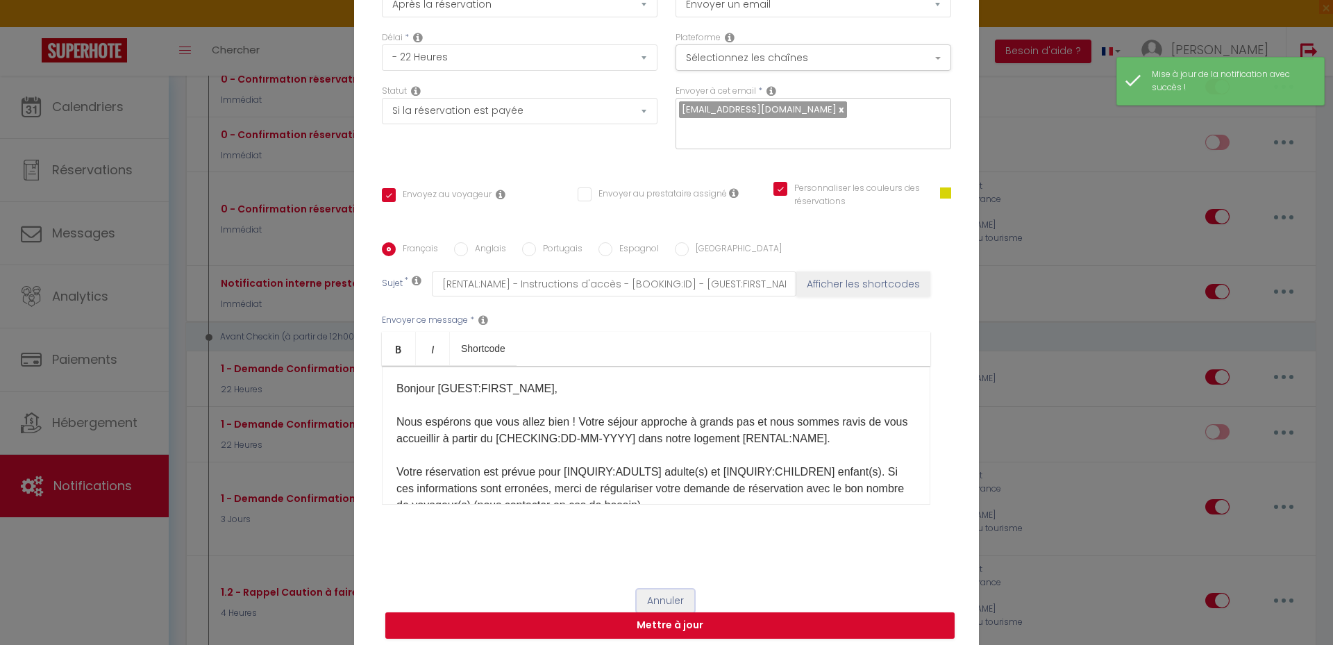
click at [662, 595] on button "Annuler" at bounding box center [666, 601] width 58 height 24
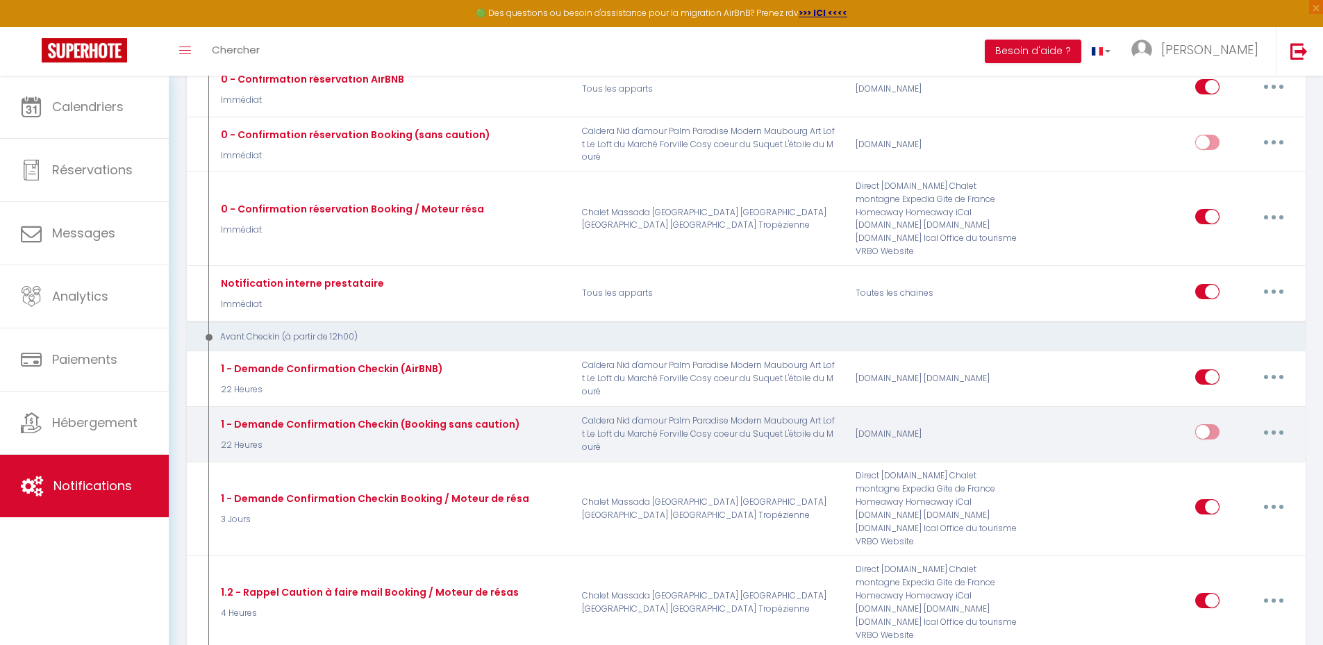
click at [1271, 421] on button "button" at bounding box center [1273, 432] width 39 height 22
click at [1241, 452] on link "Editer" at bounding box center [1237, 464] width 103 height 24
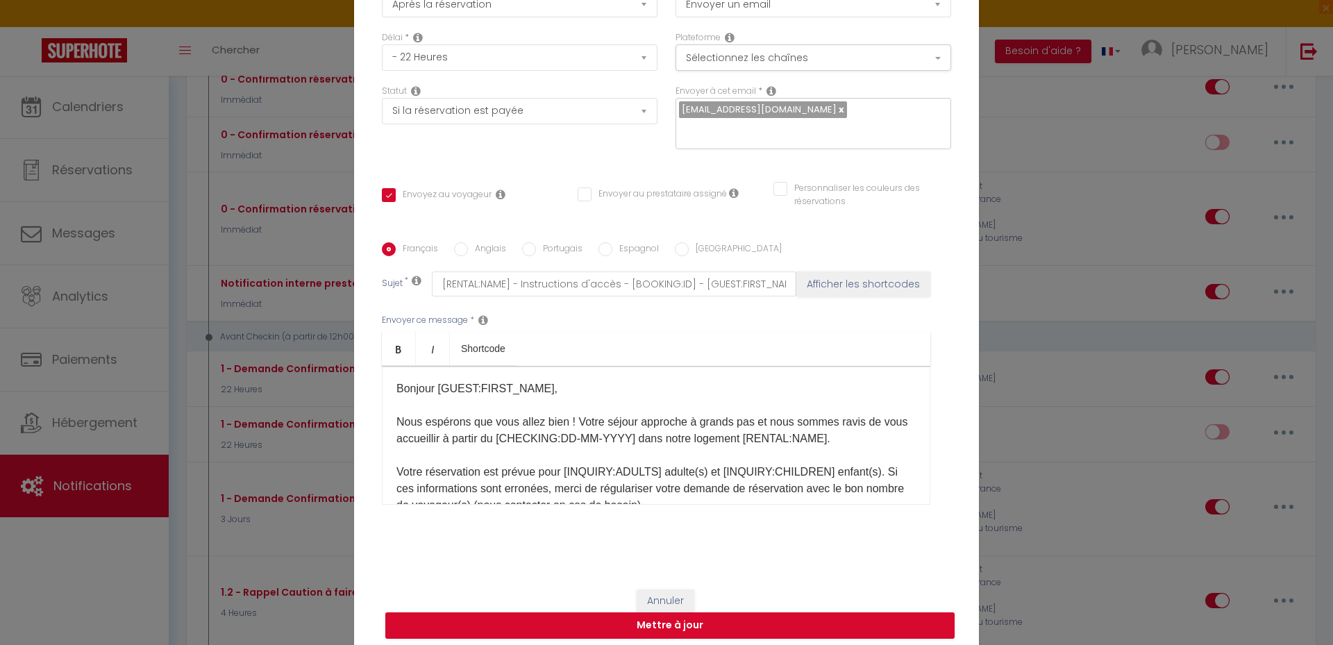
click at [778, 187] on input "Personnaliser les couleurs des réservations" at bounding box center [853, 189] width 160 height 14
click at [940, 191] on span at bounding box center [945, 192] width 11 height 11
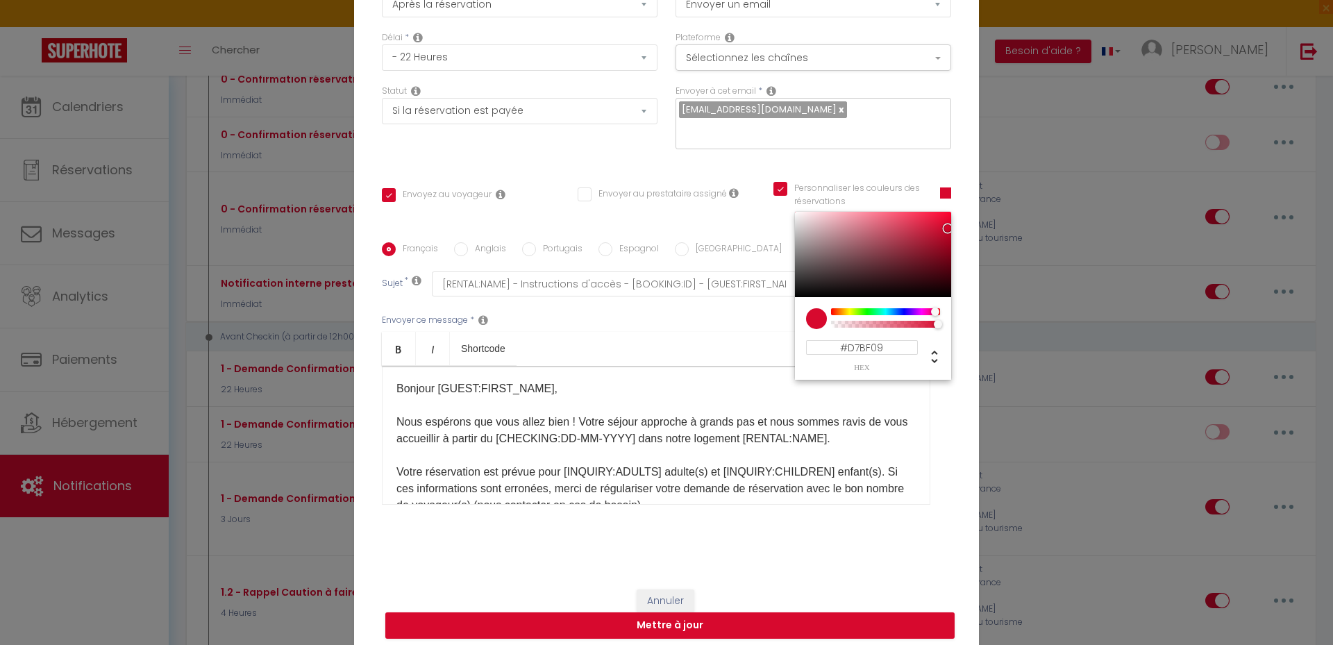
click at [843, 310] on div at bounding box center [885, 311] width 106 height 7
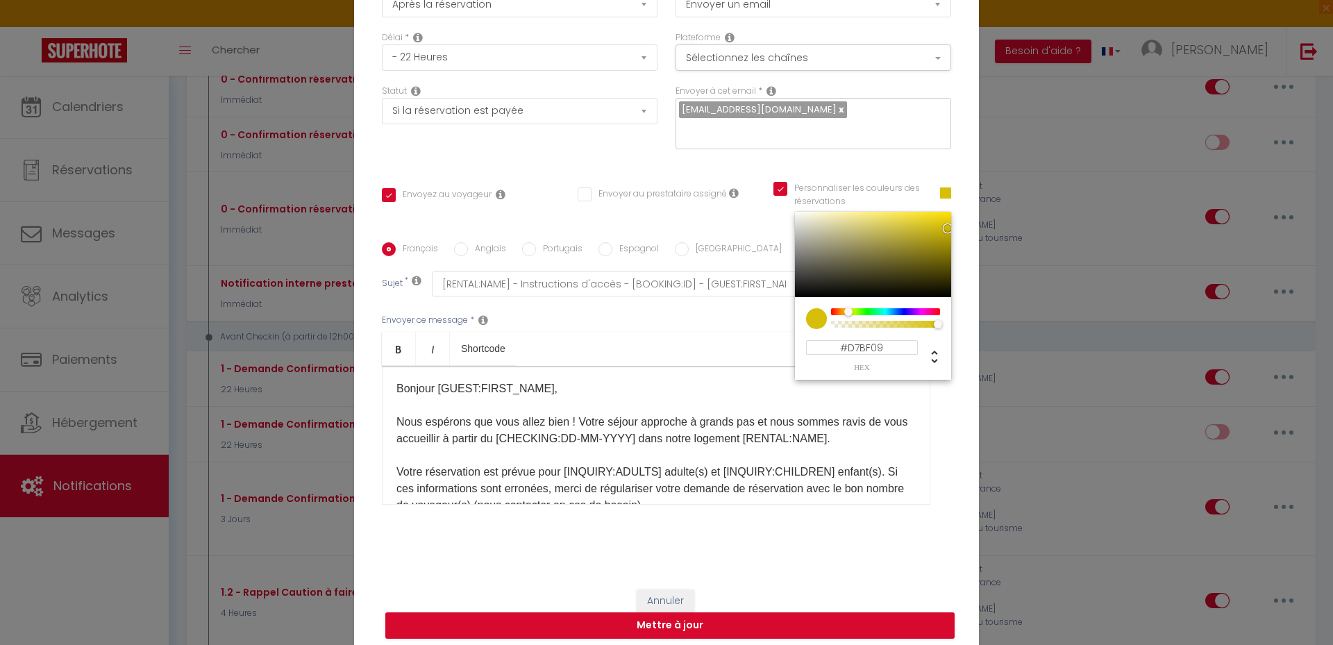
click at [705, 323] on div "Envoyer ce message * Bold Italic Shortcode Rich text editor Bonjour [GUEST:FIRS…" at bounding box center [666, 409] width 569 height 226
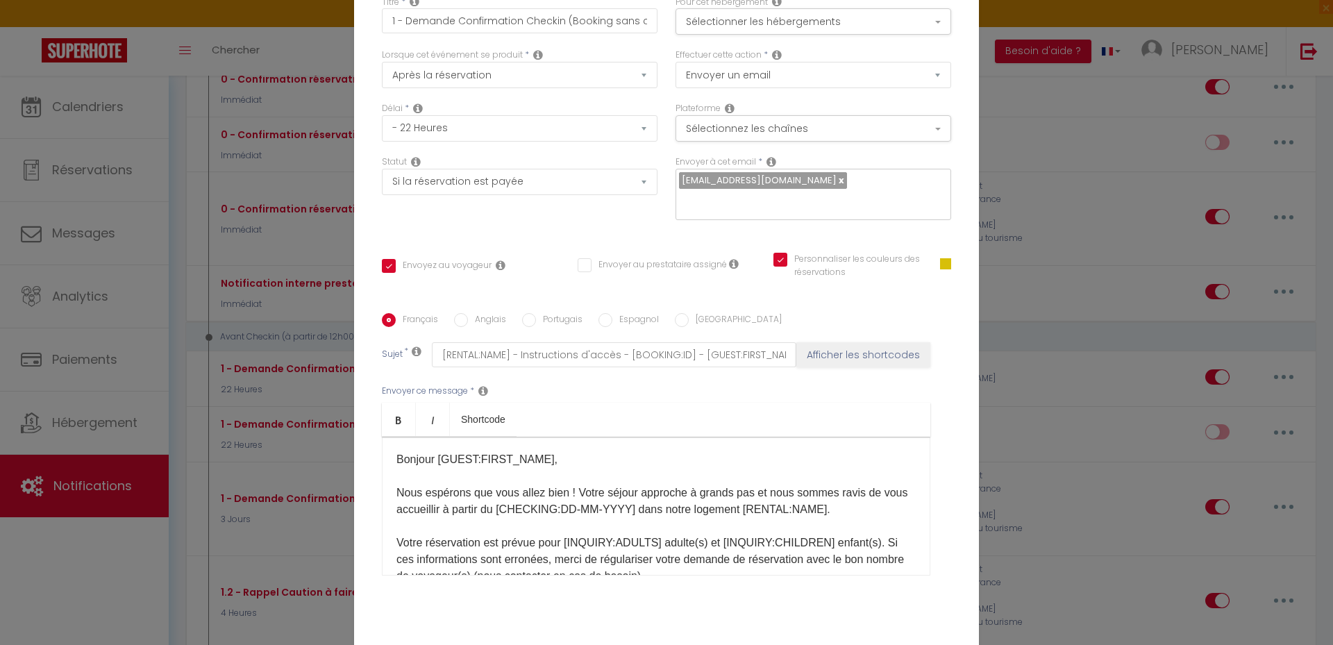
scroll to position [0, 0]
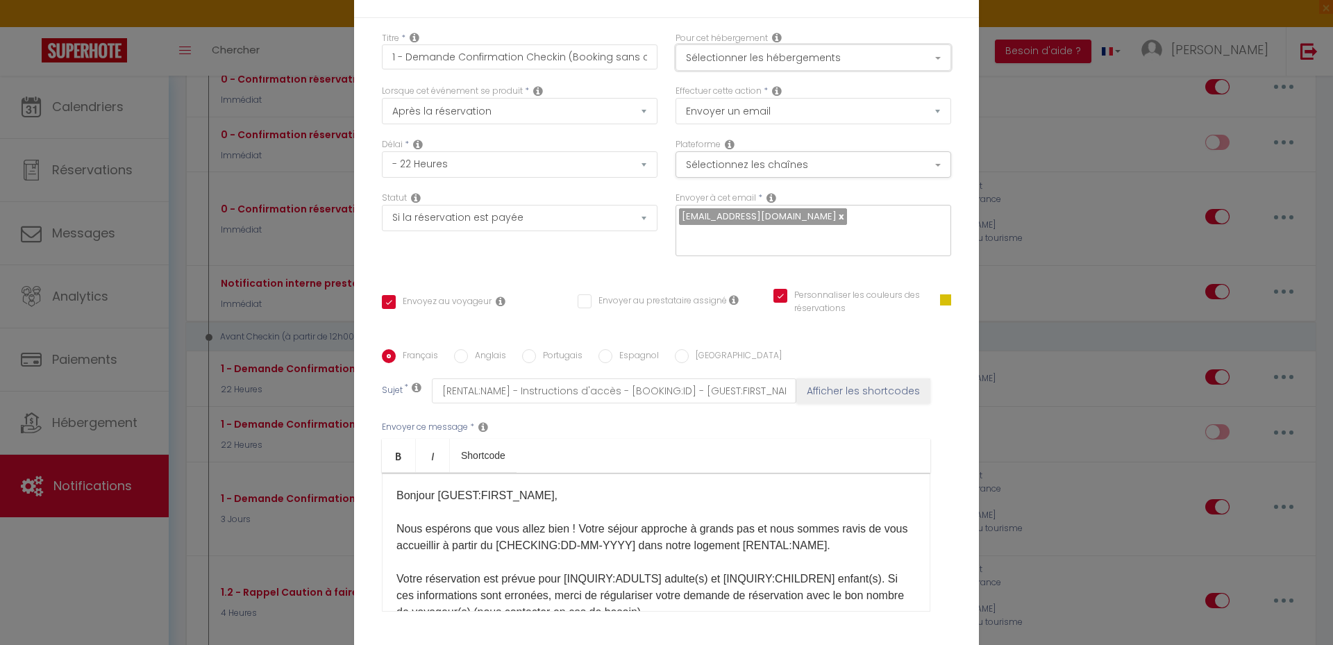
click at [819, 55] on button "Sélectionner les hébergements" at bounding box center [814, 57] width 276 height 26
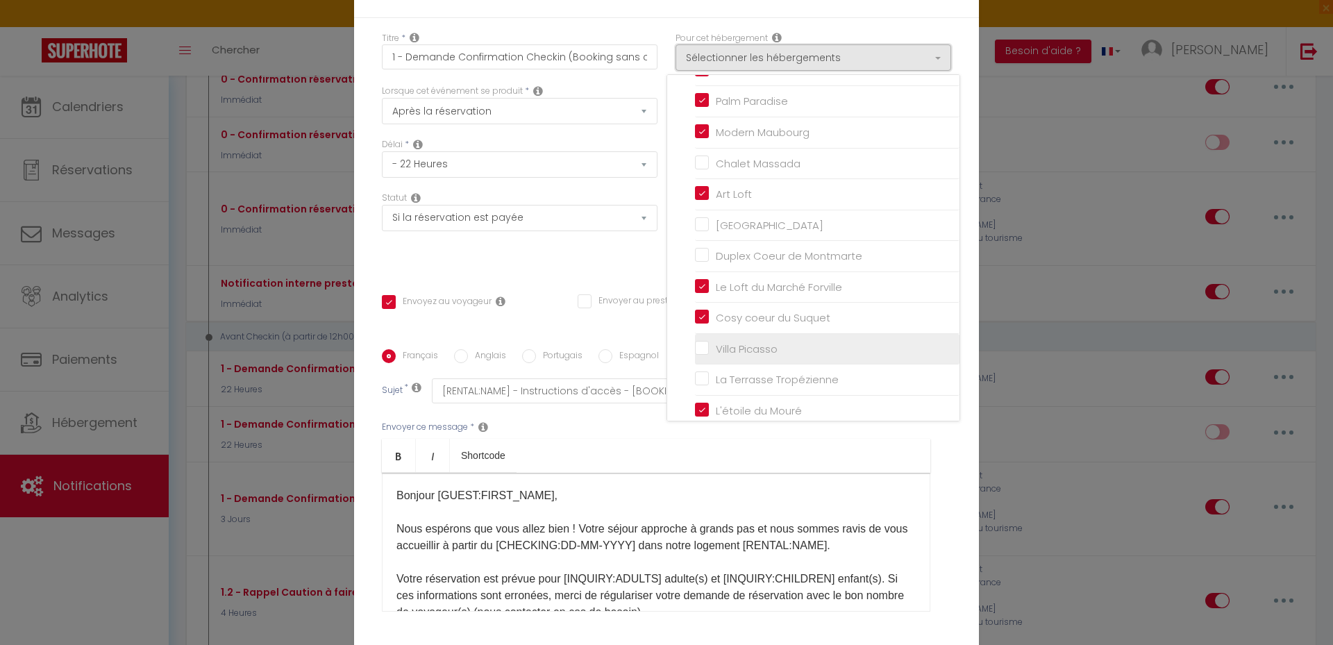
scroll to position [117, 0]
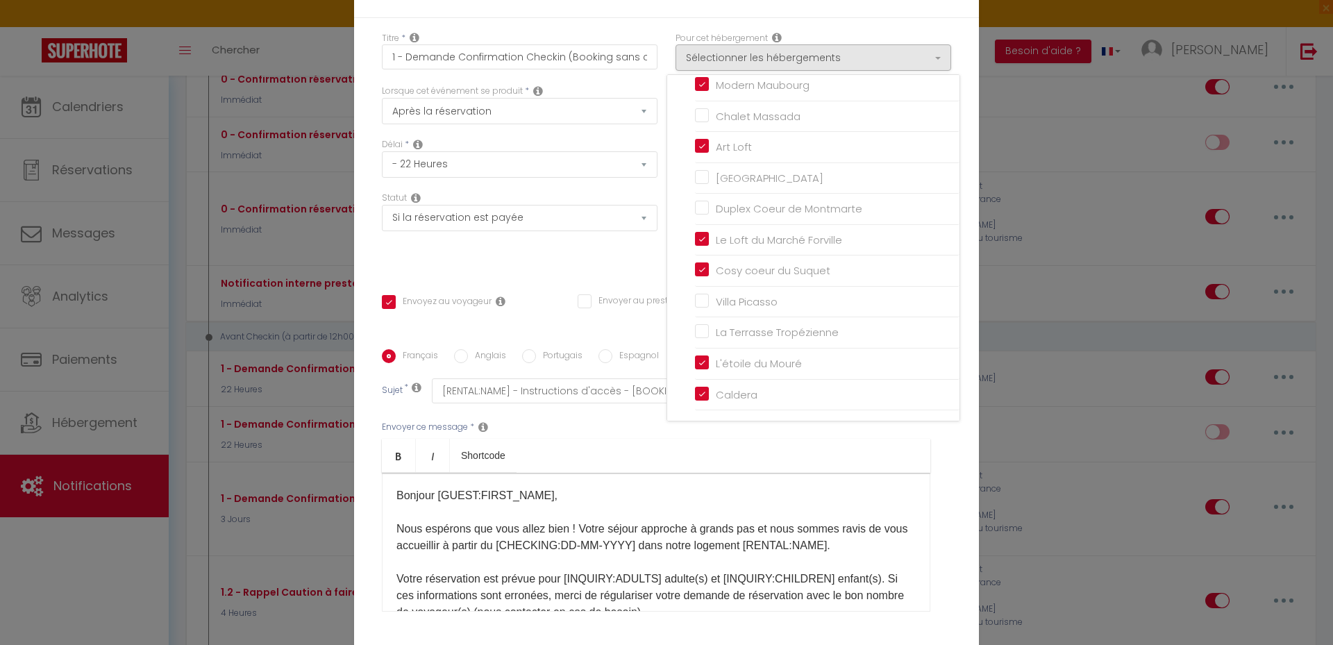
click at [652, 444] on ul "Bold Italic Shortcode" at bounding box center [656, 456] width 548 height 34
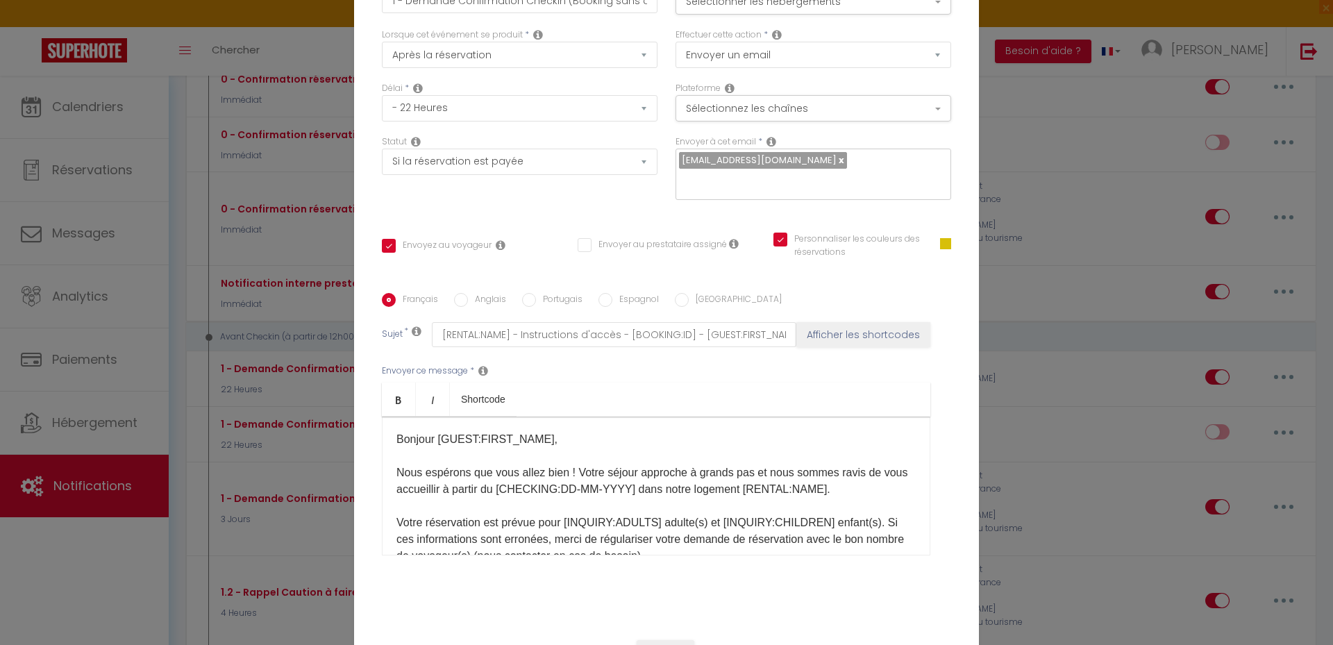
scroll to position [114, 0]
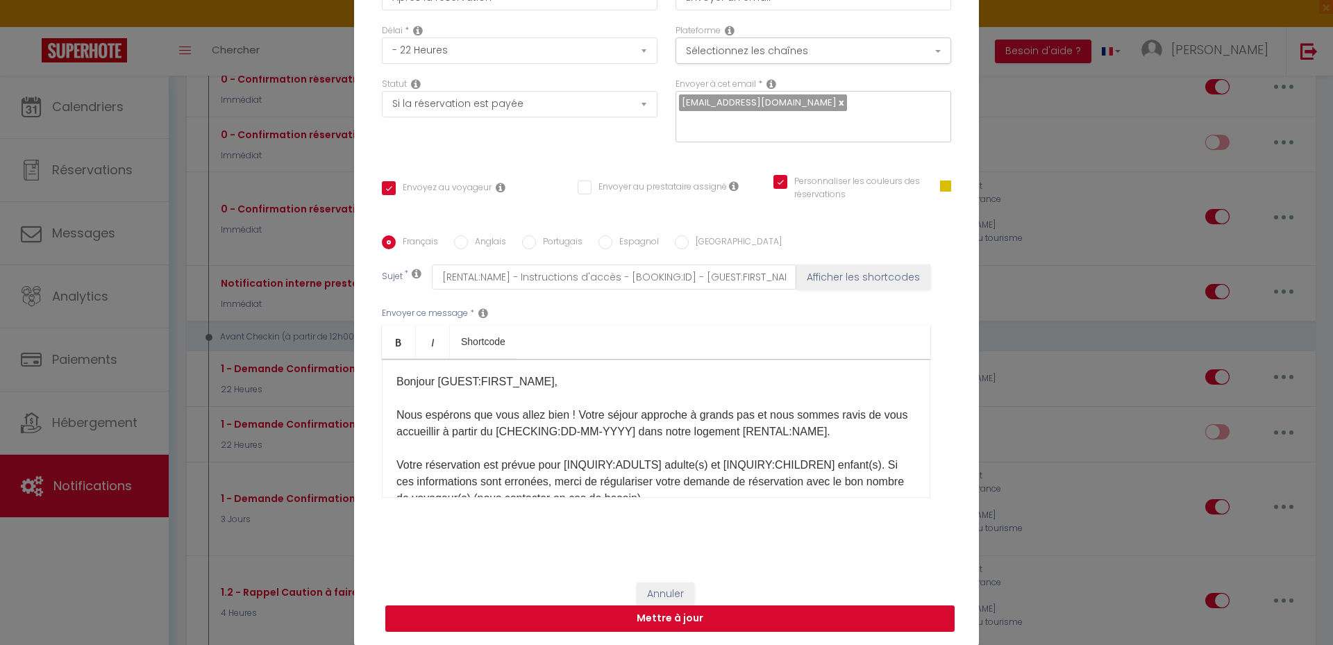
click at [674, 619] on button "Mettre à jour" at bounding box center [669, 618] width 569 height 26
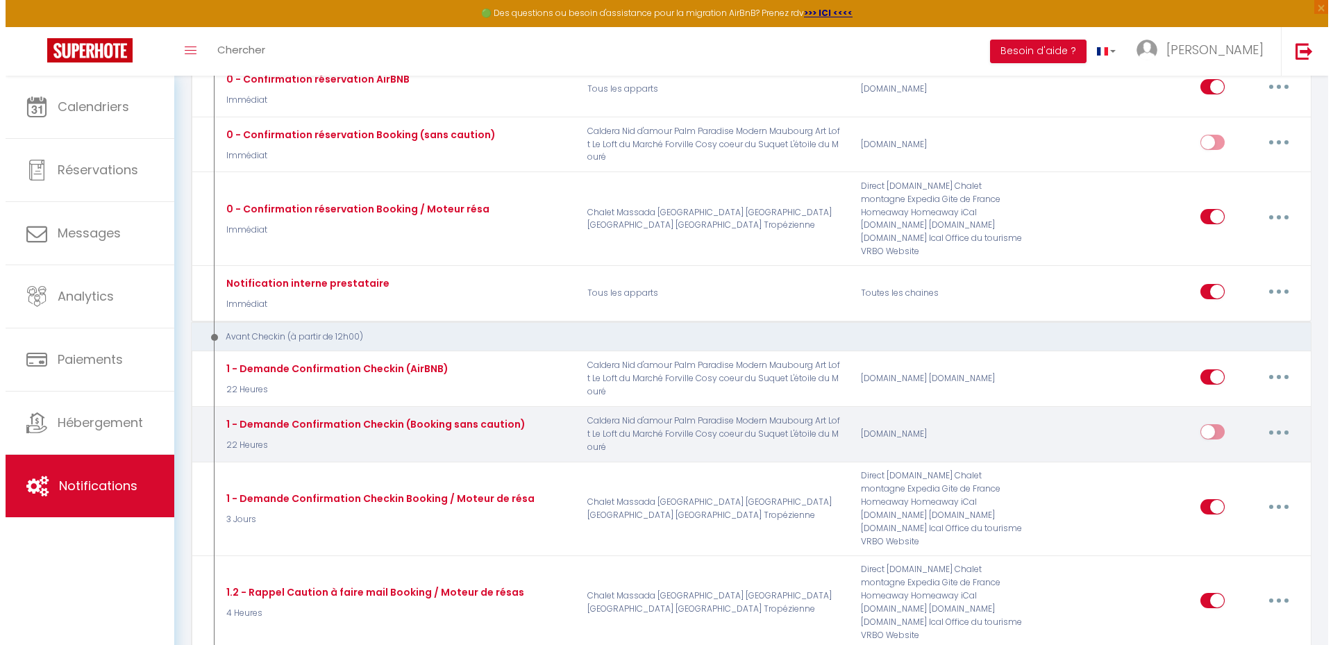
scroll to position [278, 0]
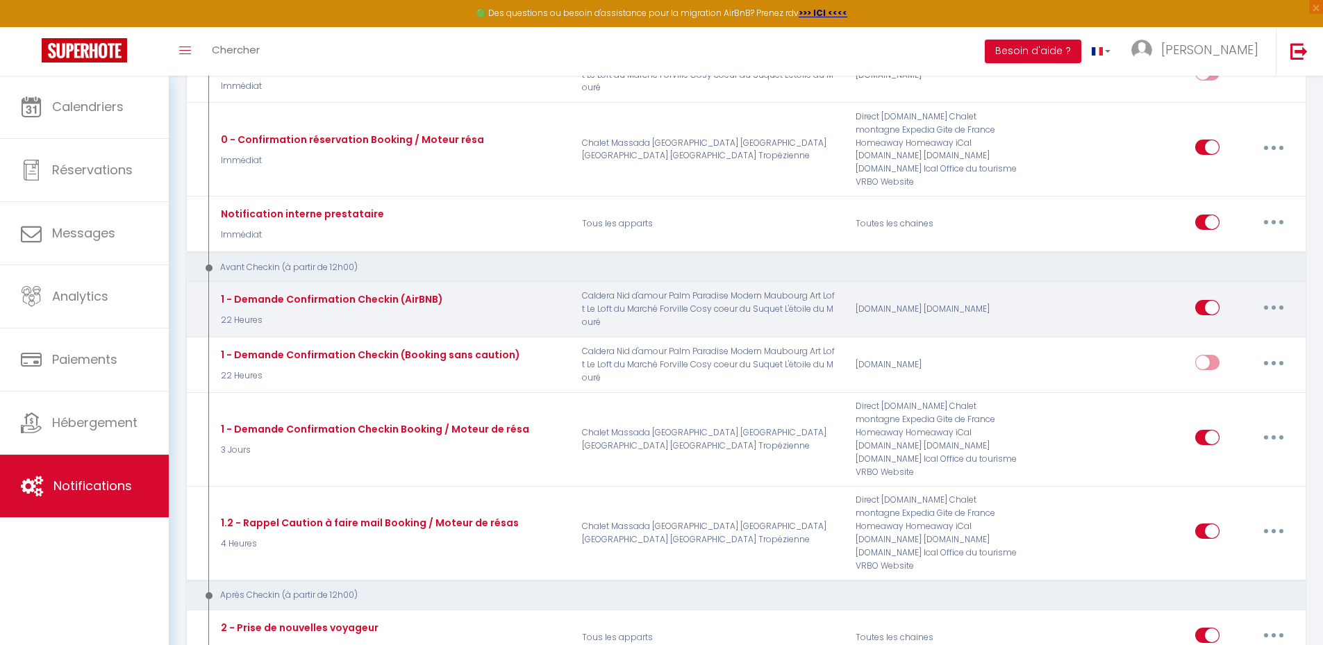
click at [1260, 296] on button "button" at bounding box center [1273, 307] width 39 height 22
click at [1217, 327] on link "Editer" at bounding box center [1237, 339] width 103 height 24
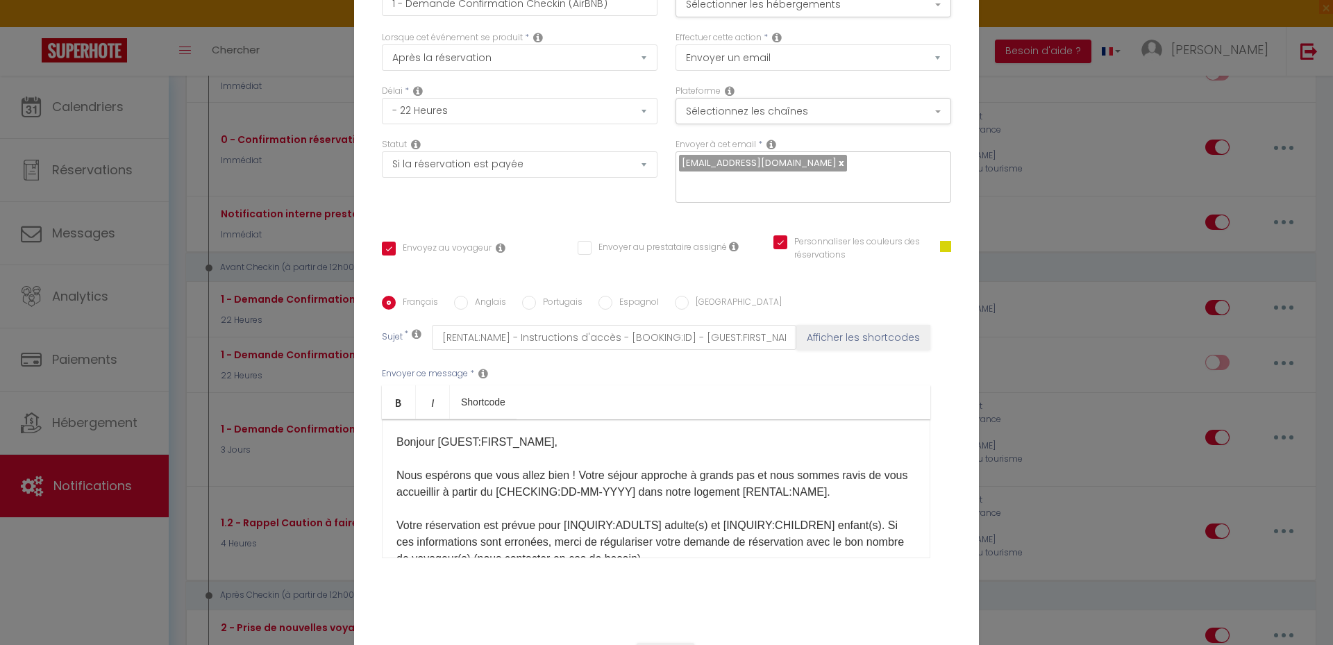
scroll to position [0, 0]
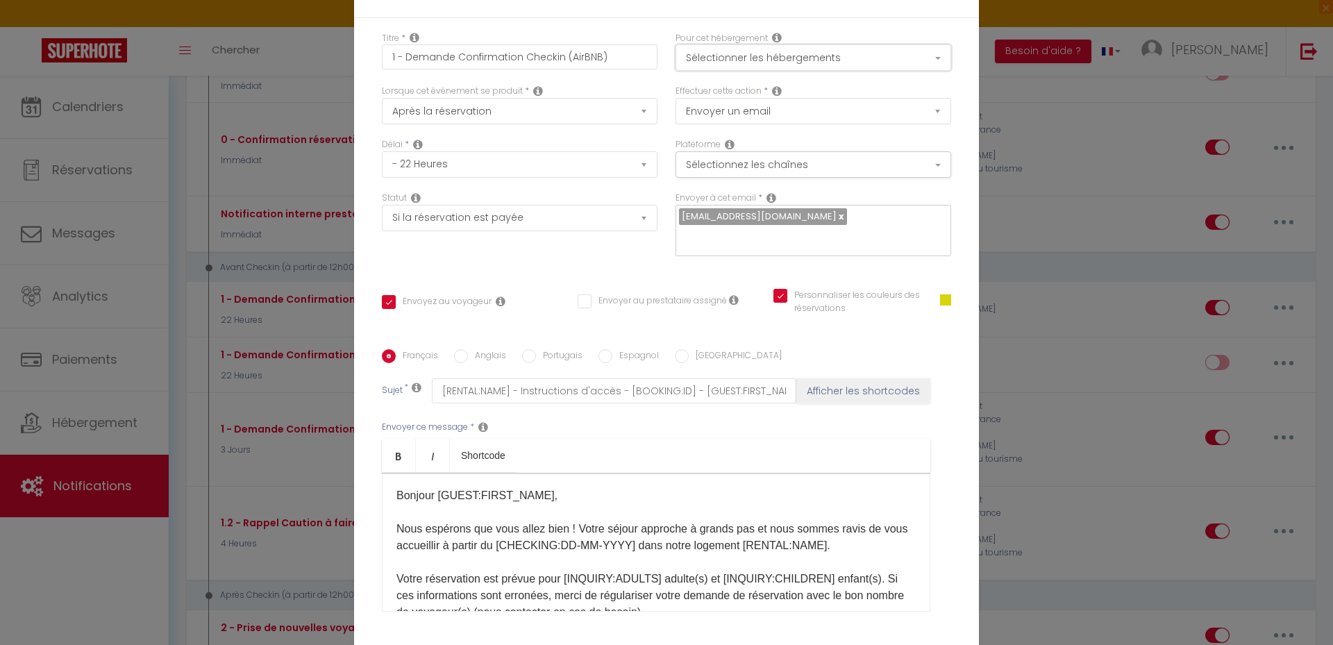
click at [746, 58] on button "Sélectionner les hébergements" at bounding box center [814, 57] width 276 height 26
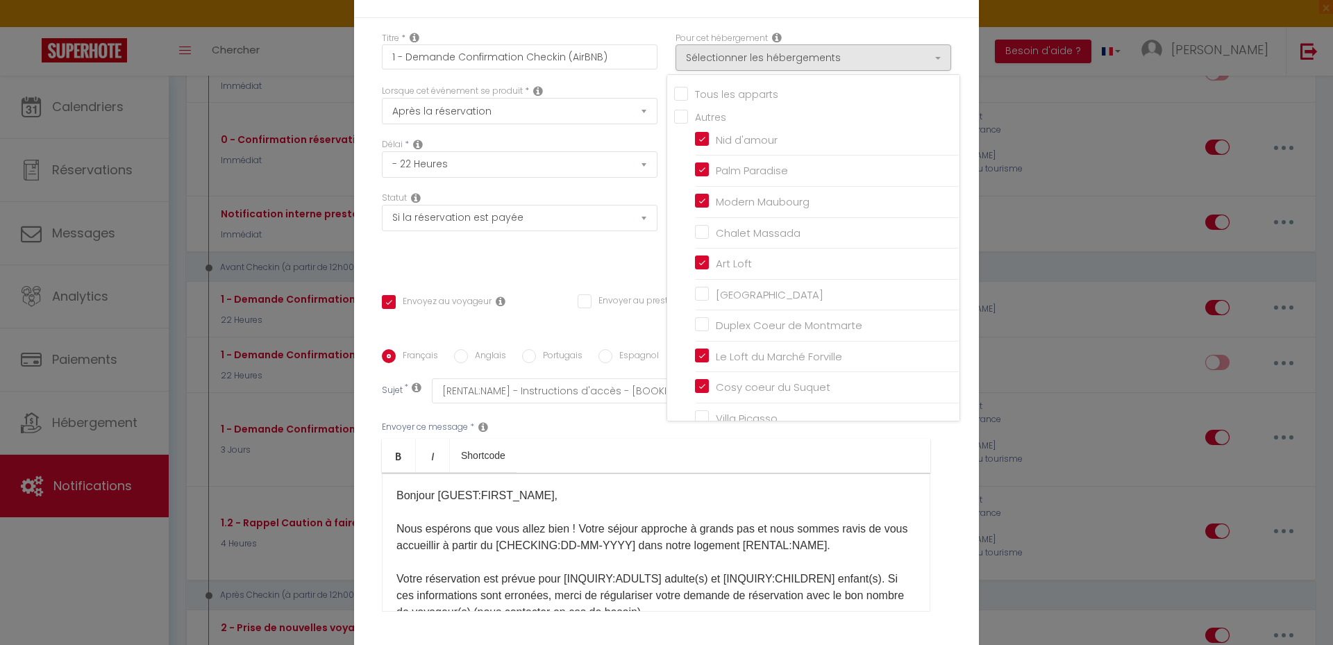
click at [682, 88] on input "Tous les apparts" at bounding box center [816, 92] width 285 height 14
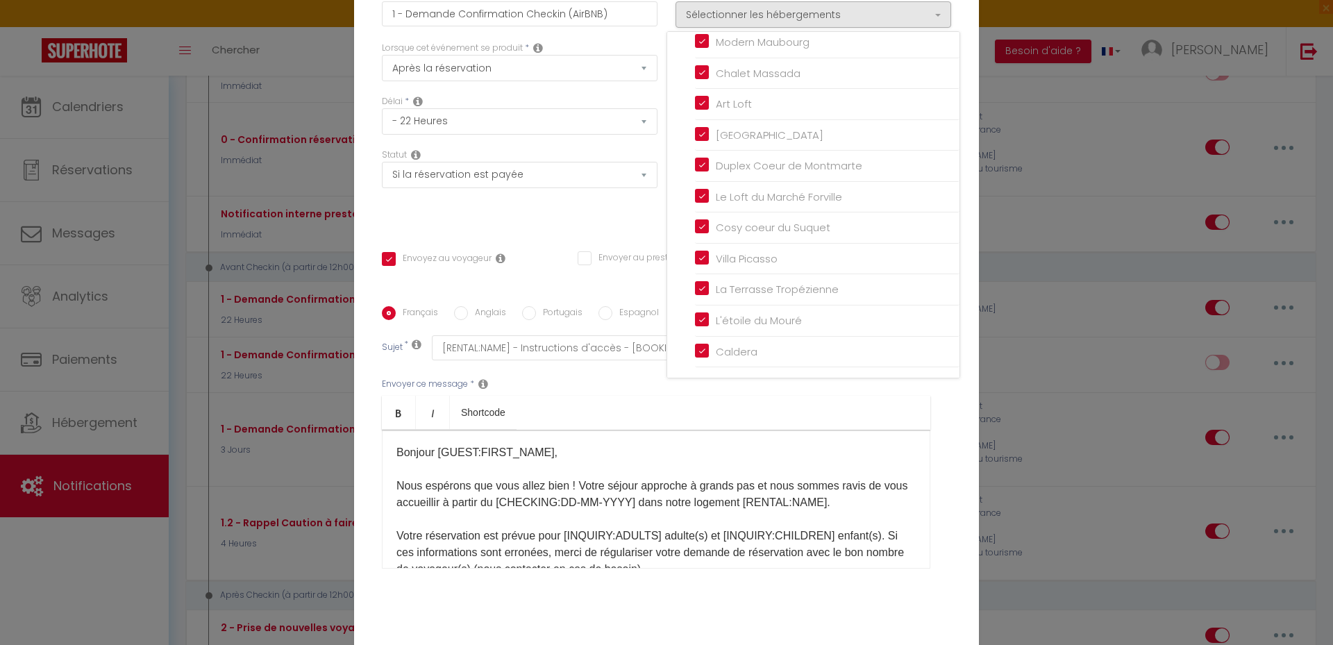
scroll to position [114, 0]
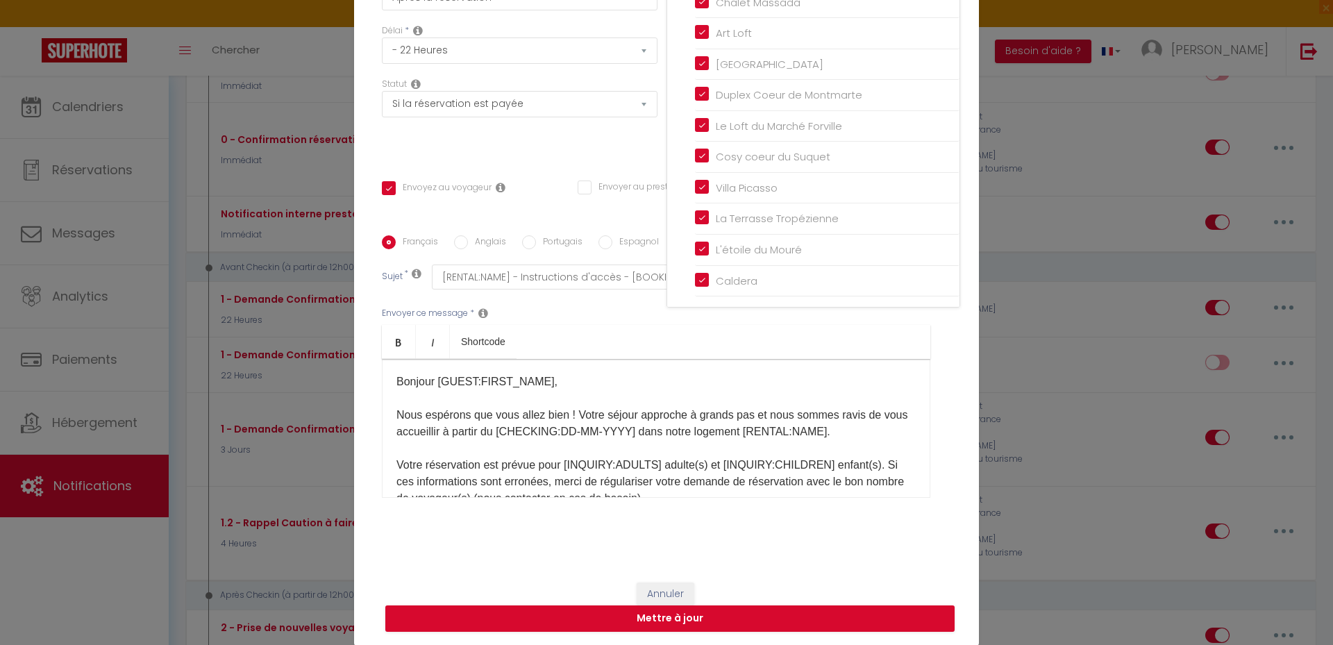
click at [587, 141] on div "Statut Aucun Si la réservation est payée Si réservation non payée Si la caution…" at bounding box center [520, 117] width 294 height 78
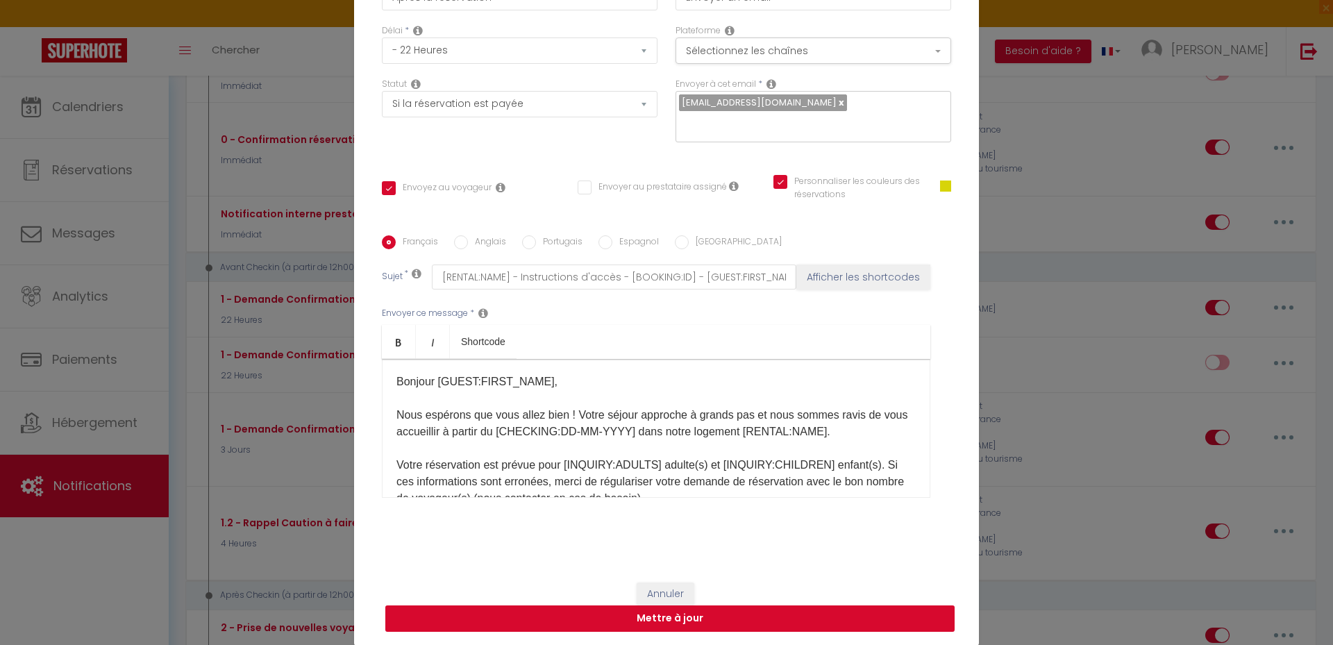
click at [687, 618] on button "Mettre à jour" at bounding box center [669, 618] width 569 height 26
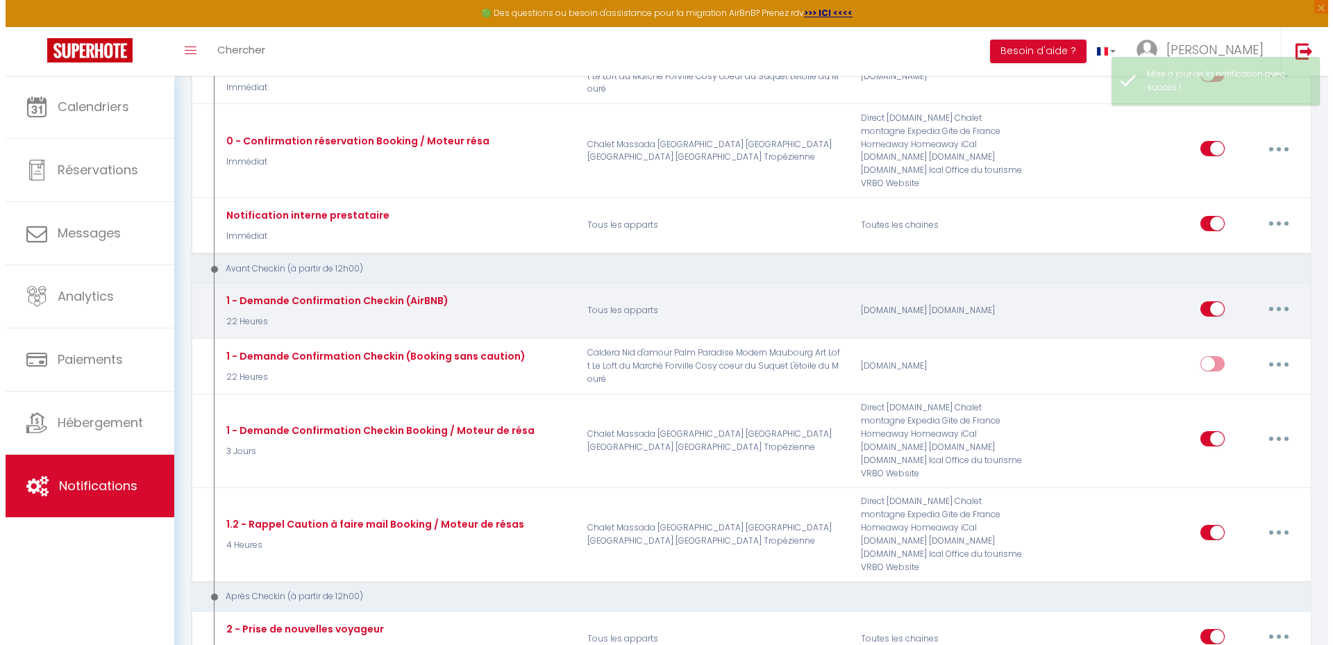
scroll to position [278, 0]
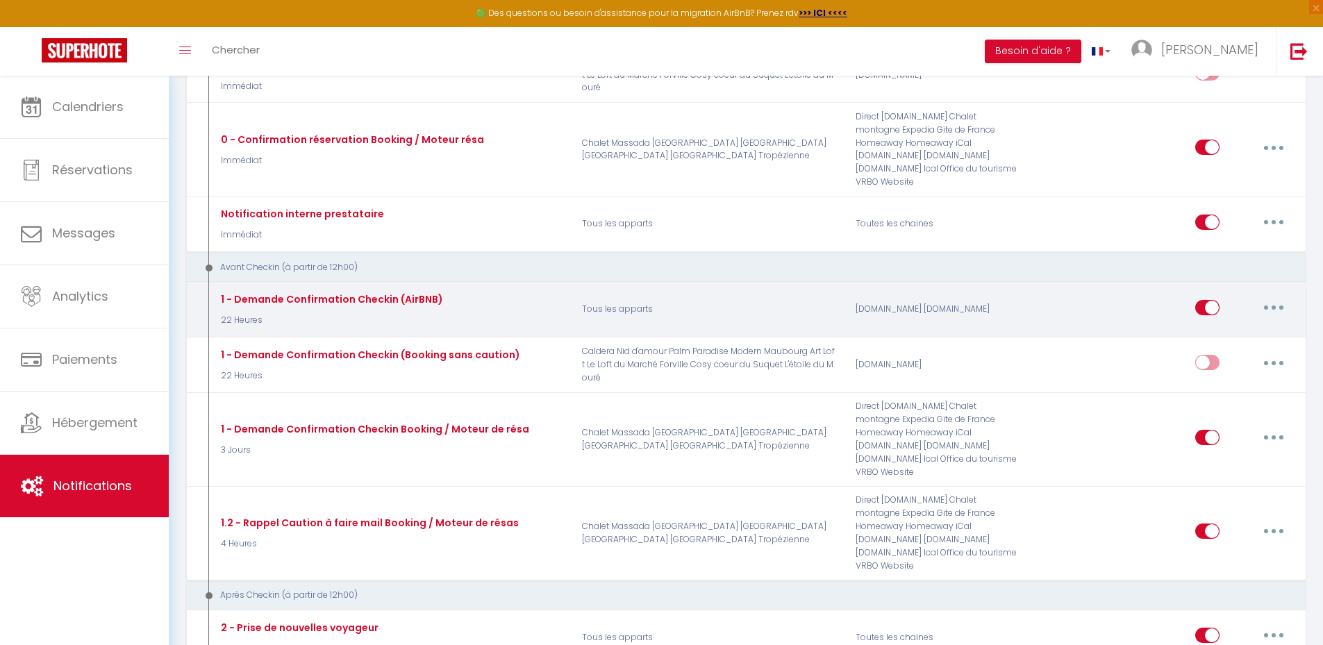
click at [1263, 296] on button "button" at bounding box center [1273, 307] width 39 height 22
click at [1228, 327] on link "Editer" at bounding box center [1237, 339] width 103 height 24
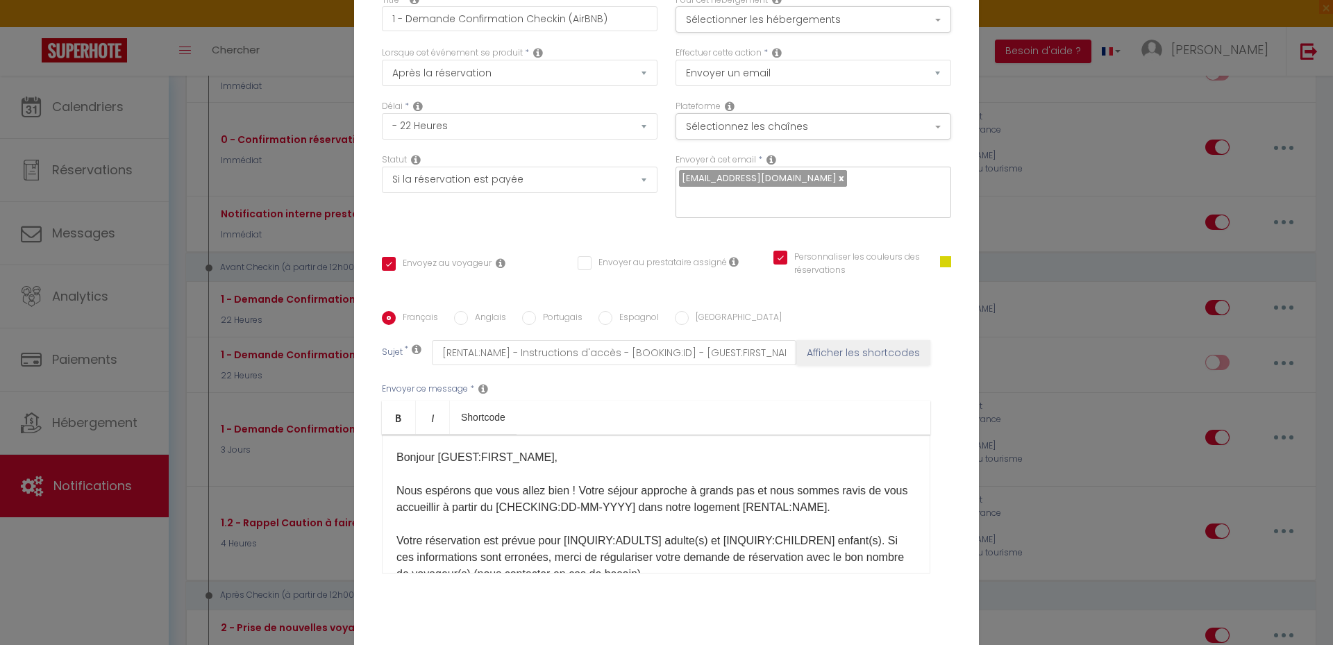
scroll to position [37, 0]
click at [823, 133] on button "Sélectionnez les chaînes" at bounding box center [814, 127] width 276 height 26
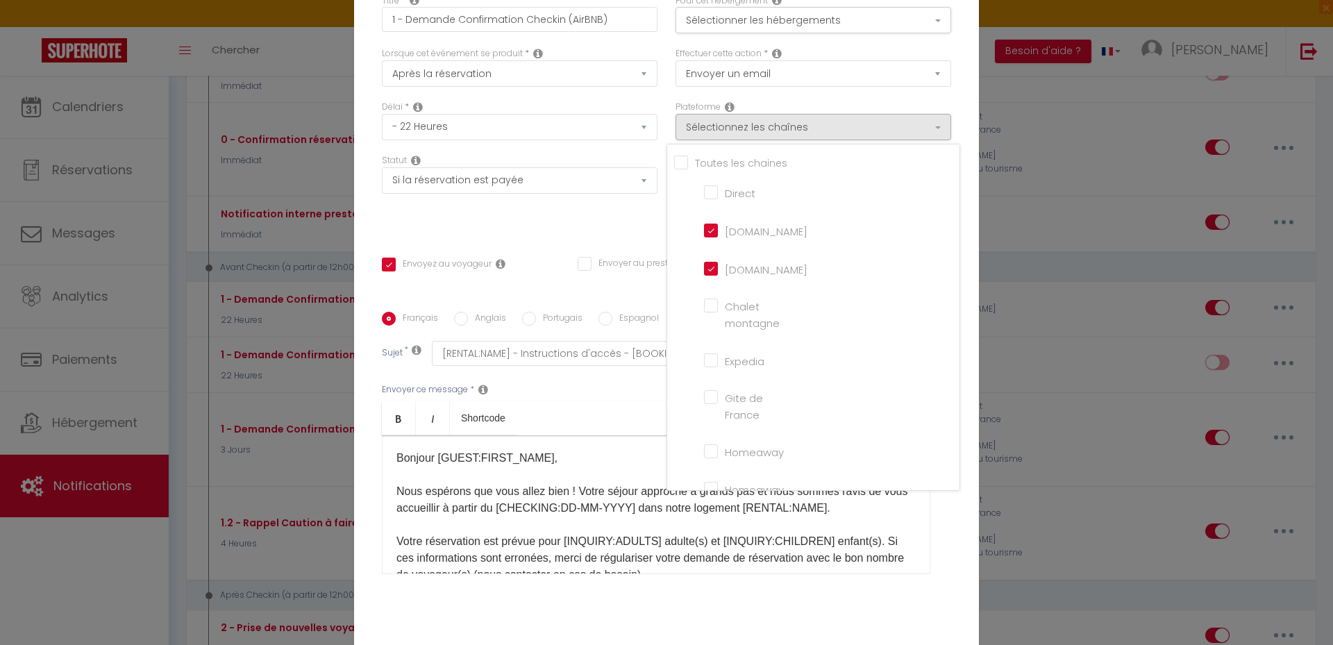
click at [737, 266] on input "[DOMAIN_NAME]" at bounding box center [743, 268] width 79 height 14
click at [624, 214] on div "Statut Aucun Si la réservation est payée Si réservation non payée Si la caution…" at bounding box center [520, 193] width 294 height 78
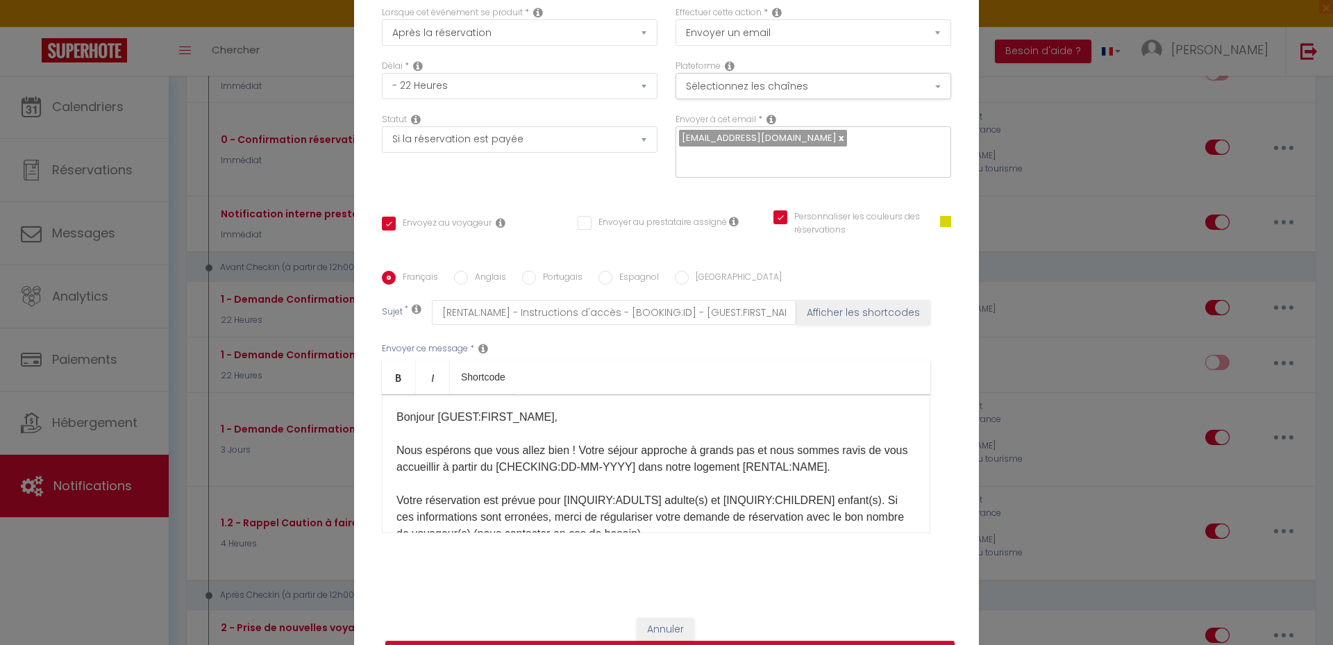
scroll to position [114, 0]
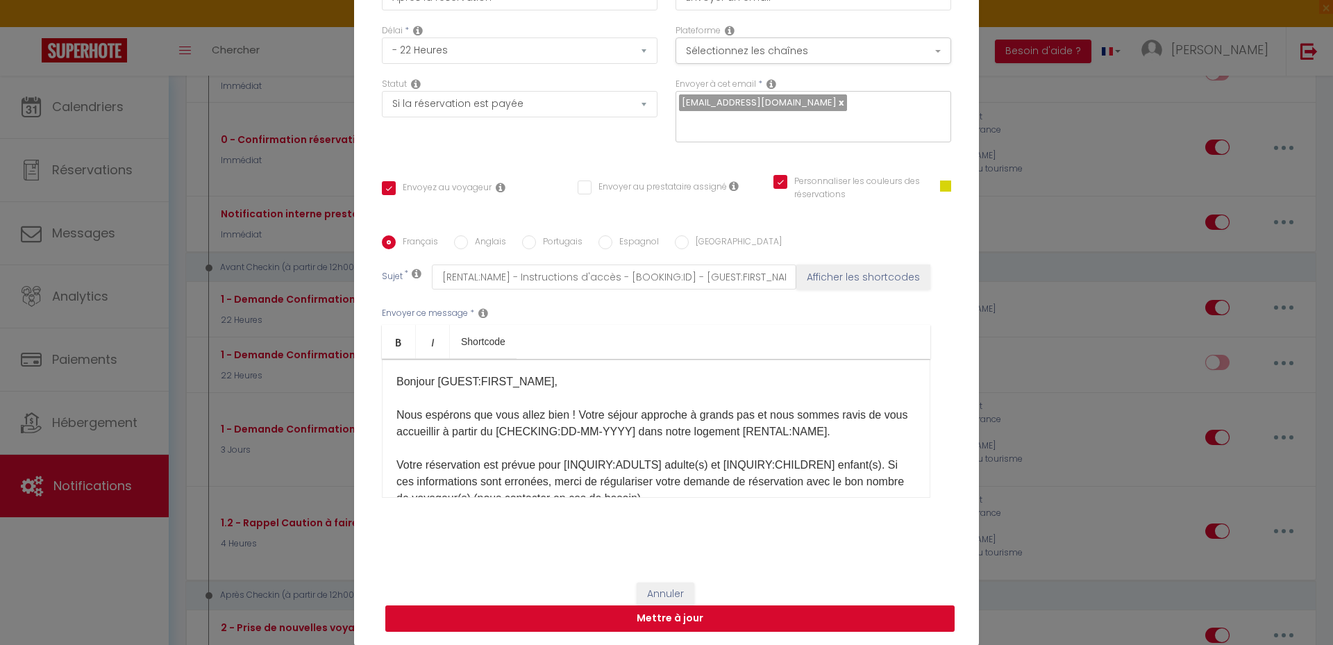
click at [651, 617] on button "Mettre à jour" at bounding box center [669, 618] width 569 height 26
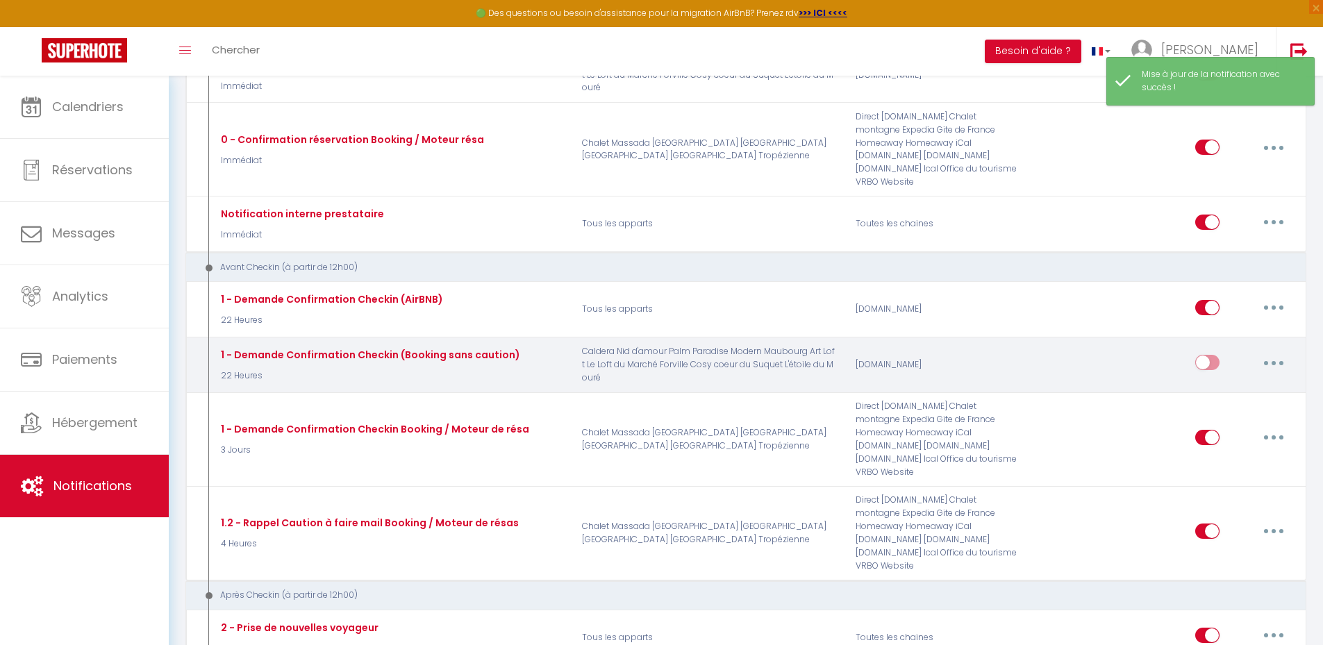
click at [1272, 353] on button "button" at bounding box center [1273, 362] width 39 height 22
click at [1237, 383] on link "Editer" at bounding box center [1237, 395] width 103 height 24
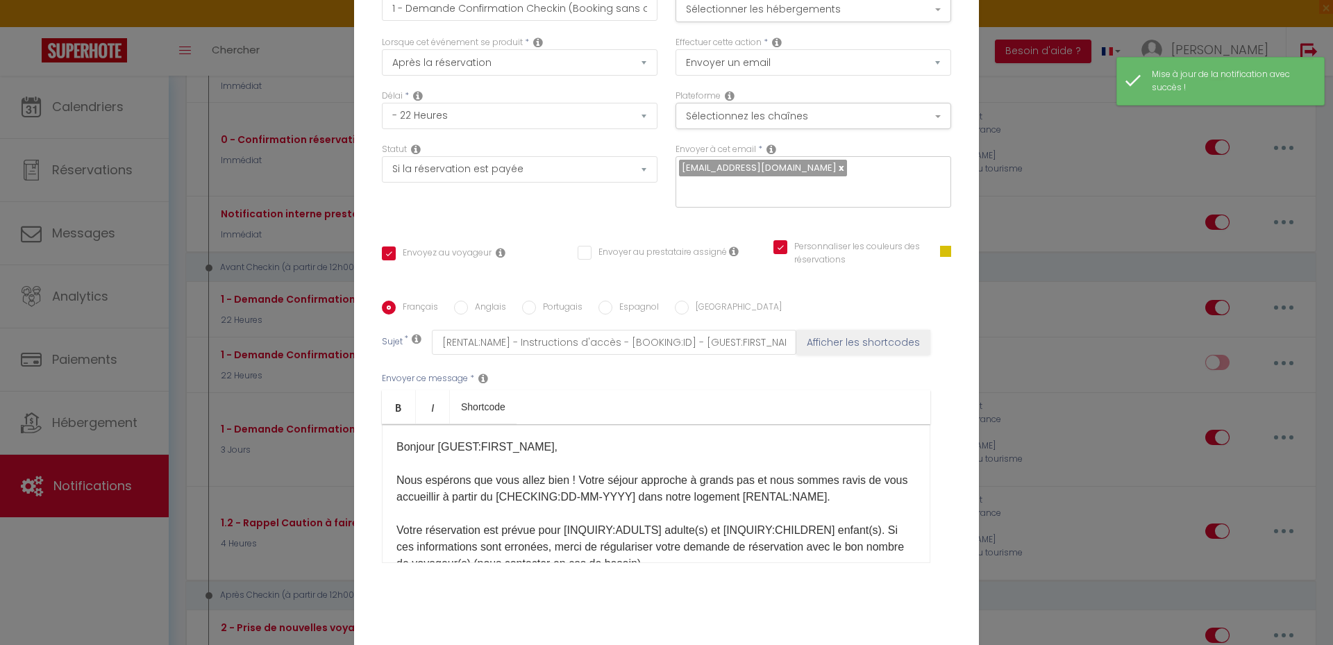
scroll to position [0, 0]
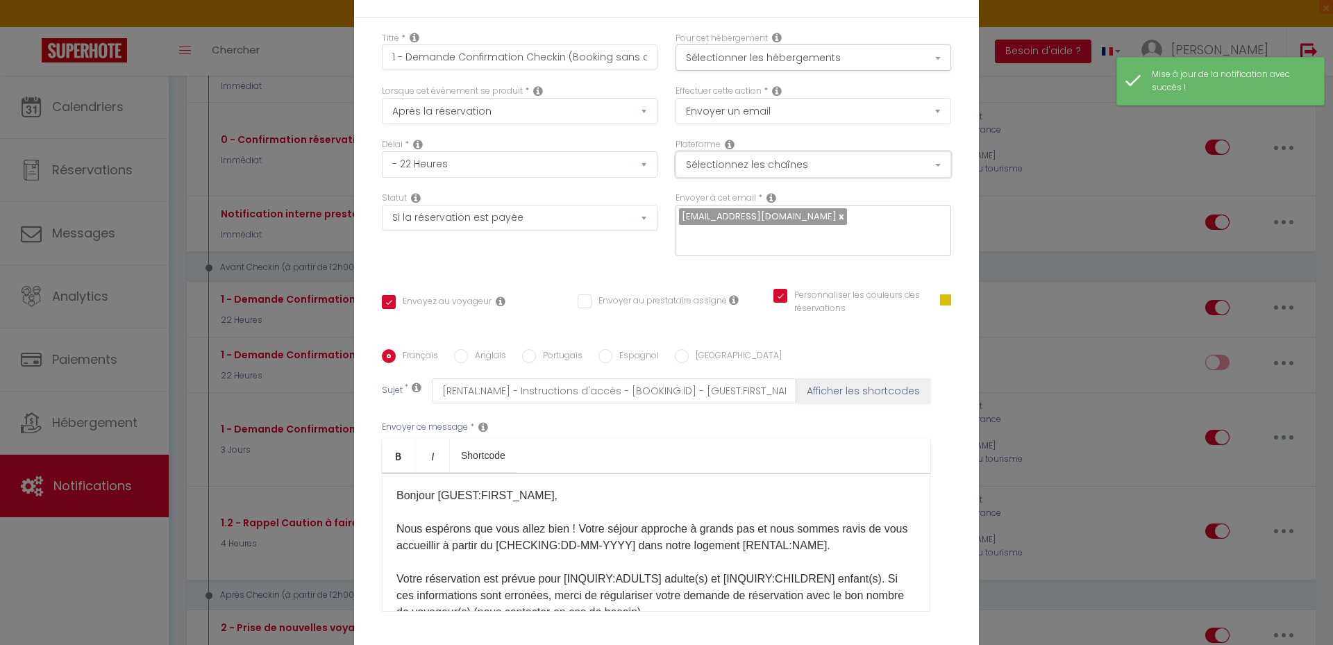
click at [814, 167] on button "Sélectionnez les chaînes" at bounding box center [814, 164] width 276 height 26
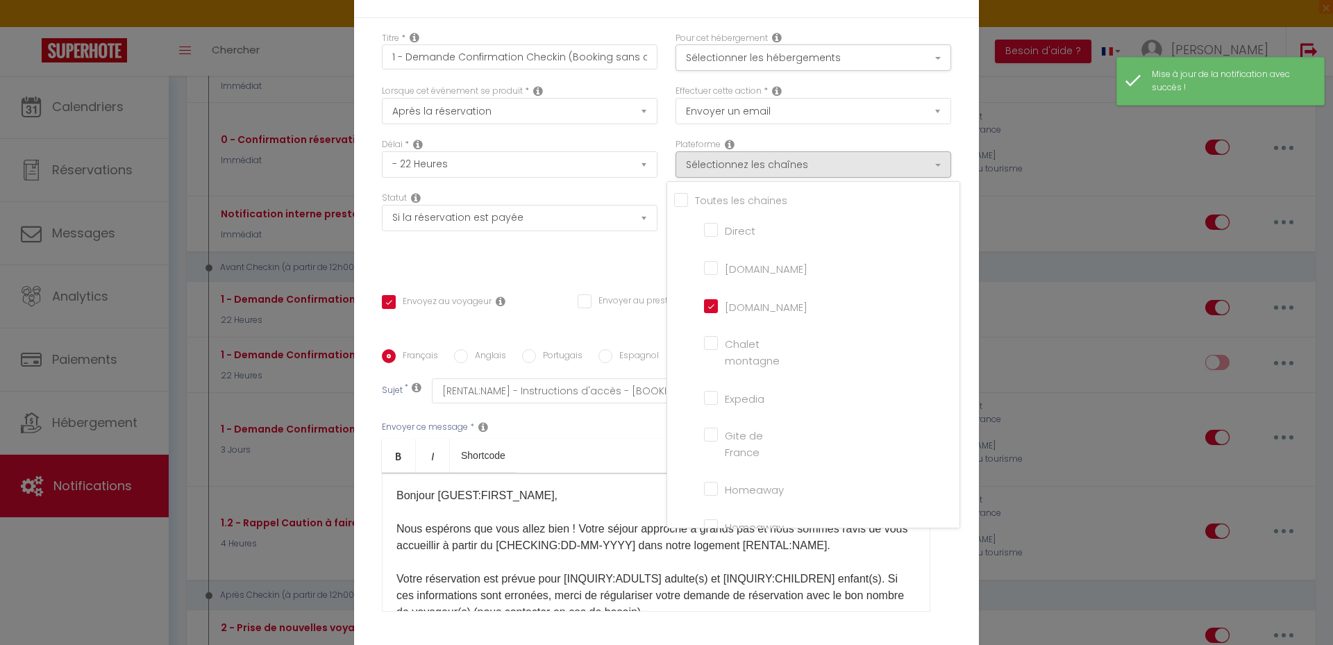
click at [607, 259] on div "Statut Aucun Si la réservation est payée Si réservation non payée Si la caution…" at bounding box center [520, 231] width 294 height 78
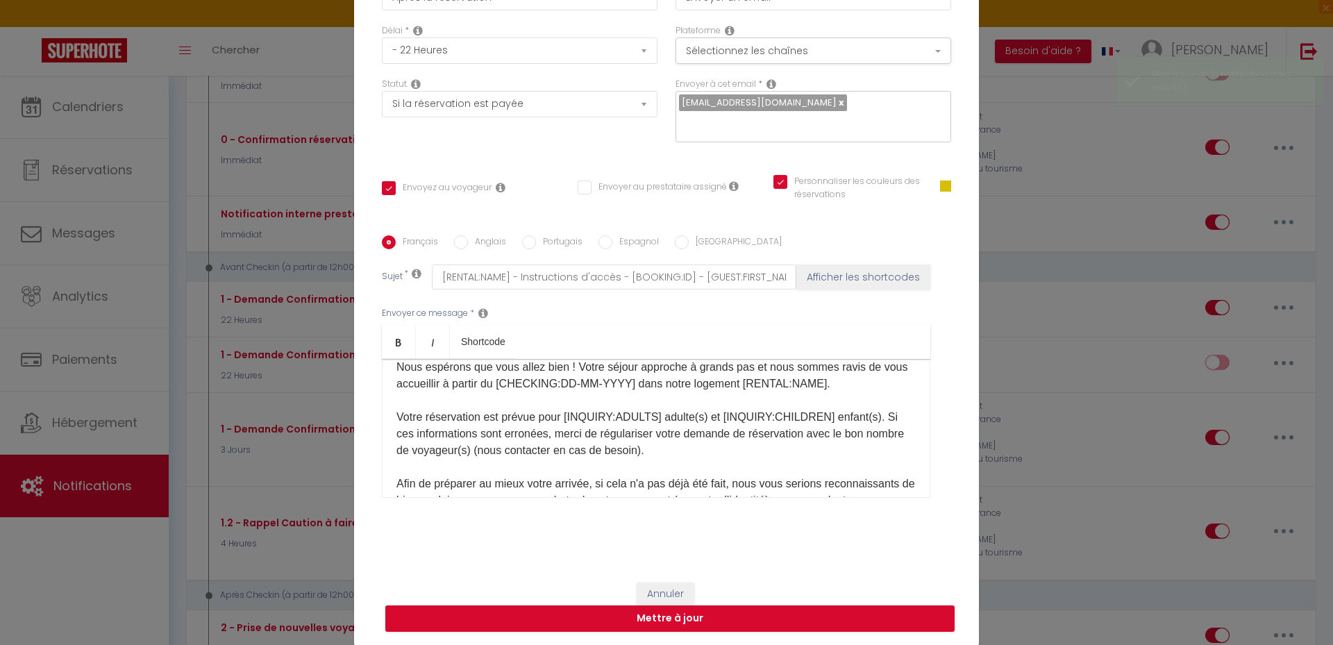
scroll to position [278, 0]
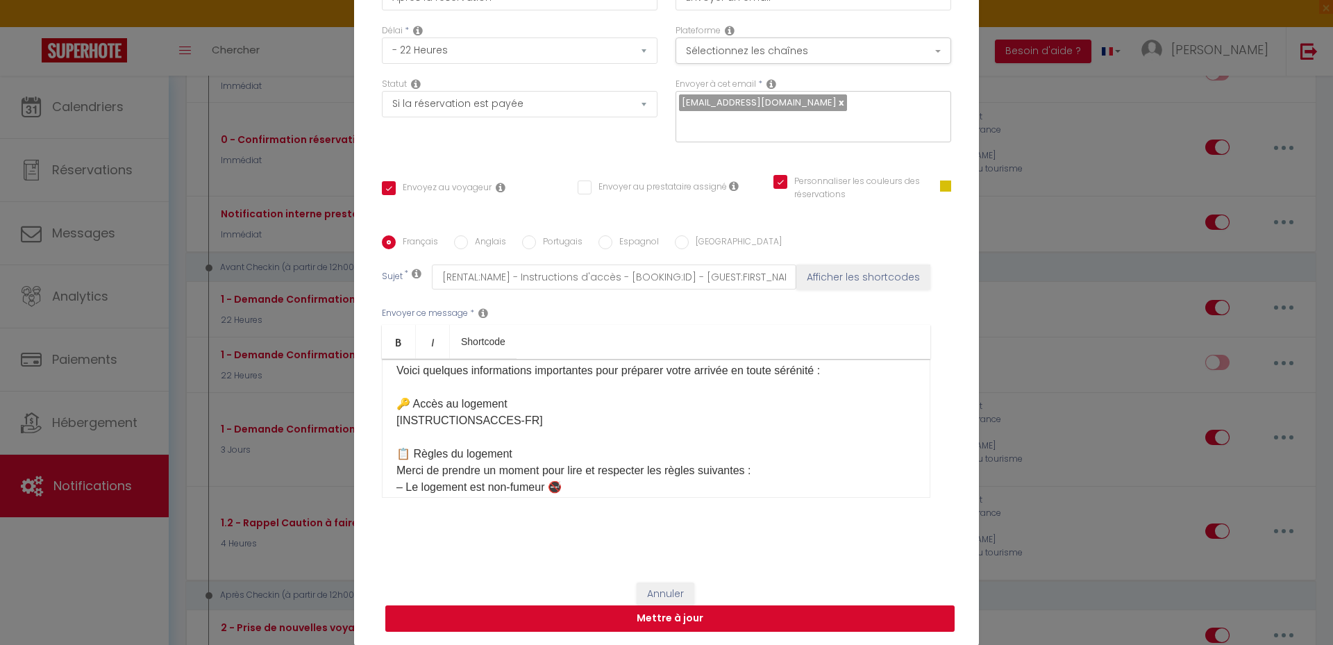
click at [668, 617] on button "Mettre à jour" at bounding box center [669, 618] width 569 height 26
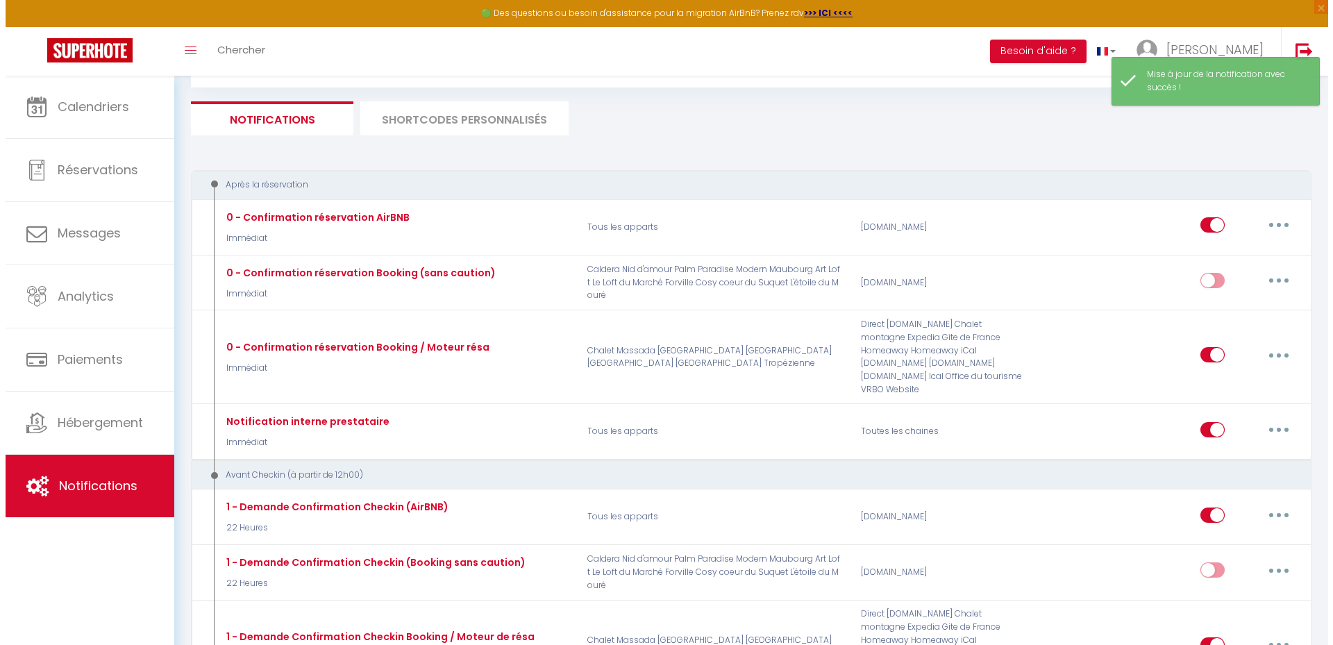
scroll to position [69, 0]
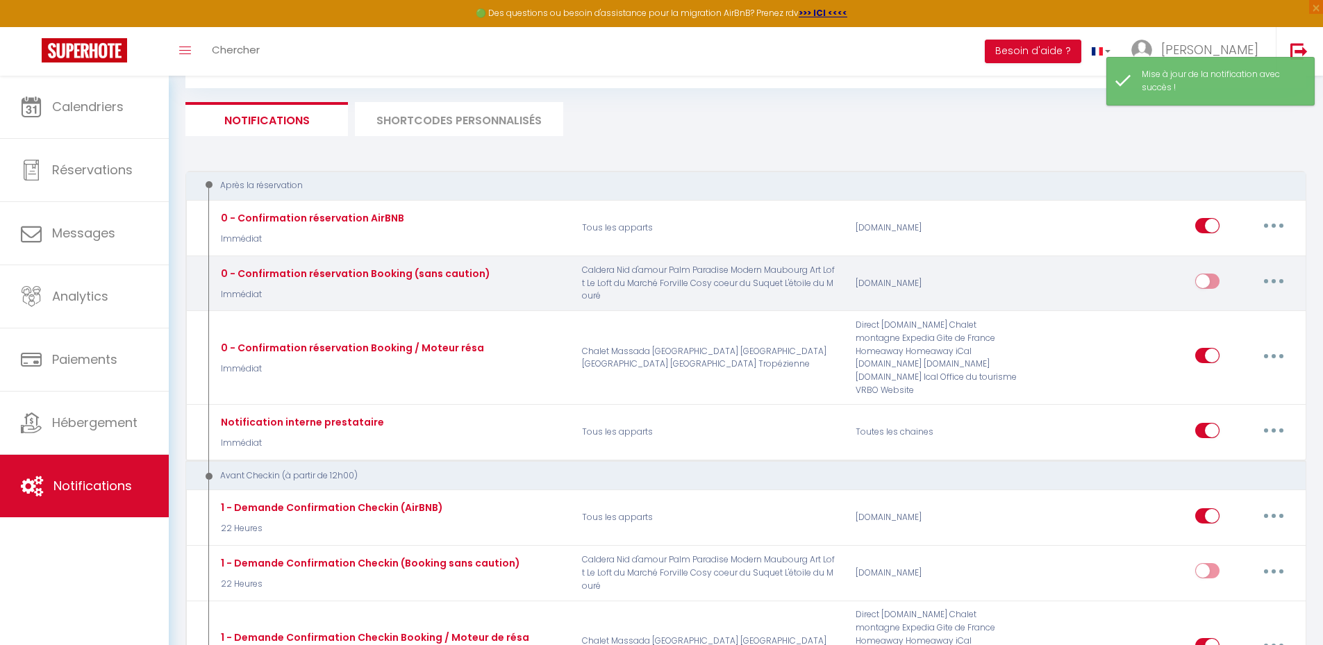
click at [1275, 280] on icon "button" at bounding box center [1273, 281] width 4 height 4
click at [1232, 307] on link "Editer" at bounding box center [1237, 313] width 103 height 24
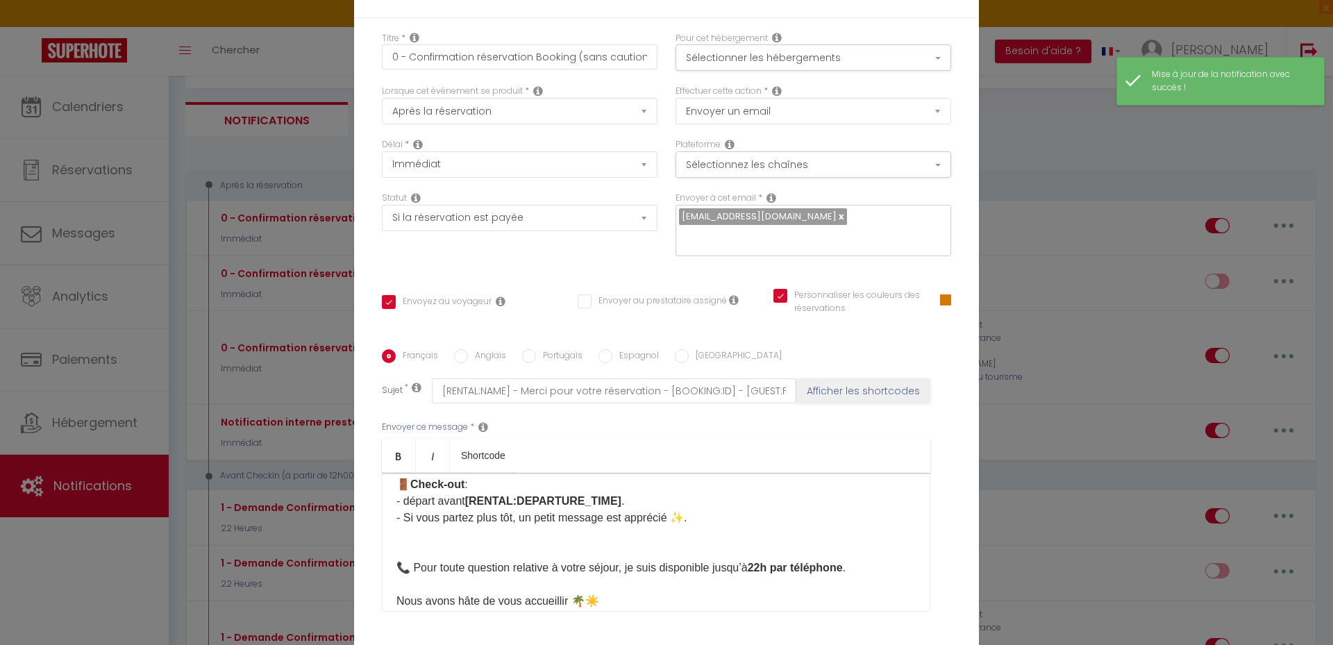
scroll to position [0, 0]
click at [784, 161] on button "Sélectionnez les chaînes" at bounding box center [814, 164] width 276 height 26
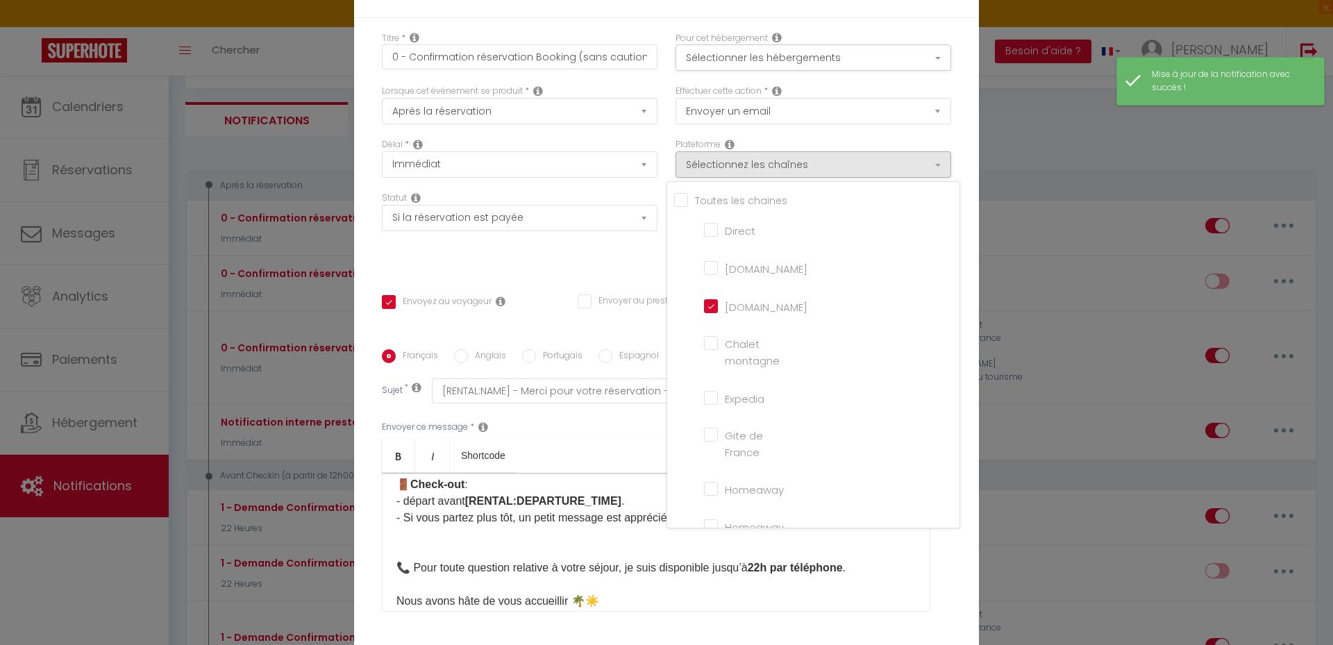
click at [606, 265] on div "Statut Aucun Si la réservation est payée Si réservation non payée Si la caution…" at bounding box center [520, 231] width 294 height 78
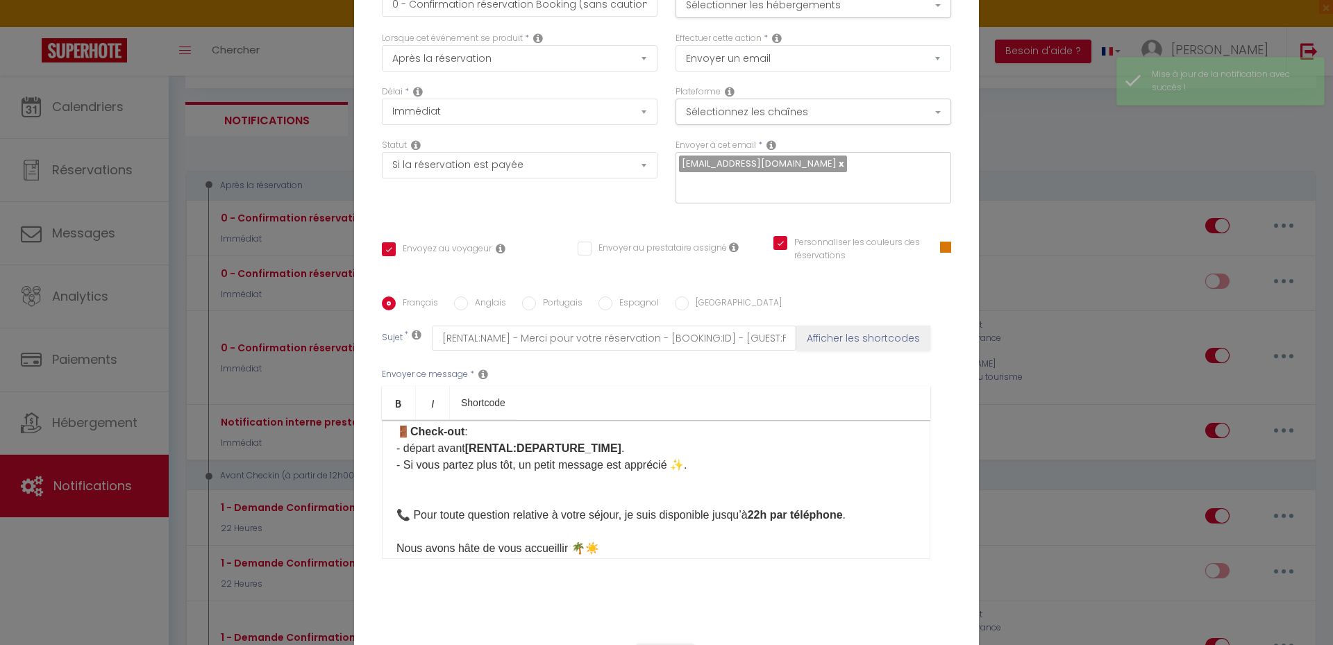
scroll to position [114, 0]
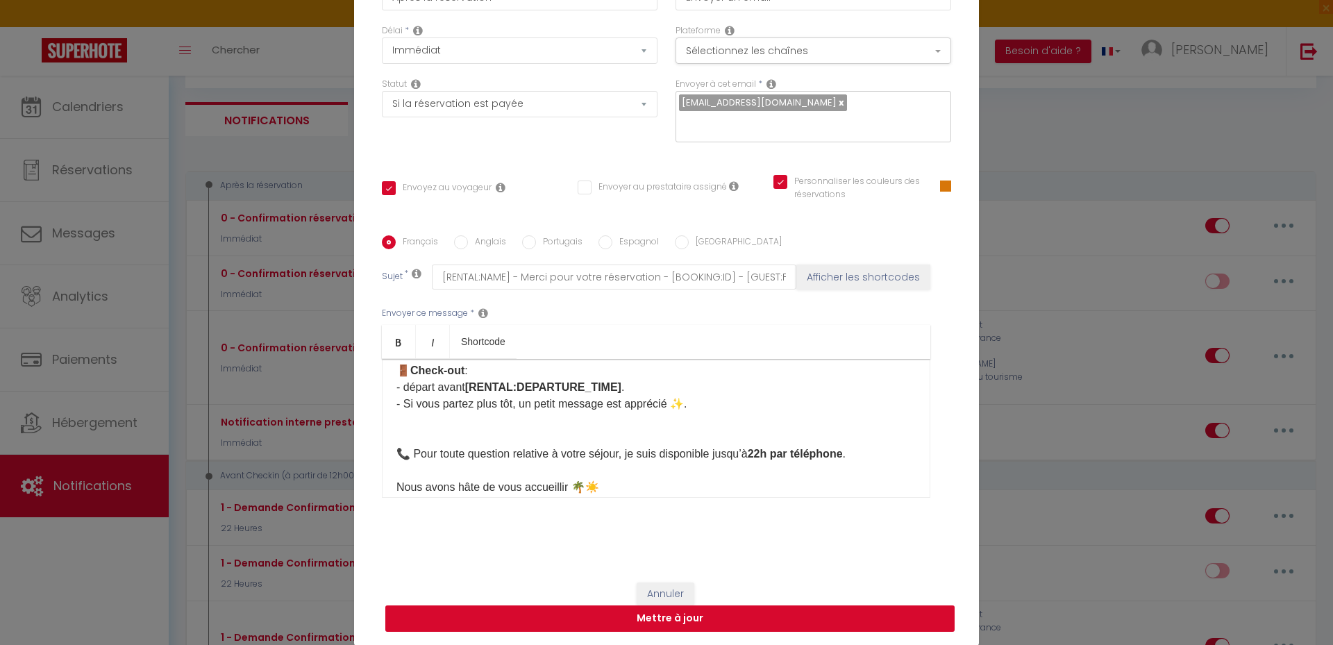
click at [648, 612] on button "Mettre à jour" at bounding box center [669, 618] width 569 height 26
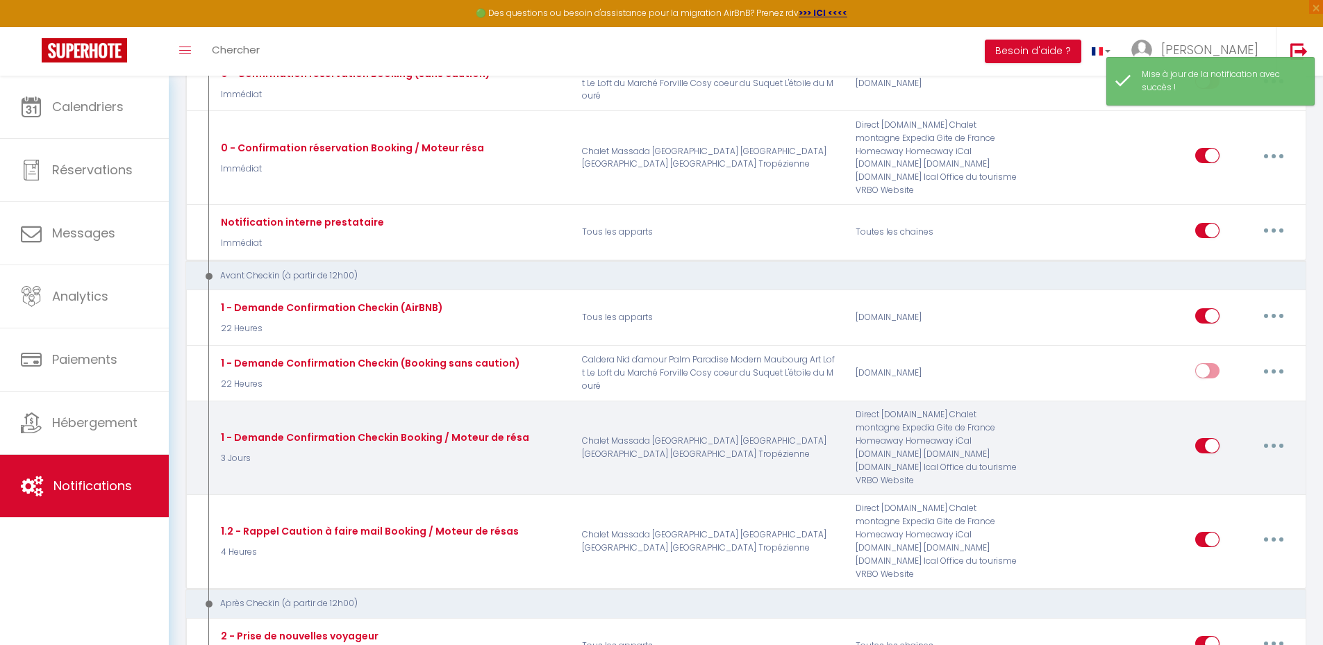
scroll to position [278, 0]
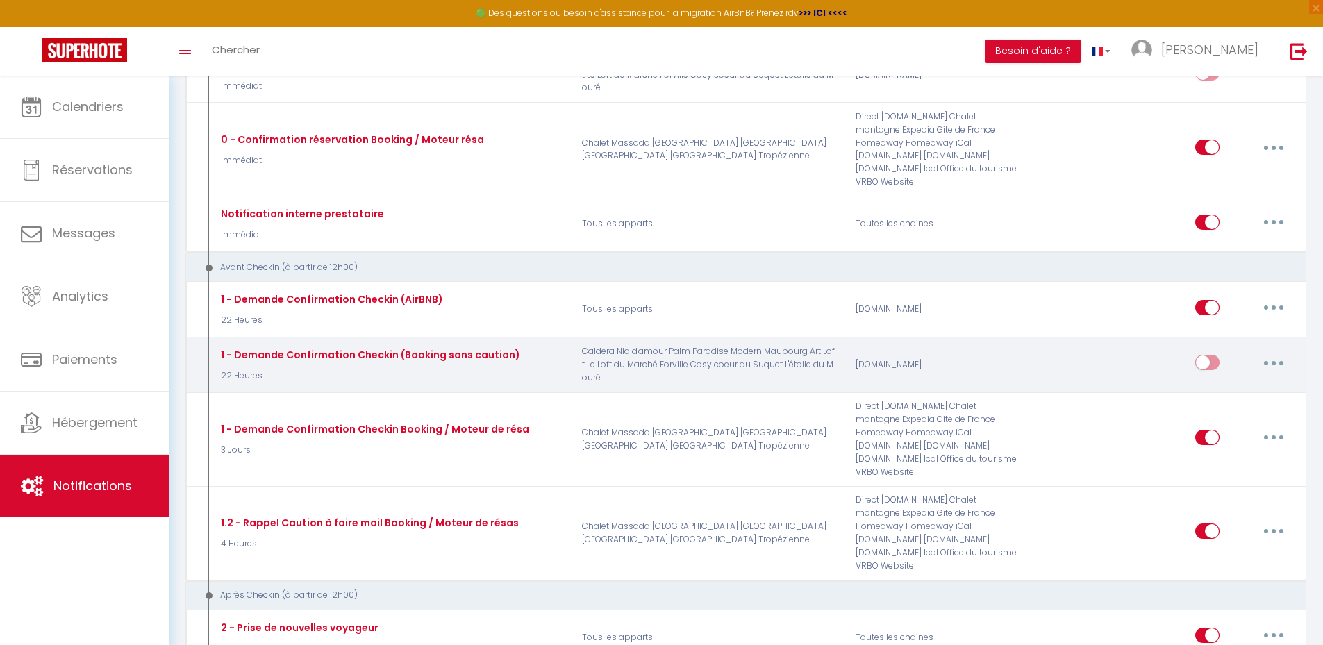
click at [1207, 355] on input "checkbox" at bounding box center [1207, 365] width 24 height 21
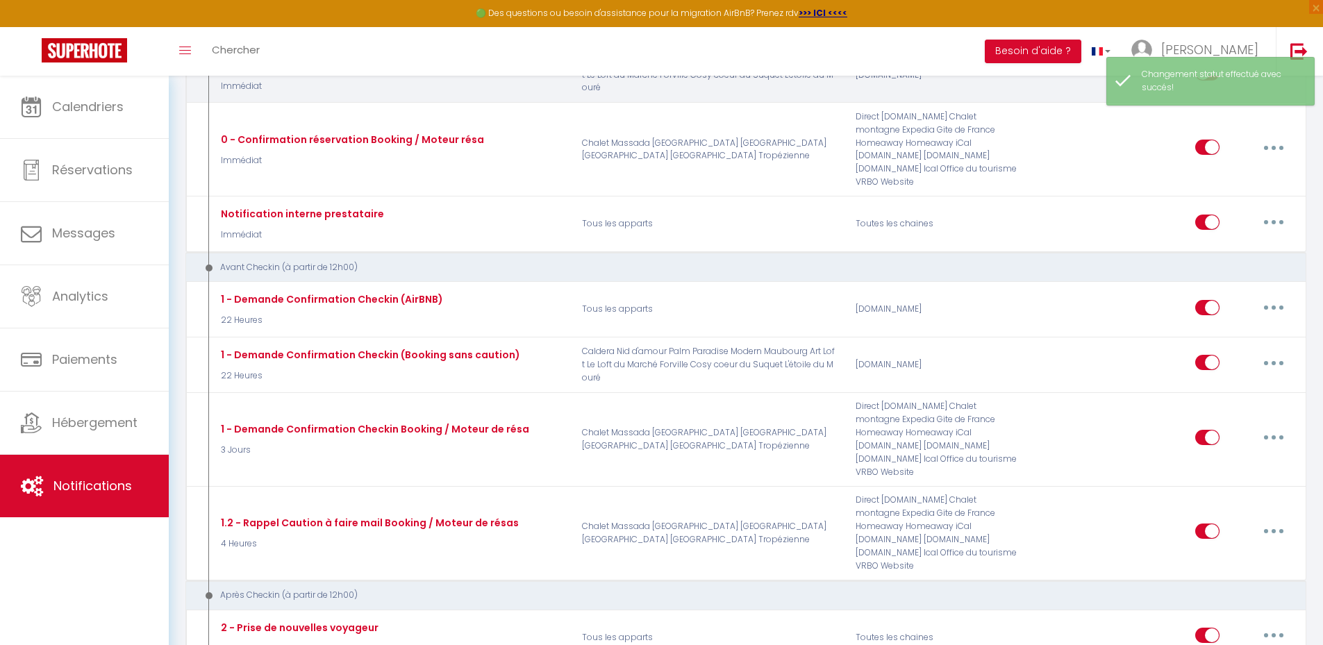
scroll to position [69, 0]
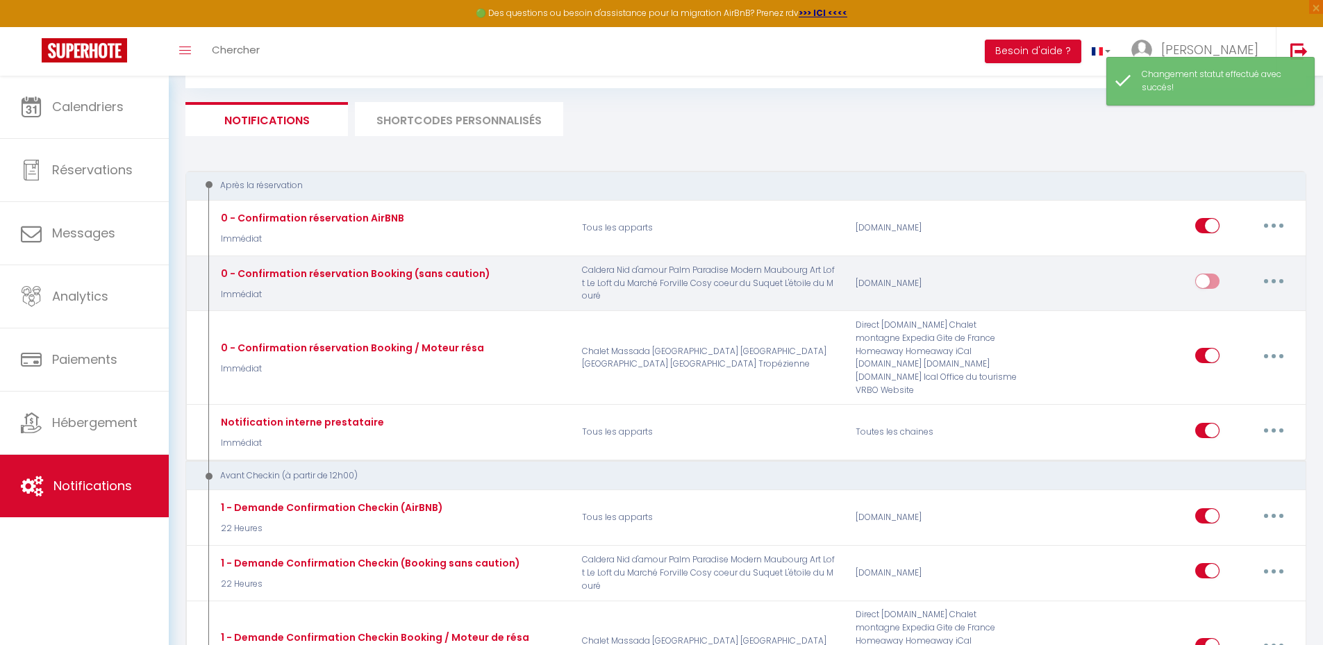
click at [1211, 286] on input "checkbox" at bounding box center [1207, 284] width 24 height 21
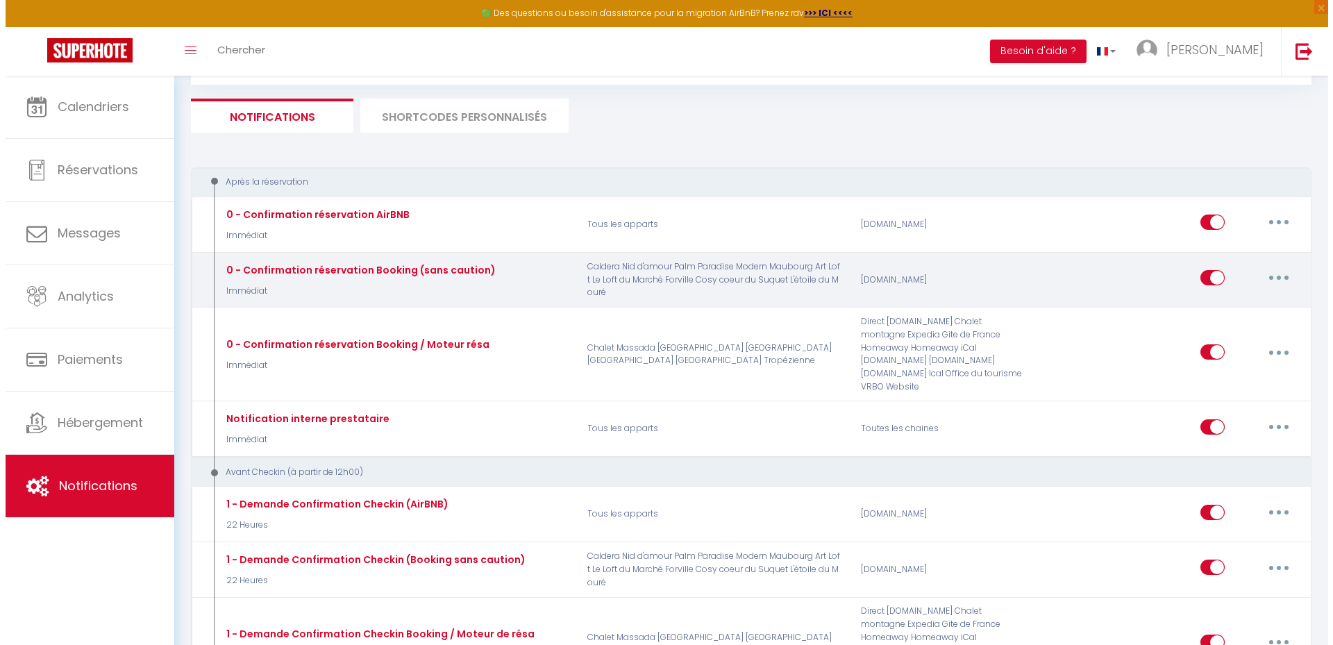
scroll to position [0, 0]
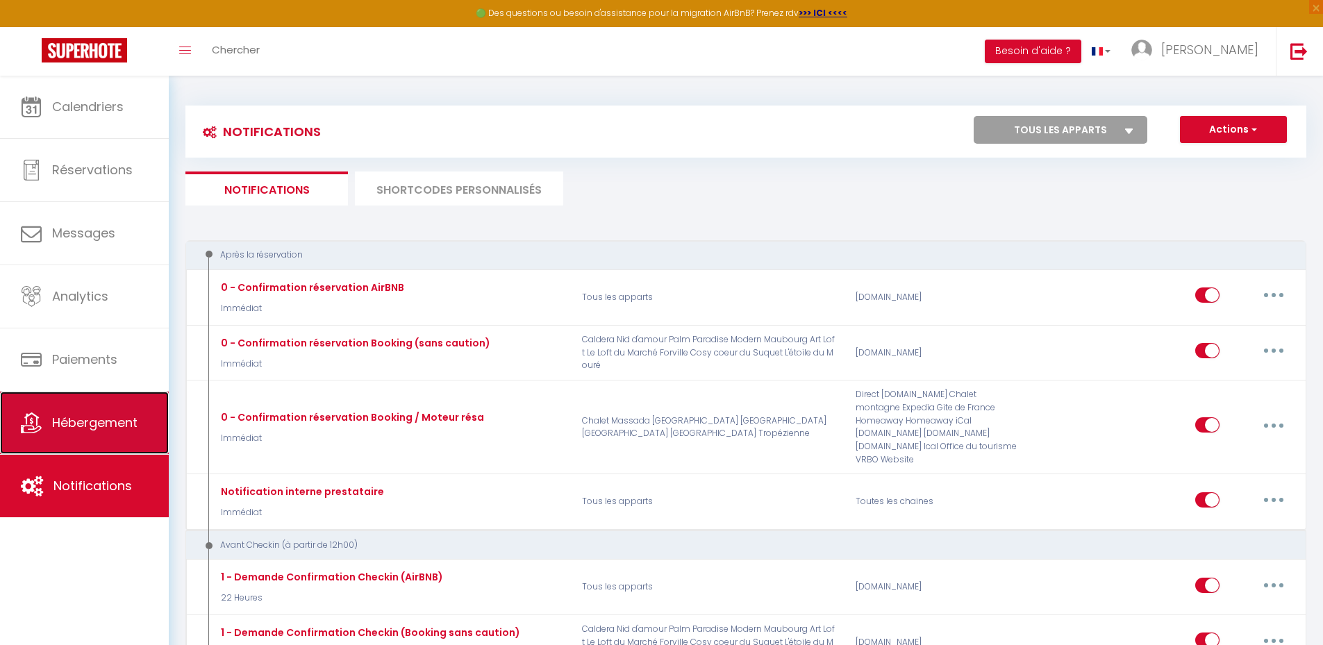
click at [105, 410] on link "Hébergement" at bounding box center [84, 423] width 169 height 62
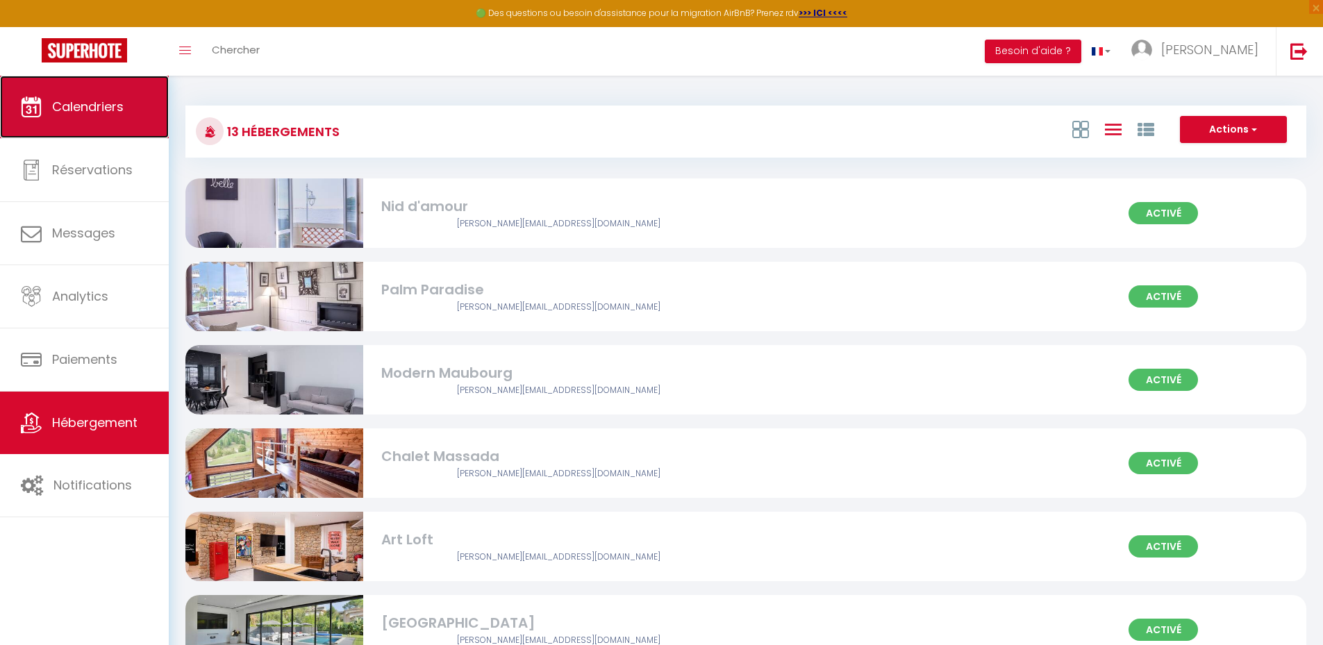
click at [103, 92] on link "Calendriers" at bounding box center [84, 107] width 169 height 62
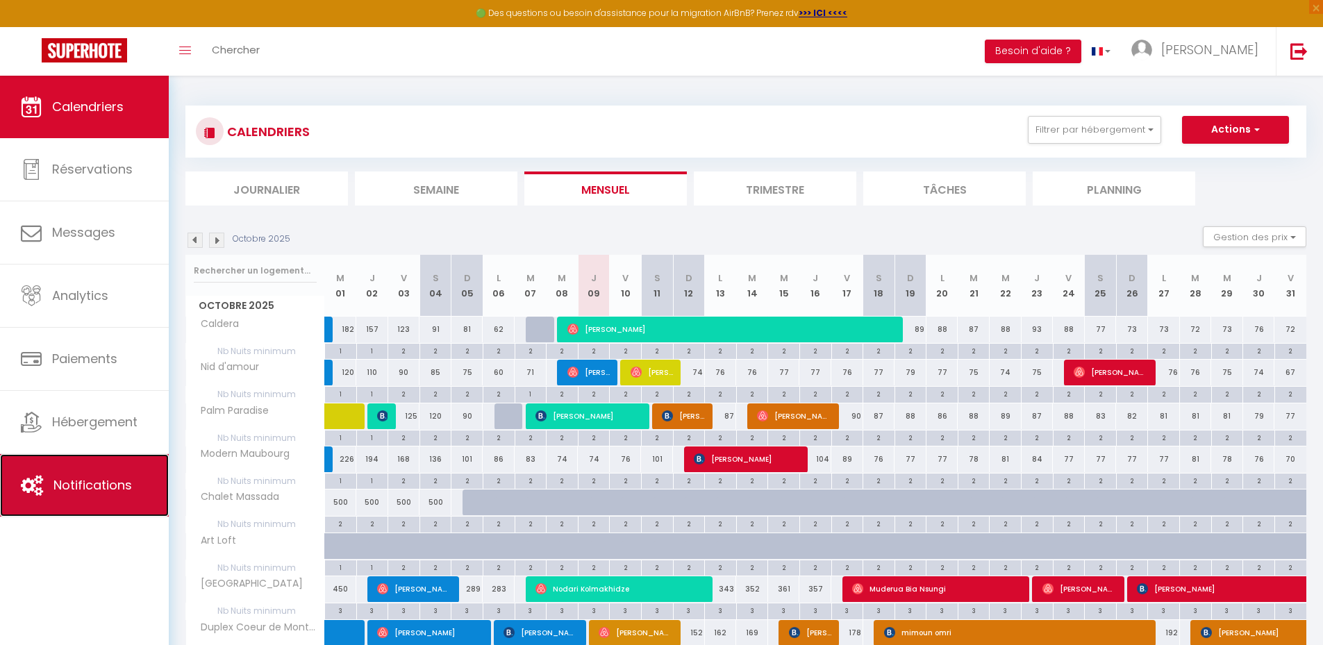
click at [96, 489] on span "Notifications" at bounding box center [92, 484] width 78 height 17
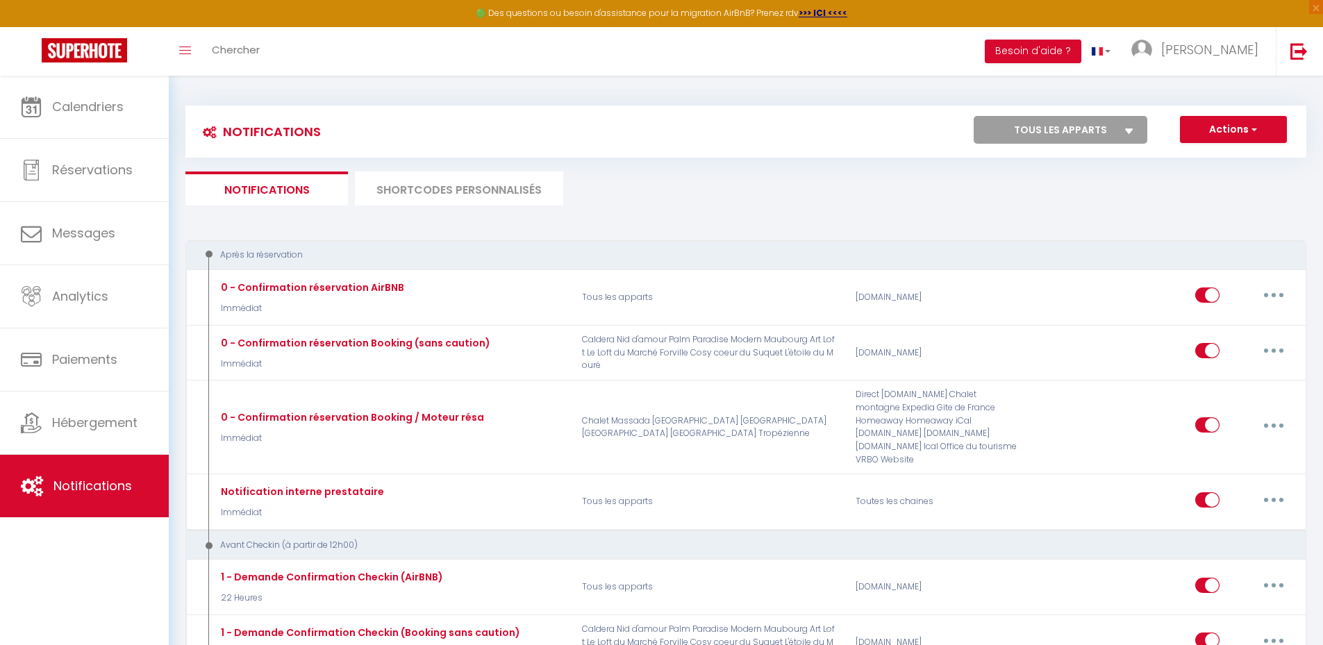
click at [442, 193] on li "SHORTCODES PERSONNALISÉS" at bounding box center [459, 188] width 208 height 34
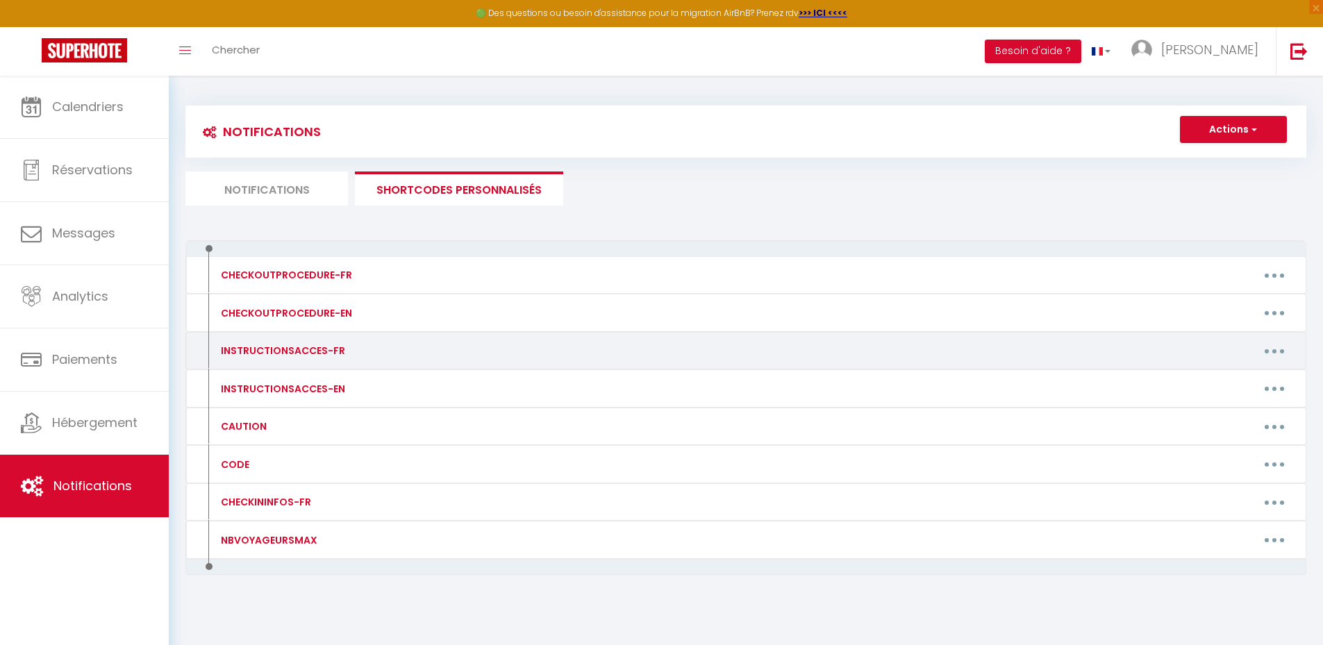
click at [1269, 350] on button "button" at bounding box center [1274, 351] width 39 height 22
click at [1231, 382] on link "Editer" at bounding box center [1238, 383] width 103 height 24
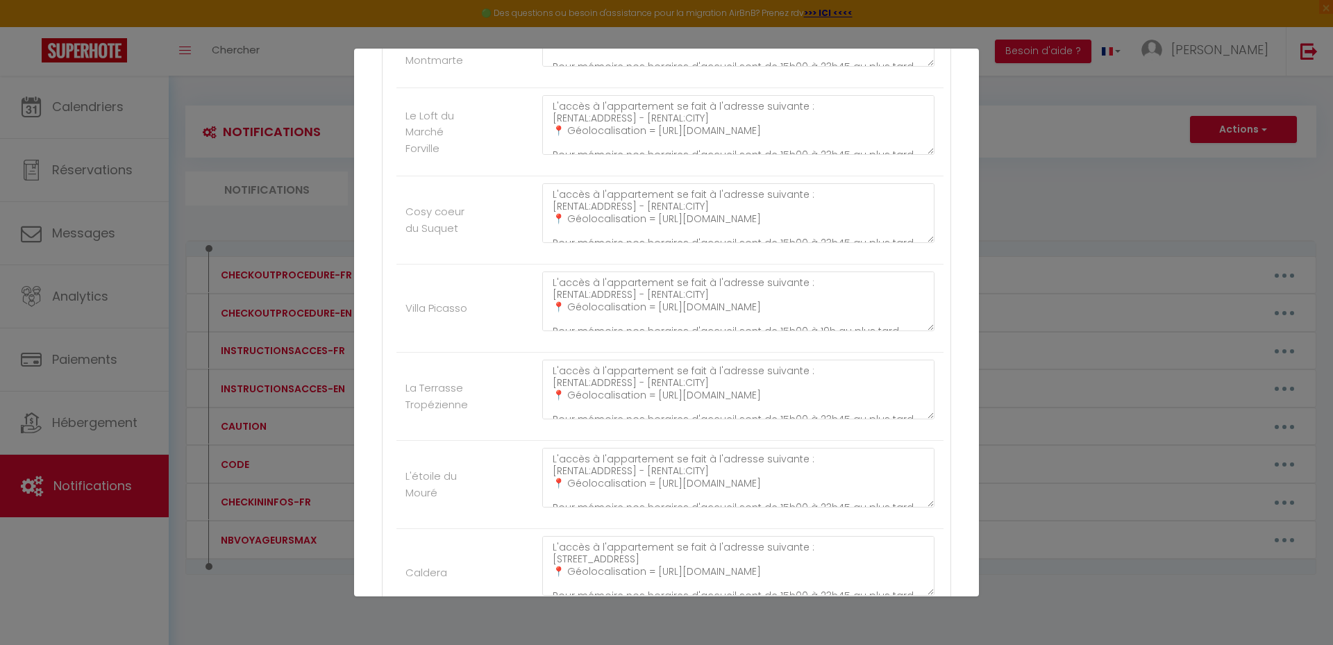
scroll to position [1019, 0]
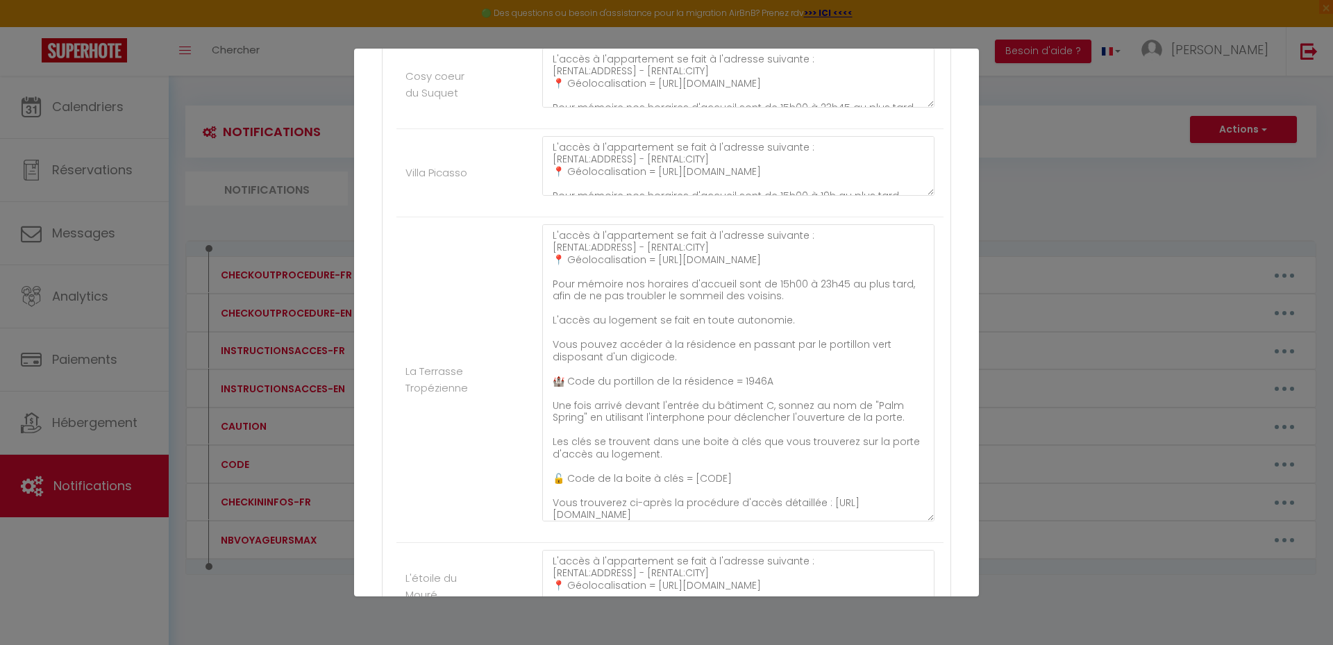
drag, startPoint x: 919, startPoint y: 280, endPoint x: 906, endPoint y: 519, distance: 239.2
click at [907, 519] on textarea "L'accès à l'appartement se fait à l'adresse suivante : [RENTAL:ADDRESS] - [RENT…" at bounding box center [738, 372] width 392 height 297
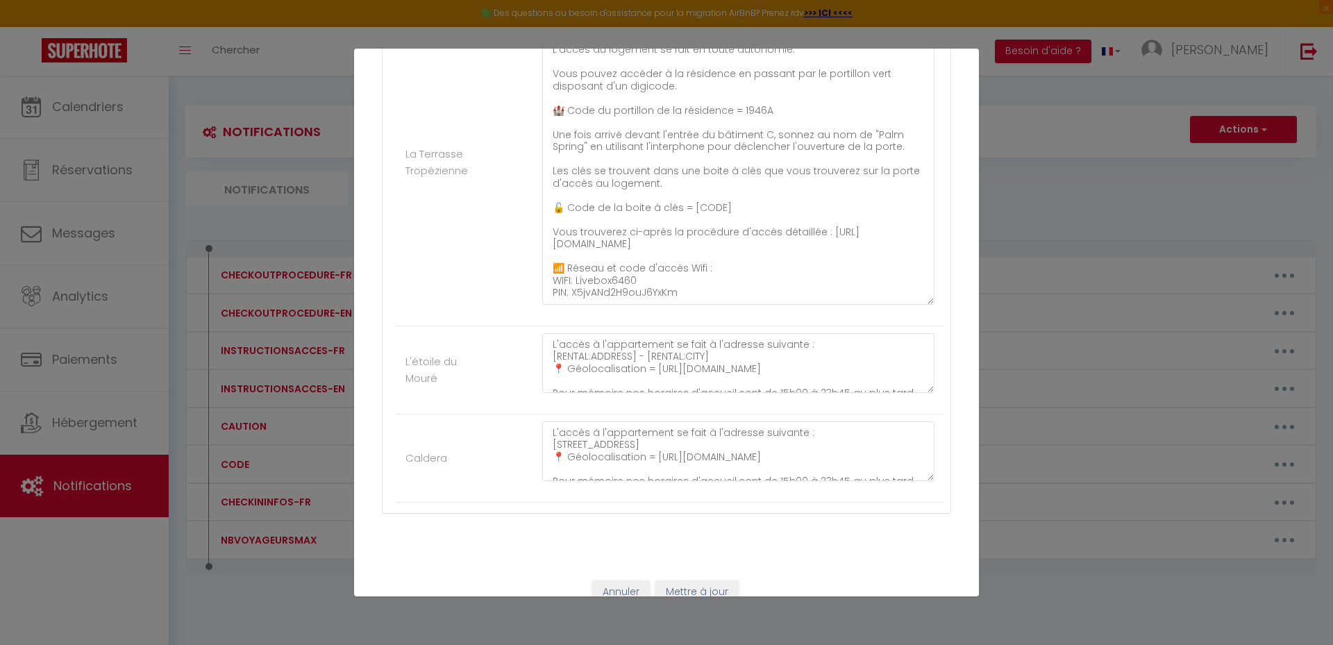
scroll to position [1258, 0]
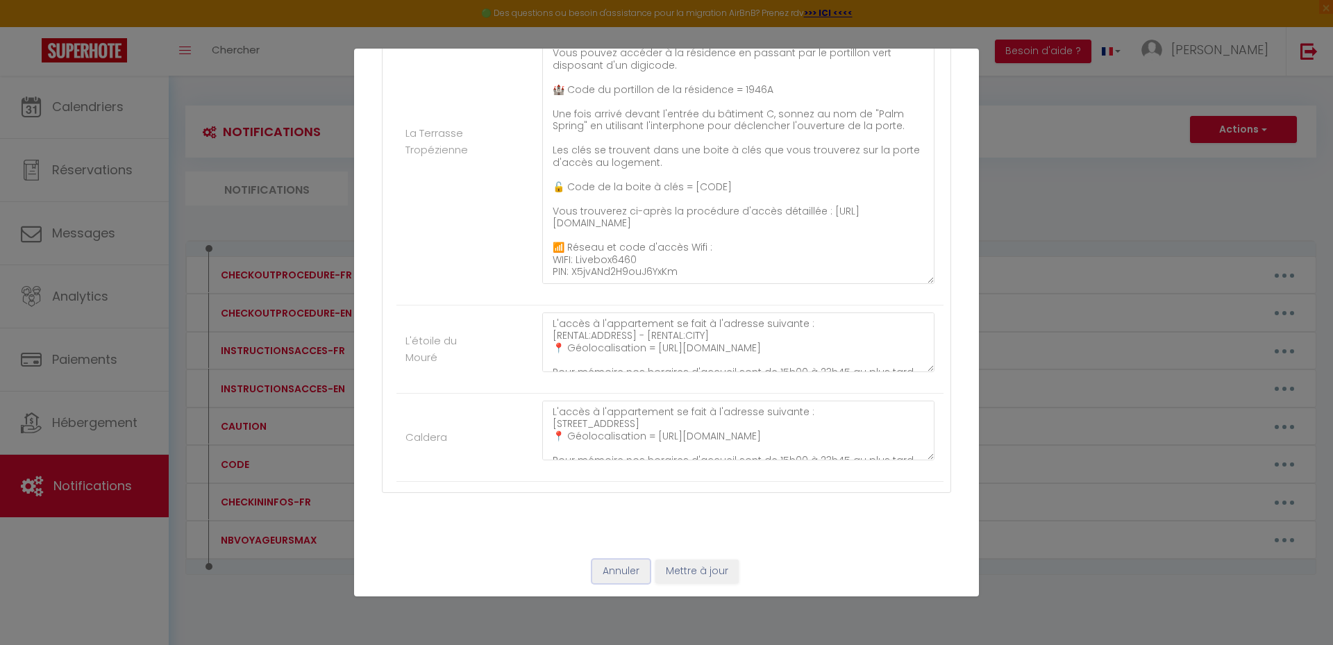
click at [621, 570] on button "Annuler" at bounding box center [621, 572] width 58 height 24
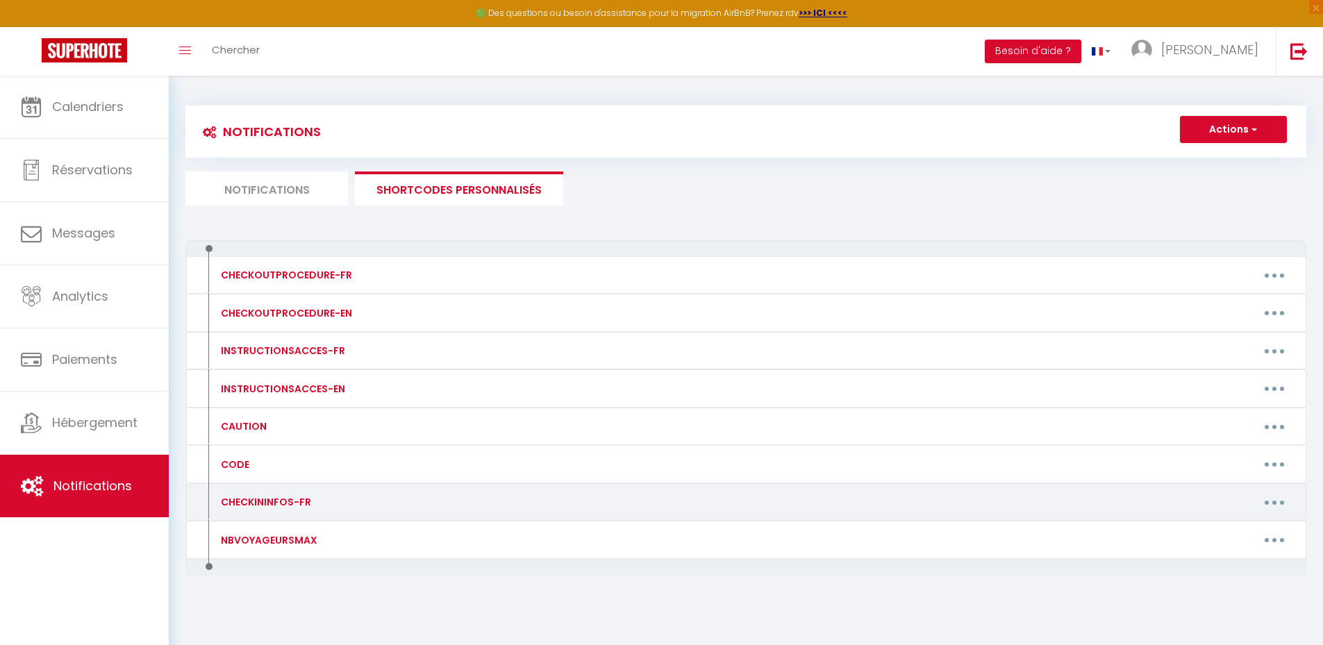
click at [1267, 498] on button "button" at bounding box center [1274, 502] width 39 height 22
click at [1232, 537] on link "Editer" at bounding box center [1238, 534] width 103 height 24
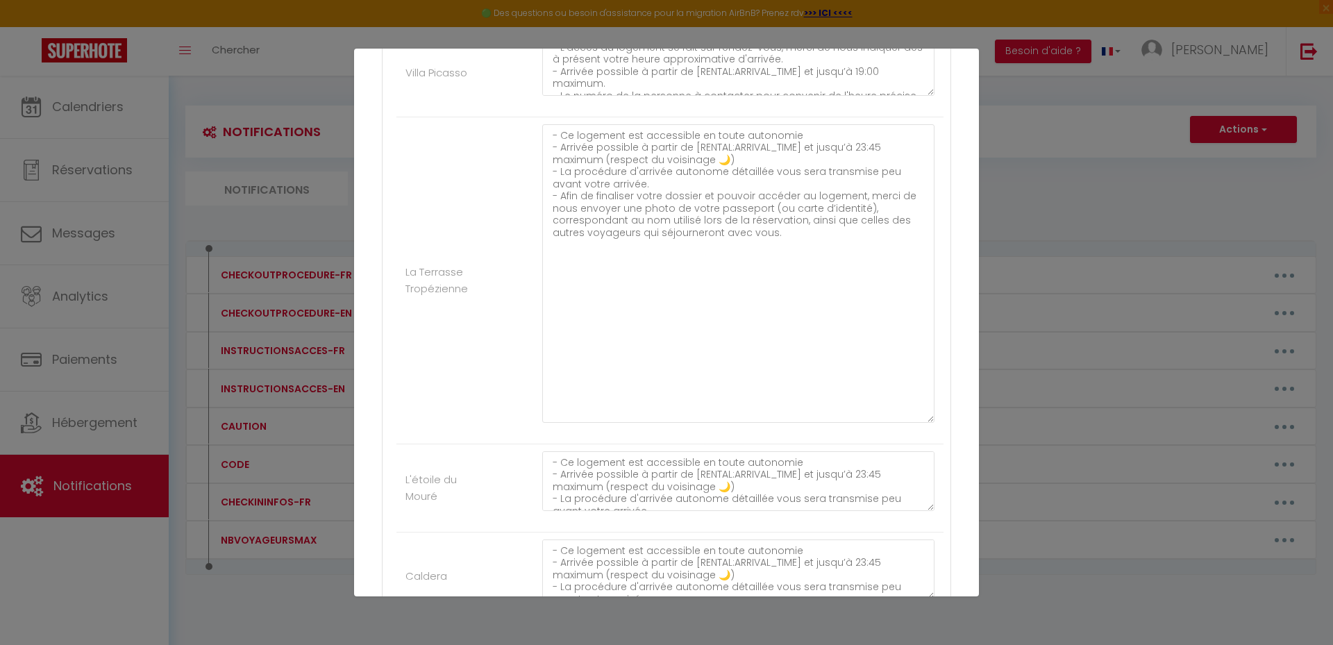
scroll to position [1050, 0]
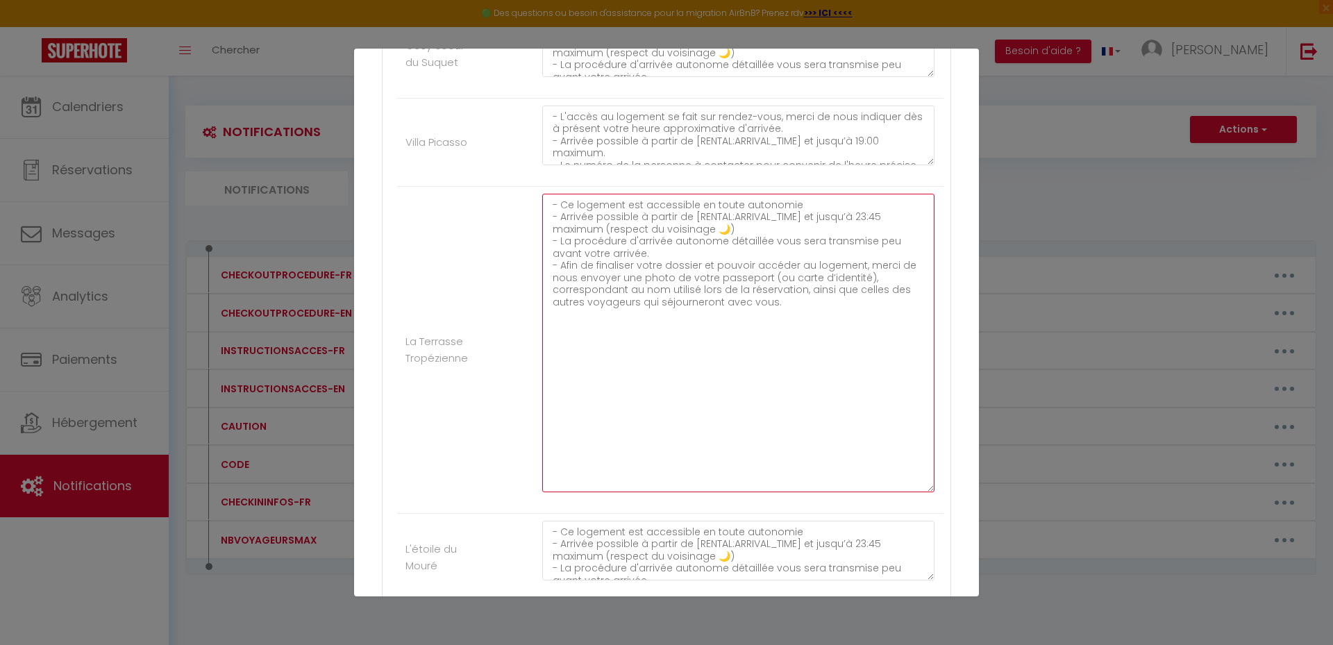
click at [805, 301] on textarea "- Ce logement est accessible en toute autonomie - Arrivée possible à partir de …" at bounding box center [738, 343] width 392 height 299
click at [810, 325] on textarea "- Ce logement est accessible en toute autonomie - Arrivée possible à partir de …" at bounding box center [738, 343] width 392 height 299
click at [782, 338] on textarea "- Ce logement est accessible en toute autonomie - Arrivée possible à partir de …" at bounding box center [738, 343] width 392 height 299
click at [599, 351] on textarea "- Ce logement est accessible en toute autonomie - Arrivée possible à partir de …" at bounding box center [738, 343] width 392 height 299
drag, startPoint x: 678, startPoint y: 324, endPoint x: 644, endPoint y: 324, distance: 33.3
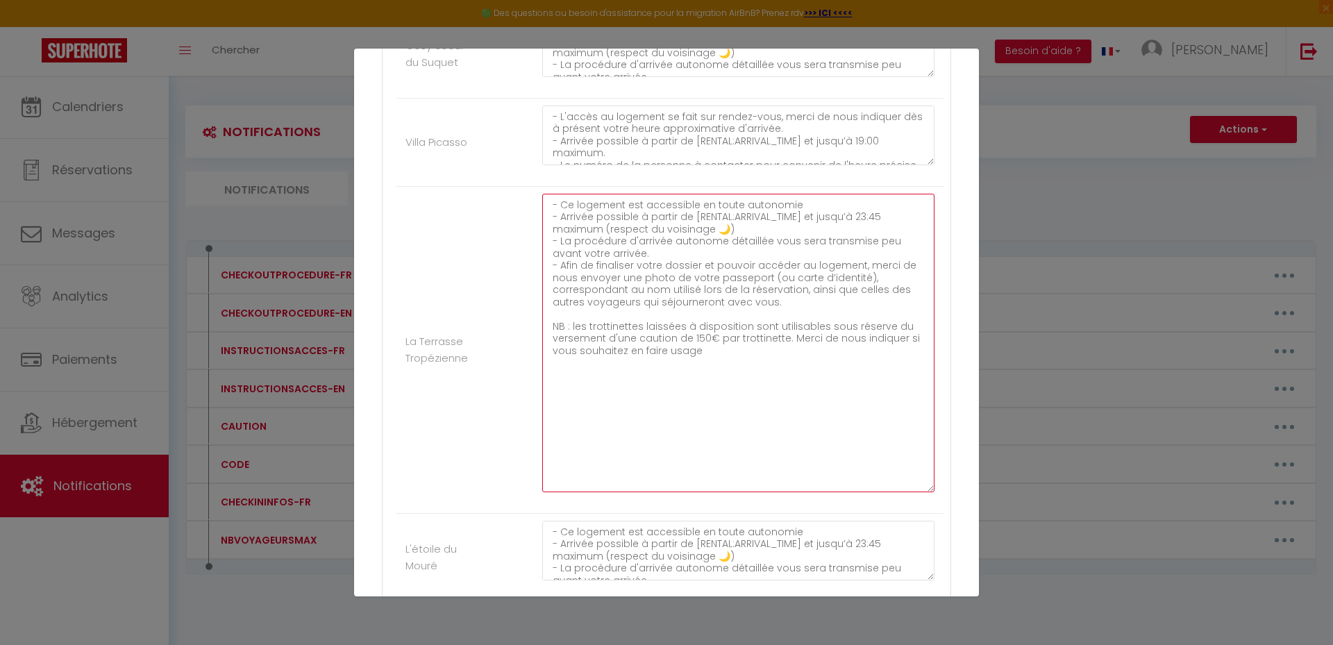
click at [641, 324] on textarea "- Ce logement est accessible en toute autonomie - Arrivée possible à partir de …" at bounding box center [738, 343] width 392 height 299
click at [709, 355] on textarea "- Ce logement est accessible en toute autonomie - Arrivée possible à partir de …" at bounding box center [738, 343] width 392 height 299
drag, startPoint x: 601, startPoint y: 337, endPoint x: 553, endPoint y: 338, distance: 48.6
click at [553, 338] on textarea "- Ce logement est accessible en toute autonomie - Arrivée possible à partir de …" at bounding box center [738, 343] width 392 height 299
click at [706, 351] on textarea "- Ce logement est accessible en toute autonomie - Arrivée possible à partir de …" at bounding box center [738, 343] width 392 height 299
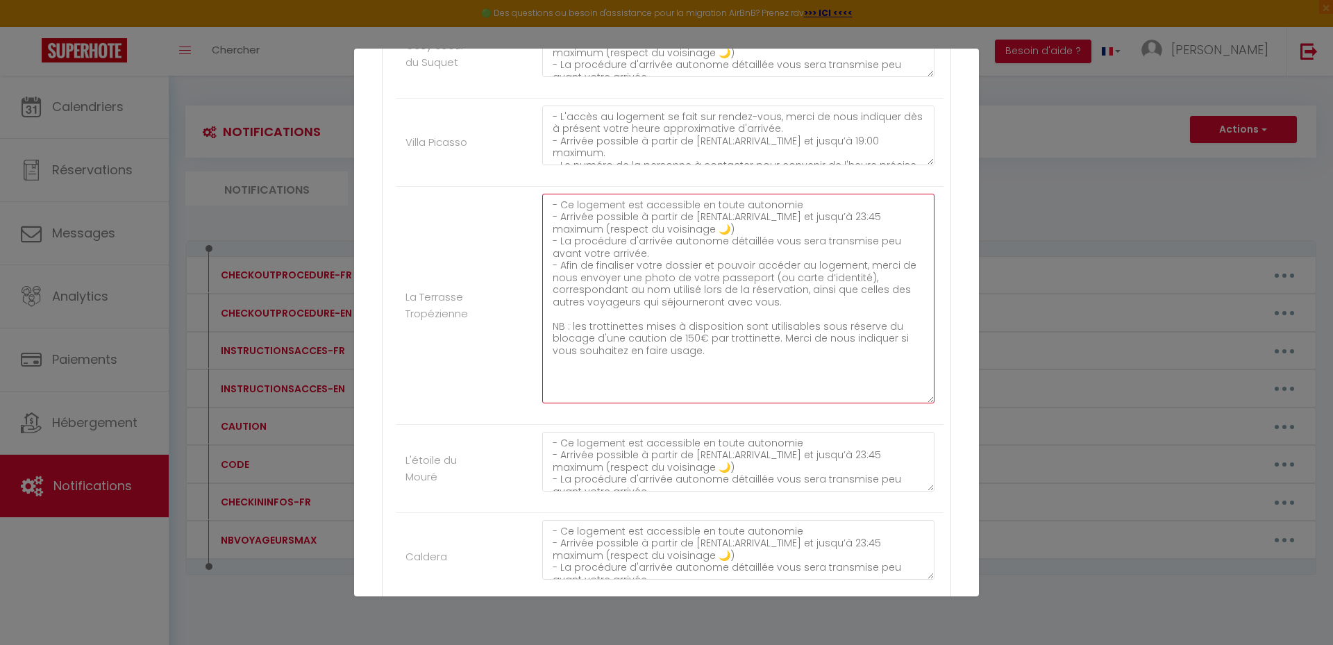
drag, startPoint x: 918, startPoint y: 487, endPoint x: 914, endPoint y: 399, distance: 88.9
click at [914, 399] on textarea "- Ce logement est accessible en toute autonomie - Arrivée possible à partir de …" at bounding box center [738, 299] width 392 height 210
click at [767, 337] on textarea "- Ce logement est accessible en toute autonomie - Arrivée possible à partir de …" at bounding box center [738, 299] width 392 height 210
click at [823, 353] on textarea "- Ce logement est accessible en toute autonomie - Arrivée possible à partir de …" at bounding box center [738, 299] width 392 height 210
click at [659, 350] on textarea "- Ce logement est accessible en toute autonomie - Arrivée possible à partir de …" at bounding box center [738, 299] width 392 height 210
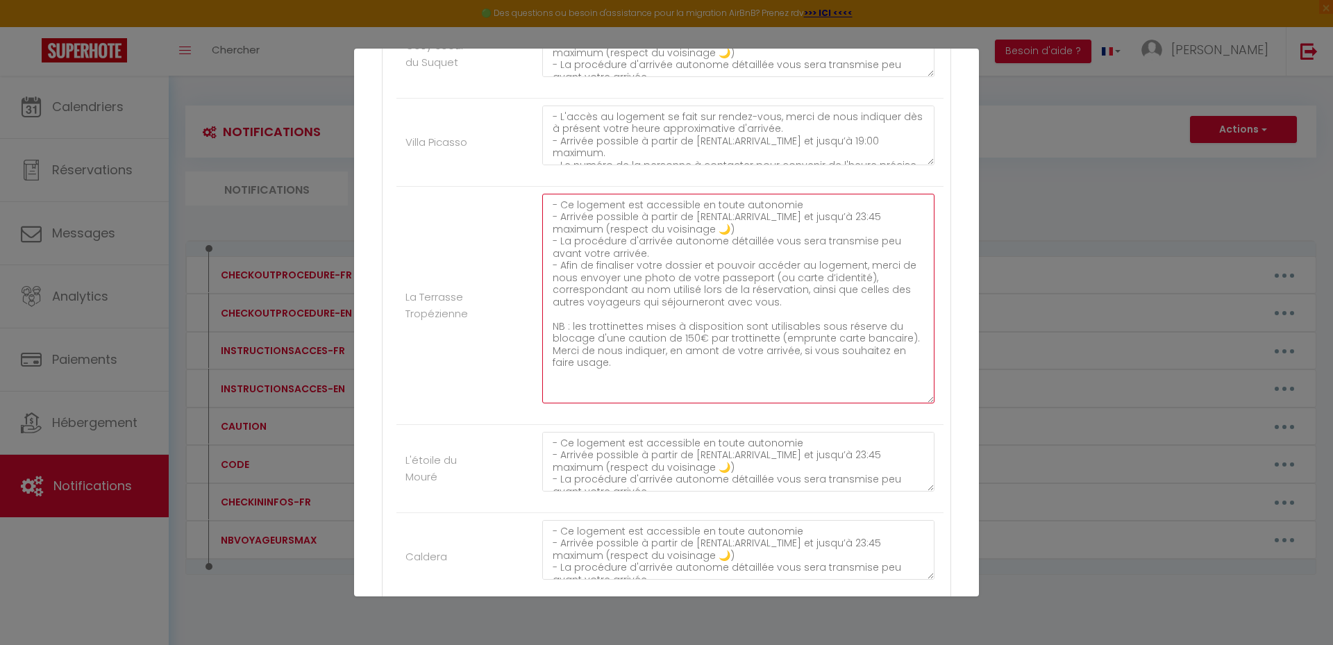
click at [632, 363] on textarea "- Ce logement est accessible en toute autonomie - Arrivée possible à partir de …" at bounding box center [738, 299] width 392 height 210
drag, startPoint x: 631, startPoint y: 365, endPoint x: 551, endPoint y: 332, distance: 86.5
click at [551, 332] on textarea "- Ce logement est accessible en toute autonomie - Arrivée possible à partir de …" at bounding box center [738, 299] width 392 height 210
click at [660, 343] on textarea "- Ce logement est accessible en toute autonomie - Arrivée possible à partir de …" at bounding box center [738, 299] width 392 height 210
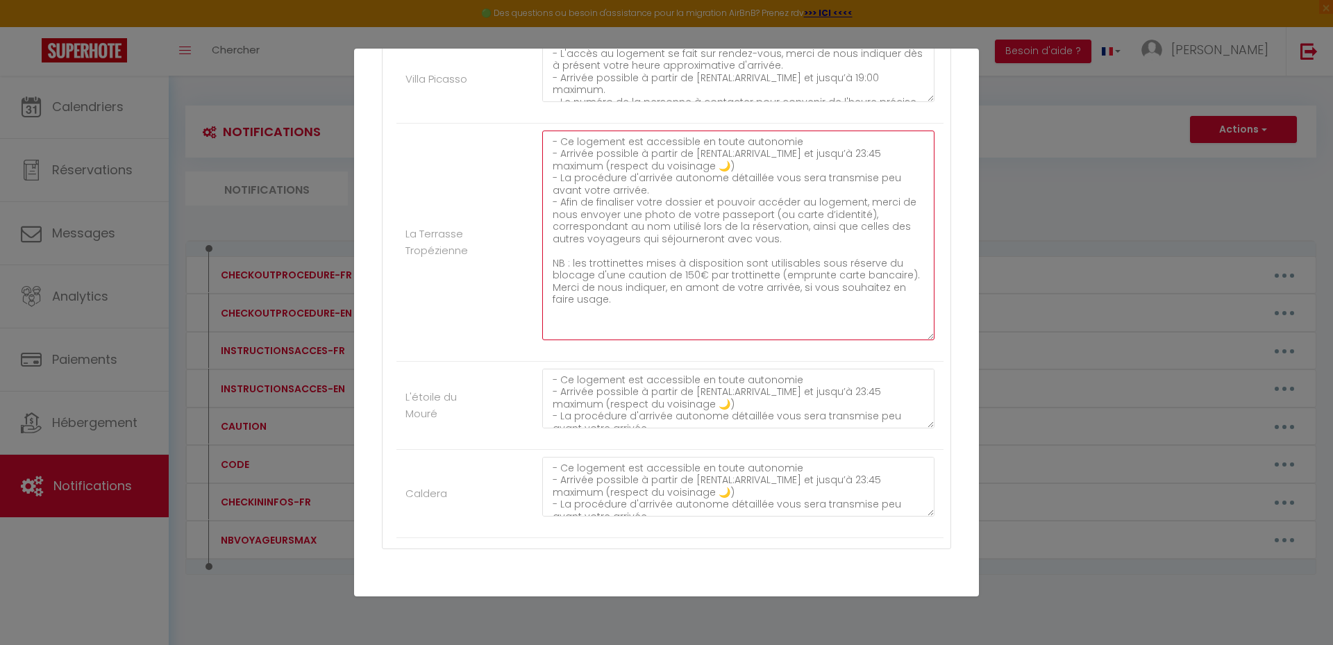
scroll to position [1169, 0]
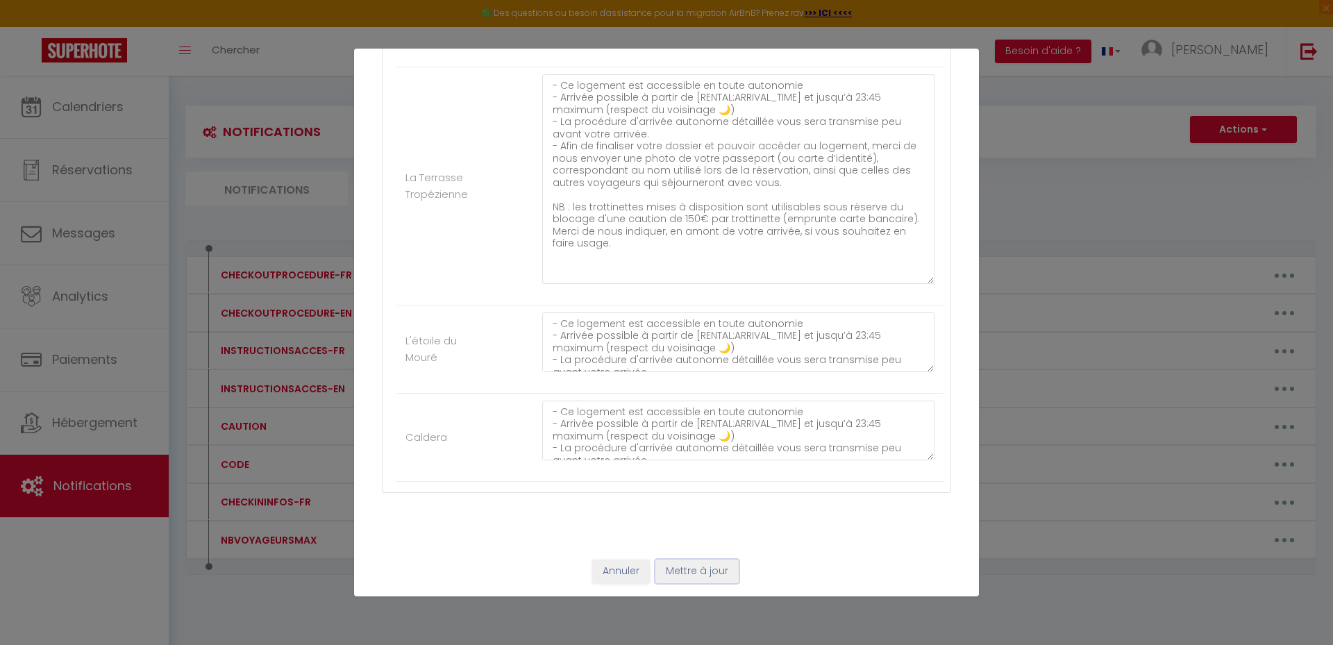
click at [703, 567] on button "Mettre à jour" at bounding box center [696, 572] width 83 height 24
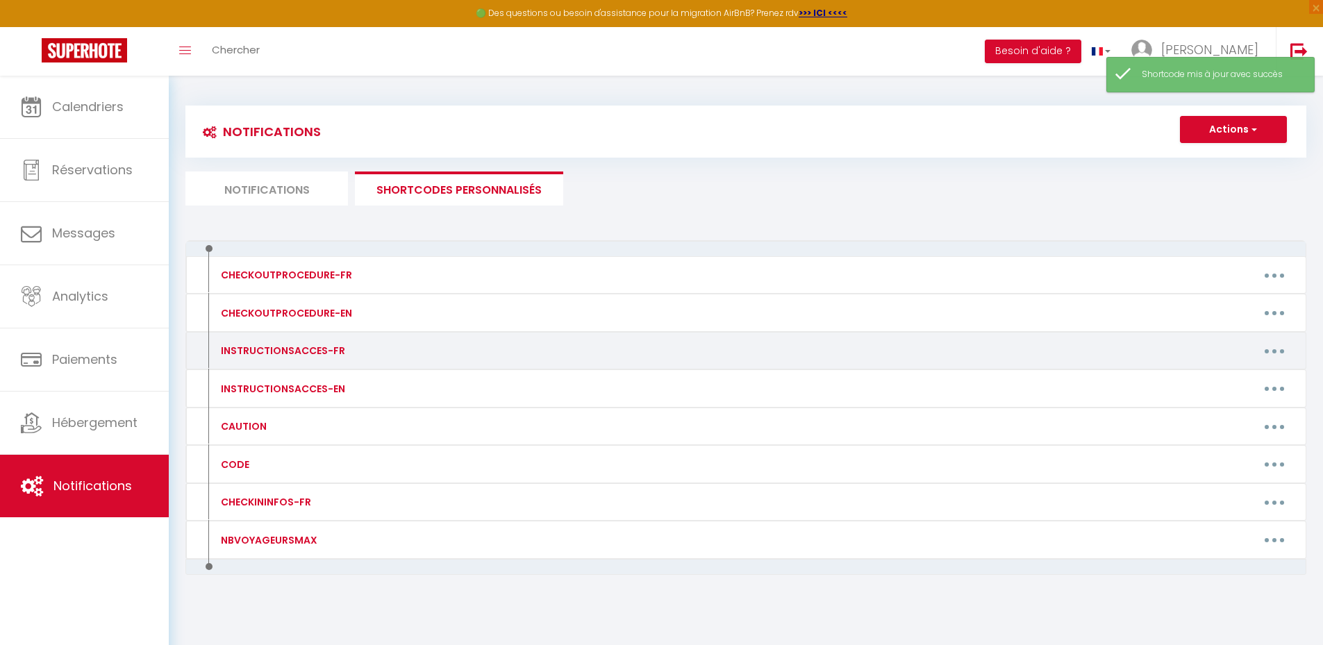
click at [1269, 350] on button "button" at bounding box center [1274, 351] width 39 height 22
click at [1239, 384] on link "Editer" at bounding box center [1238, 383] width 103 height 24
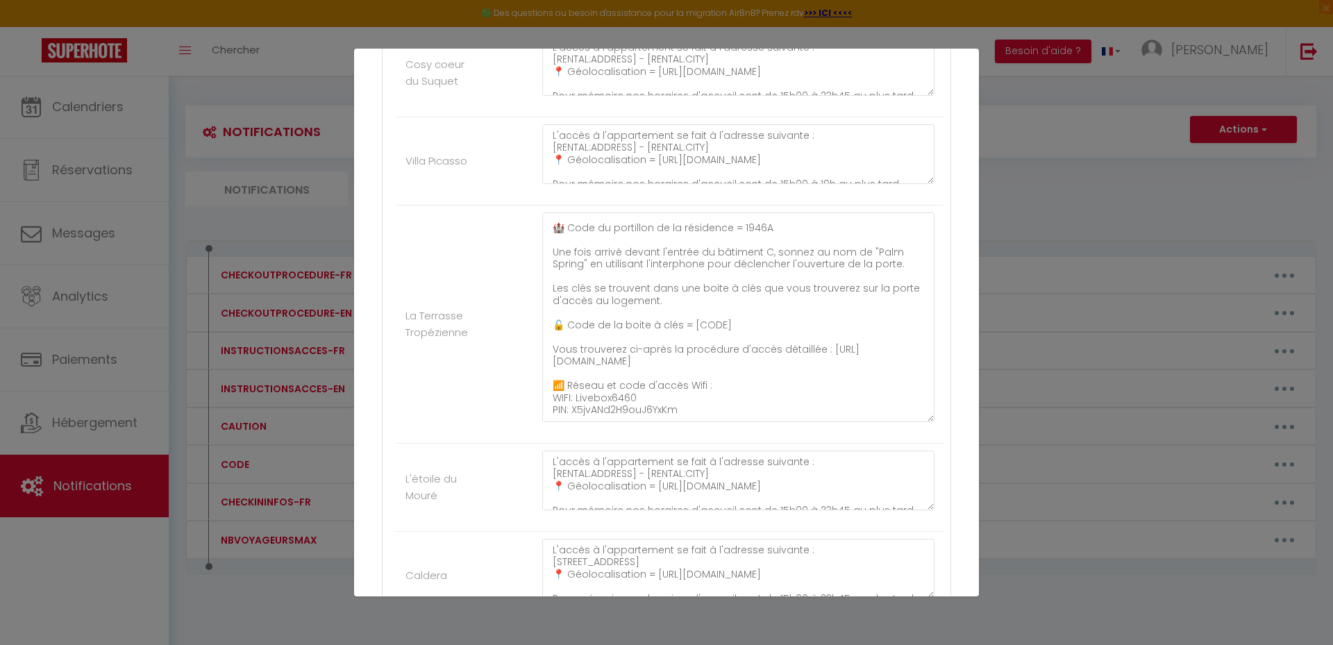
scroll to position [153, 0]
click at [701, 403] on textarea "L'accès à l'appartement se fait à l'adresse suivante : [RENTAL:ADDRESS] - [RENT…" at bounding box center [738, 317] width 392 height 210
click at [699, 410] on textarea "L'accès à l'appartement se fait à l'adresse suivante : [RENTAL:ADDRESS] - [RENT…" at bounding box center [738, 317] width 392 height 210
paste textarea "NB : les trottinettes mises à disposition sont utilisables sous réserve du bloc…"
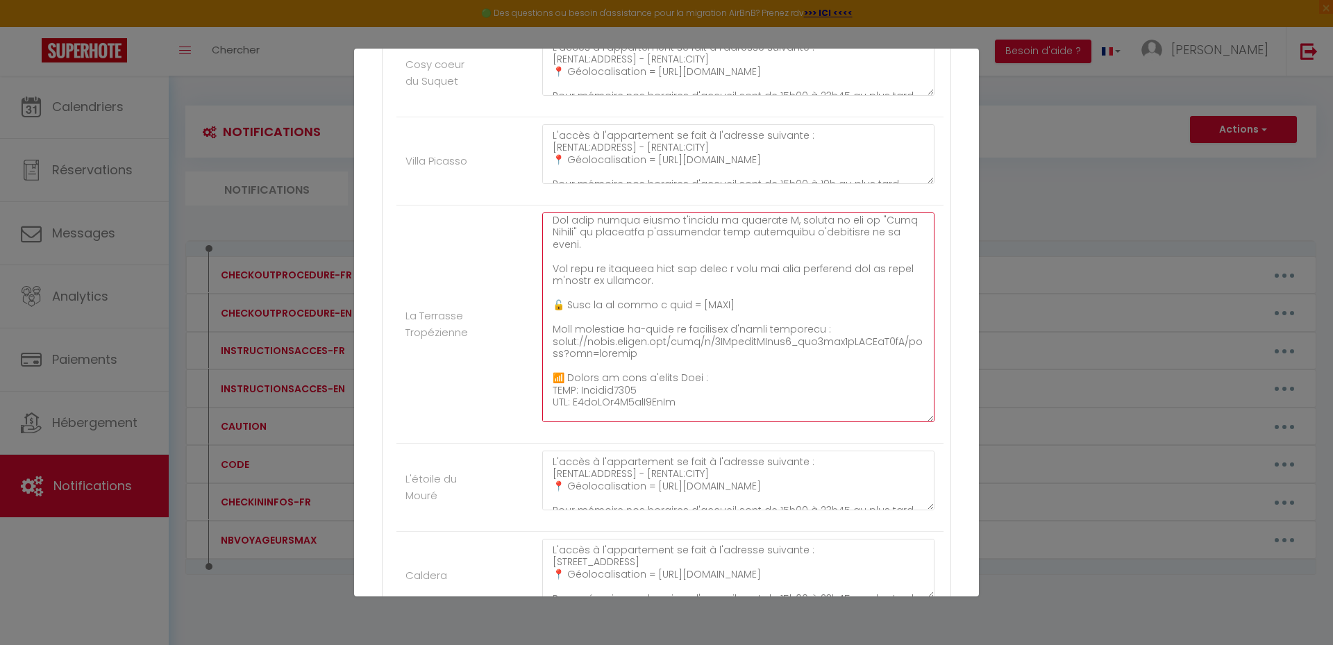
scroll to position [210, 0]
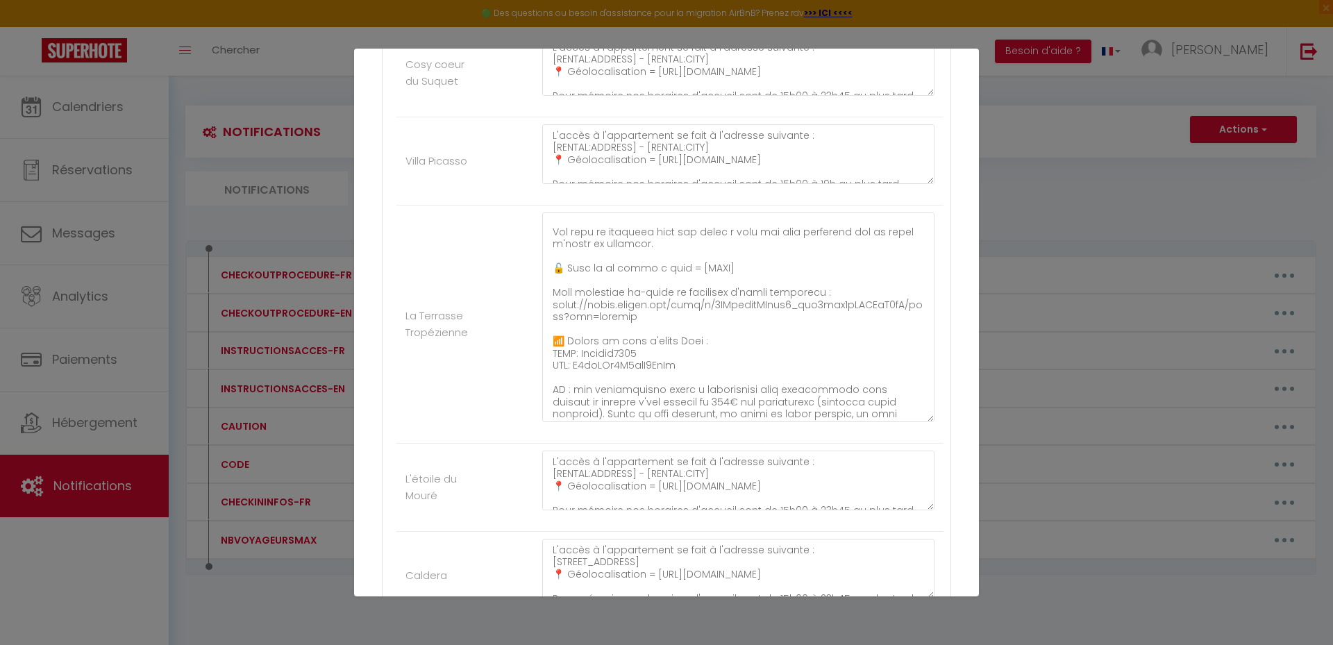
click at [497, 401] on li "La Terrasse Tropézienne" at bounding box center [669, 325] width 547 height 238
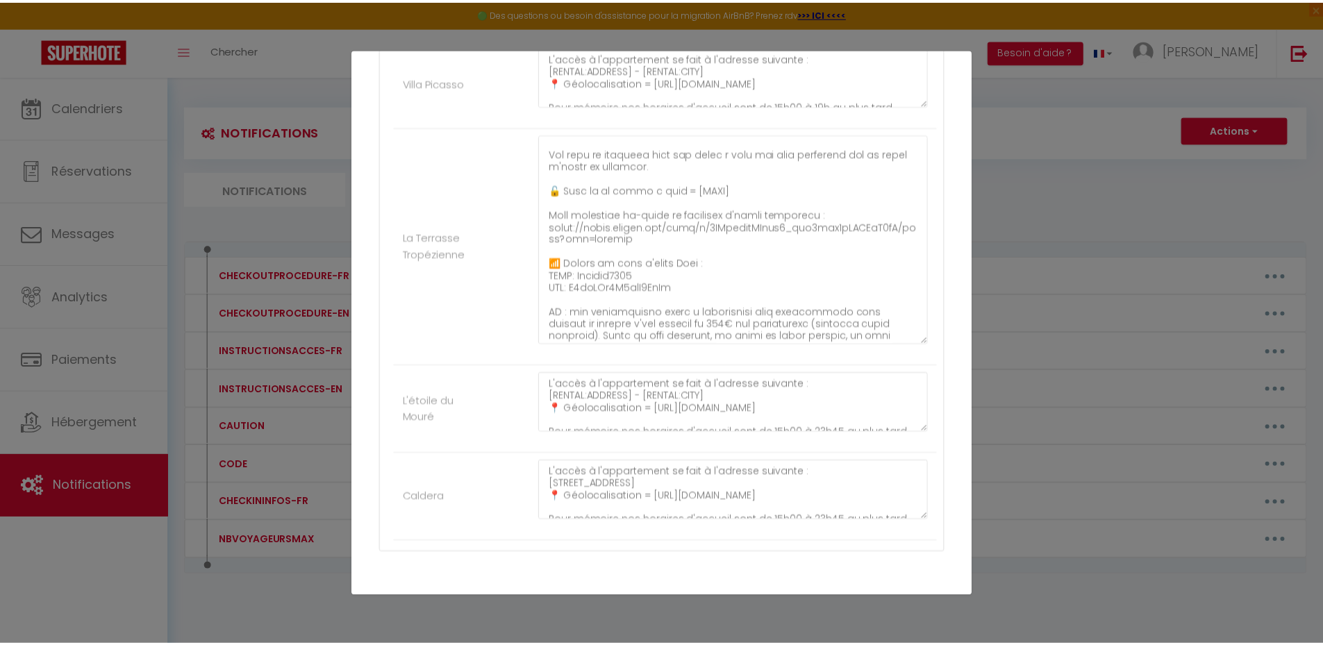
scroll to position [1169, 0]
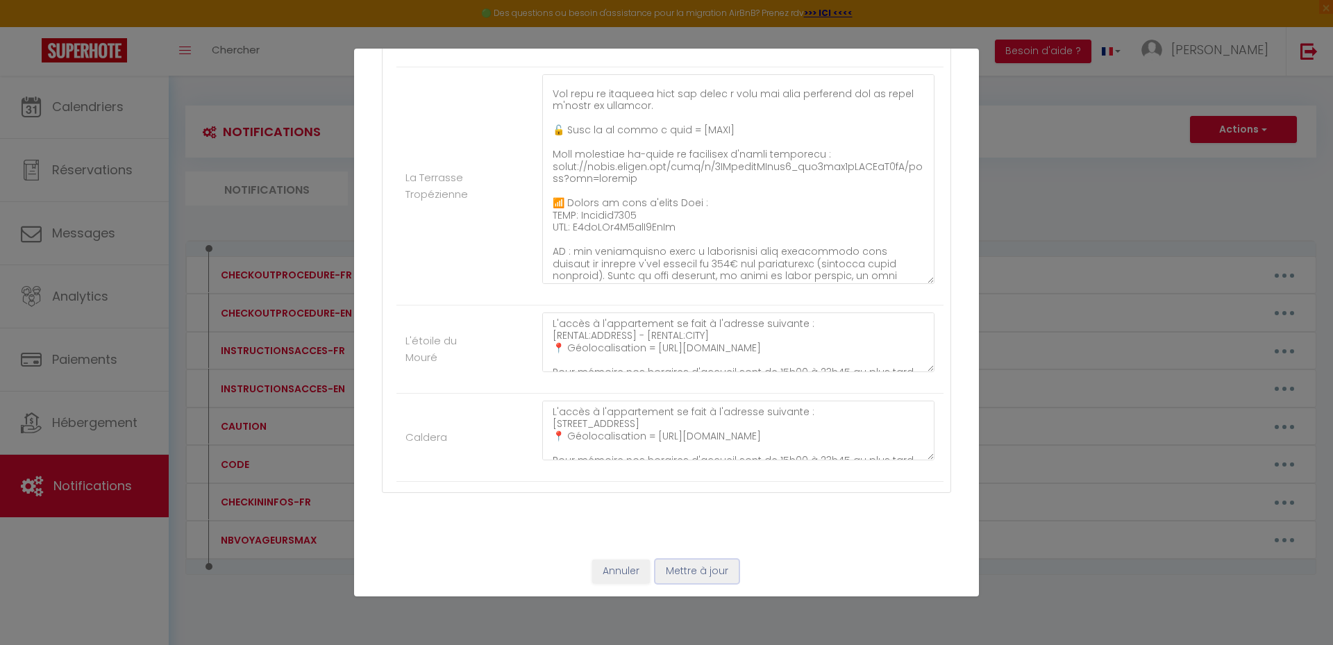
click at [692, 571] on button "Mettre à jour" at bounding box center [696, 572] width 83 height 24
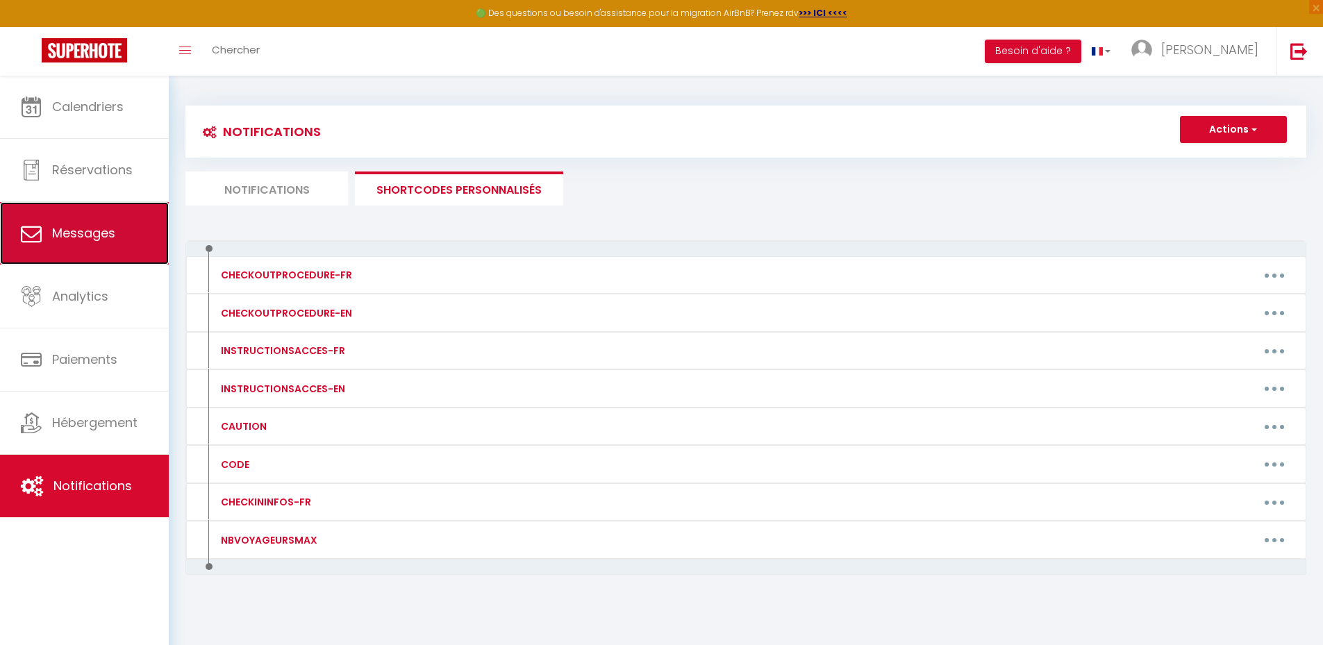
click at [96, 240] on span "Messages" at bounding box center [83, 232] width 63 height 17
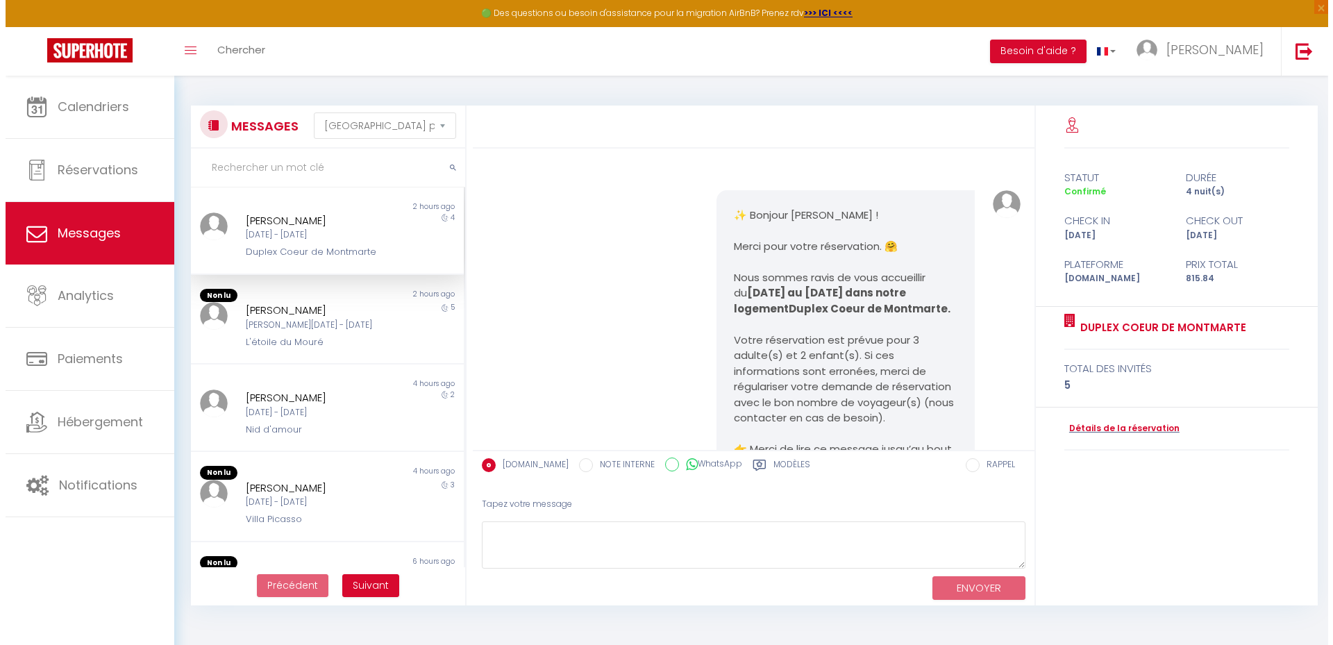
scroll to position [2065, 0]
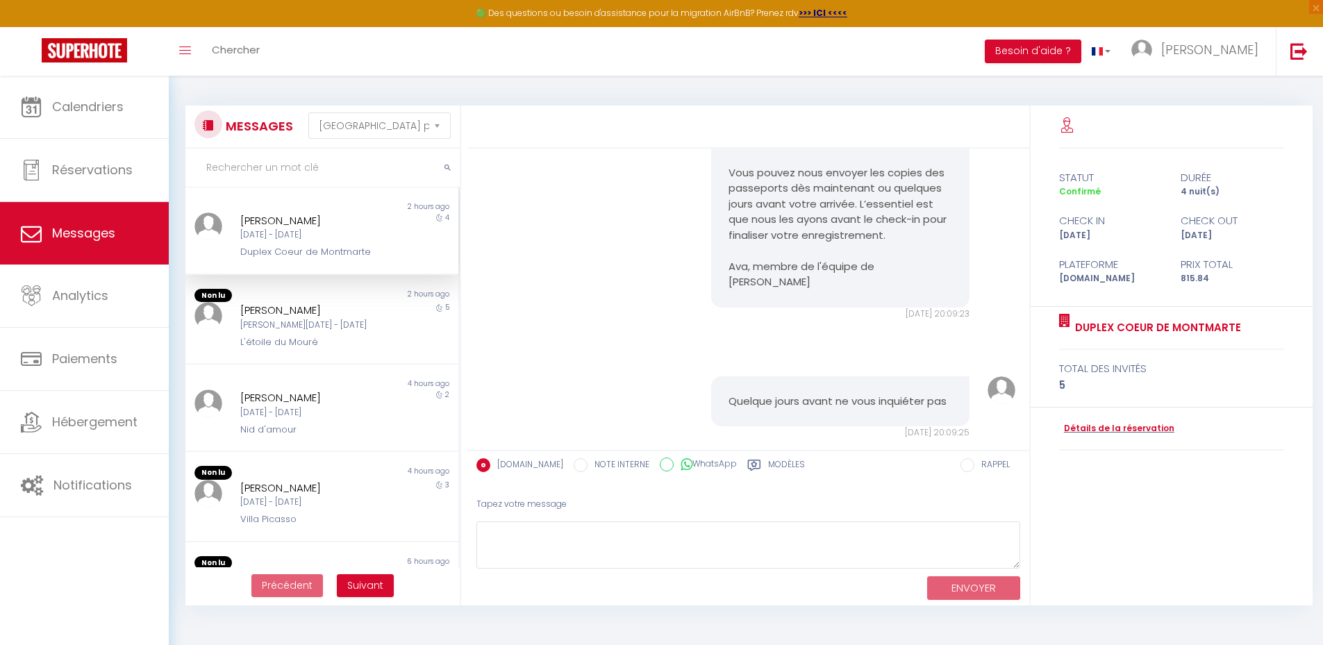
click at [768, 467] on label "Modèles" at bounding box center [786, 466] width 37 height 17
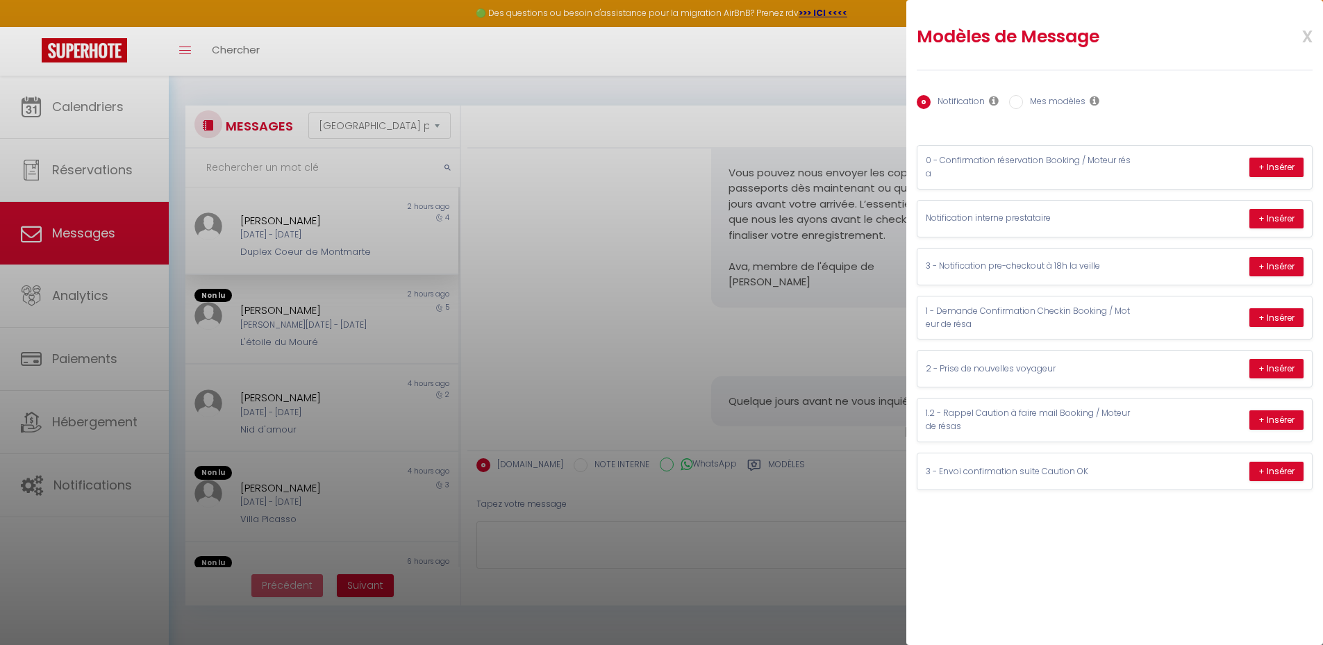
click at [1039, 105] on label "Mes modèles" at bounding box center [1054, 102] width 62 height 15
click at [1023, 105] on input "Mes modèles" at bounding box center [1016, 102] width 14 height 14
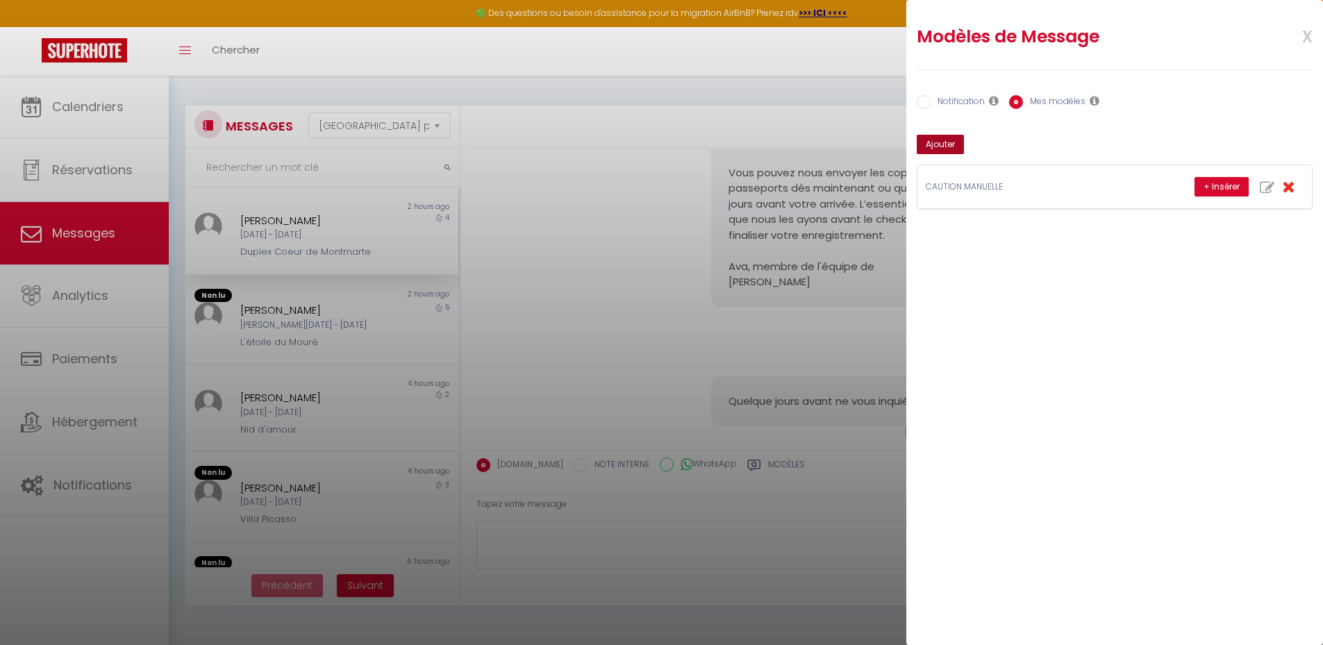
click at [944, 146] on button "Ajouter" at bounding box center [939, 144] width 47 height 19
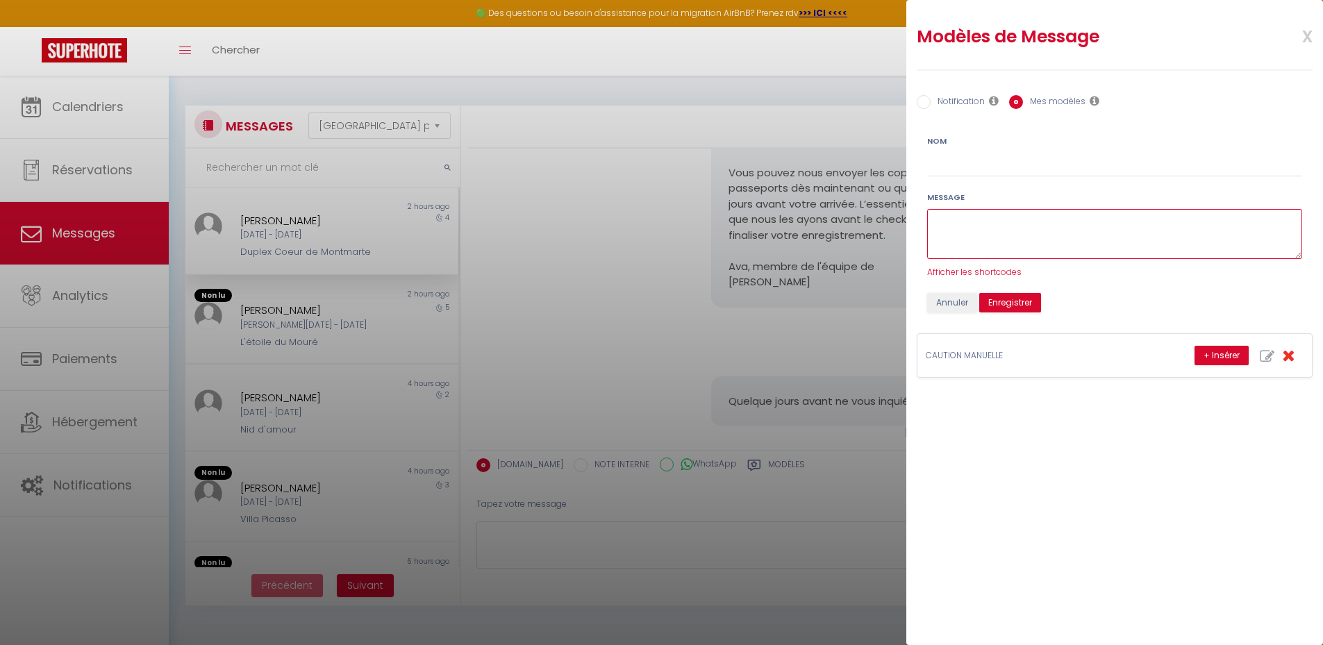
click at [982, 231] on textarea at bounding box center [1114, 234] width 375 height 51
click at [978, 163] on input "Nom" at bounding box center [1114, 164] width 375 height 25
click at [969, 304] on button "Annuler" at bounding box center [952, 302] width 50 height 19
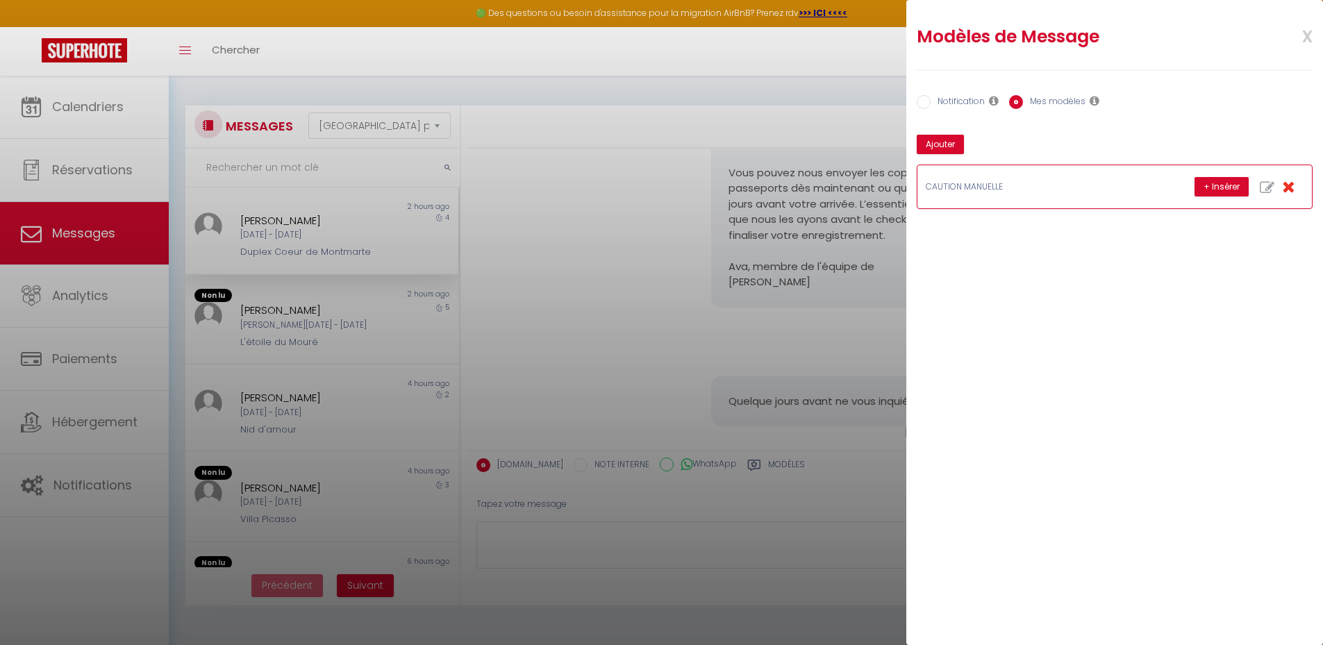
click at [1266, 181] on icon "button" at bounding box center [1266, 188] width 15 height 15
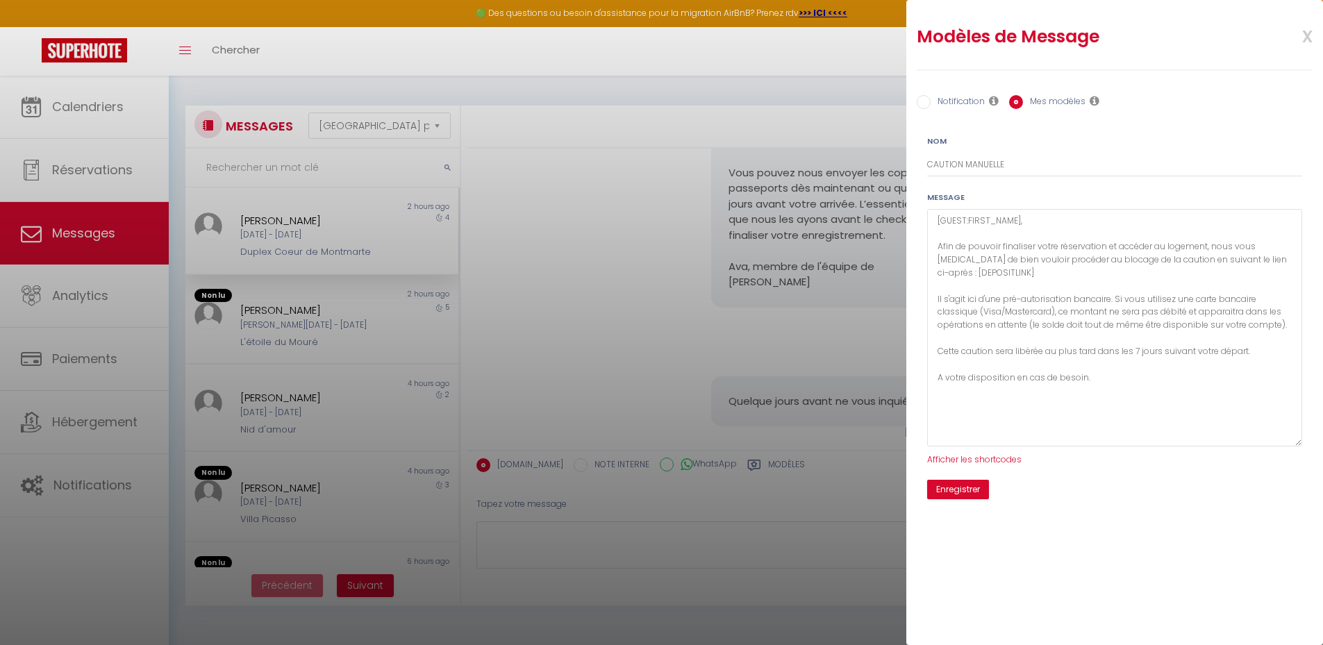
drag, startPoint x: 1299, startPoint y: 253, endPoint x: 1302, endPoint y: 440, distance: 186.8
click at [1302, 440] on div "Message [GUEST:FIRST_NAME], Afin de pouvoir finaliser votre réservation et accé…" at bounding box center [1114, 328] width 393 height 275
click at [1306, 35] on span "x" at bounding box center [1290, 35] width 44 height 33
click at [1307, 33] on span "x" at bounding box center [1290, 35] width 44 height 33
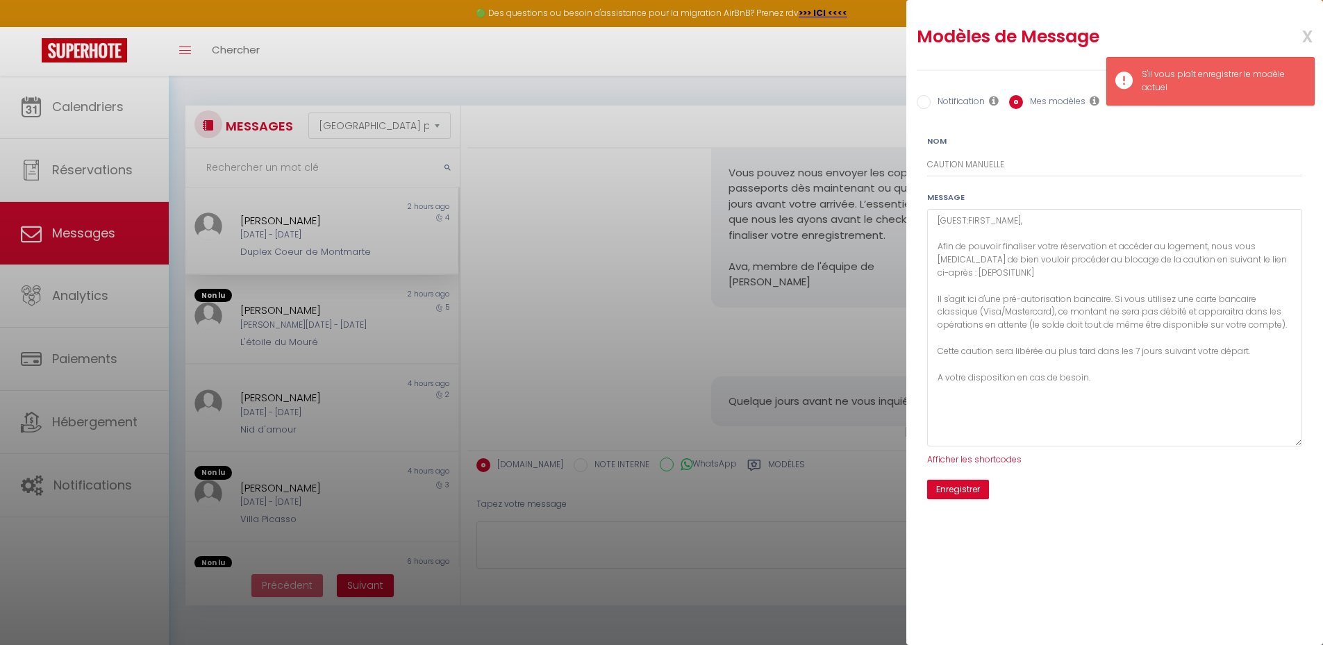
click at [682, 544] on div at bounding box center [661, 322] width 1323 height 645
click at [972, 492] on button "Enregistrer" at bounding box center [958, 489] width 62 height 19
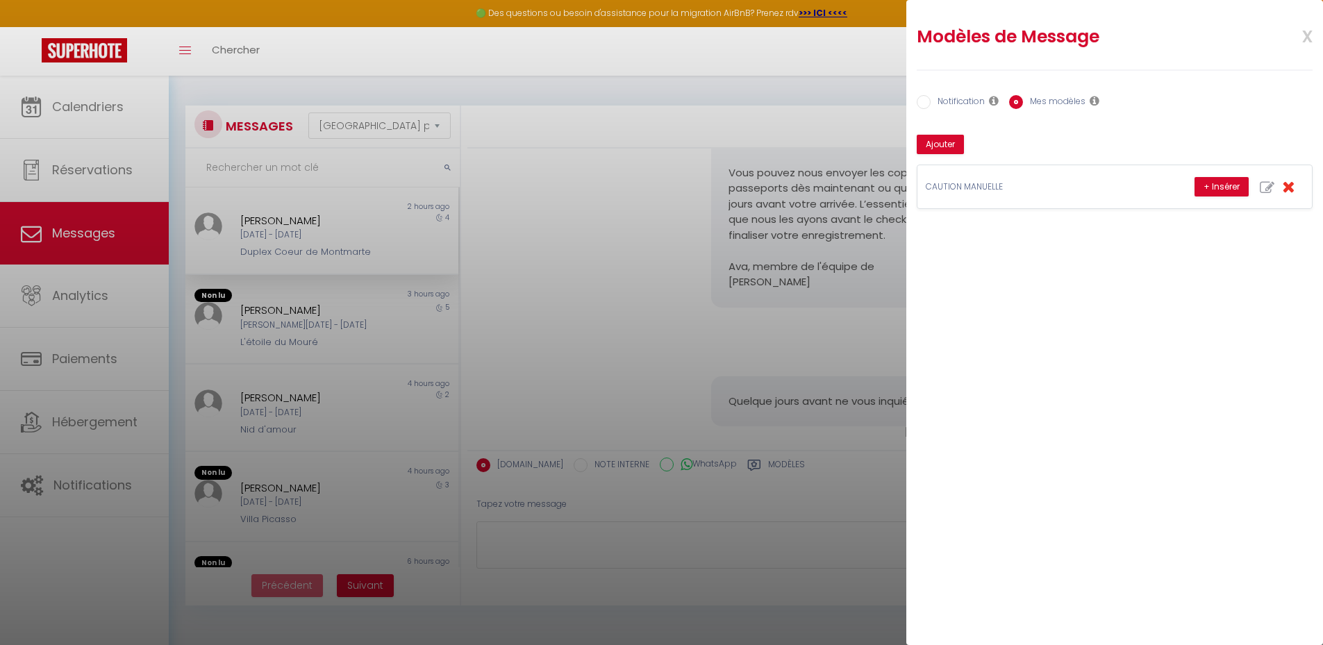
click at [1307, 35] on span "x" at bounding box center [1290, 35] width 44 height 33
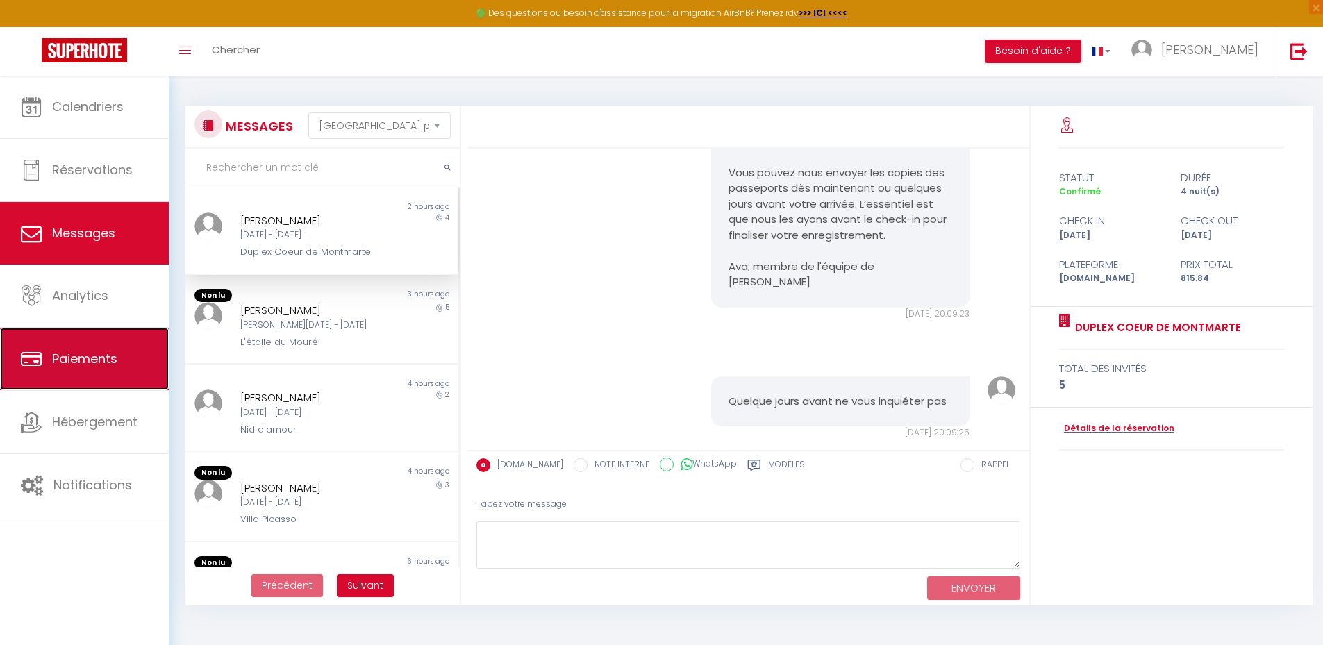
click at [102, 357] on span "Paiements" at bounding box center [84, 358] width 65 height 17
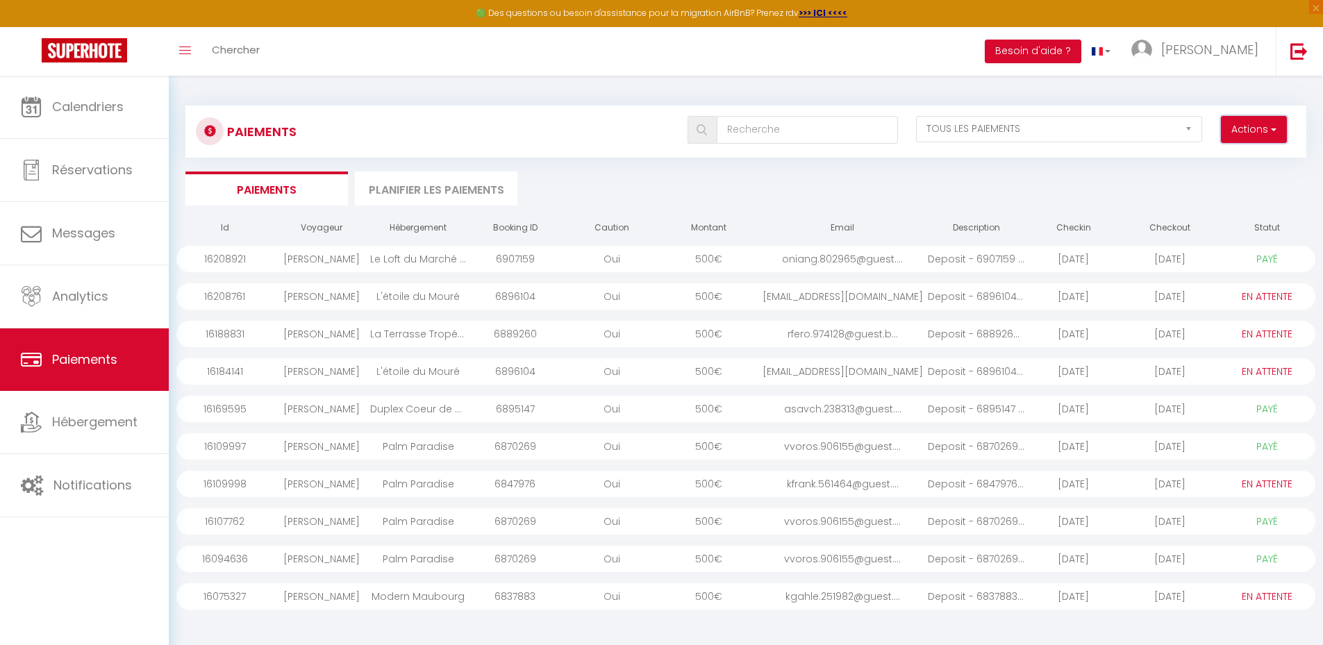
click at [1271, 127] on span "button" at bounding box center [1272, 129] width 8 height 14
click at [1216, 178] on link "Créer nouveau lien caution" at bounding box center [1200, 178] width 171 height 18
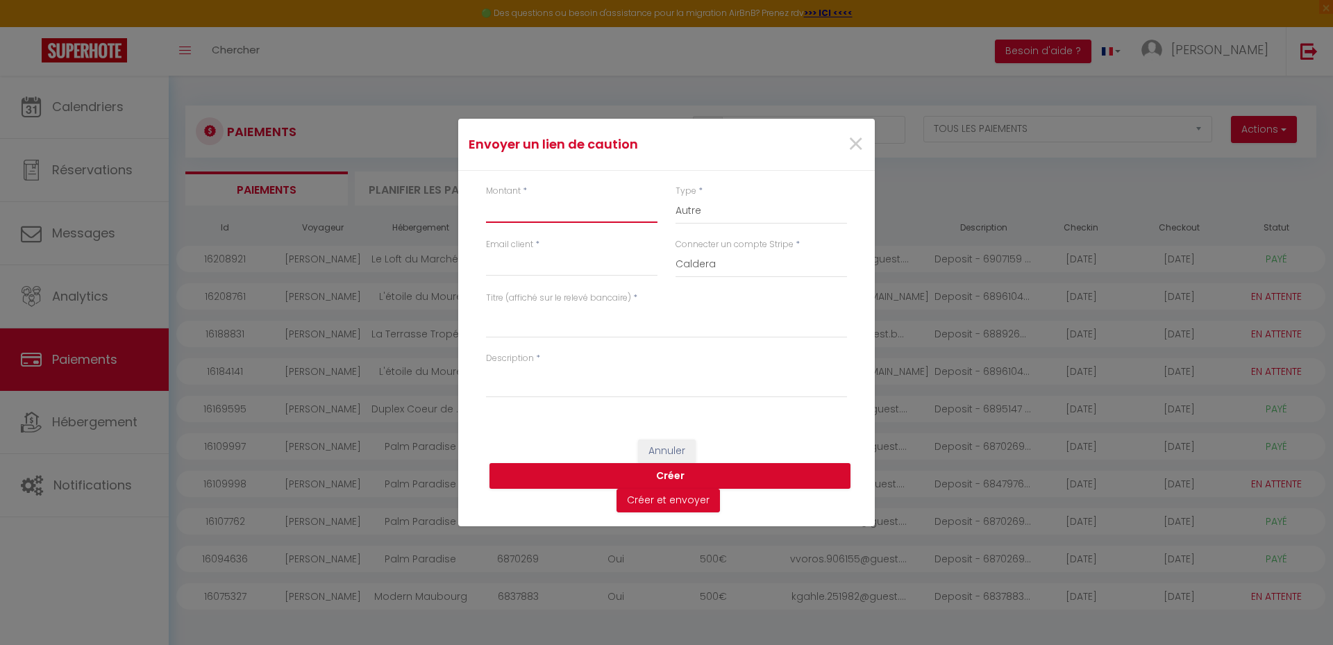
click at [537, 212] on input "Montant" at bounding box center [571, 210] width 171 height 25
click at [546, 271] on input "Email client" at bounding box center [571, 263] width 171 height 25
click at [713, 203] on select "Nuits Frais de ménage Taxe de séjour [GEOGRAPHIC_DATA]" at bounding box center [761, 211] width 171 height 26
click at [676, 198] on select "Nuits Frais de ménage Taxe de séjour [GEOGRAPHIC_DATA]" at bounding box center [761, 211] width 171 height 26
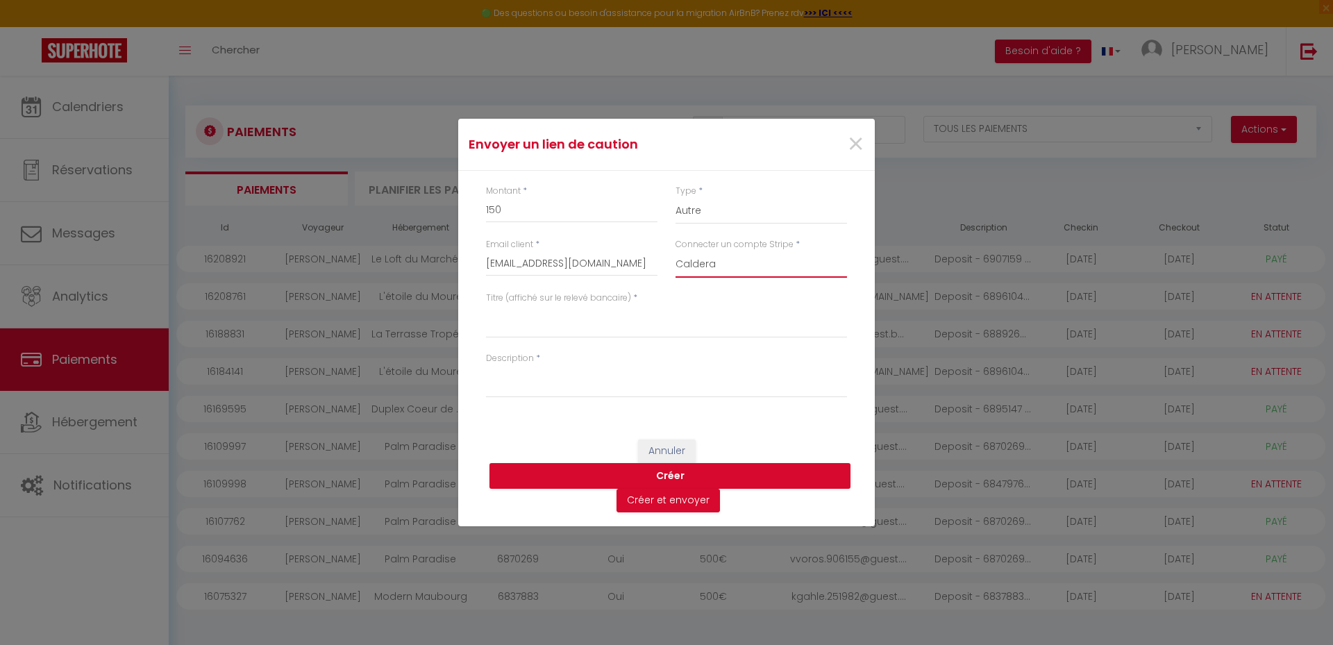
click at [714, 264] on select "Caldera" at bounding box center [761, 264] width 171 height 26
click at [676, 251] on select "Caldera" at bounding box center [761, 264] width 171 height 26
click at [575, 327] on textarea "Titre (affiché sur le relevé bancaire)" at bounding box center [666, 321] width 361 height 33
click at [605, 387] on textarea "Description" at bounding box center [666, 381] width 361 height 33
click at [530, 371] on textarea "Description" at bounding box center [666, 381] width 361 height 33
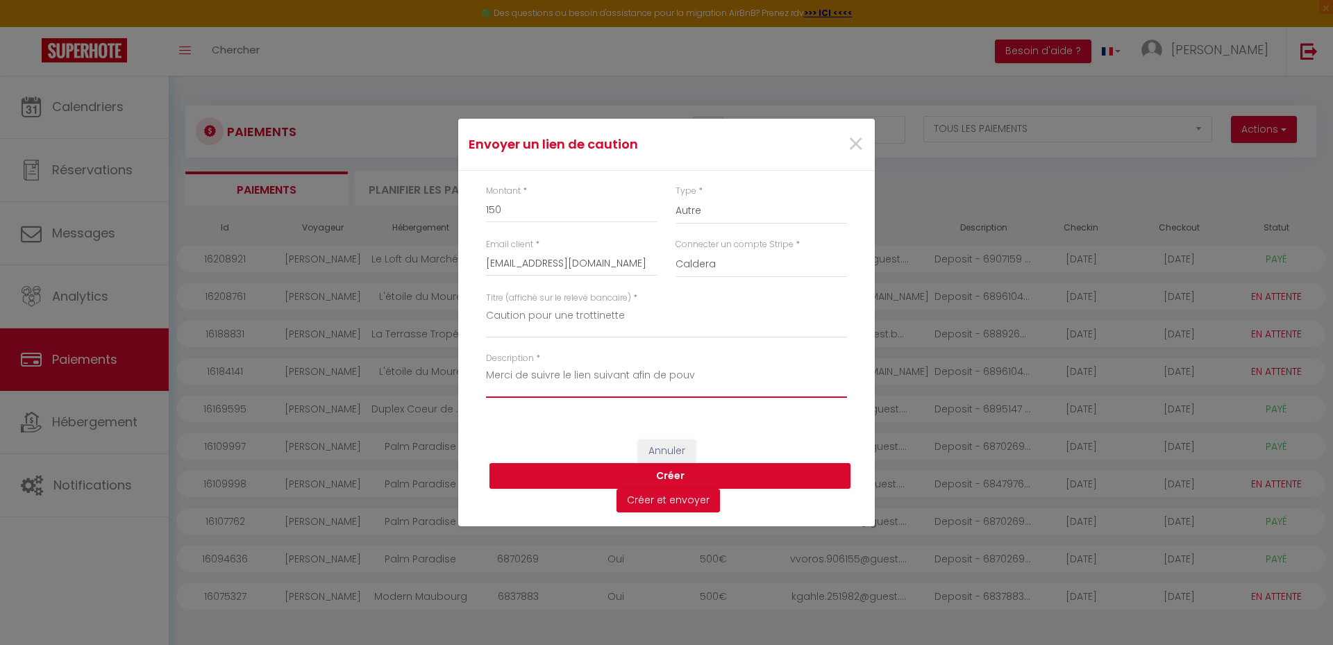
click at [628, 372] on textarea "Merci de suivre le lien suivant afin de pouv" at bounding box center [666, 381] width 361 height 33
click at [571, 394] on textarea "Merci de suivre le lien suivant et de procéder au blocage de la caution, afin d…" at bounding box center [666, 381] width 361 height 33
click at [491, 389] on textarea "Merci de suivre le lien suivant et de procéder au blocage de la caution, afin d…" at bounding box center [666, 381] width 361 height 33
click at [662, 389] on textarea "Merci de suivre le lien suivant et de procéder au blocage de la caution, afin d…" at bounding box center [666, 381] width 361 height 33
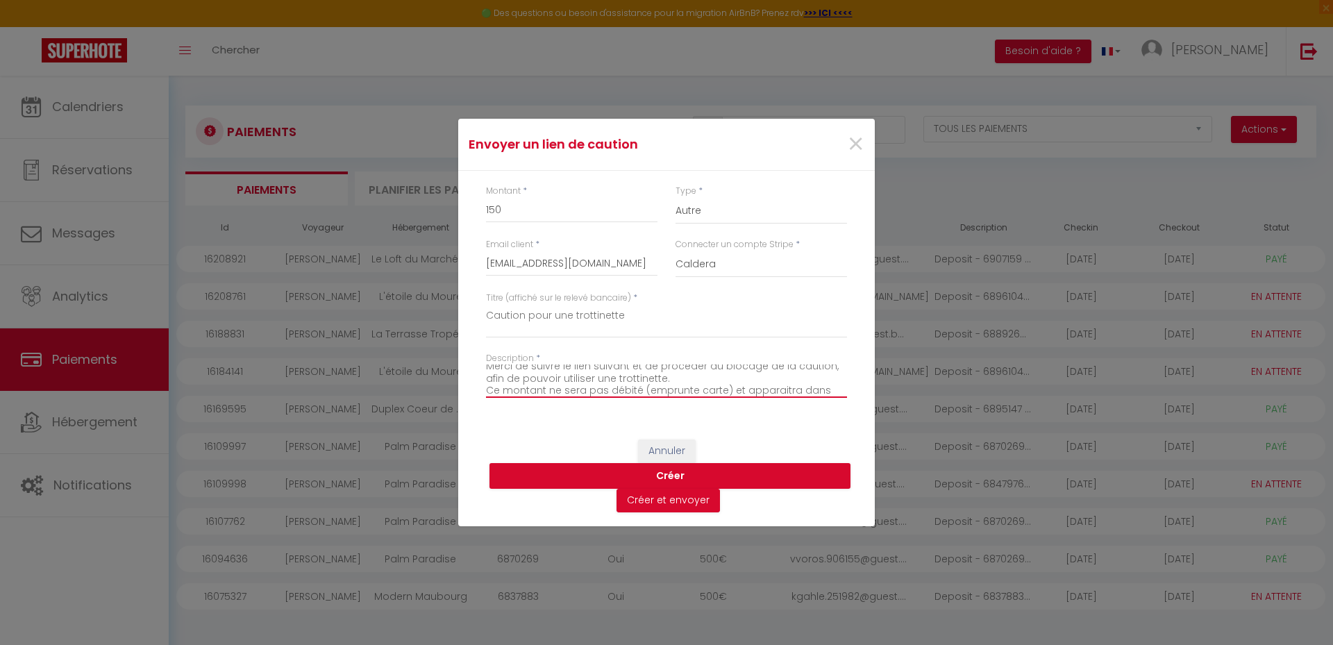
scroll to position [21, 0]
click at [739, 378] on textarea "Merci de suivre le lien suivant et de procéder au blocage de la caution, afin d…" at bounding box center [666, 381] width 361 height 33
click at [830, 389] on textarea "Merci de suivre le lien suivant et de procéder au blocage de la caution, afin d…" at bounding box center [666, 381] width 361 height 33
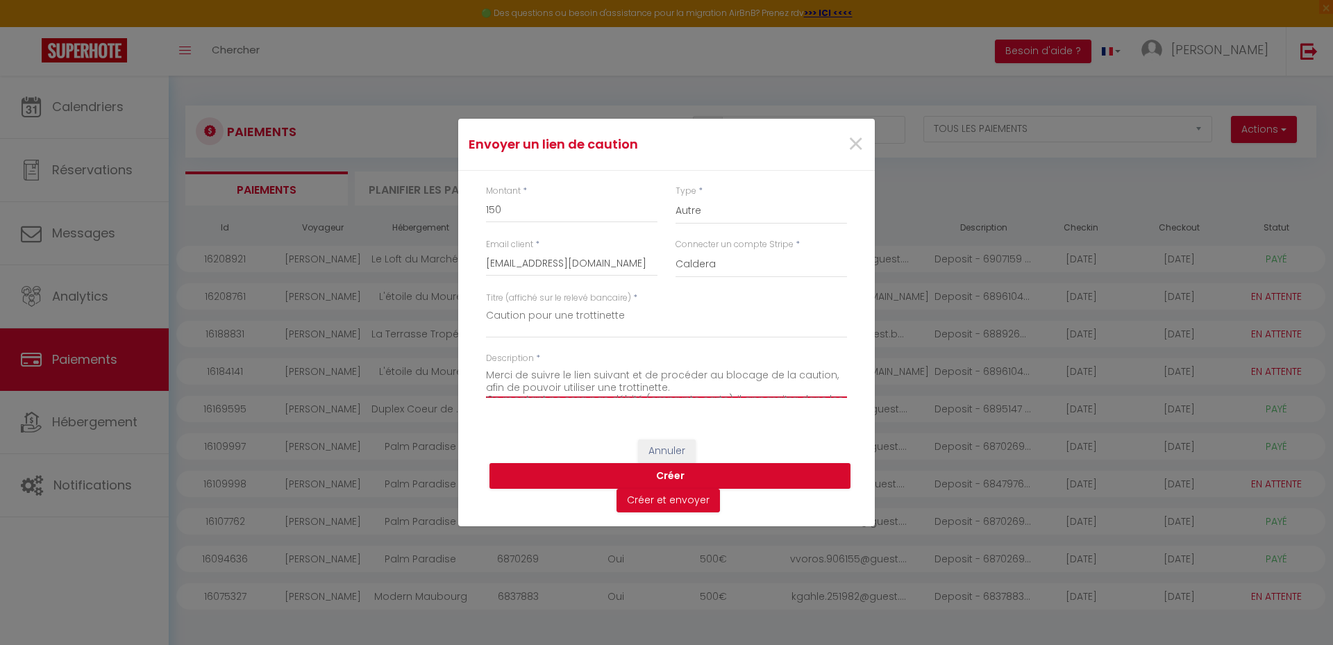
click at [626, 389] on textarea "Merci de suivre le lien suivant et de procéder au blocage de la caution, afin d…" at bounding box center [666, 381] width 361 height 33
click at [675, 473] on button "Créer" at bounding box center [669, 476] width 361 height 26
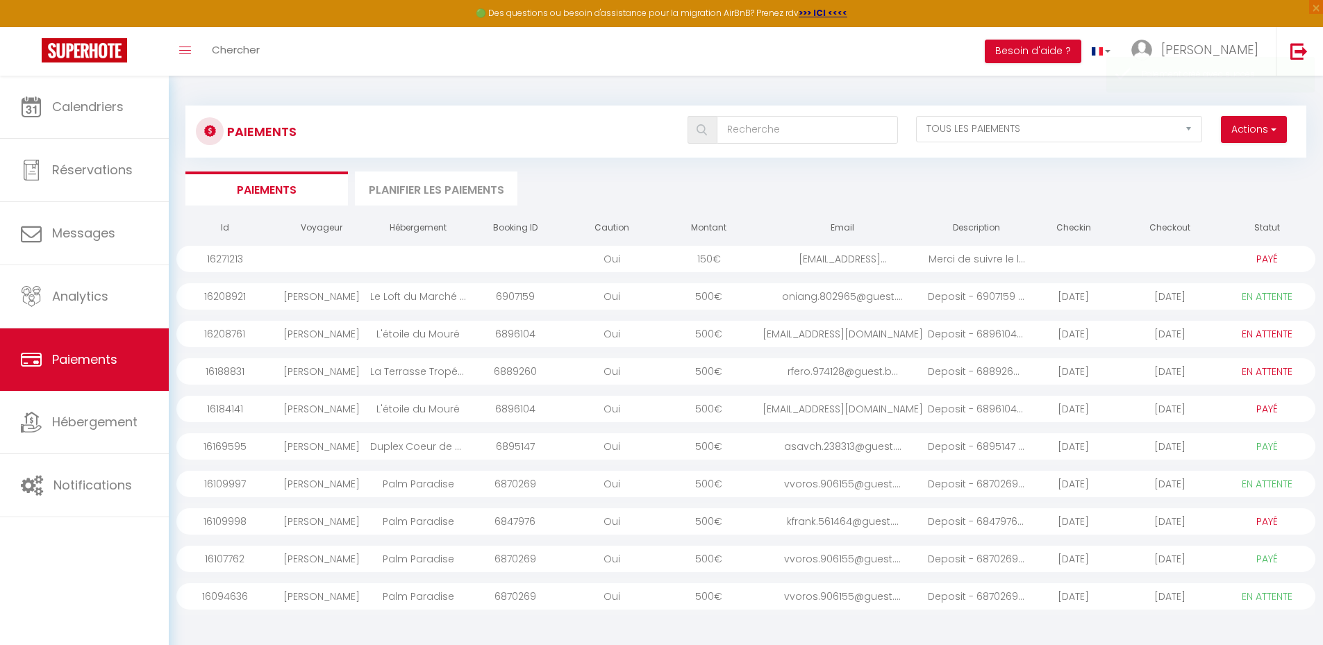
click at [1037, 257] on div at bounding box center [1073, 259] width 97 height 26
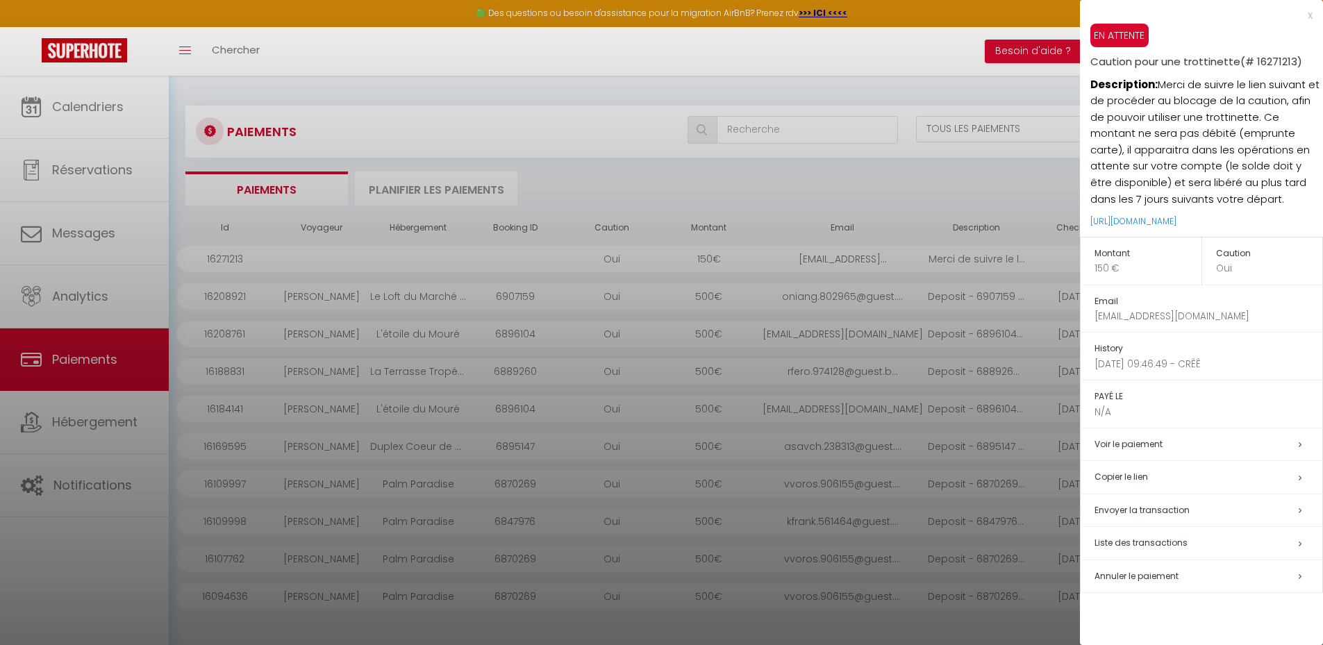
click at [1123, 474] on h5 "Copier le lien" at bounding box center [1208, 477] width 228 height 16
click at [1124, 510] on span "Envoyer la transaction" at bounding box center [1141, 510] width 95 height 12
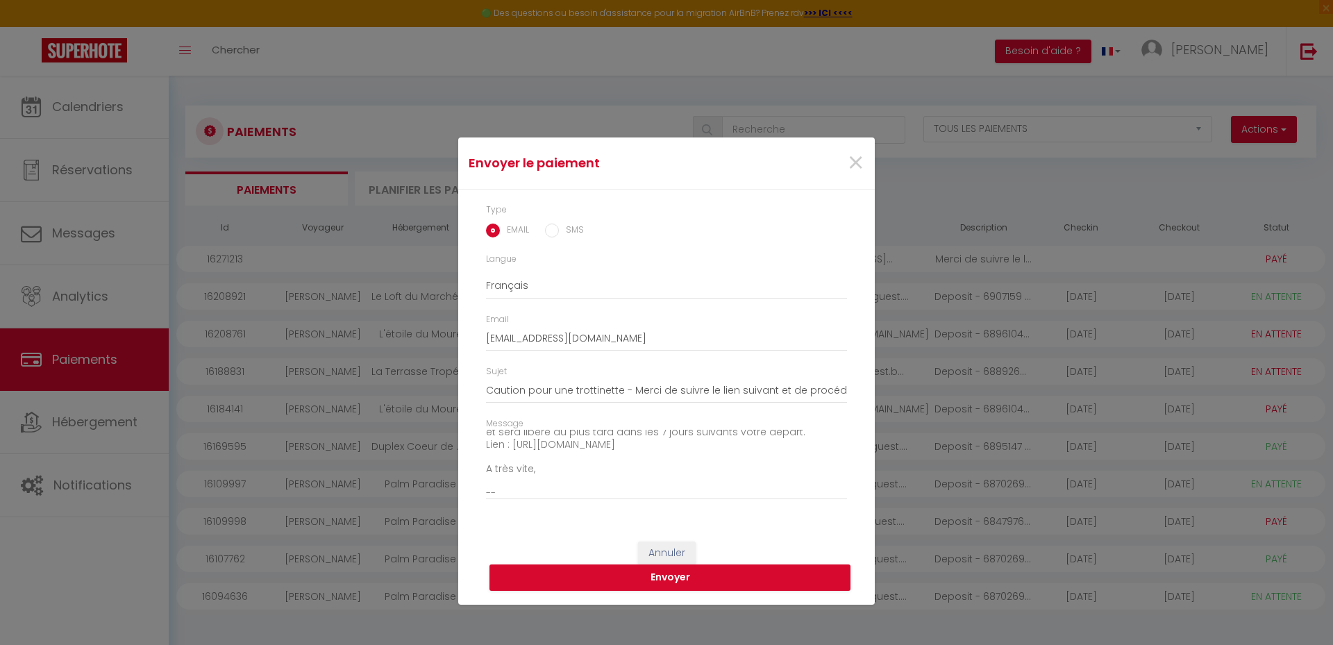
scroll to position [146, 0]
click at [544, 474] on textarea "Bonjour, Nous vous invitons à cliquer sur le lien ci-dessous pour effectuer le …" at bounding box center [666, 465] width 361 height 70
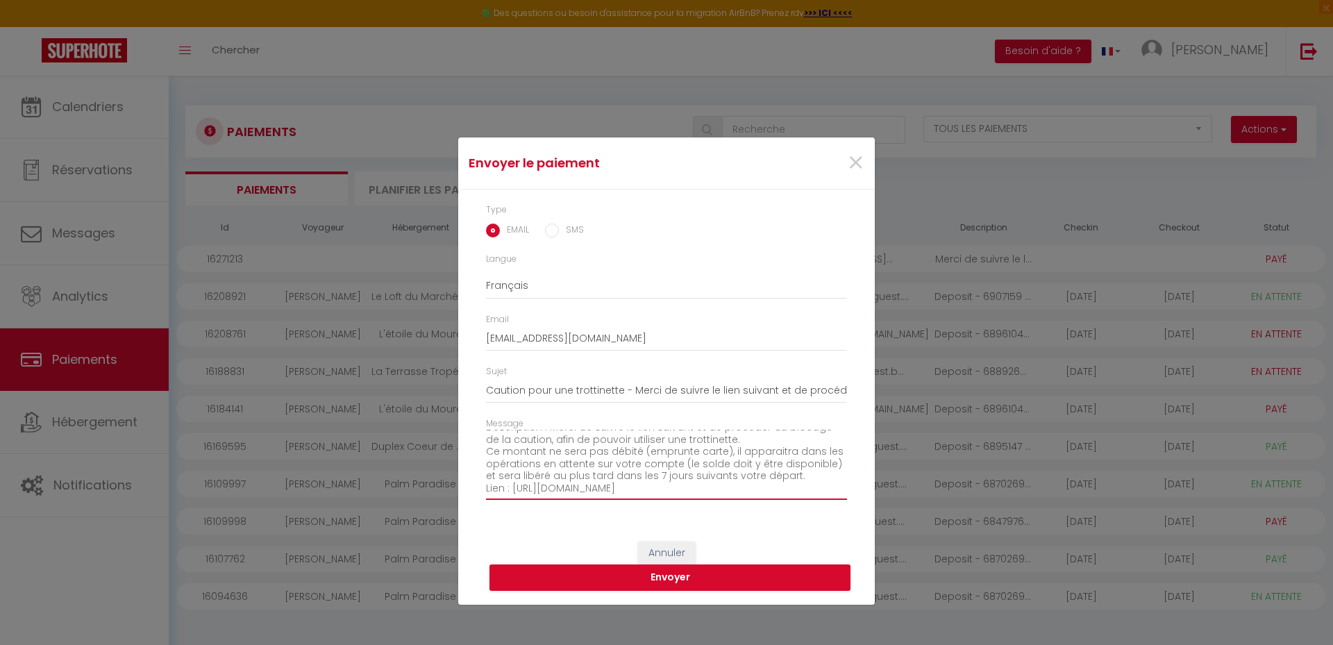
scroll to position [99, 0]
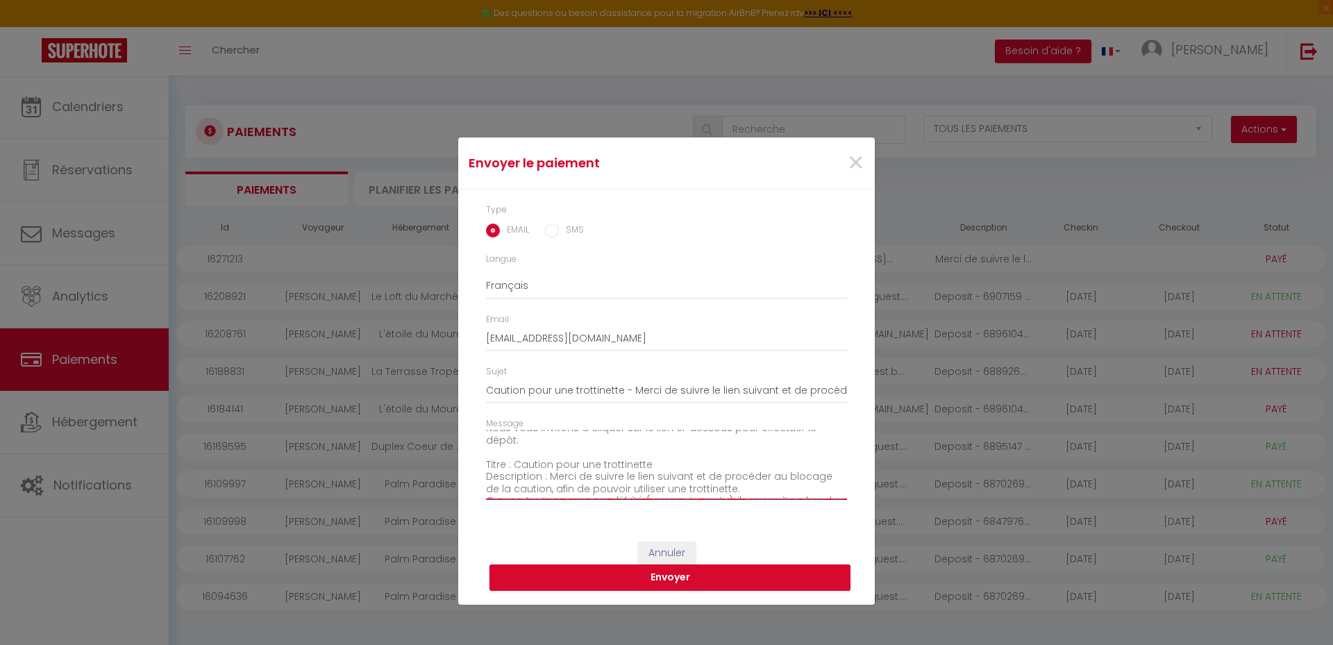
drag, startPoint x: 488, startPoint y: 439, endPoint x: 521, endPoint y: 442, distance: 32.7
click at [521, 442] on textarea "Bonjour, Nous vous invitons à cliquer sur le lien ci-dessous pour effectuer le …" at bounding box center [666, 465] width 361 height 70
click at [542, 483] on textarea "Bonjour, Nous vous invitons à cliquer sur le lien ci-dessous pour effectuer le …" at bounding box center [666, 465] width 361 height 70
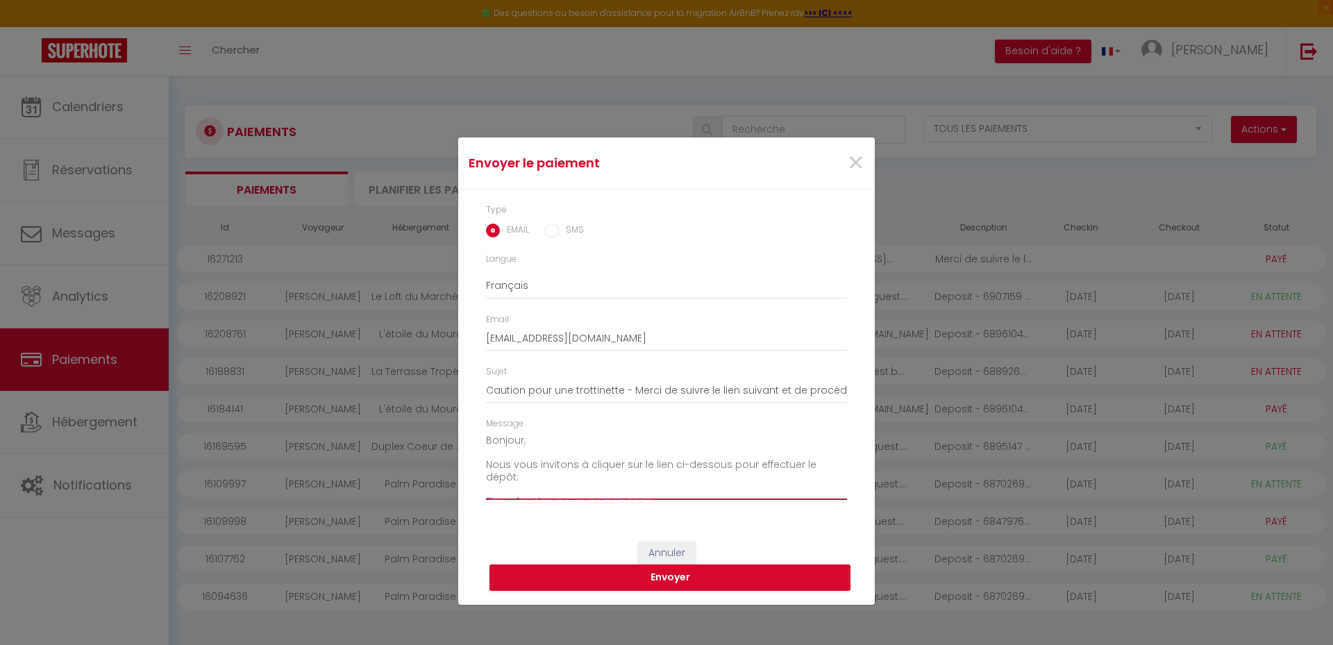
drag, startPoint x: 735, startPoint y: 477, endPoint x: 492, endPoint y: 462, distance: 242.7
click at [487, 455] on textarea "Bonjour, Nous vous invitons à cliquer sur le lien ci-dessous pour effectuer le …" at bounding box center [666, 465] width 361 height 70
click at [524, 479] on textarea "Bonjour, Nous vous invitons à cliquer sur le lien ci-dessous pour effectuer le …" at bounding box center [666, 465] width 361 height 70
click at [532, 480] on textarea "Bonjour, Nous vous invitons à cliquer sur le lien ci-dessous pour effectuer le …" at bounding box center [666, 465] width 361 height 70
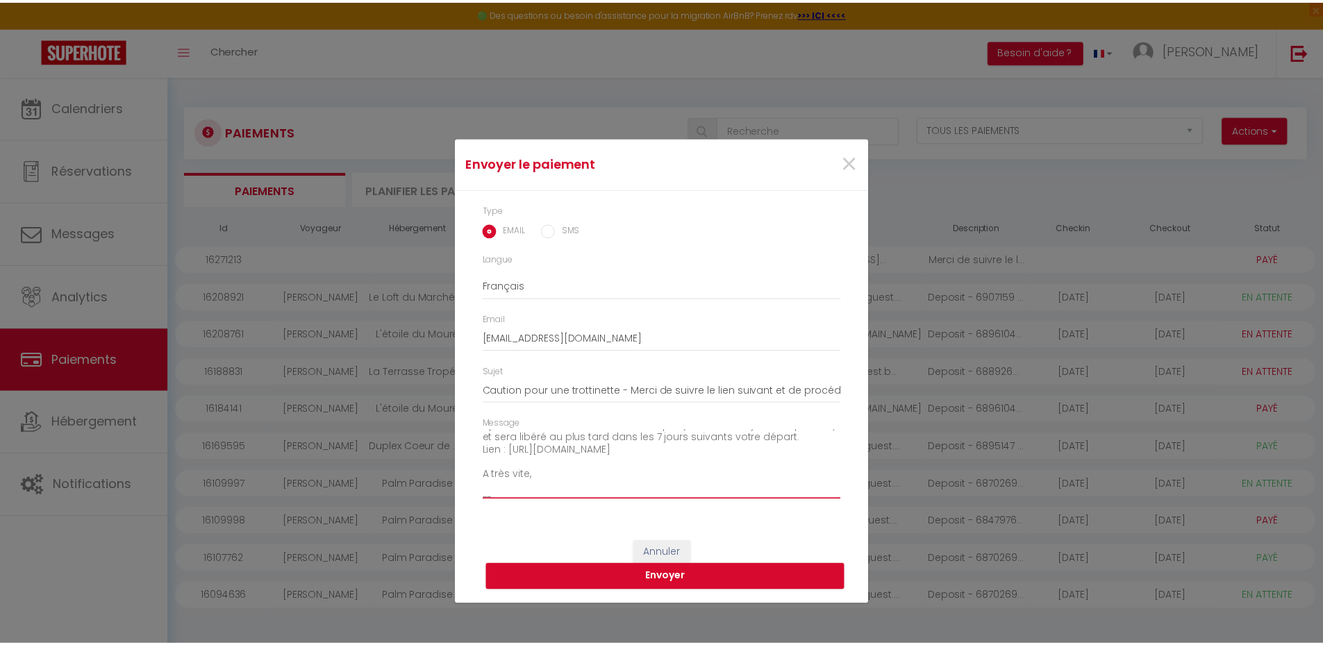
scroll to position [116, 0]
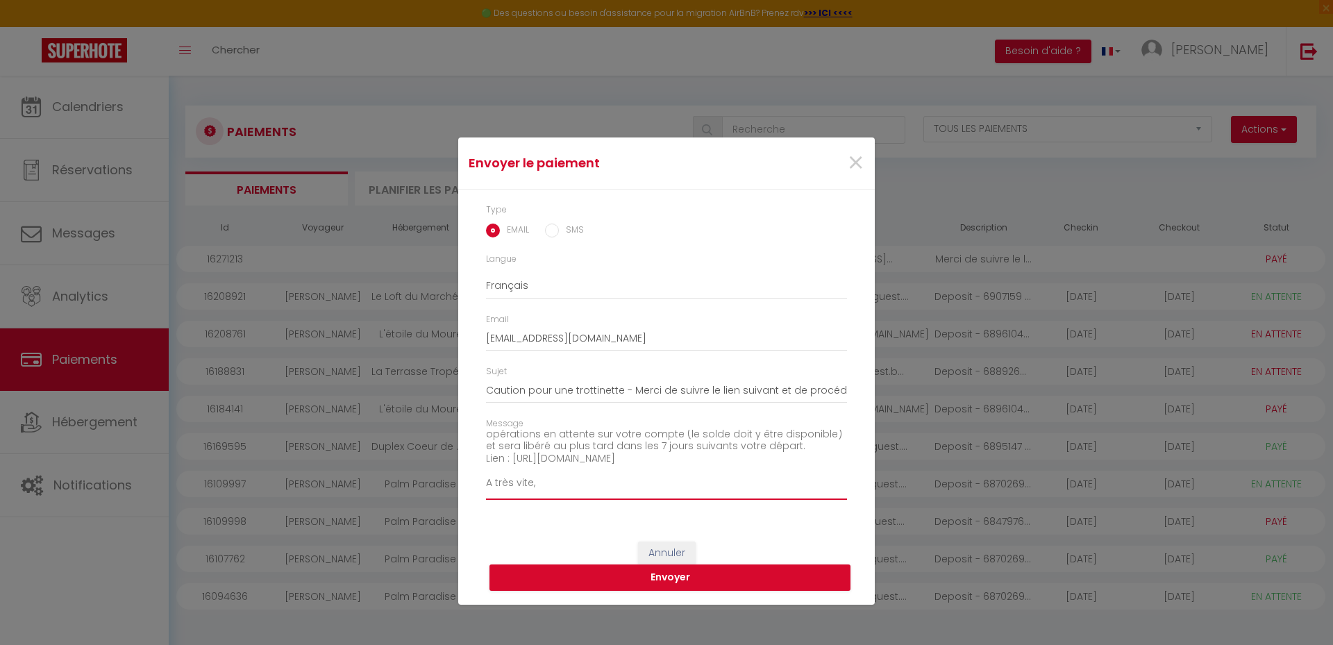
drag, startPoint x: 547, startPoint y: 480, endPoint x: 730, endPoint y: 458, distance: 184.6
click at [730, 458] on textarea "Bonjour, Nous vous invitons à cliquer sur le lien ci-dessous pour effectuer le …" at bounding box center [666, 465] width 361 height 70
click at [855, 162] on span "×" at bounding box center [855, 163] width 17 height 42
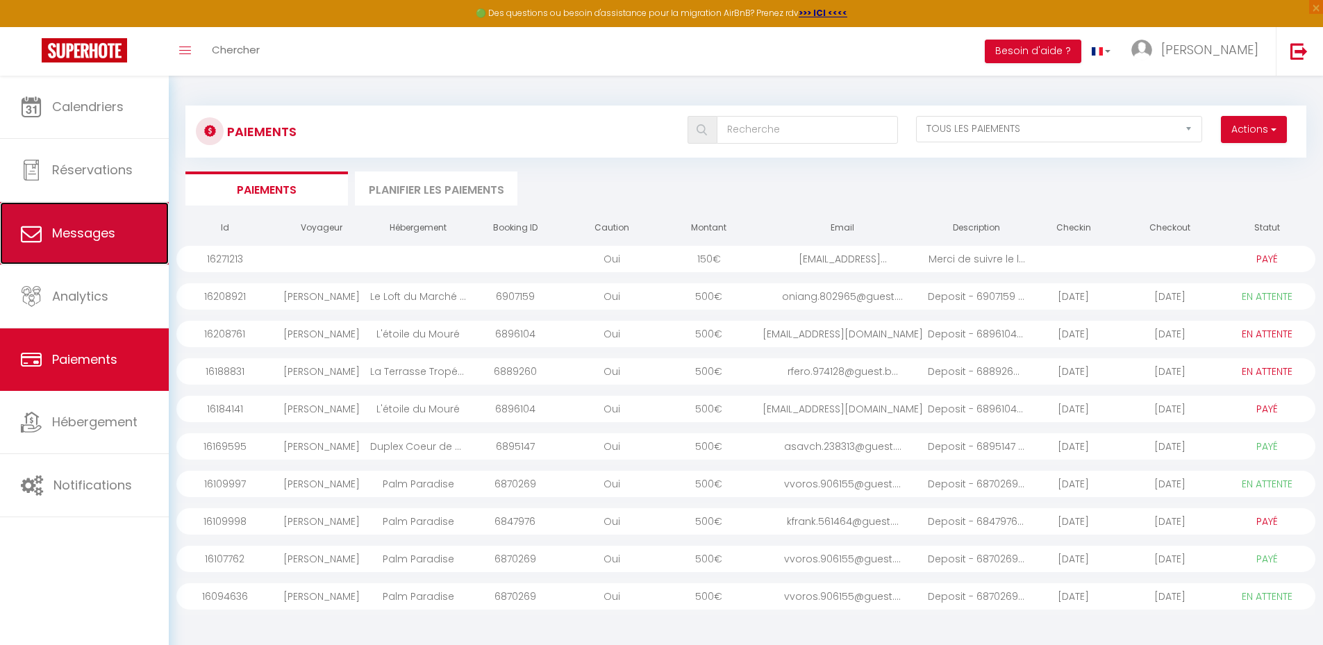
click at [102, 228] on span "Messages" at bounding box center [83, 232] width 63 height 17
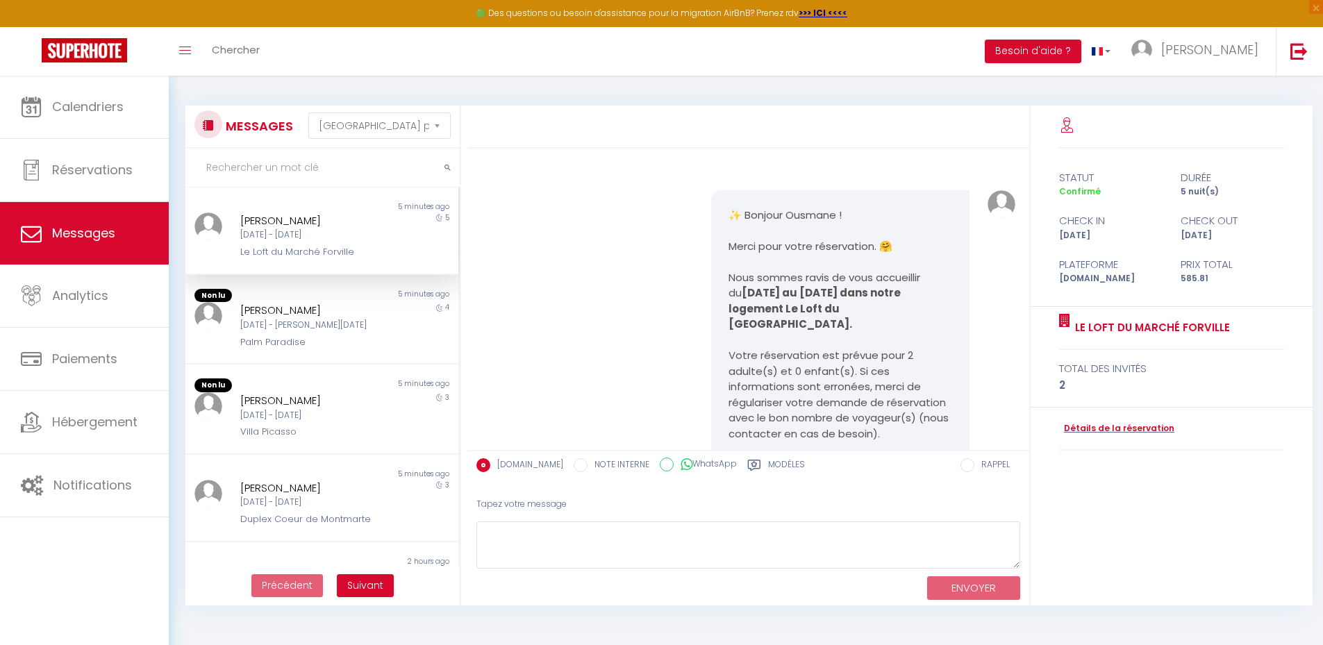
scroll to position [3967, 0]
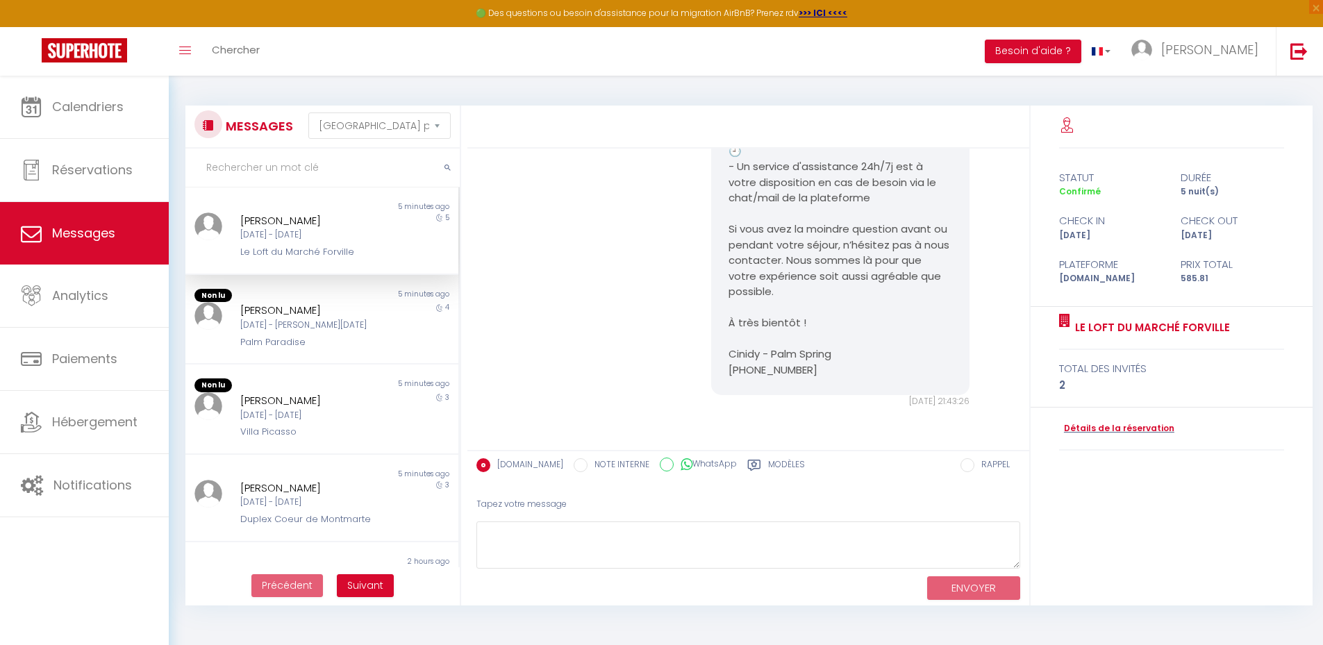
click at [768, 465] on label "Modèles" at bounding box center [786, 466] width 37 height 17
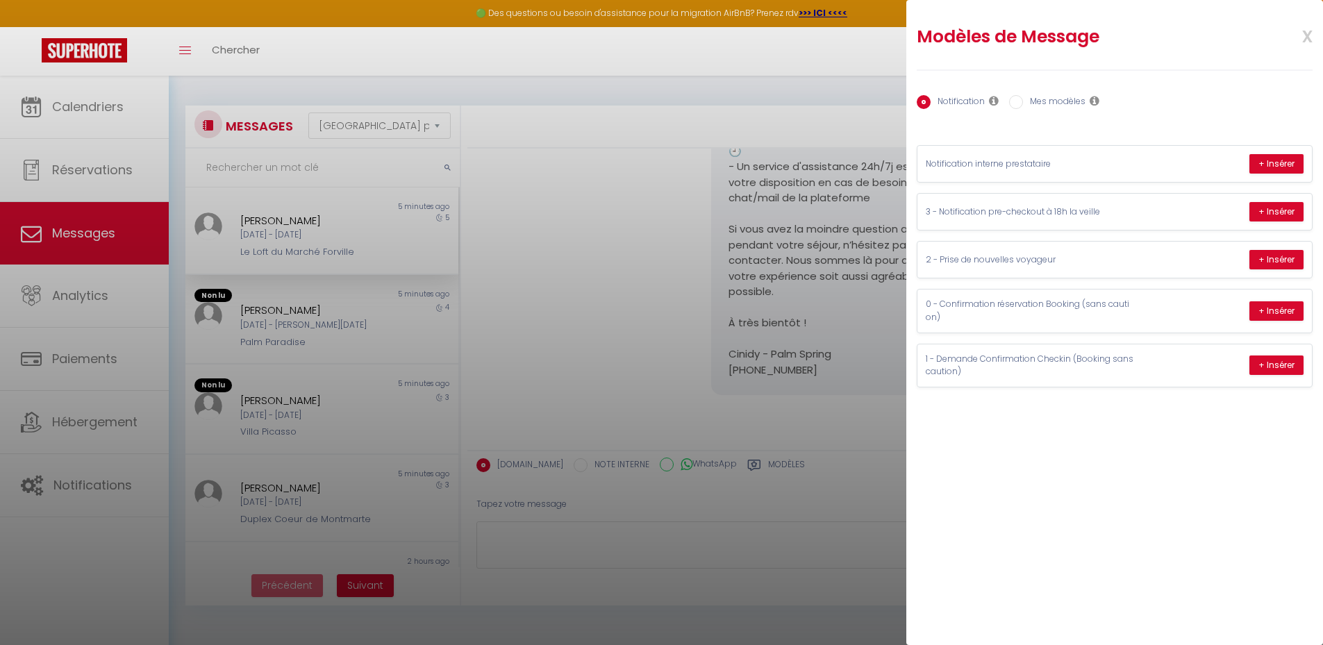
click at [1036, 102] on label "Mes modèles" at bounding box center [1054, 102] width 62 height 15
click at [1023, 102] on input "Mes modèles" at bounding box center [1016, 102] width 14 height 14
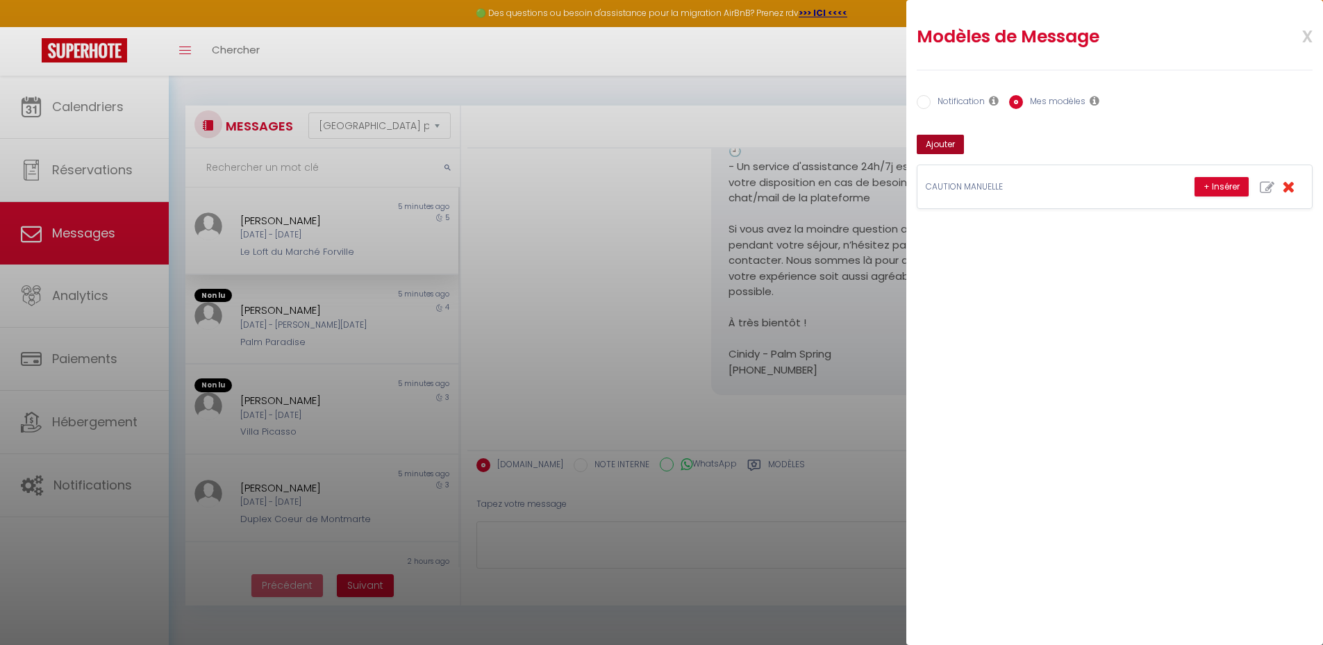
click at [945, 142] on button "Ajouter" at bounding box center [939, 144] width 47 height 19
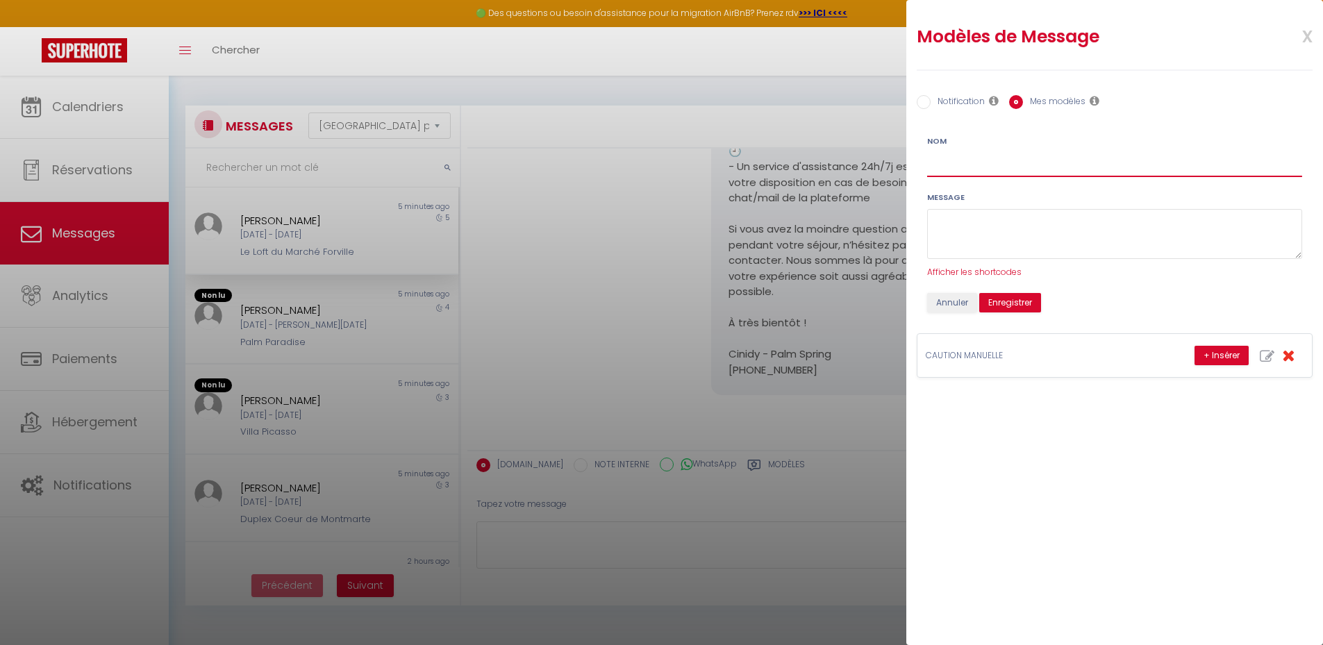
click at [969, 158] on input "Nom" at bounding box center [1114, 164] width 375 height 25
click at [989, 215] on textarea at bounding box center [1114, 234] width 375 height 51
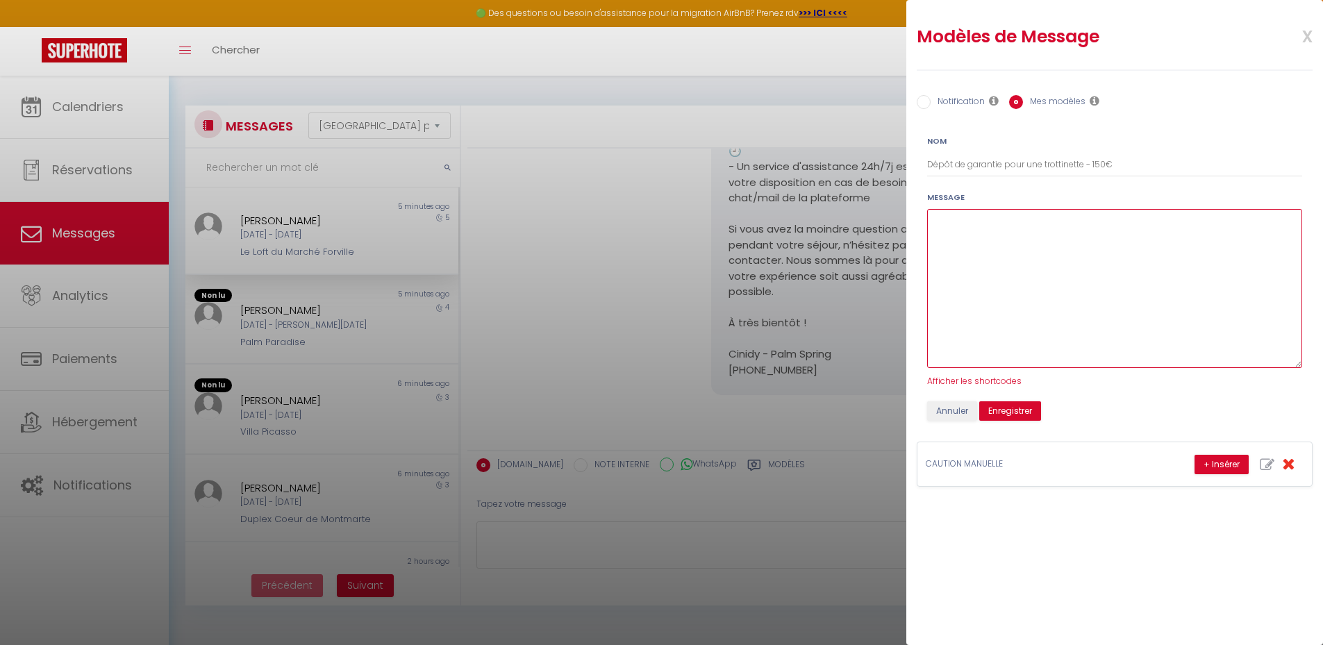
drag, startPoint x: 1299, startPoint y: 255, endPoint x: 1284, endPoint y: 368, distance: 113.4
click at [1284, 368] on textarea at bounding box center [1114, 288] width 375 height 159
click at [964, 231] on textarea at bounding box center [1114, 290] width 375 height 163
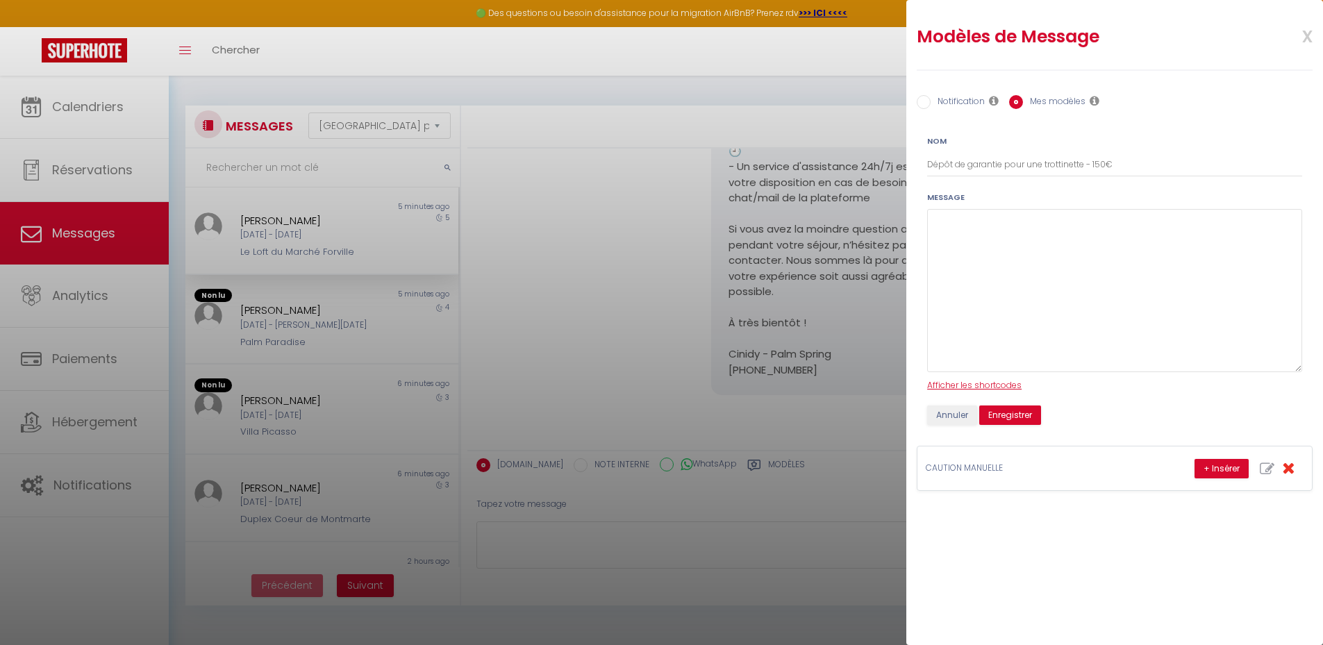
click at [972, 387] on span "Afficher les shortcodes" at bounding box center [974, 385] width 94 height 12
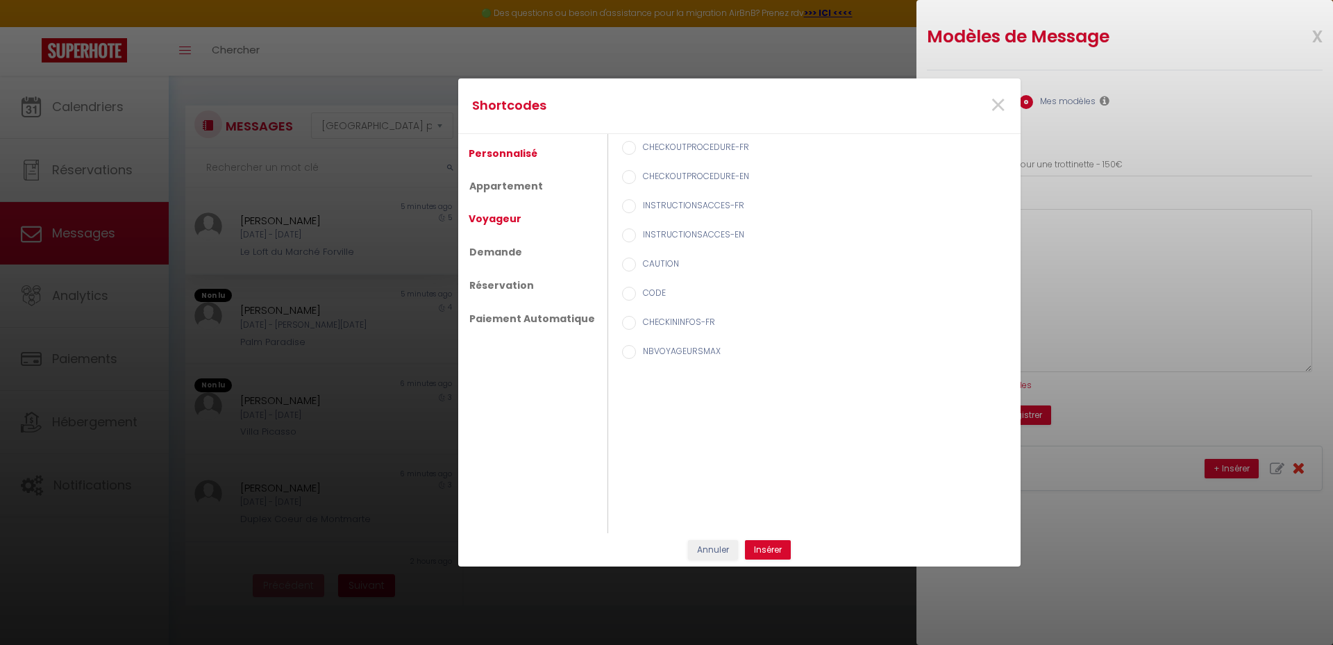
click at [491, 223] on link "Voyageur" at bounding box center [495, 218] width 67 height 25
click at [622, 181] on input "Prénom du voyageur" at bounding box center [629, 177] width 14 height 14
click at [768, 551] on button "Insérer" at bounding box center [768, 549] width 46 height 19
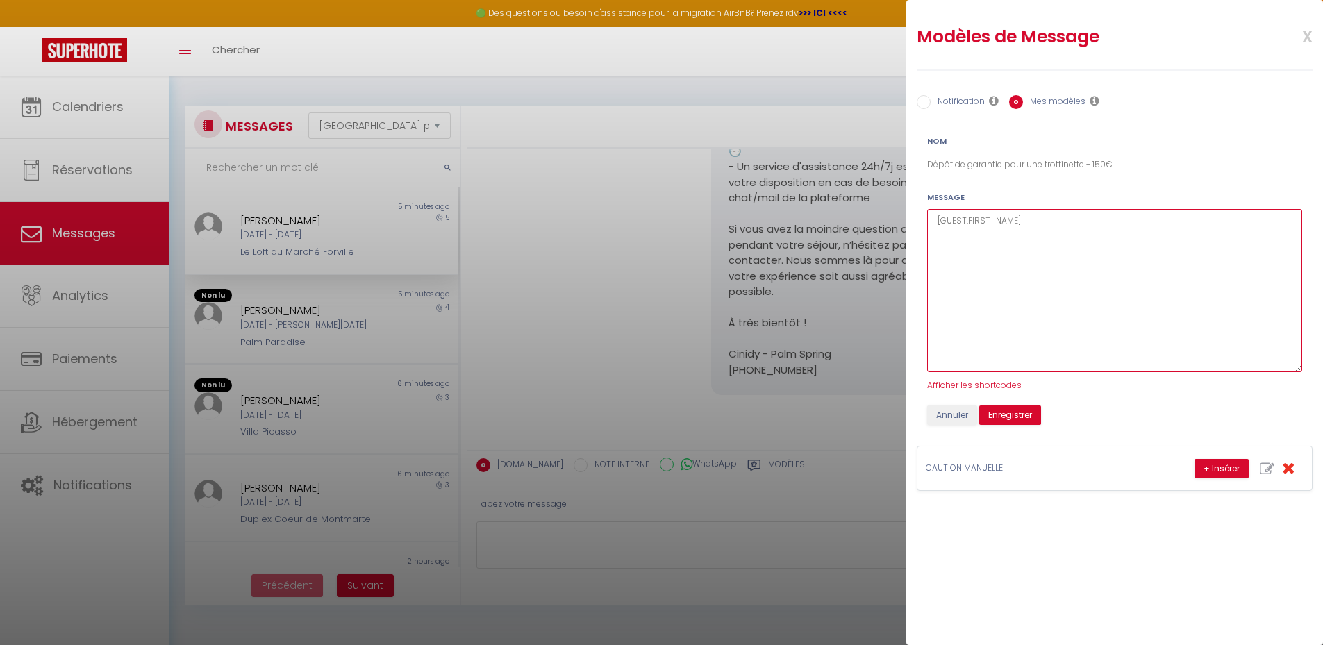
click at [1030, 224] on textarea "[GUEST:FIRST_NAME]" at bounding box center [1114, 290] width 375 height 163
paste textarea "Merci de suivre le lien suivant et de procéder au blocage de la caution, afin d…"
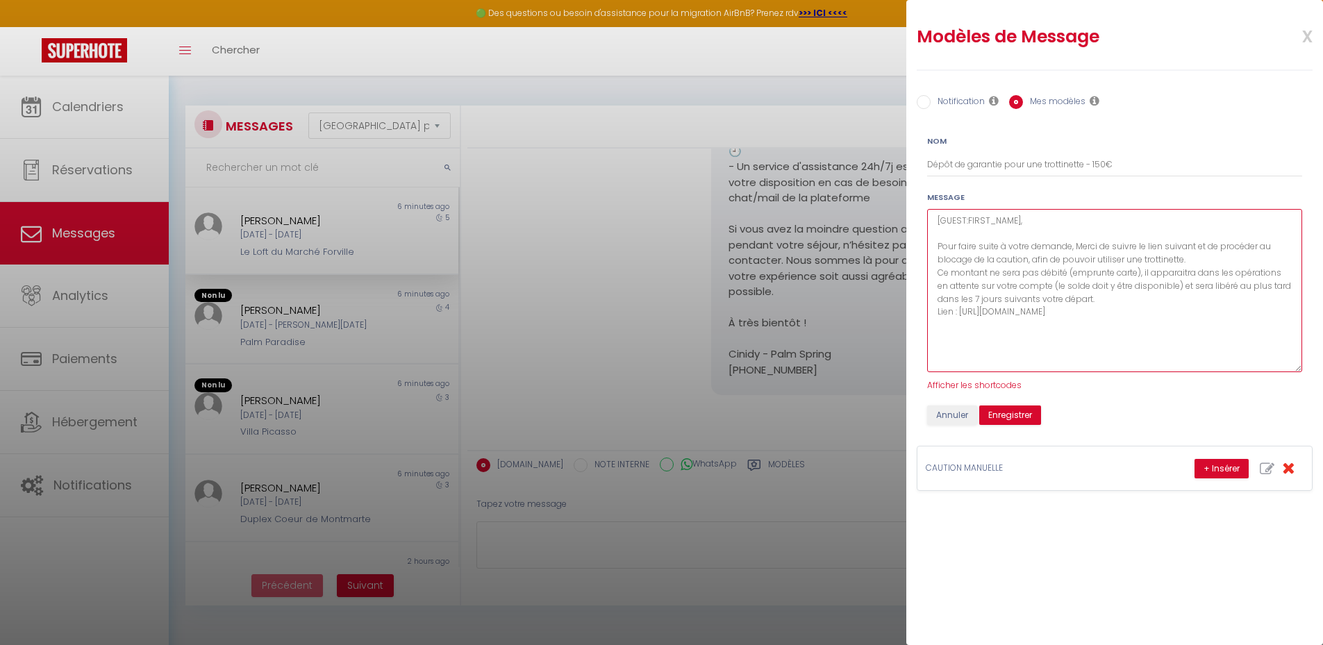
drag, startPoint x: 1091, startPoint y: 298, endPoint x: 935, endPoint y: 275, distance: 157.9
click at [935, 275] on textarea "[GUEST:FIRST_NAME], Pour faire suite à votre demande, Merci de suivre le lien s…" at bounding box center [1114, 290] width 375 height 163
click at [1002, 303] on textarea "[GUEST:FIRST_NAME], Pour faire suite à votre demande, Merci de suivre le lien s…" at bounding box center [1114, 290] width 375 height 163
click at [1211, 294] on textarea "[GUEST:FIRST_NAME], Pour faire suite à votre demande, Merci de suivre le lien s…" at bounding box center [1114, 290] width 375 height 163
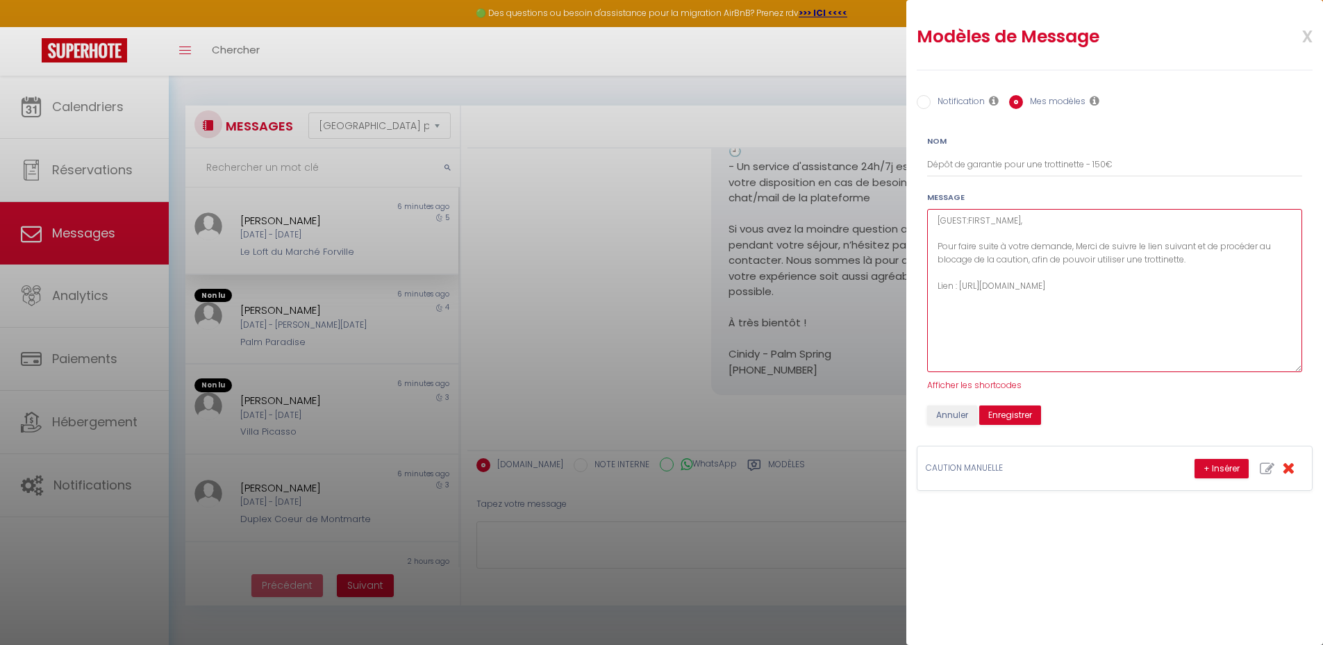
paste textarea "Ce montant ne sera pas débité (emprunte carte), il apparaitra dans les opératio…"
click at [1080, 244] on textarea "[GUEST:FIRST_NAME], Pour faire suite à votre demande, Merci de suivre le lien s…" at bounding box center [1114, 290] width 375 height 163
click at [958, 285] on textarea "[GUEST:FIRST_NAME], Pour faire suite à votre demande, merci de suivre le lien s…" at bounding box center [1114, 290] width 375 height 163
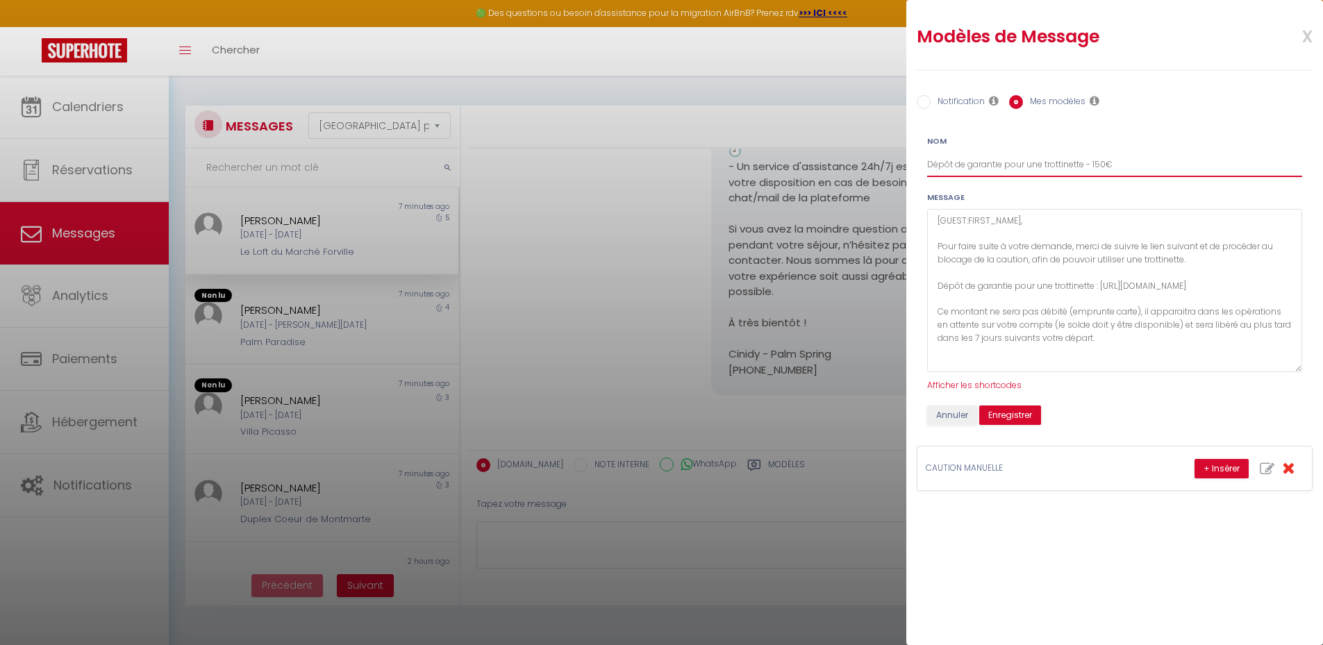
drag, startPoint x: 1126, startPoint y: 162, endPoint x: 1005, endPoint y: 163, distance: 121.5
click at [1005, 163] on input "Dépôt de garantie pour une trottinette - 150€" at bounding box center [1114, 164] width 375 height 25
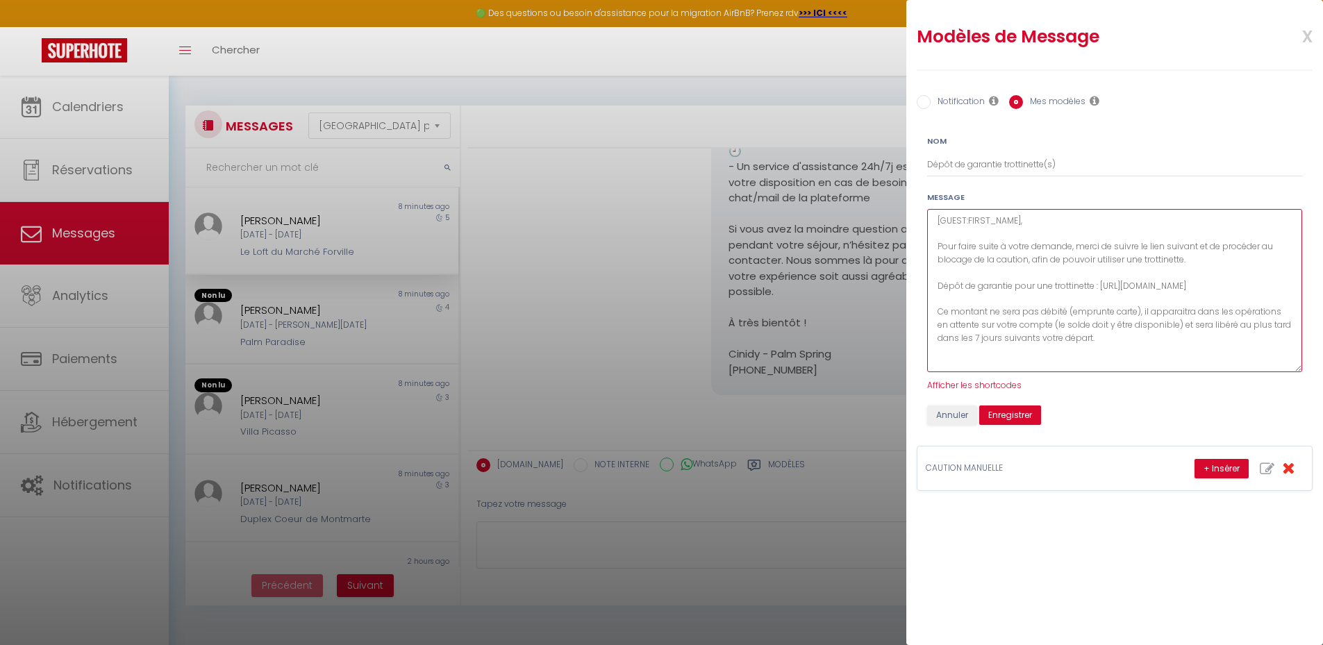
click at [1034, 224] on textarea "[GUEST:FIRST_NAME], Pour faire suite à votre demande, merci de suivre le lien s…" at bounding box center [1114, 290] width 375 height 163
click at [1148, 246] on textarea "[GUEST:FIRST_NAME], Pour faire suite à votre demande, merci de suivre le lien s…" at bounding box center [1114, 290] width 375 height 163
click at [1189, 248] on textarea "[GUEST:FIRST_NAME], Pour faire suite à votre demande, merci de suivre l'un des …" at bounding box center [1114, 290] width 375 height 163
click at [1227, 245] on textarea "[GUEST:FIRST_NAME], Pour faire suite à votre demande, merci de suivre l'un des …" at bounding box center [1114, 290] width 375 height 163
click at [1193, 259] on textarea "[GUEST:FIRST_NAME], Pour faire suite à votre demande, merci de suivre l'un des …" at bounding box center [1114, 290] width 375 height 163
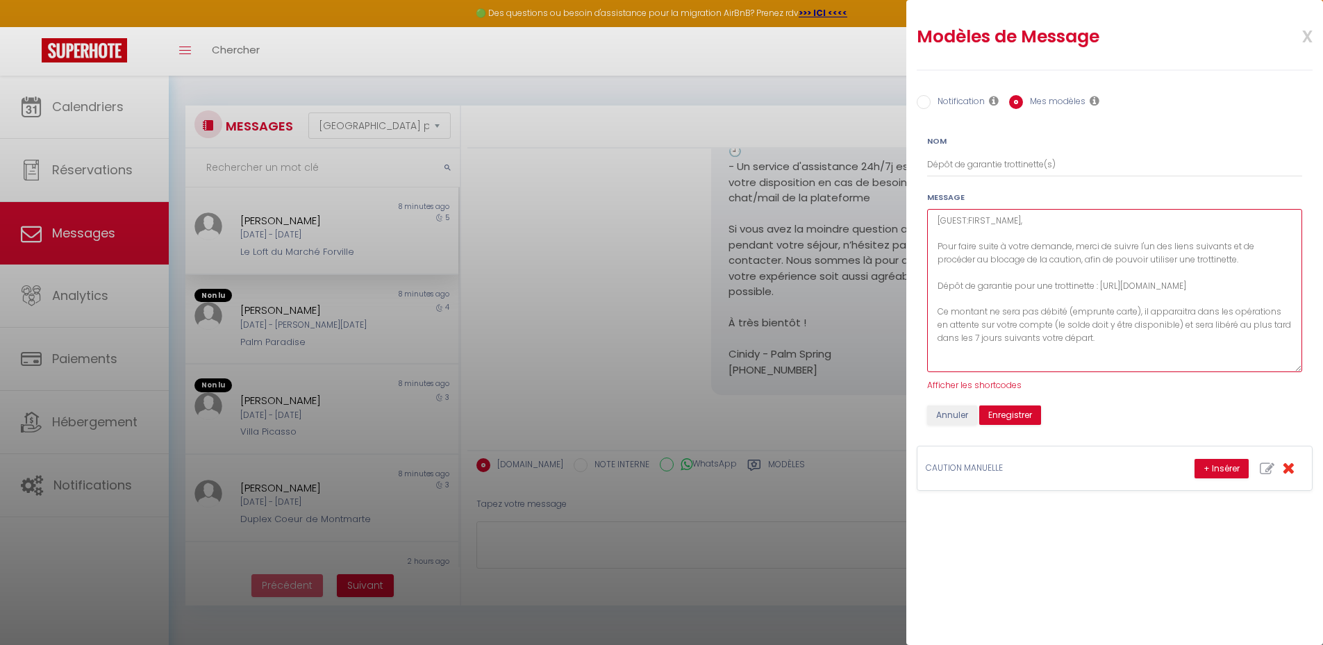
drag, startPoint x: 1181, startPoint y: 259, endPoint x: 1241, endPoint y: 262, distance: 60.5
click at [1241, 262] on textarea "[GUEST:FIRST_NAME], Pour faire suite à votre demande, merci de suivre l'un des …" at bounding box center [1114, 290] width 375 height 163
drag, startPoint x: 935, startPoint y: 287, endPoint x: 1051, endPoint y: 283, distance: 116.7
click at [1051, 283] on textarea "[GUEST:FIRST_NAME], Pour faire suite à votre demande, merci de suivre l'un des …" at bounding box center [1114, 290] width 375 height 163
click at [1225, 286] on textarea "[GUEST:FIRST_NAME], Pour faire suite à votre demande, merci de suivre l'un des …" at bounding box center [1114, 290] width 375 height 163
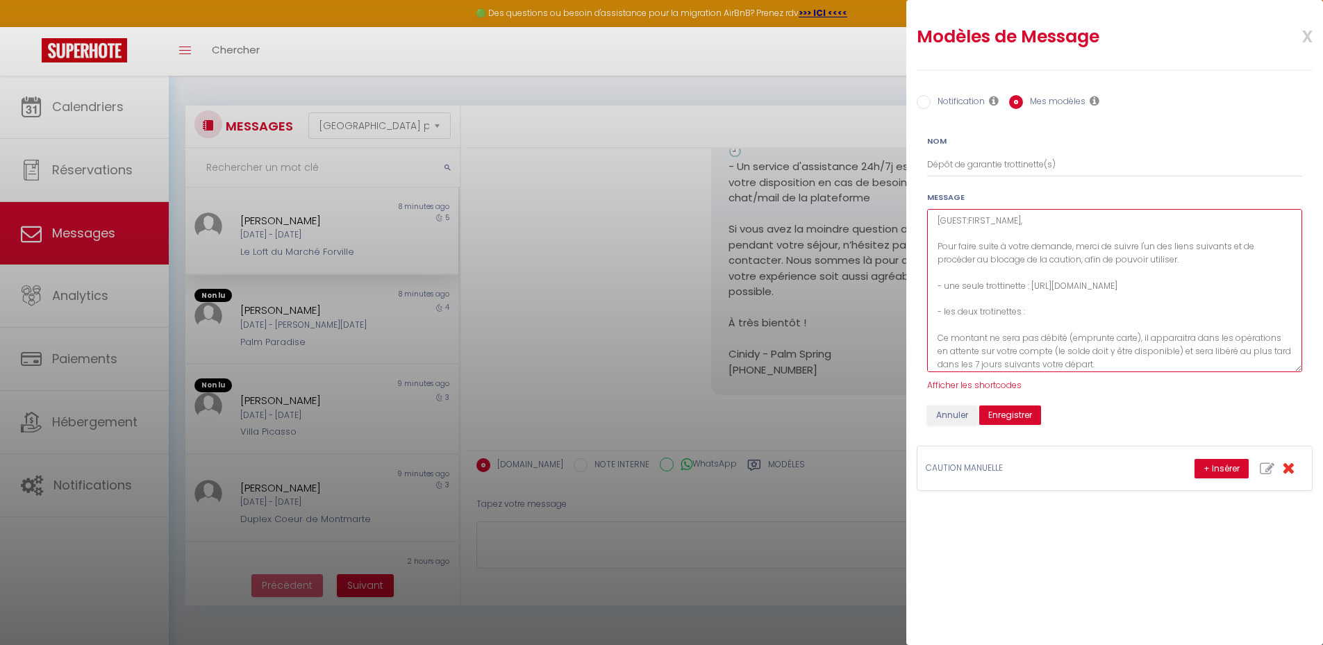
click at [993, 312] on textarea "[GUEST:FIRST_NAME], Pour faire suite à votre demande, merci de suivre l'un des …" at bounding box center [1114, 290] width 375 height 163
click at [994, 311] on textarea "[GUEST:FIRST_NAME], Pour faire suite à votre demande, merci de suivre l'un des …" at bounding box center [1114, 290] width 375 height 163
click at [995, 315] on textarea "[GUEST:FIRST_NAME], Pour faire suite à votre demande, merci de suivre l'un des …" at bounding box center [1114, 290] width 375 height 163
click at [1056, 317] on textarea "[GUEST:FIRST_NAME], Pour faire suite à votre demande, merci de suivre l'un des …" at bounding box center [1114, 290] width 375 height 163
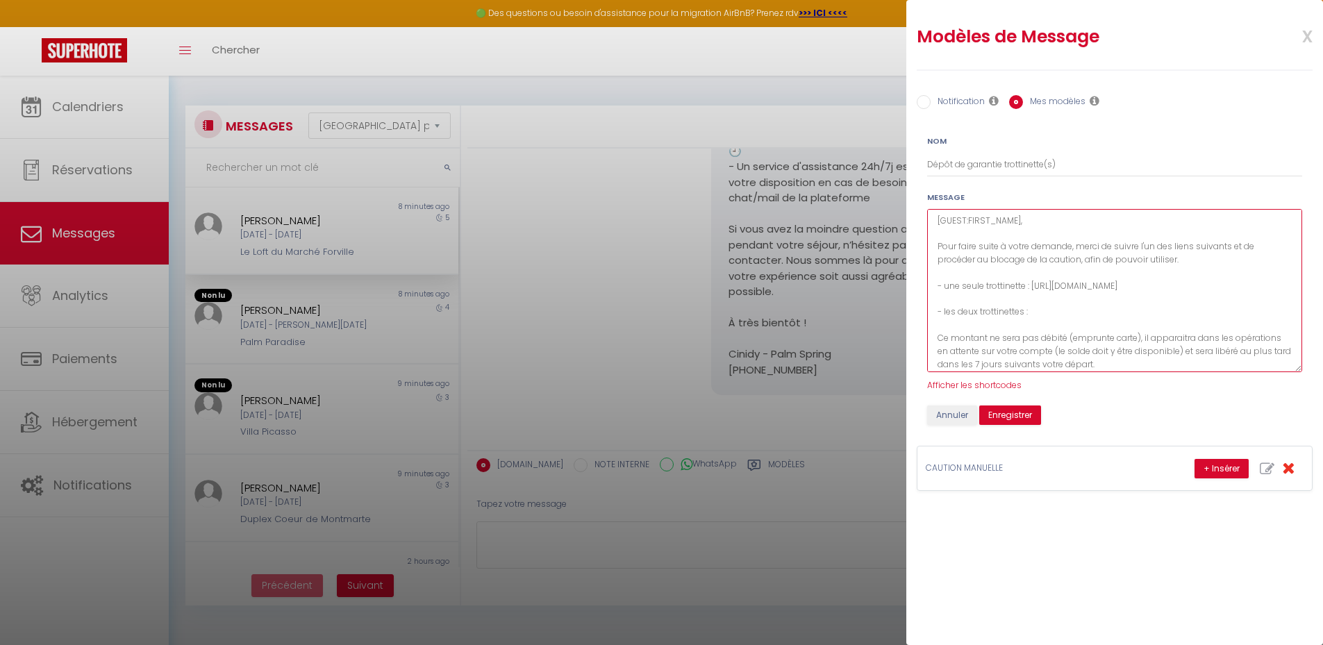
scroll to position [5, 0]
click at [1025, 283] on textarea "[GUEST:FIRST_NAME], Pour faire suite à votre demande, merci de suivre l'un des …" at bounding box center [1114, 290] width 375 height 163
click at [1025, 305] on textarea "[GUEST:FIRST_NAME], Pour faire suite à votre demande, merci de suivre l'un des …" at bounding box center [1114, 290] width 375 height 163
click at [1096, 304] on textarea "[GUEST:FIRST_NAME], Pour faire suite à votre demande, merci de suivre l'un des …" at bounding box center [1114, 290] width 375 height 163
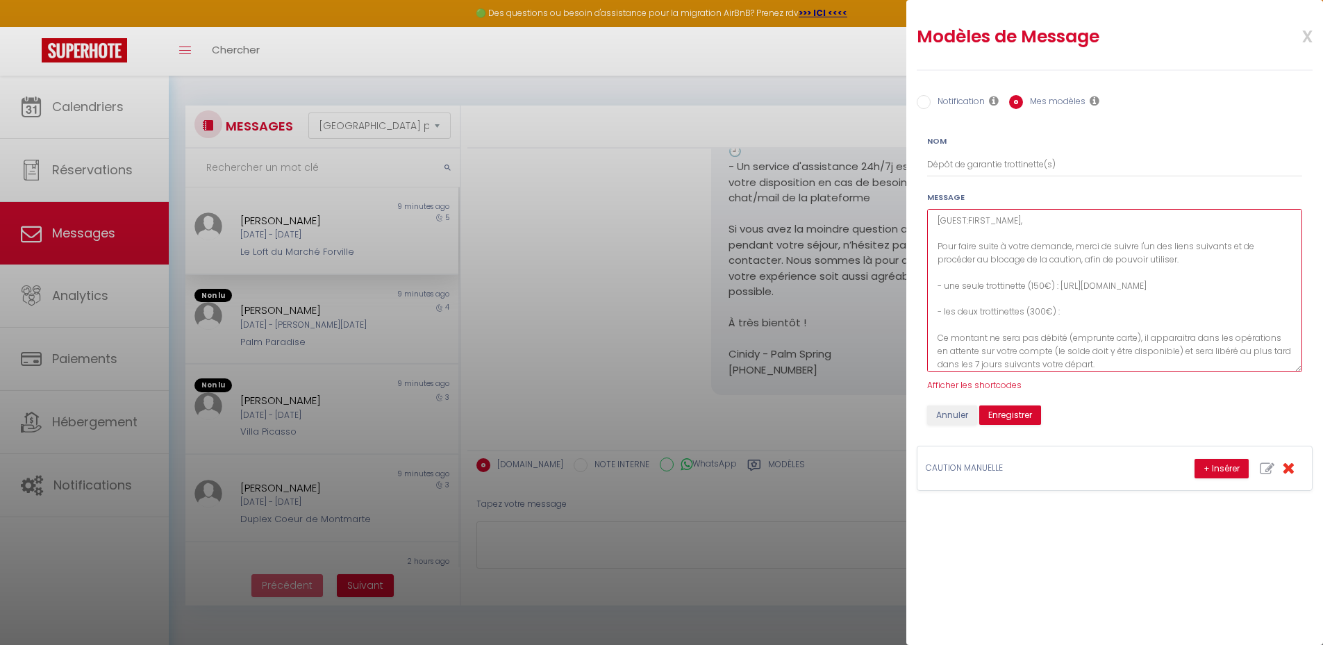
click at [1180, 263] on textarea "[GUEST:FIRST_NAME], Pour faire suite à votre demande, merci de suivre l'un des …" at bounding box center [1114, 290] width 375 height 163
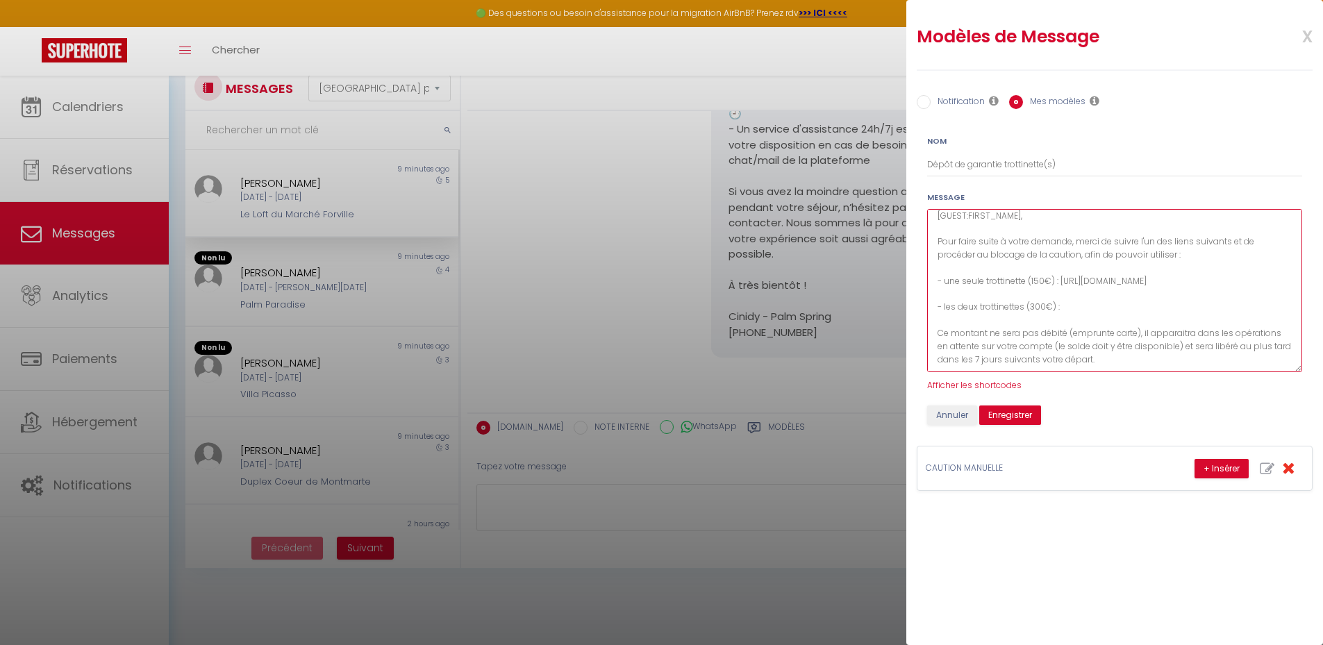
scroll to position [69, 0]
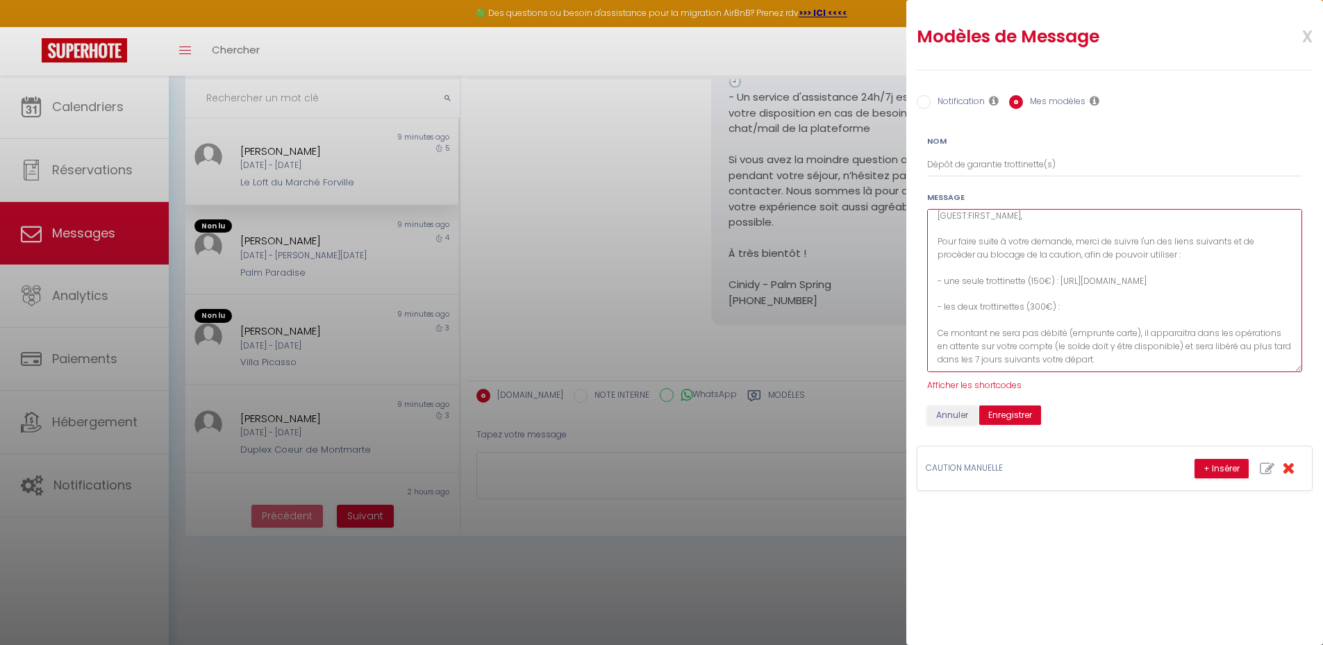
click at [1196, 345] on textarea "[GUEST:FIRST_NAME], Pour faire suite à votre demande, merci de suivre l'un des …" at bounding box center [1114, 290] width 375 height 163
click at [1123, 360] on textarea "[GUEST:FIRST_NAME], Pour faire suite à votre demande, merci de suivre l'un des …" at bounding box center [1114, 290] width 375 height 163
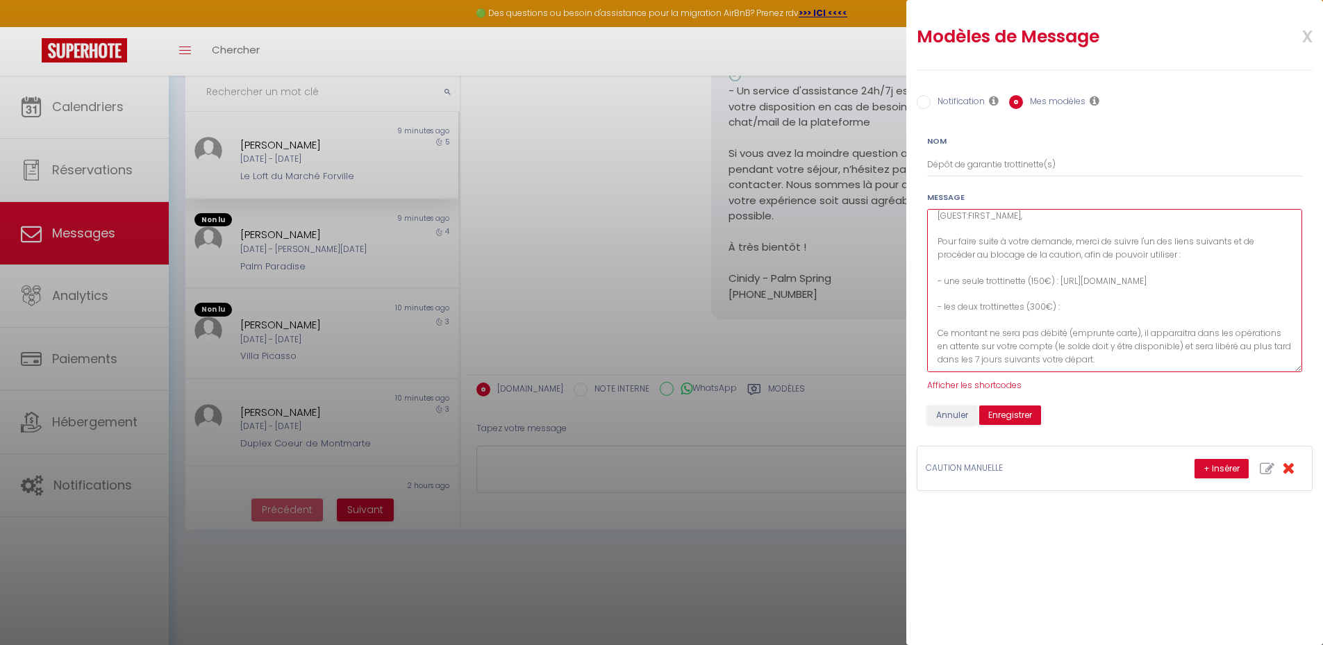
click at [1141, 361] on textarea "[GUEST:FIRST_NAME], Pour faire suite à votre demande, merci de suivre l'un des …" at bounding box center [1114, 290] width 375 height 163
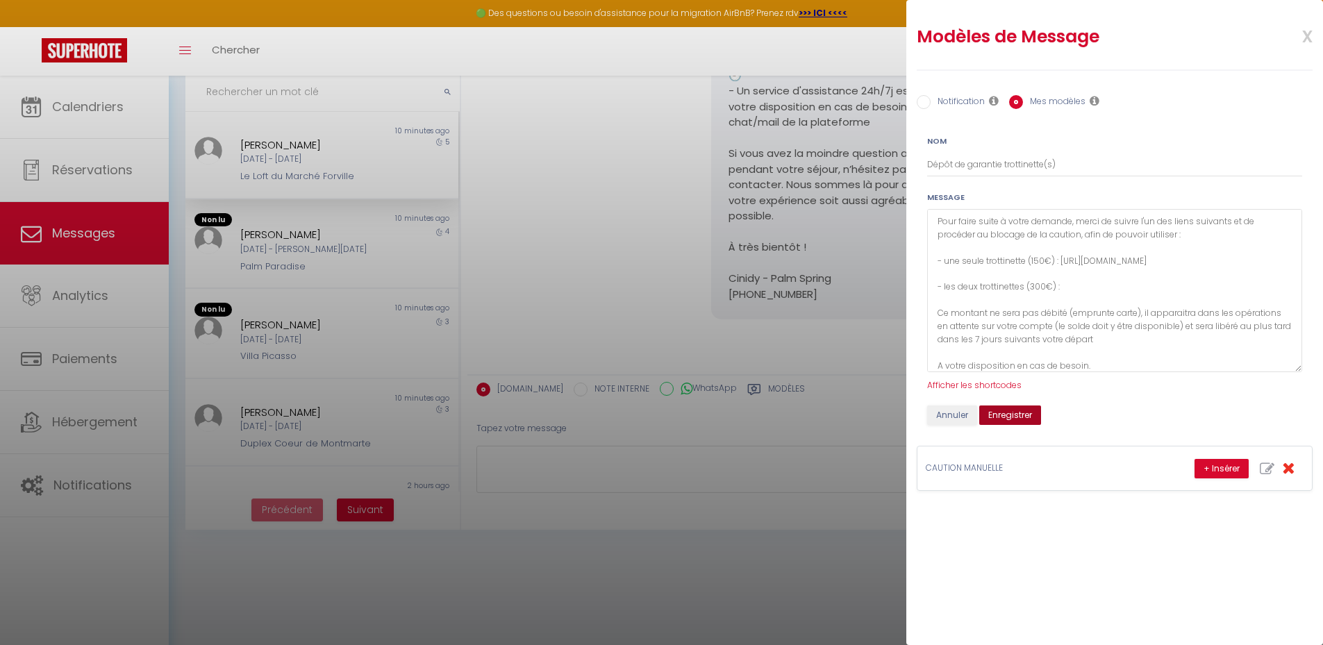
click at [1009, 417] on button "Enregistrer" at bounding box center [1010, 414] width 62 height 19
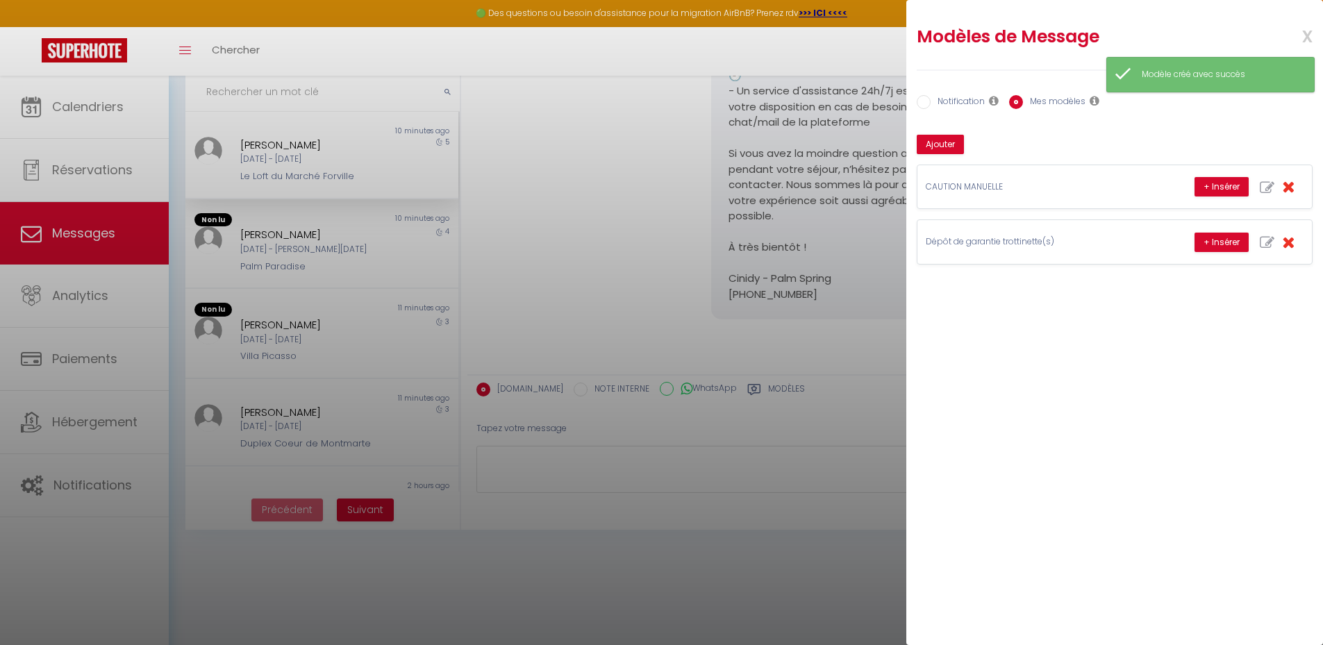
click at [89, 412] on div at bounding box center [661, 322] width 1323 height 645
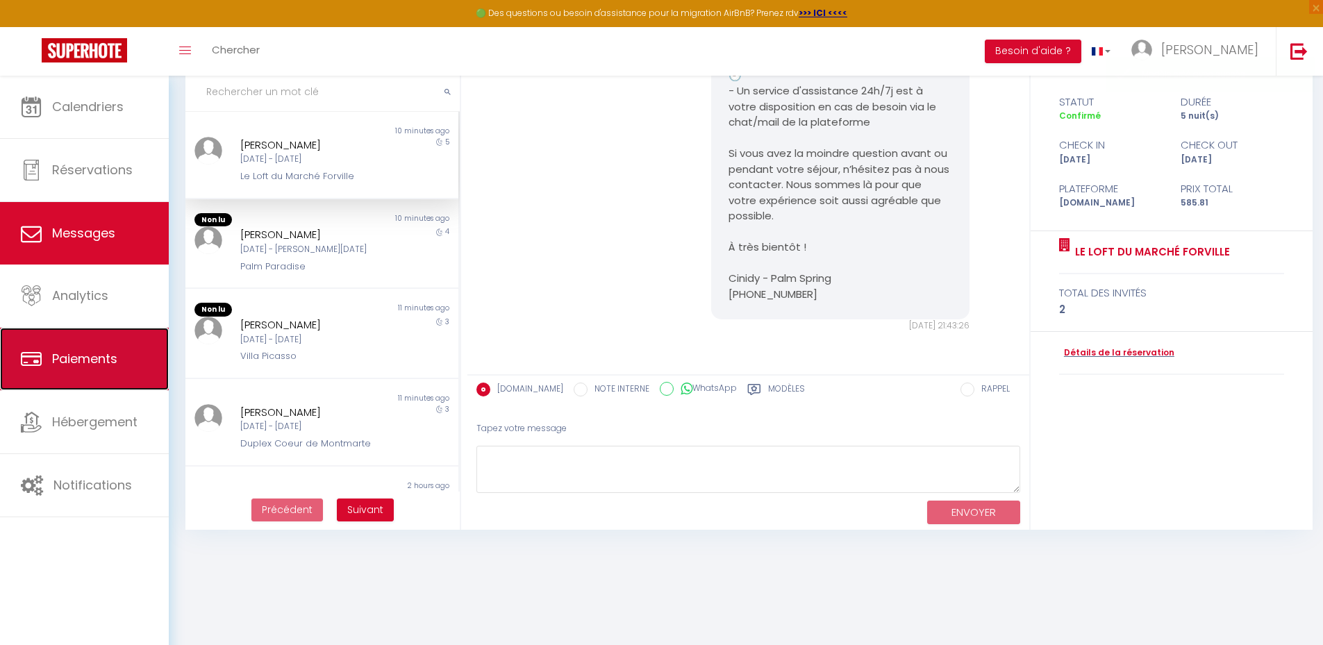
click at [76, 354] on span "Paiements" at bounding box center [84, 358] width 65 height 17
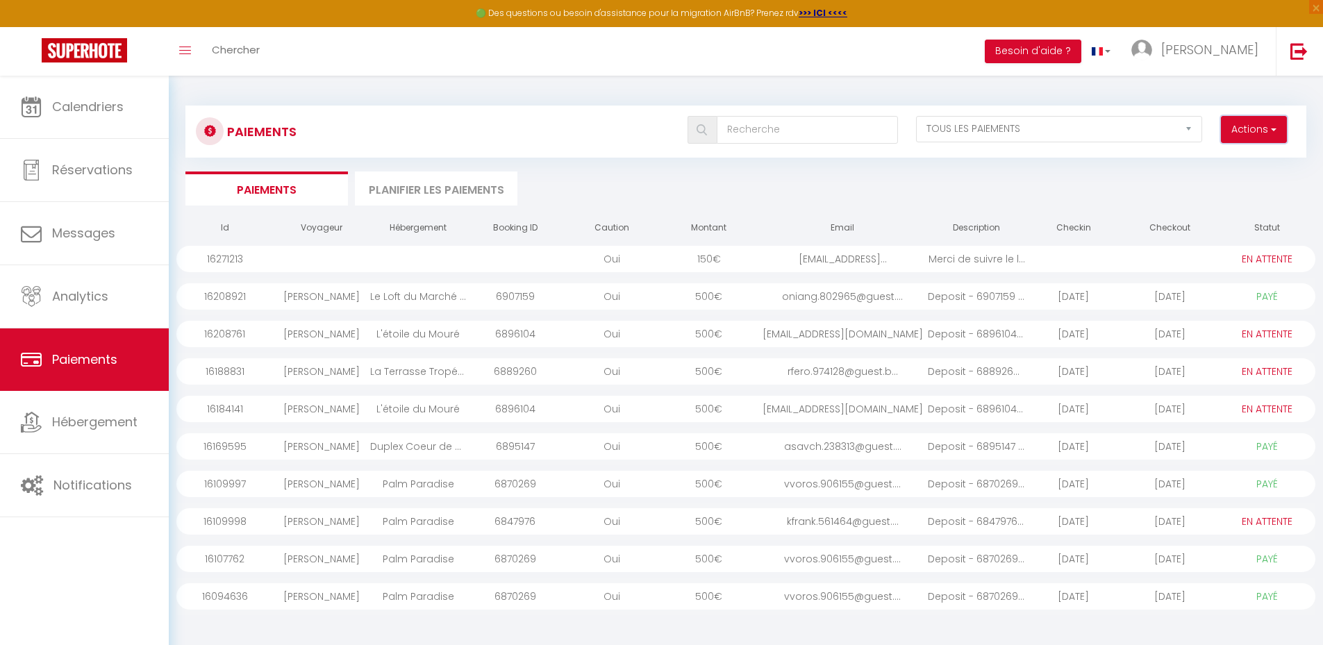
click at [1260, 123] on button "Actions" at bounding box center [1254, 130] width 66 height 28
click at [1198, 179] on link "Créer nouveau lien caution" at bounding box center [1200, 178] width 171 height 18
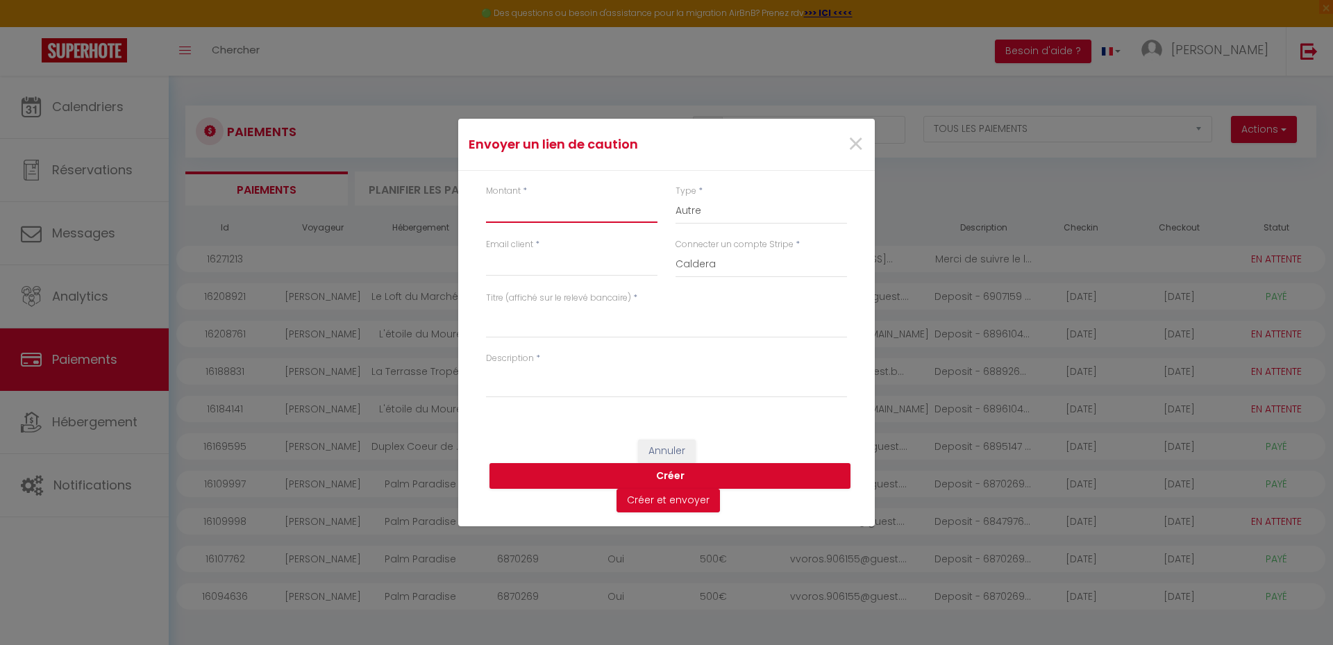
click at [554, 214] on input "Montant" at bounding box center [571, 210] width 171 height 25
click at [700, 214] on select "Nuits Frais de ménage Taxe de séjour [GEOGRAPHIC_DATA]" at bounding box center [761, 211] width 171 height 26
click at [676, 198] on select "Nuits Frais de ménage Taxe de séjour [GEOGRAPHIC_DATA]" at bounding box center [761, 211] width 171 height 26
click at [526, 210] on input "300" at bounding box center [571, 210] width 171 height 25
click at [513, 264] on input "Email client" at bounding box center [571, 263] width 171 height 25
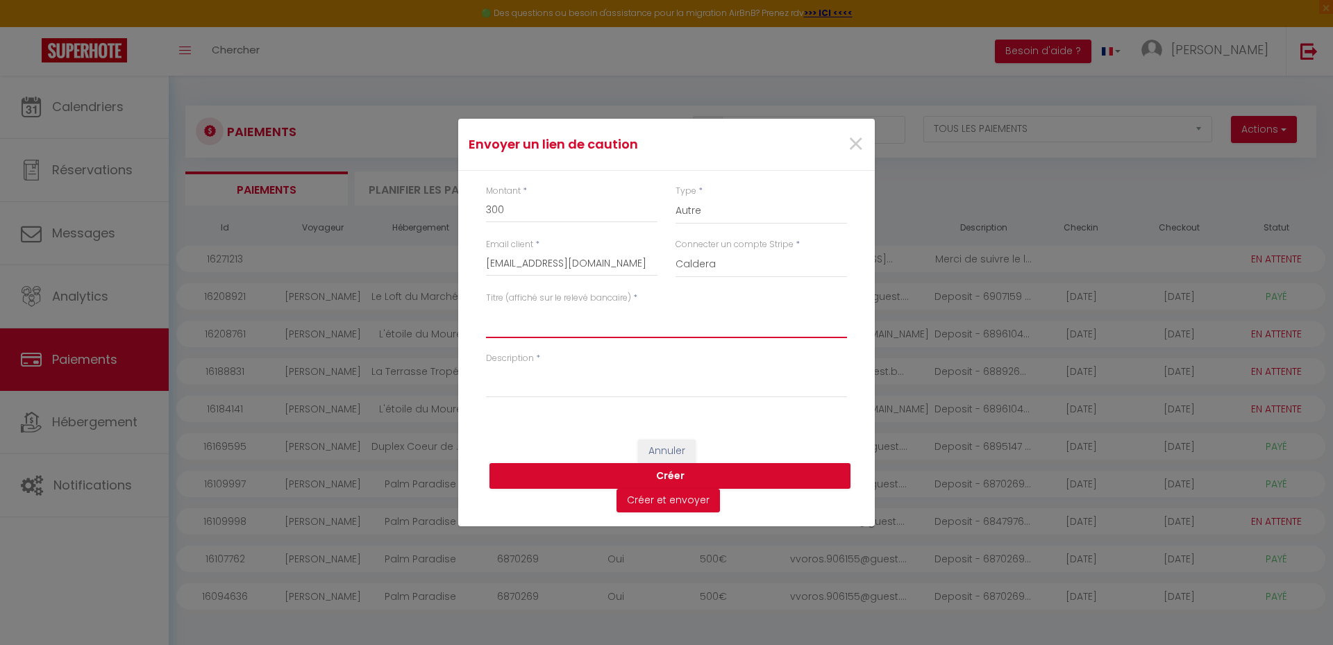
click at [512, 326] on textarea "Titre (affiché sur le relevé bancaire)" at bounding box center [666, 321] width 361 height 33
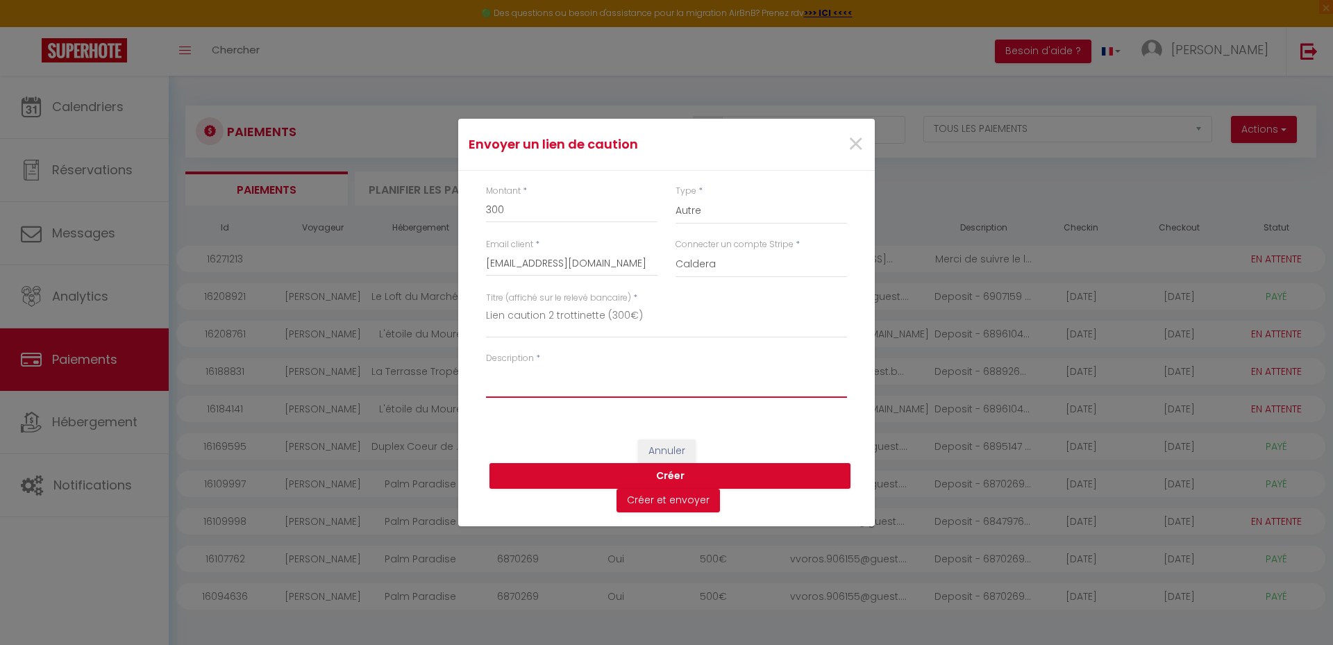
click at [553, 380] on textarea "Description" at bounding box center [666, 381] width 361 height 33
click at [671, 476] on button "Créer" at bounding box center [669, 476] width 361 height 26
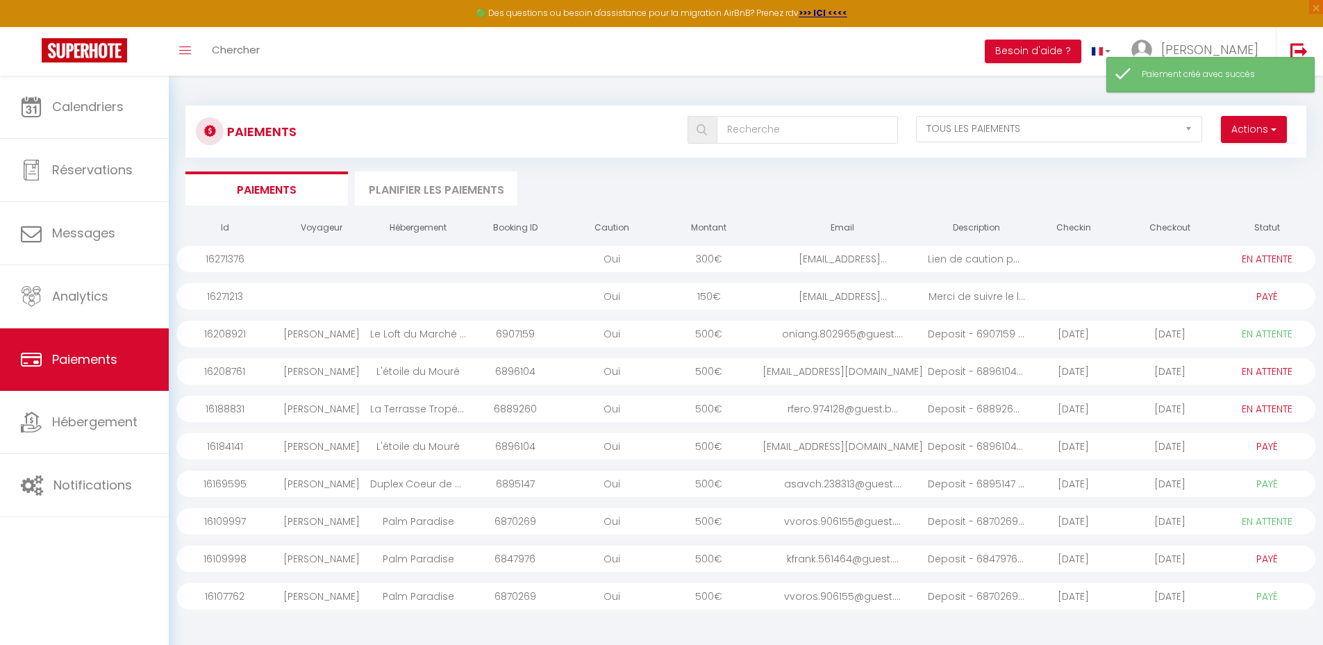
click at [511, 299] on div at bounding box center [515, 296] width 97 height 26
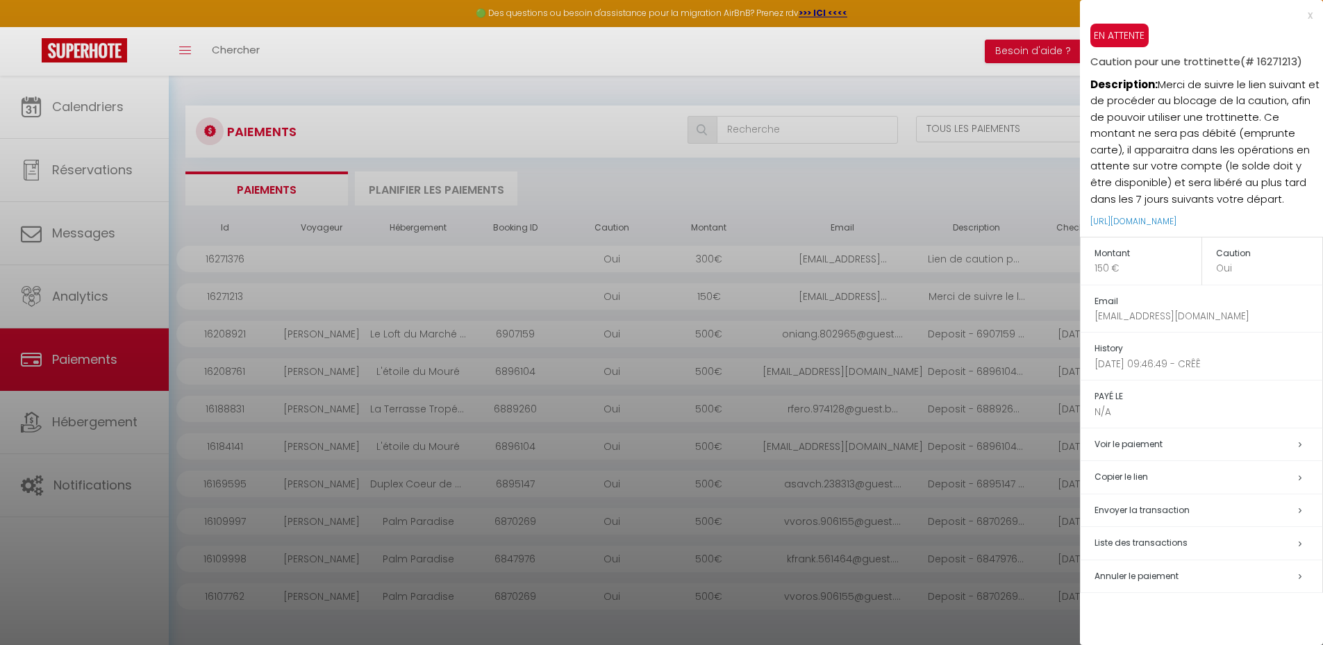
click at [1130, 508] on span "Envoyer la transaction" at bounding box center [1141, 510] width 95 height 12
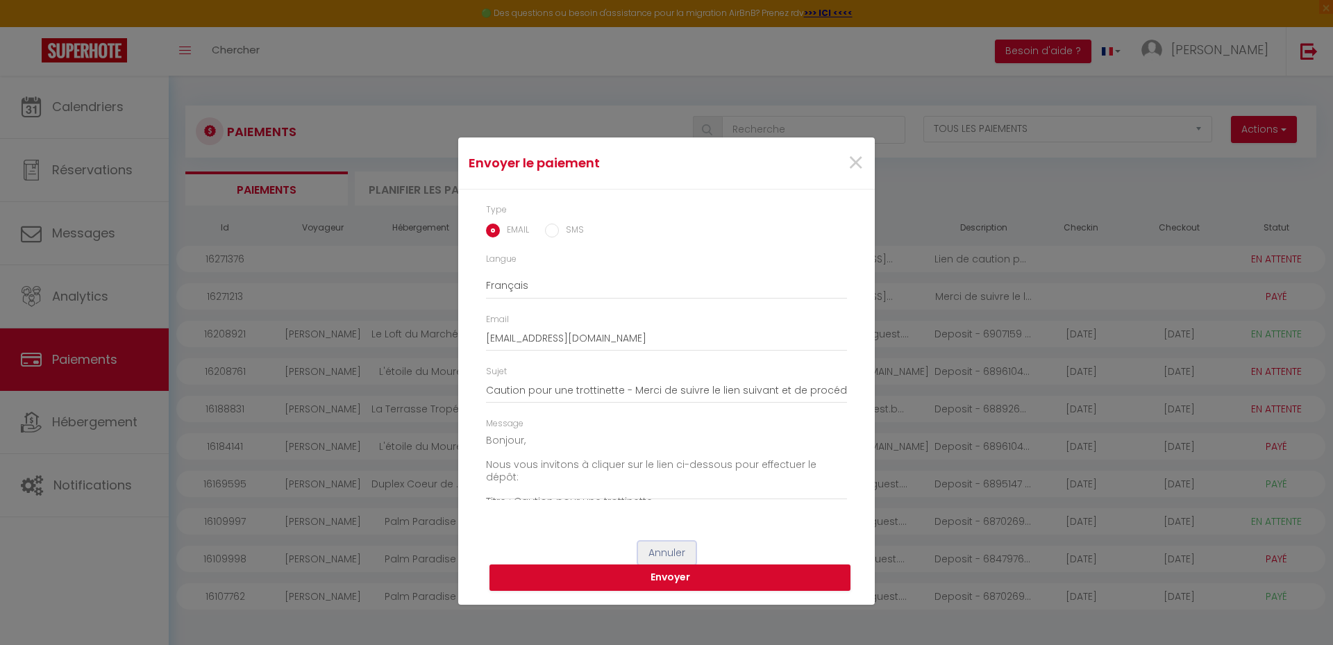
click at [660, 552] on button "Annuler" at bounding box center [667, 554] width 58 height 24
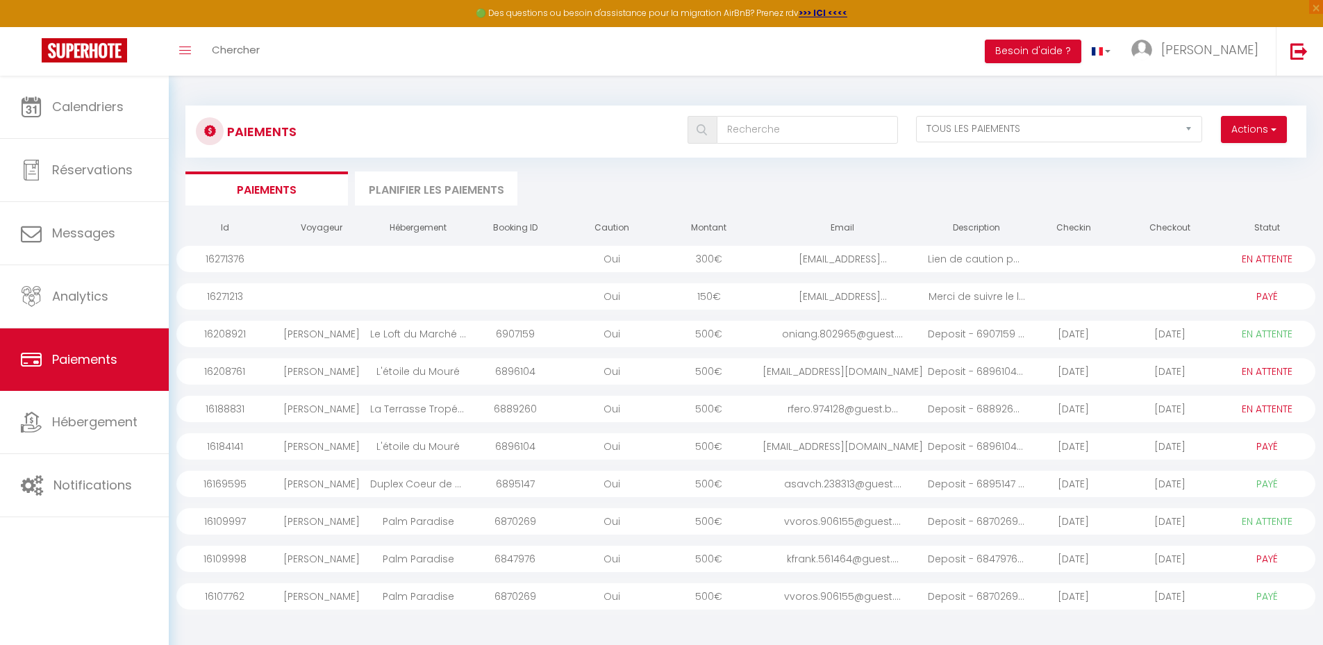
click at [580, 263] on div "Oui" at bounding box center [612, 259] width 97 height 26
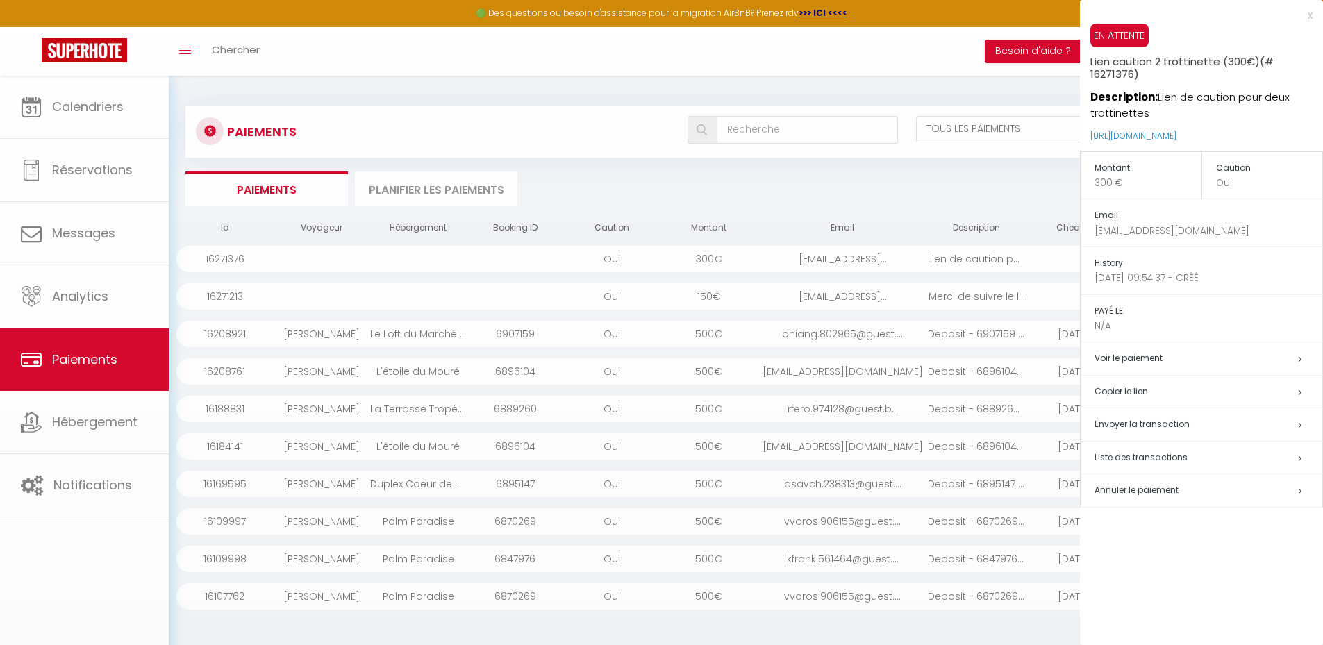
click at [580, 263] on div at bounding box center [661, 322] width 1323 height 645
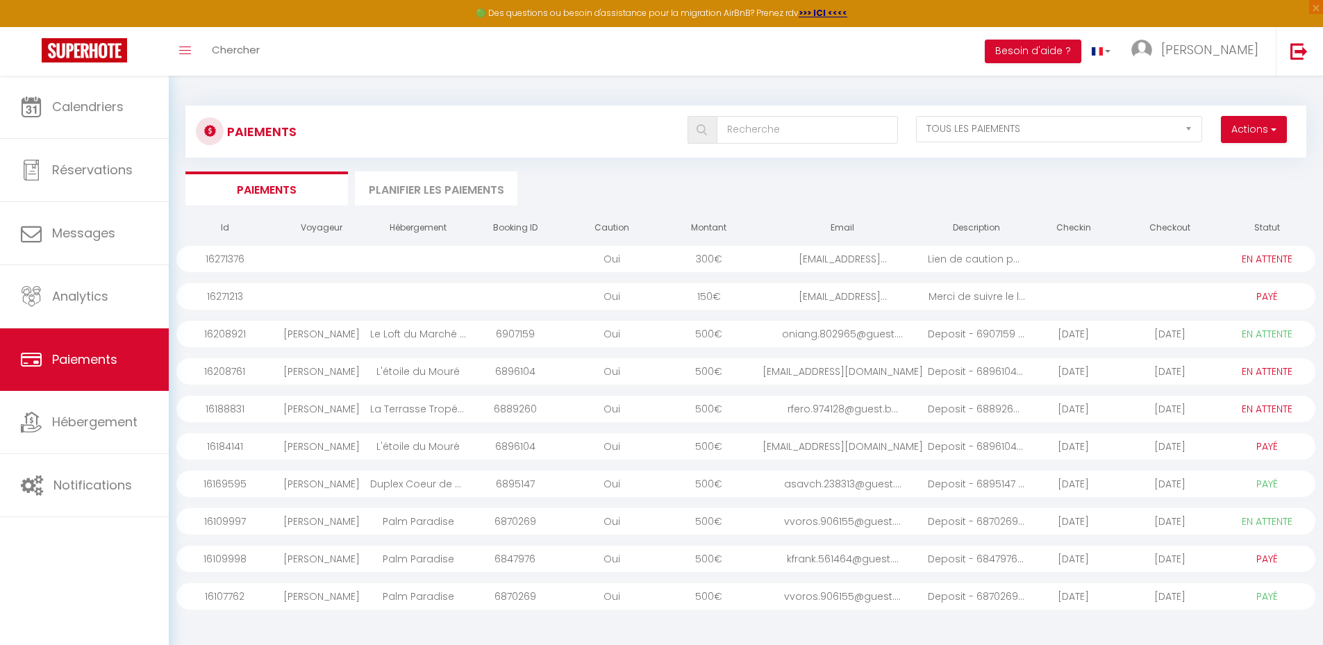
click at [737, 262] on div "300 €" at bounding box center [708, 259] width 97 height 26
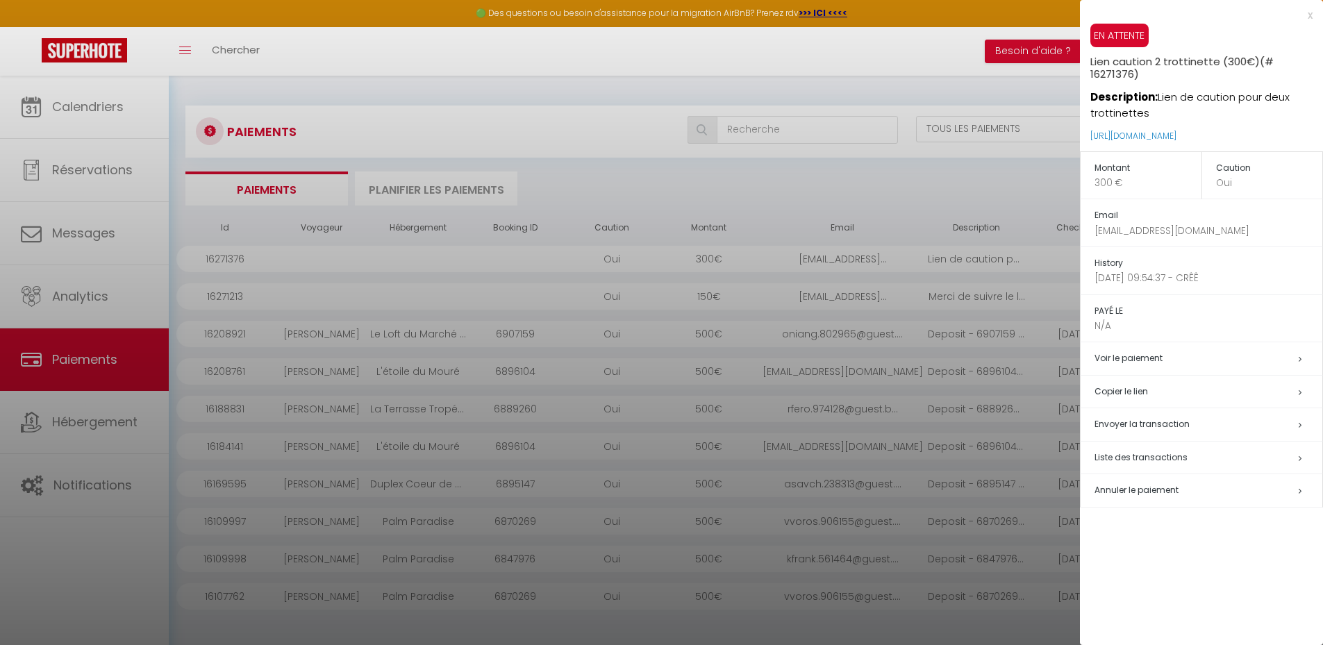
click at [1146, 391] on h5 "Copier le lien" at bounding box center [1208, 392] width 228 height 16
click at [76, 227] on div at bounding box center [661, 322] width 1323 height 645
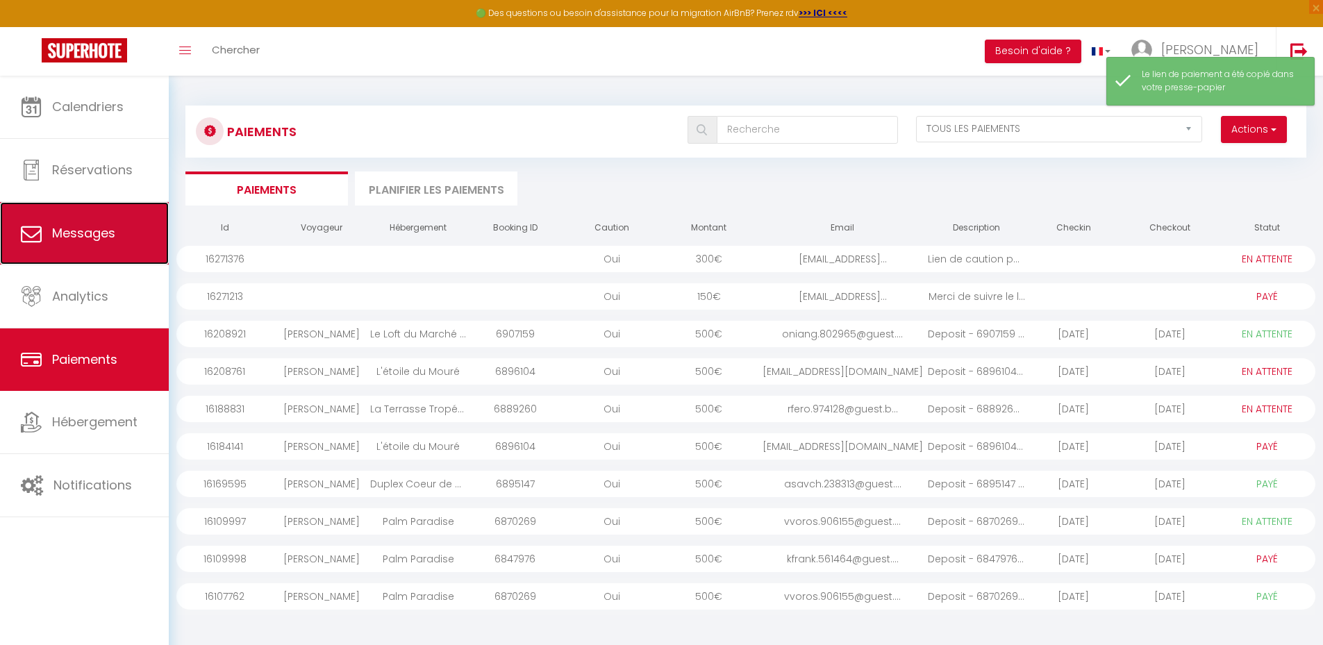
click at [79, 240] on span "Messages" at bounding box center [83, 232] width 63 height 17
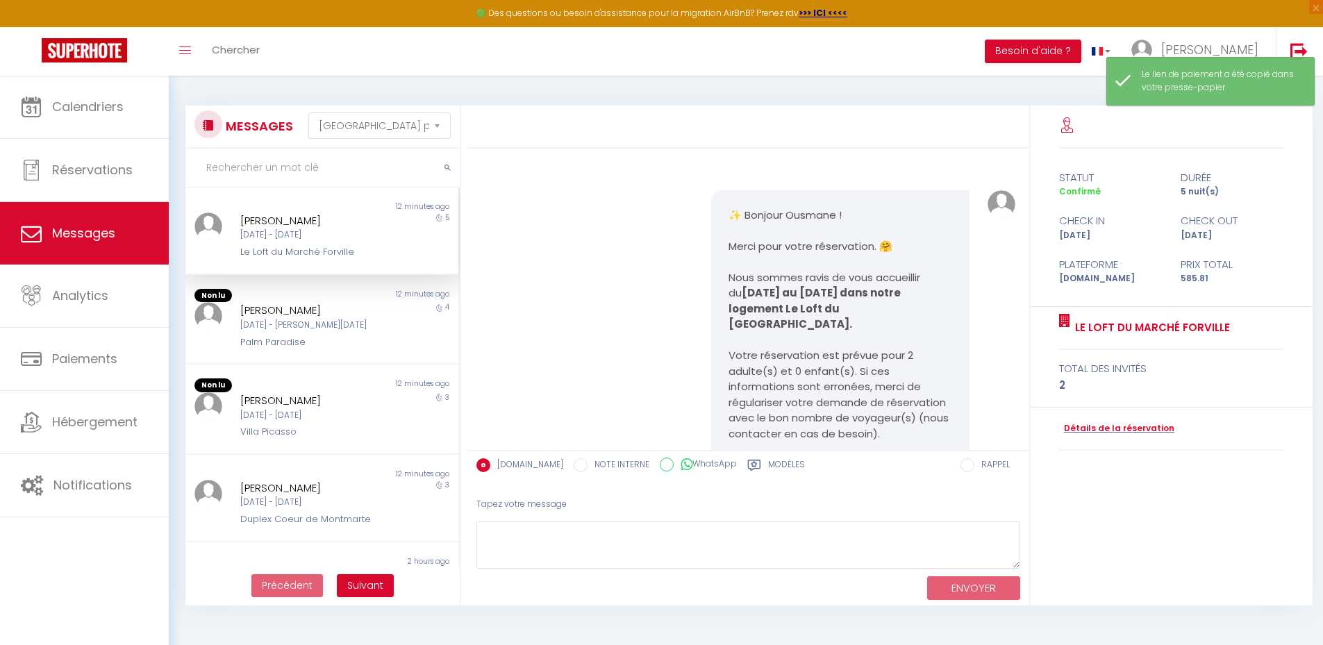
scroll to position [3967, 0]
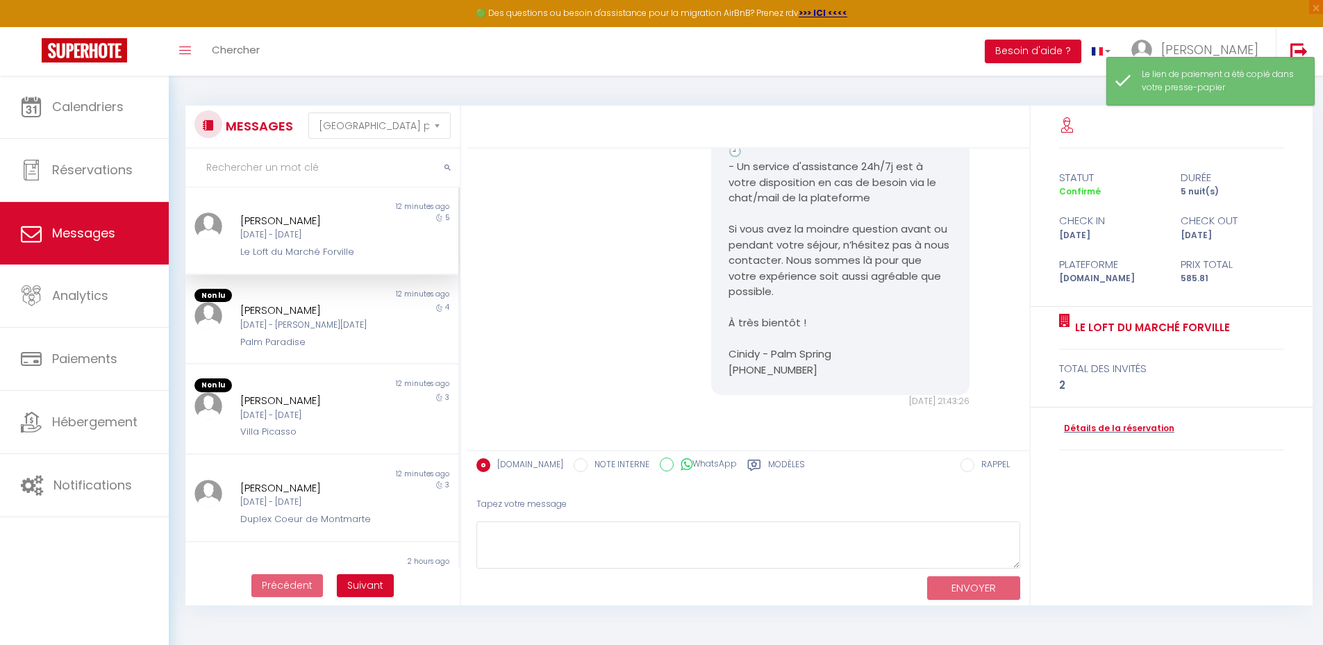
click at [772, 461] on label "Modèles" at bounding box center [786, 466] width 37 height 17
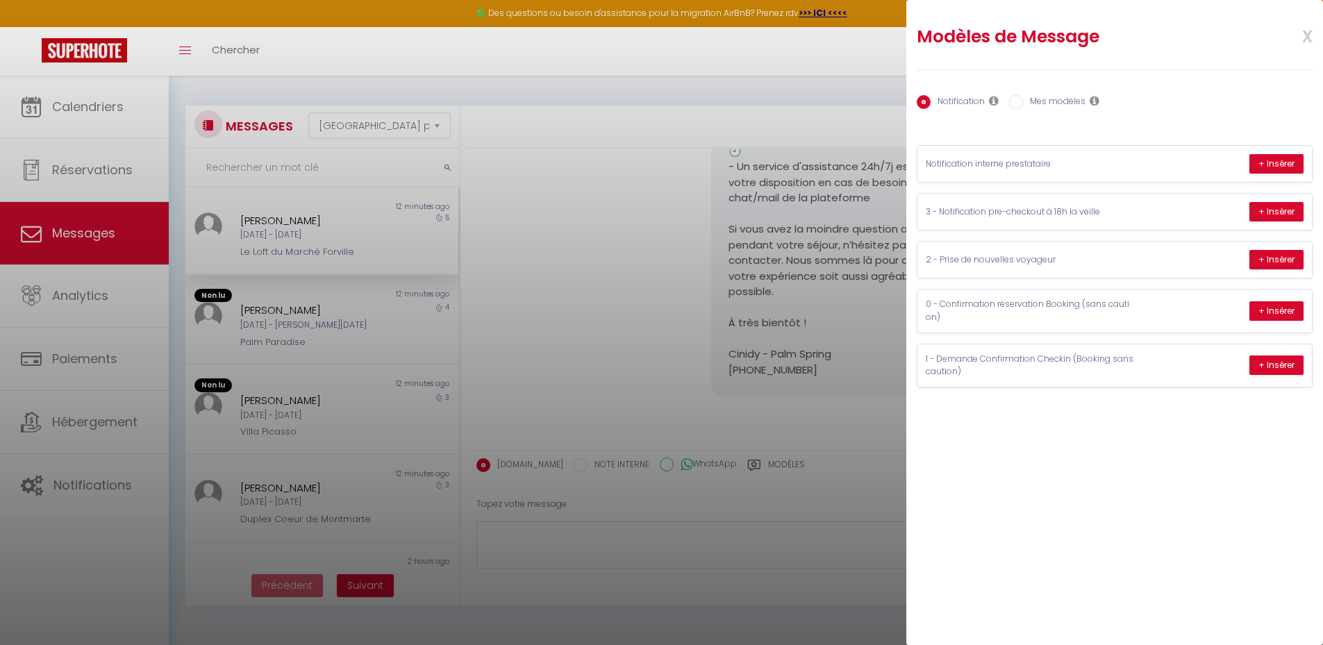
click at [1046, 103] on label "Mes modèles" at bounding box center [1054, 102] width 62 height 15
click at [1023, 103] on input "Mes modèles" at bounding box center [1016, 102] width 14 height 14
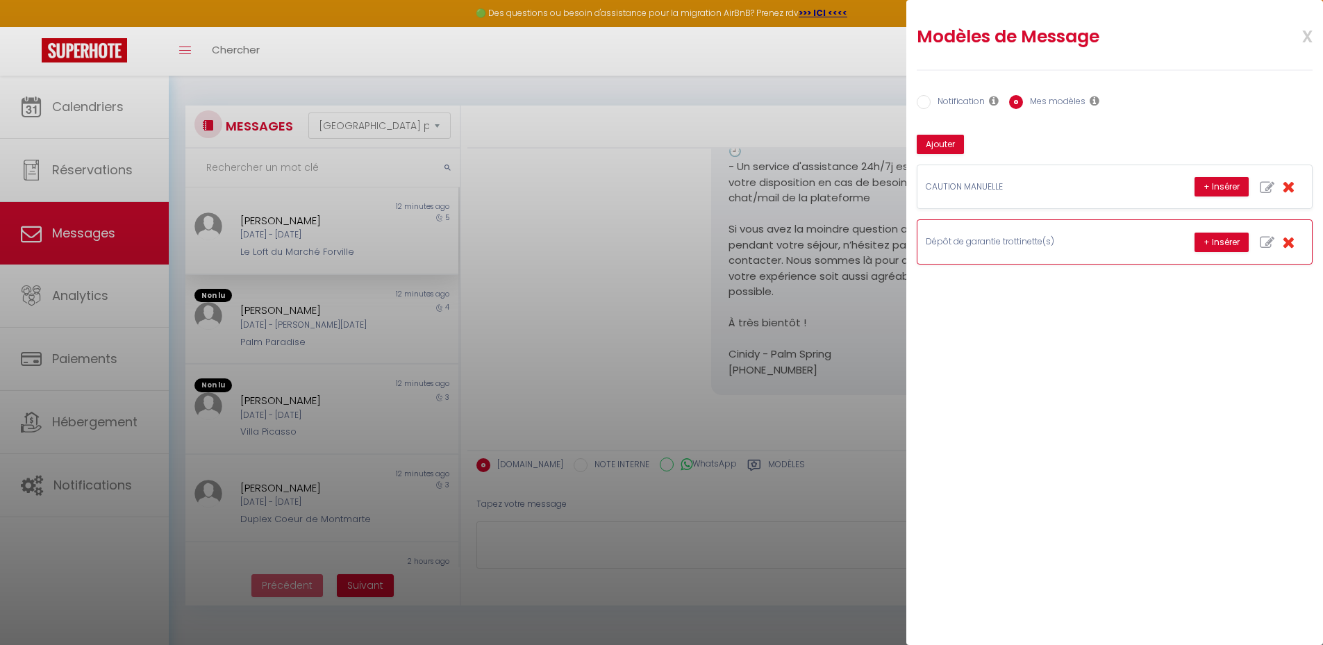
click at [1262, 240] on icon "button" at bounding box center [1266, 242] width 15 height 15
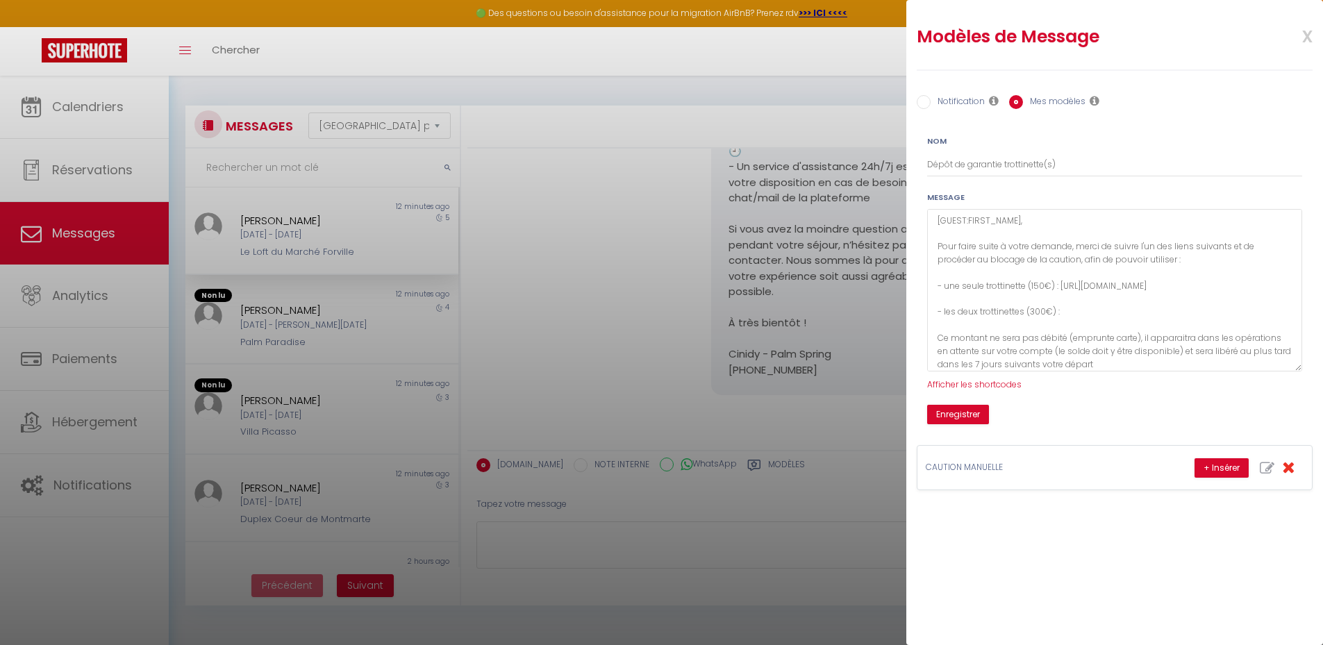
drag, startPoint x: 1295, startPoint y: 258, endPoint x: 1280, endPoint y: 403, distance: 146.5
click at [1280, 371] on textarea "[GUEST:FIRST_NAME], Pour faire suite à votre demande, merci de suivre l'un des …" at bounding box center [1114, 290] width 375 height 162
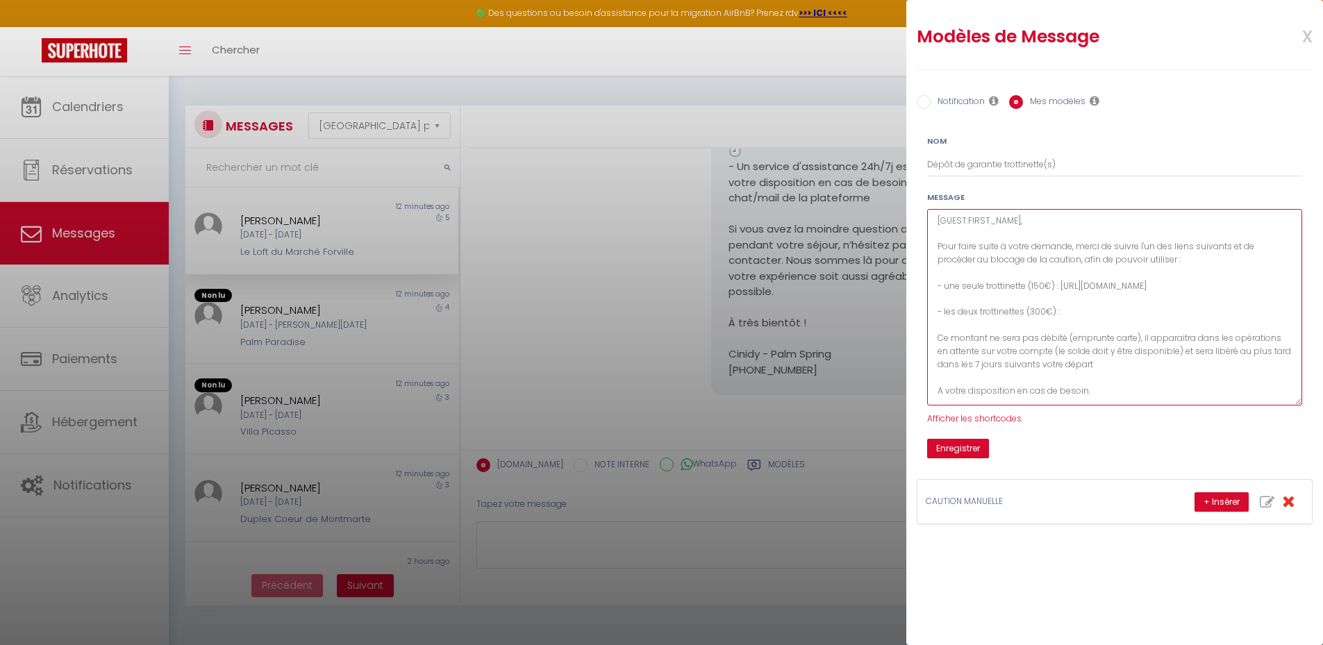
click at [1100, 313] on textarea "[GUEST:FIRST_NAME], Pour faire suite à votre demande, merci de suivre l'un des …" at bounding box center [1114, 307] width 375 height 196
paste textarea "[URL][DOMAIN_NAME]"
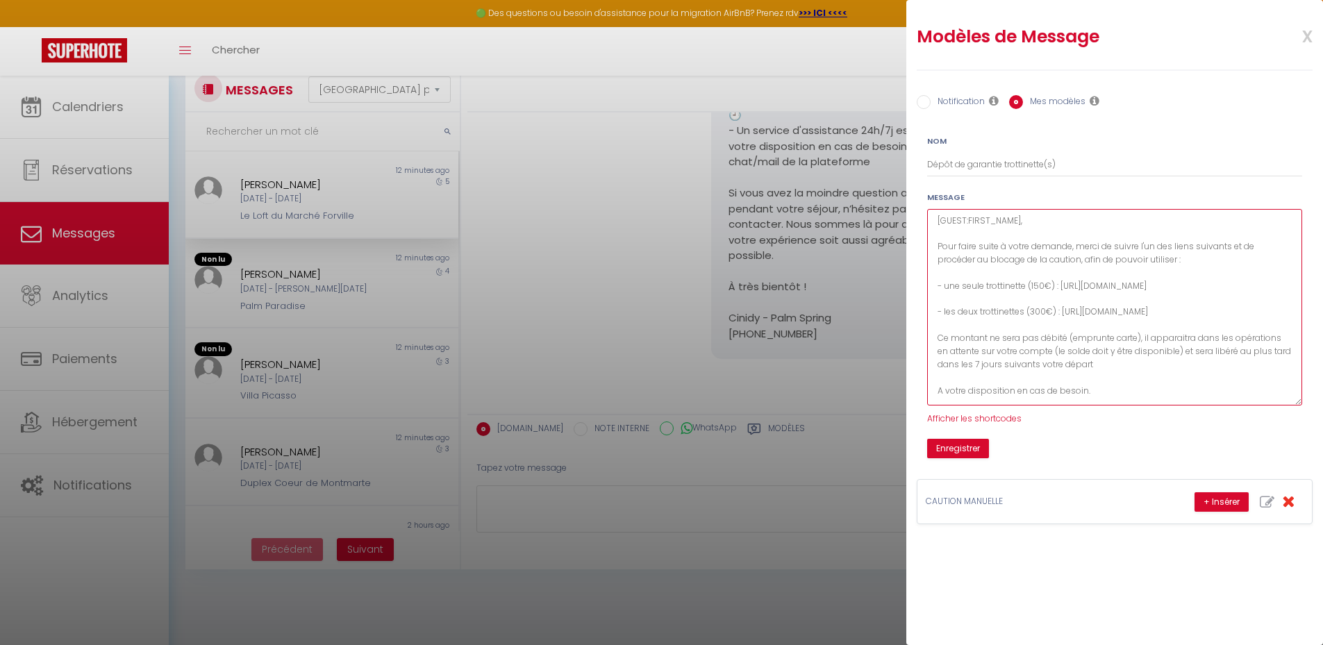
scroll to position [69, 0]
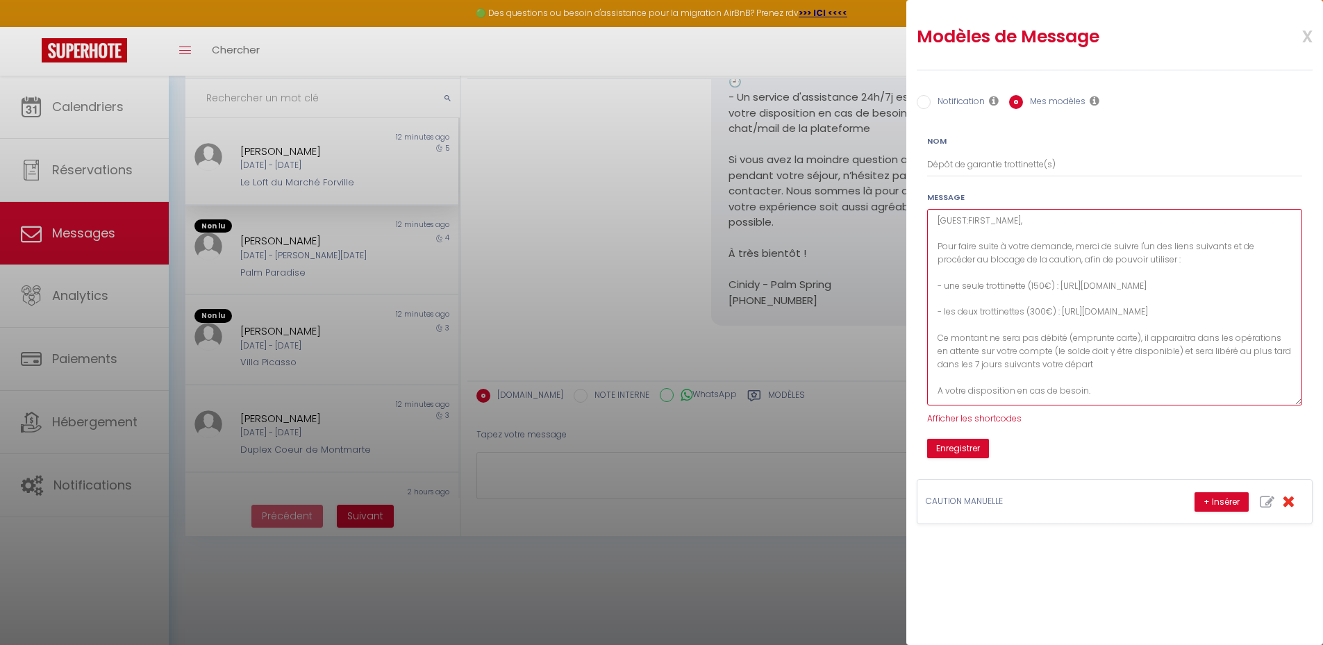
click at [1088, 356] on textarea "[GUEST:FIRST_NAME], Pour faire suite à votre demande, merci de suivre l'un des …" at bounding box center [1114, 307] width 375 height 196
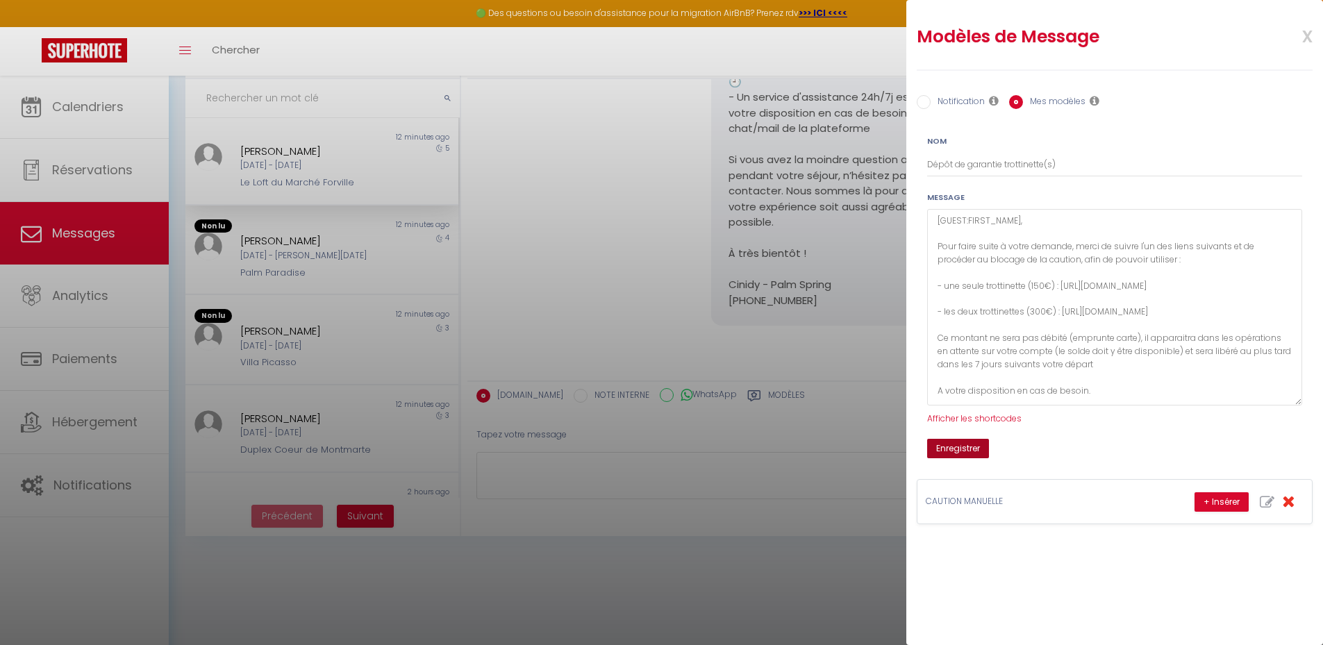
click at [973, 452] on button "Enregistrer" at bounding box center [958, 448] width 62 height 19
